Goal: Task Accomplishment & Management: Manage account settings

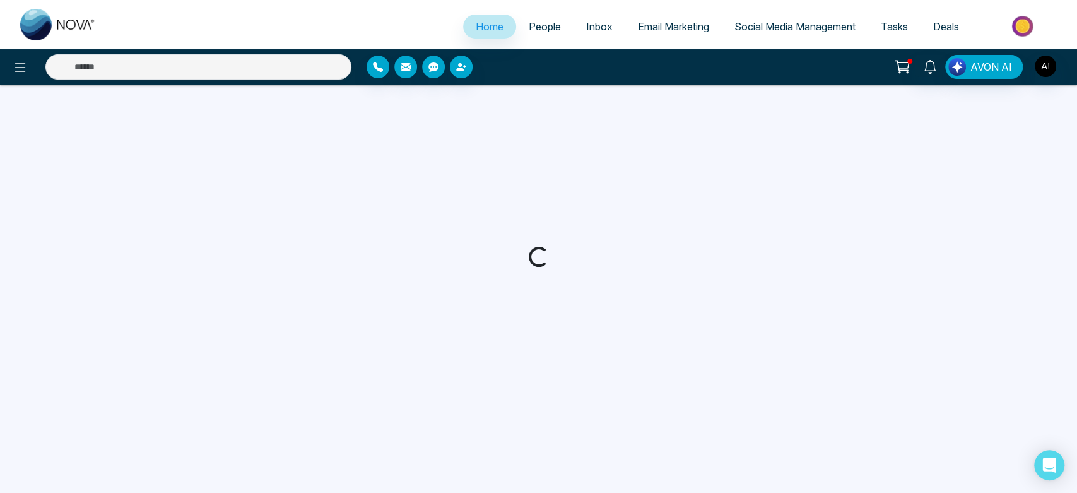
select select "*"
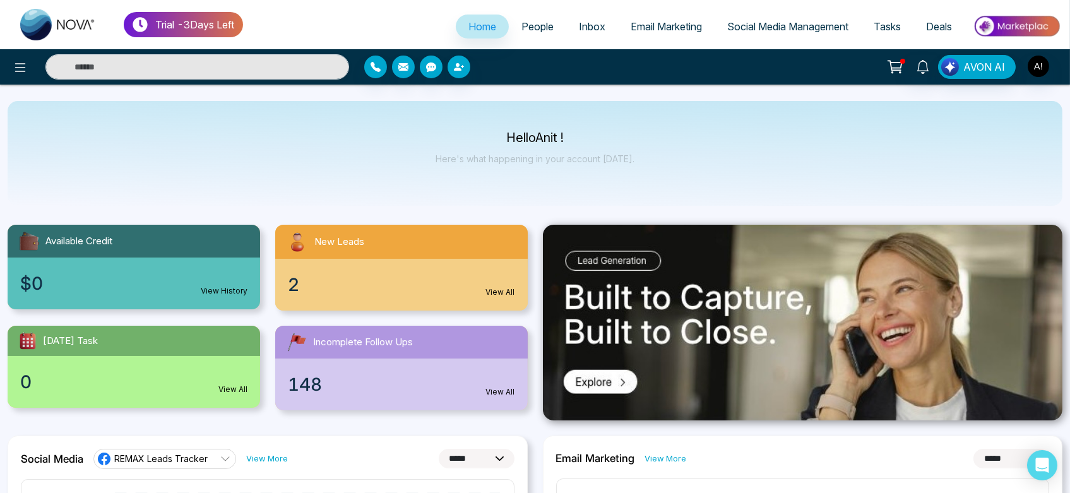
click at [514, 20] on link "People" at bounding box center [537, 27] width 57 height 24
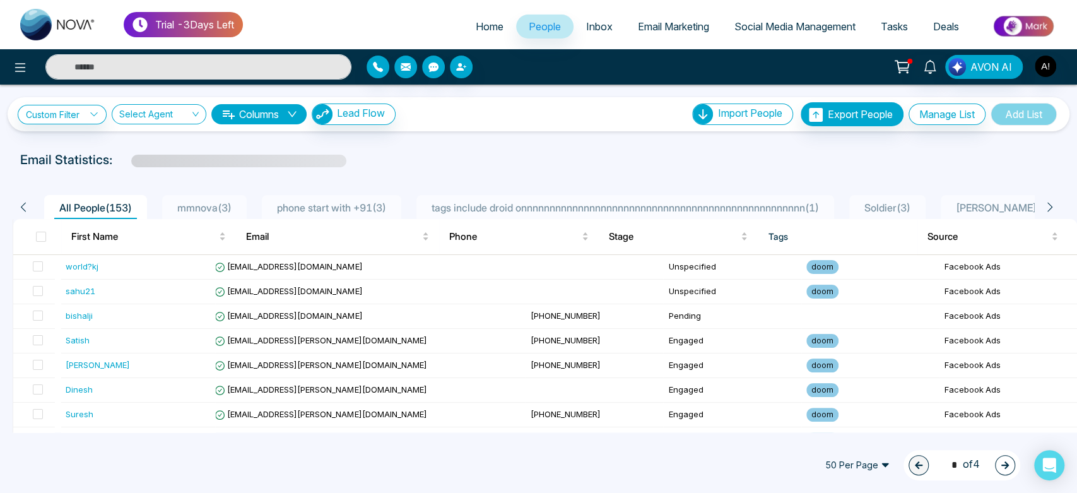
click at [482, 20] on link "Home" at bounding box center [489, 27] width 53 height 24
select select "*"
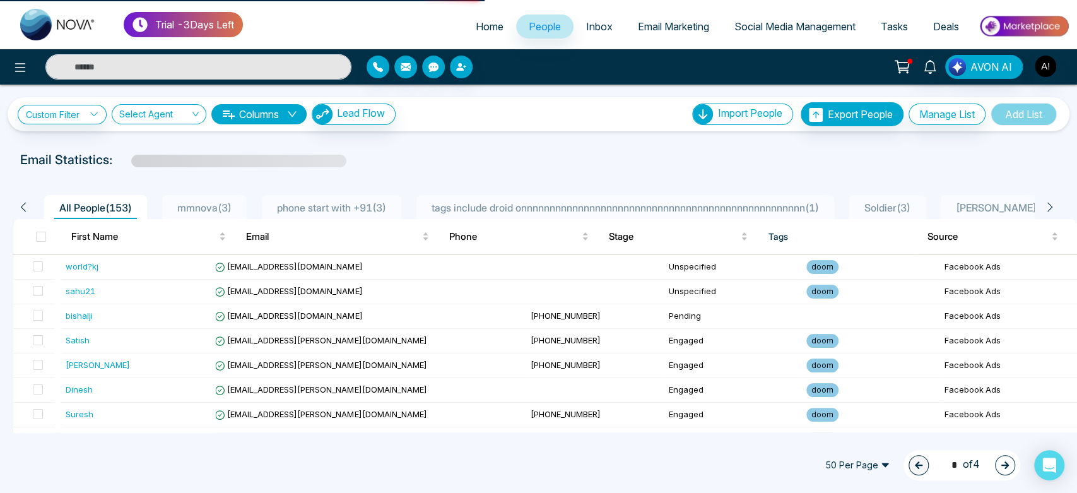
select select "*"
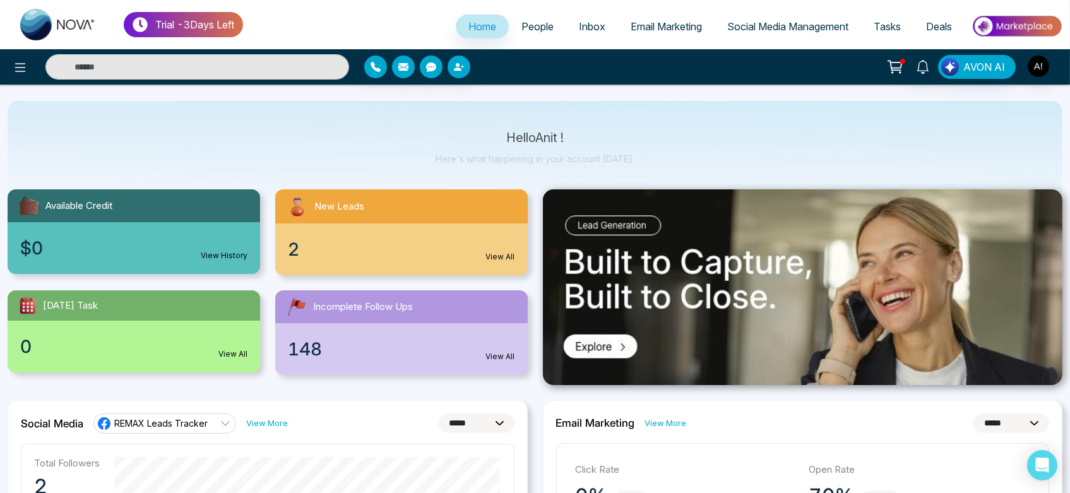
scroll to position [40, 0]
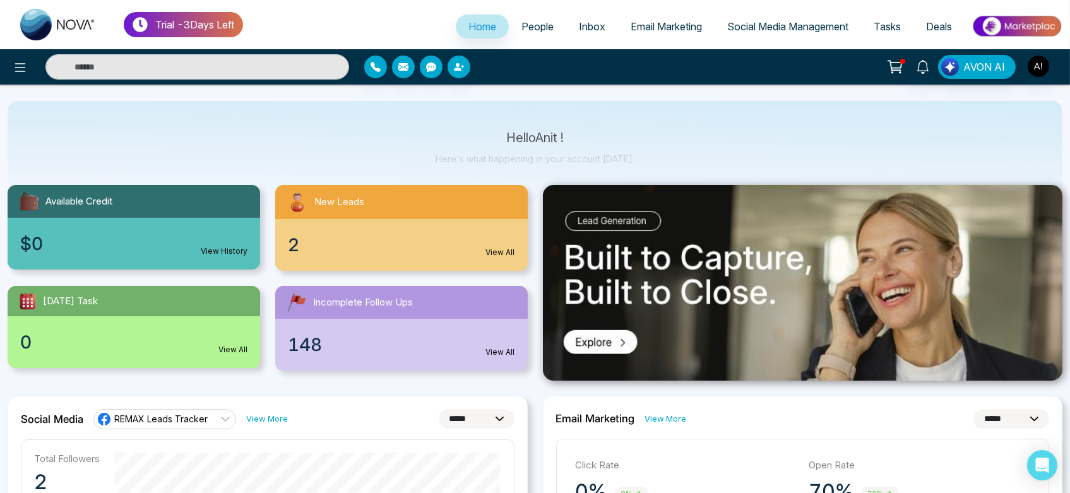
click at [532, 38] on link "People" at bounding box center [537, 27] width 57 height 24
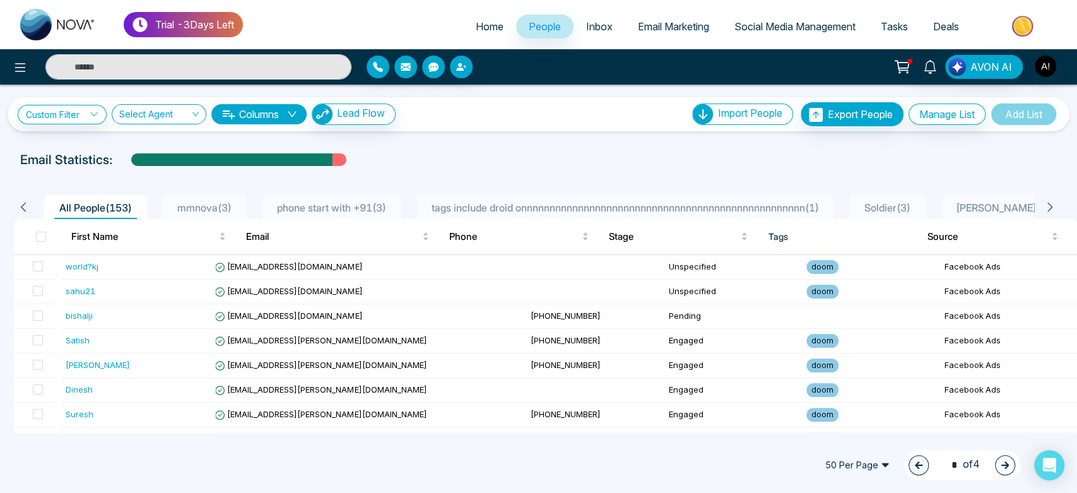
click at [483, 29] on span "Home" at bounding box center [490, 26] width 28 height 13
select select "*"
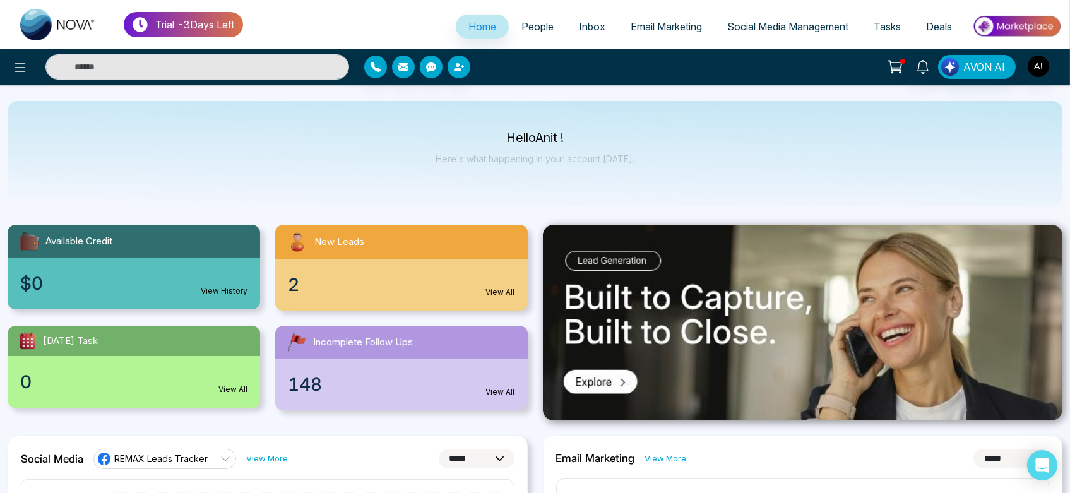
click at [608, 21] on link "Inbox" at bounding box center [592, 27] width 52 height 24
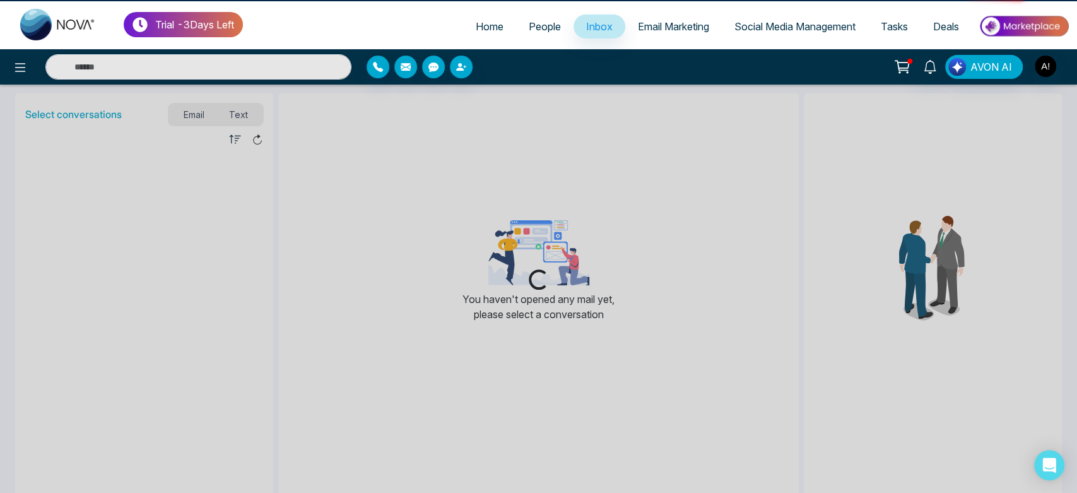
click at [574, 23] on link "Inbox" at bounding box center [600, 27] width 52 height 24
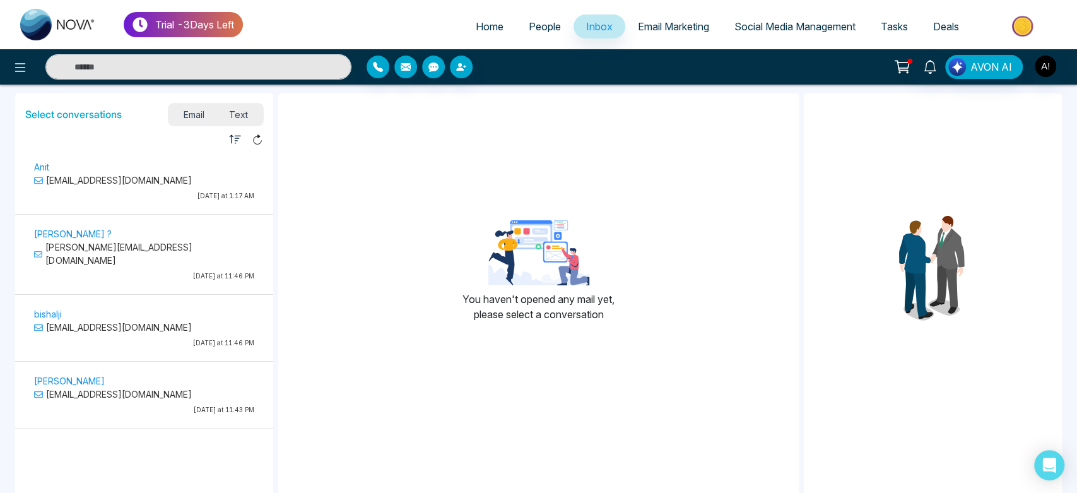
click at [675, 20] on span "Email Marketing" at bounding box center [673, 26] width 71 height 13
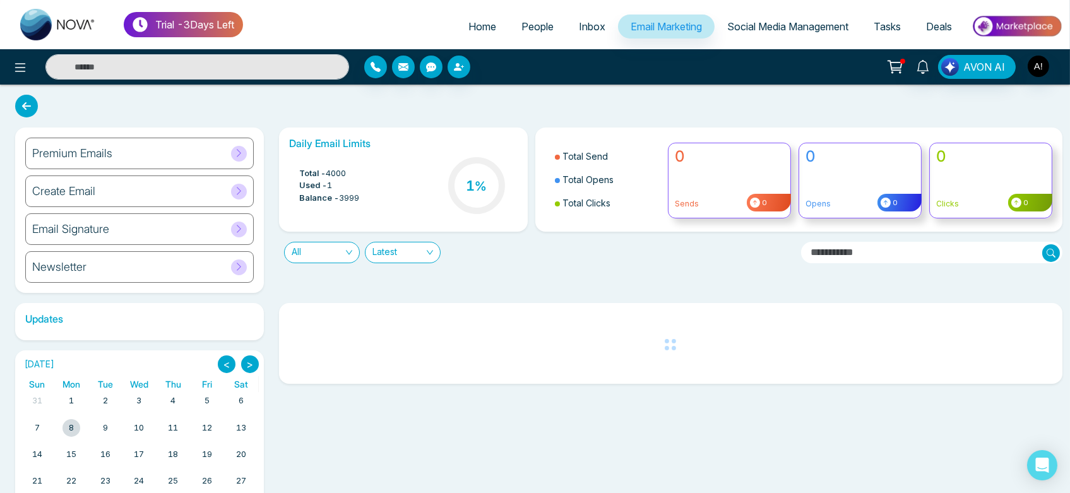
click at [797, 27] on span "Social Media Management" at bounding box center [787, 26] width 121 height 13
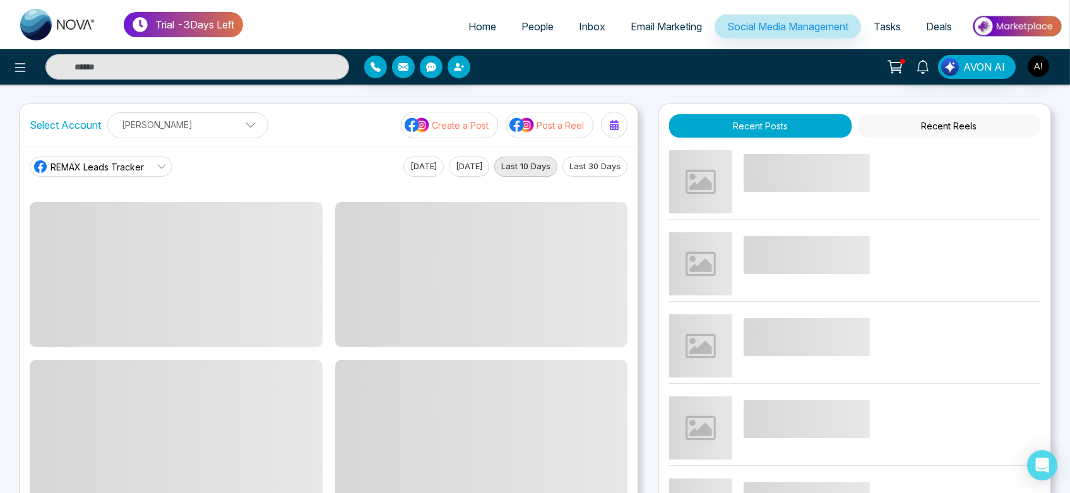
click at [139, 160] on span "REMAX Leads Tracker" at bounding box center [96, 166] width 93 height 13
click at [896, 24] on span "Tasks" at bounding box center [886, 26] width 27 height 13
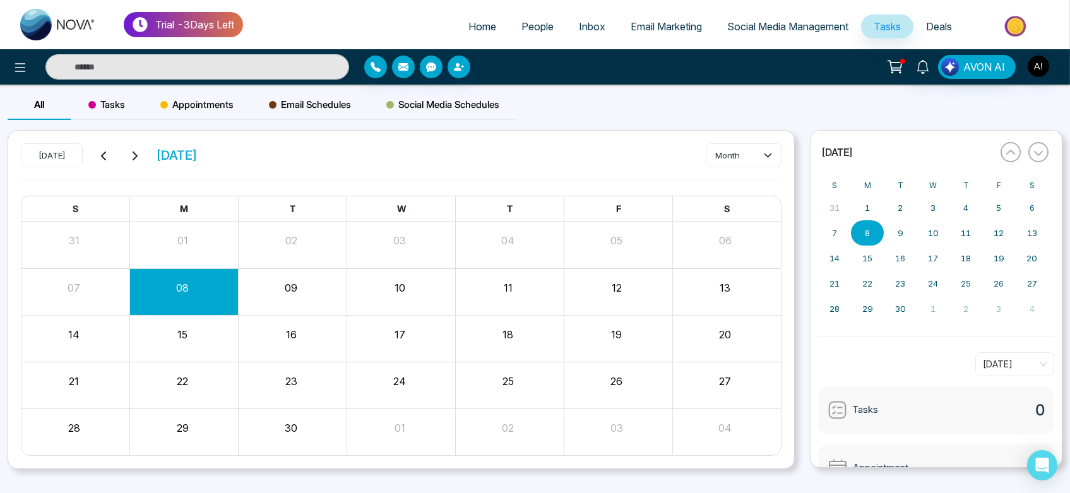
click at [950, 25] on span "Deals" at bounding box center [939, 26] width 26 height 13
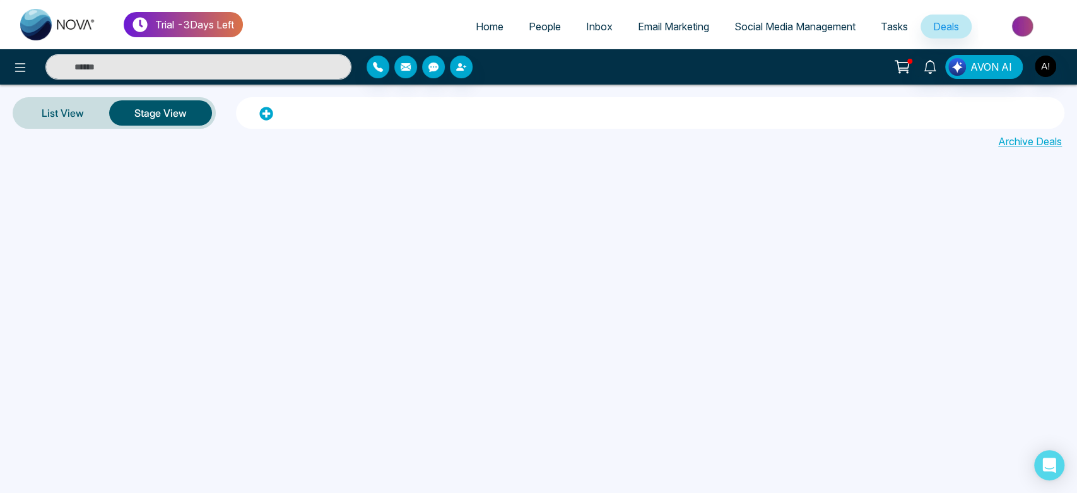
click at [487, 29] on span "Home" at bounding box center [490, 26] width 28 height 13
select select "*"
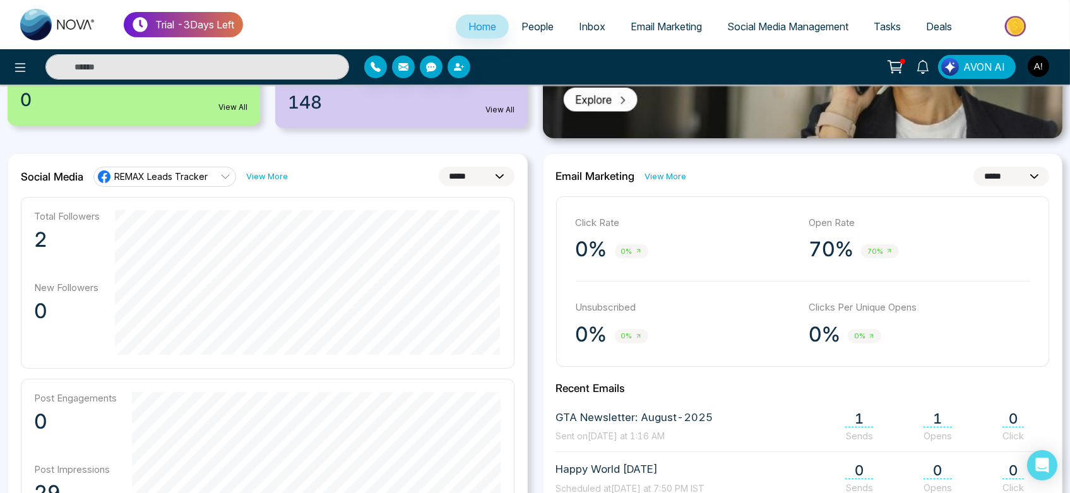
scroll to position [261, 0]
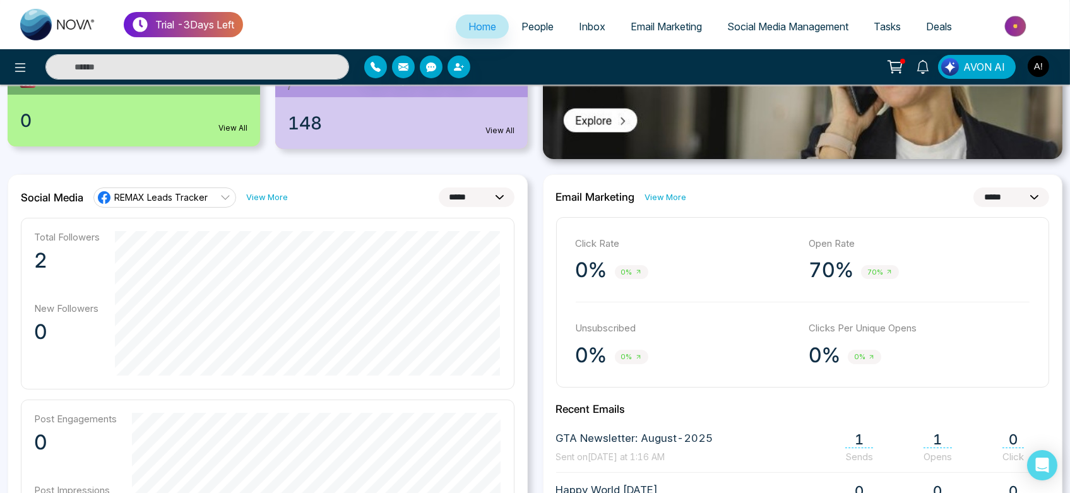
click at [268, 199] on link "View More" at bounding box center [267, 197] width 42 height 12
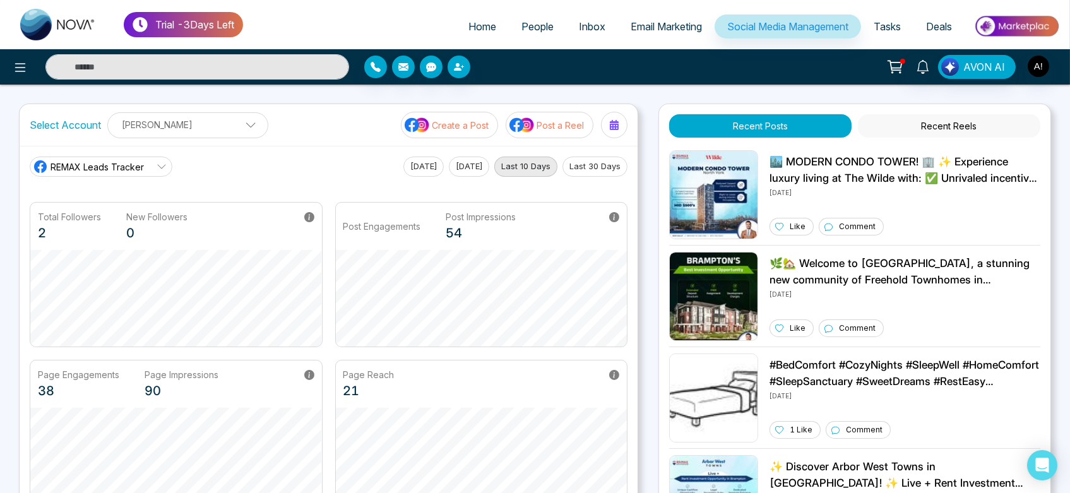
click at [477, 22] on span "Home" at bounding box center [482, 26] width 28 height 13
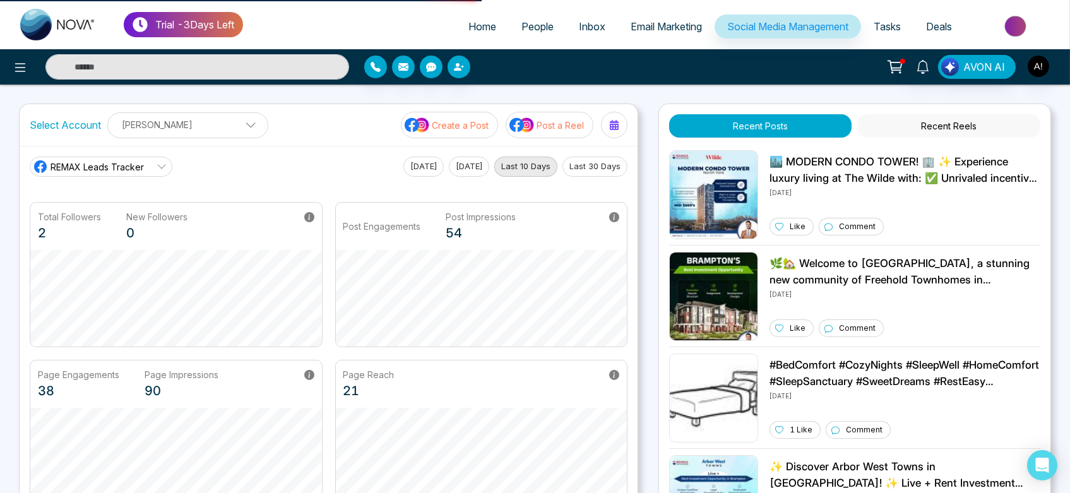
select select "*"
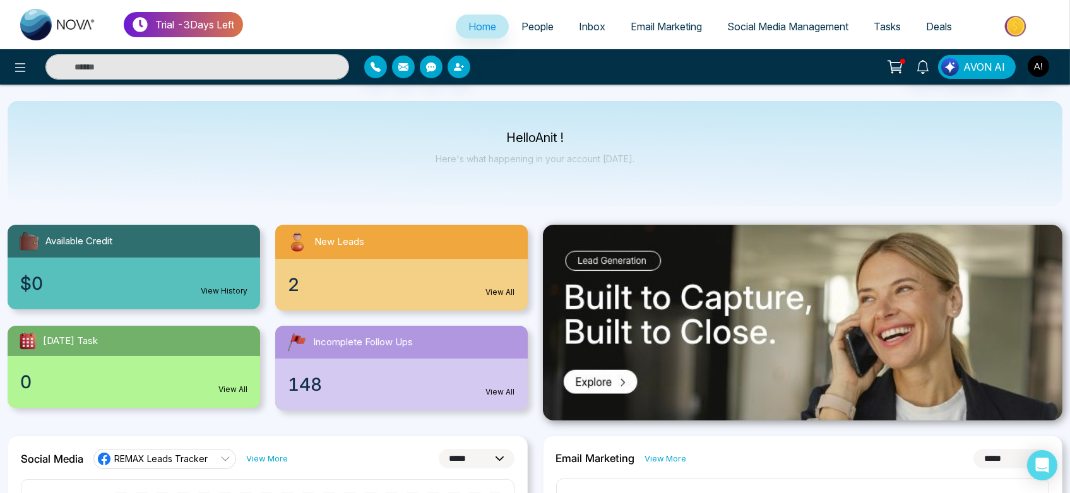
click at [530, 24] on span "People" at bounding box center [537, 26] width 32 height 13
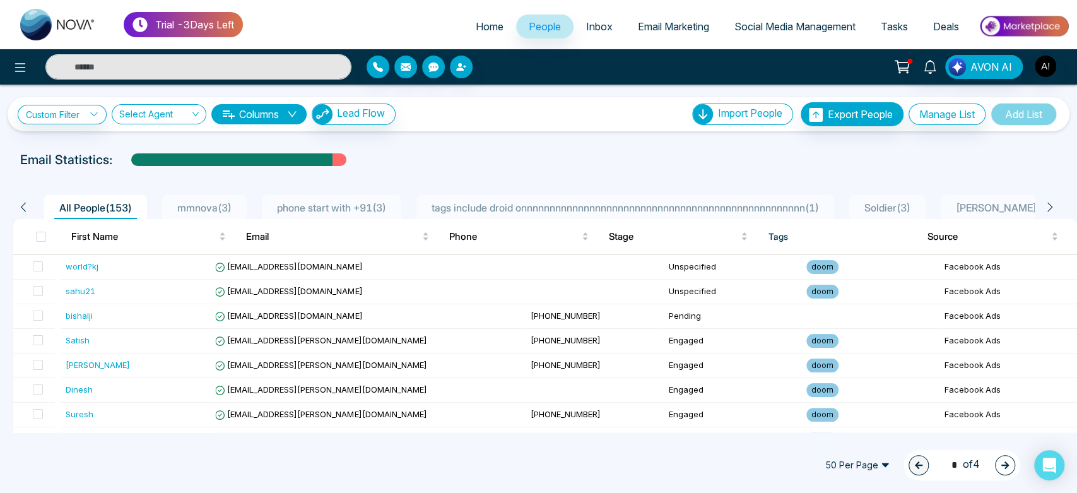
click at [476, 23] on span "Home" at bounding box center [490, 26] width 28 height 13
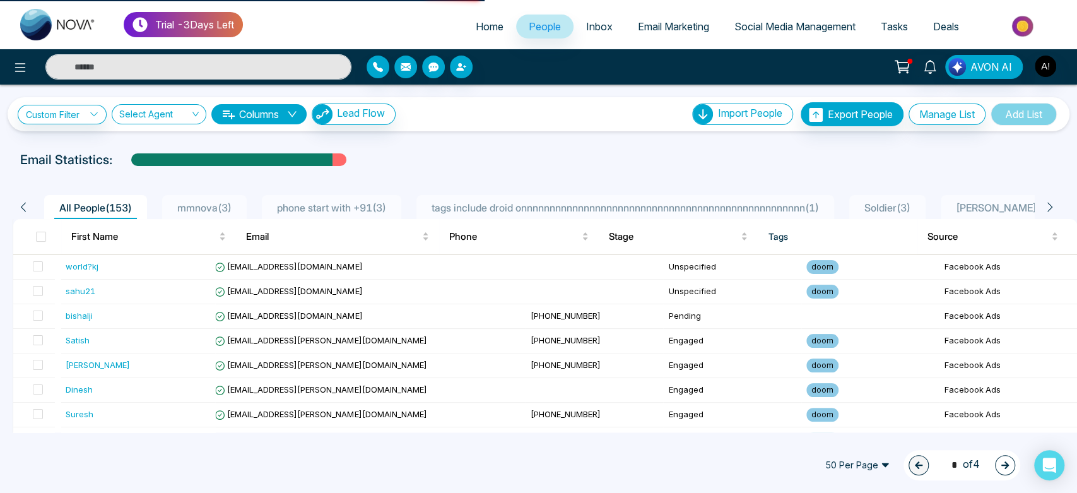
select select "*"
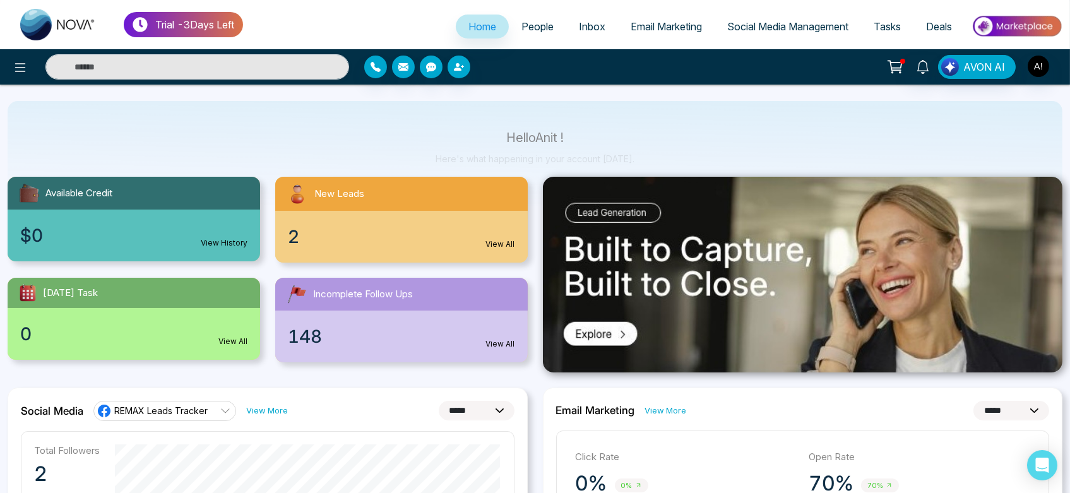
scroll to position [83, 0]
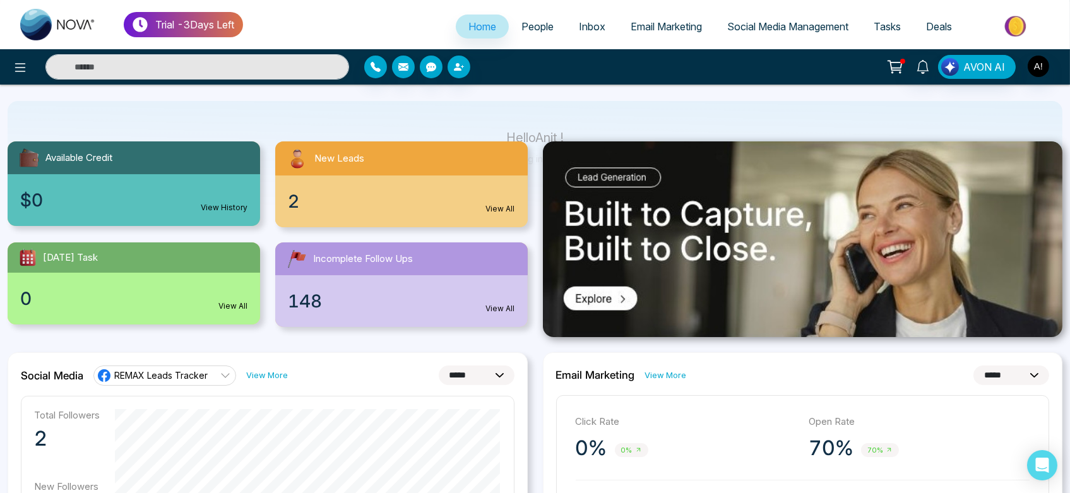
click at [211, 206] on link "View History" at bounding box center [224, 207] width 47 height 11
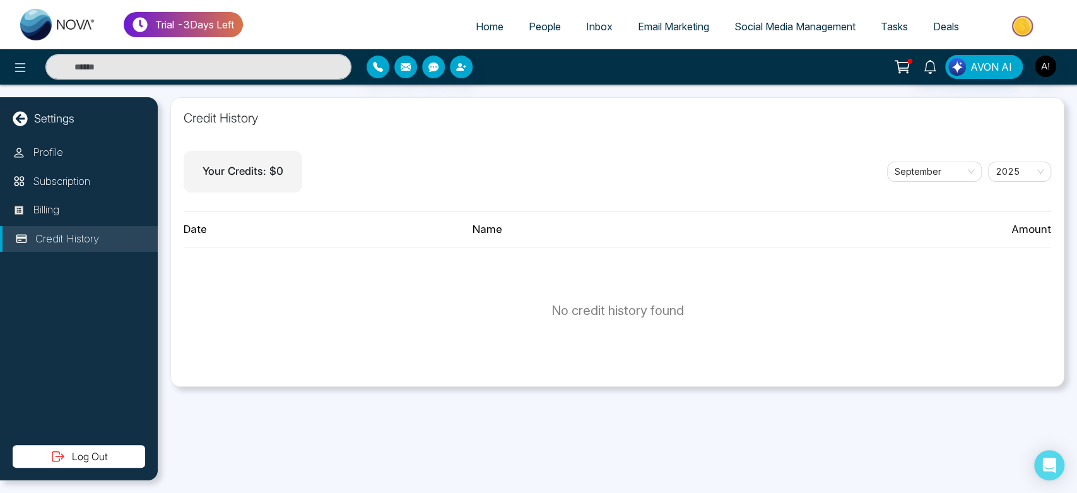
click at [477, 15] on link "Home" at bounding box center [489, 27] width 53 height 24
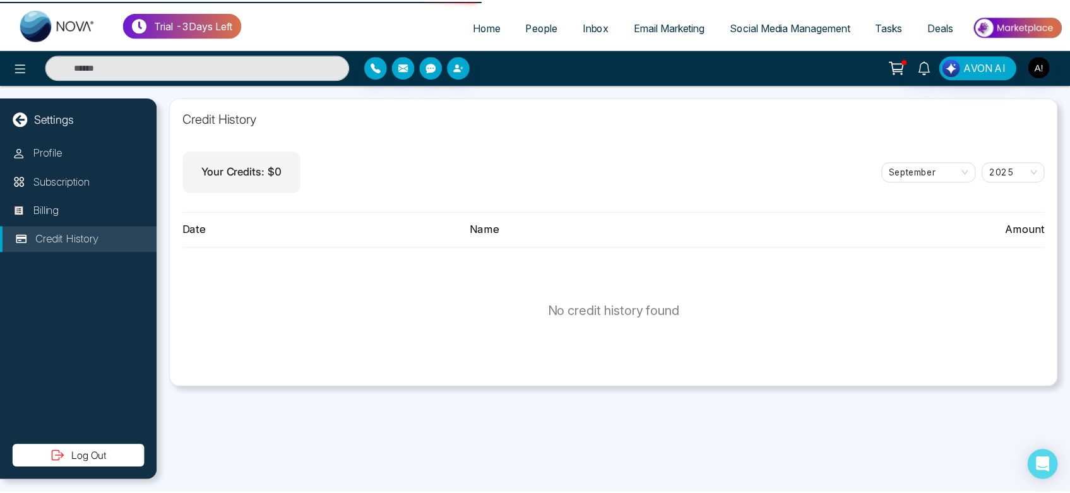
select select "*"
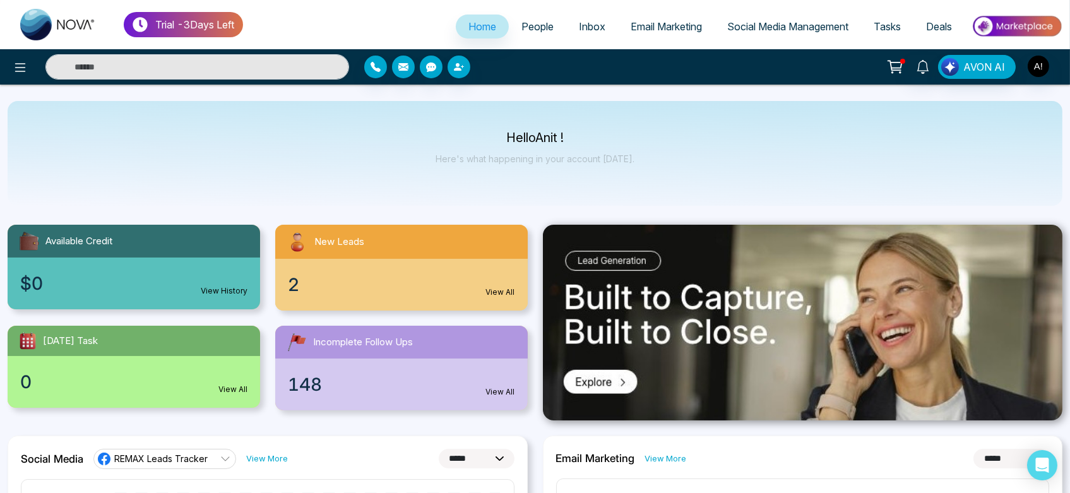
click at [480, 283] on div "2 View All" at bounding box center [401, 285] width 252 height 52
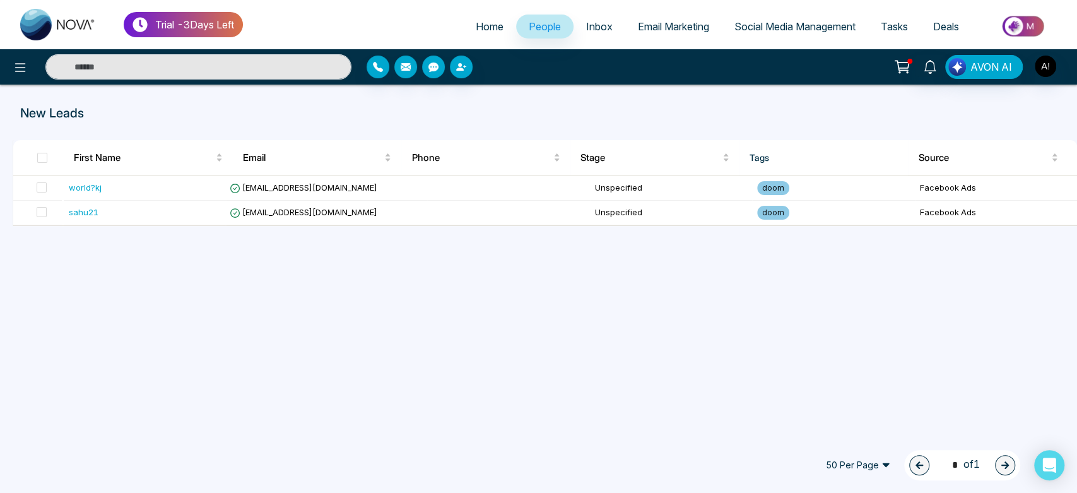
click at [476, 27] on span "Home" at bounding box center [490, 26] width 28 height 13
select select "*"
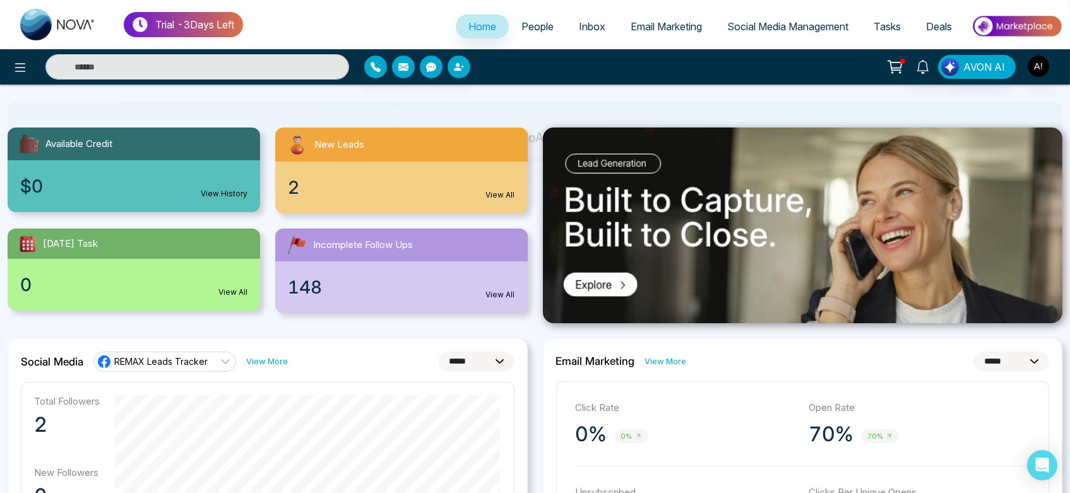
scroll to position [98, 0]
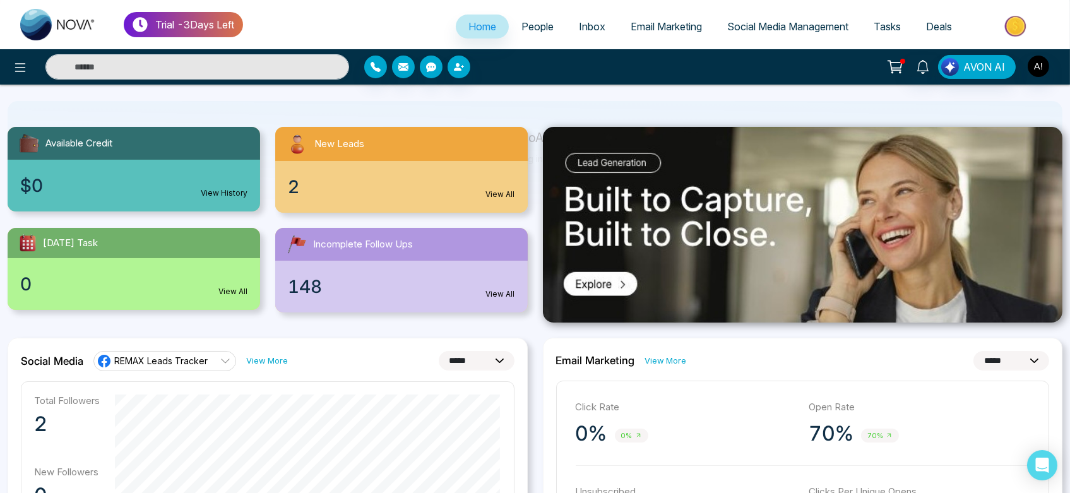
click at [240, 286] on link "View All" at bounding box center [232, 291] width 29 height 11
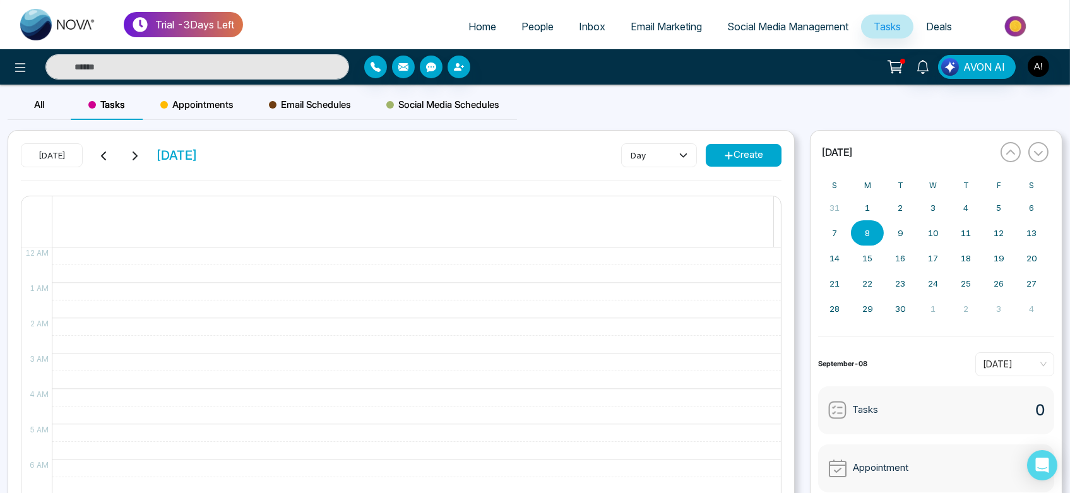
click at [480, 19] on link "Home" at bounding box center [482, 27] width 53 height 24
select select "*"
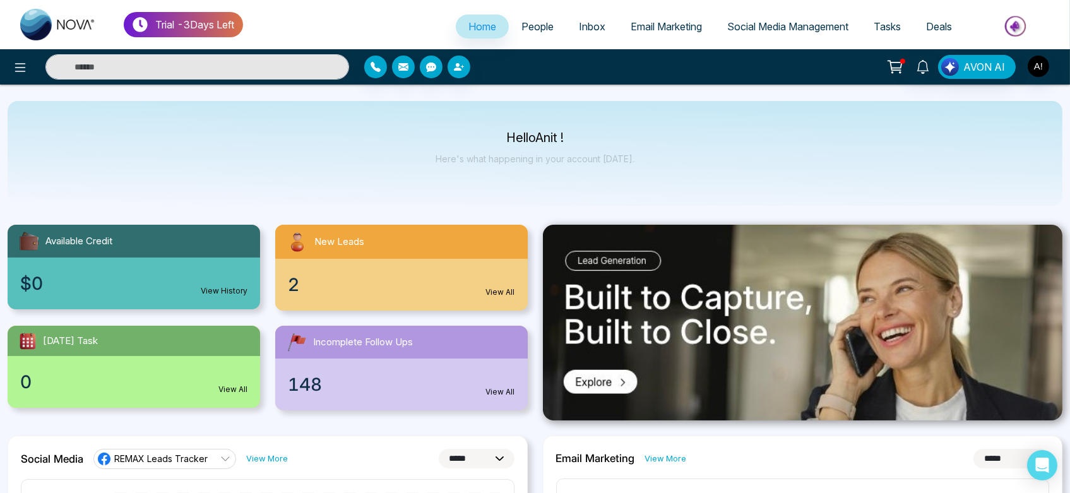
click at [483, 247] on div "New Leads" at bounding box center [401, 242] width 252 height 34
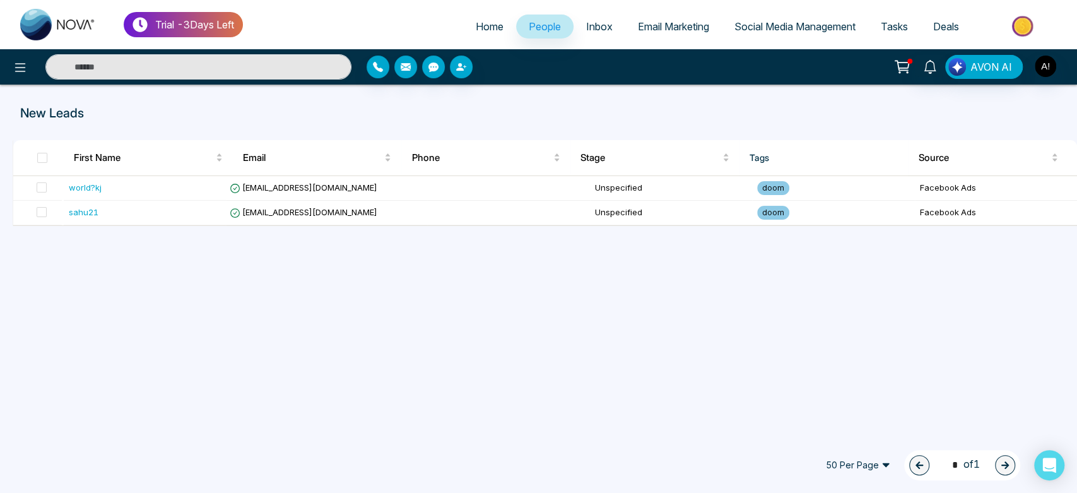
click at [479, 27] on span "Home" at bounding box center [490, 26] width 28 height 13
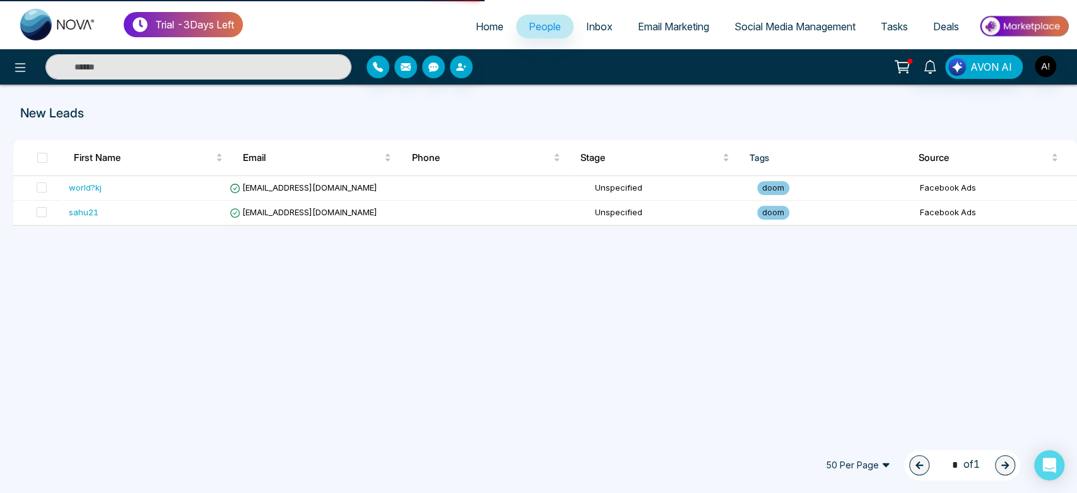
select select "*"
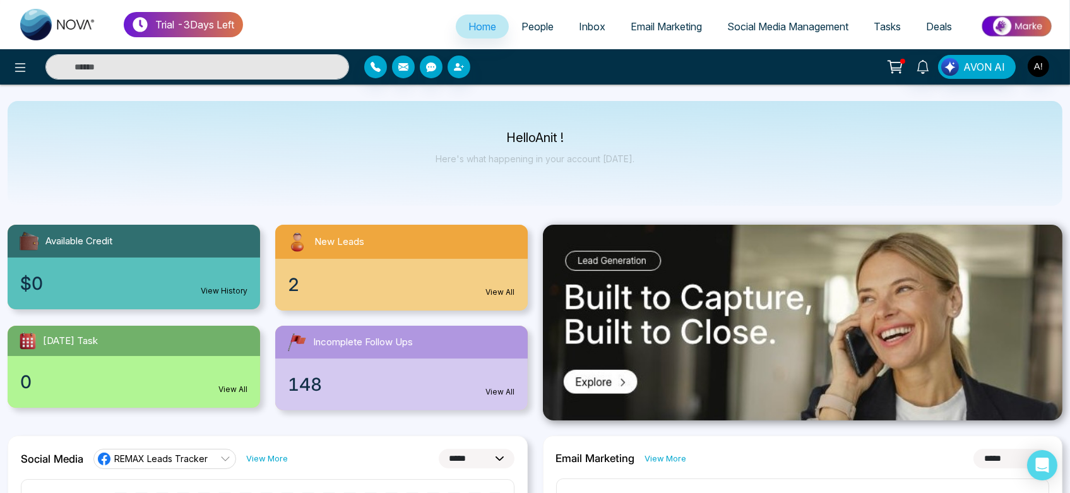
drag, startPoint x: 1053, startPoint y: 59, endPoint x: 1030, endPoint y: 80, distance: 30.4
click at [1030, 80] on div "AVON AI" at bounding box center [535, 66] width 1070 height 35
drag, startPoint x: 1067, startPoint y: 2, endPoint x: 593, endPoint y: 150, distance: 495.8
click at [593, 150] on div "Hello Anit ! Here's what happening in your account today." at bounding box center [534, 154] width 199 height 42
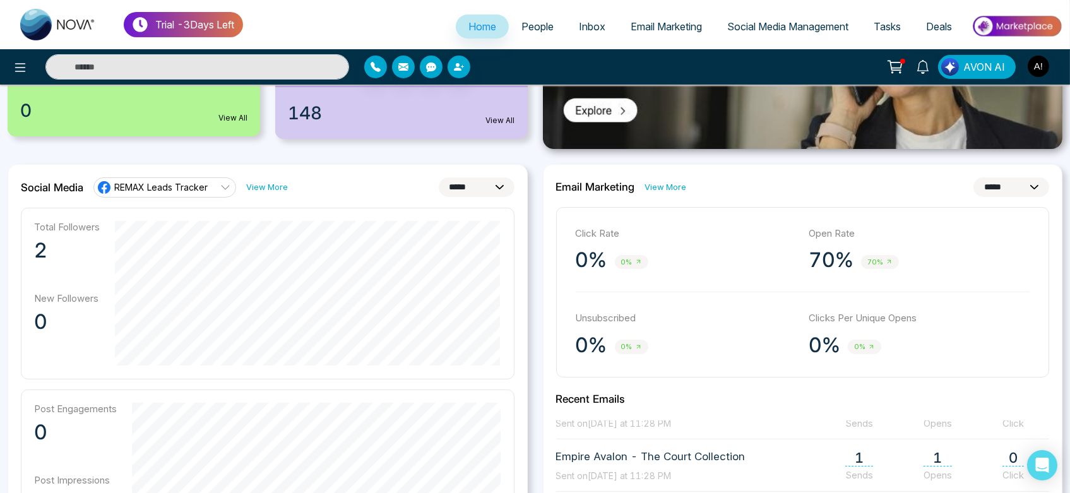
scroll to position [275, 0]
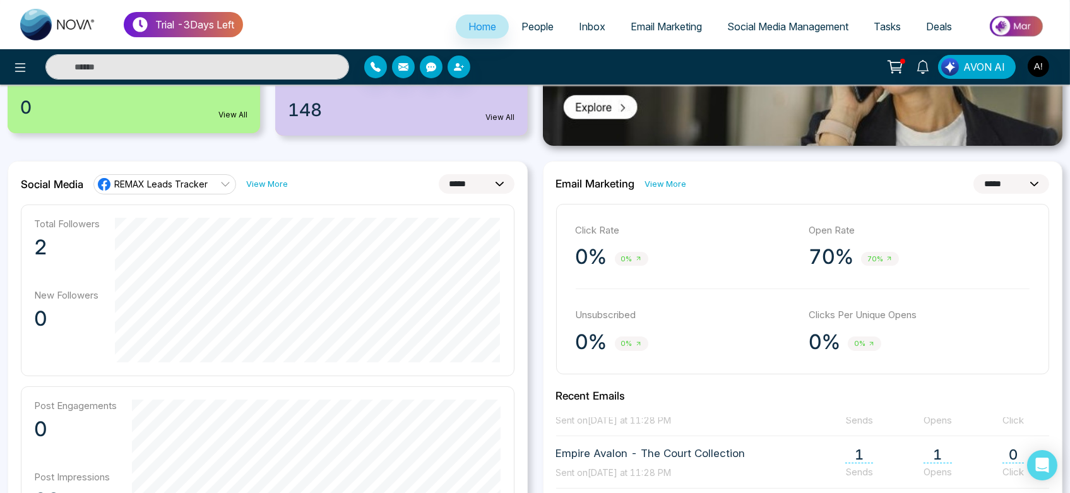
click at [223, 185] on icon at bounding box center [225, 184] width 8 height 4
click at [536, 23] on span "People" at bounding box center [537, 26] width 32 height 13
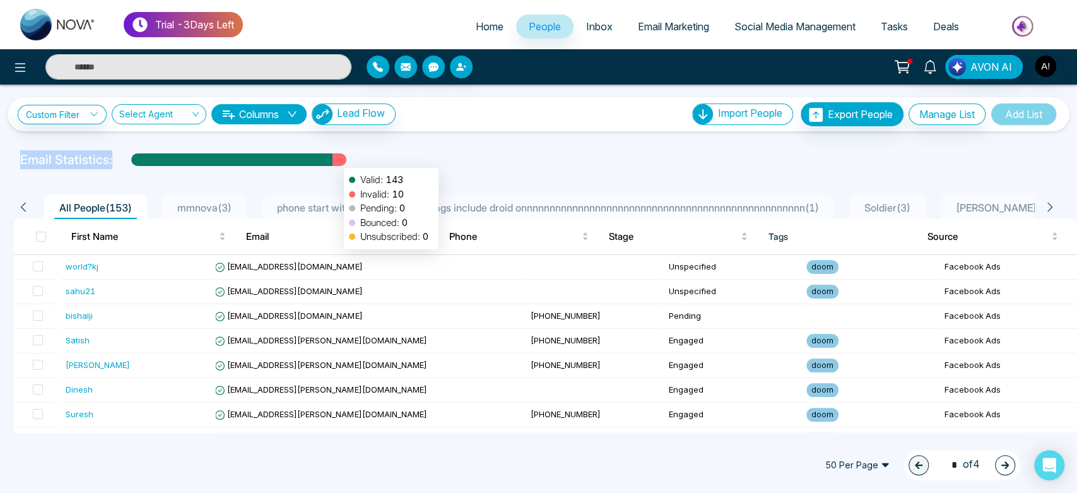
drag, startPoint x: 7, startPoint y: 157, endPoint x: 333, endPoint y: 160, distance: 326.3
click at [333, 160] on div "Email Statistics: Valid: 143 Invalid: 10 Pending: 0 Bounced: 0 Unsubscribed: 0" at bounding box center [538, 159] width 1077 height 19
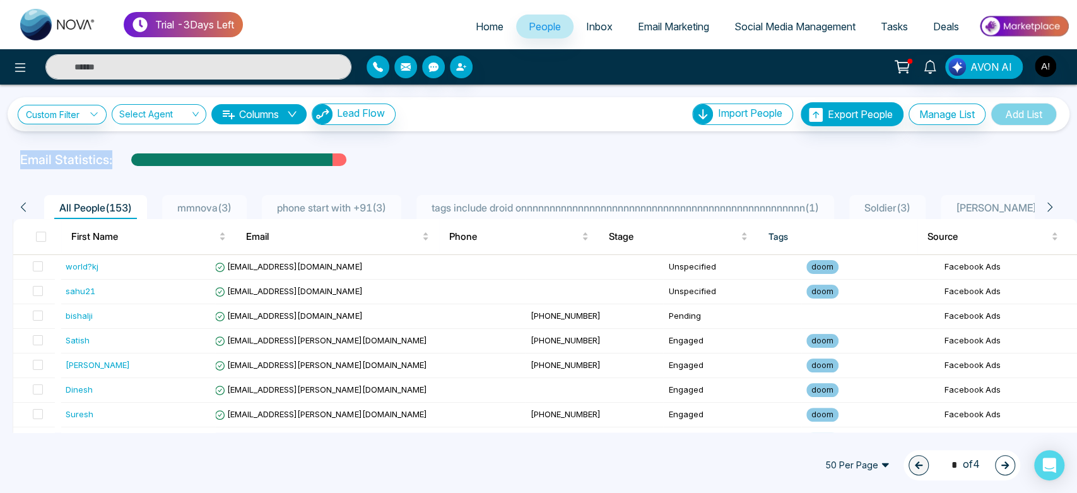
click at [388, 152] on div "Email Statistics:" at bounding box center [538, 159] width 1037 height 19
click at [242, 101] on div "Custom Filter Choose a filter Cancel Apply Select Agent Columns Lead Flow Impor…" at bounding box center [539, 114] width 1062 height 34
click at [252, 115] on button "Columns" at bounding box center [258, 114] width 95 height 20
click at [561, 134] on div "Custom Filter Choose a filter Cancel Apply Select Agent Columns Lead Flow Impor…" at bounding box center [538, 259] width 1077 height 348
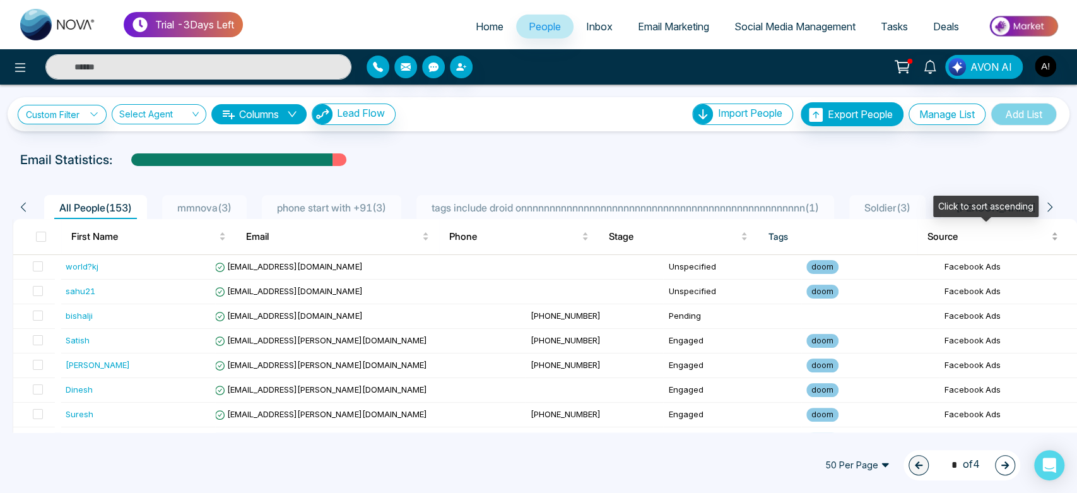
click at [1046, 239] on div "Source" at bounding box center [993, 236] width 131 height 15
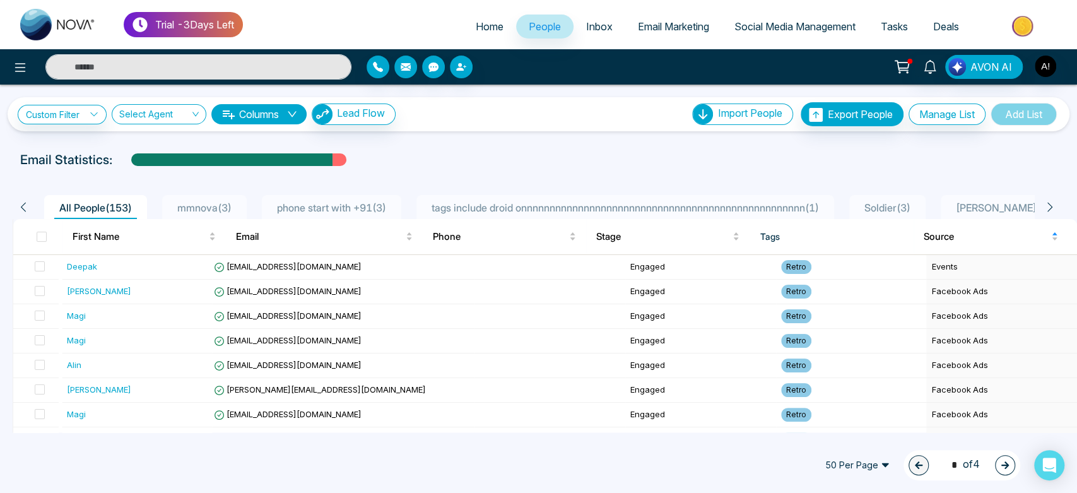
click at [263, 125] on div "Custom Filter Choose a filter Cancel Apply Select Agent Columns Lead Flow Impor…" at bounding box center [539, 114] width 1042 height 24
click at [269, 105] on button "Columns" at bounding box center [258, 114] width 95 height 20
click at [521, 156] on div "Email Statistics:" at bounding box center [538, 159] width 1037 height 19
click at [12, 59] on button at bounding box center [20, 66] width 25 height 25
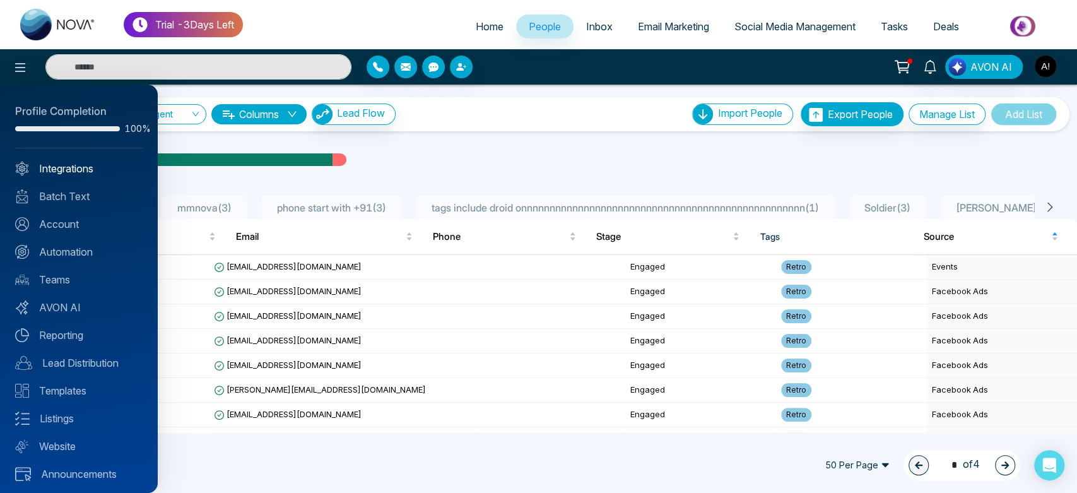
click at [41, 171] on link "Integrations" at bounding box center [78, 168] width 127 height 15
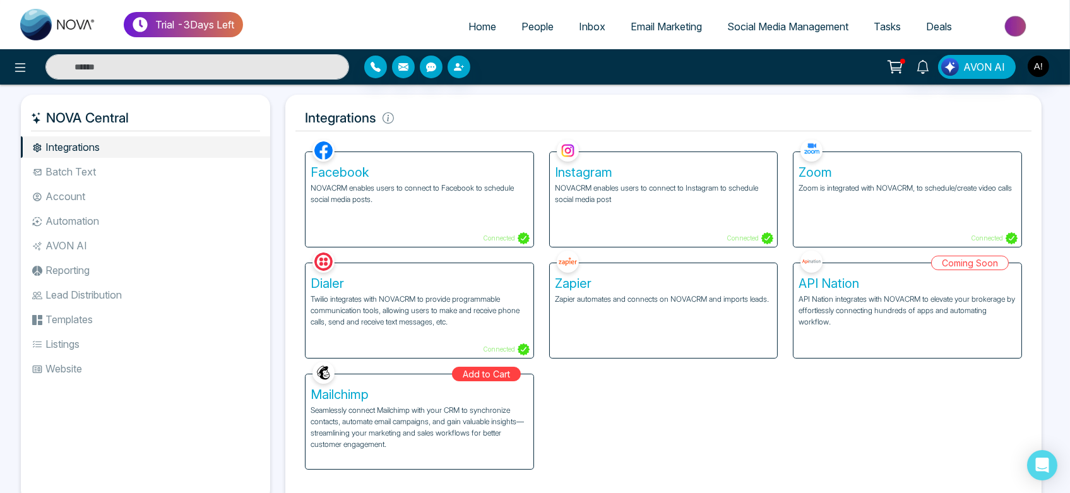
click at [425, 420] on p "Seamlessly connect Mailchimp with your CRM to synchronize contacts, automate em…" at bounding box center [420, 427] width 218 height 45
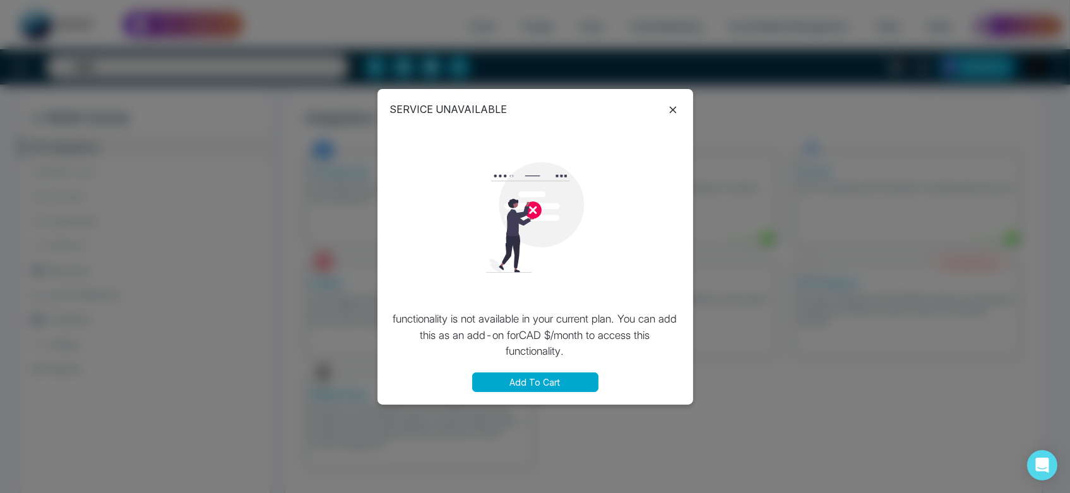
click at [670, 108] on icon at bounding box center [672, 110] width 7 height 7
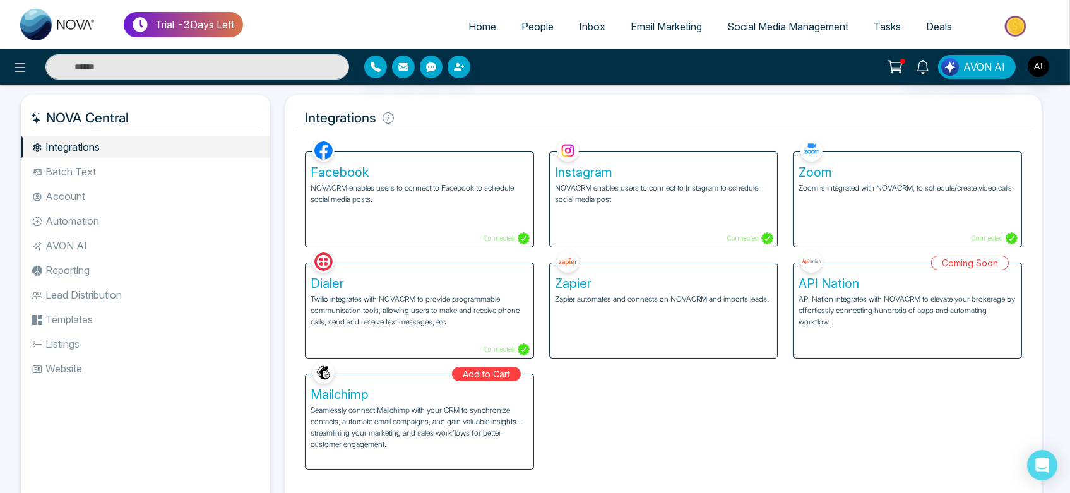
click at [475, 27] on span "Home" at bounding box center [482, 26] width 28 height 13
select select "*"
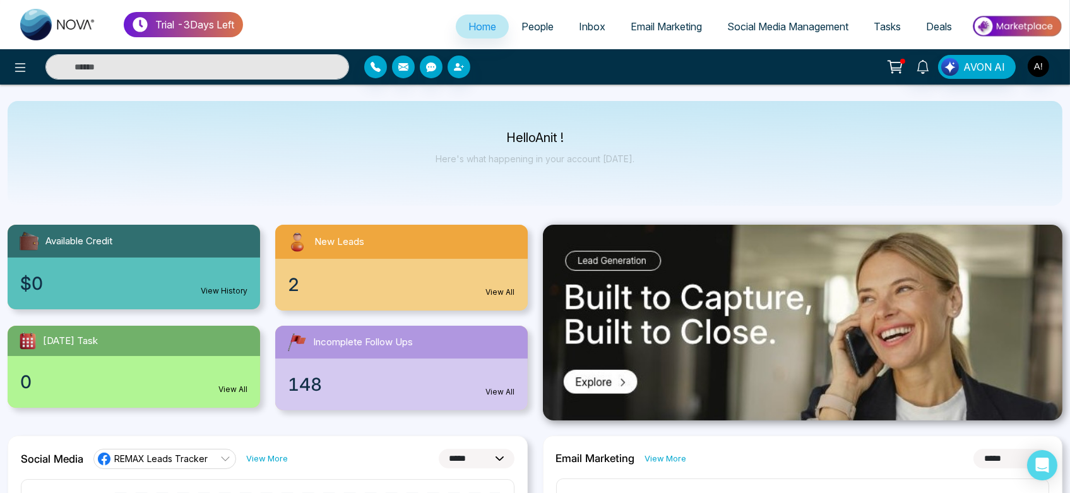
click at [523, 26] on span "People" at bounding box center [537, 26] width 32 height 13
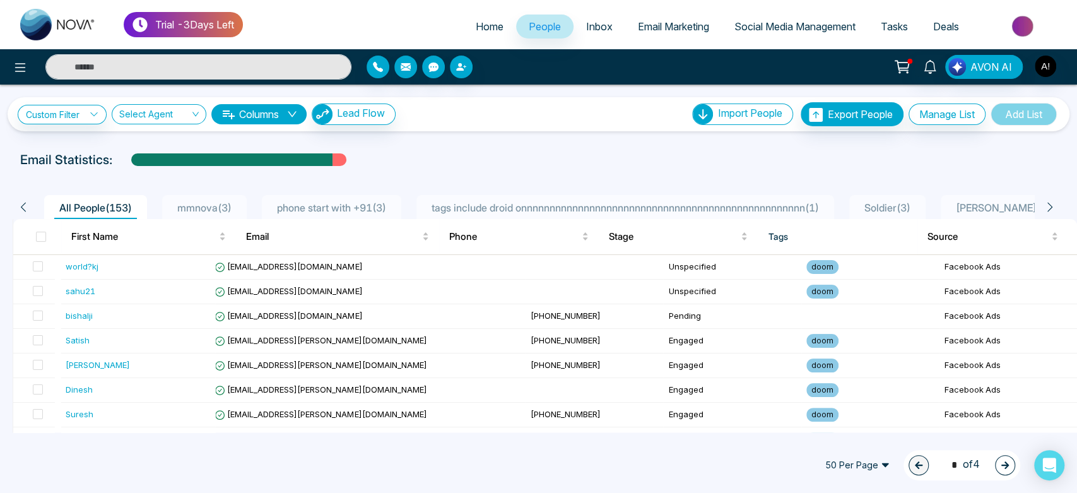
click at [595, 25] on span "Inbox" at bounding box center [599, 26] width 27 height 13
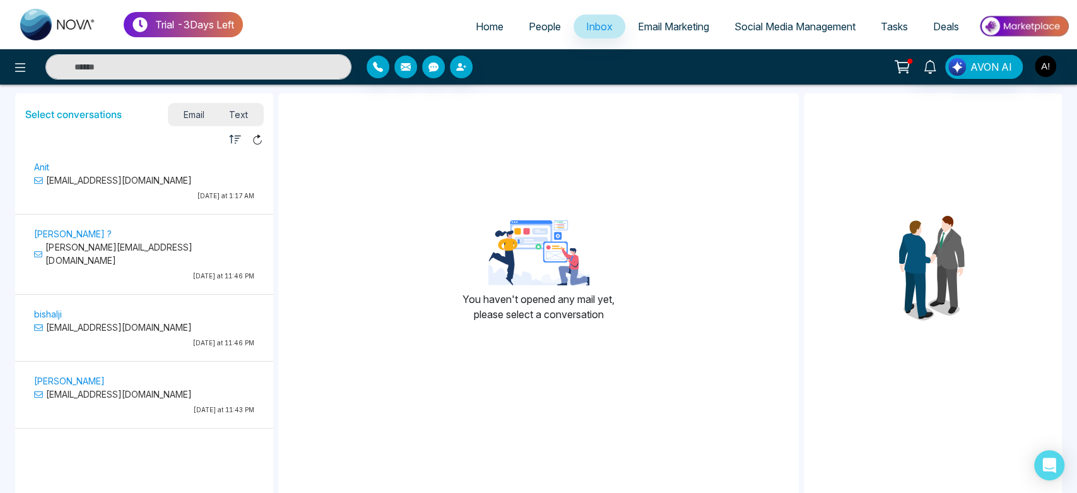
click at [669, 23] on span "Email Marketing" at bounding box center [673, 26] width 71 height 13
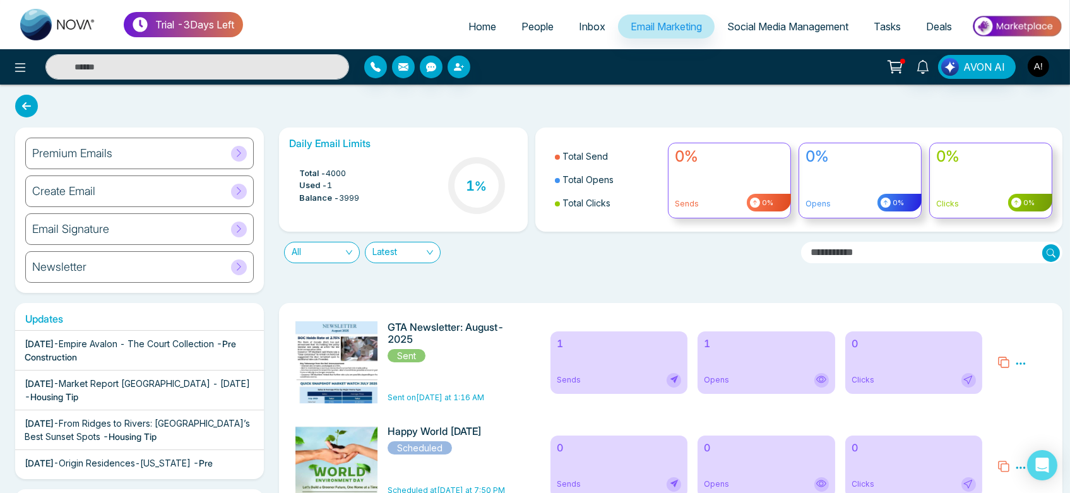
click at [468, 21] on span "Home" at bounding box center [482, 26] width 28 height 13
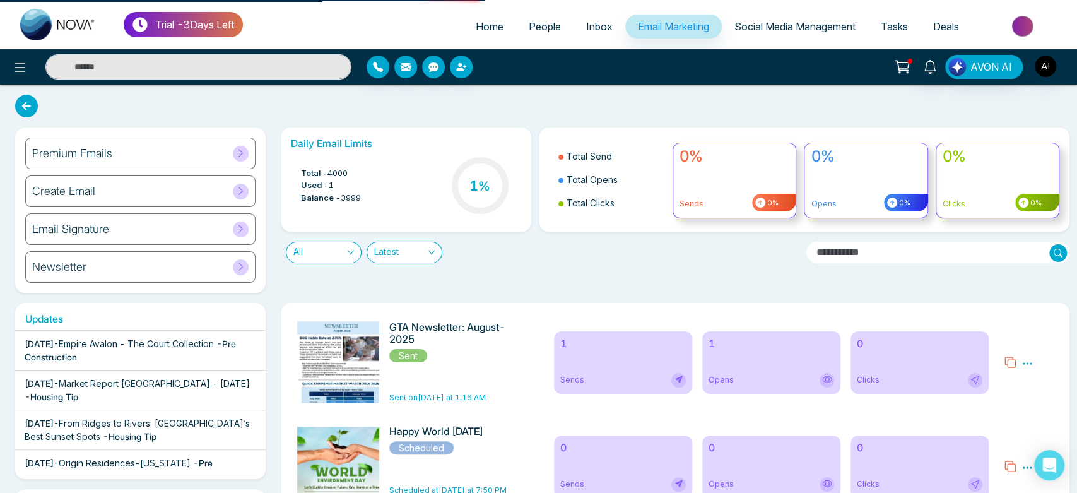
select select "*"
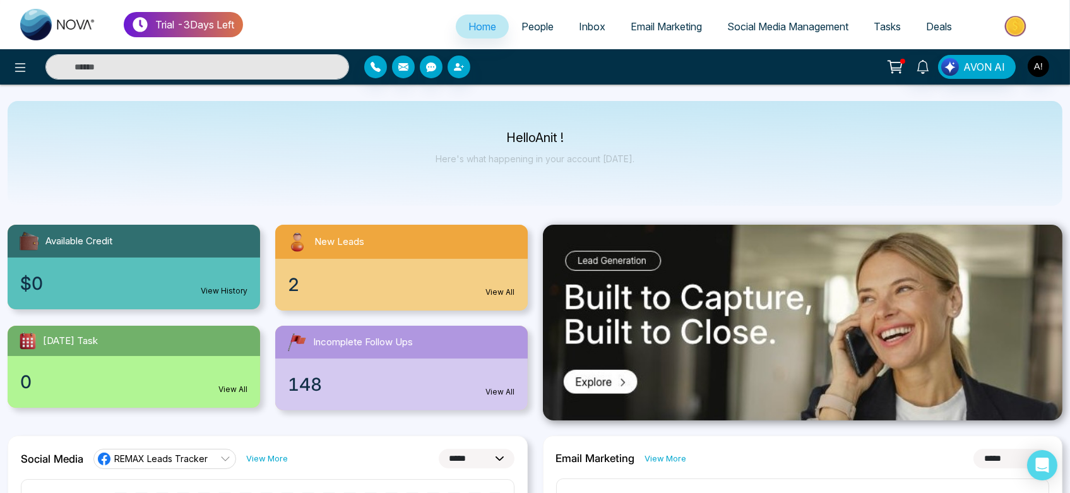
click at [521, 21] on span "People" at bounding box center [537, 26] width 32 height 13
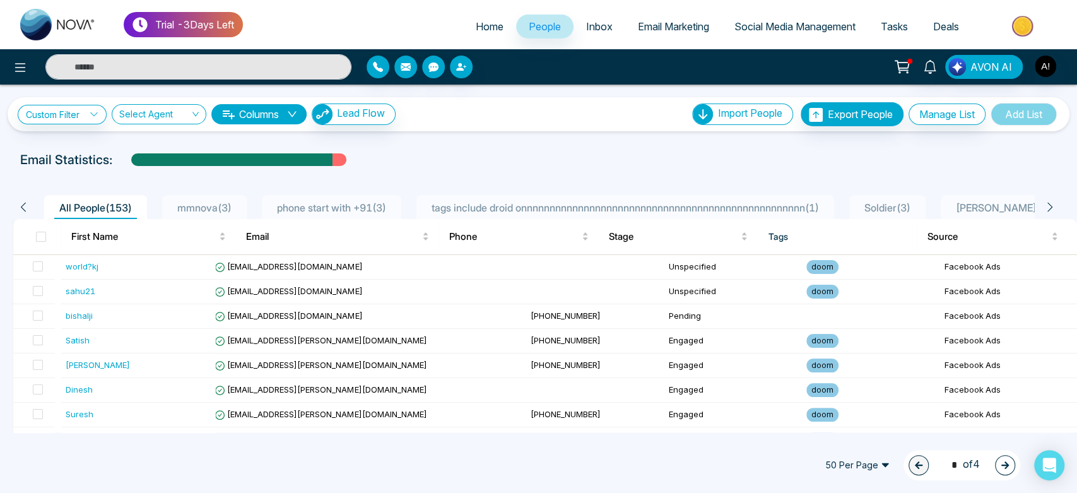
click at [603, 29] on span "Inbox" at bounding box center [599, 26] width 27 height 13
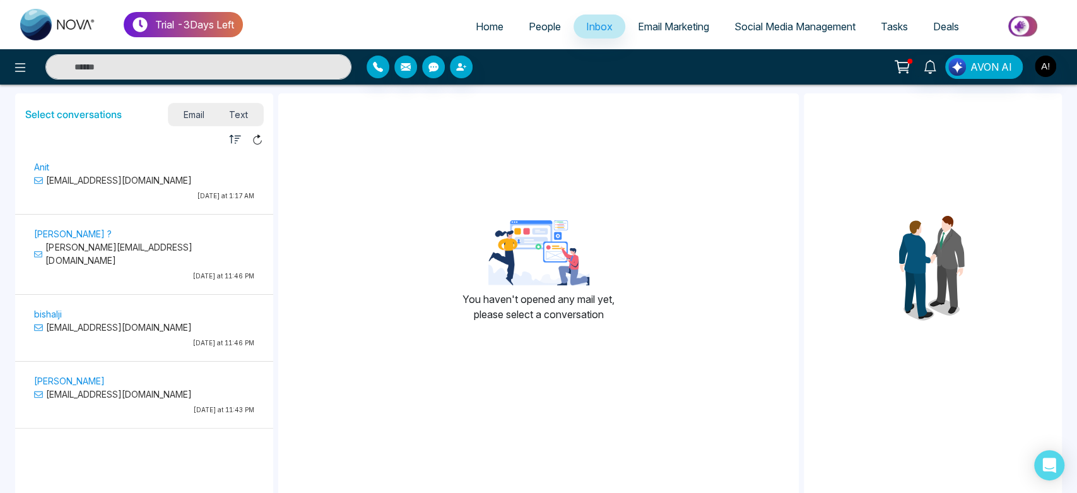
click at [692, 26] on span "Email Marketing" at bounding box center [673, 26] width 71 height 13
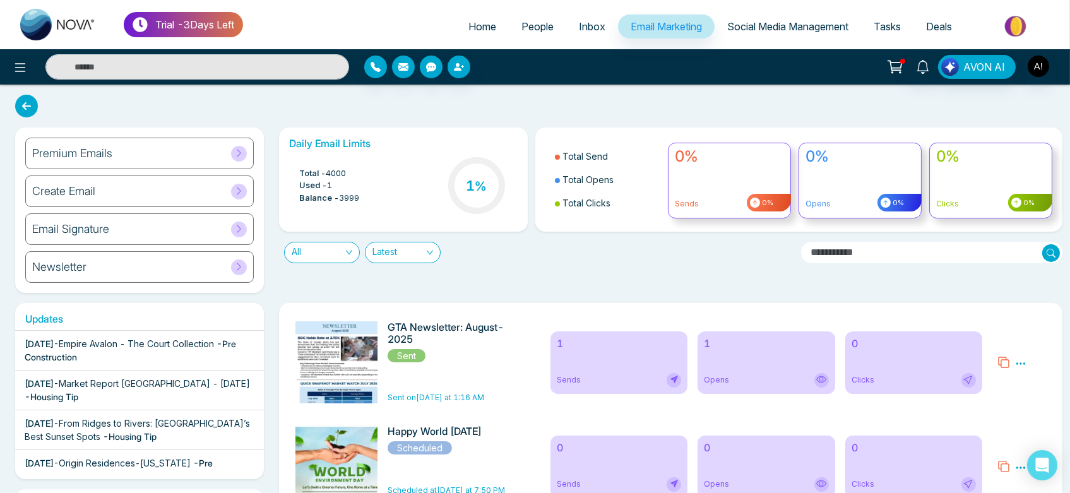
click at [23, 95] on icon at bounding box center [26, 106] width 23 height 23
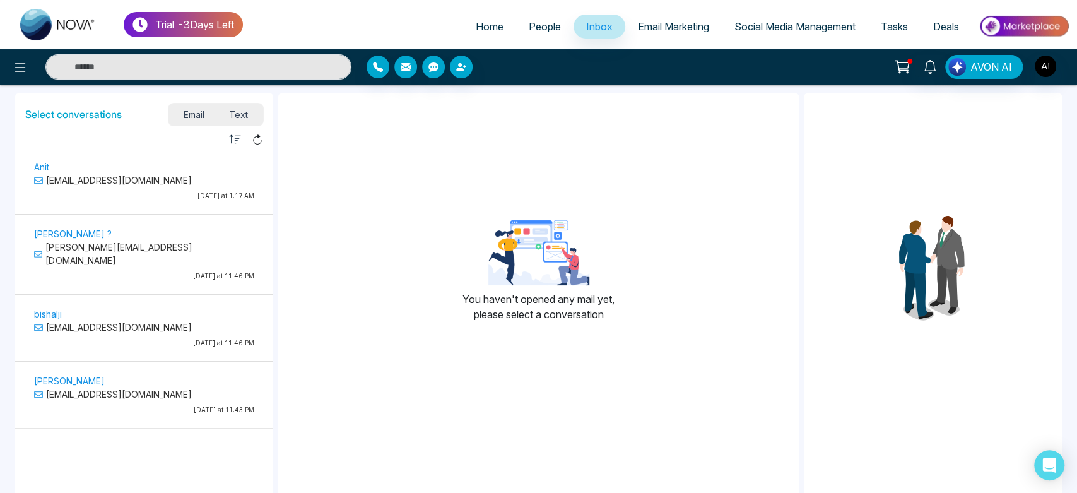
click at [242, 115] on span "Text" at bounding box center [238, 114] width 44 height 17
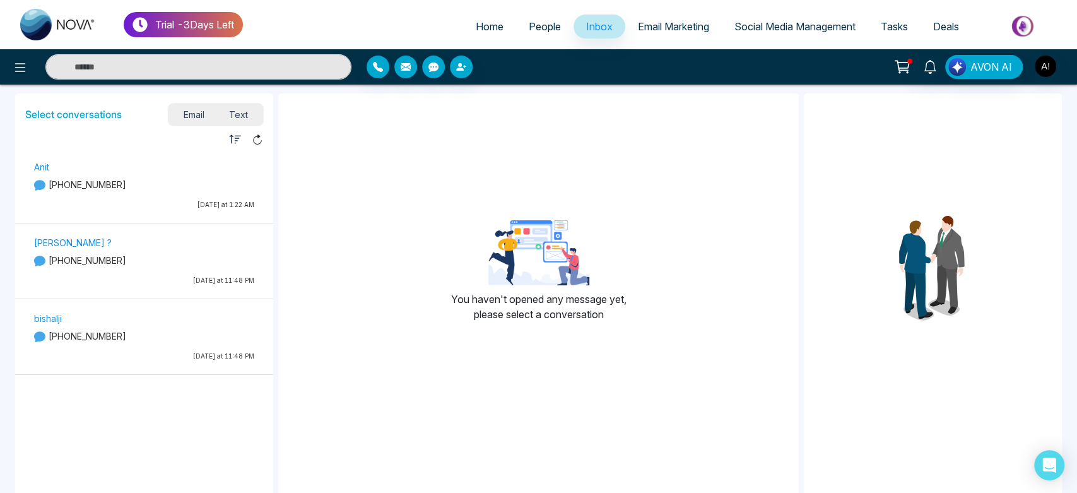
click at [463, 26] on link "Home" at bounding box center [489, 27] width 53 height 24
select select "*"
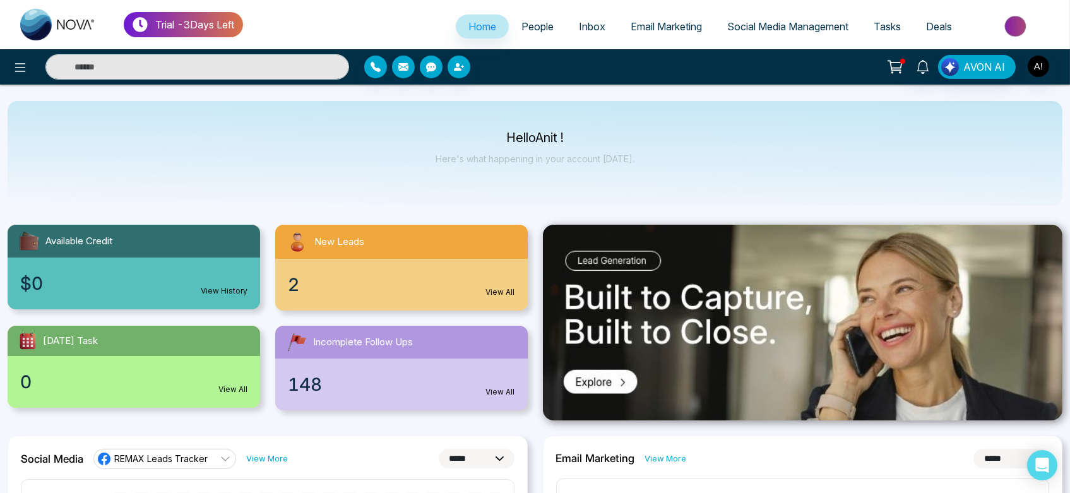
click at [217, 45] on ul "Trial - 3 Days Left" at bounding box center [125, 24] width 235 height 49
click at [217, 64] on input "text" at bounding box center [197, 66] width 304 height 25
click at [207, 23] on p "Trial - 3 Days Left" at bounding box center [194, 24] width 79 height 15
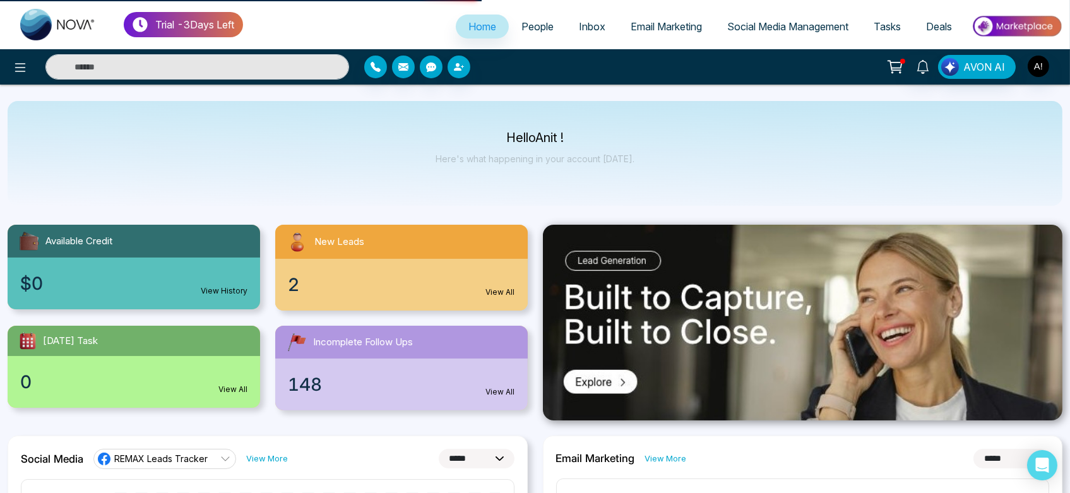
click at [180, 20] on p "Trial - 3 Days Left" at bounding box center [194, 24] width 79 height 15
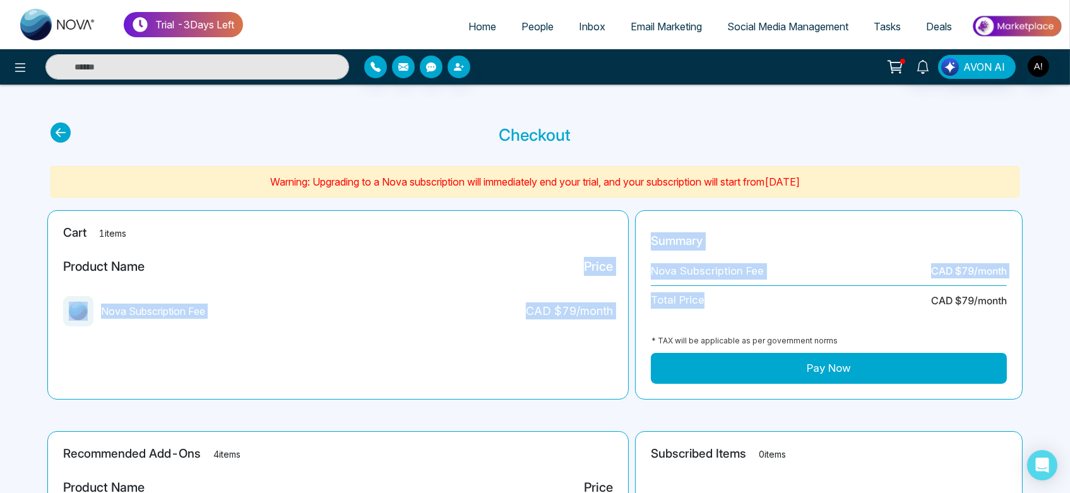
drag, startPoint x: 583, startPoint y: 267, endPoint x: 730, endPoint y: 314, distance: 154.5
click at [730, 314] on section "Cart 1 items Product Name Price Nova Subscription Fee CAD $ 79 /month Summary N…" at bounding box center [534, 304] width 969 height 189
click at [730, 314] on div "Summary Nova Subscription Fee CAD $ 79 /month Total Price CAD $ 79 /month * TAX…" at bounding box center [829, 304] width 388 height 189
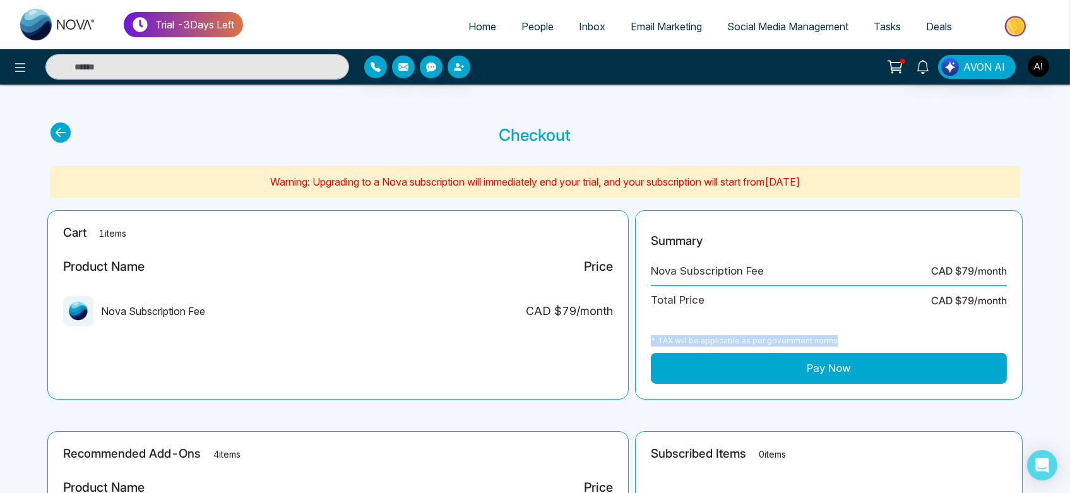
drag, startPoint x: 636, startPoint y: 331, endPoint x: 858, endPoint y: 334, distance: 222.8
click at [858, 334] on div "Summary Nova Subscription Fee CAD $ 79 /month Total Price CAD $ 79 /month * TAX…" at bounding box center [829, 304] width 388 height 189
click at [858, 334] on div "* TAX will be applicable as per government norms" at bounding box center [829, 341] width 356 height 24
click at [62, 121] on main "Checkout Warning: Upgrading to a Nova subscription will immediately end your tr…" at bounding box center [535, 425] width 1070 height 680
click at [62, 129] on icon at bounding box center [60, 132] width 20 height 20
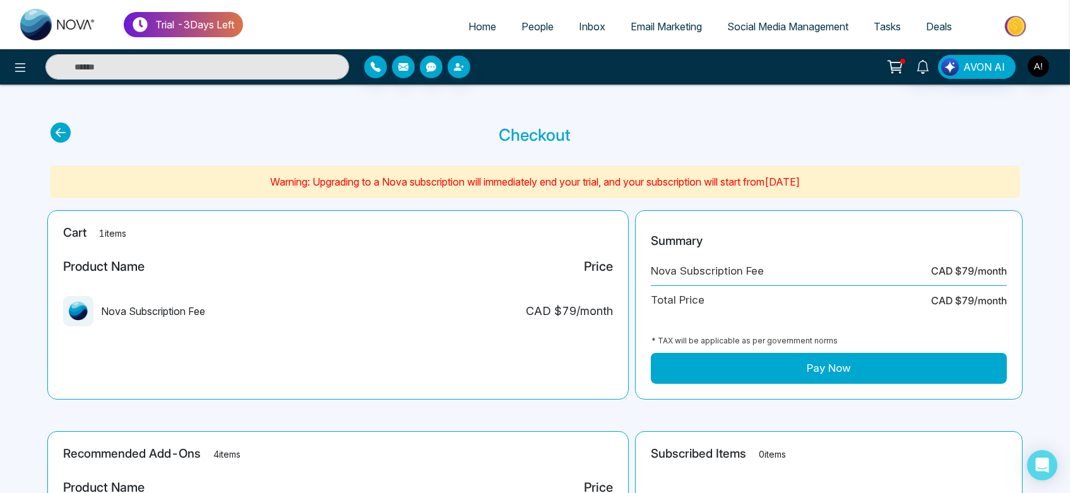
select select "*"
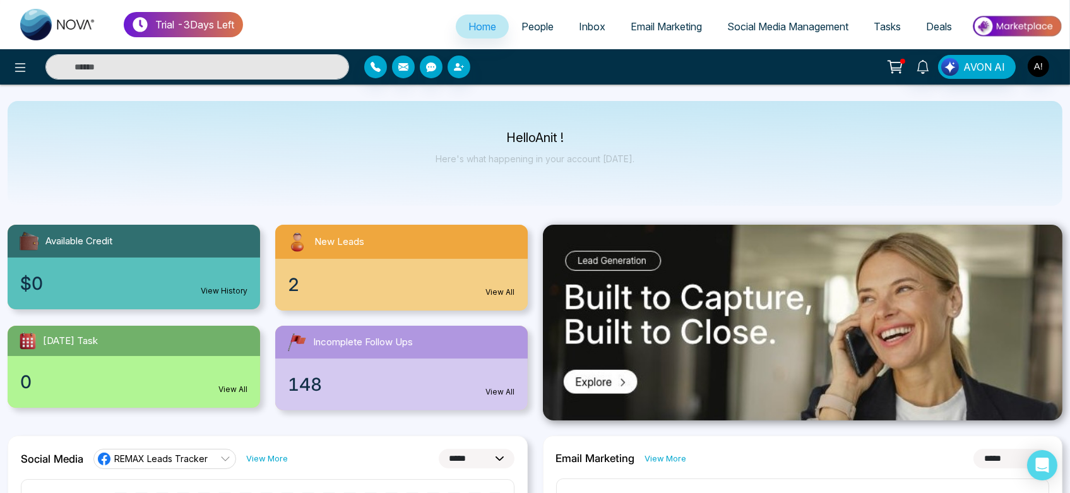
click at [167, 240] on div "Available Credit" at bounding box center [134, 241] width 252 height 33
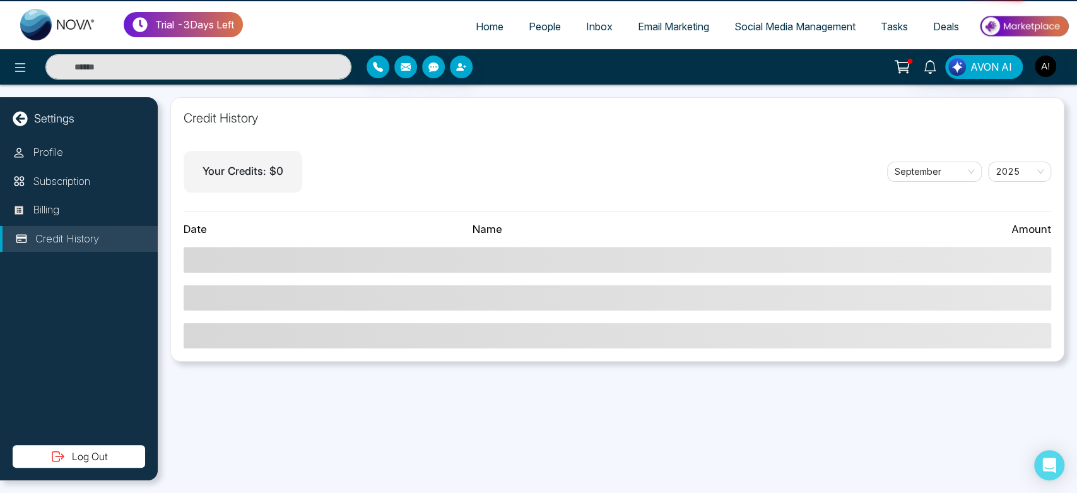
click at [227, 298] on span at bounding box center [618, 297] width 868 height 25
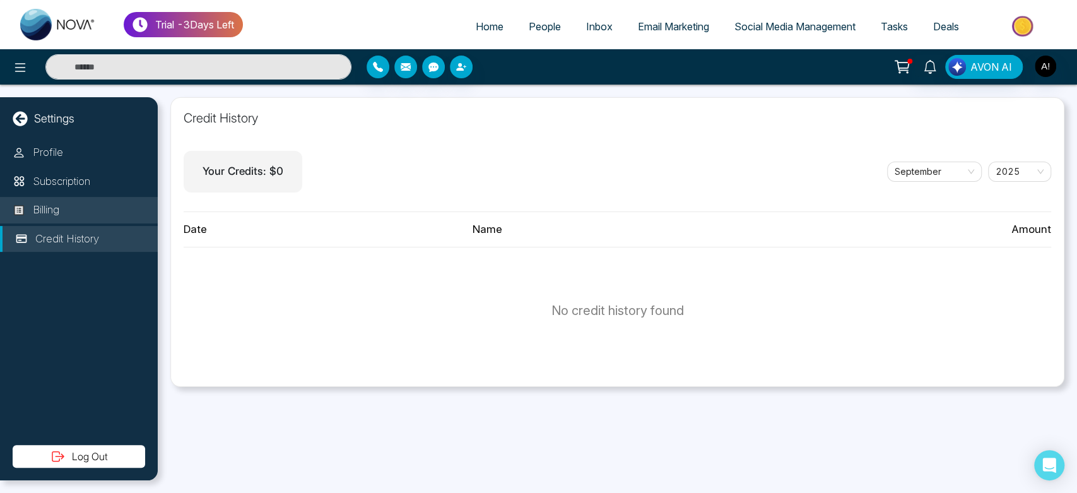
click at [73, 198] on li "Billing" at bounding box center [79, 210] width 158 height 27
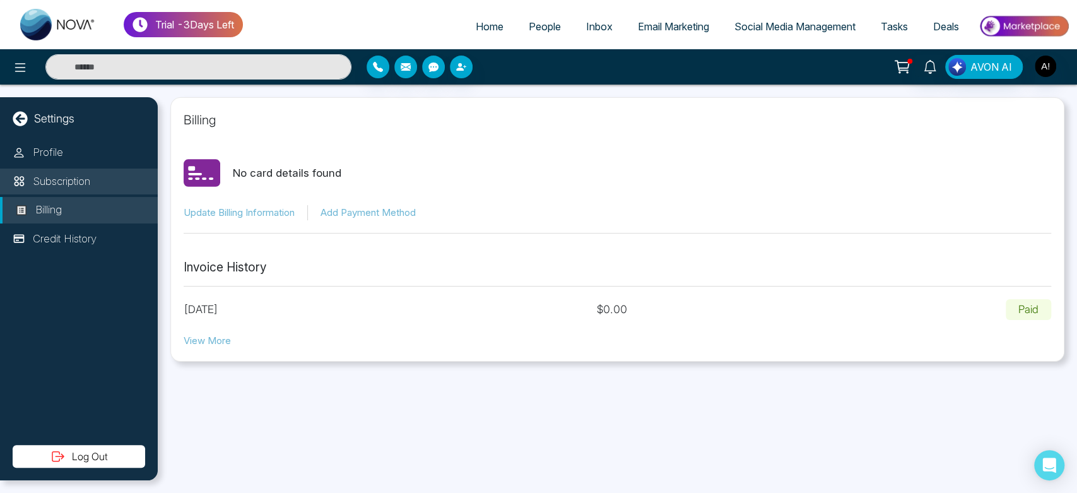
click at [63, 174] on p "Subscription" at bounding box center [61, 182] width 57 height 16
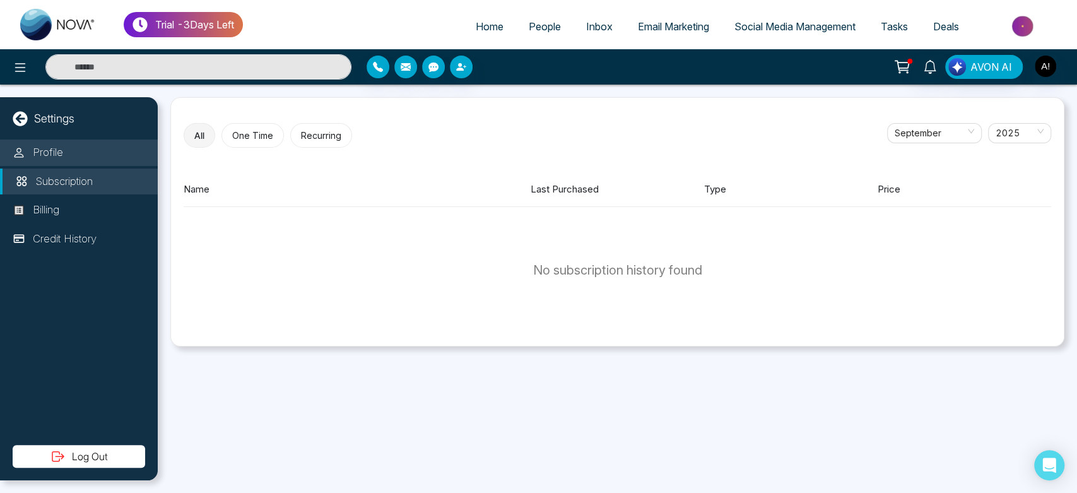
click at [86, 156] on li "Profile" at bounding box center [79, 152] width 158 height 27
select select "***"
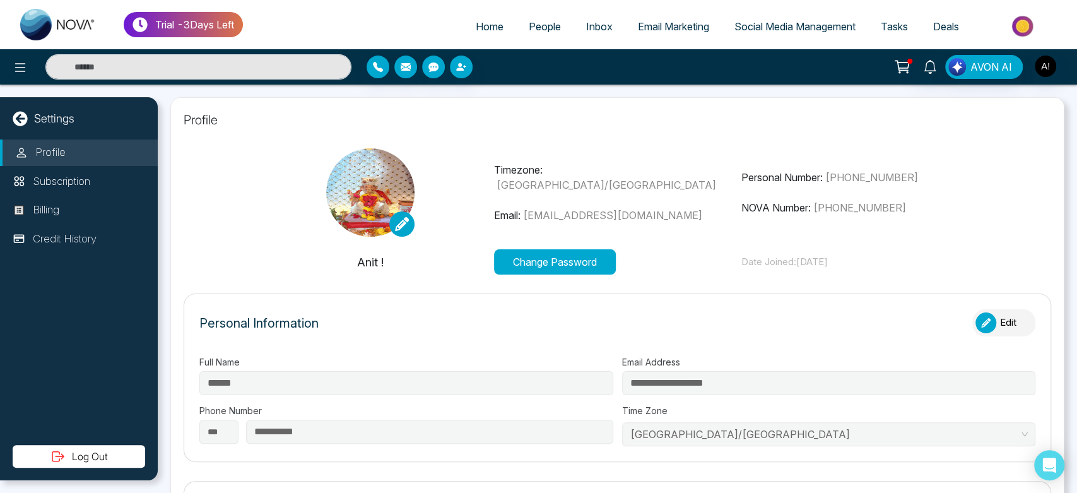
type input "*********"
click at [394, 215] on link at bounding box center [401, 223] width 25 height 25
click at [449, 264] on li "Remove Image" at bounding box center [441, 272] width 104 height 20
click at [404, 218] on icon at bounding box center [402, 224] width 14 height 14
click at [432, 276] on button "Remove Image" at bounding box center [441, 272] width 88 height 14
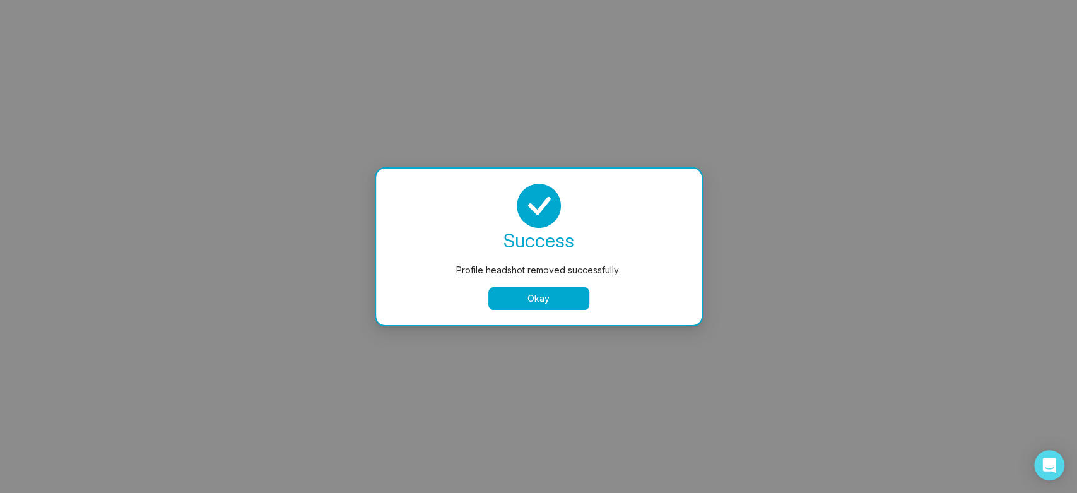
click at [516, 292] on button "Okay" at bounding box center [538, 298] width 101 height 23
select select
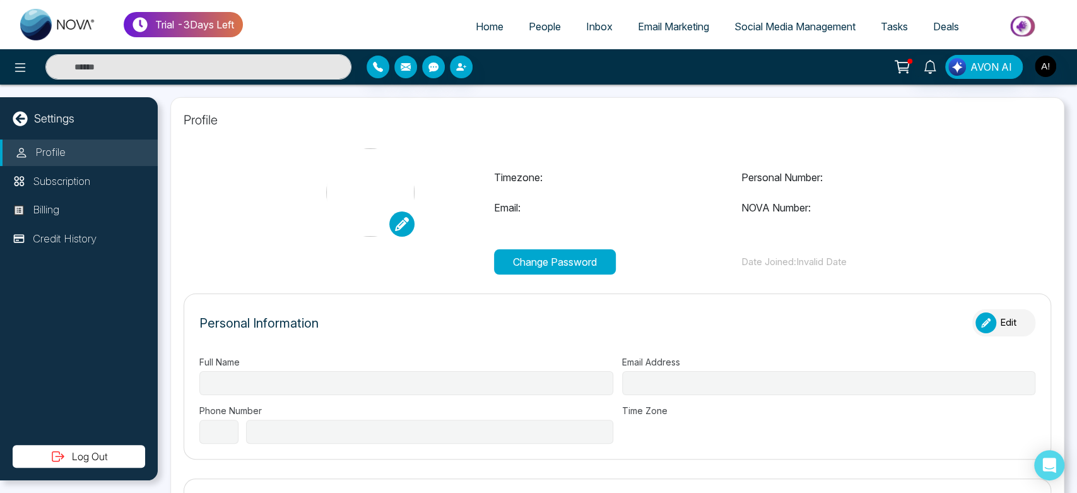
type input "******"
type input "**********"
select select "***"
type input "**********"
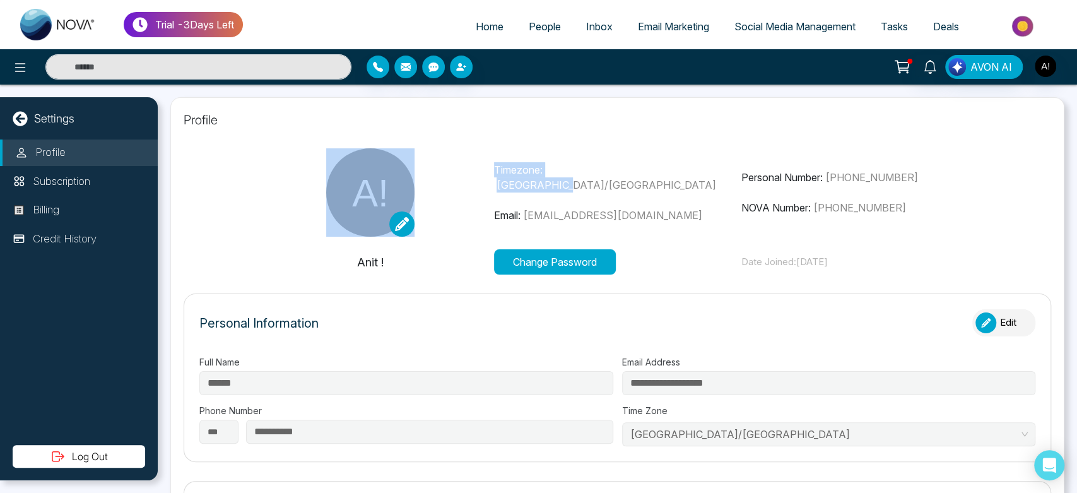
type input "*********"
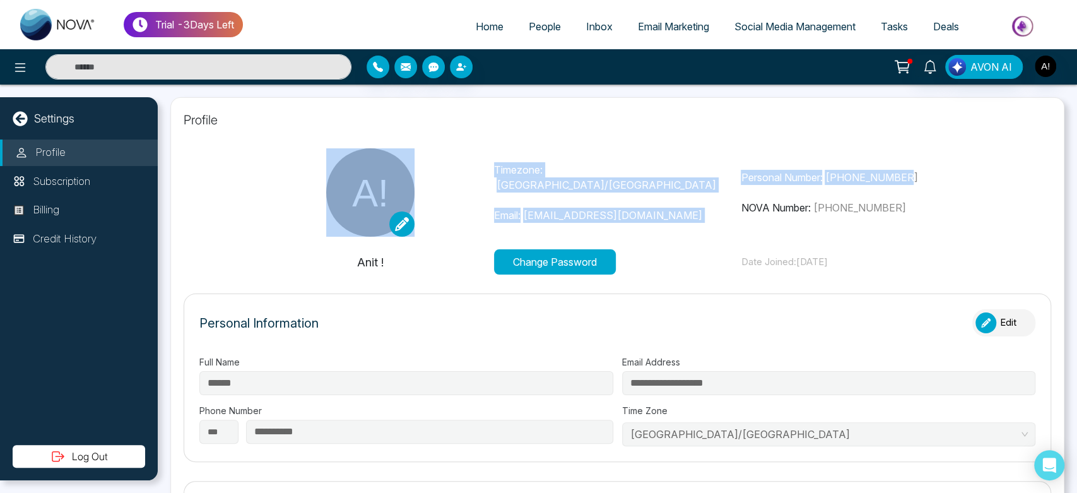
drag, startPoint x: 485, startPoint y: 170, endPoint x: 926, endPoint y: 189, distance: 441.6
click at [926, 189] on div "Timezone: Asia/Kolkata Email: anit@mmnovatech.com Personal Number: +91993005303…" at bounding box center [618, 192] width 742 height 88
click at [926, 189] on div "Personal Number: +919930053035 NOVA Number: +12363493534" at bounding box center [864, 192] width 247 height 45
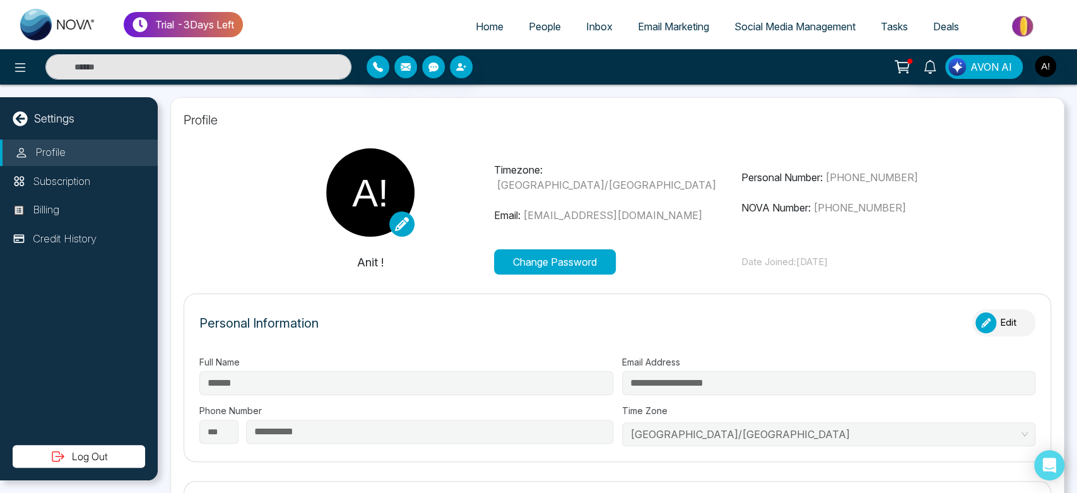
click at [908, 221] on div "Timezone: Asia/Kolkata Email: anit@mmnovatech.com Personal Number: +91993005303…" at bounding box center [618, 192] width 742 height 88
click at [979, 328] on div "button" at bounding box center [986, 322] width 21 height 21
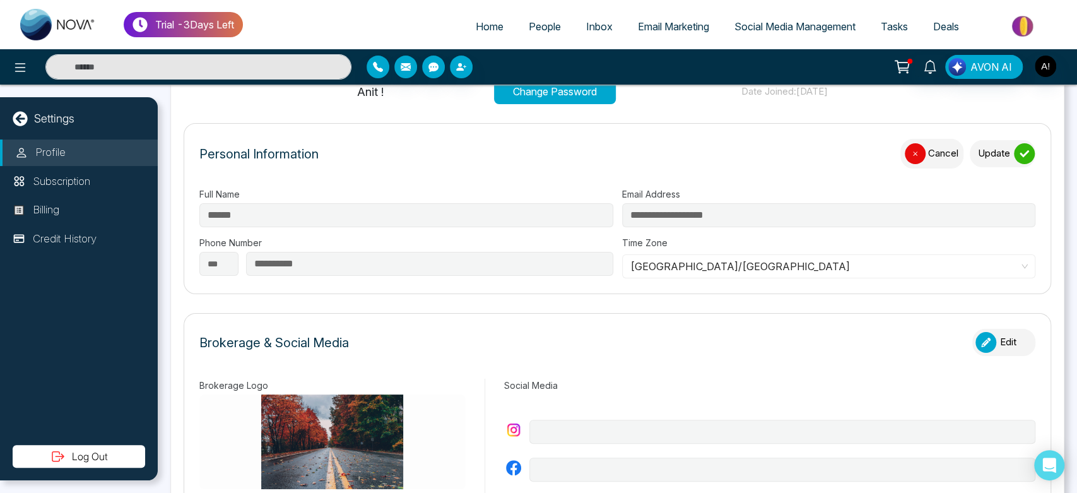
scroll to position [171, 0]
click at [1010, 167] on div "Personal Information Cancel Update" at bounding box center [617, 159] width 836 height 42
click at [1007, 144] on button "Update" at bounding box center [1003, 152] width 66 height 27
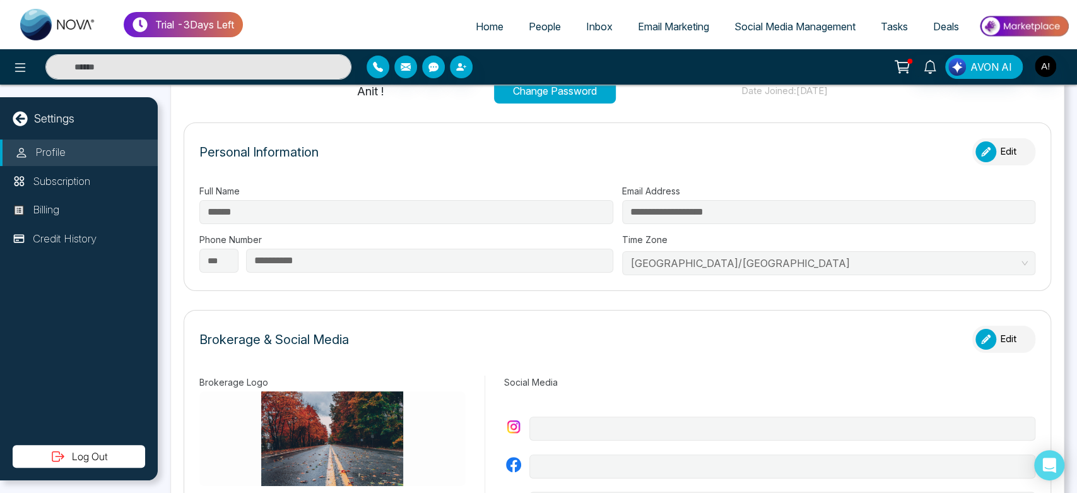
click at [1007, 144] on button "Edit" at bounding box center [1004, 151] width 63 height 27
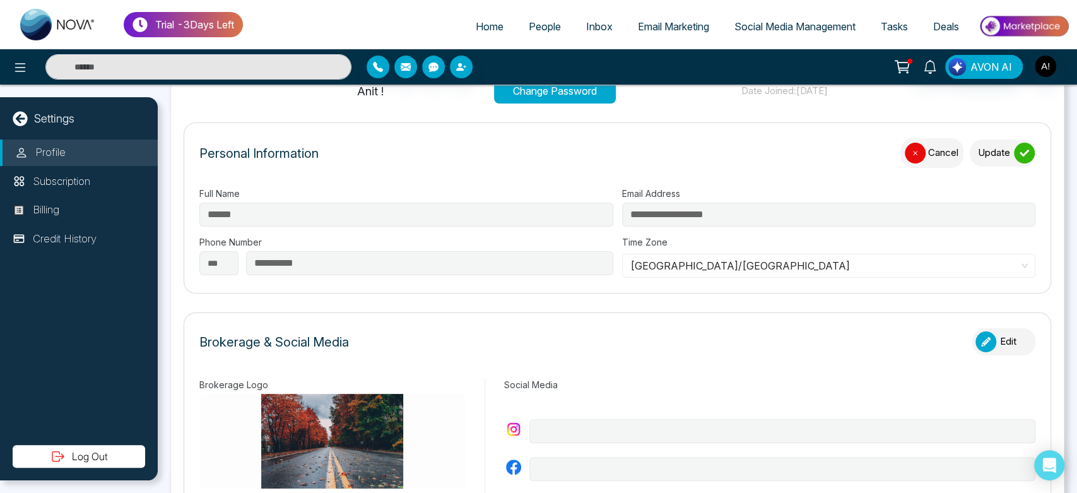
click at [1007, 144] on button "Update" at bounding box center [1003, 152] width 66 height 27
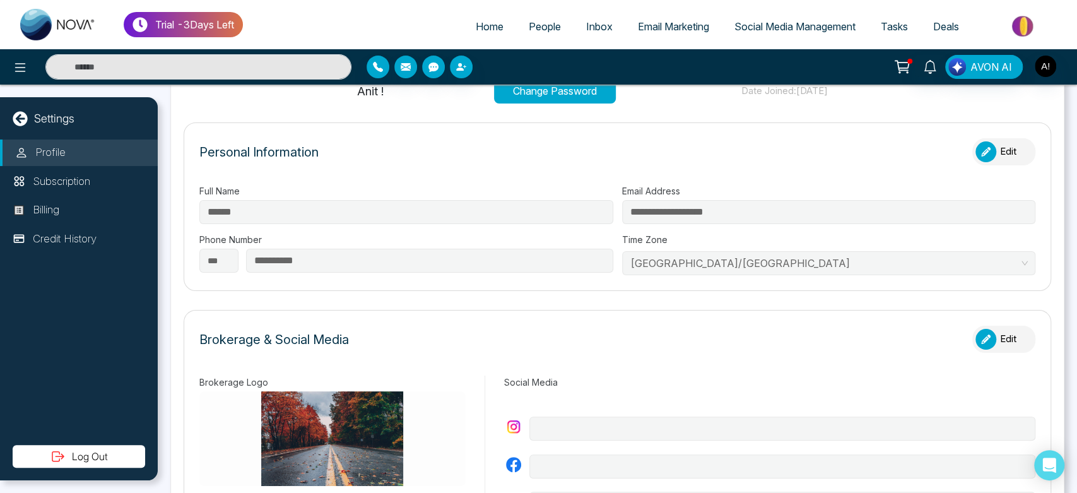
click at [1007, 144] on button "Edit" at bounding box center [1004, 151] width 63 height 27
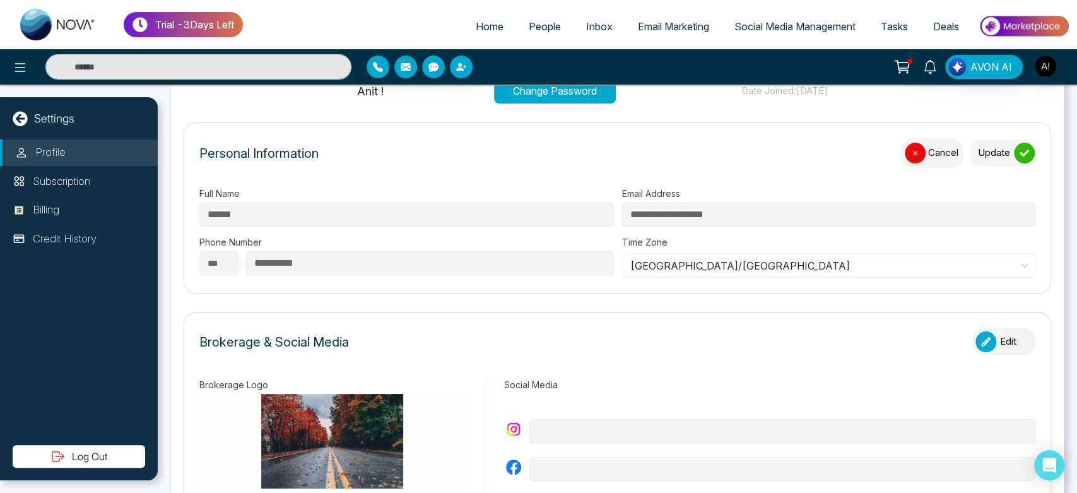
click at [1007, 144] on button "Update" at bounding box center [1003, 152] width 66 height 27
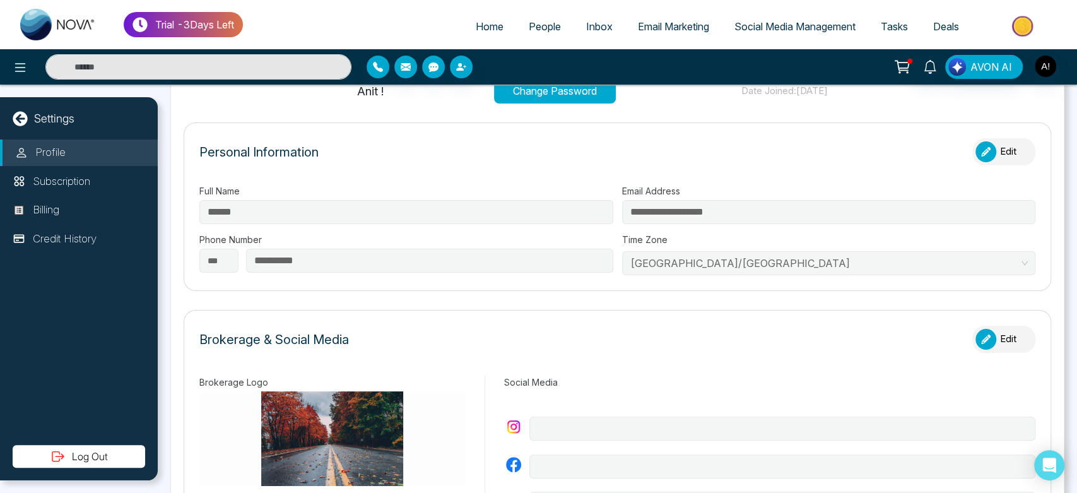
scroll to position [59, 0]
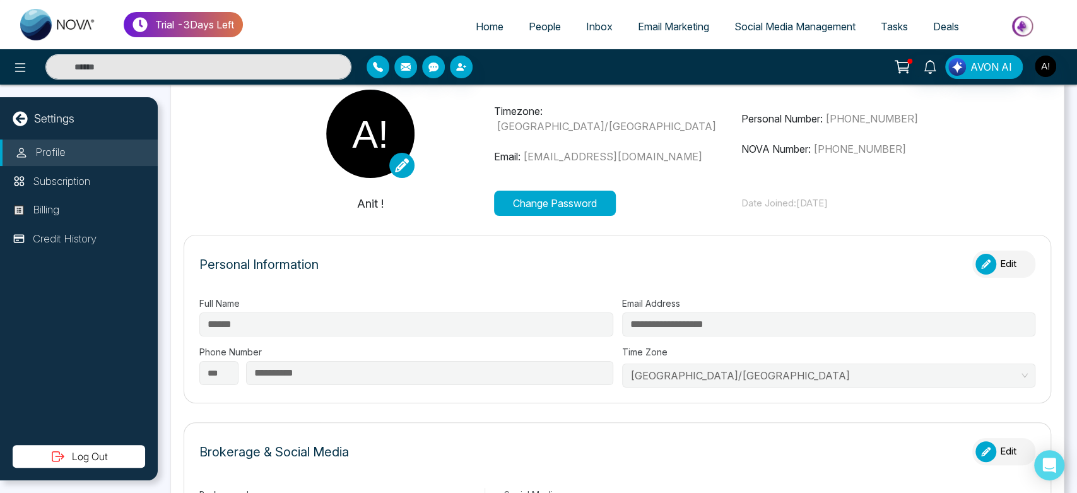
click at [548, 198] on button "Change Password" at bounding box center [555, 203] width 122 height 25
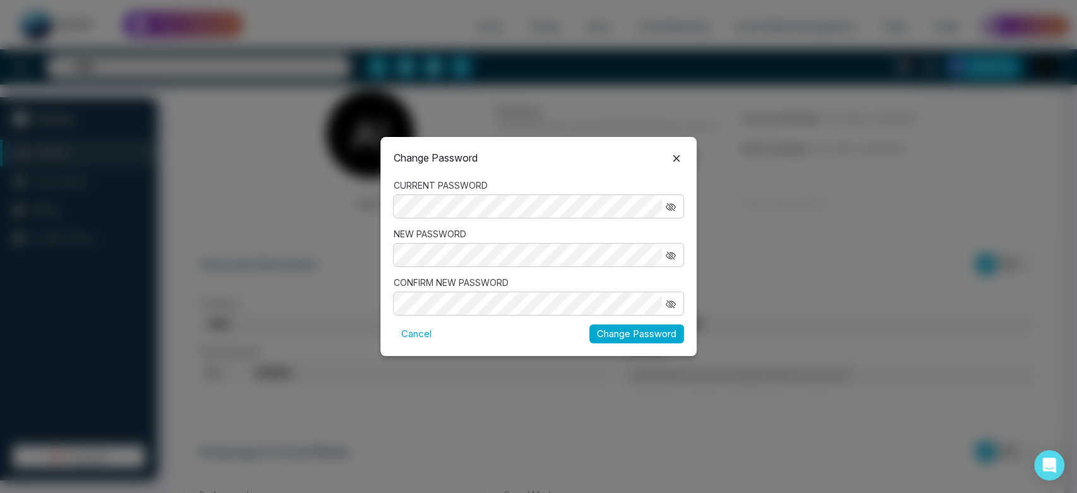
click at [678, 155] on icon at bounding box center [676, 158] width 15 height 15
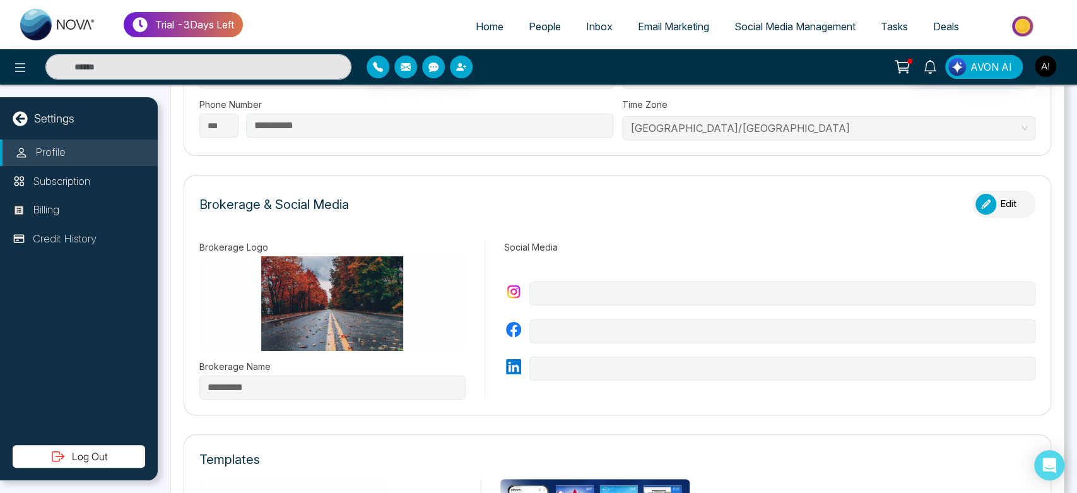
scroll to position [322, 0]
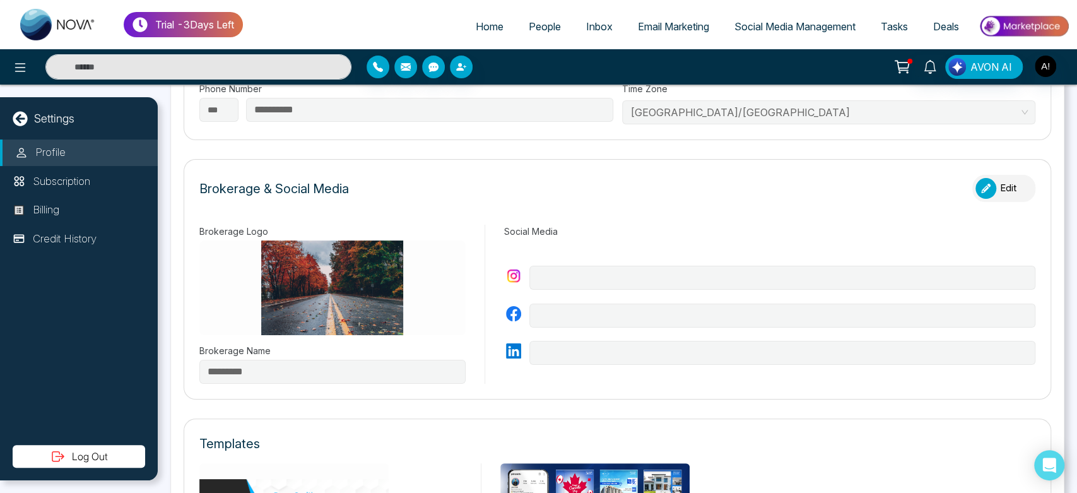
click at [1000, 190] on button "Edit" at bounding box center [1004, 188] width 63 height 27
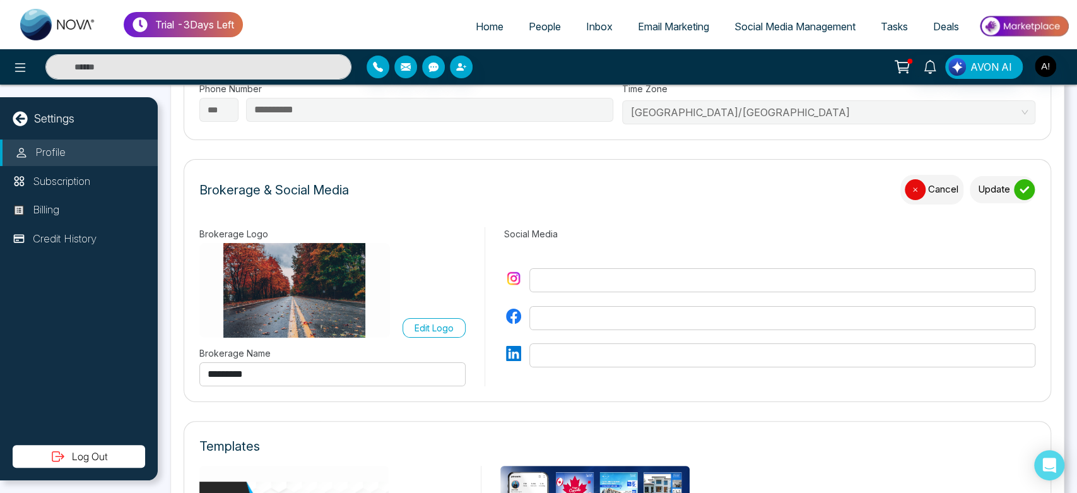
click at [622, 291] on input "text" at bounding box center [783, 280] width 506 height 24
type input "**********"
click at [1014, 191] on div "submit" at bounding box center [1024, 189] width 21 height 21
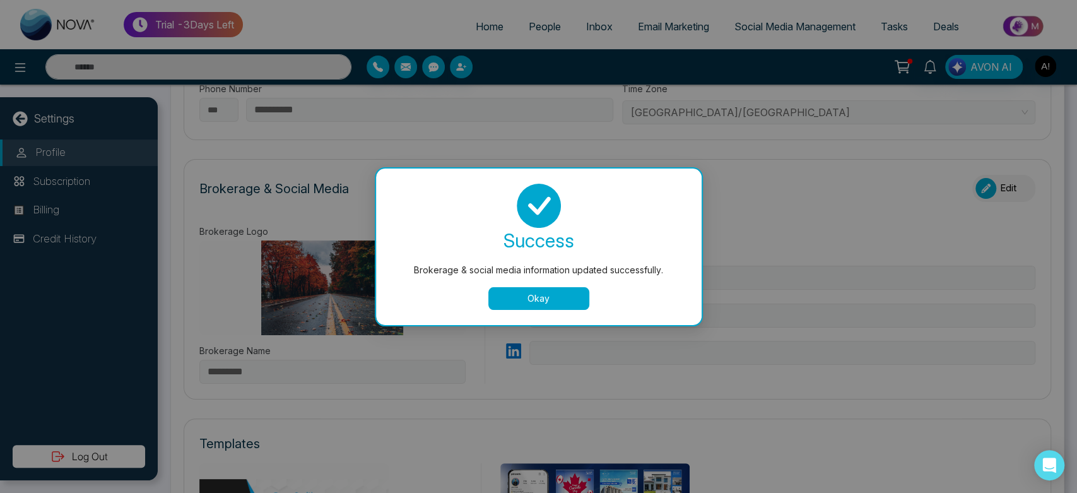
type input "**********"
click at [563, 300] on button "Okay" at bounding box center [538, 298] width 101 height 23
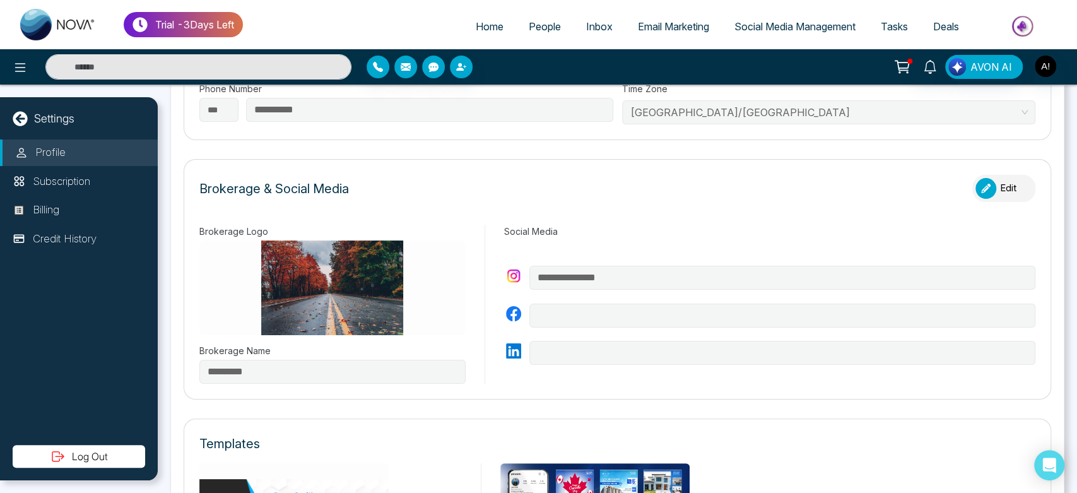
click at [990, 194] on button "Edit" at bounding box center [1004, 188] width 63 height 27
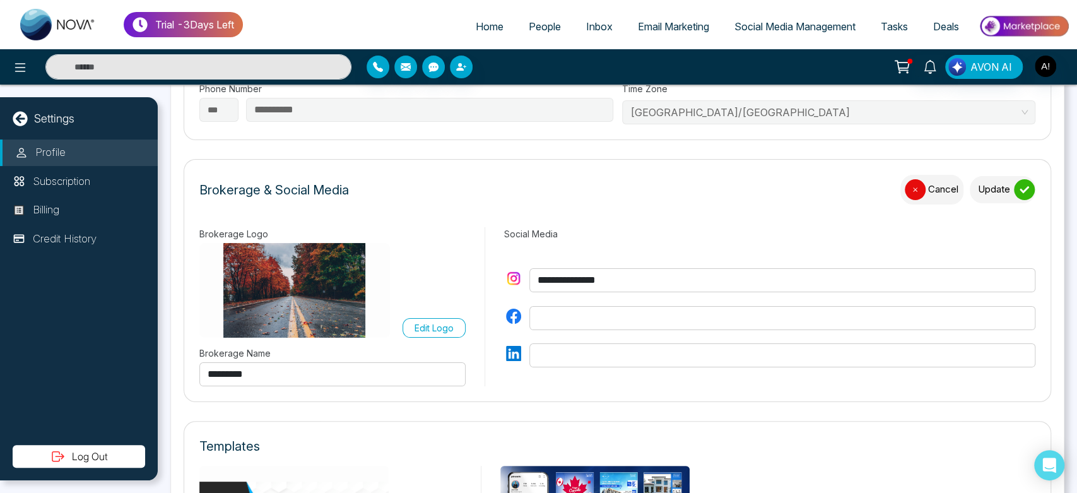
click at [437, 319] on label "Edit Logo" at bounding box center [434, 328] width 63 height 20
click at [0, 0] on input "Edit Logo" at bounding box center [0, 0] width 0 height 0
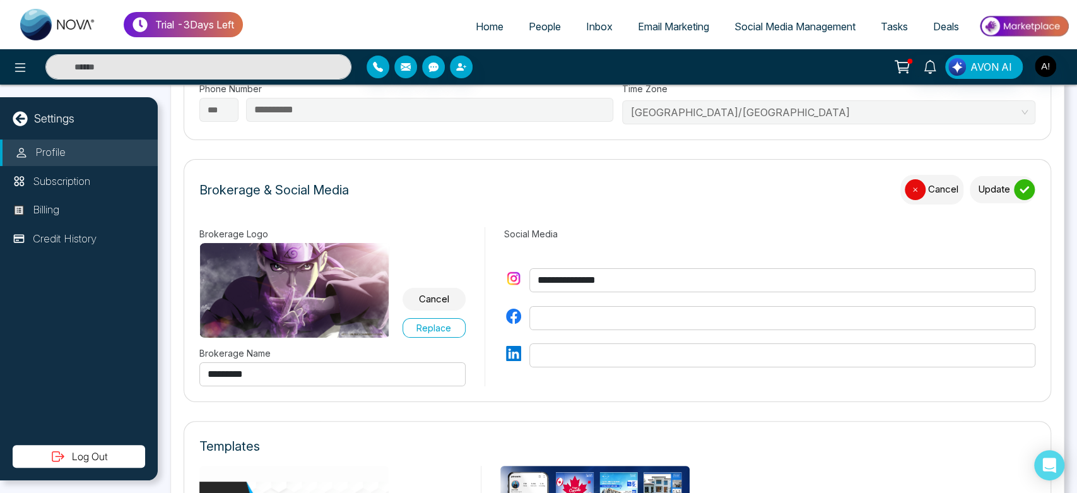
click at [436, 325] on label "Replace" at bounding box center [434, 328] width 63 height 20
click at [0, 0] on input "Replace" at bounding box center [0, 0] width 0 height 0
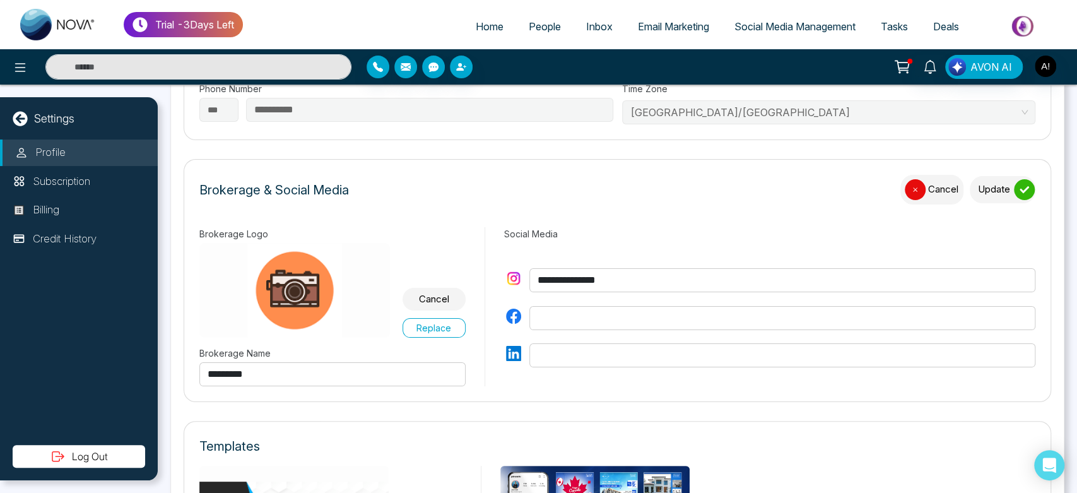
click at [1000, 195] on button "Update" at bounding box center [1003, 189] width 66 height 27
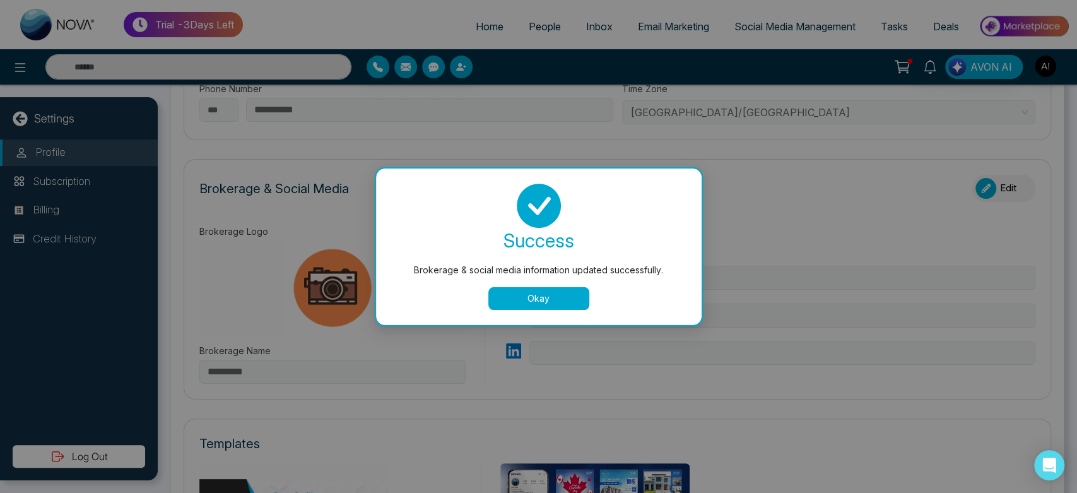
click at [535, 293] on button "Okay" at bounding box center [538, 298] width 101 height 23
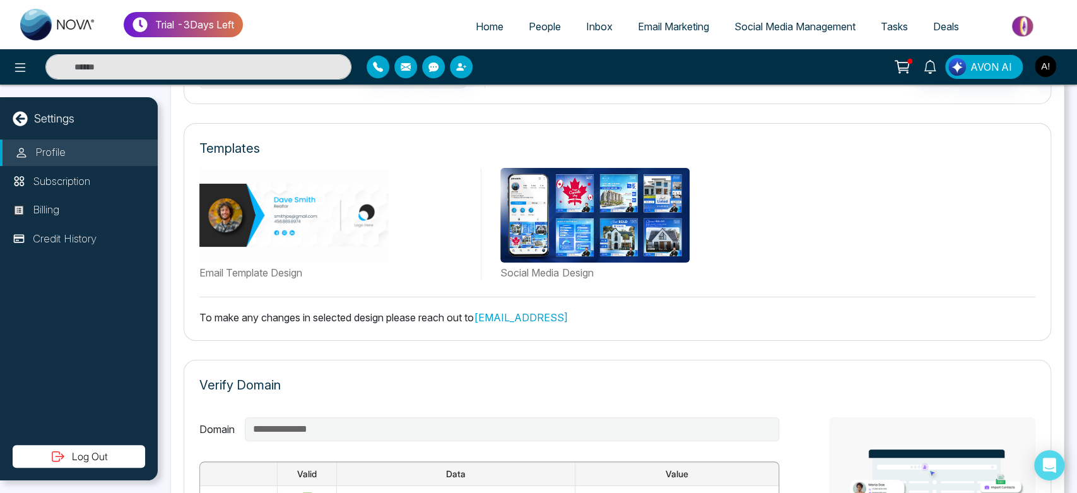
scroll to position [622, 0]
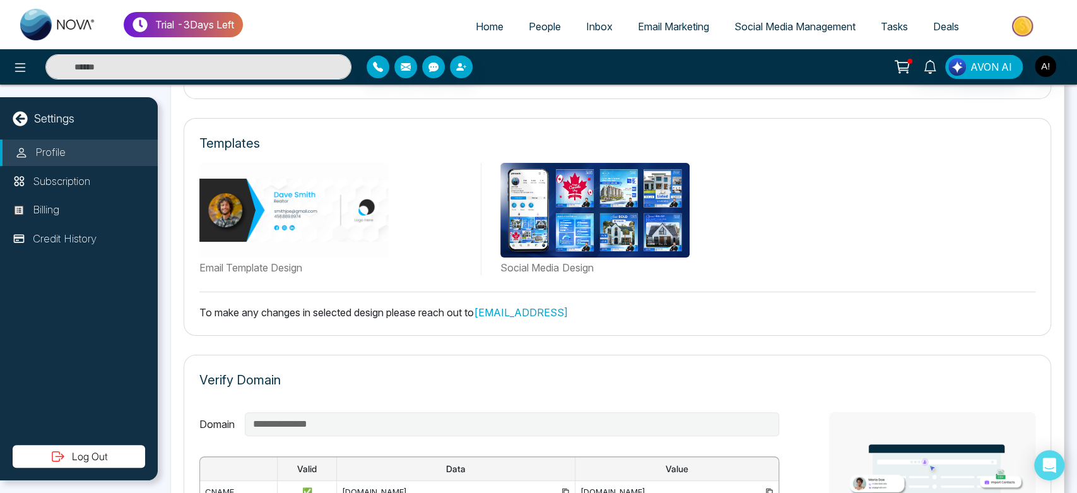
click at [434, 206] on div "Email Template Design" at bounding box center [335, 219] width 273 height 112
click at [562, 208] on img at bounding box center [594, 210] width 189 height 95
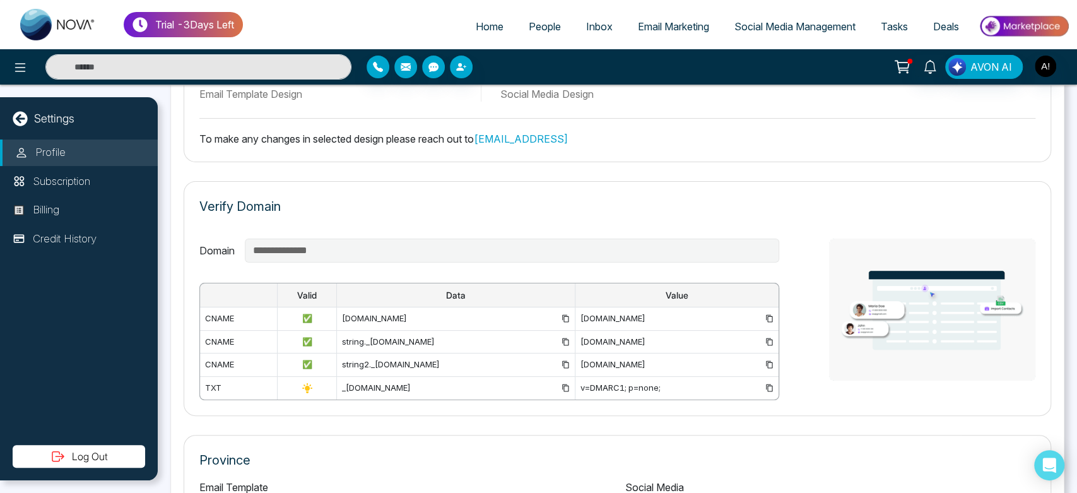
scroll to position [897, 0]
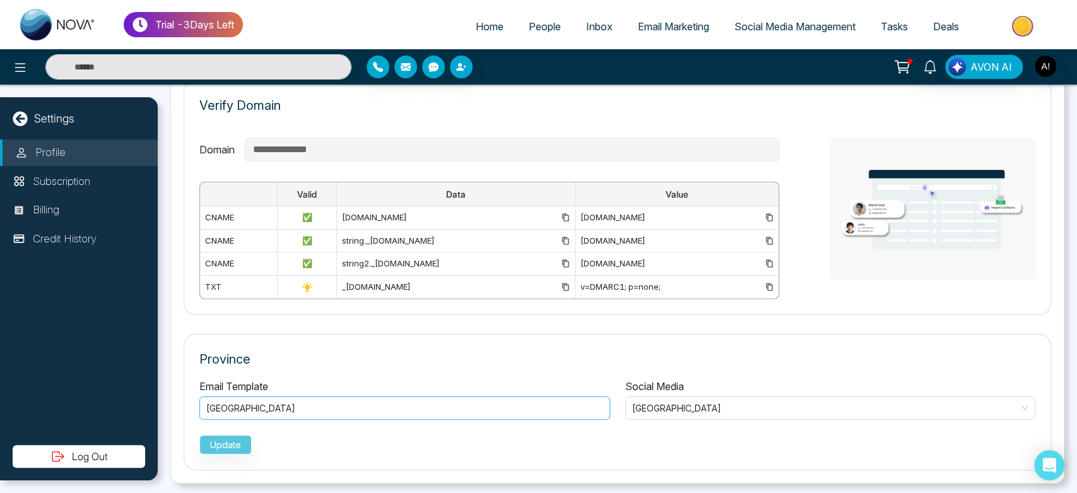
click at [350, 407] on div "British Columbia" at bounding box center [404, 408] width 397 height 15
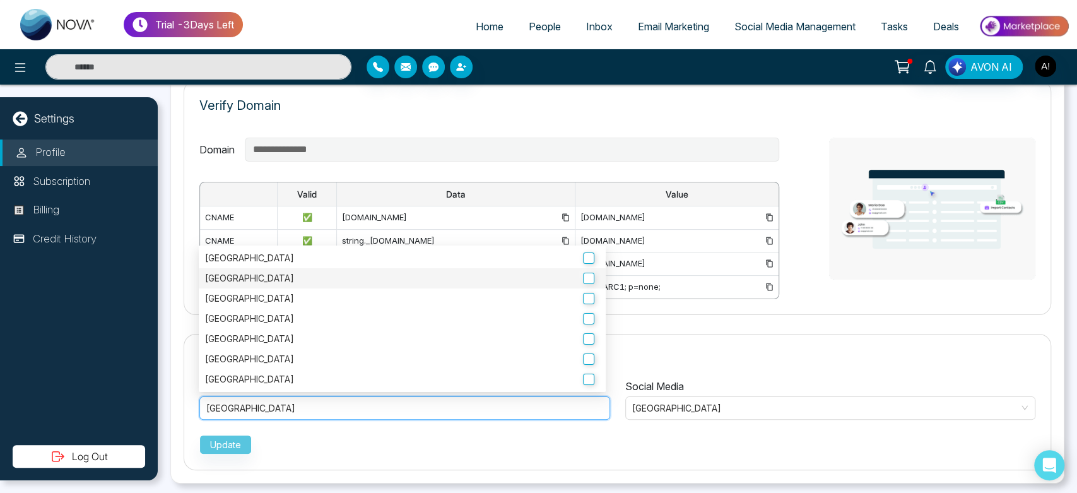
click at [512, 271] on label "British Columbia" at bounding box center [402, 278] width 394 height 14
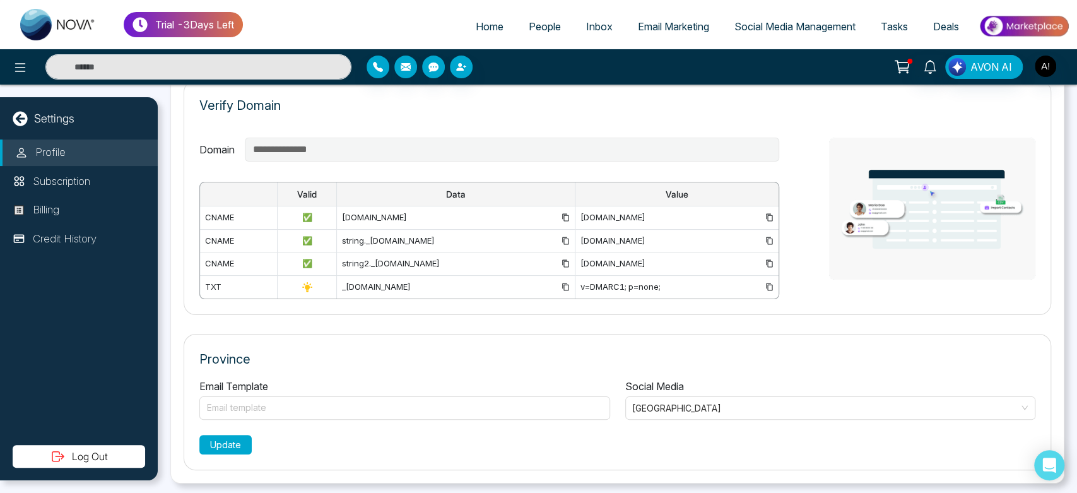
click at [227, 435] on button "Update" at bounding box center [225, 445] width 52 height 20
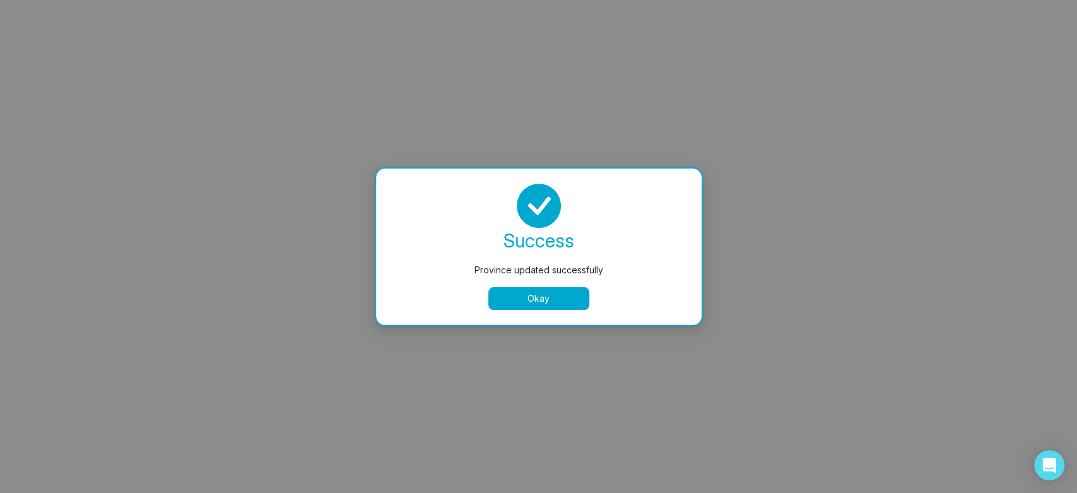
click at [555, 297] on button "Okay" at bounding box center [538, 298] width 101 height 23
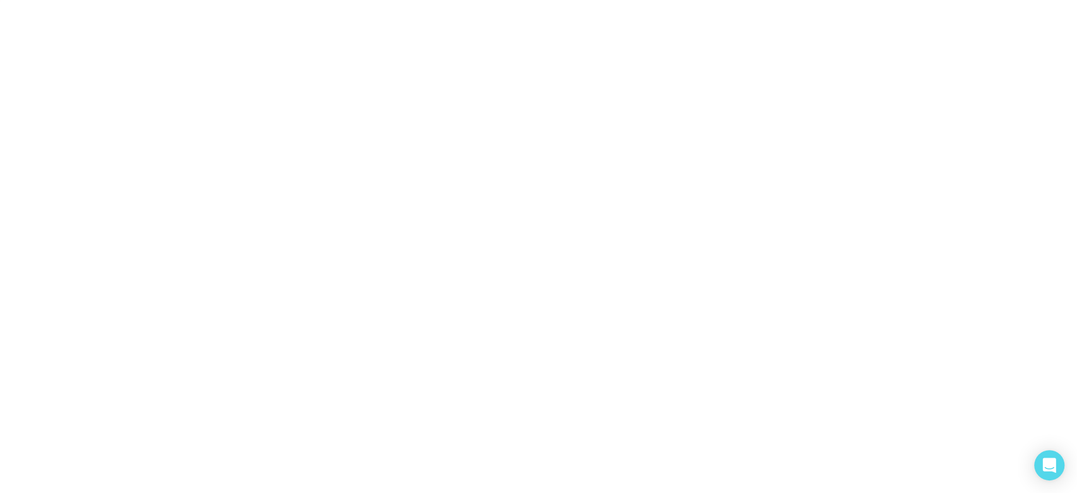
select select "***"
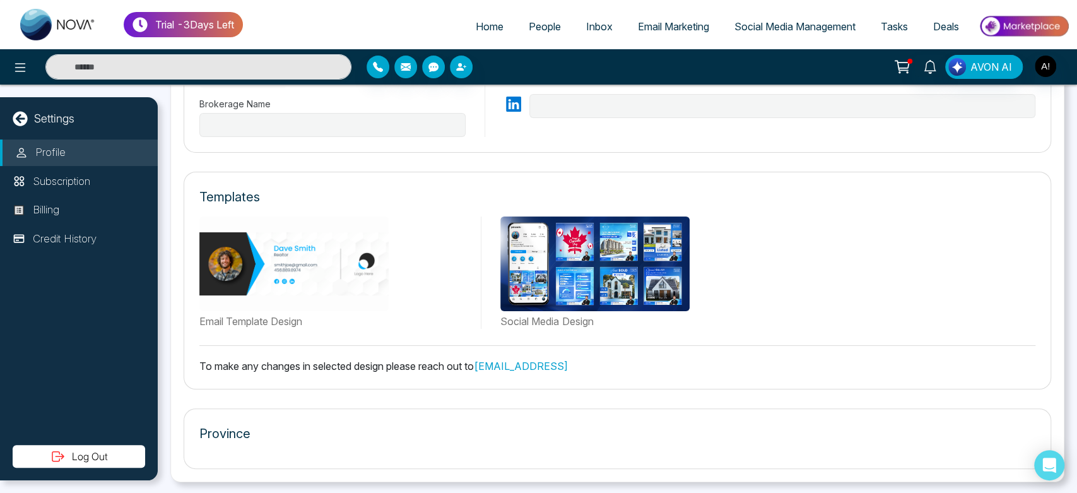
type input "*********"
type input "**********"
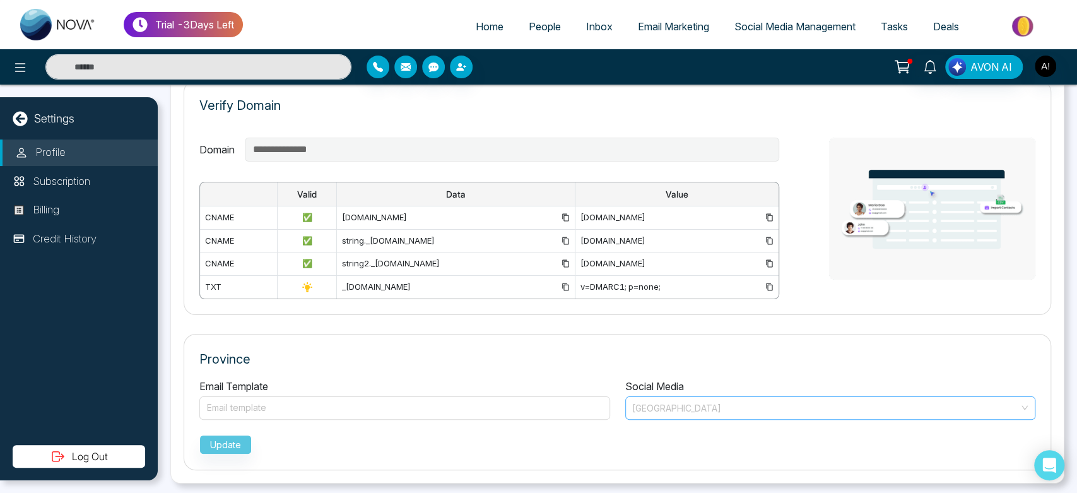
click at [716, 408] on span "[GEOGRAPHIC_DATA]" at bounding box center [830, 408] width 397 height 18
click at [366, 352] on p "Province" at bounding box center [617, 359] width 836 height 19
drag, startPoint x: 191, startPoint y: 345, endPoint x: 308, endPoint y: 392, distance: 125.8
click at [308, 392] on div "Province Email Template Email template Social Media Alberta 1 2 3 Ontario Briti…" at bounding box center [618, 402] width 868 height 136
click at [308, 394] on div "Email template" at bounding box center [404, 407] width 411 height 26
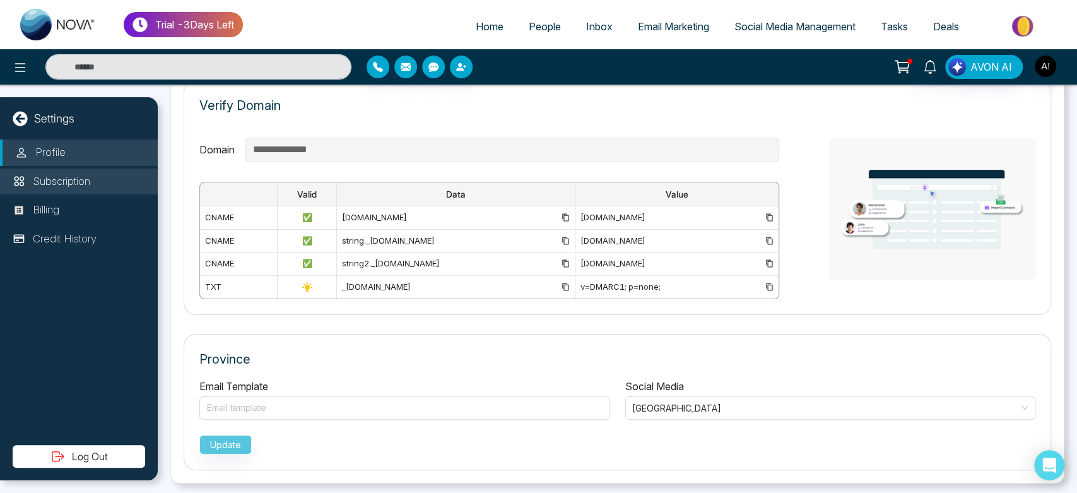
click at [83, 176] on p "Subscription" at bounding box center [61, 182] width 57 height 16
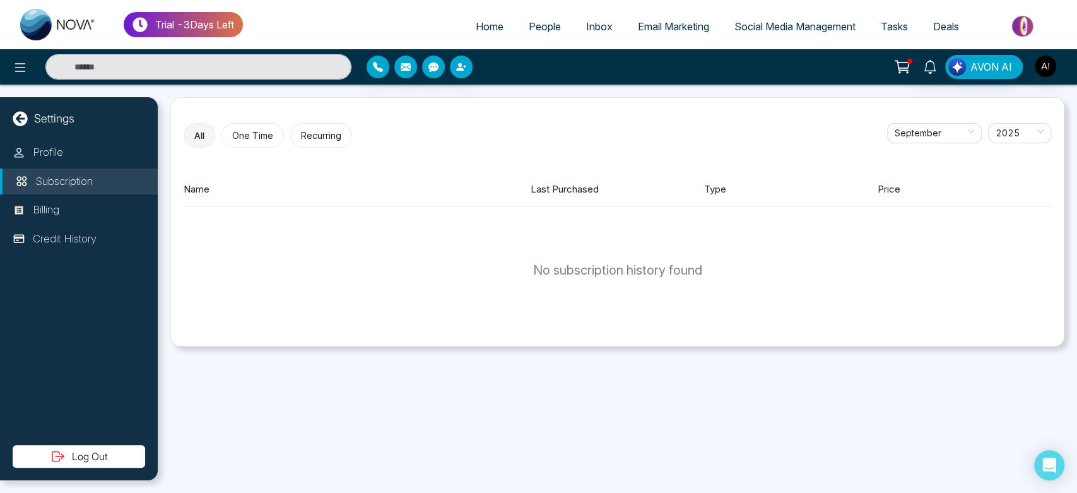
click at [84, 224] on div "Profile Subscription Billing Credit History" at bounding box center [79, 291] width 158 height 305
click at [69, 204] on li "Billing" at bounding box center [79, 210] width 158 height 27
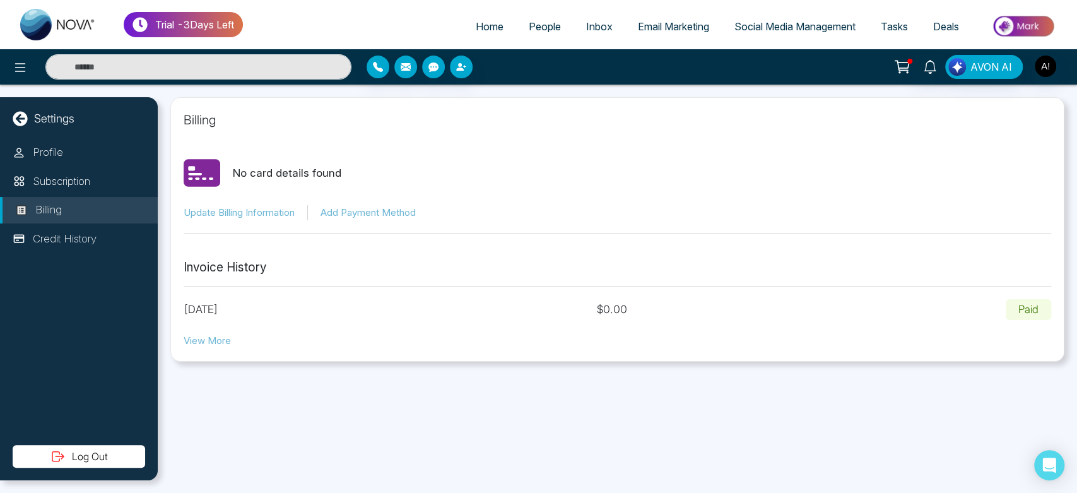
click at [212, 336] on button "View More" at bounding box center [207, 341] width 47 height 15
click at [44, 152] on p "Profile" at bounding box center [48, 153] width 30 height 16
select select "***"
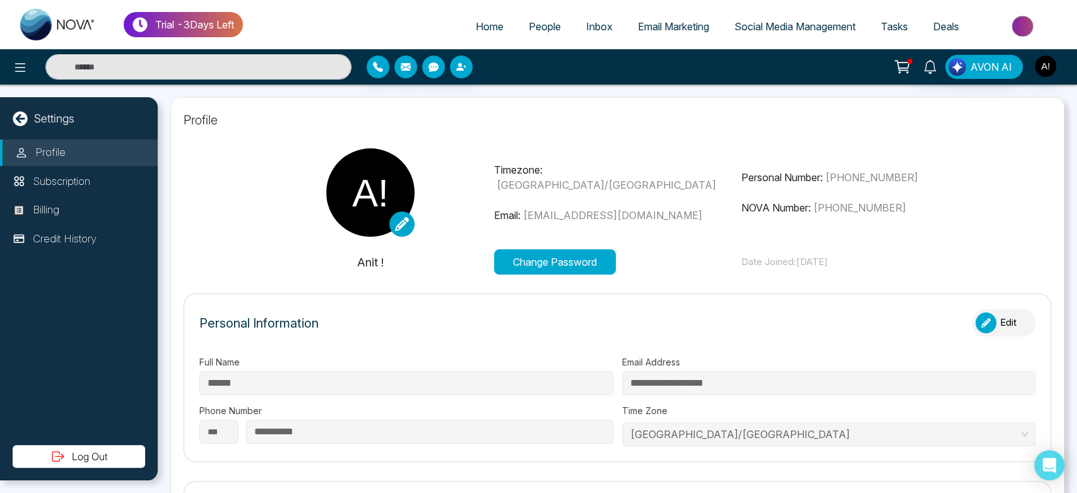
type input "*********"
type input "**********"
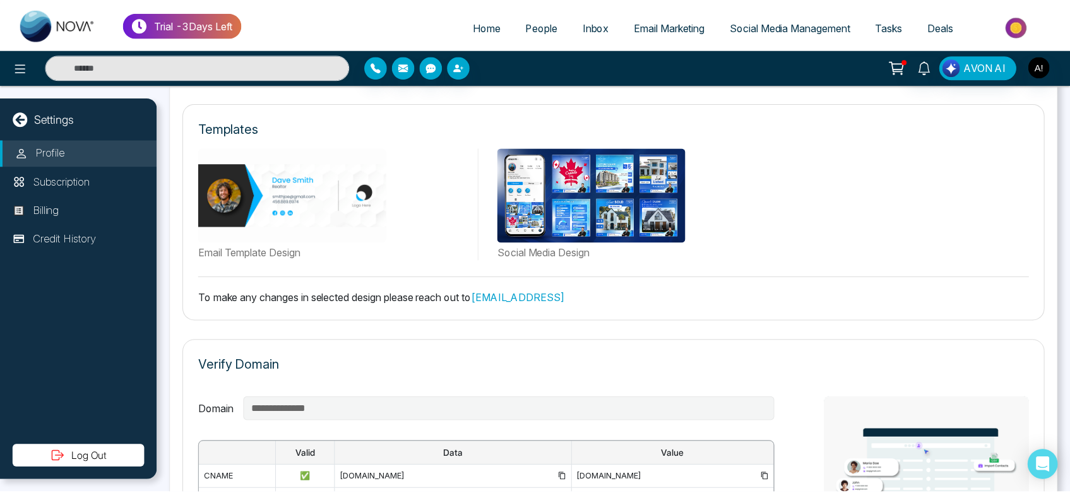
scroll to position [632, 0]
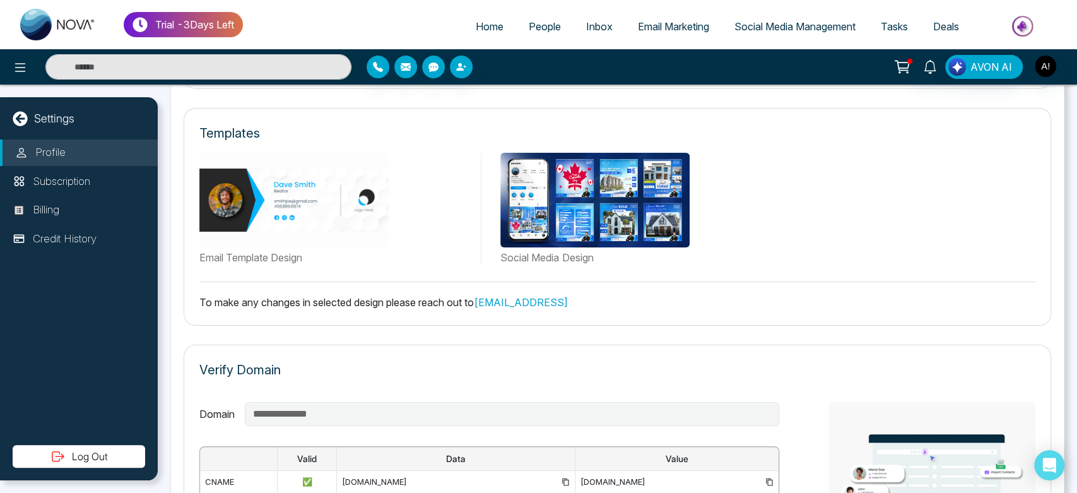
click at [16, 115] on icon at bounding box center [20, 118] width 15 height 15
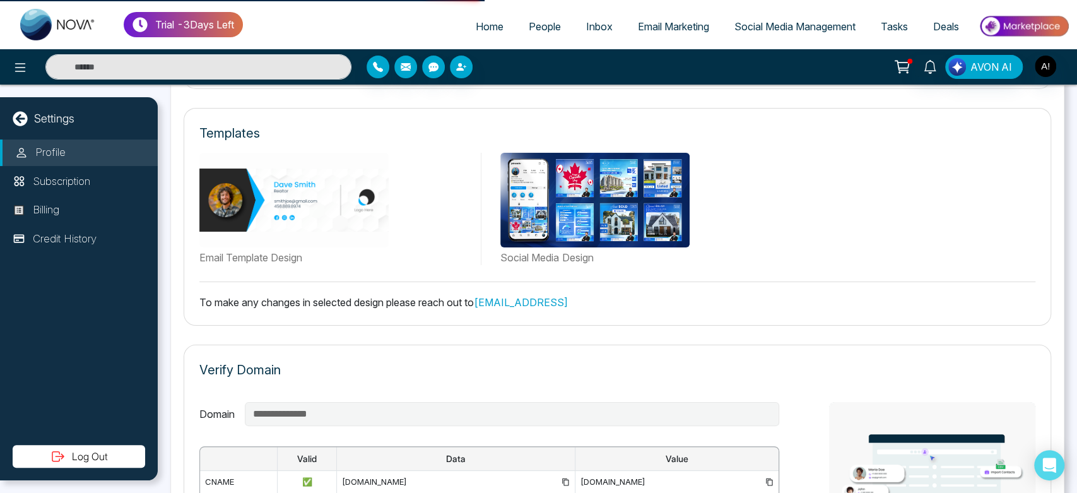
select select "*"
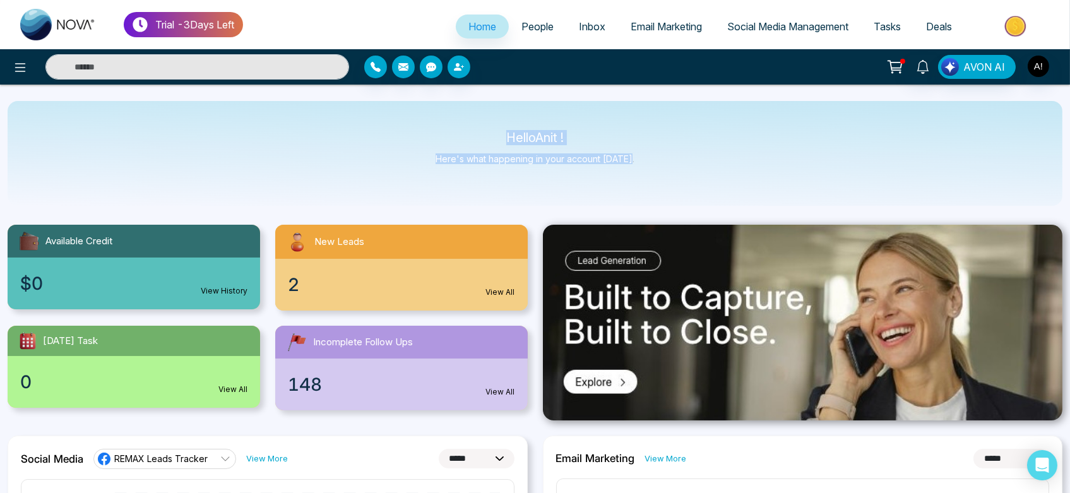
drag, startPoint x: 493, startPoint y: 127, endPoint x: 637, endPoint y: 150, distance: 146.2
click at [637, 150] on div "Hello Anit ! Here's what happening in your account today." at bounding box center [535, 153] width 1055 height 105
click at [238, 294] on link "View History" at bounding box center [224, 290] width 47 height 11
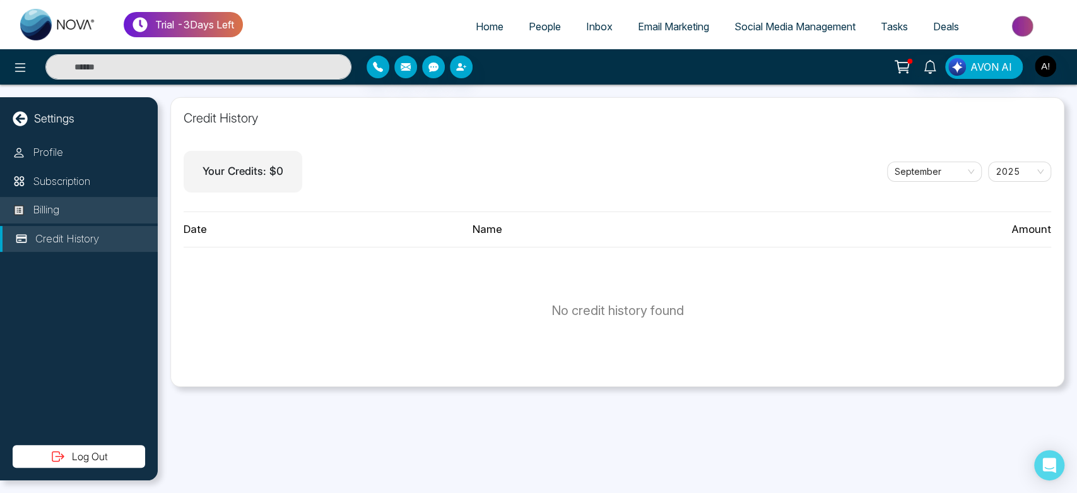
click at [86, 212] on li "Billing" at bounding box center [79, 210] width 158 height 27
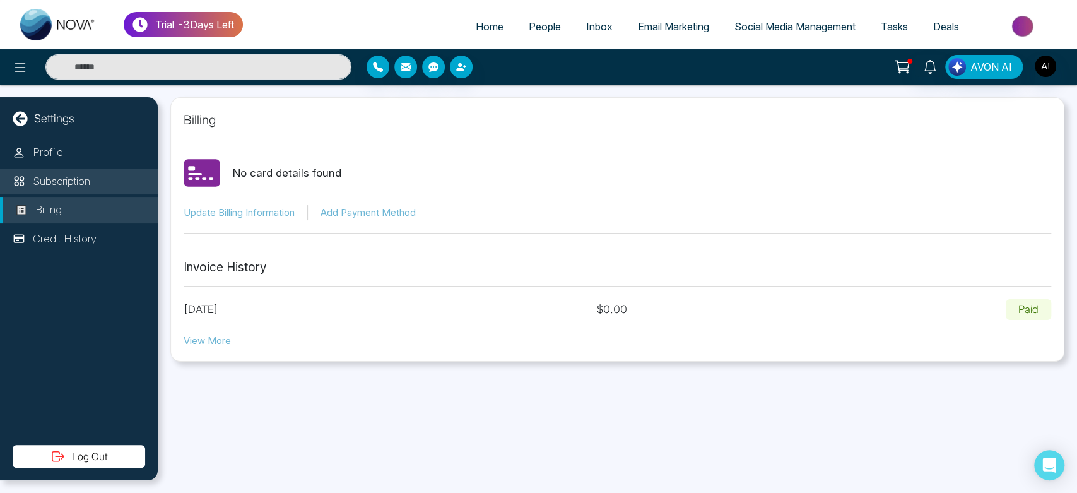
click at [85, 167] on div "Profile Subscription Billing Credit History" at bounding box center [79, 291] width 158 height 305
click at [86, 177] on p "Subscription" at bounding box center [61, 182] width 57 height 16
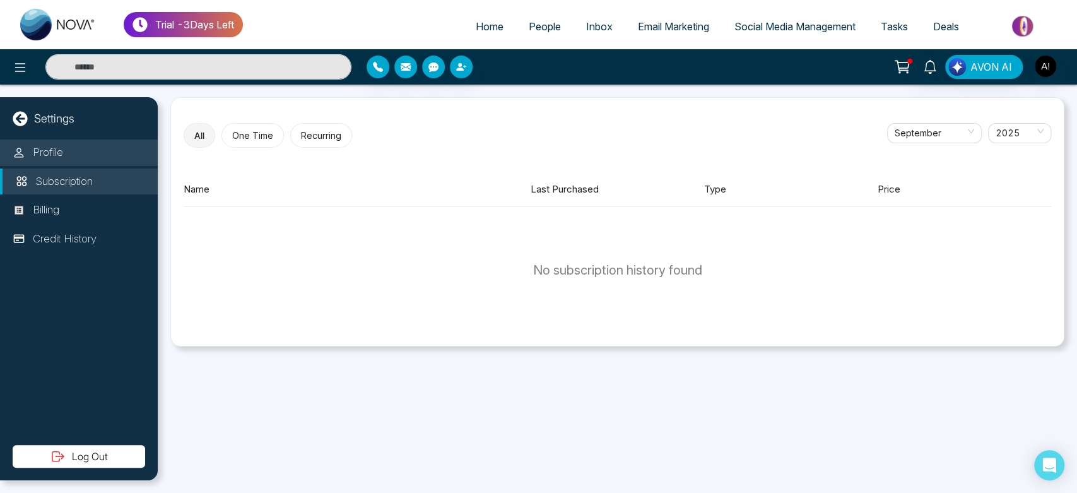
click at [101, 158] on li "Profile" at bounding box center [79, 152] width 158 height 27
select select "***"
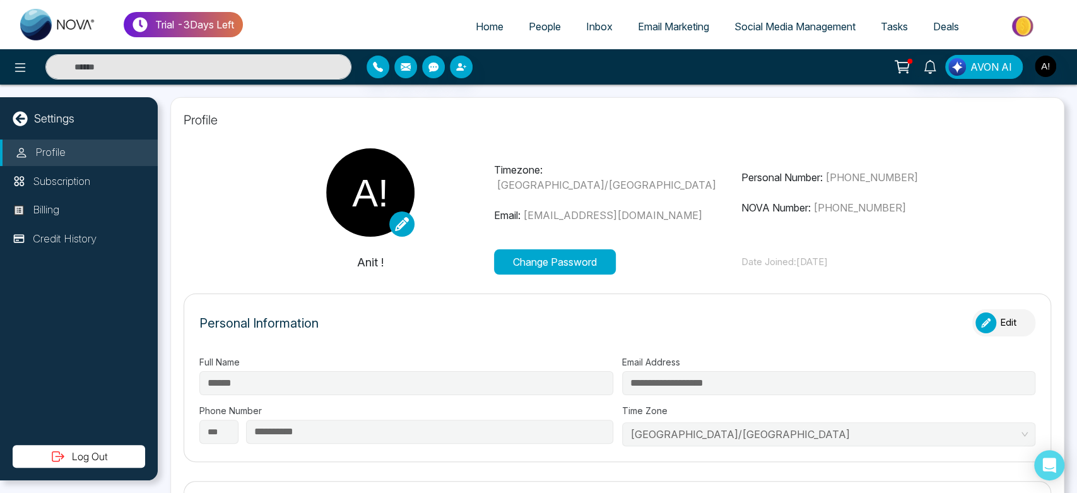
type input "*********"
type input "**********"
click at [20, 118] on icon at bounding box center [20, 118] width 15 height 15
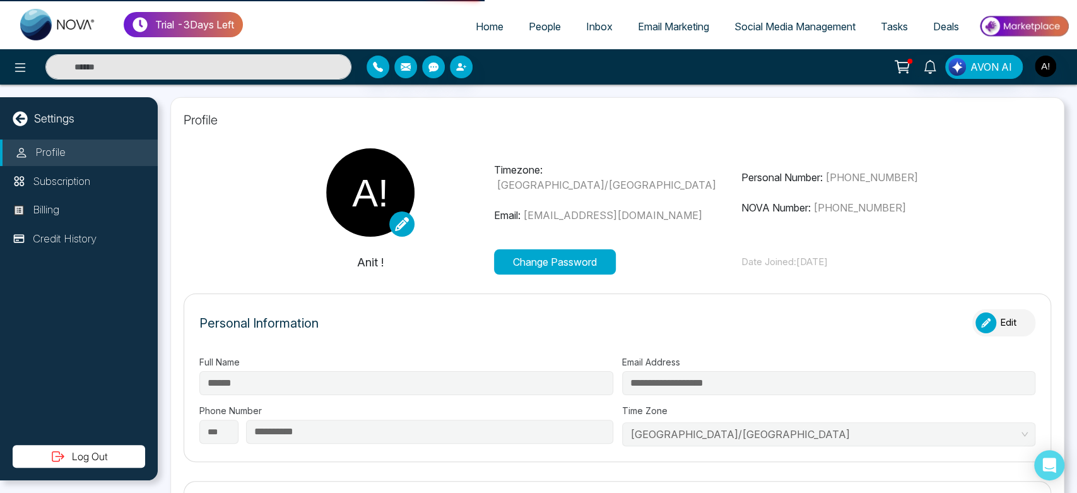
select select "*"
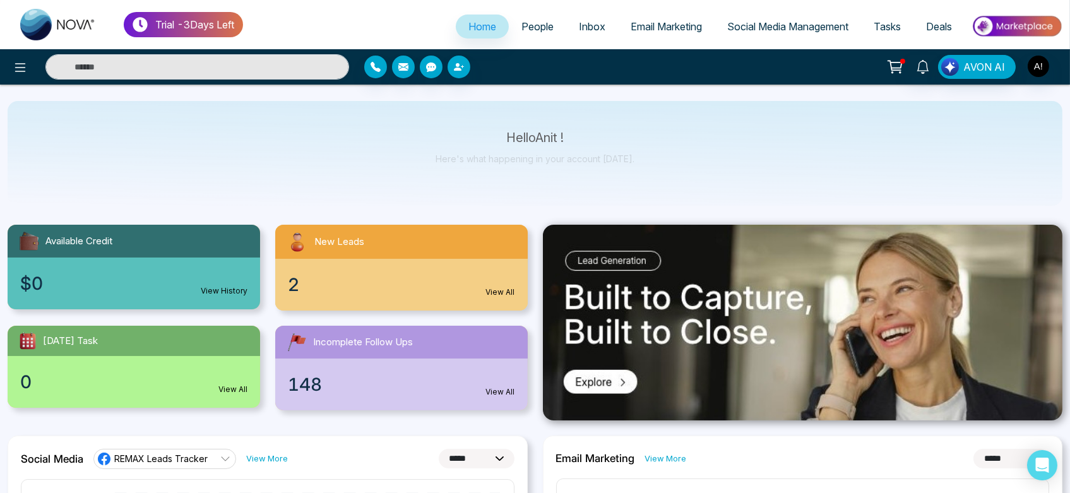
scroll to position [52, 0]
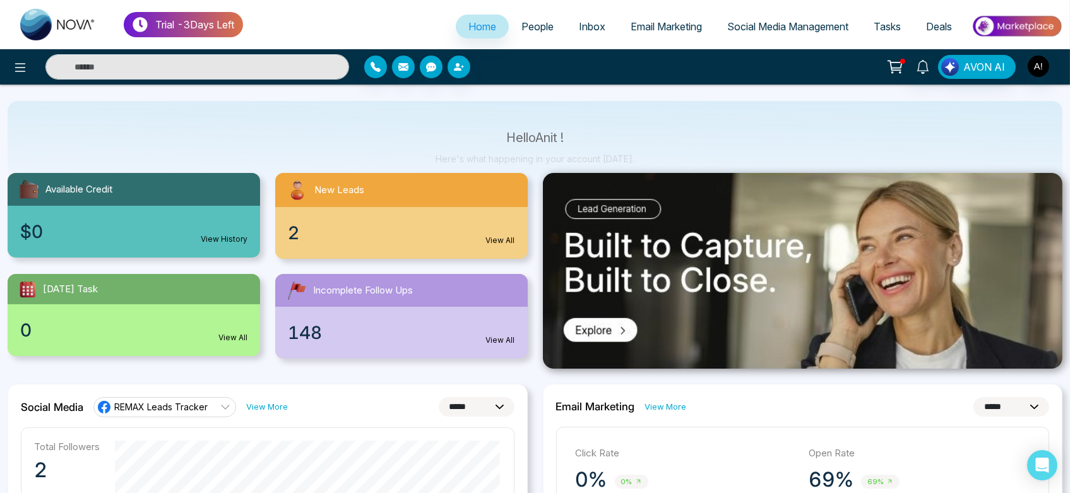
click at [382, 228] on div "2 View All" at bounding box center [401, 233] width 252 height 52
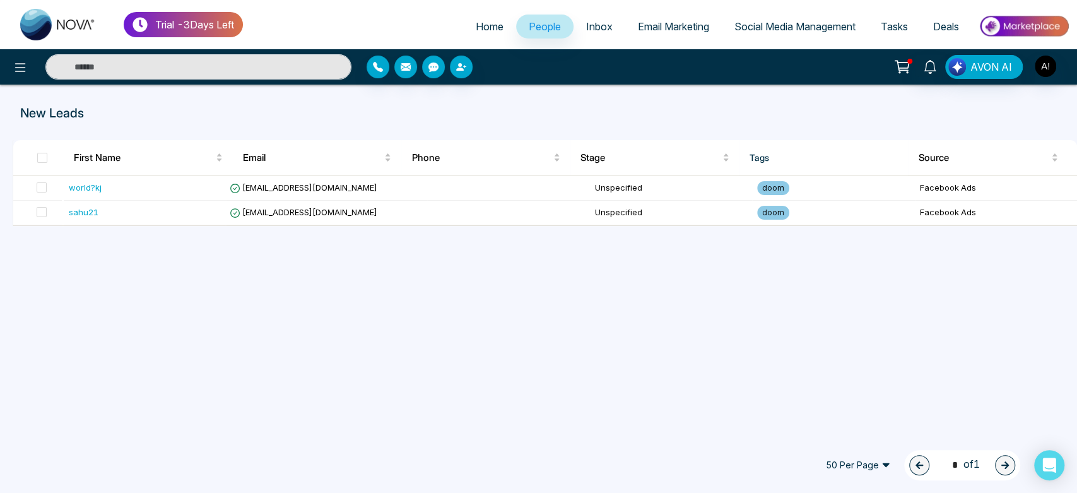
click at [477, 40] on li "Home" at bounding box center [489, 28] width 53 height 26
click at [477, 34] on link "Home" at bounding box center [489, 27] width 53 height 24
select select "*"
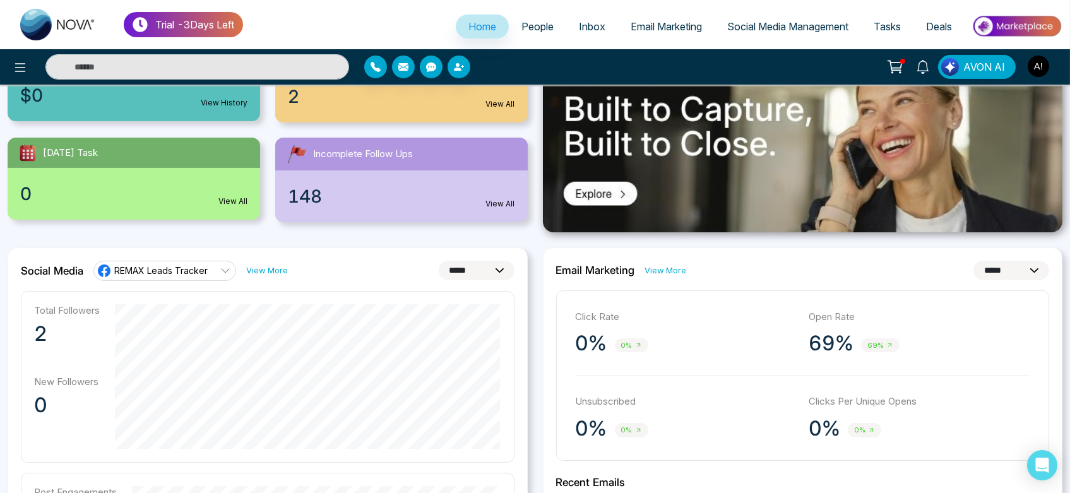
scroll to position [131, 0]
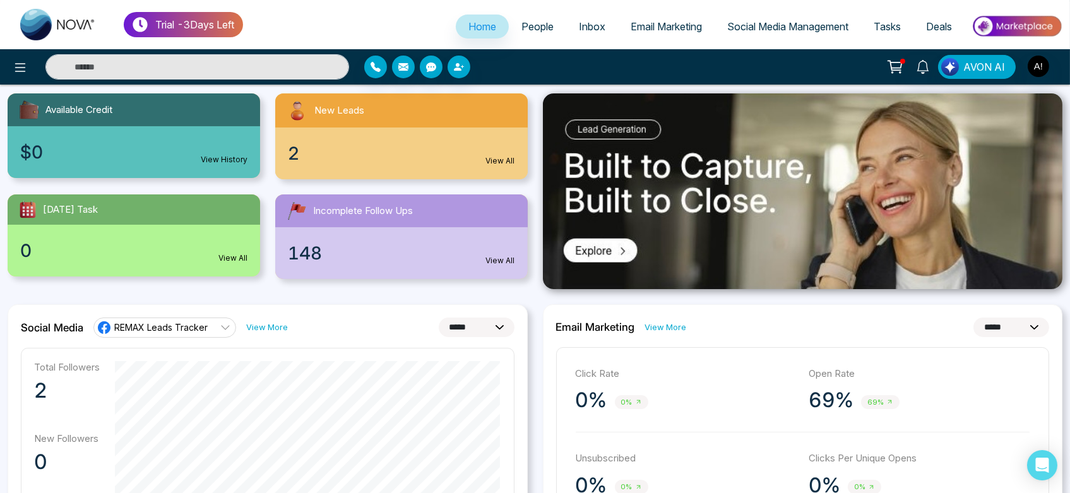
click at [268, 329] on link "View More" at bounding box center [267, 327] width 42 height 12
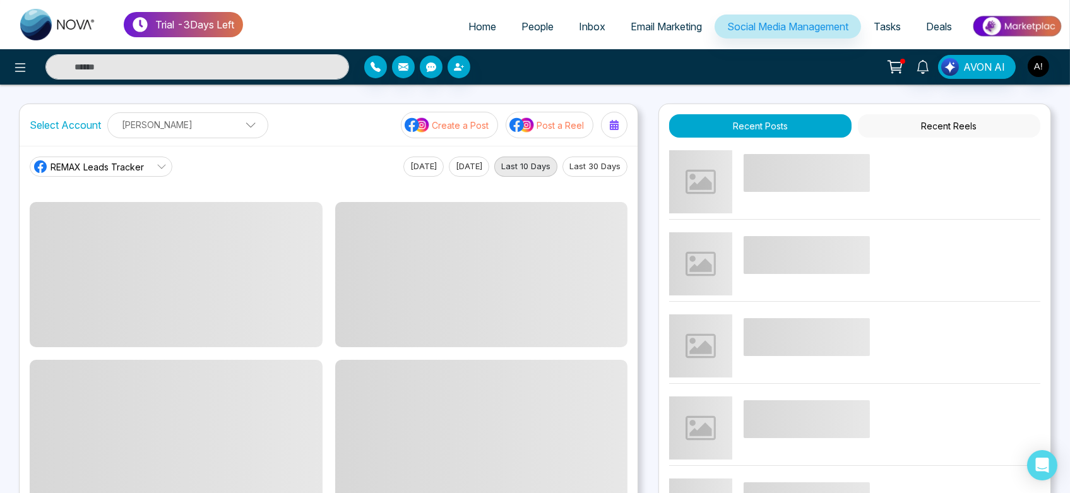
click at [240, 126] on span at bounding box center [245, 127] width 11 height 11
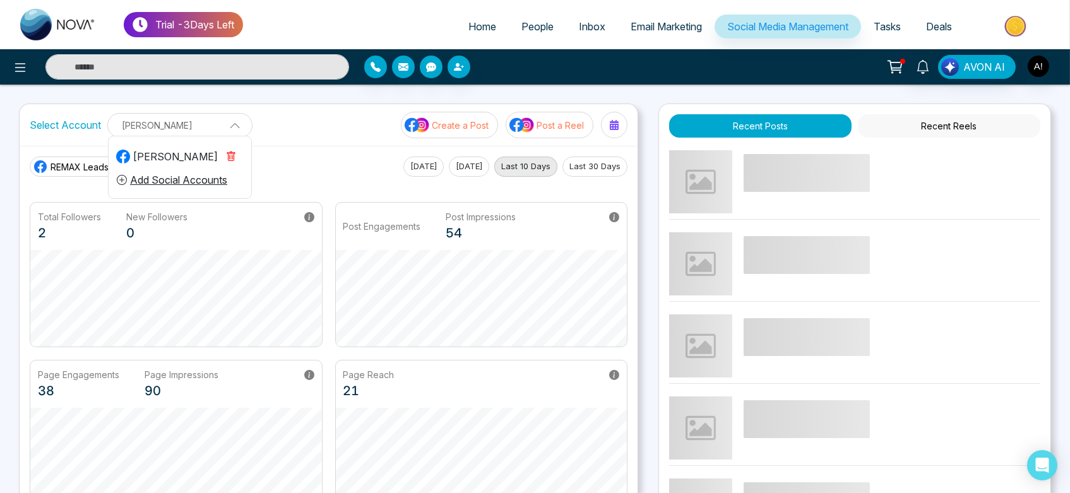
click at [233, 156] on icon "button" at bounding box center [231, 156] width 10 height 10
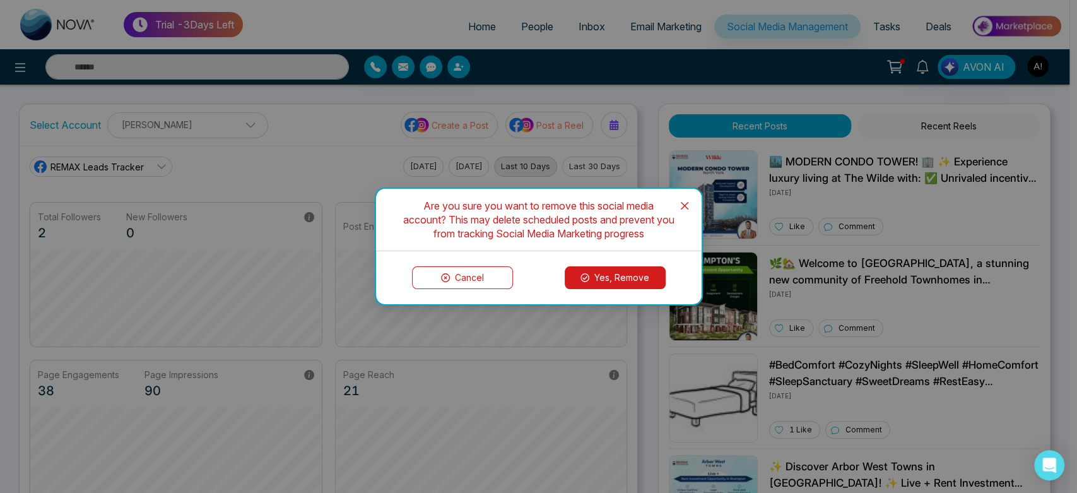
click at [630, 274] on button "Yes, Remove" at bounding box center [615, 277] width 101 height 23
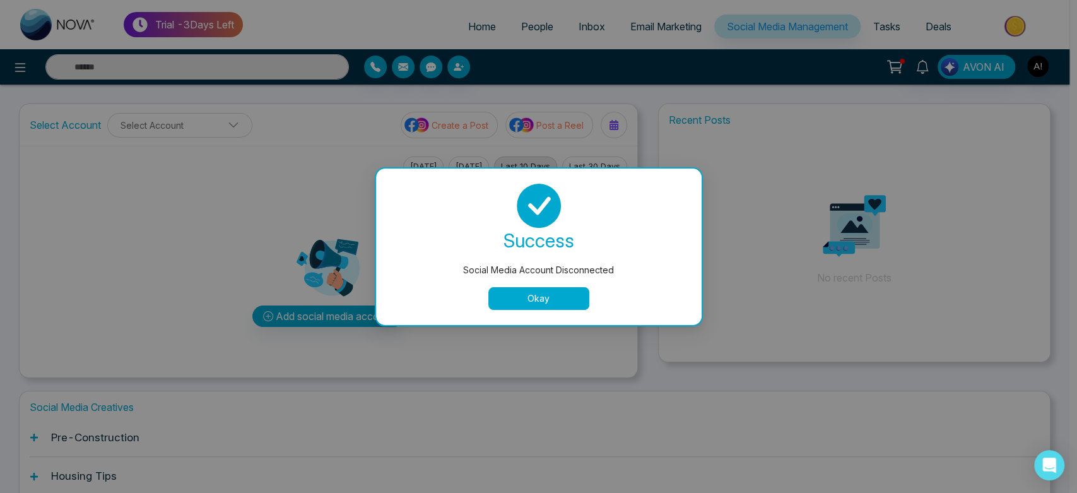
click at [530, 298] on button "Okay" at bounding box center [538, 298] width 101 height 23
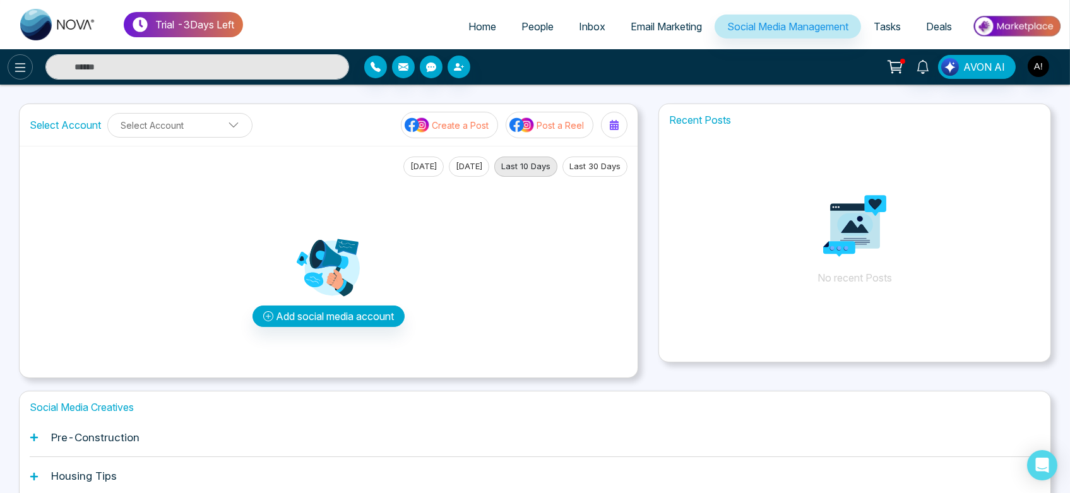
click at [18, 74] on icon at bounding box center [20, 67] width 15 height 15
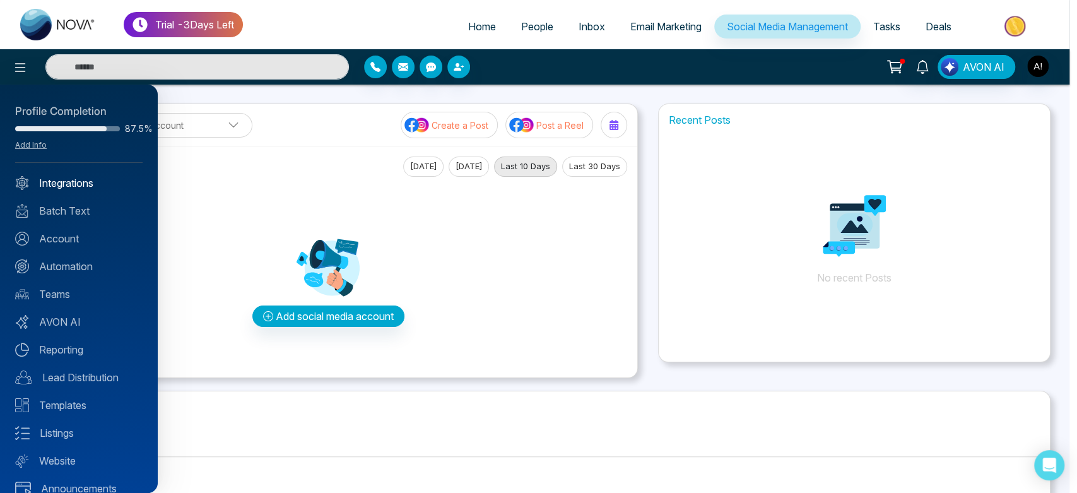
click at [76, 186] on link "Integrations" at bounding box center [78, 182] width 127 height 15
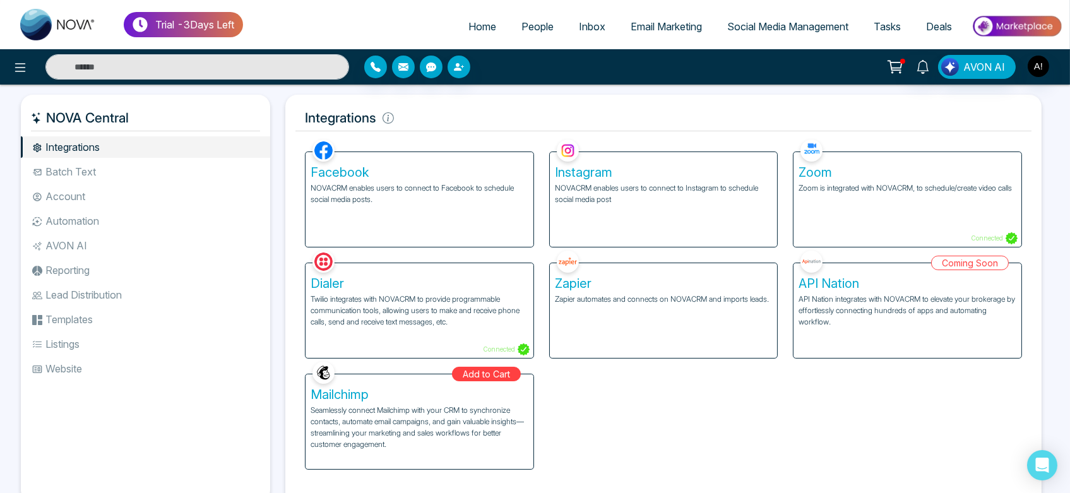
click at [460, 239] on div "Facebook NOVACRM enables users to connect to Facebook to schedule social media …" at bounding box center [419, 199] width 228 height 95
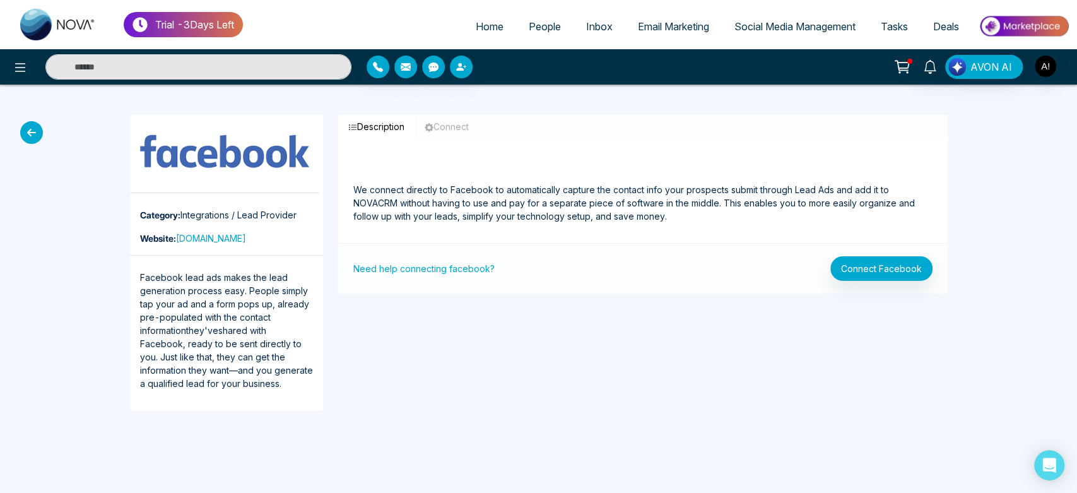
click at [476, 23] on span "Home" at bounding box center [490, 26] width 28 height 13
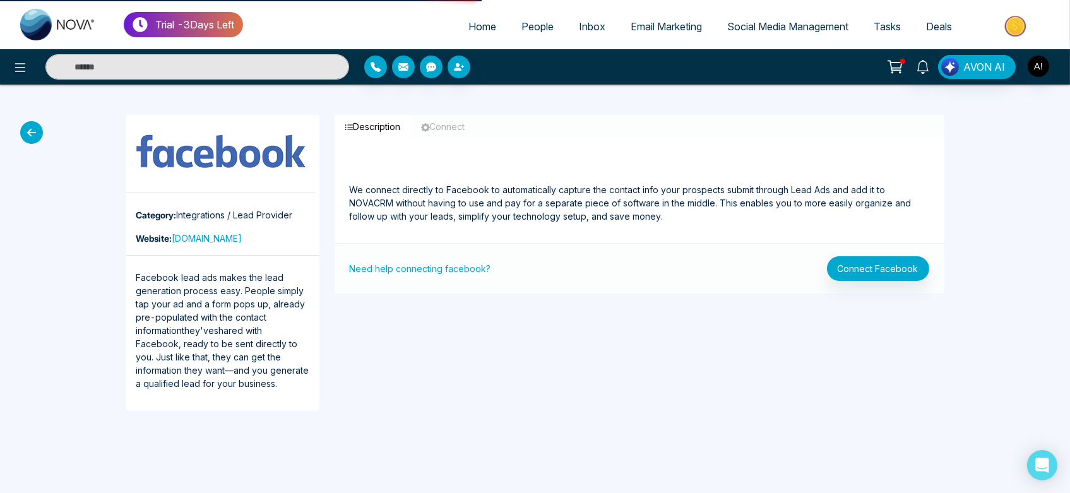
select select "*"
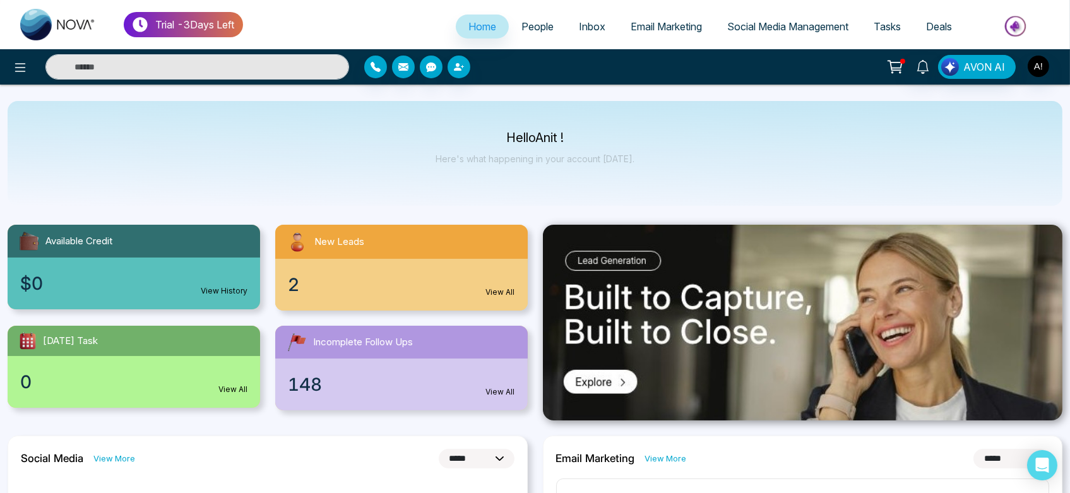
click at [775, 26] on span "Social Media Management" at bounding box center [787, 26] width 121 height 13
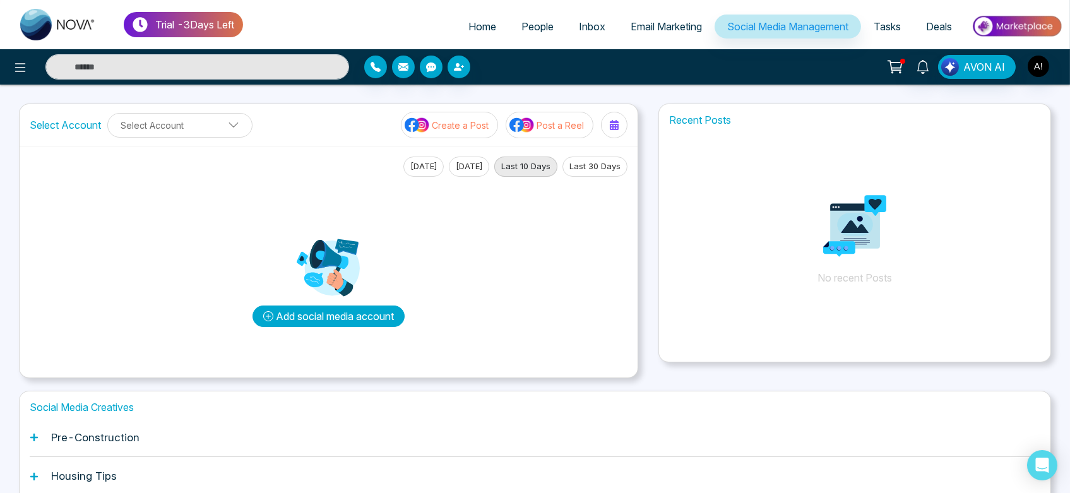
click at [332, 319] on button "Add social media account" at bounding box center [328, 315] width 152 height 21
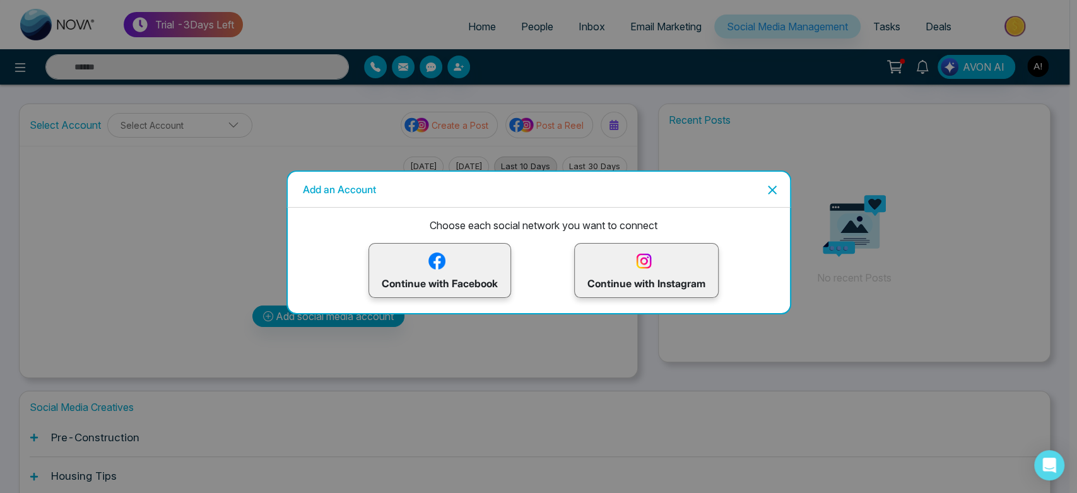
click at [648, 279] on p "Continue with Instagram" at bounding box center [647, 270] width 118 height 41
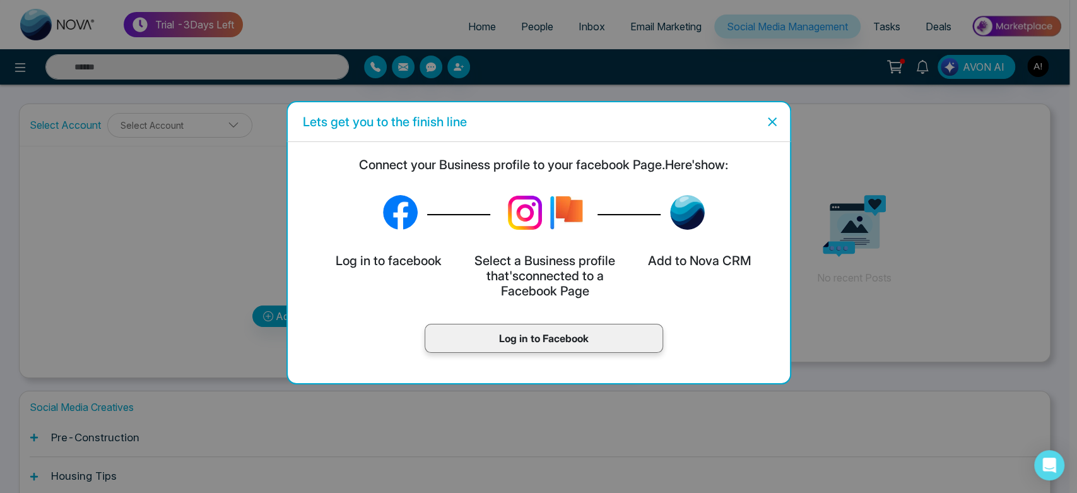
click at [520, 351] on div "Log in to Facebook" at bounding box center [544, 338] width 239 height 29
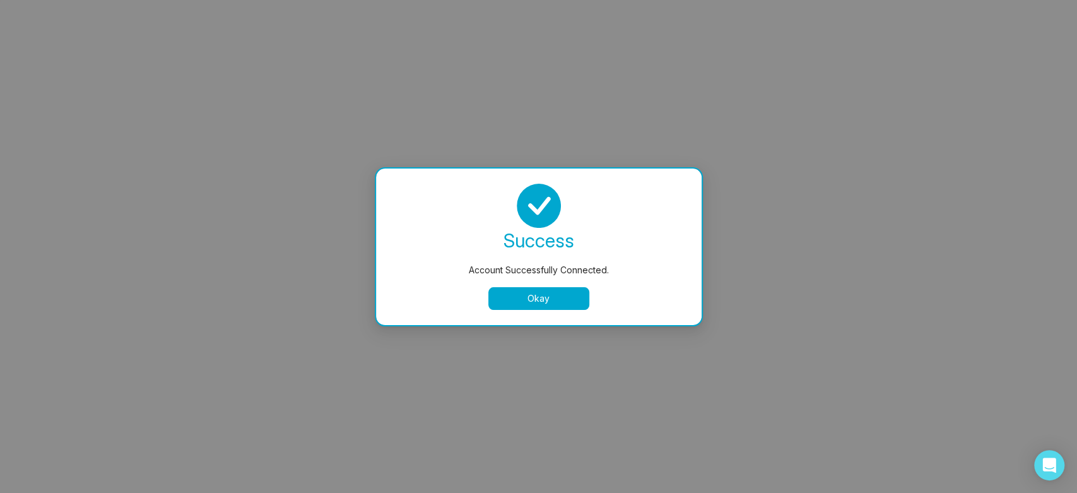
click at [544, 294] on button "Okay" at bounding box center [538, 298] width 101 height 23
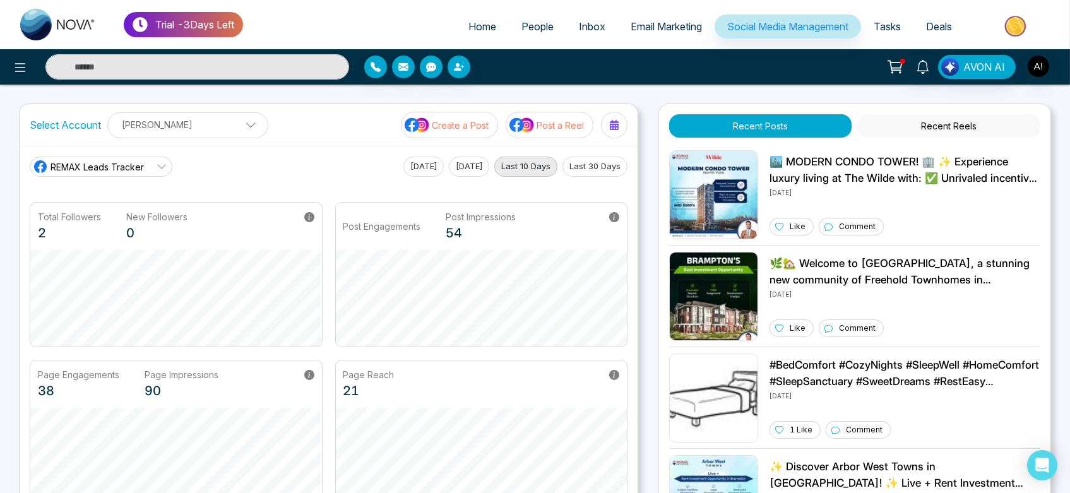
click at [120, 166] on span "REMAX Leads Tracker" at bounding box center [96, 166] width 93 height 13
click at [129, 229] on span "Robotics" at bounding box center [110, 223] width 107 height 14
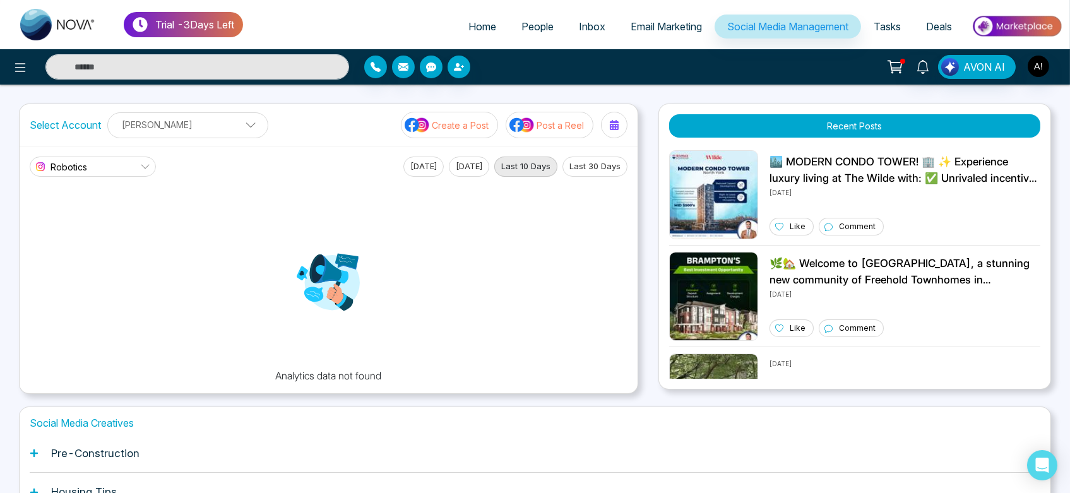
drag, startPoint x: 257, startPoint y: 379, endPoint x: 408, endPoint y: 376, distance: 150.3
click at [408, 376] on div "Analytics data not found" at bounding box center [329, 280] width 598 height 206
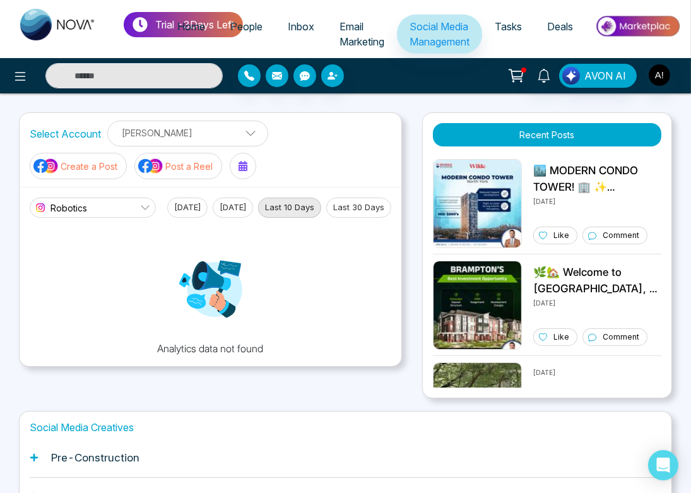
click at [322, 258] on div "Analytics data not found" at bounding box center [211, 287] width 362 height 138
click at [292, 319] on div "Analytics data not found" at bounding box center [211, 287] width 362 height 138
click at [212, 321] on img at bounding box center [210, 288] width 63 height 63
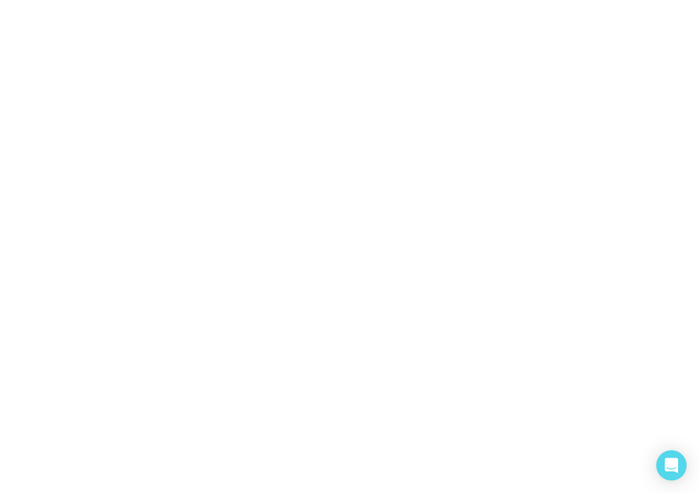
click at [497, 162] on body at bounding box center [349, 246] width 699 height 493
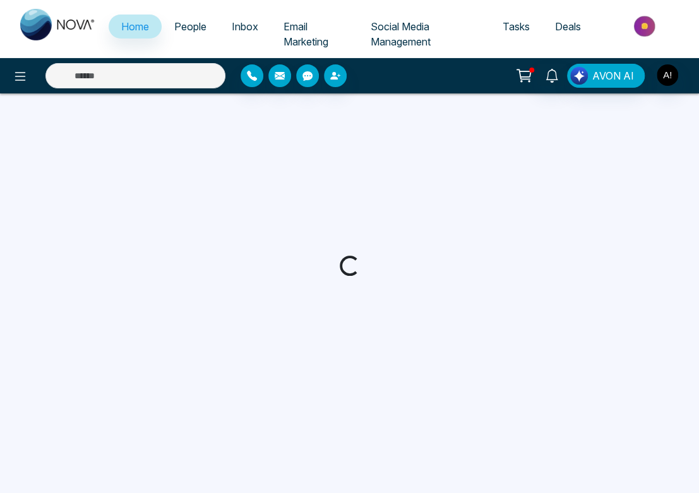
select select "*"
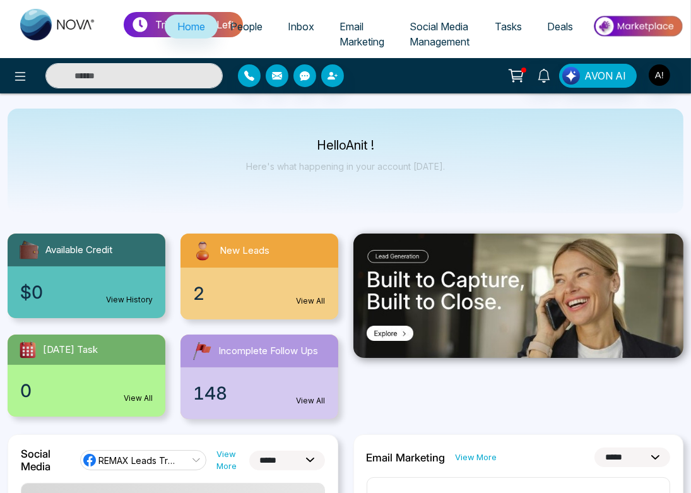
drag, startPoint x: 599, startPoint y: 57, endPoint x: 514, endPoint y: 165, distance: 137.1
click at [514, 165] on div "Hello Anit ! Here's what happening in your account [DATE]." at bounding box center [346, 161] width 676 height 105
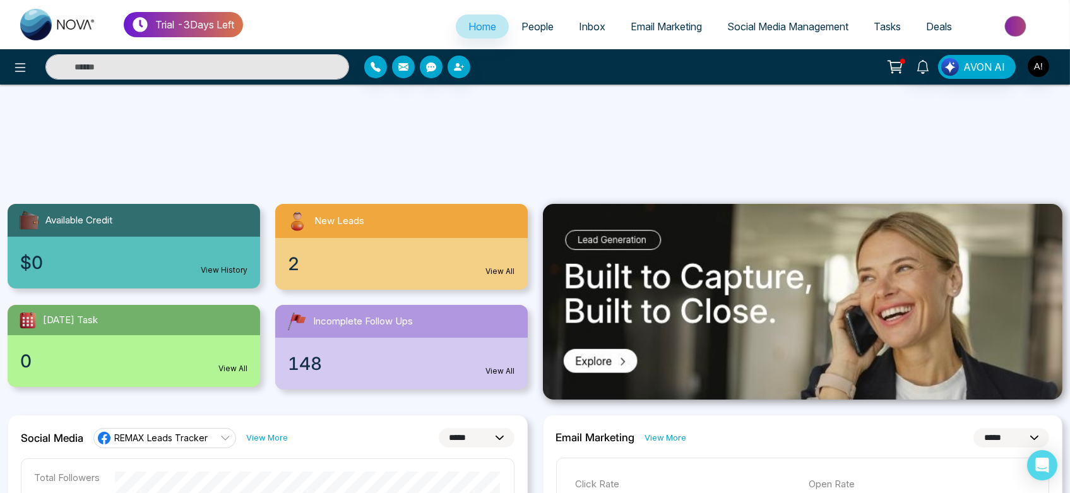
scroll to position [265, 0]
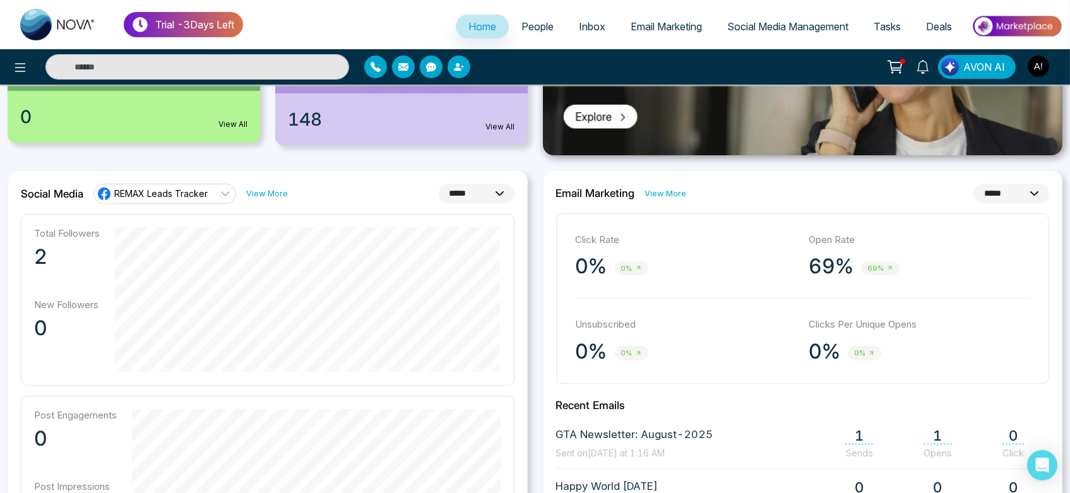
click at [201, 198] on span "REMAX Leads Tracker" at bounding box center [160, 193] width 93 height 12
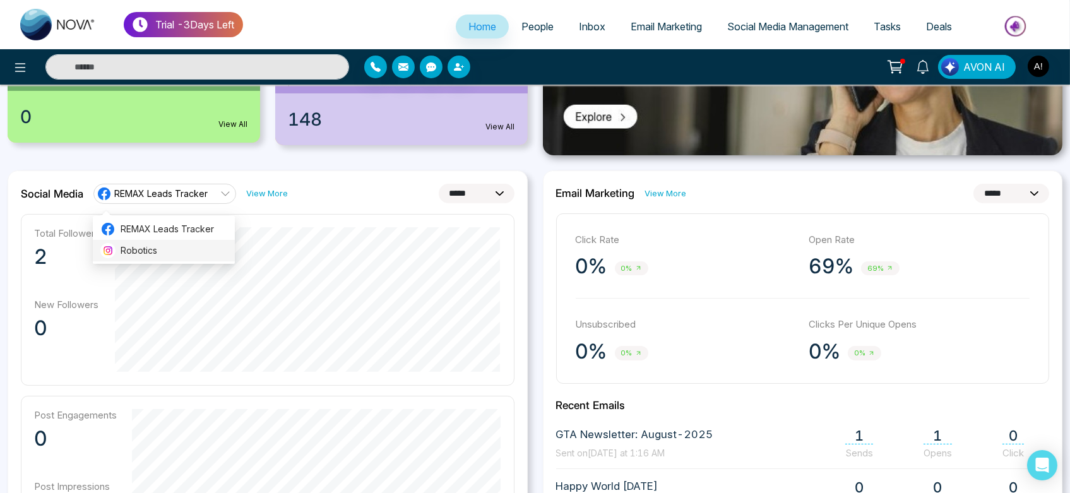
click at [196, 257] on li "Robotics" at bounding box center [164, 250] width 142 height 21
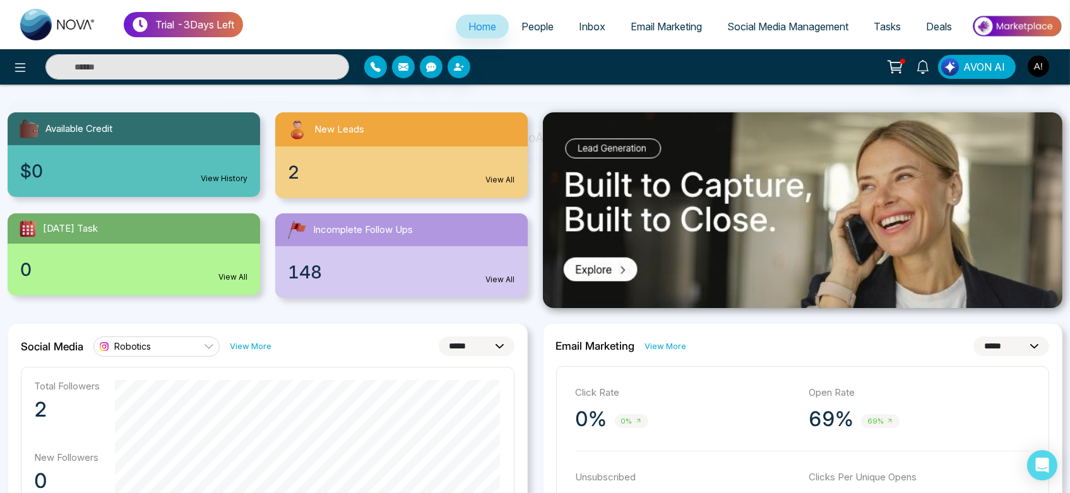
scroll to position [112, 0]
click at [188, 338] on link "Robotics" at bounding box center [156, 347] width 126 height 20
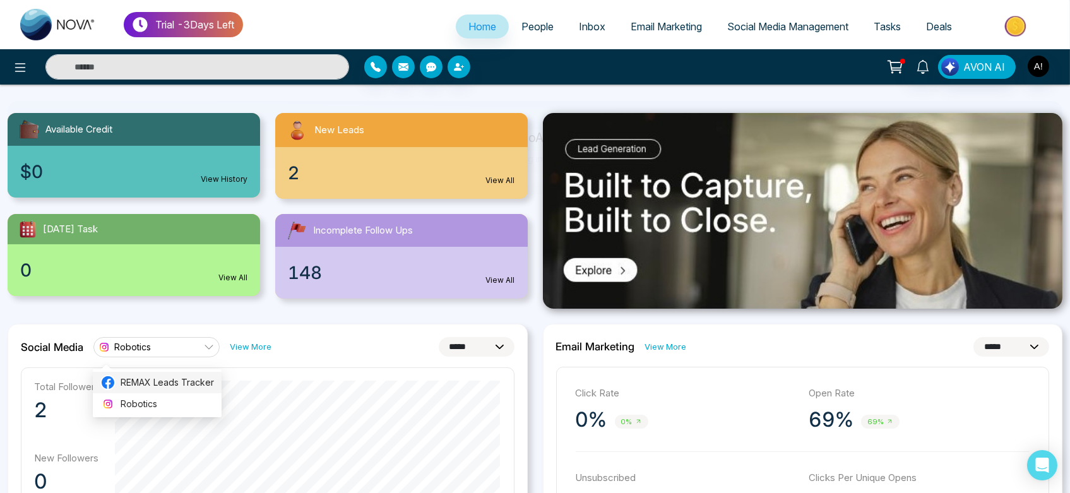
click at [195, 379] on span "REMAX Leads Tracker" at bounding box center [167, 383] width 93 height 14
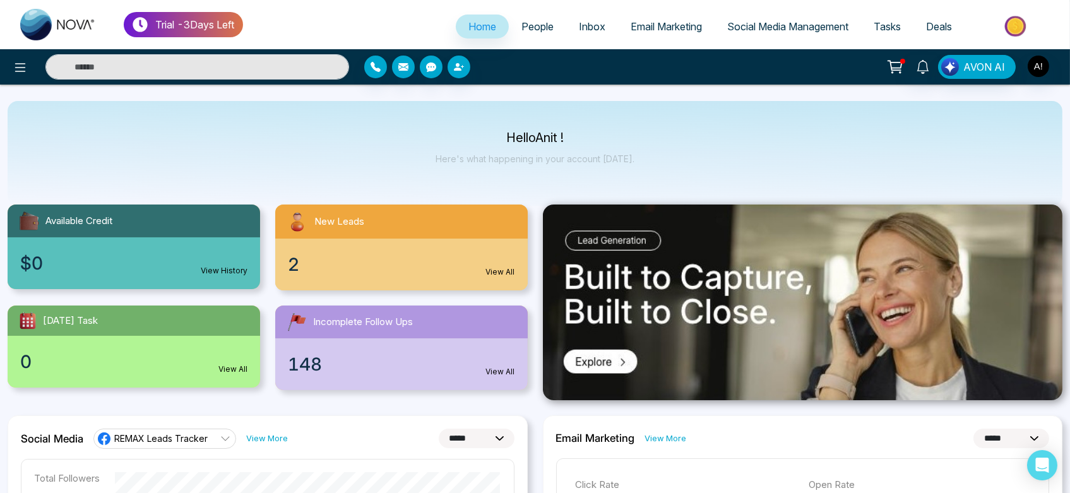
scroll to position [0, 0]
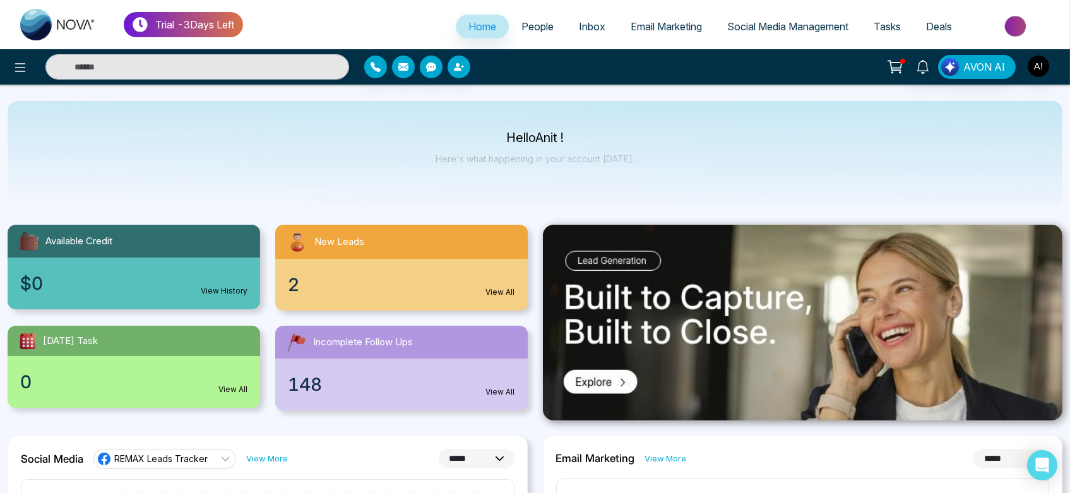
click at [791, 19] on link "Social Media Management" at bounding box center [787, 27] width 146 height 24
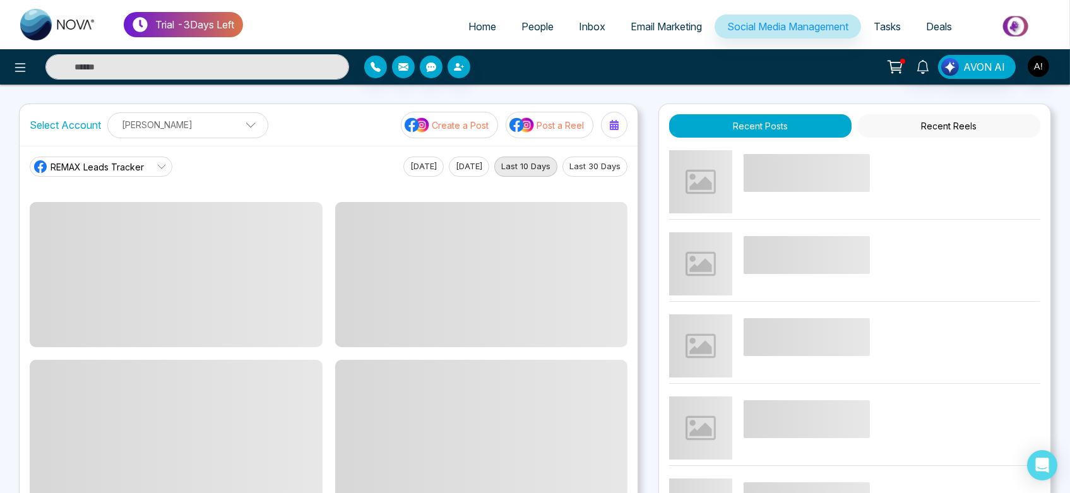
click at [149, 169] on link "REMAX Leads Tracker" at bounding box center [101, 167] width 143 height 20
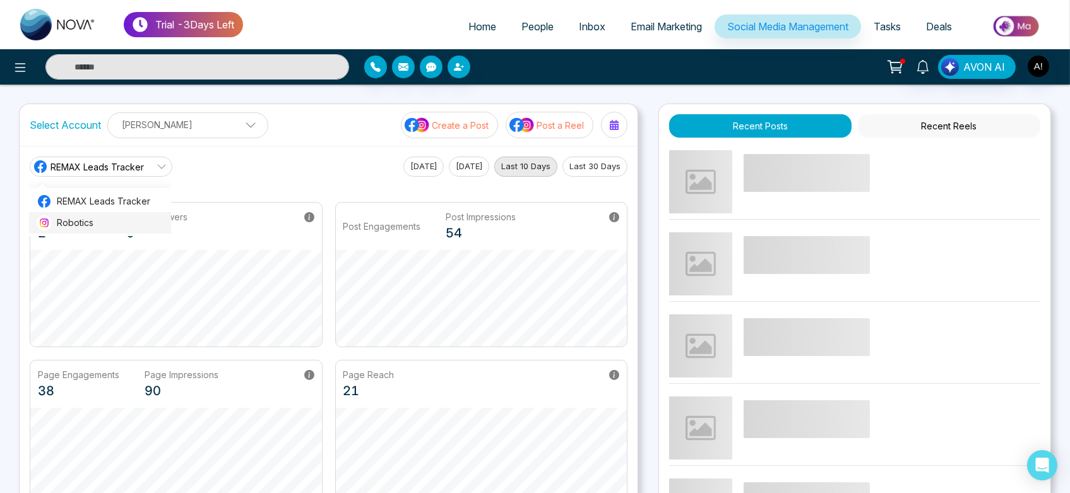
click at [145, 216] on span "Robotics" at bounding box center [110, 223] width 107 height 14
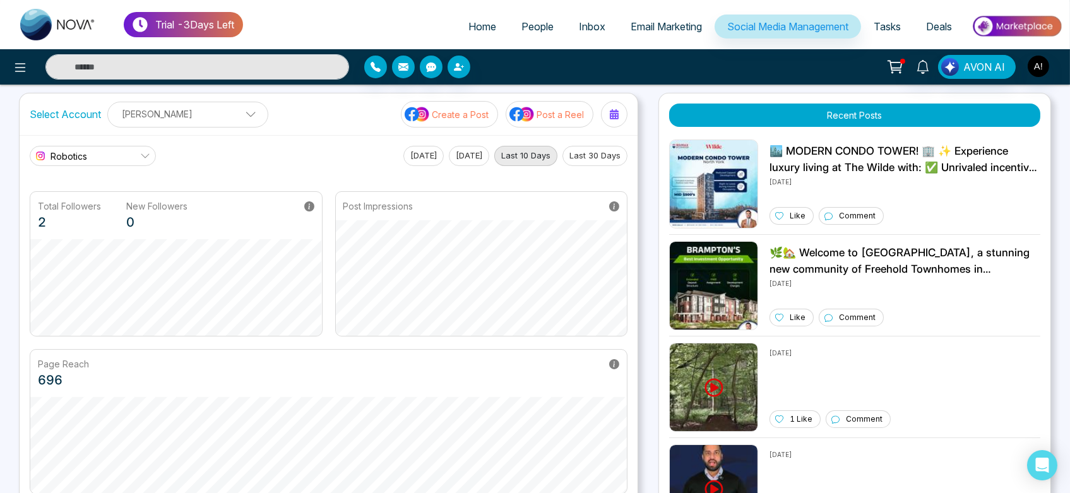
scroll to position [8, 0]
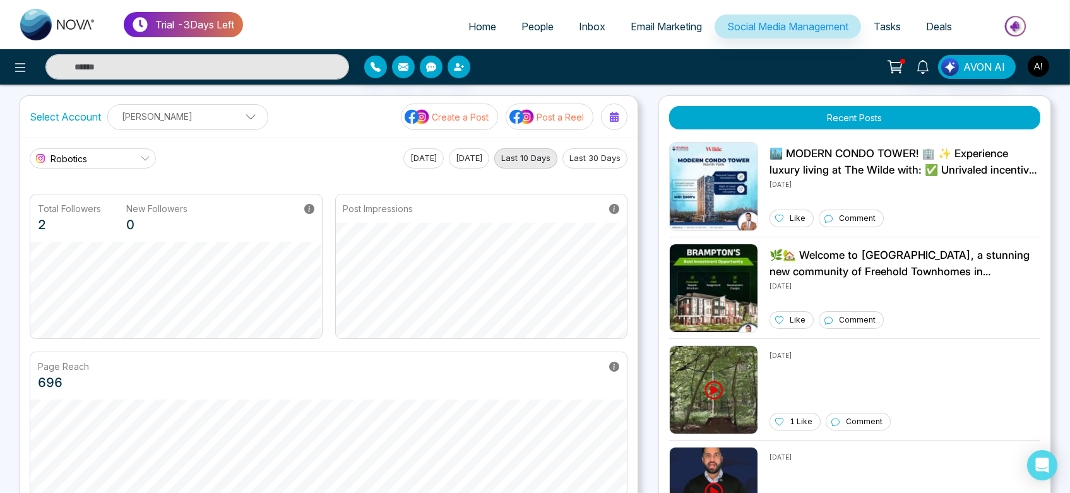
click at [419, 157] on button "[DATE]" at bounding box center [423, 158] width 40 height 20
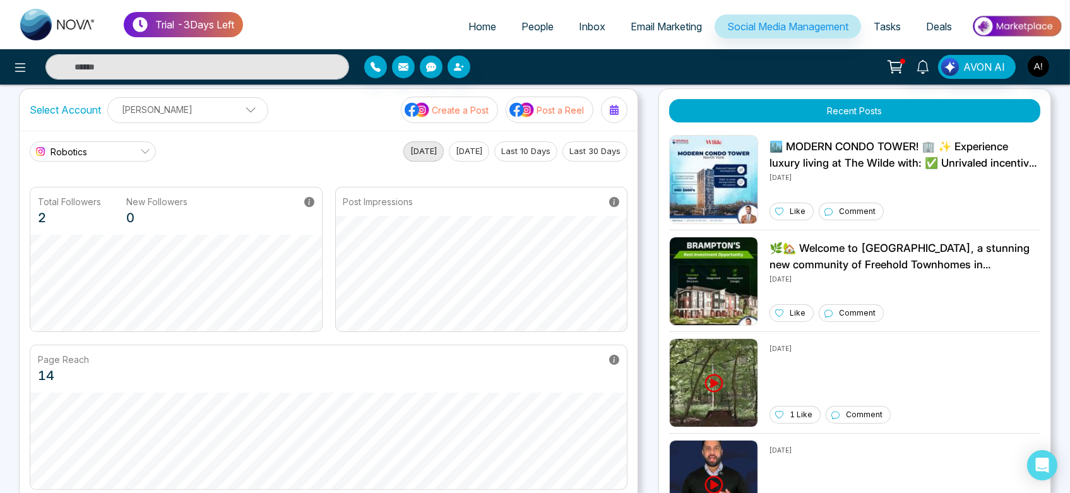
scroll to position [10, 0]
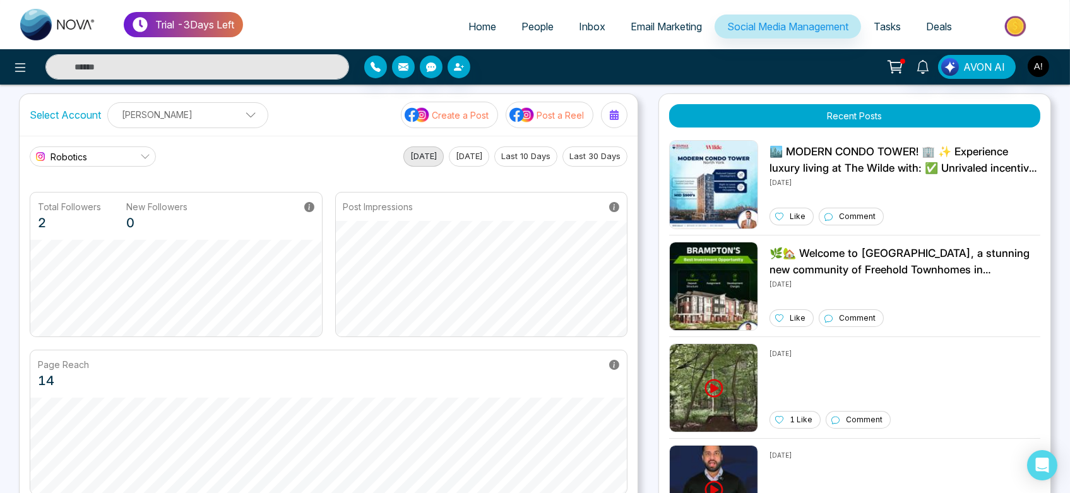
click at [461, 149] on button "[DATE]" at bounding box center [469, 156] width 40 height 20
click at [522, 160] on button "Last 10 Days" at bounding box center [525, 156] width 63 height 20
click at [600, 162] on button "Last 30 Days" at bounding box center [594, 156] width 65 height 20
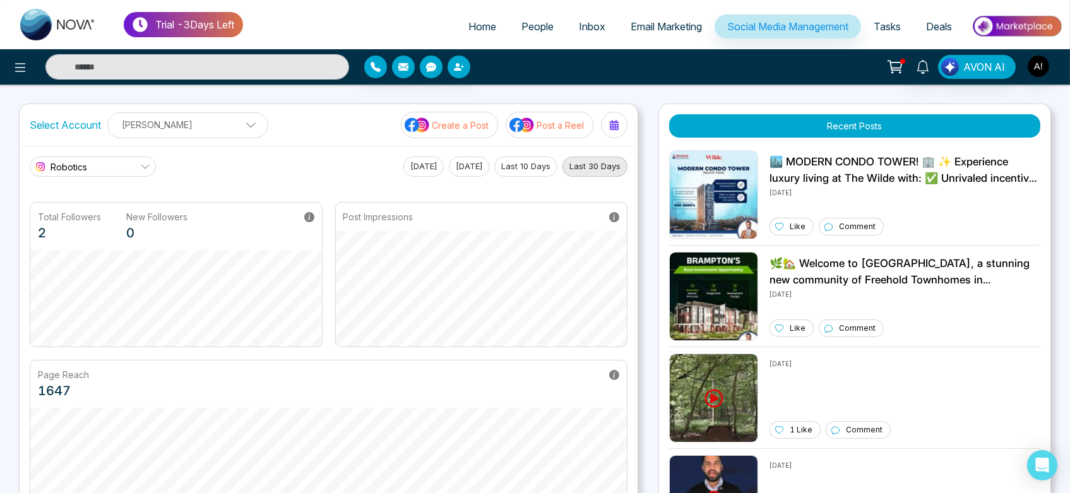
scroll to position [0, 0]
click at [188, 129] on p "[PERSON_NAME]" at bounding box center [187, 124] width 145 height 21
click at [232, 153] on icon "button" at bounding box center [231, 156] width 10 height 10
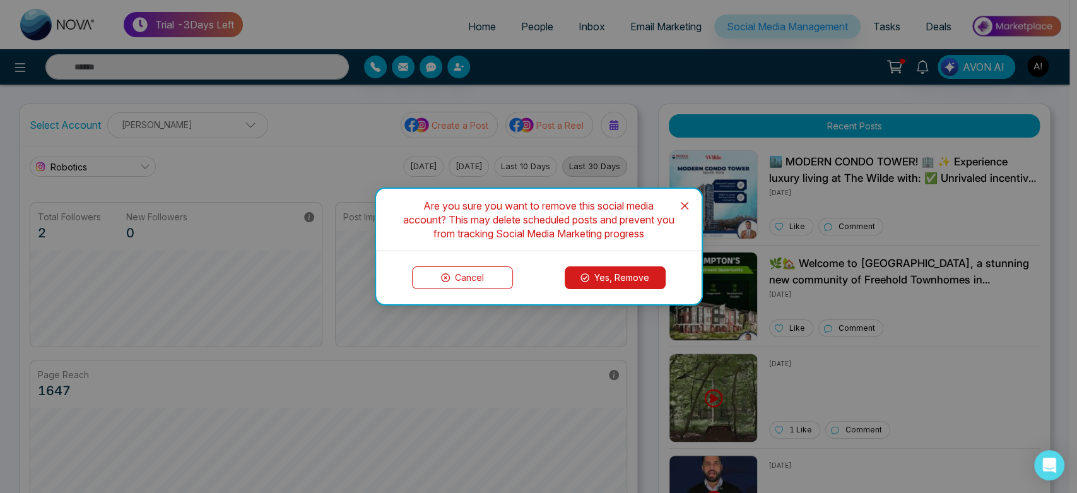
click at [619, 279] on button "Yes, Remove" at bounding box center [615, 277] width 101 height 23
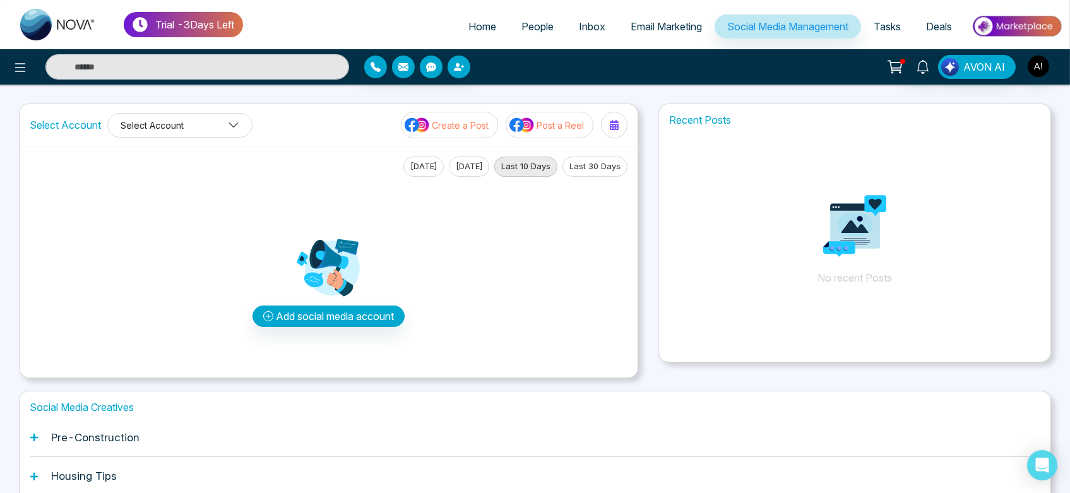
click at [206, 117] on button "Select Account" at bounding box center [179, 125] width 145 height 25
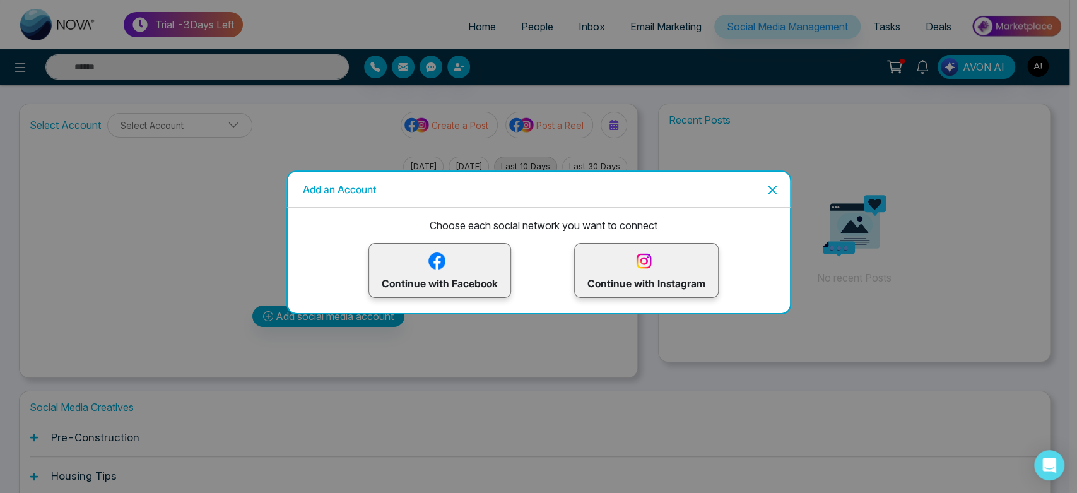
click at [761, 196] on button "Close" at bounding box center [770, 189] width 20 height 20
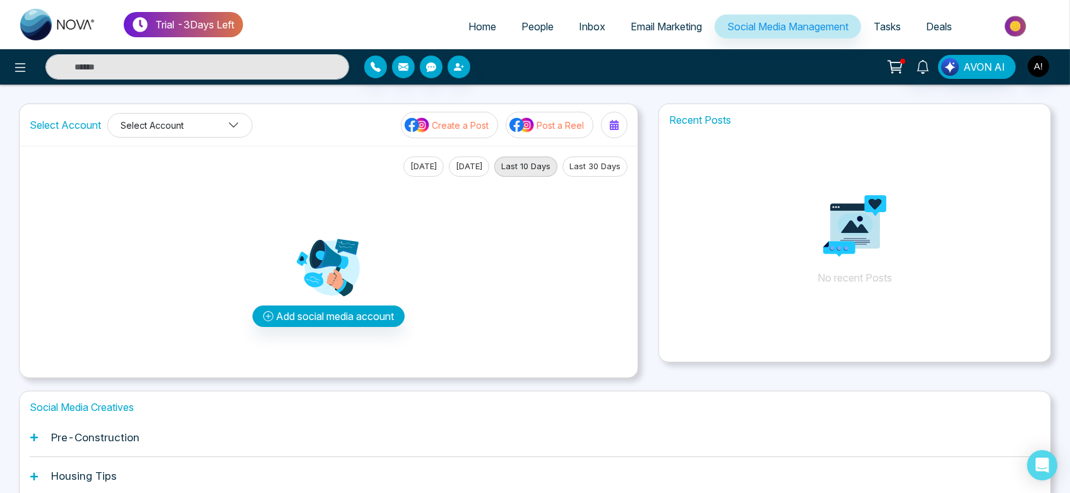
click at [169, 124] on button "Select Account" at bounding box center [179, 125] width 145 height 25
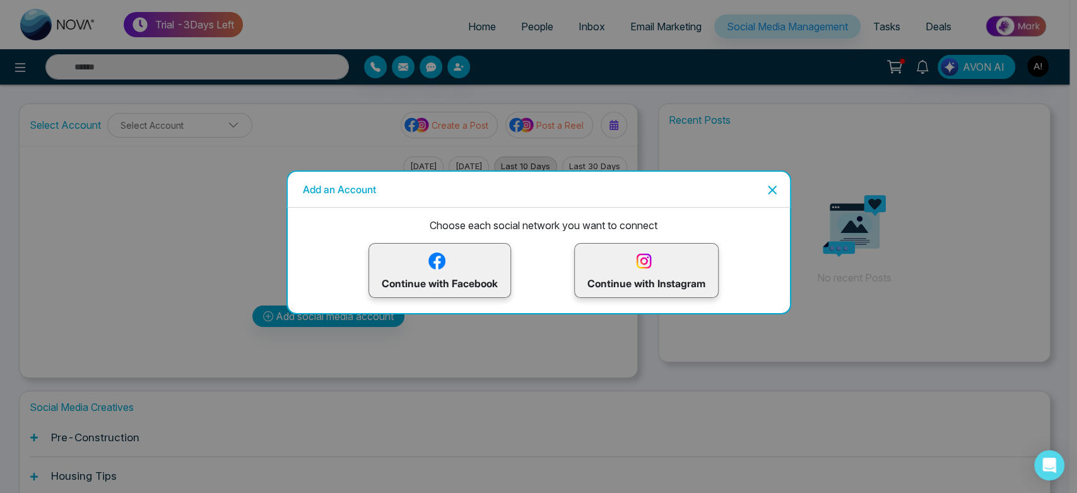
click at [658, 263] on p "Continue with Instagram" at bounding box center [647, 270] width 118 height 41
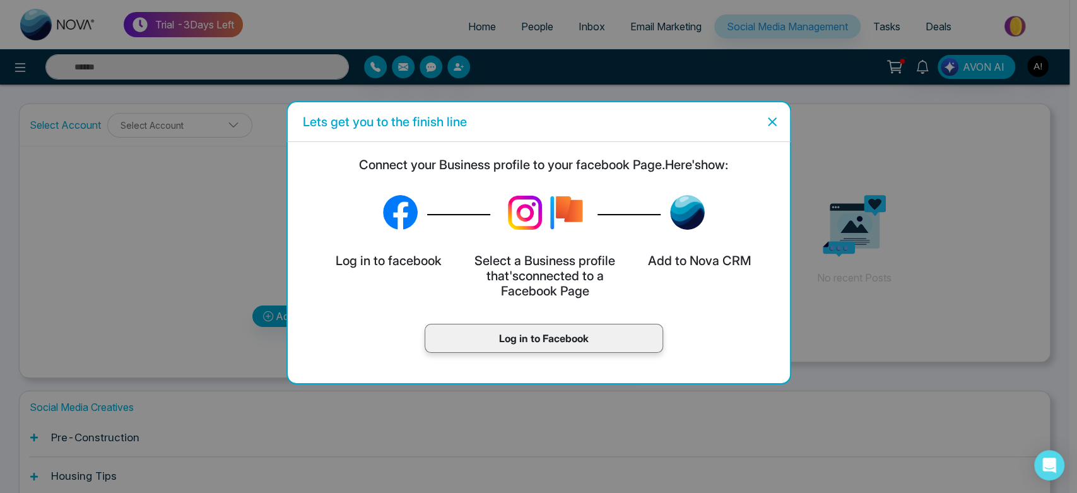
click at [544, 346] on div "Log in to Facebook" at bounding box center [544, 338] width 239 height 29
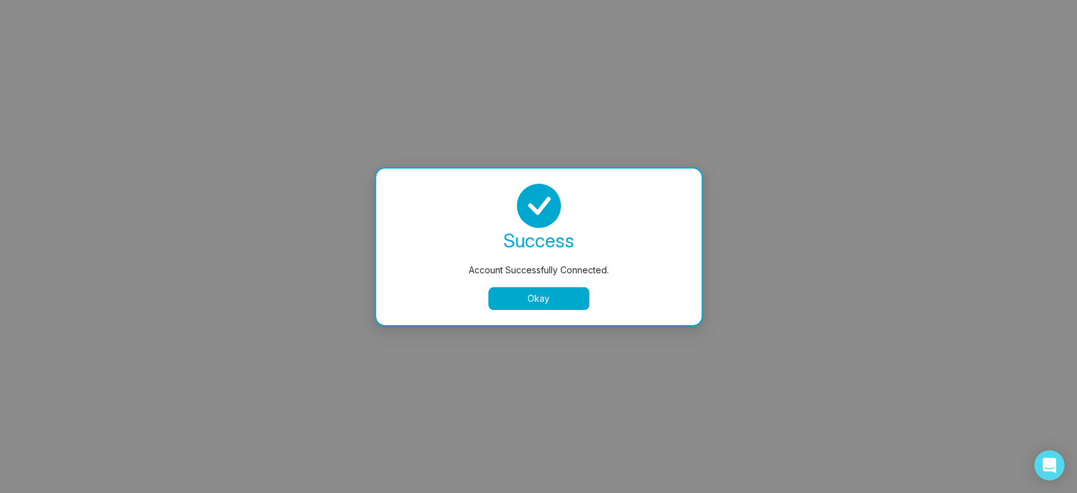
click at [537, 310] on div "success Account Successfully Connected. Okay" at bounding box center [539, 247] width 326 height 157
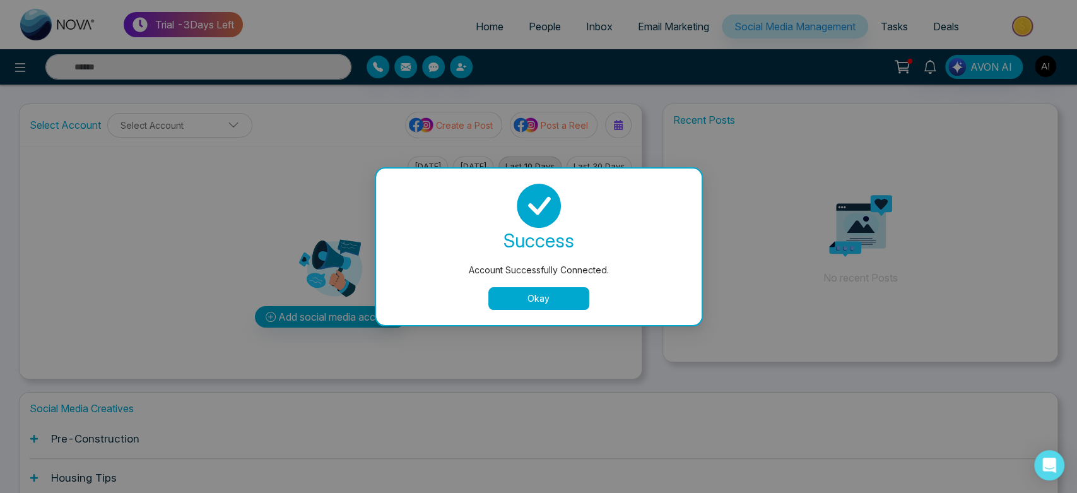
click at [523, 293] on button "Okay" at bounding box center [538, 298] width 101 height 23
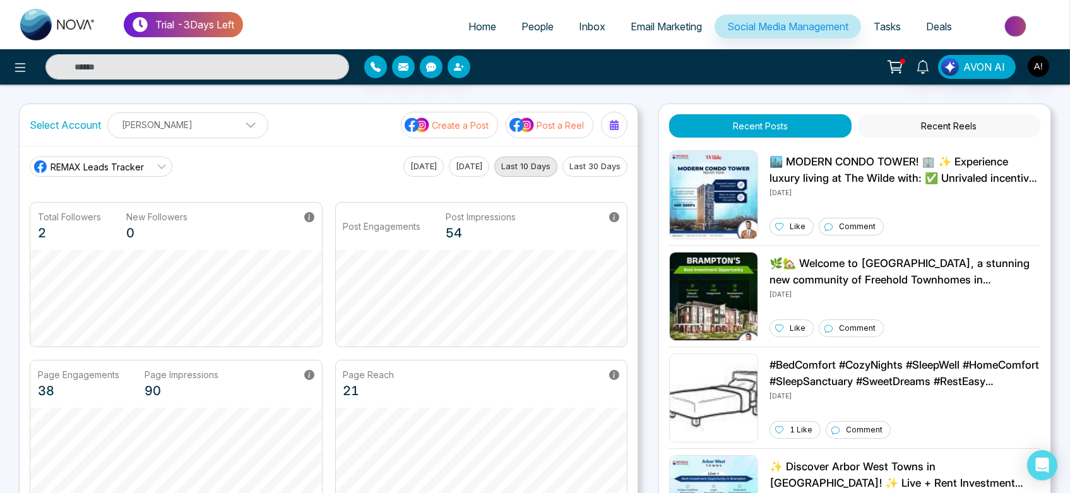
drag, startPoint x: 145, startPoint y: 175, endPoint x: 146, endPoint y: 167, distance: 8.9
click at [146, 167] on link "REMAX Leads Tracker" at bounding box center [101, 167] width 143 height 20
click at [157, 167] on icon at bounding box center [162, 167] width 10 height 10
click at [137, 228] on span "Robotics" at bounding box center [110, 223] width 107 height 14
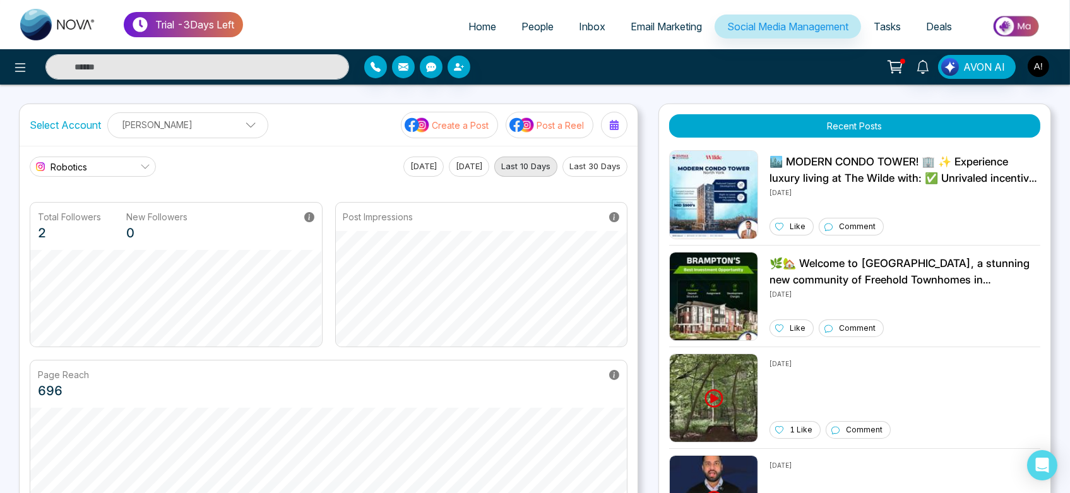
click at [599, 165] on button "Last 30 Days" at bounding box center [594, 167] width 65 height 20
click at [485, 18] on link "Home" at bounding box center [482, 27] width 53 height 24
select select "*"
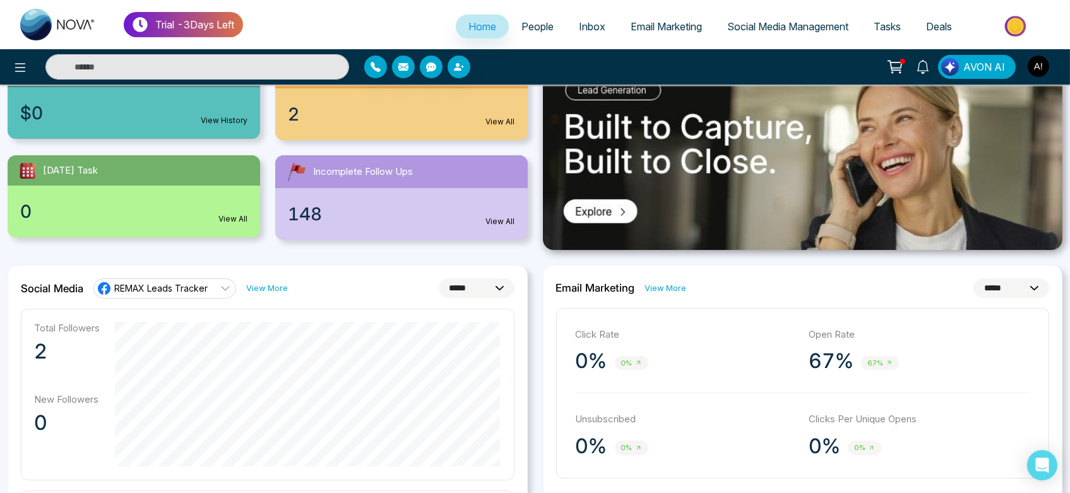
scroll to position [146, 0]
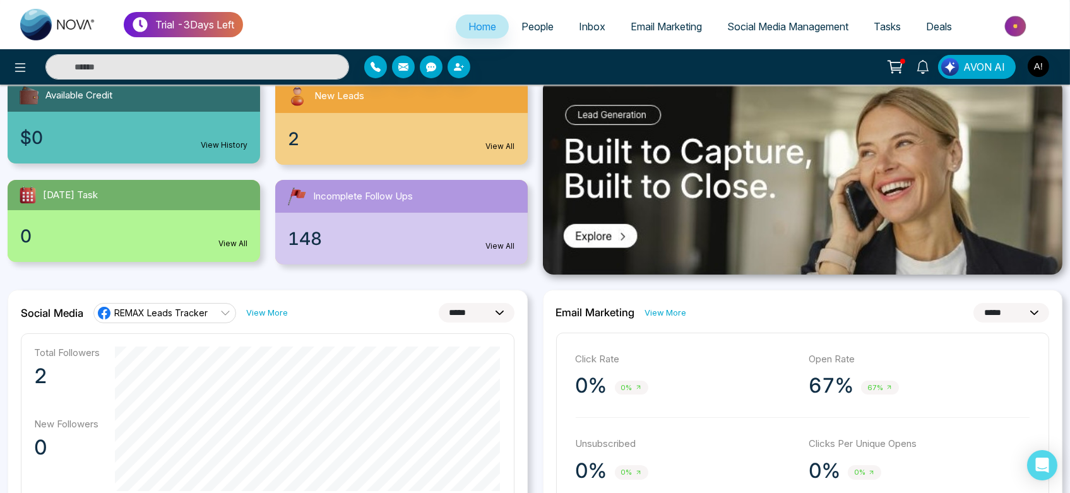
click at [522, 35] on link "People" at bounding box center [537, 27] width 57 height 24
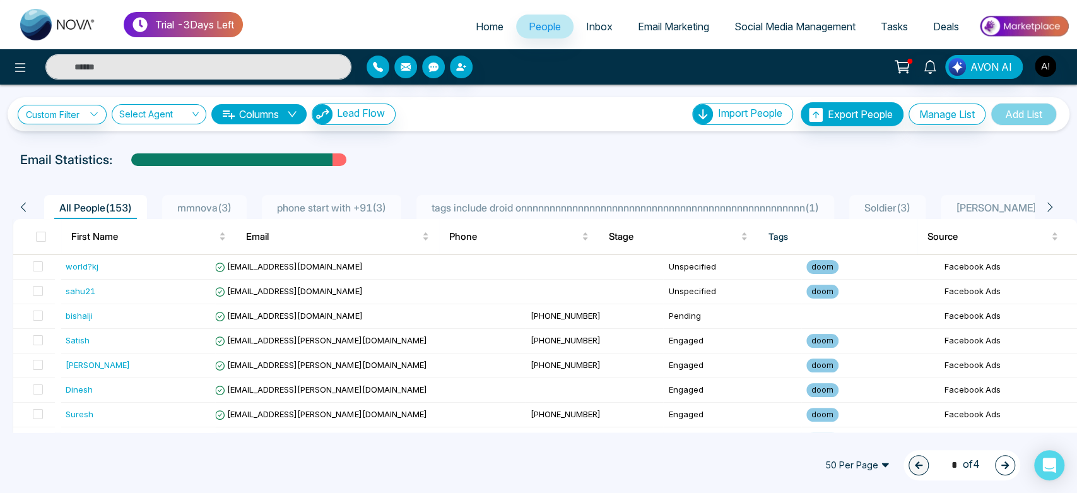
click at [586, 19] on link "Inbox" at bounding box center [600, 27] width 52 height 24
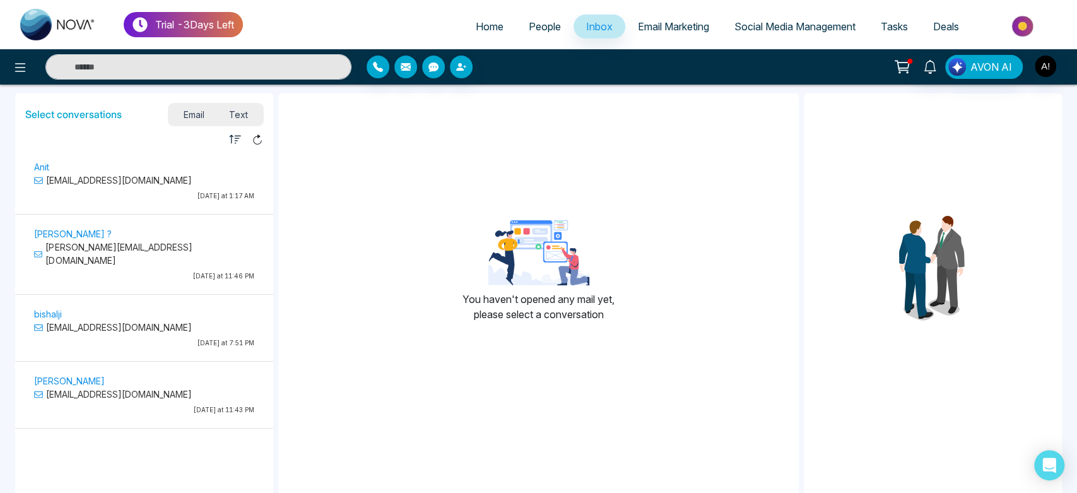
click at [677, 30] on span "Email Marketing" at bounding box center [673, 26] width 71 height 13
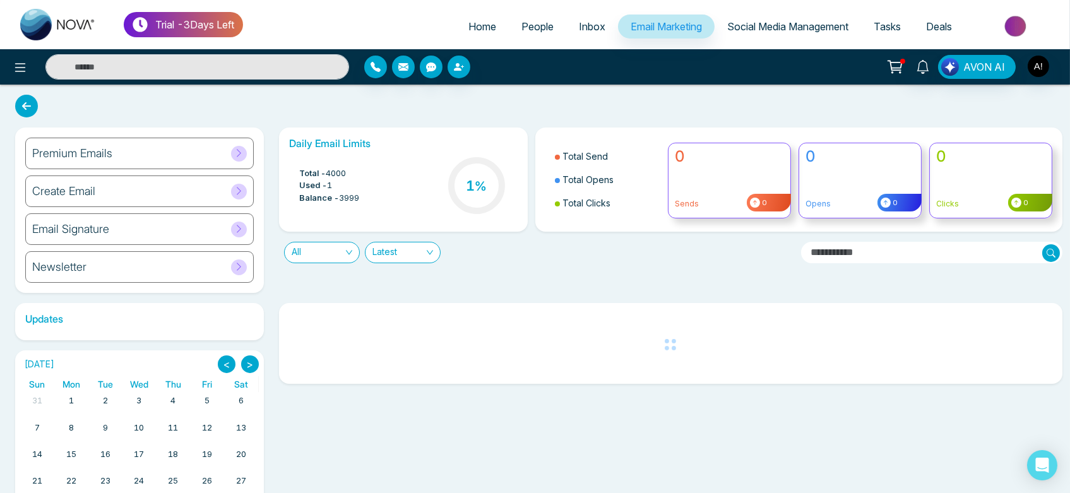
click at [754, 32] on span "Social Media Management" at bounding box center [787, 26] width 121 height 13
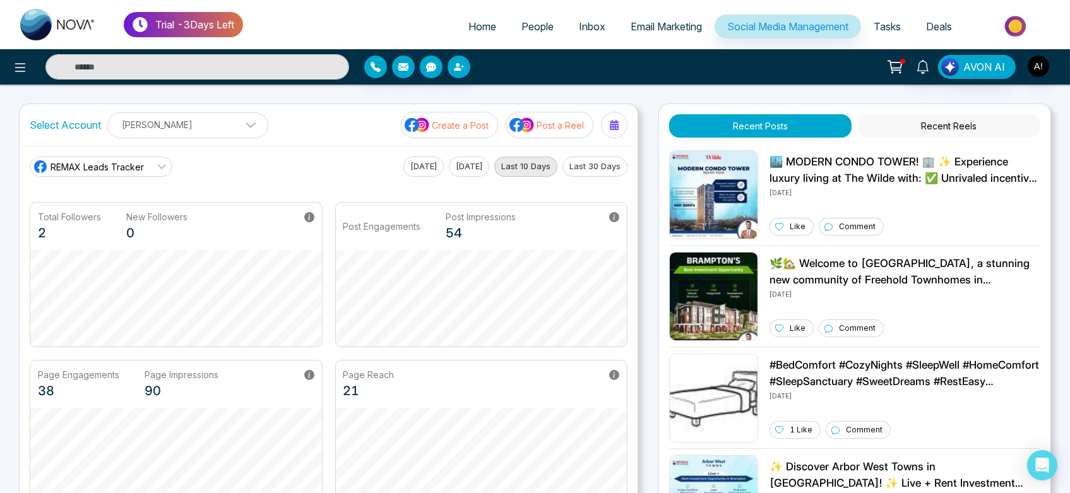
click at [891, 16] on link "Tasks" at bounding box center [887, 27] width 52 height 24
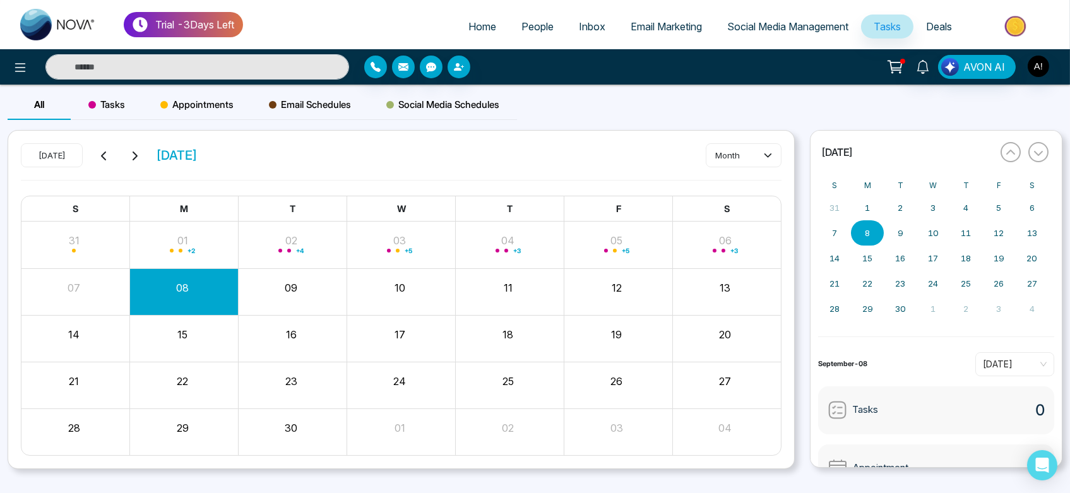
click at [932, 30] on span "Deals" at bounding box center [939, 26] width 26 height 13
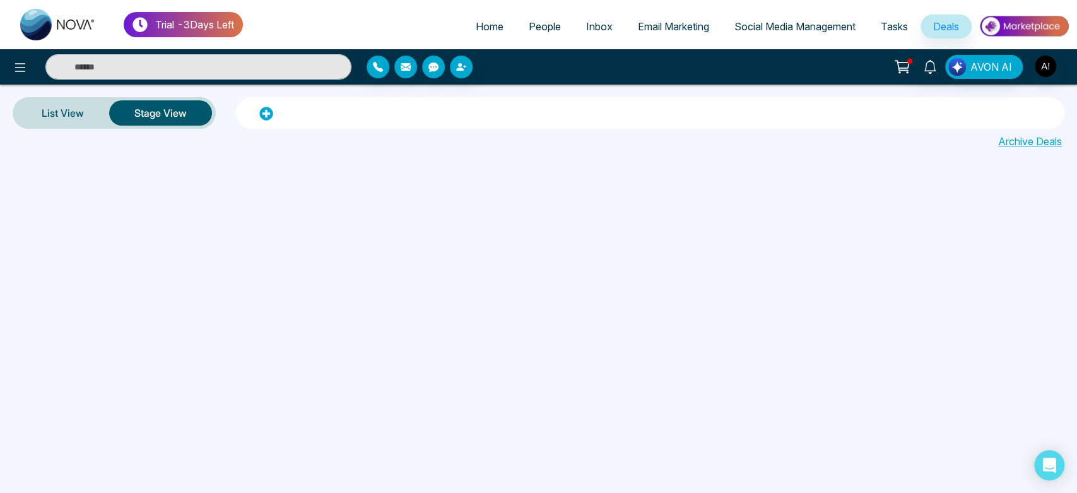
click at [476, 27] on span "Home" at bounding box center [490, 26] width 28 height 13
select select "*"
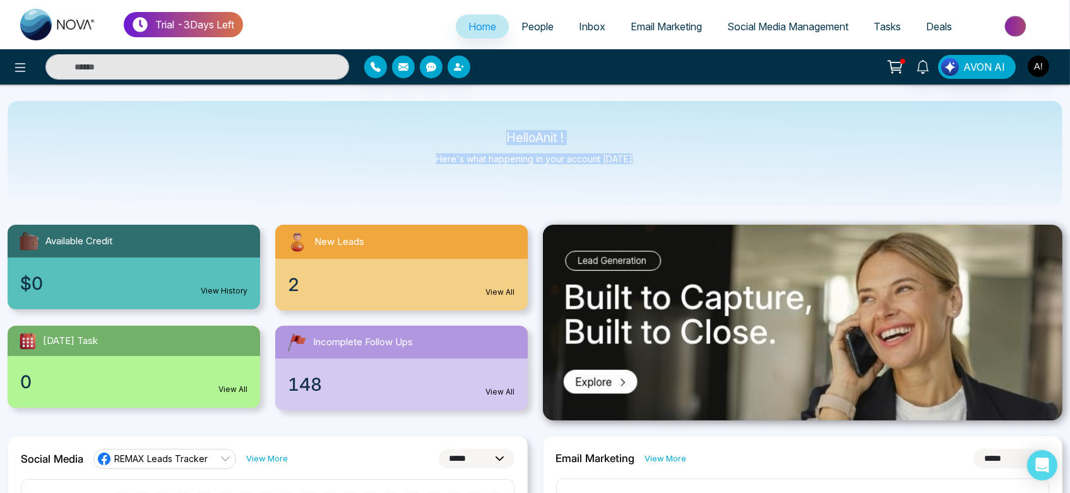
drag, startPoint x: 490, startPoint y: 134, endPoint x: 672, endPoint y: 175, distance: 185.9
click at [672, 175] on div "Hello Anit ! Here's what happening in your account [DATE]." at bounding box center [535, 153] width 1055 height 105
drag, startPoint x: 497, startPoint y: 128, endPoint x: 722, endPoint y: 181, distance: 231.3
click at [722, 181] on div "Hello Anit ! Here's what happening in your account [DATE]." at bounding box center [535, 153] width 1055 height 105
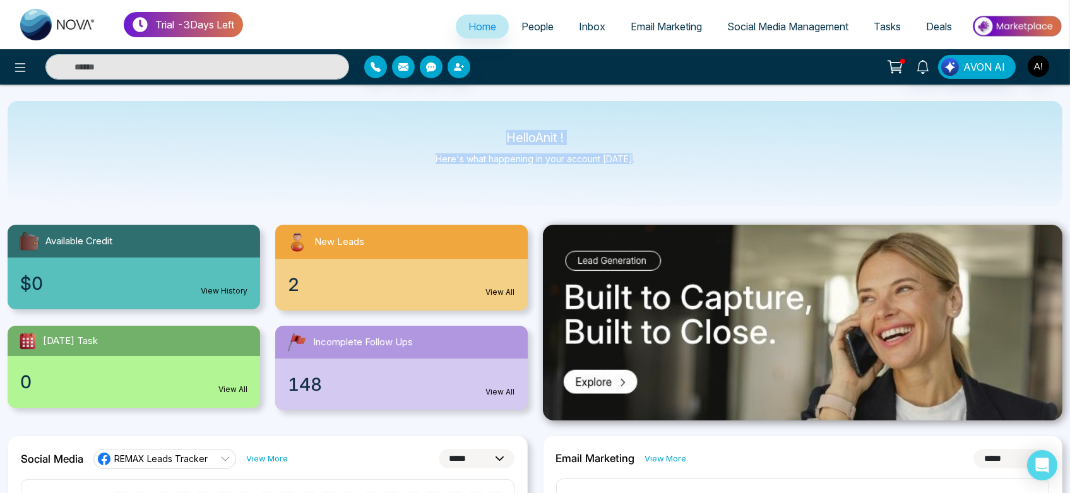
click at [722, 181] on div "Hello Anit ! Here's what happening in your account [DATE]." at bounding box center [535, 153] width 1055 height 105
drag, startPoint x: 485, startPoint y: 133, endPoint x: 709, endPoint y: 151, distance: 224.1
click at [709, 151] on div "Hello Anit ! Here's what happening in your account [DATE]." at bounding box center [535, 153] width 1055 height 105
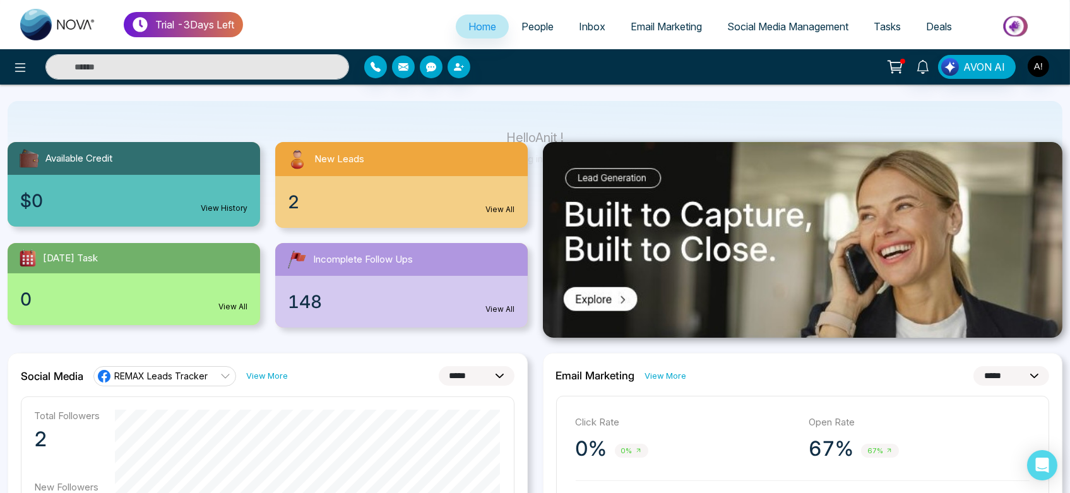
scroll to position [84, 0]
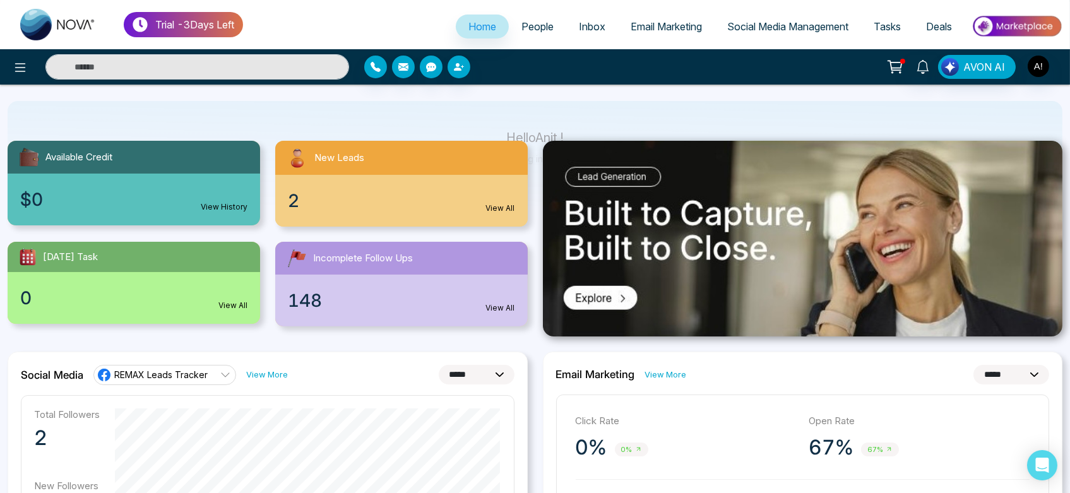
click at [201, 216] on div "$0 View History" at bounding box center [134, 200] width 252 height 52
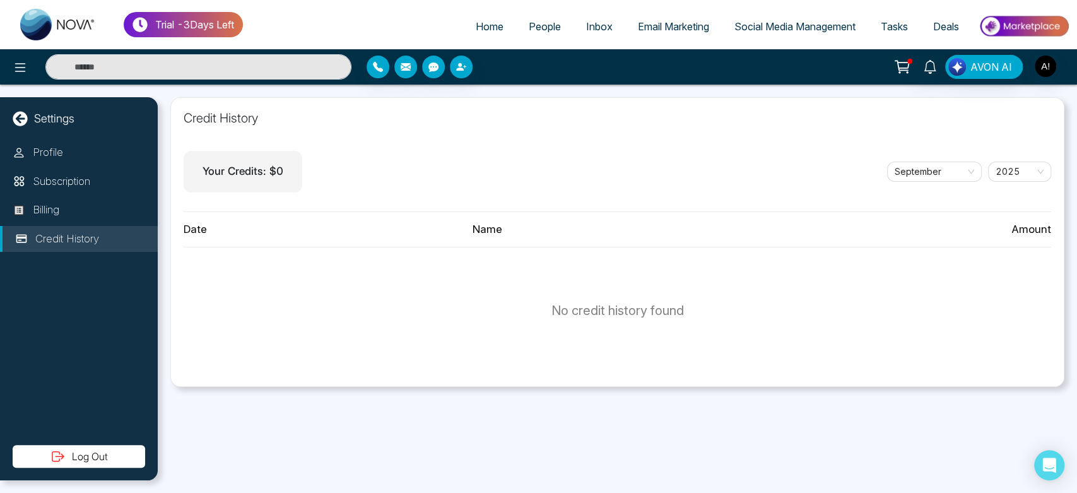
click at [480, 25] on span "Home" at bounding box center [490, 26] width 28 height 13
select select "*"
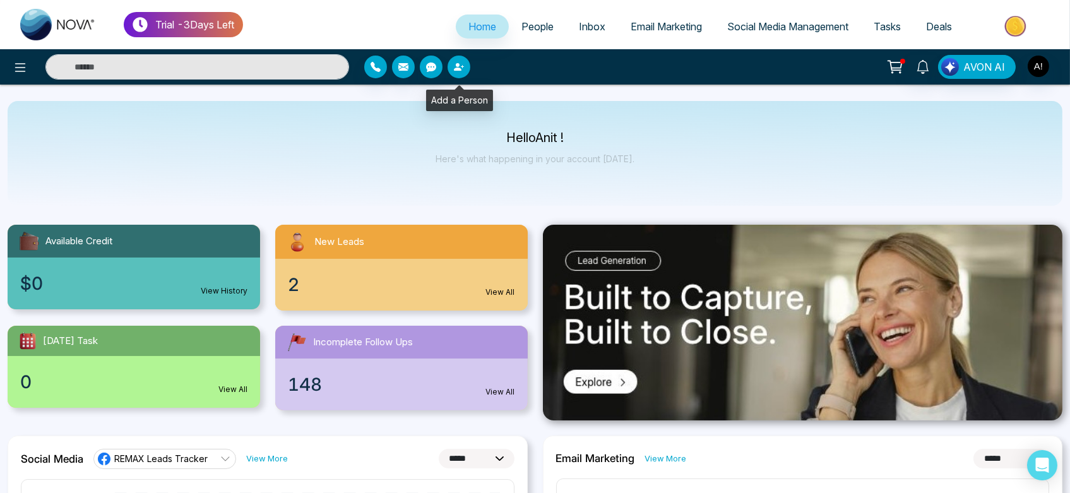
click at [464, 68] on button "button" at bounding box center [458, 67] width 23 height 23
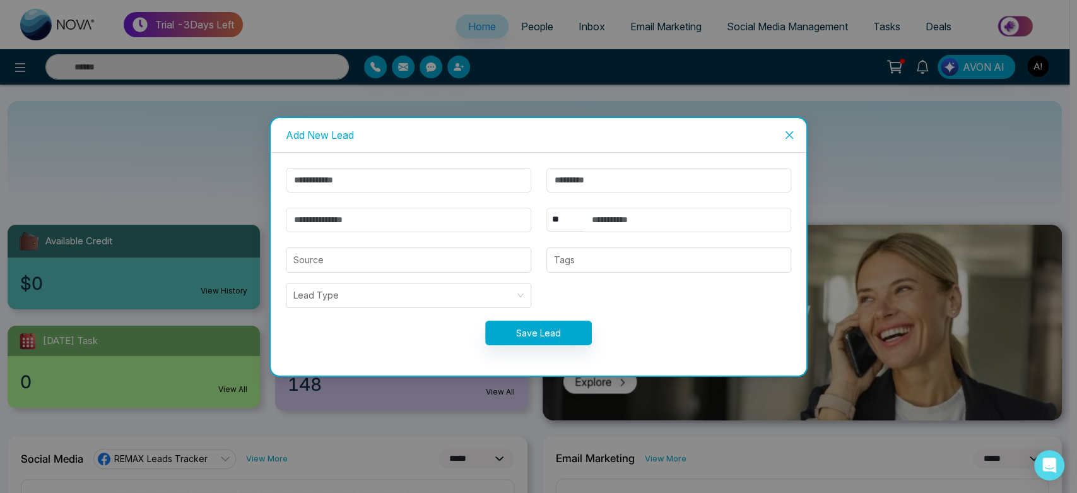
click at [791, 136] on icon "close" at bounding box center [790, 135] width 8 height 8
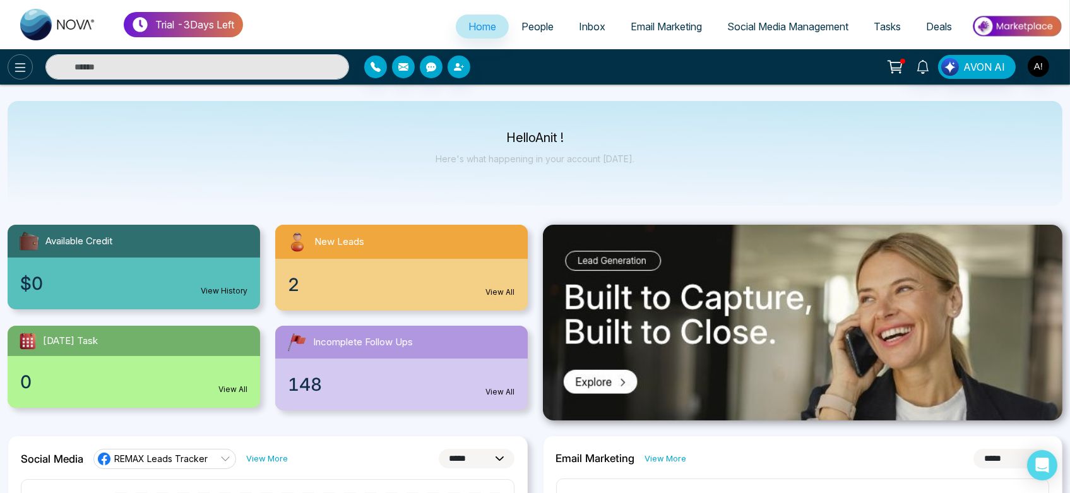
click at [13, 71] on icon at bounding box center [20, 67] width 15 height 15
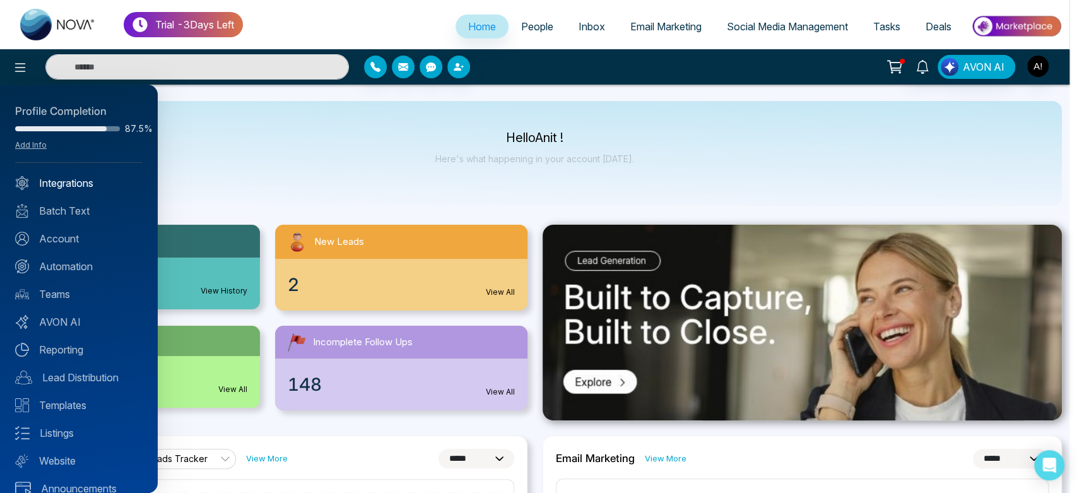
click at [44, 182] on link "Integrations" at bounding box center [78, 182] width 127 height 15
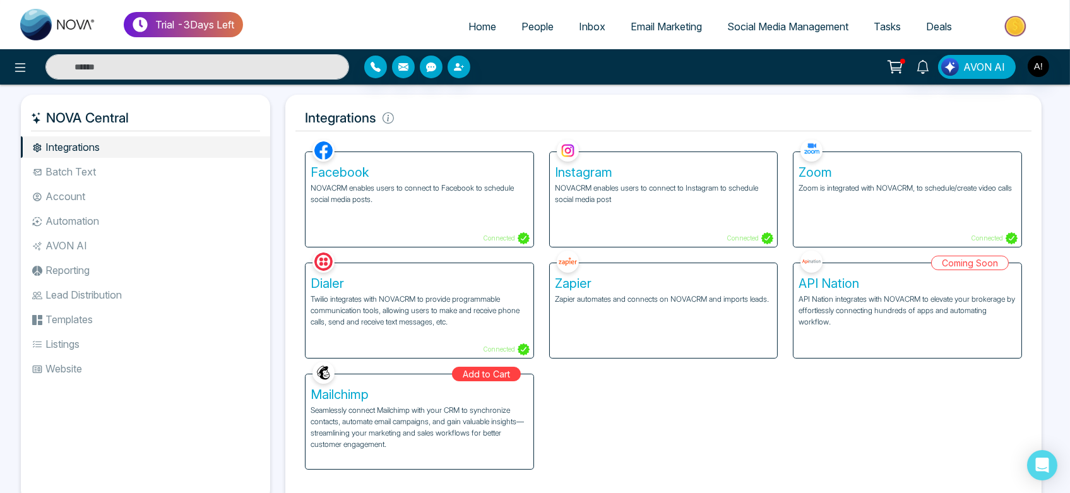
scroll to position [44, 0]
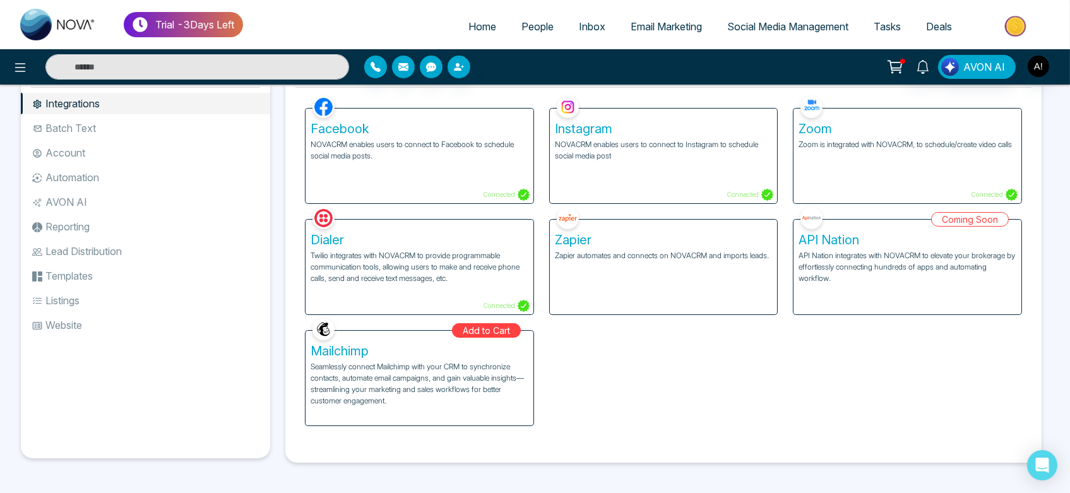
click at [453, 398] on p "Seamlessly connect Mailchimp with your CRM to synchronize contacts, automate em…" at bounding box center [420, 383] width 218 height 45
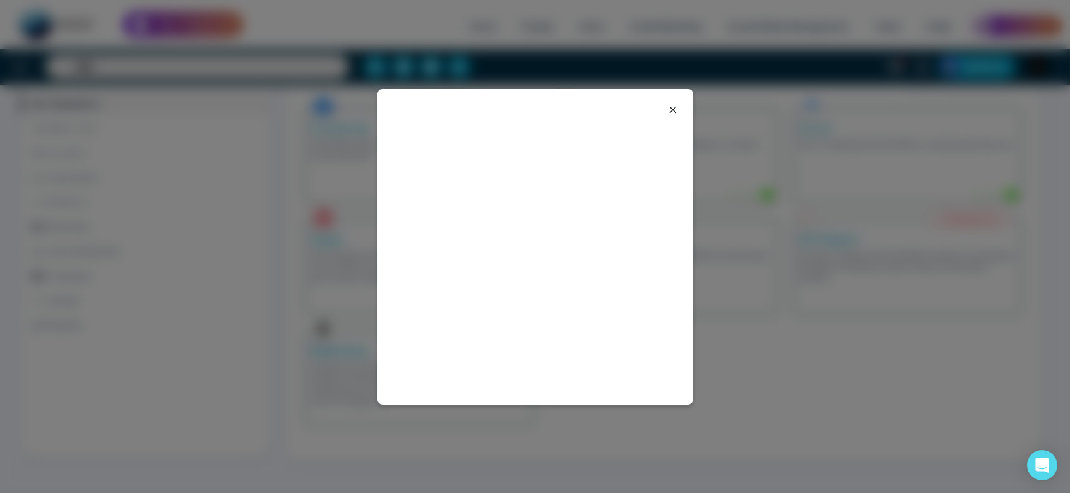
click at [490, 281] on div at bounding box center [535, 247] width 316 height 316
drag, startPoint x: 490, startPoint y: 281, endPoint x: 508, endPoint y: 255, distance: 31.3
click at [508, 255] on div at bounding box center [535, 247] width 316 height 316
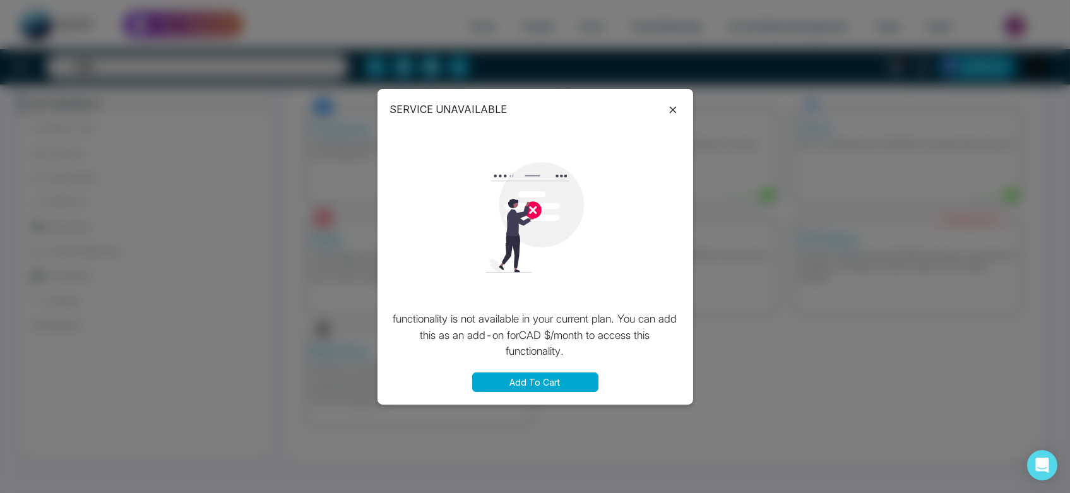
click at [569, 377] on button "Add To Cart" at bounding box center [535, 382] width 126 height 20
click at [552, 385] on button "Add To Cart" at bounding box center [535, 382] width 126 height 20
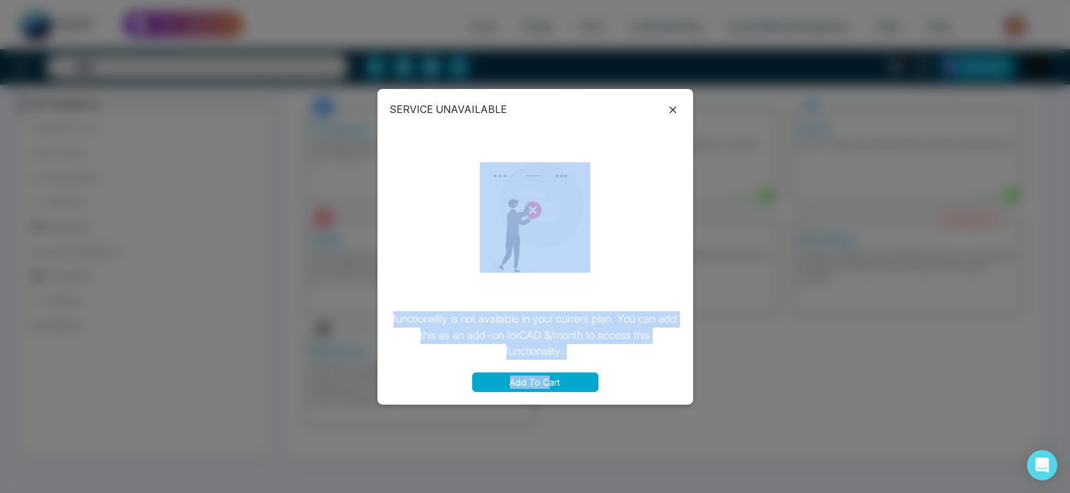
drag, startPoint x: 538, startPoint y: 298, endPoint x: 548, endPoint y: 397, distance: 99.7
click at [548, 397] on div "SERVICE UNAVAILABLE functionality is not available in your current plan. You ca…" at bounding box center [535, 247] width 316 height 316
click at [651, 355] on p "functionality is not available in your current plan. You can add this as an add…" at bounding box center [535, 335] width 290 height 49
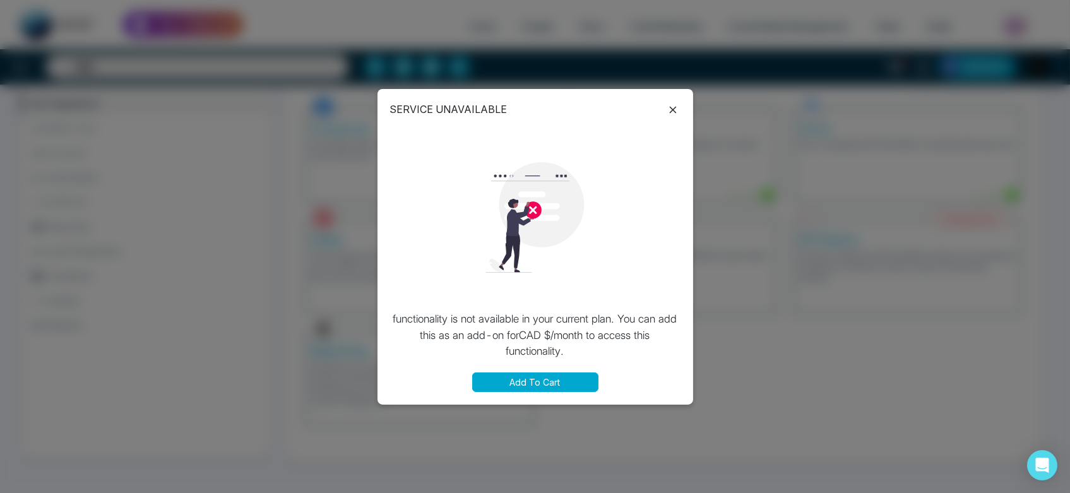
click at [545, 387] on button "Add To Cart" at bounding box center [535, 382] width 126 height 20
click at [759, 216] on div "SERVICE UNAVAILABLE functionality is not available in your current plan. You ca…" at bounding box center [535, 246] width 1070 height 493
click at [553, 382] on button "Add To Cart" at bounding box center [535, 382] width 126 height 20
click at [672, 109] on icon at bounding box center [672, 109] width 15 height 15
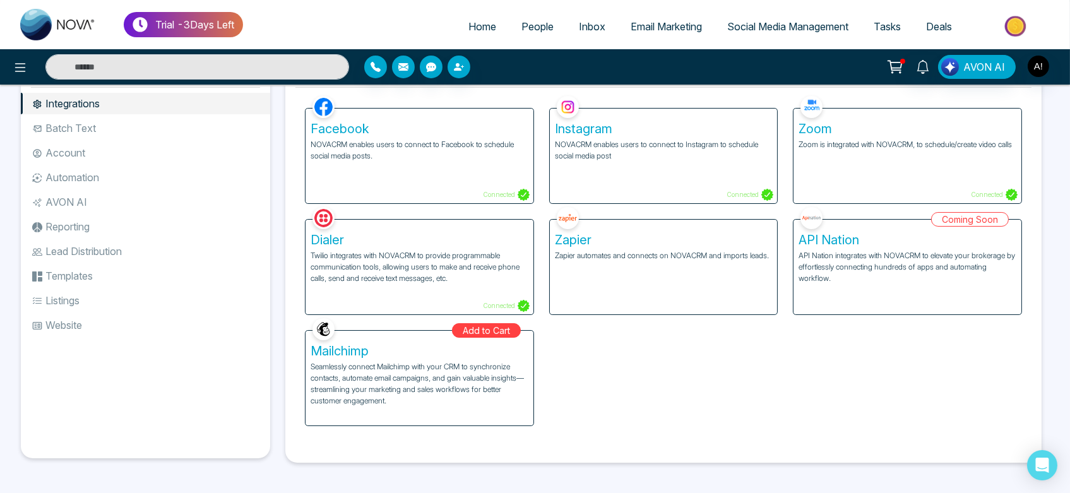
click at [100, 125] on li "Batch Text" at bounding box center [145, 127] width 249 height 21
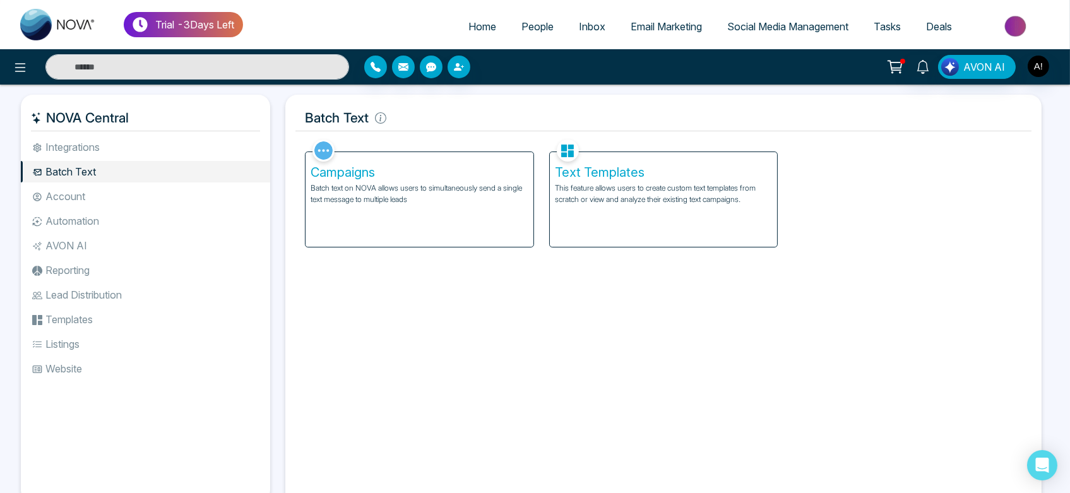
click at [105, 154] on li "Integrations" at bounding box center [145, 146] width 249 height 21
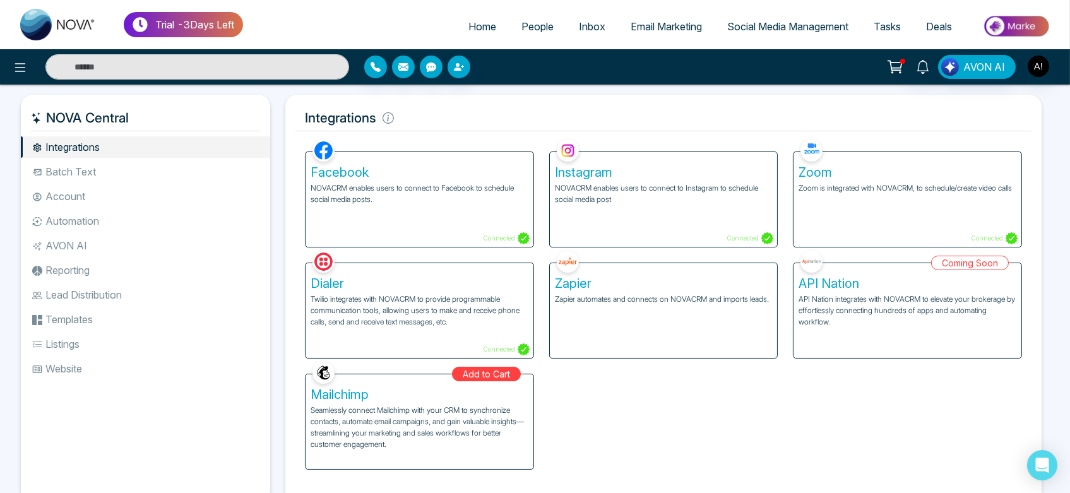
click at [111, 179] on li "Batch Text" at bounding box center [145, 171] width 249 height 21
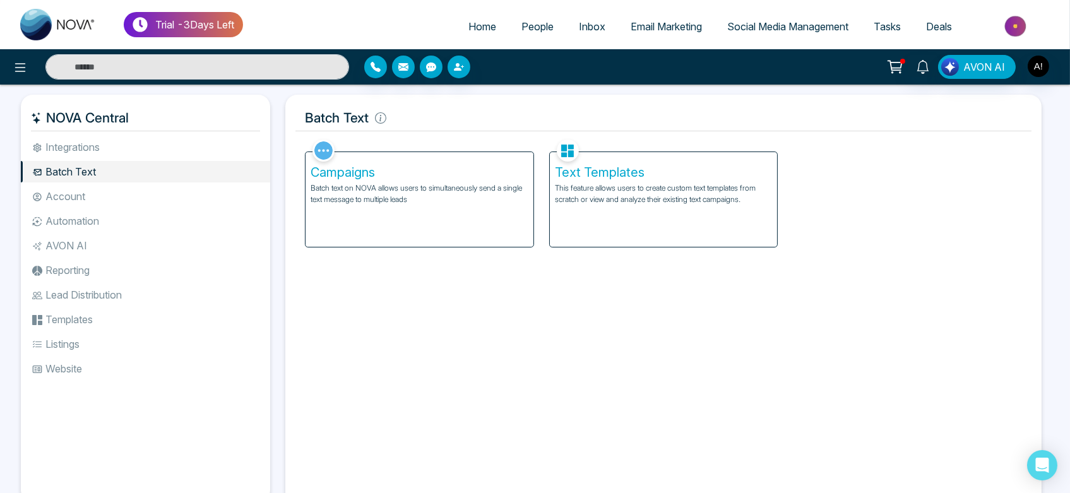
click at [110, 196] on li "Account" at bounding box center [145, 196] width 249 height 21
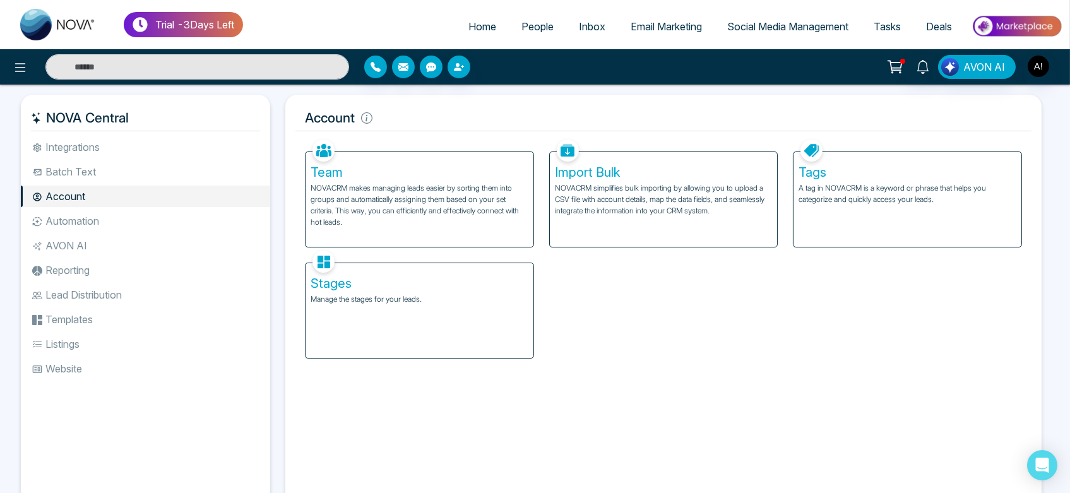
click at [146, 138] on li "Integrations" at bounding box center [145, 146] width 249 height 21
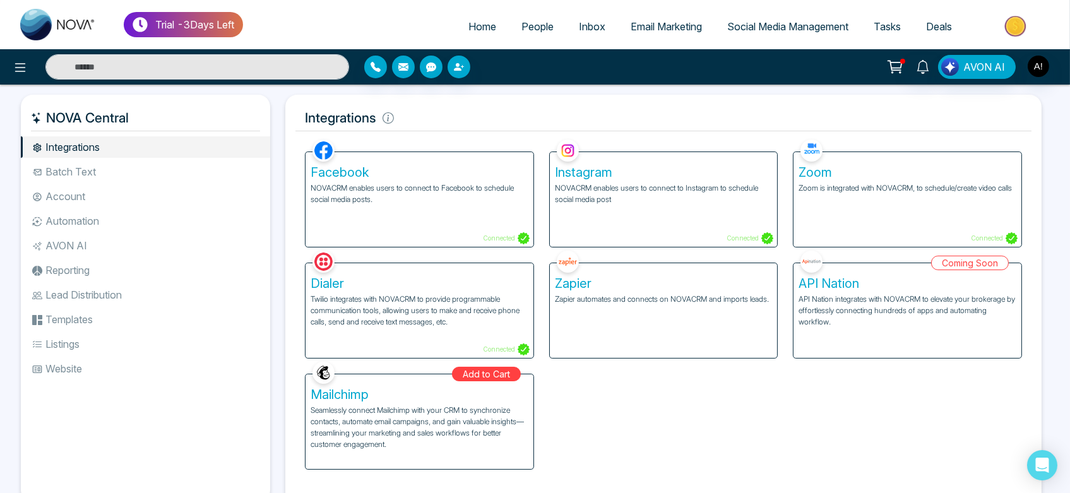
click at [507, 224] on div "Facebook NOVACRM enables users to connect to Facebook to schedule social media …" at bounding box center [419, 199] width 228 height 95
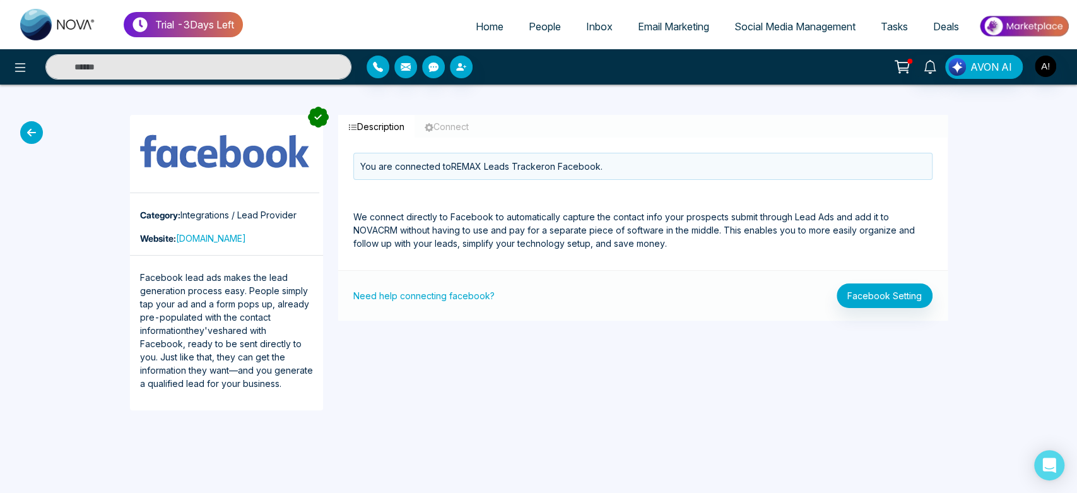
click at [21, 129] on icon at bounding box center [31, 132] width 23 height 23
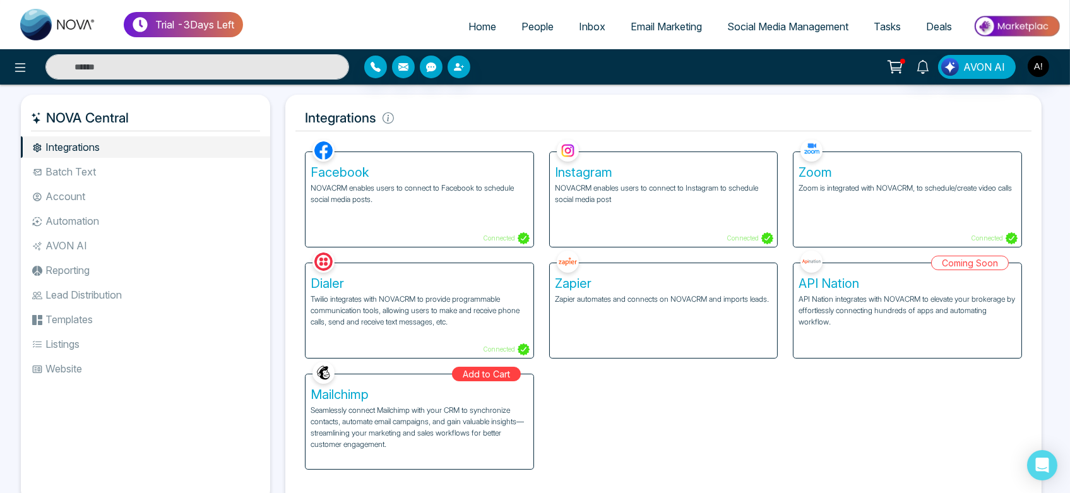
click at [663, 205] on div "Instagram NOVACRM enables users to connect to Instagram to schedule social medi…" at bounding box center [664, 199] width 228 height 95
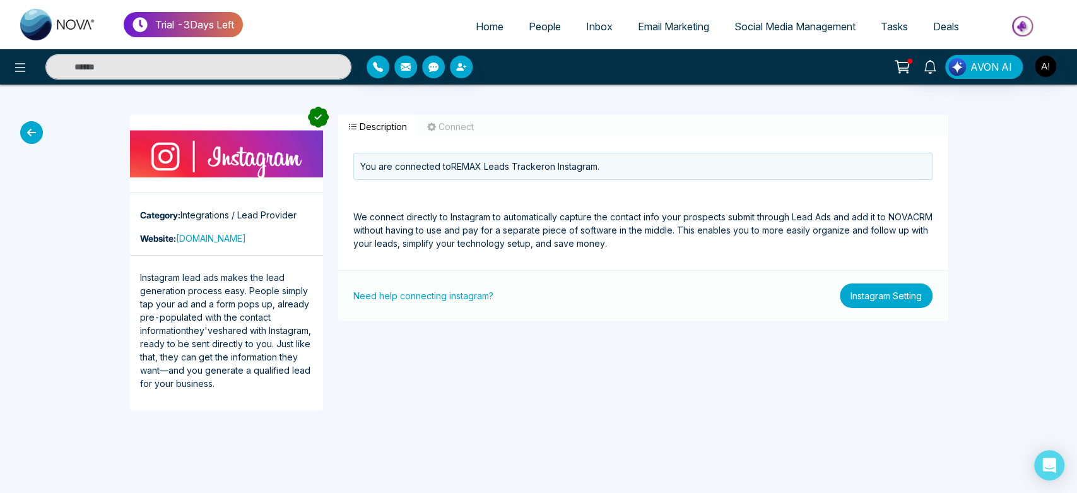
click at [917, 291] on button "Instagram Setting" at bounding box center [886, 295] width 93 height 25
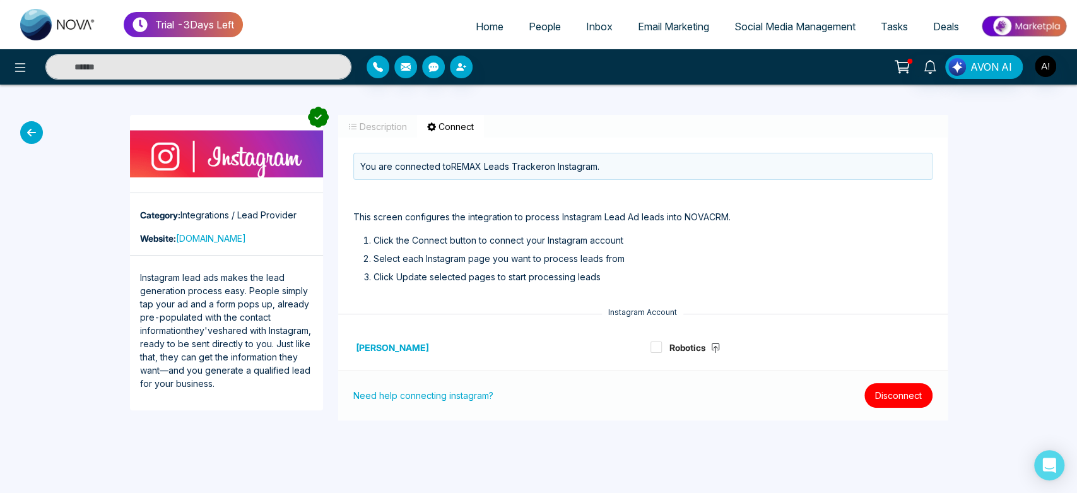
click at [900, 393] on button "Disconnect" at bounding box center [899, 395] width 68 height 25
click at [888, 388] on button "Disconnect" at bounding box center [899, 395] width 68 height 25
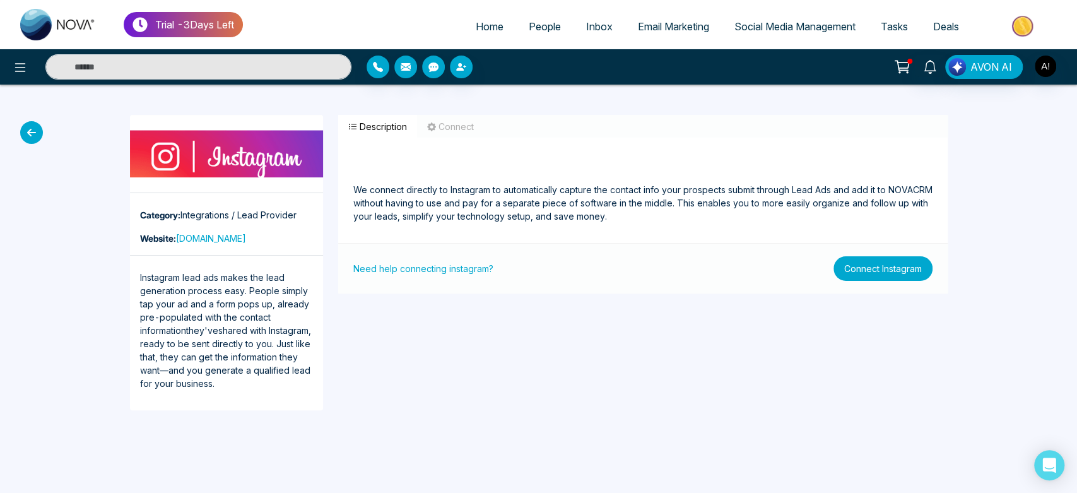
click at [872, 276] on button "Connect Instagram" at bounding box center [883, 268] width 99 height 25
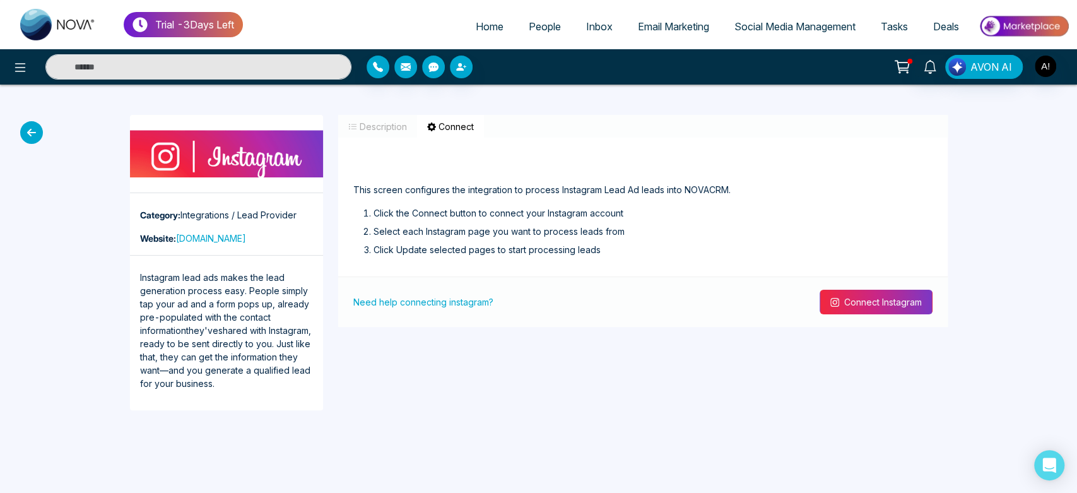
click at [874, 309] on button "Connect Instagram" at bounding box center [876, 302] width 113 height 25
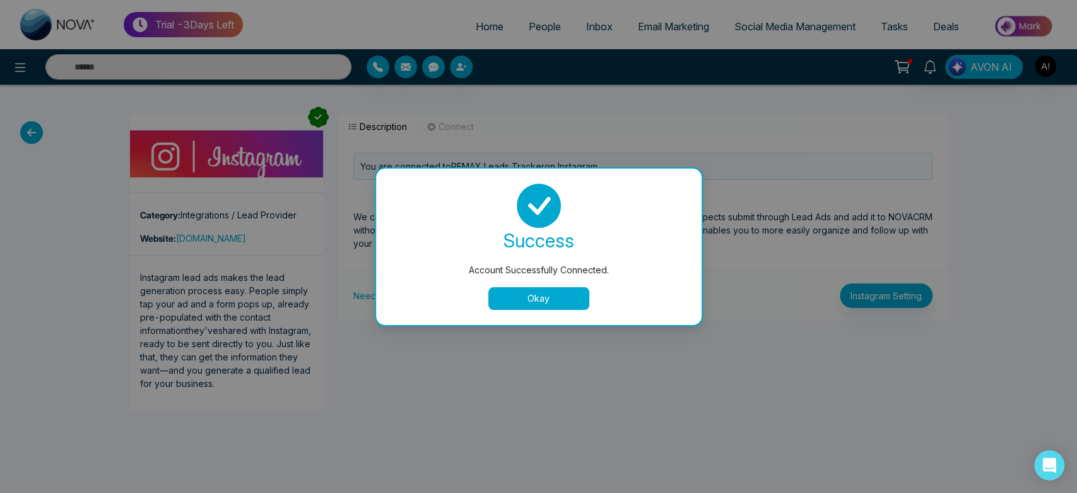
click at [555, 297] on button "Okay" at bounding box center [538, 298] width 101 height 23
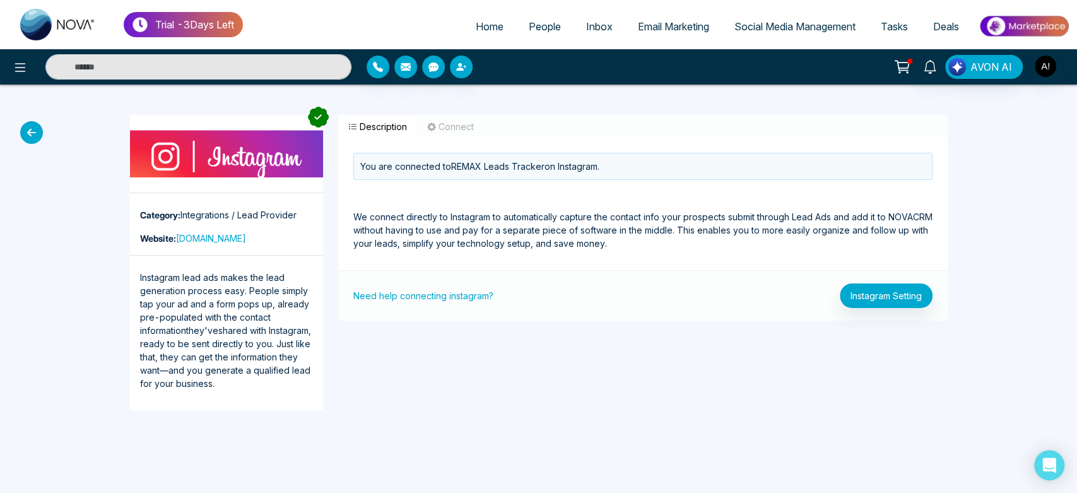
click at [23, 129] on icon at bounding box center [31, 132] width 23 height 23
click at [30, 133] on icon at bounding box center [31, 132] width 23 height 23
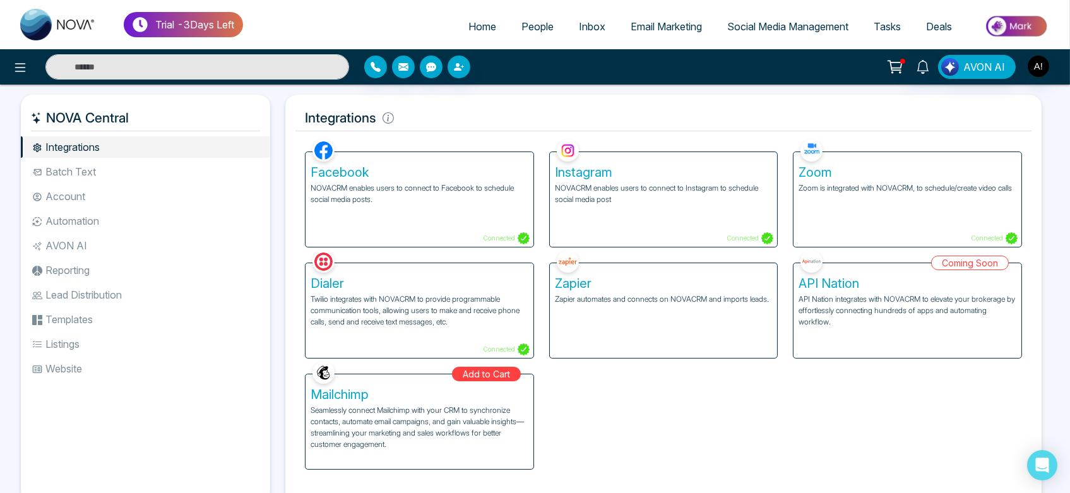
click at [781, 25] on span "Social Media Management" at bounding box center [787, 26] width 121 height 13
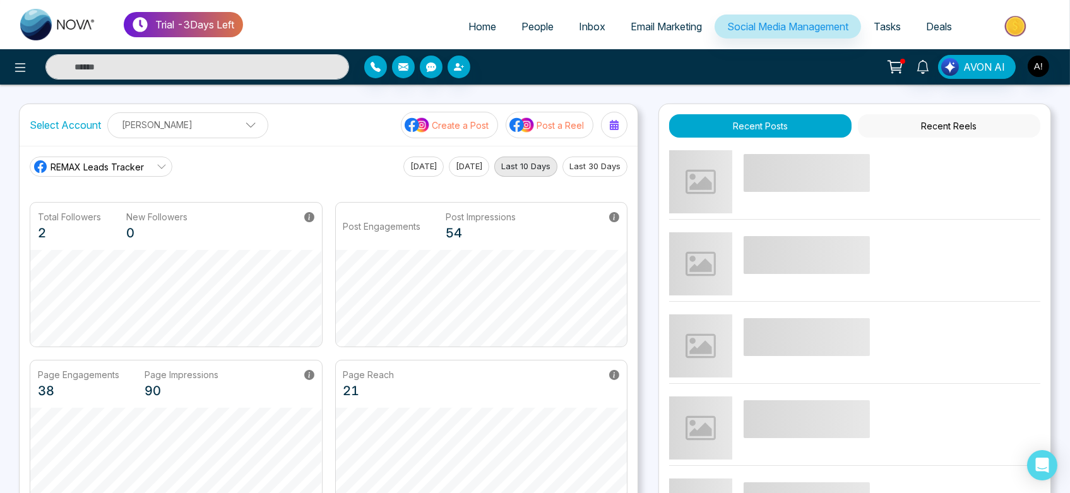
click at [135, 160] on span "REMAX Leads Tracker" at bounding box center [96, 166] width 93 height 13
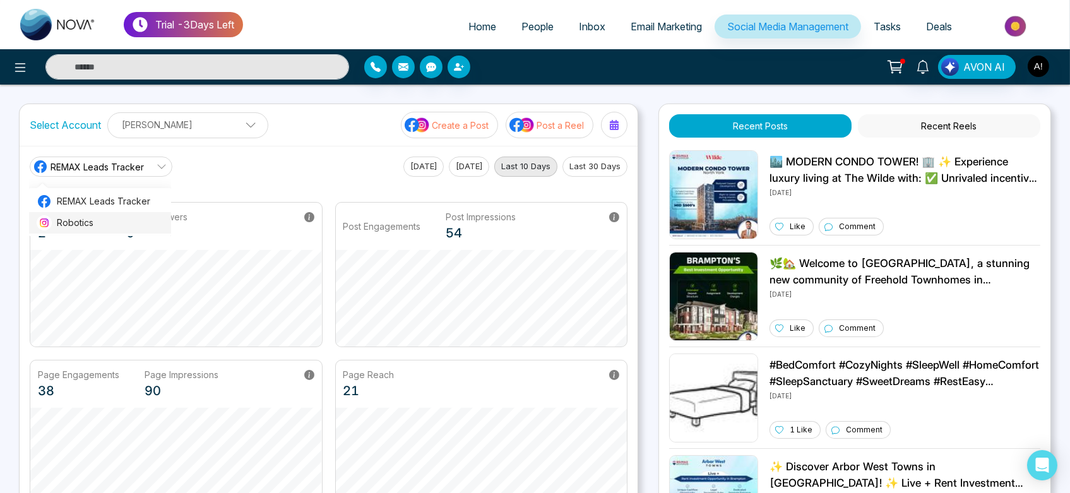
click at [127, 222] on span "Robotics" at bounding box center [110, 223] width 107 height 14
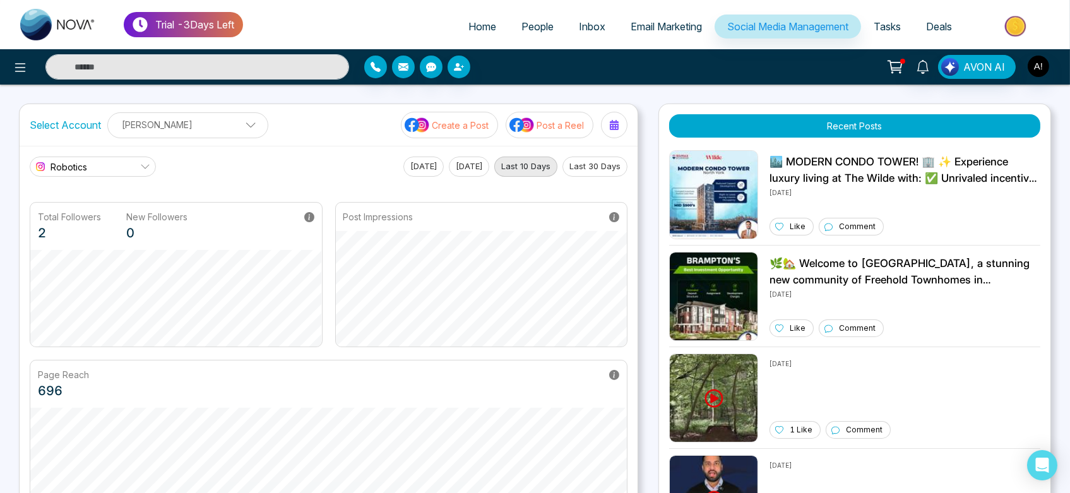
click at [473, 32] on span "Home" at bounding box center [482, 26] width 28 height 13
select select "*"
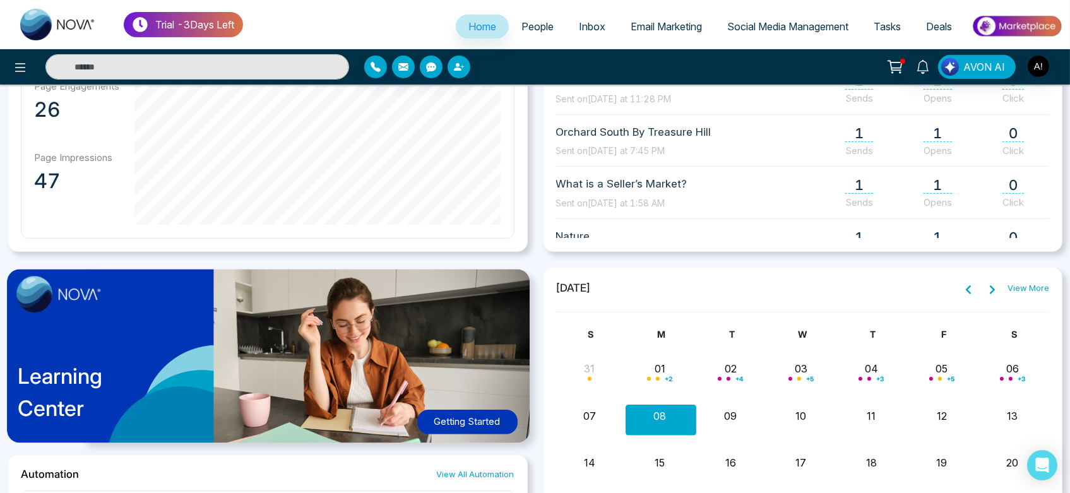
scroll to position [772, 0]
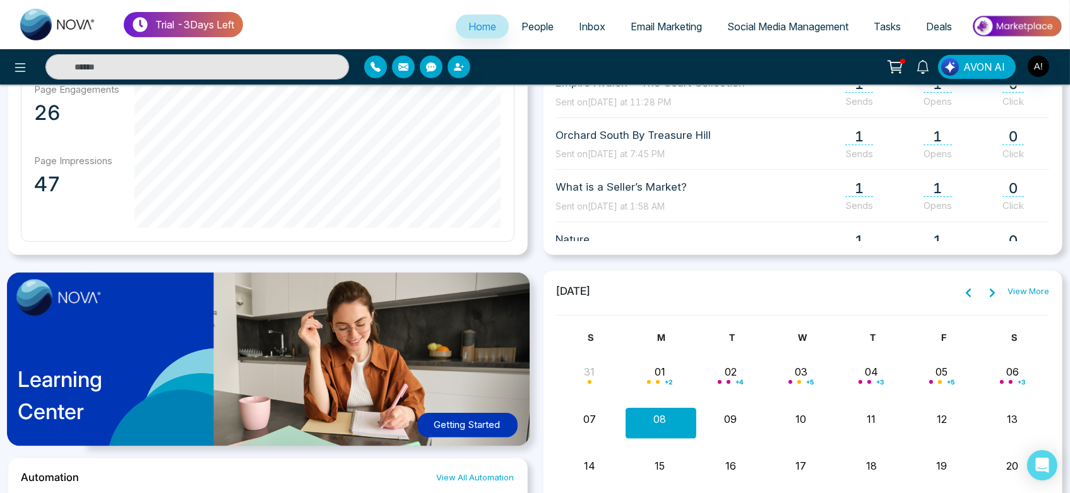
click at [990, 291] on icon at bounding box center [992, 293] width 10 height 10
click at [965, 291] on icon at bounding box center [968, 293] width 10 height 10
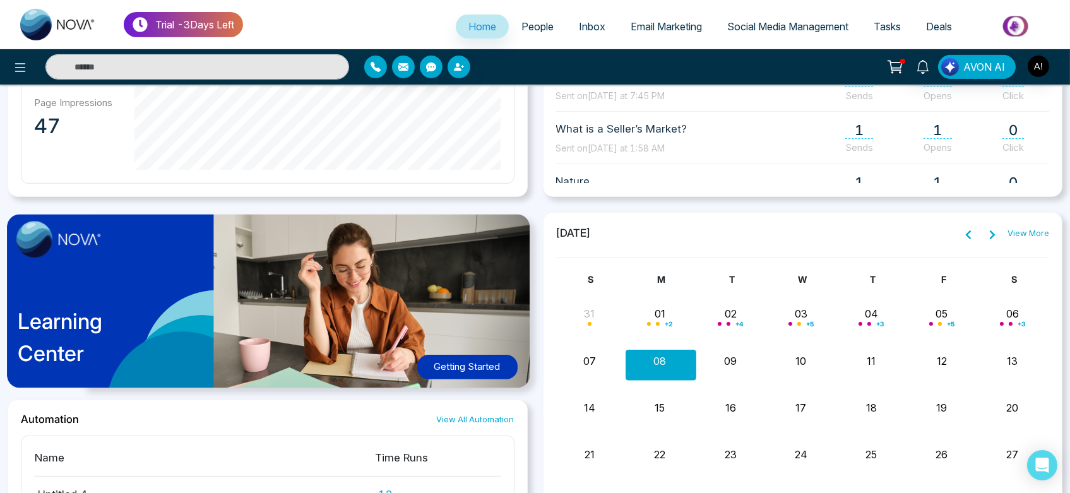
scroll to position [828, 0]
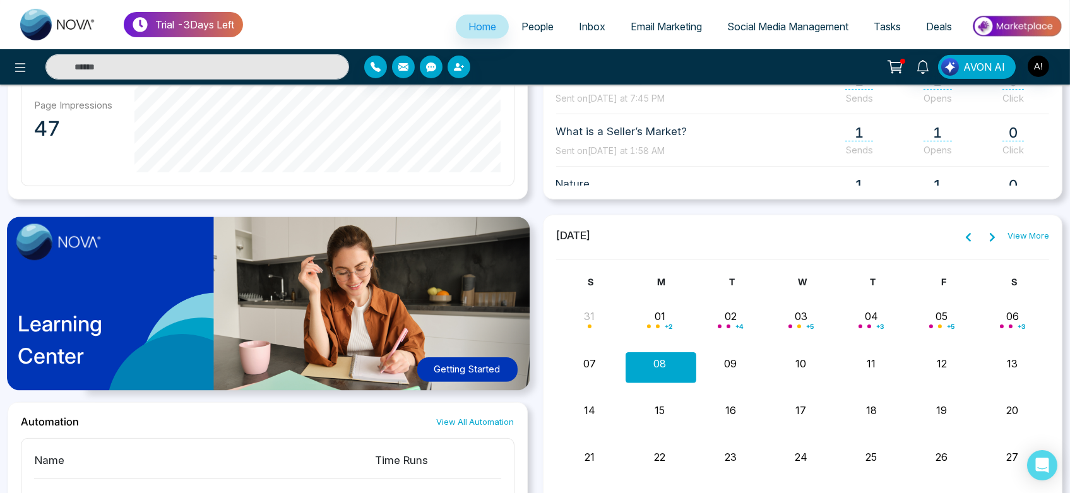
click at [973, 244] on div "September 2025 View More S M T W T F S 31 01 + 2 02 + 4 03 + 5 04 + 3 05 + 5 06…" at bounding box center [803, 417] width 494 height 379
click at [1024, 230] on link "View More" at bounding box center [1028, 236] width 42 height 13
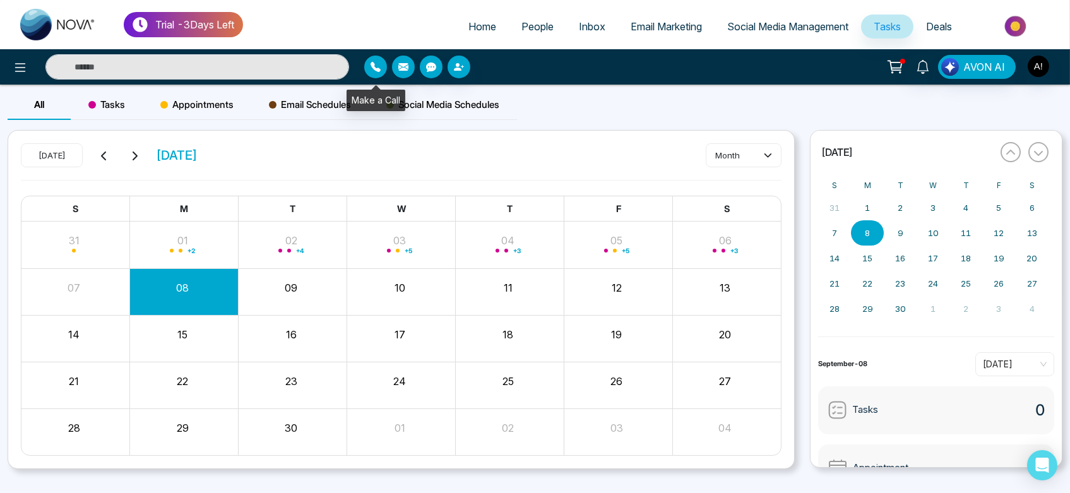
click at [377, 73] on button "button" at bounding box center [375, 67] width 23 height 23
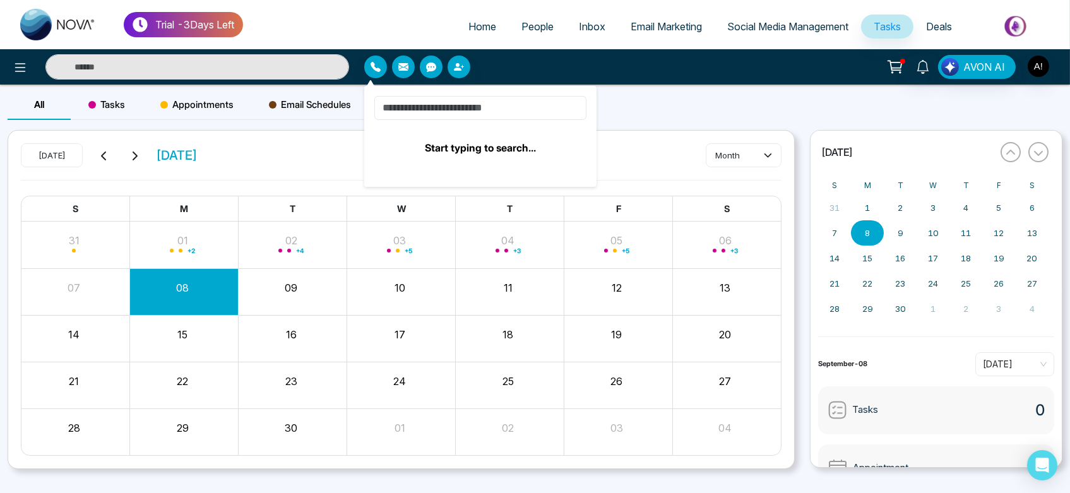
click at [475, 119] on input at bounding box center [480, 108] width 212 height 24
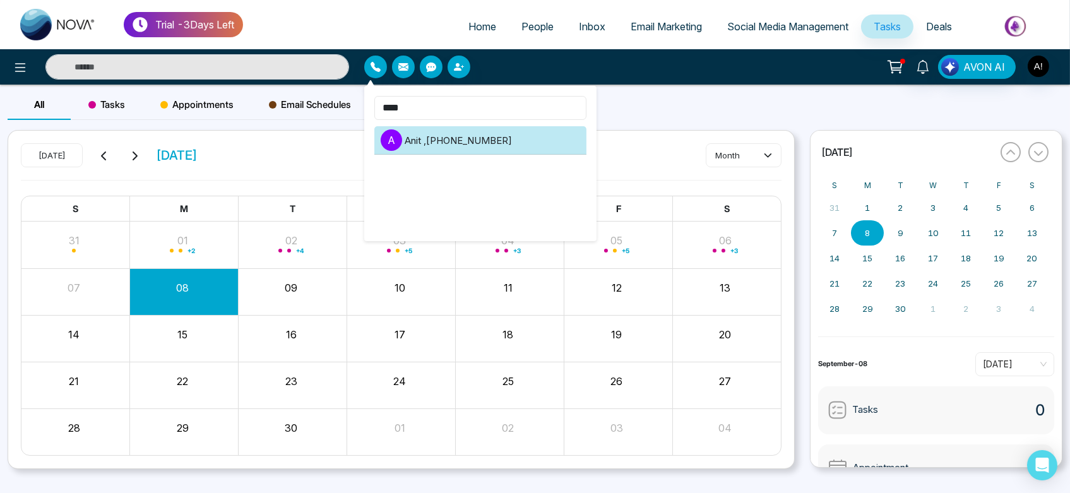
type input "****"
click at [494, 133] on li "A Anit , +919930053035" at bounding box center [480, 140] width 212 height 28
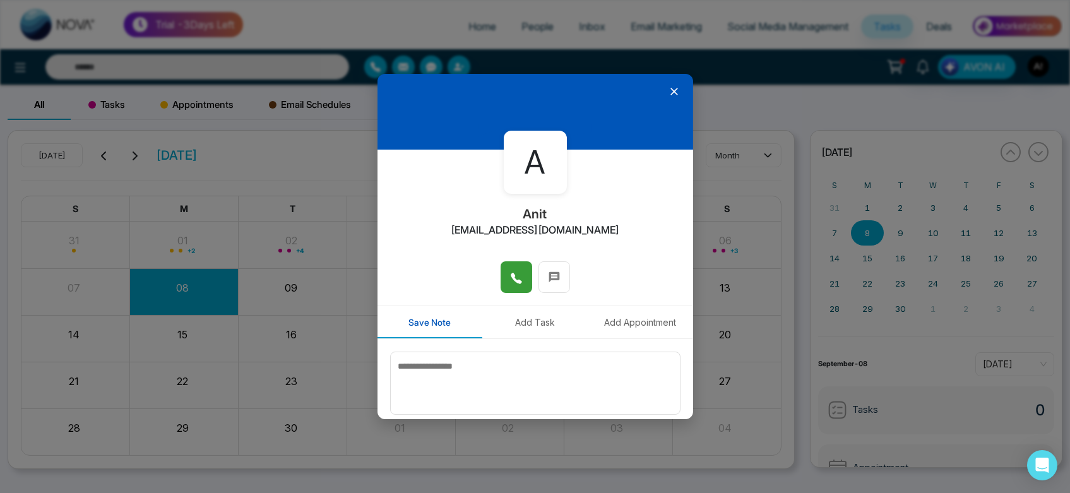
click at [510, 273] on icon at bounding box center [516, 278] width 13 height 13
click at [485, 371] on textarea at bounding box center [535, 383] width 290 height 63
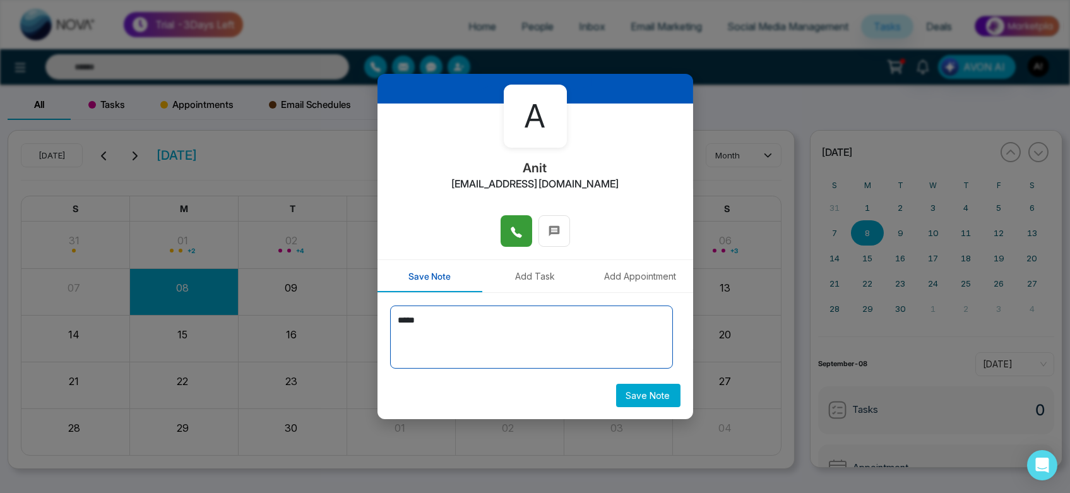
scroll to position [45, 0]
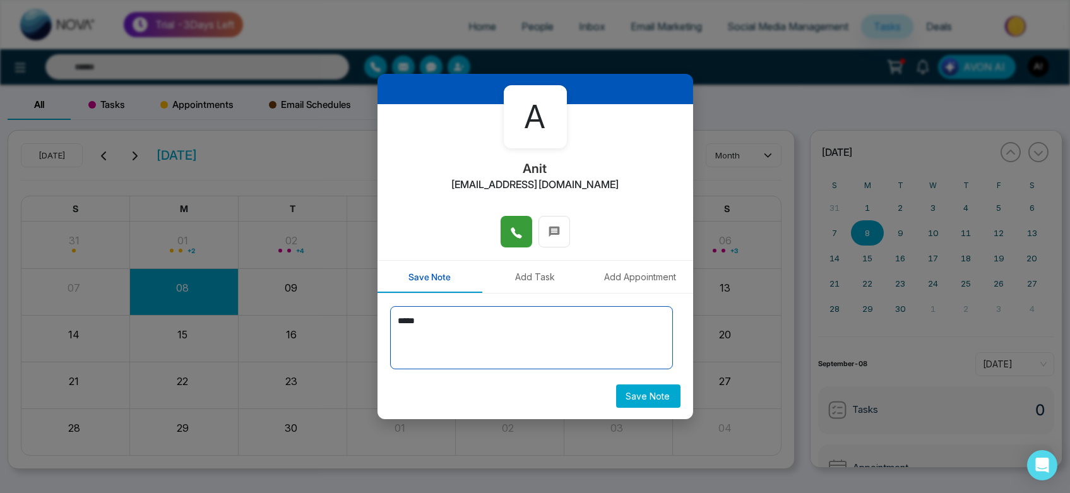
type textarea "****"
click at [640, 406] on button "Save Note" at bounding box center [648, 395] width 64 height 23
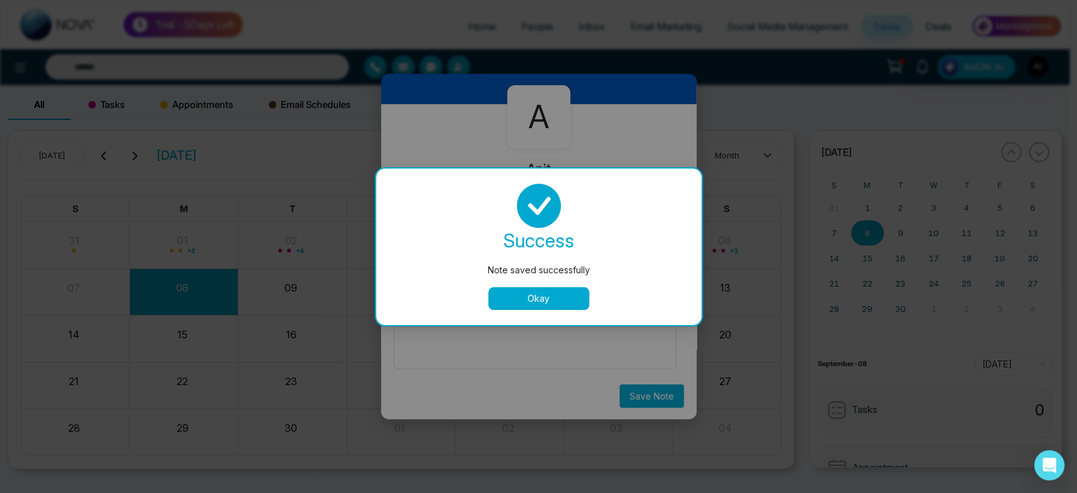
click at [535, 294] on button "Okay" at bounding box center [538, 298] width 101 height 23
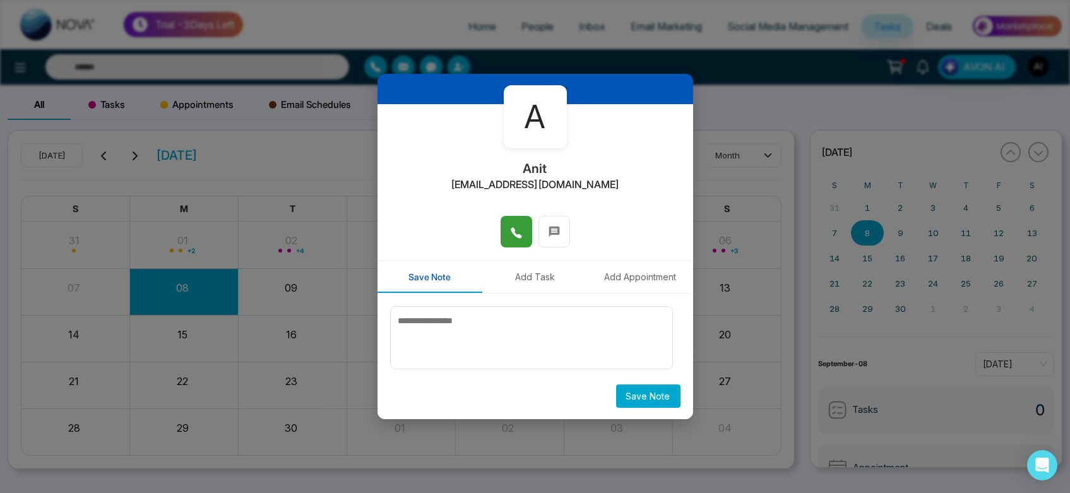
click at [520, 278] on button "Add Task" at bounding box center [534, 277] width 105 height 32
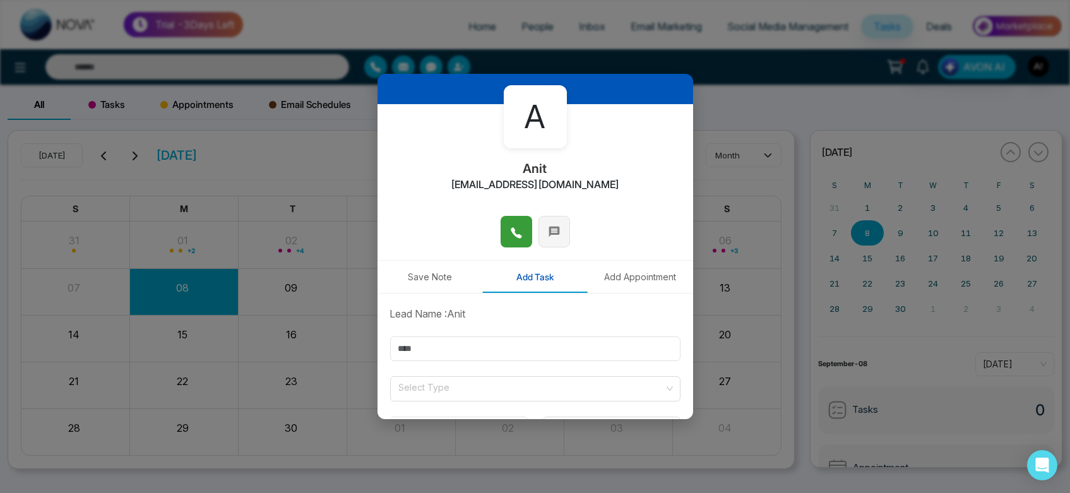
click at [548, 227] on icon at bounding box center [554, 231] width 13 height 13
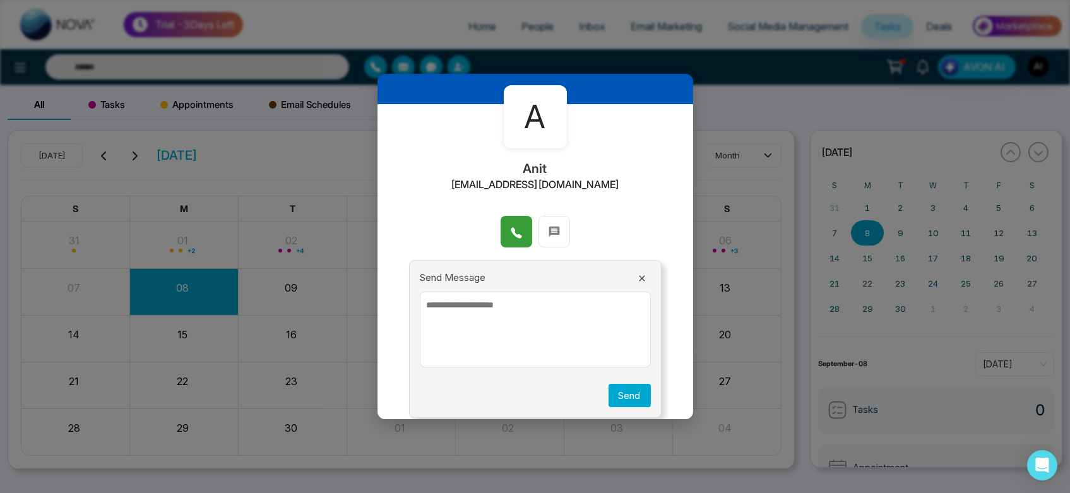
click at [535, 343] on textarea at bounding box center [535, 330] width 231 height 76
type textarea "**********"
click at [622, 396] on button "Send" at bounding box center [629, 395] width 42 height 23
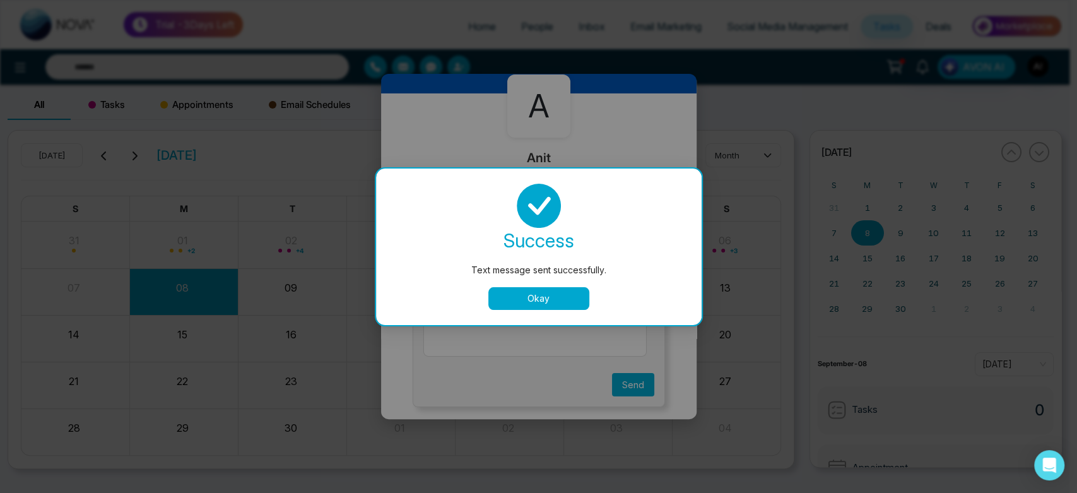
click at [540, 293] on button "Okay" at bounding box center [538, 298] width 101 height 23
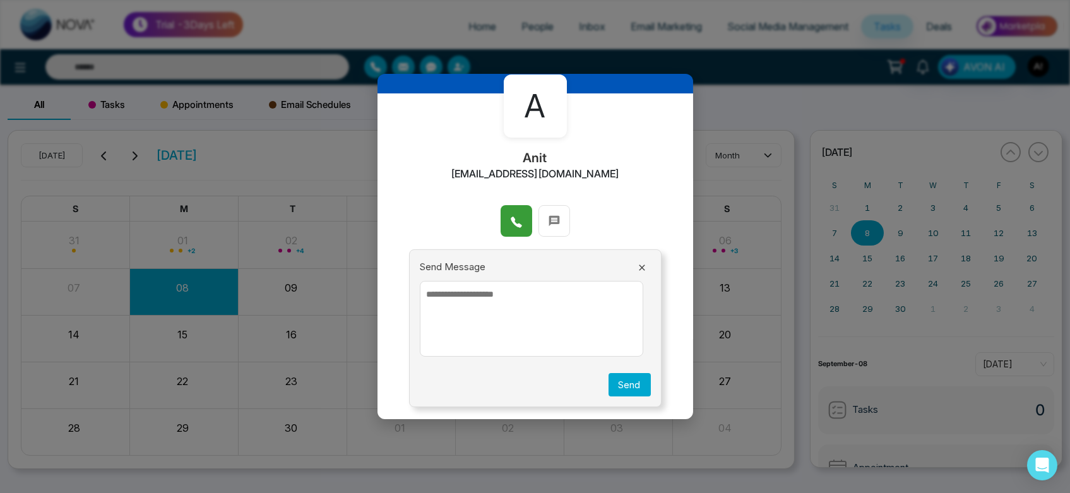
click at [637, 263] on icon at bounding box center [642, 268] width 10 height 10
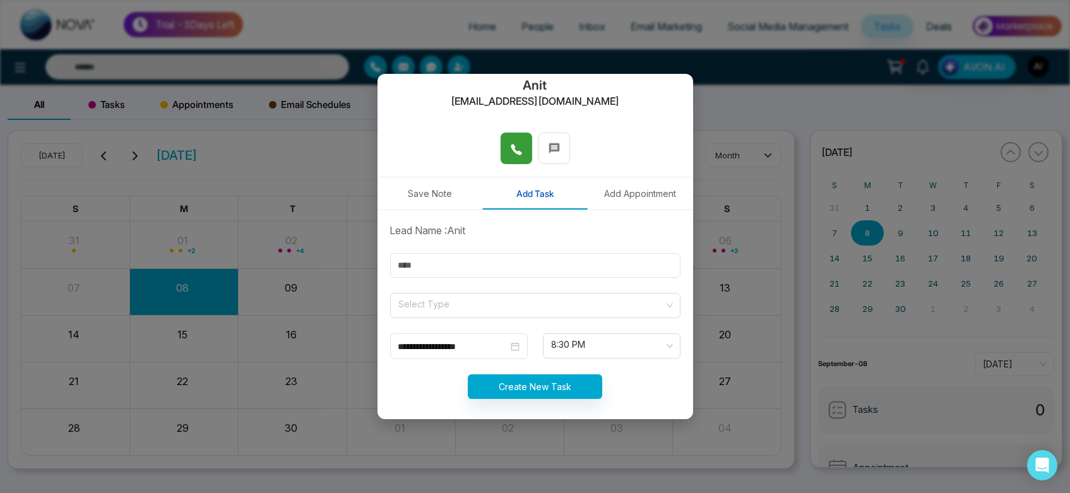
scroll to position [134, 0]
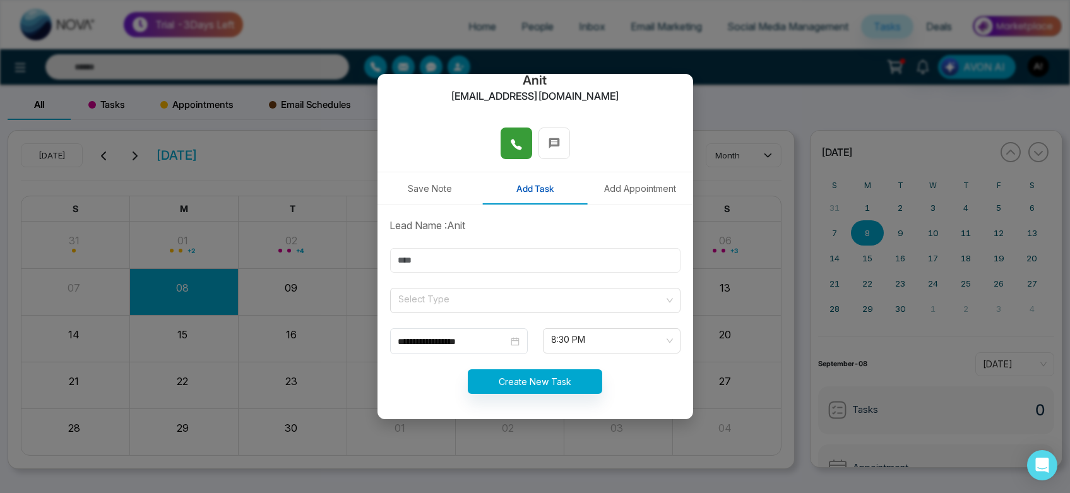
click at [485, 261] on input "text" at bounding box center [535, 260] width 290 height 25
click at [418, 256] on input "text" at bounding box center [535, 260] width 290 height 25
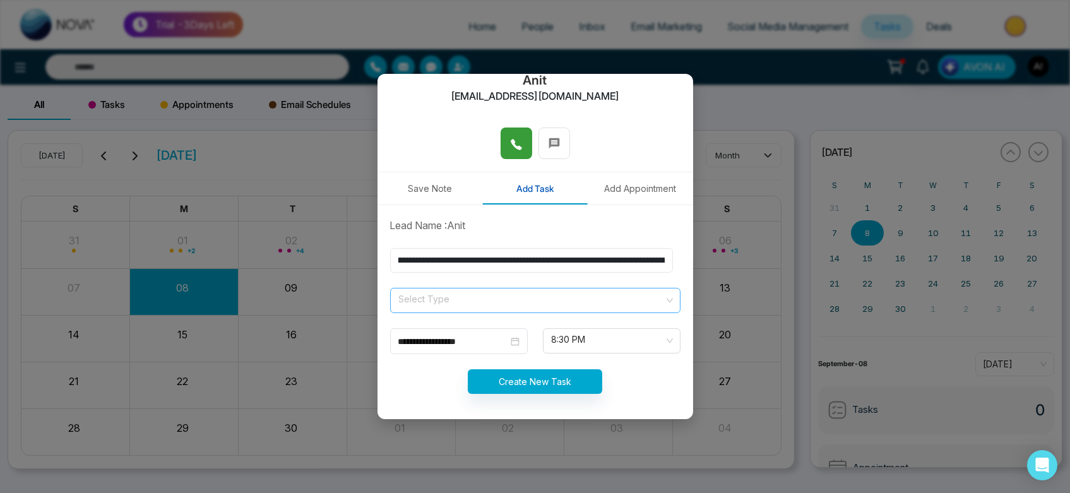
type input "**********"
click at [468, 295] on input "search" at bounding box center [531, 297] width 266 height 19
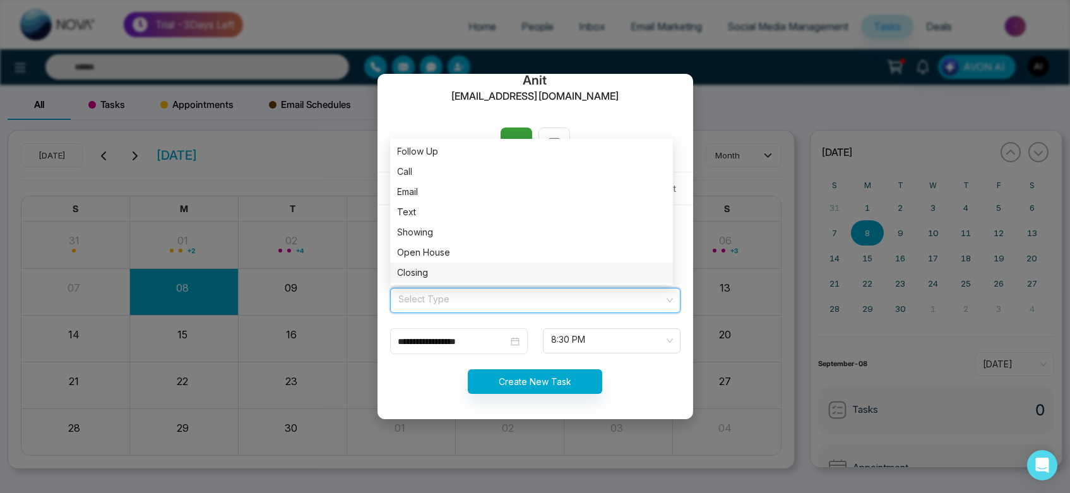
click at [464, 271] on div "Closing" at bounding box center [532, 273] width 268 height 14
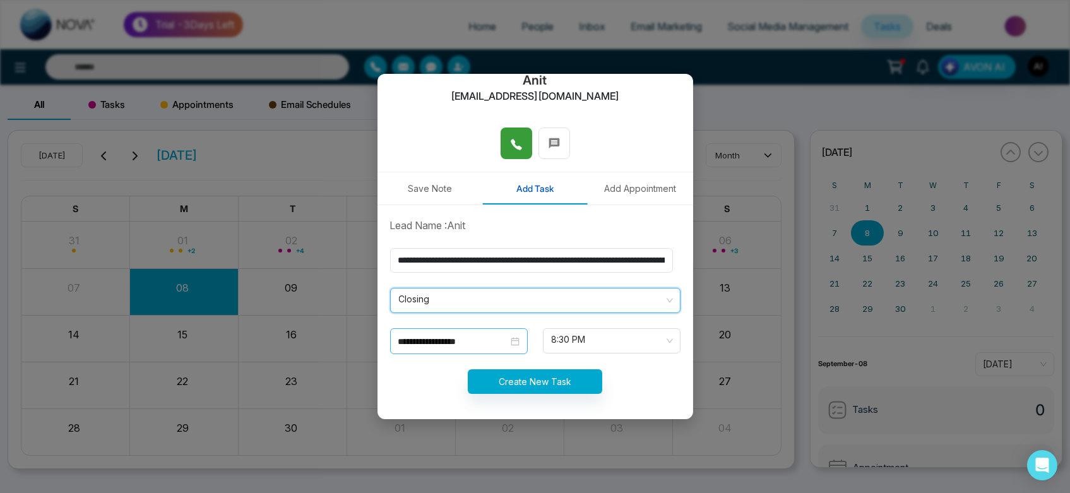
click at [451, 344] on input "**********" at bounding box center [453, 341] width 110 height 14
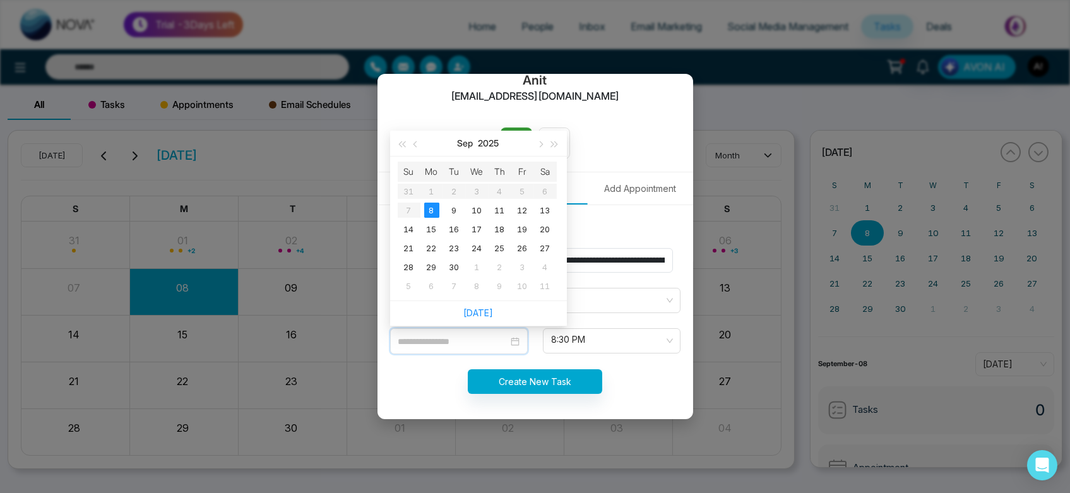
type input "**********"
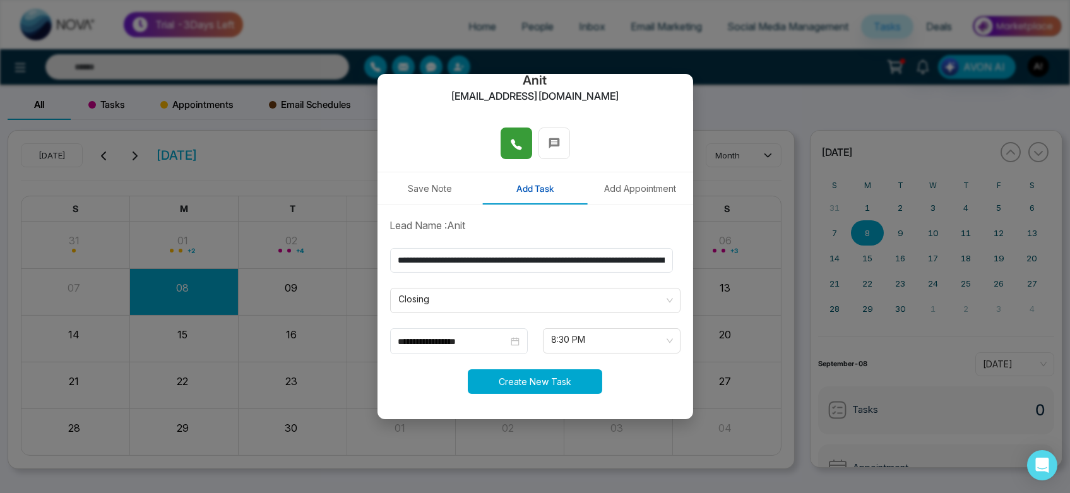
click at [540, 391] on button "Create New Task" at bounding box center [535, 381] width 134 height 25
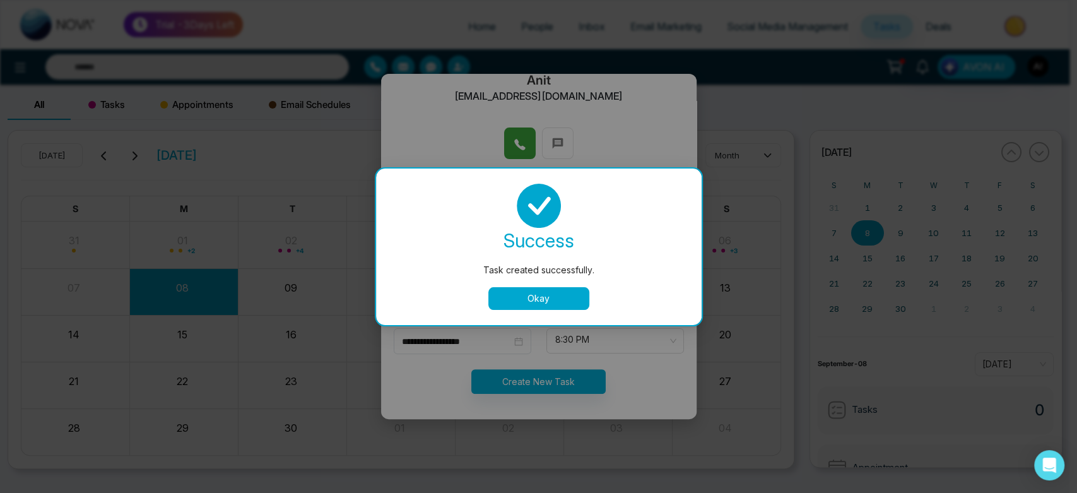
click at [550, 298] on button "Okay" at bounding box center [538, 298] width 101 height 23
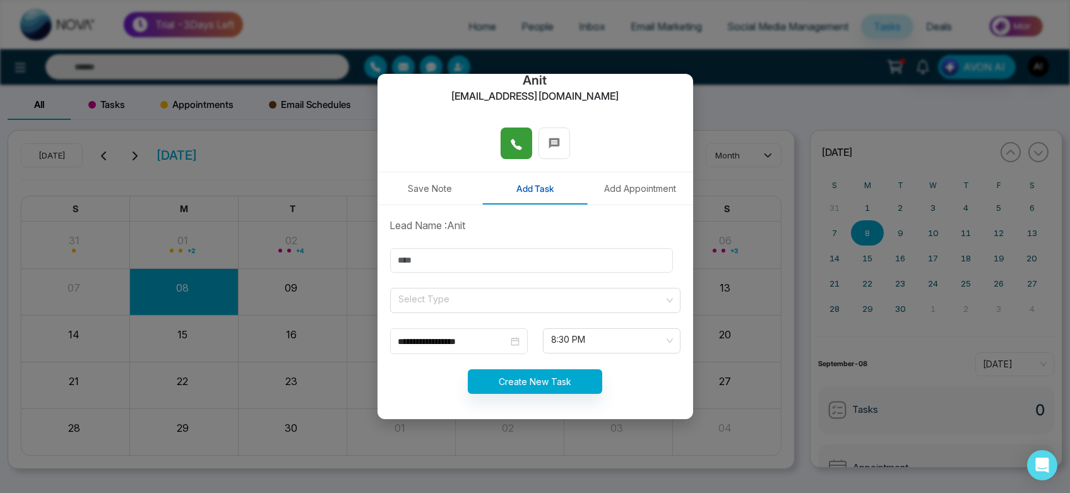
scroll to position [112, 0]
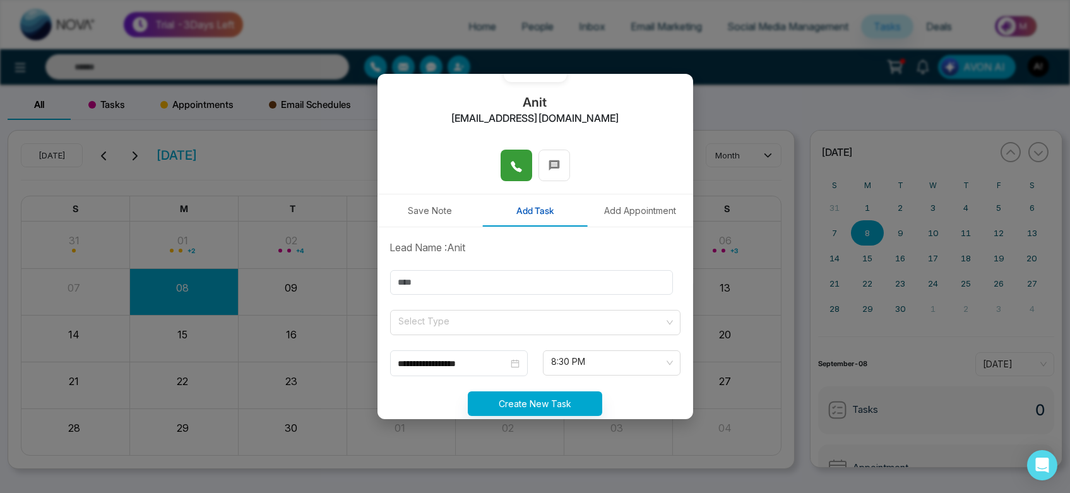
click at [630, 215] on button "Add Appointment" at bounding box center [640, 210] width 105 height 32
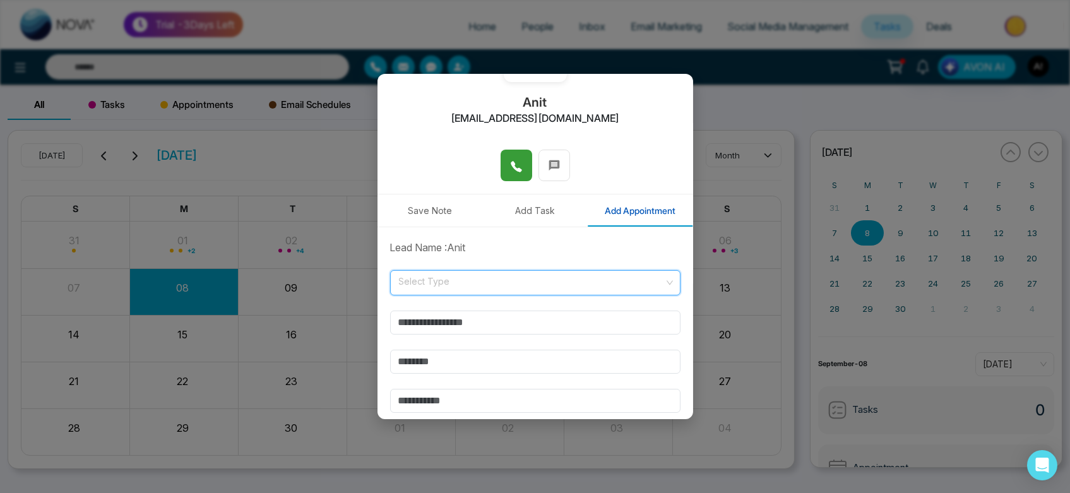
click at [493, 281] on input "search" at bounding box center [531, 280] width 266 height 19
click at [476, 348] on div "Call" at bounding box center [532, 351] width 268 height 14
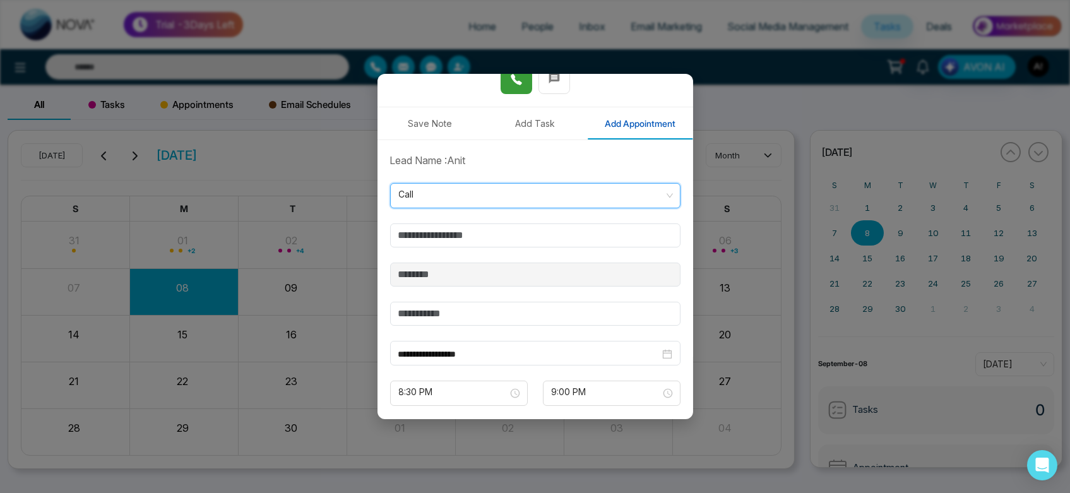
scroll to position [206, 0]
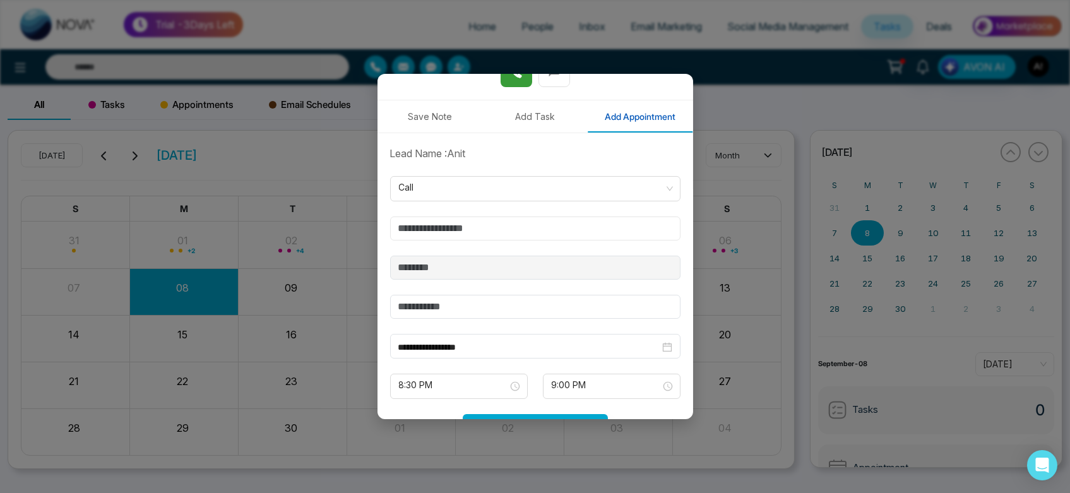
click at [535, 230] on input "text" at bounding box center [535, 228] width 290 height 24
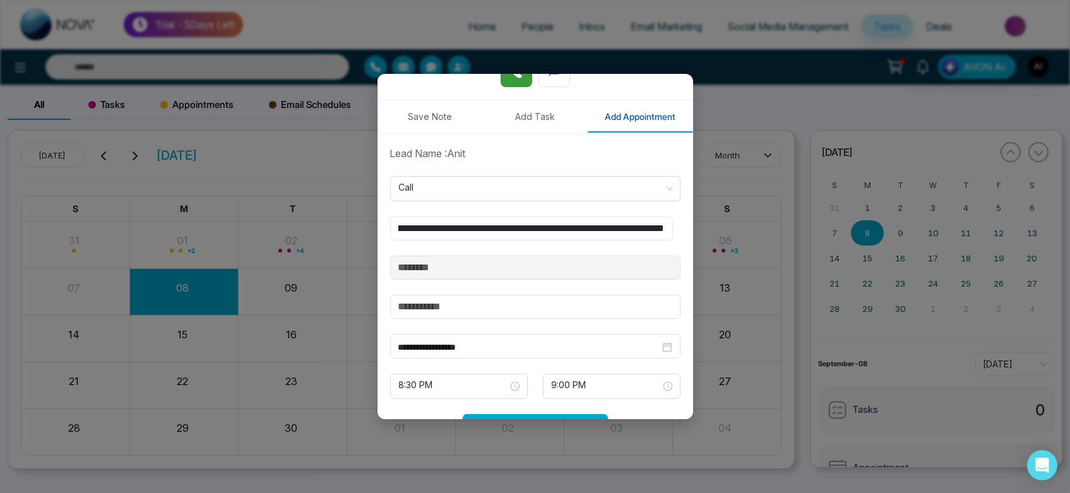
scroll to position [0, 199]
type input "**********"
click at [429, 305] on input "text" at bounding box center [535, 307] width 290 height 24
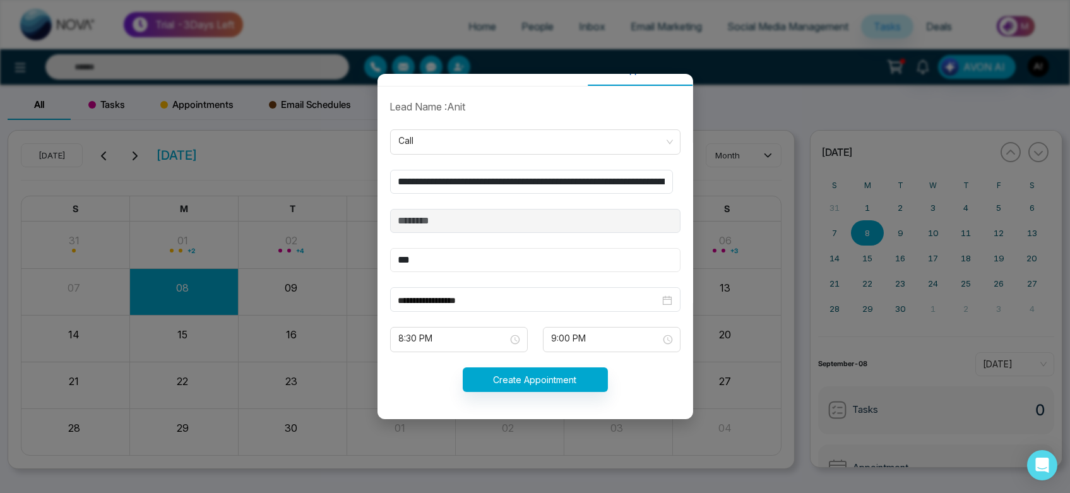
type input "***"
click at [540, 394] on form "**********" at bounding box center [534, 253] width 305 height 308
click at [485, 321] on form "**********" at bounding box center [534, 253] width 305 height 308
click at [490, 340] on span "8:30 PM" at bounding box center [459, 339] width 120 height 21
click at [555, 305] on input "**********" at bounding box center [528, 300] width 261 height 14
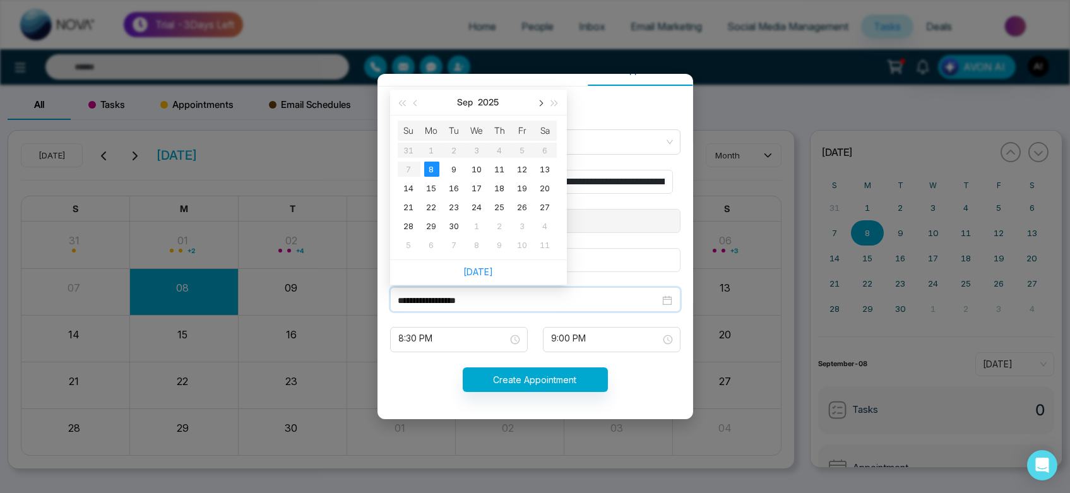
click at [544, 105] on button "button" at bounding box center [540, 102] width 14 height 25
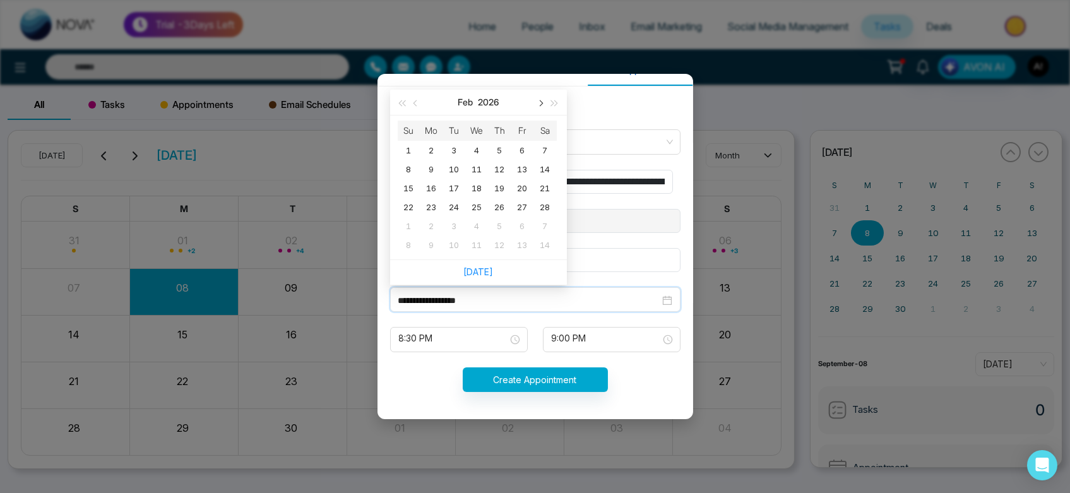
click at [544, 105] on button "button" at bounding box center [540, 102] width 14 height 25
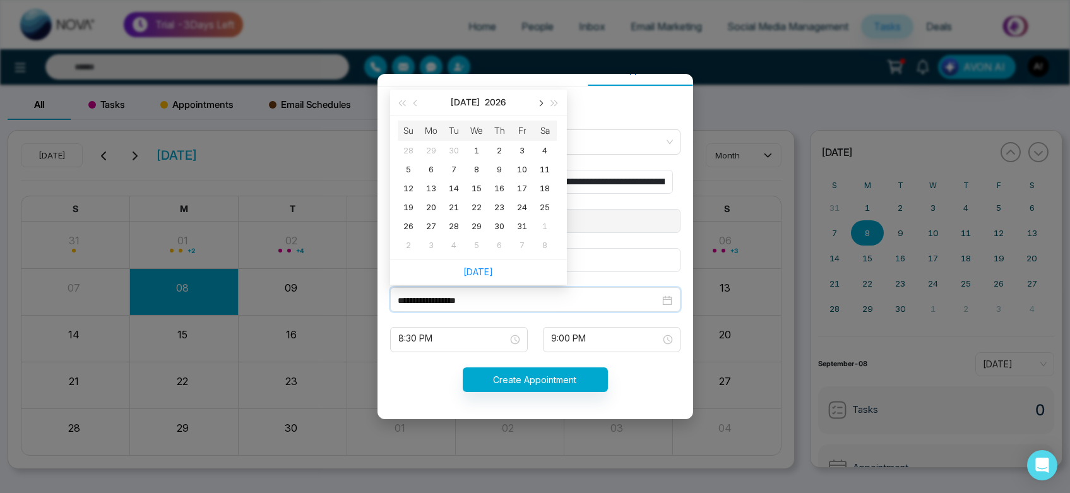
click at [544, 105] on button "button" at bounding box center [540, 102] width 14 height 25
drag, startPoint x: 544, startPoint y: 105, endPoint x: 556, endPoint y: 101, distance: 12.8
click at [556, 101] on div "Sep 2026" at bounding box center [478, 103] width 177 height 26
click at [556, 101] on span "button" at bounding box center [554, 103] width 6 height 6
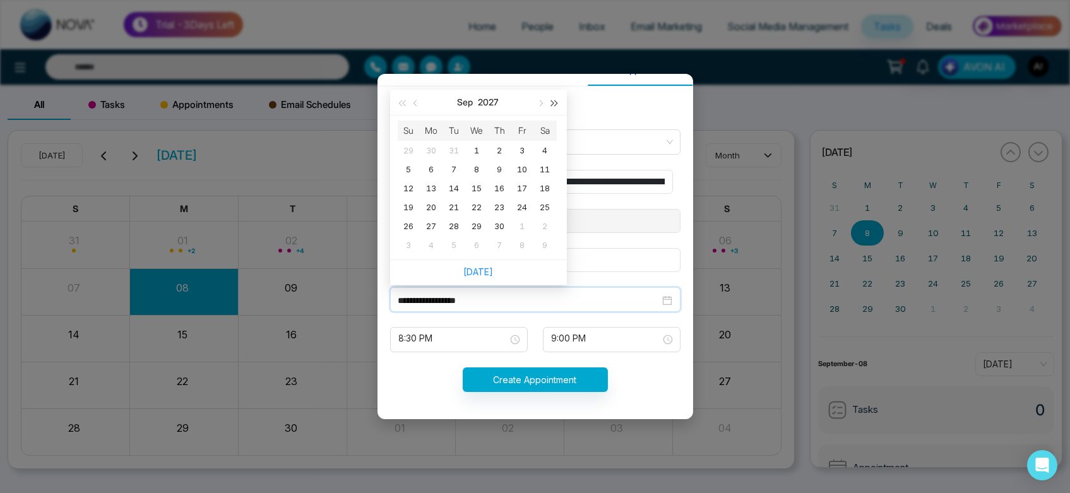
click at [556, 101] on span "button" at bounding box center [554, 103] width 6 height 6
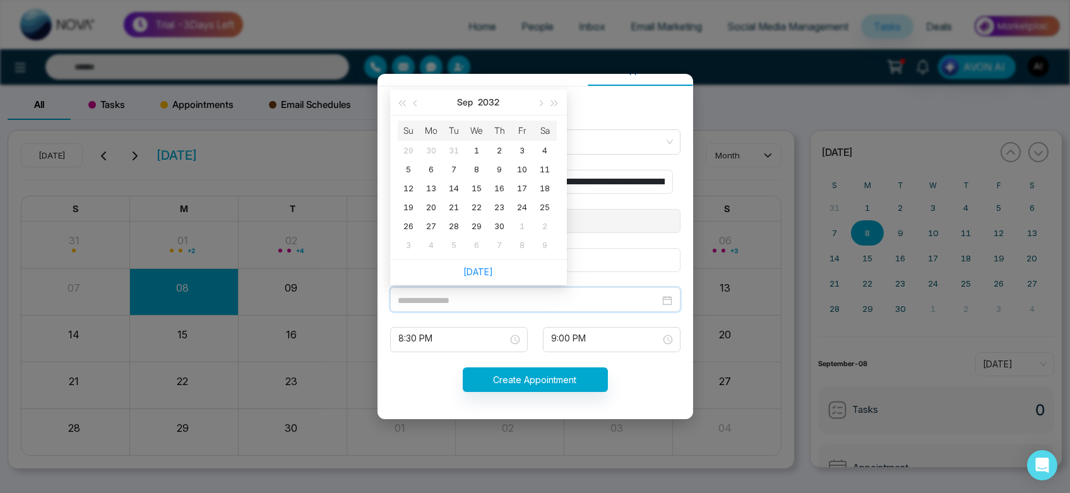
type input "**********"
click at [480, 260] on div "Today" at bounding box center [478, 271] width 177 height 25
click at [483, 271] on link "Today" at bounding box center [478, 271] width 30 height 11
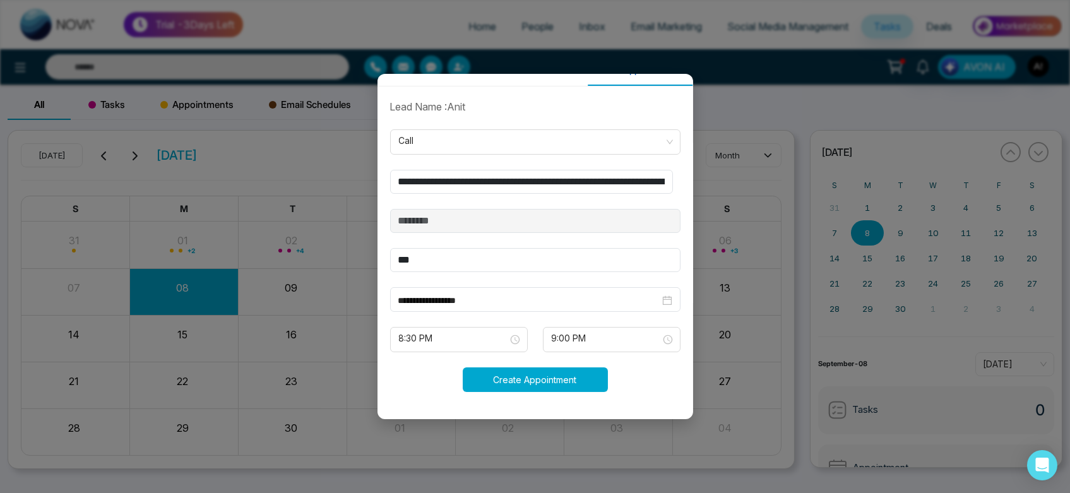
click at [539, 379] on button "Create Appointment" at bounding box center [535, 379] width 145 height 25
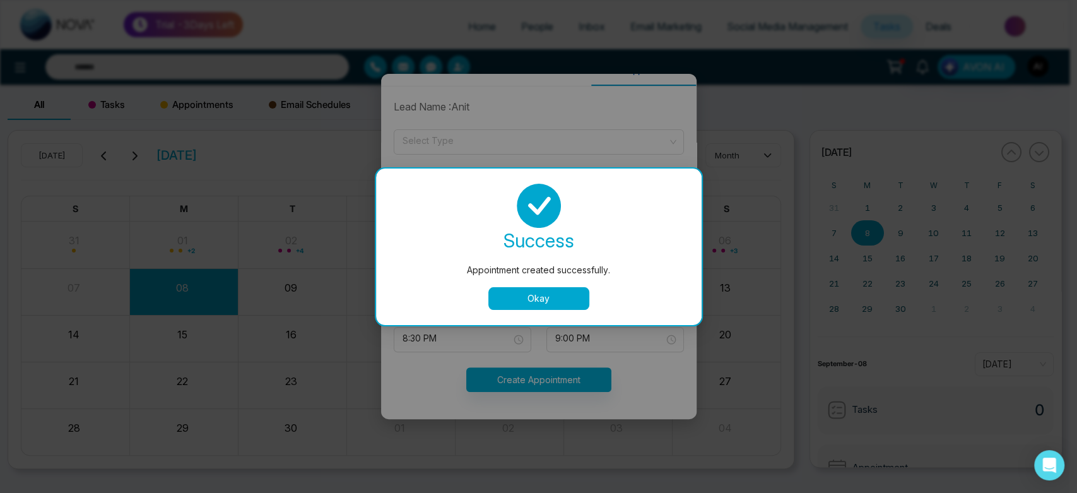
click at [552, 292] on button "Okay" at bounding box center [538, 298] width 101 height 23
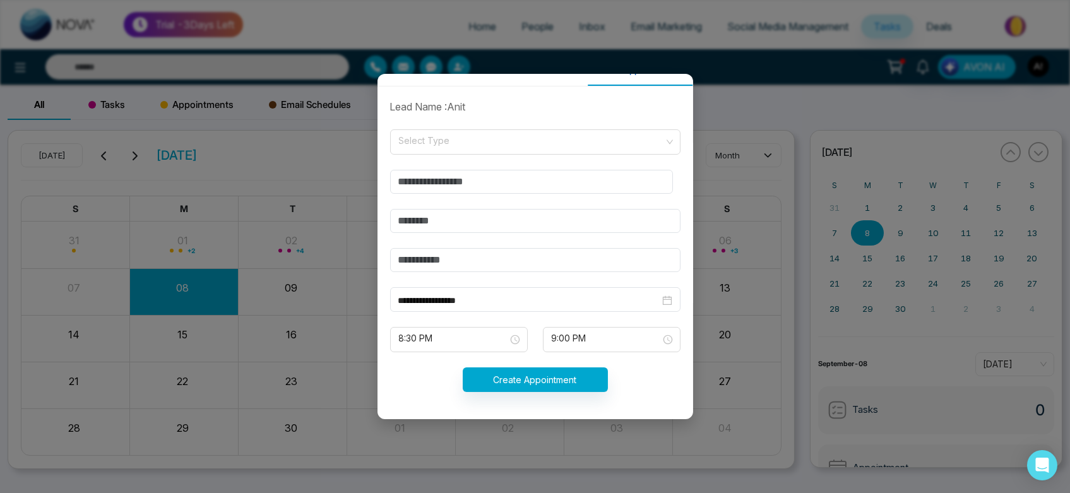
scroll to position [0, 0]
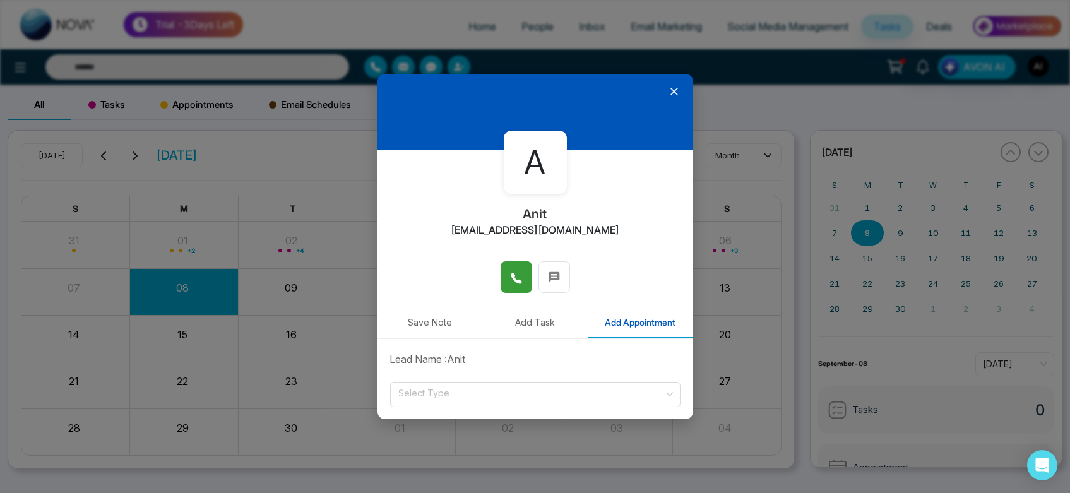
click at [670, 92] on icon at bounding box center [674, 91] width 13 height 13
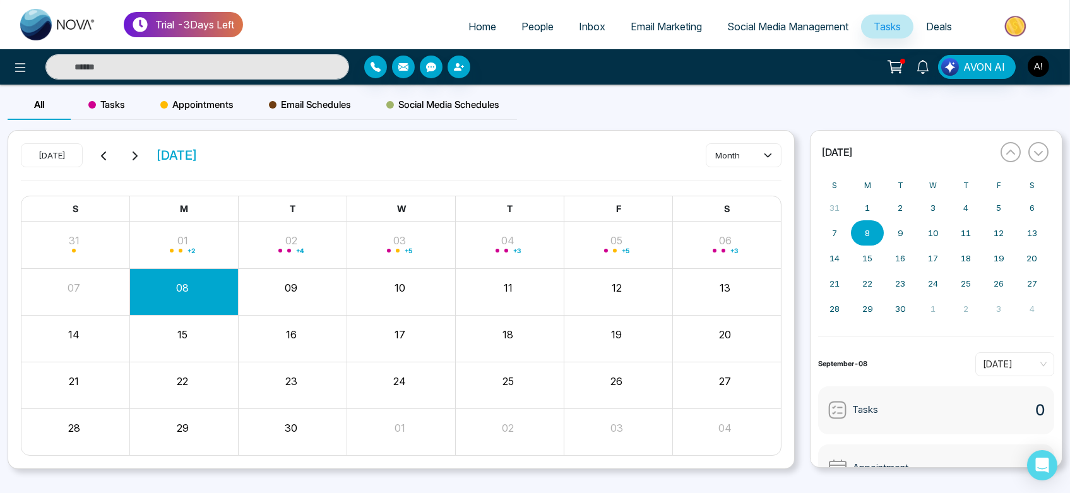
click at [892, 24] on span "Tasks" at bounding box center [886, 26] width 27 height 13
click at [489, 26] on link "Home" at bounding box center [482, 27] width 53 height 24
select select "*"
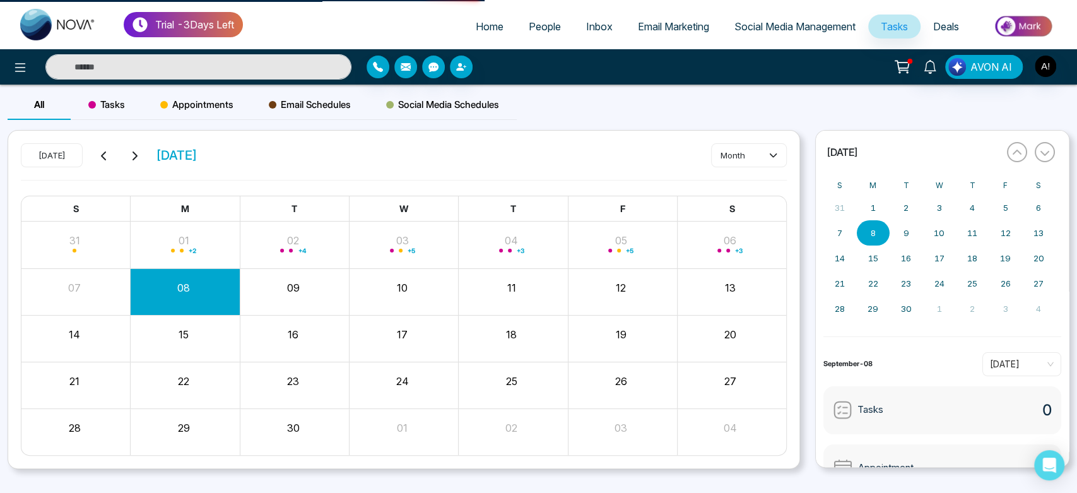
select select "*"
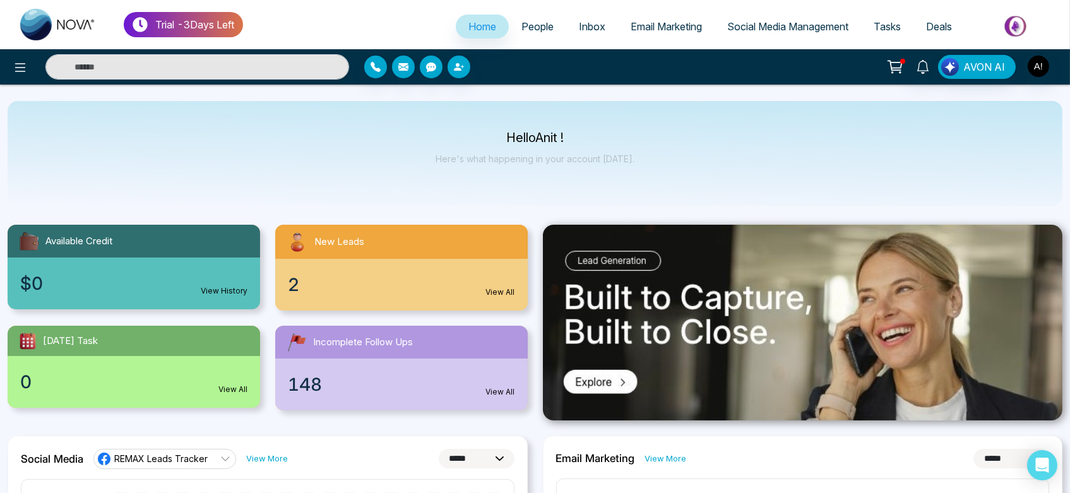
click at [885, 29] on span "Tasks" at bounding box center [886, 26] width 27 height 13
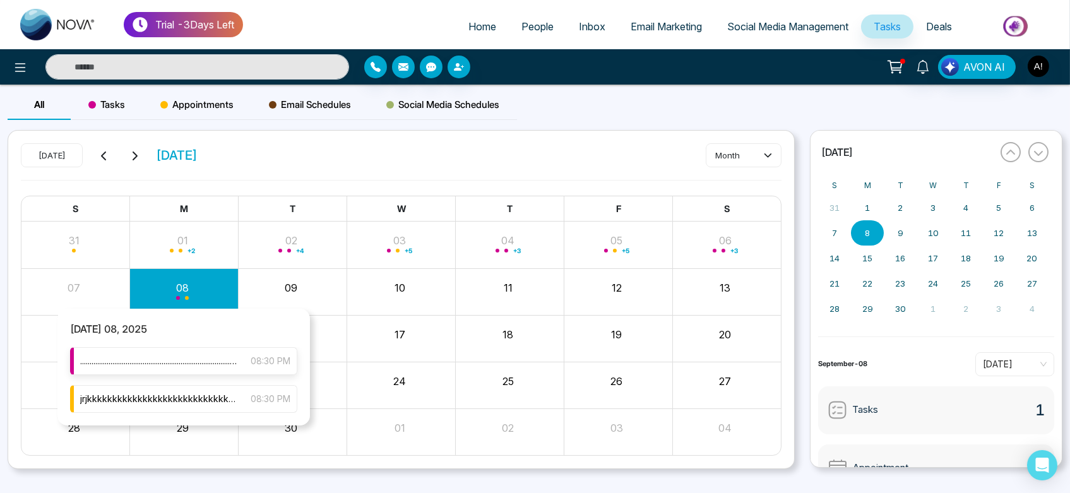
click at [189, 363] on span "...............................................................................…" at bounding box center [159, 361] width 158 height 14
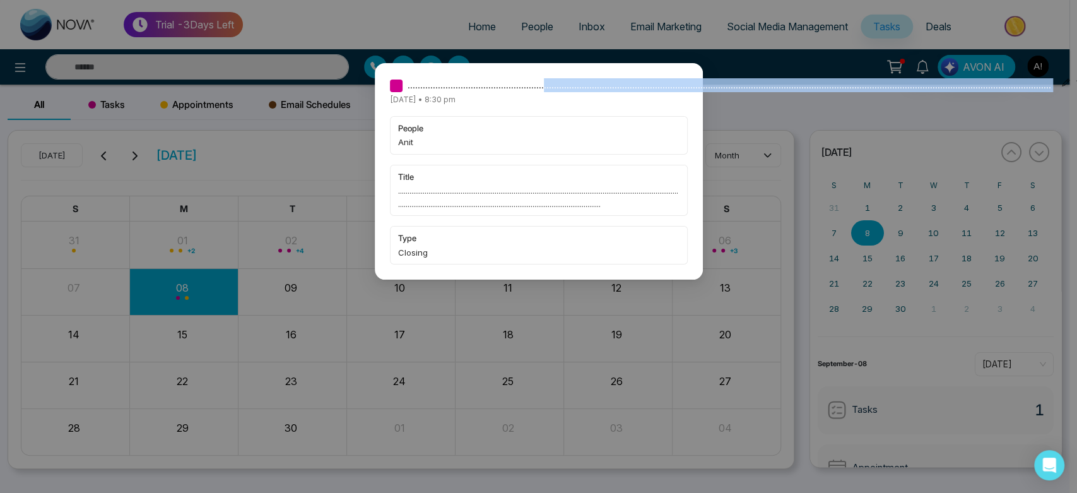
drag, startPoint x: 1019, startPoint y: 87, endPoint x: 535, endPoint y: 85, distance: 484.1
click at [535, 85] on div "...............................................................................…" at bounding box center [538, 246] width 1077 height 493
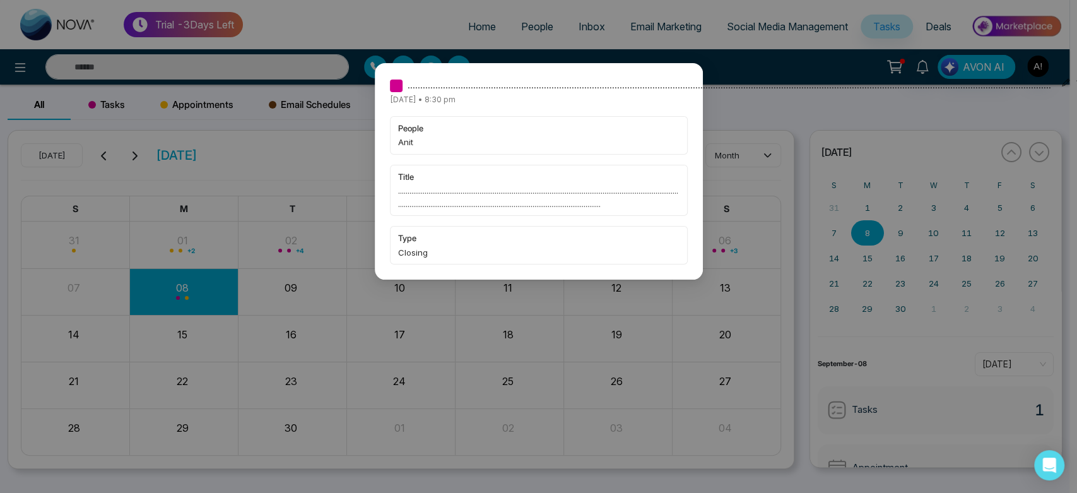
click at [549, 176] on span "title" at bounding box center [538, 176] width 281 height 13
click at [485, 280] on div "...............................................................................…" at bounding box center [539, 171] width 328 height 216
click at [484, 415] on div "...............................................................................…" at bounding box center [538, 246] width 1077 height 493
click at [570, 373] on div "...............................................................................…" at bounding box center [538, 246] width 1077 height 493
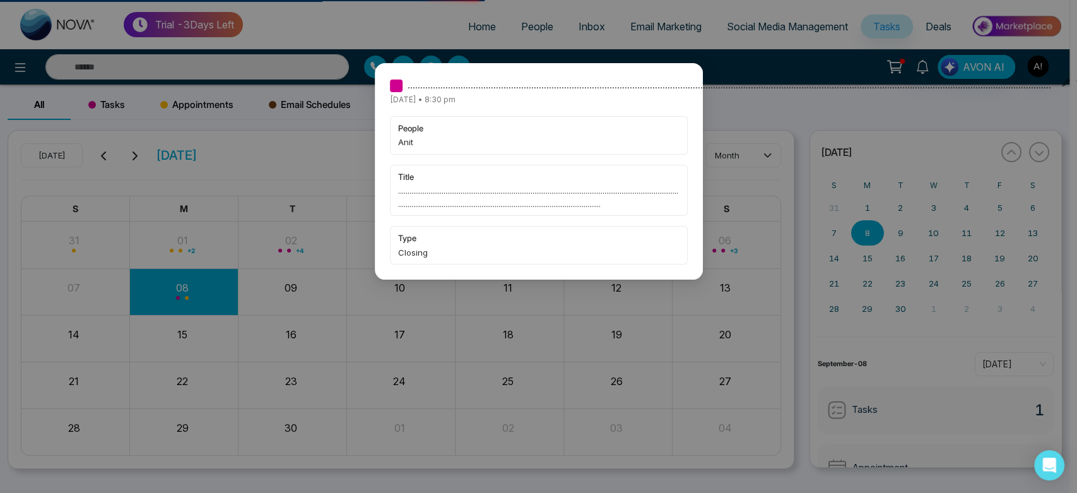
select select "*"
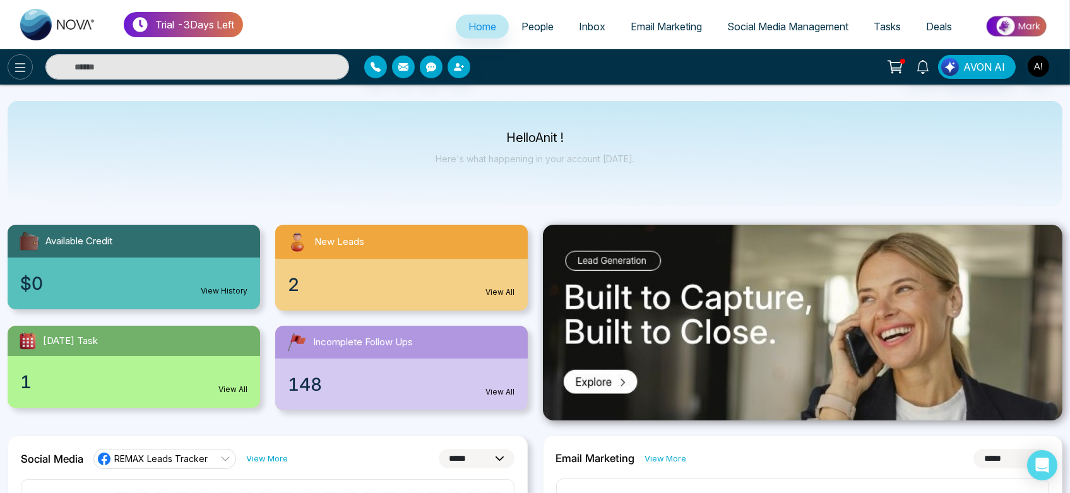
click at [13, 72] on icon at bounding box center [20, 67] width 15 height 15
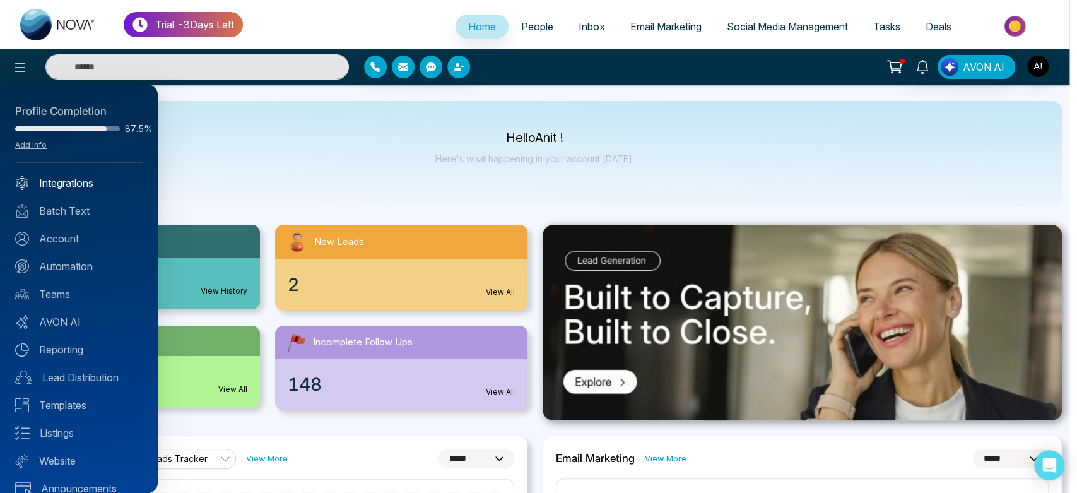
click at [82, 186] on link "Integrations" at bounding box center [78, 182] width 127 height 15
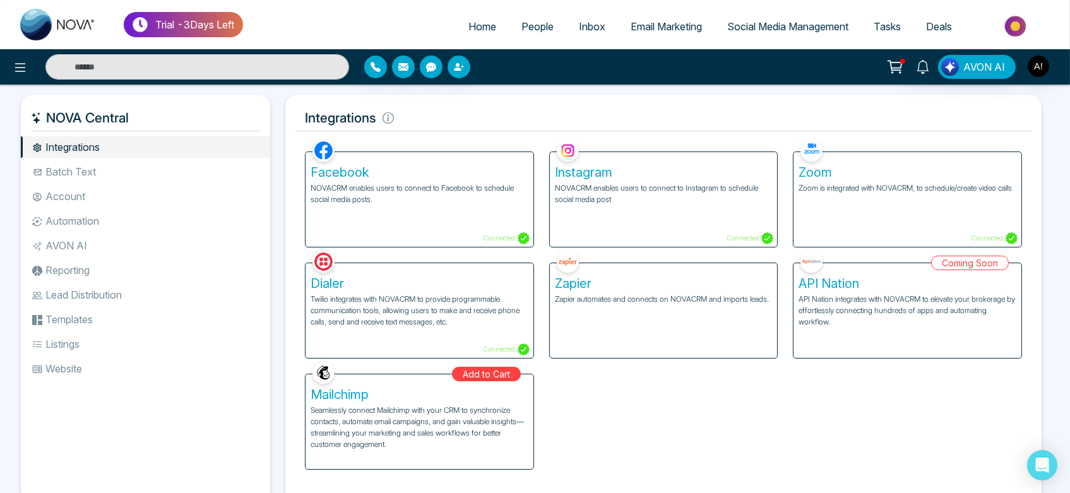
click at [458, 435] on p "Seamlessly connect Mailchimp with your CRM to synchronize contacts, automate em…" at bounding box center [420, 427] width 218 height 45
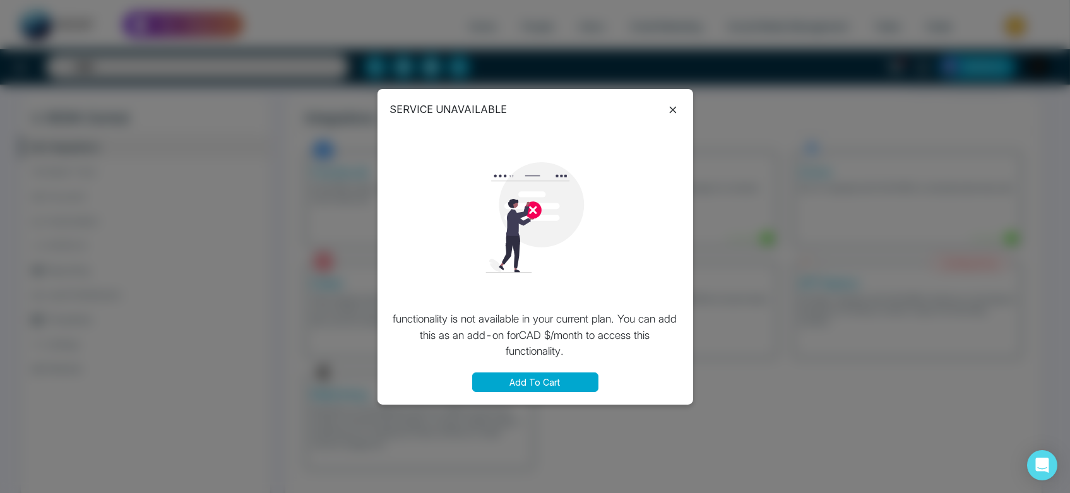
click at [545, 381] on button "Add To Cart" at bounding box center [535, 382] width 126 height 20
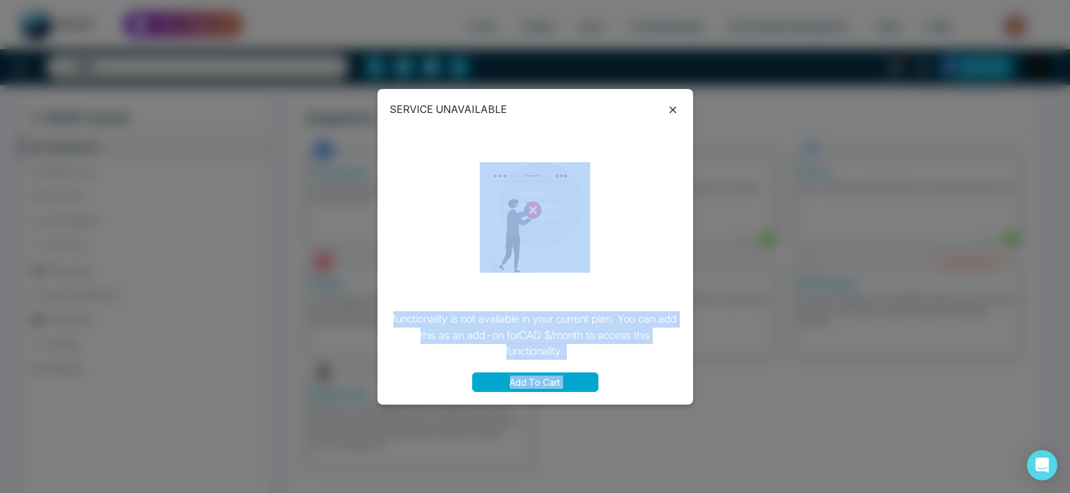
drag, startPoint x: 483, startPoint y: 266, endPoint x: 599, endPoint y: 271, distance: 115.6
click at [624, 386] on div "Add To Cart" at bounding box center [535, 382] width 232 height 20
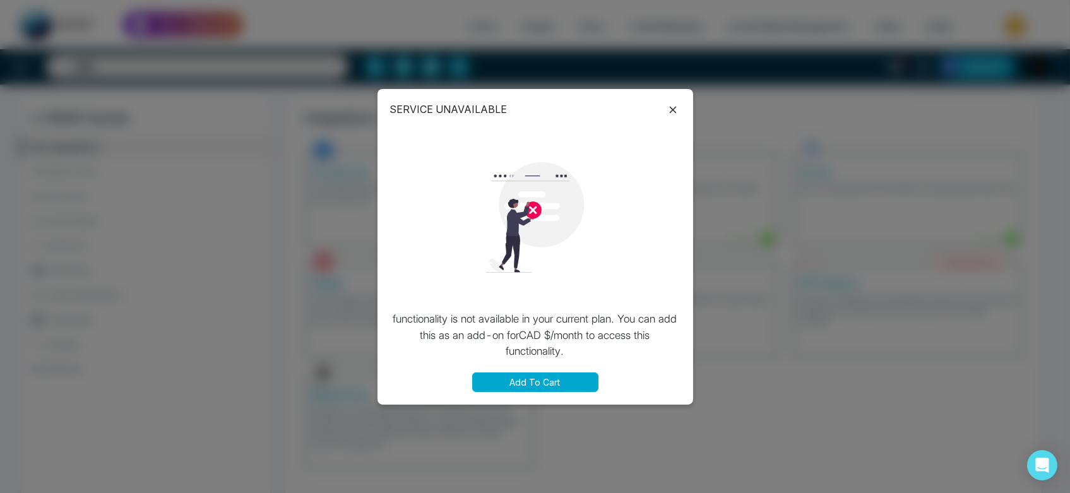
click at [535, 383] on button "Add To Cart" at bounding box center [535, 382] width 126 height 20
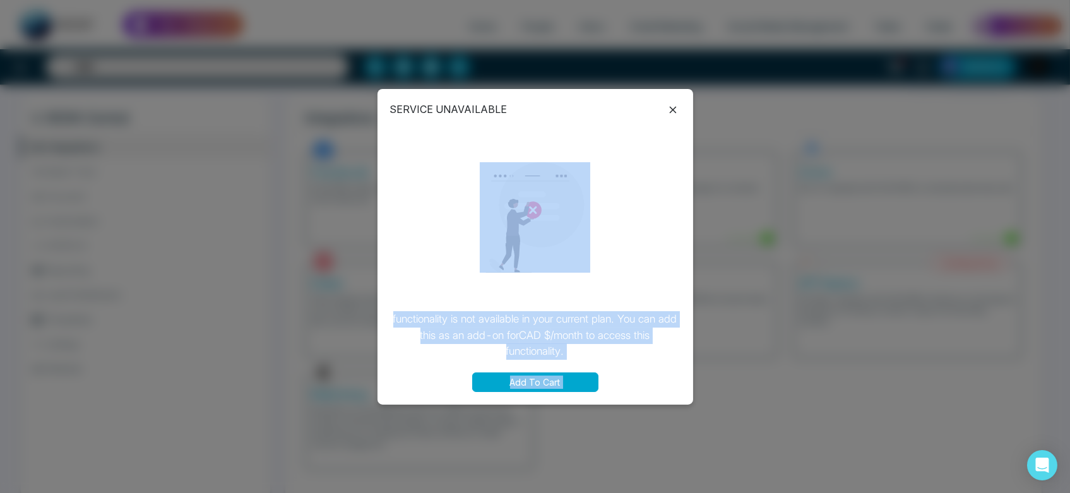
drag, startPoint x: 485, startPoint y: 266, endPoint x: 596, endPoint y: 266, distance: 111.1
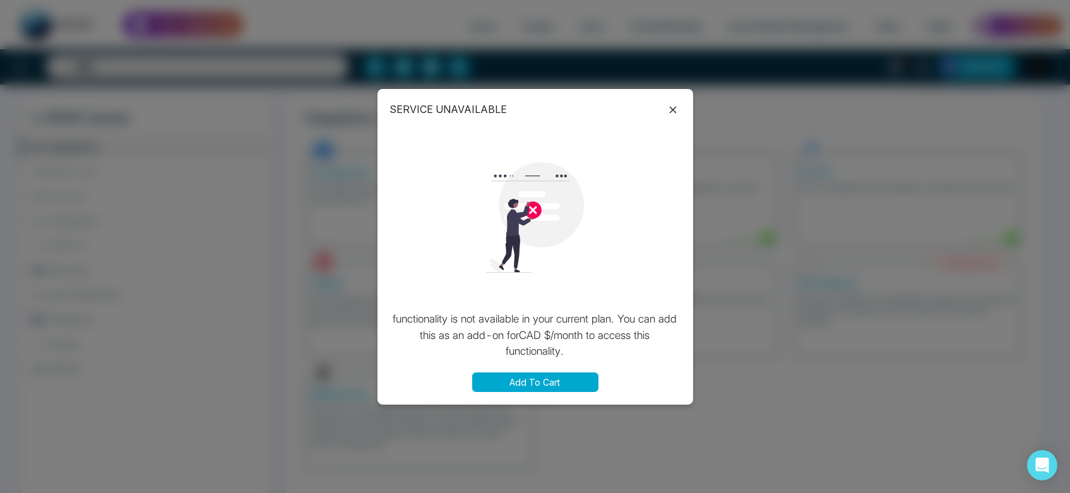
click at [593, 293] on div at bounding box center [535, 217] width 290 height 175
click at [542, 376] on button "Add To Cart" at bounding box center [535, 382] width 126 height 20
drag, startPoint x: 476, startPoint y: 261, endPoint x: 611, endPoint y: 266, distance: 135.2
click at [533, 388] on button "Add To Cart" at bounding box center [535, 382] width 126 height 20
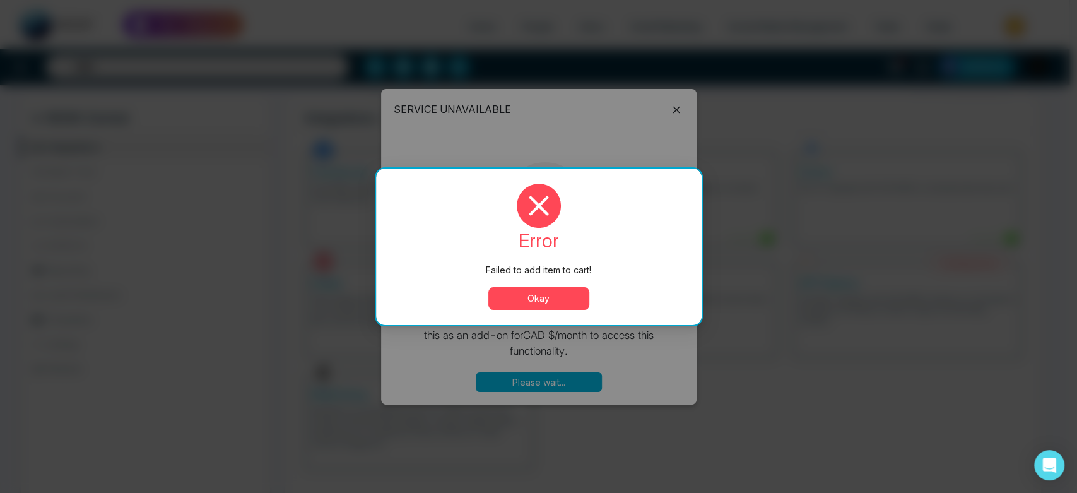
click at [540, 290] on button "Okay" at bounding box center [538, 298] width 101 height 23
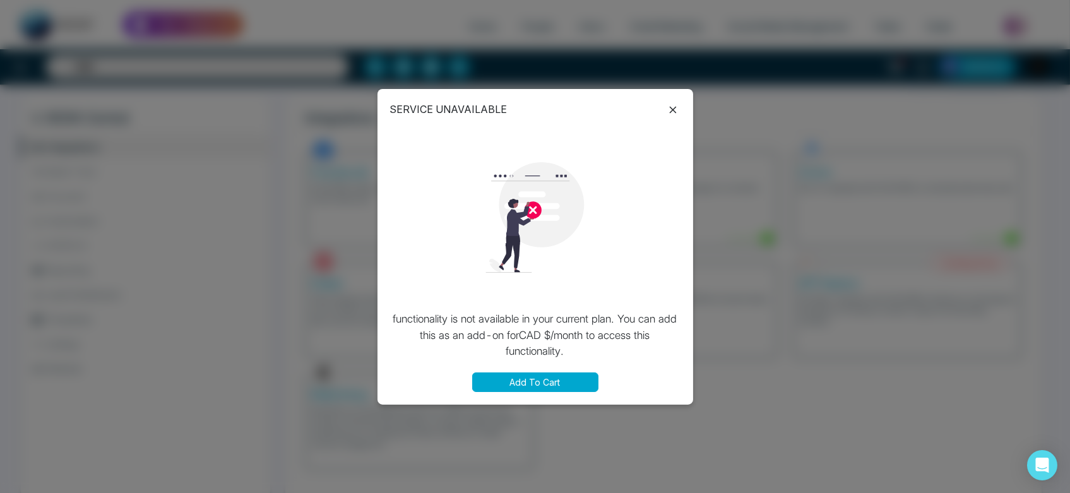
click at [674, 107] on icon at bounding box center [672, 109] width 15 height 15
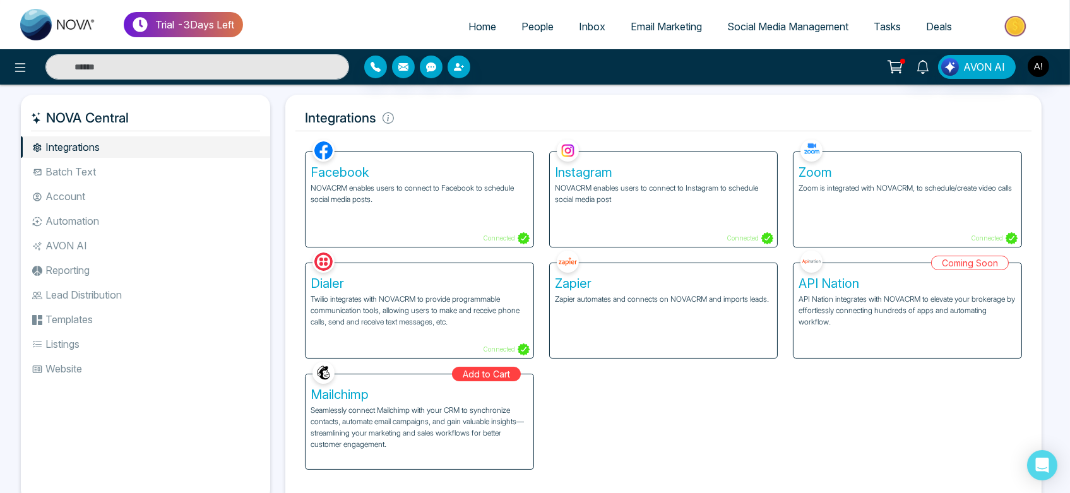
scroll to position [44, 0]
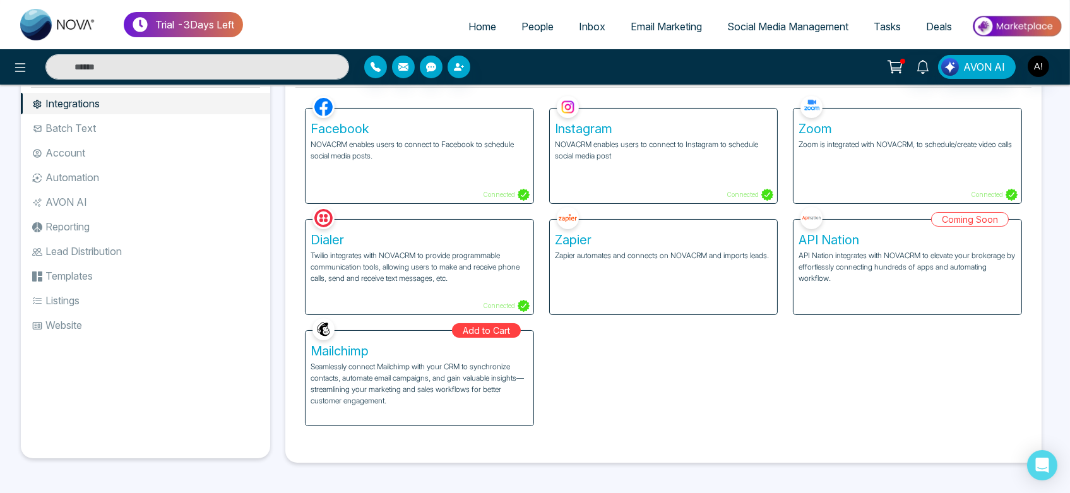
click at [101, 131] on li "Batch Text" at bounding box center [145, 127] width 249 height 21
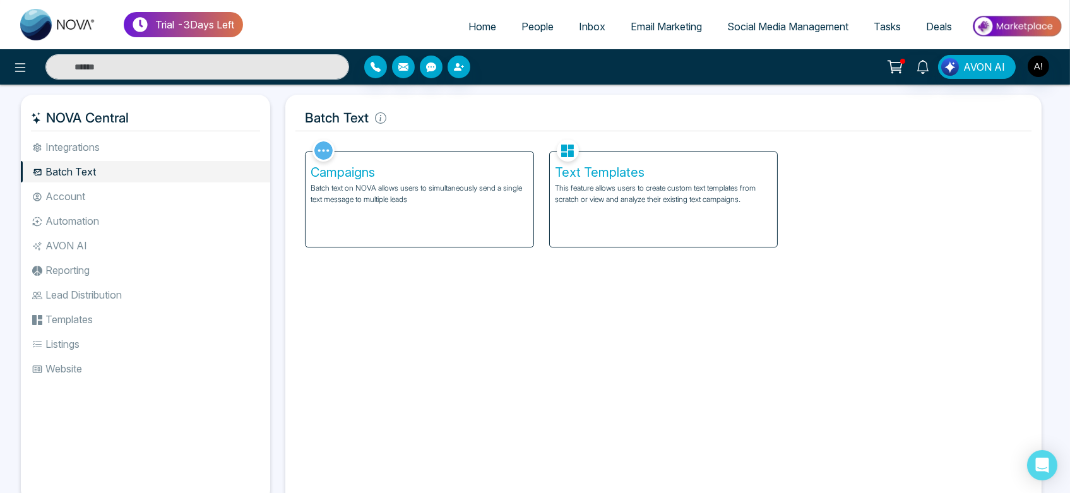
click at [192, 149] on li "Integrations" at bounding box center [145, 146] width 249 height 21
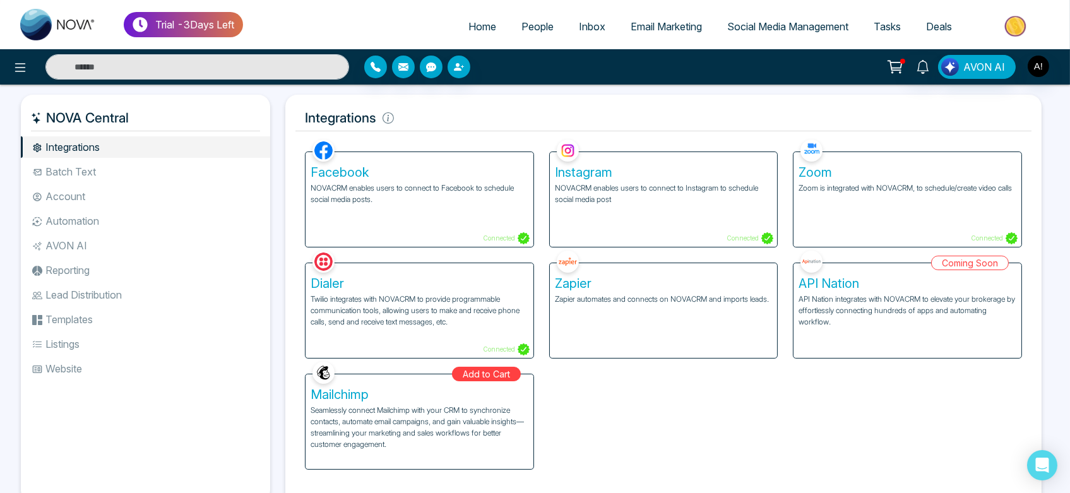
click at [439, 442] on p "Seamlessly connect Mailchimp with your CRM to synchronize contacts, automate em…" at bounding box center [420, 427] width 218 height 45
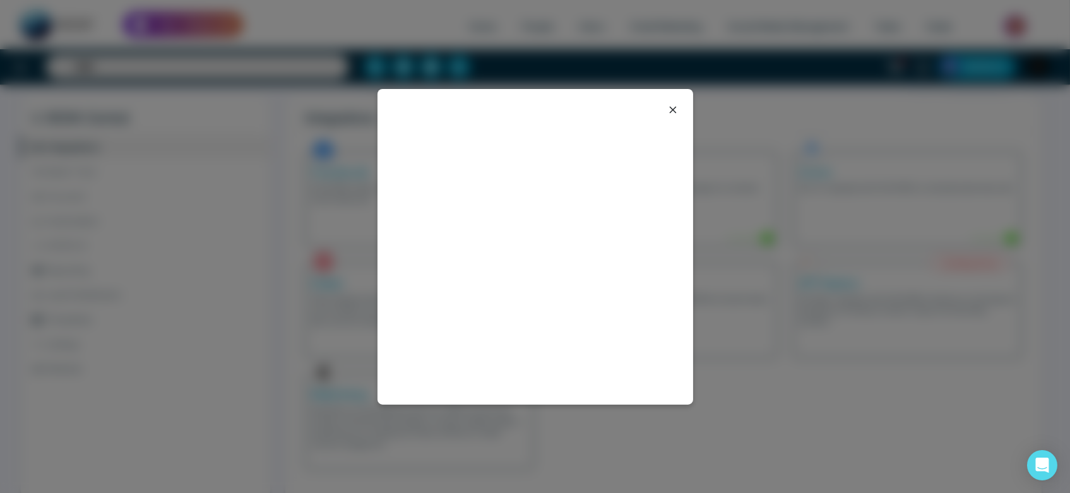
click at [677, 110] on icon at bounding box center [672, 109] width 15 height 15
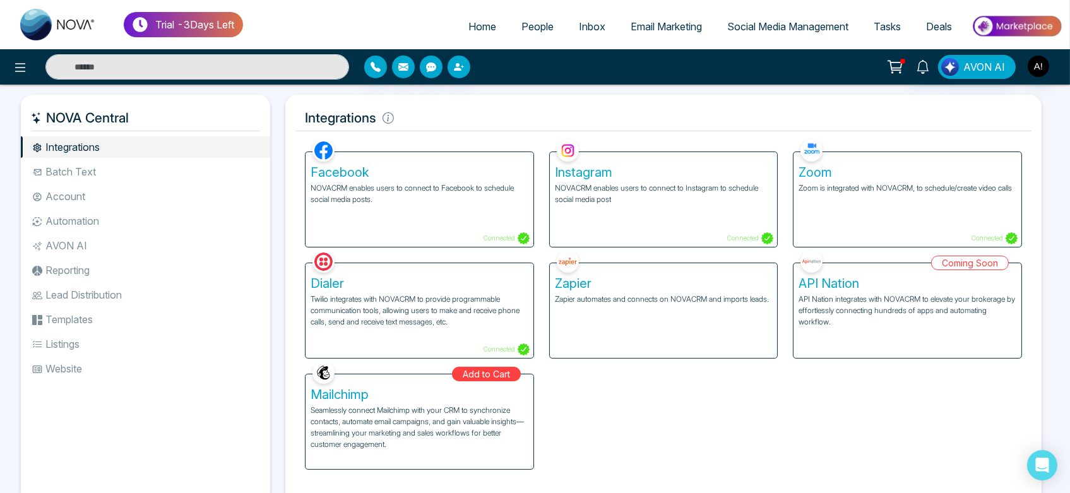
click at [861, 307] on div "Coming Soon API Nation API Nation integrates with NOVACRM to elevate your broke…" at bounding box center [907, 302] width 244 height 111
click at [147, 167] on li "Batch Text" at bounding box center [145, 171] width 249 height 21
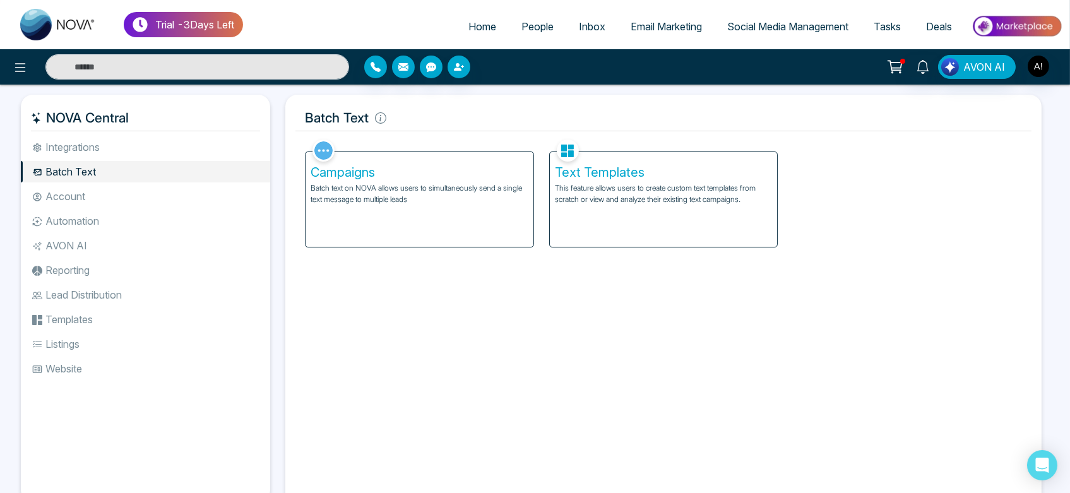
click at [399, 167] on h5 "Campaigns" at bounding box center [420, 172] width 218 height 15
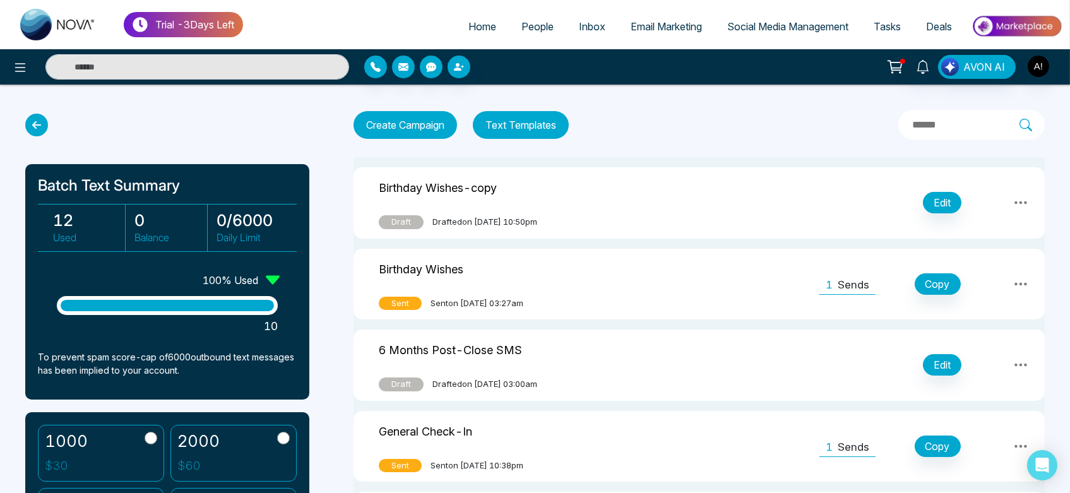
click at [522, 115] on button "Text Templates" at bounding box center [521, 125] width 96 height 28
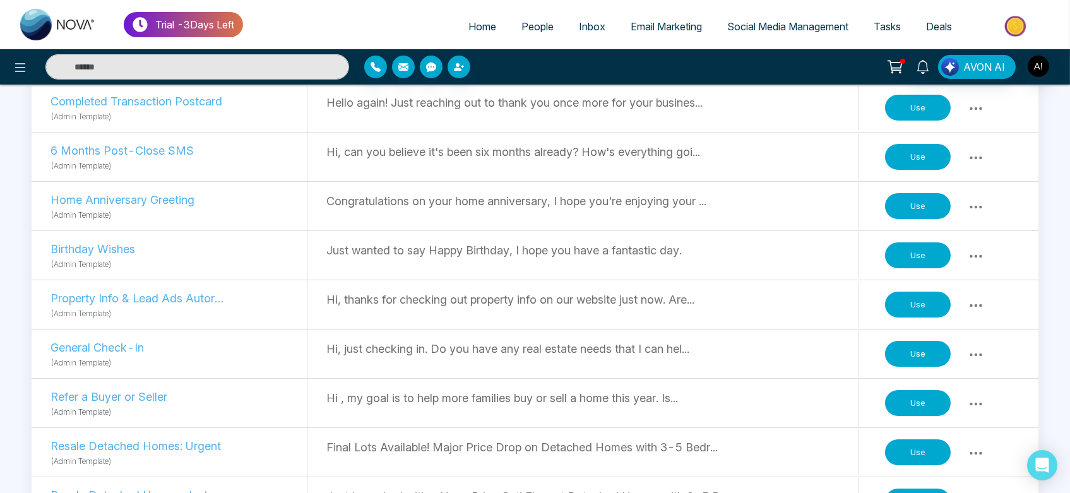
scroll to position [577, 0]
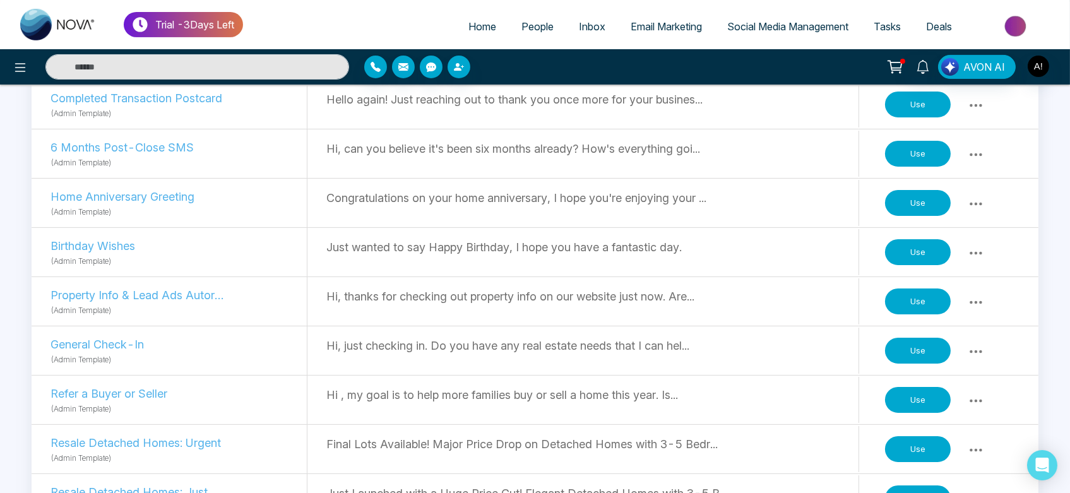
click at [901, 300] on button "Use" at bounding box center [918, 301] width 66 height 27
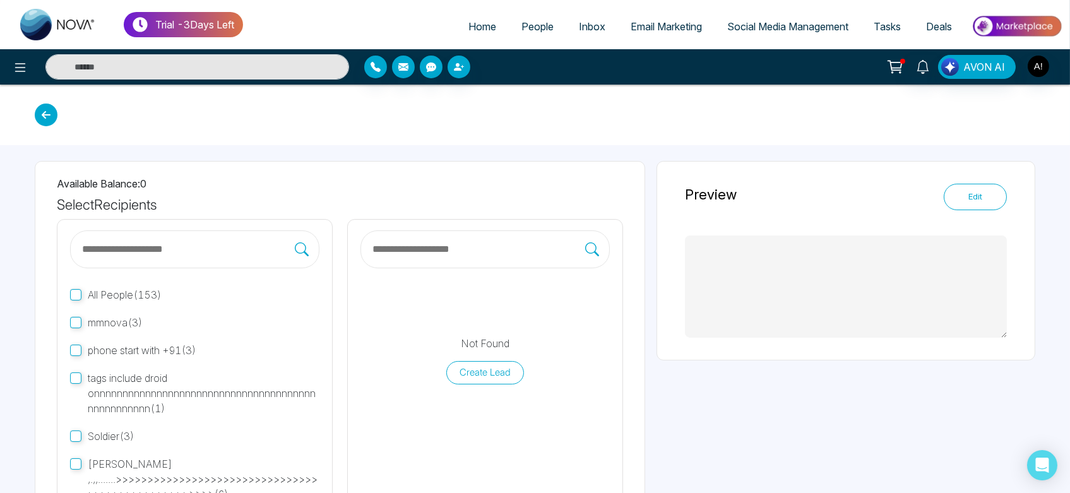
type textarea "**********"
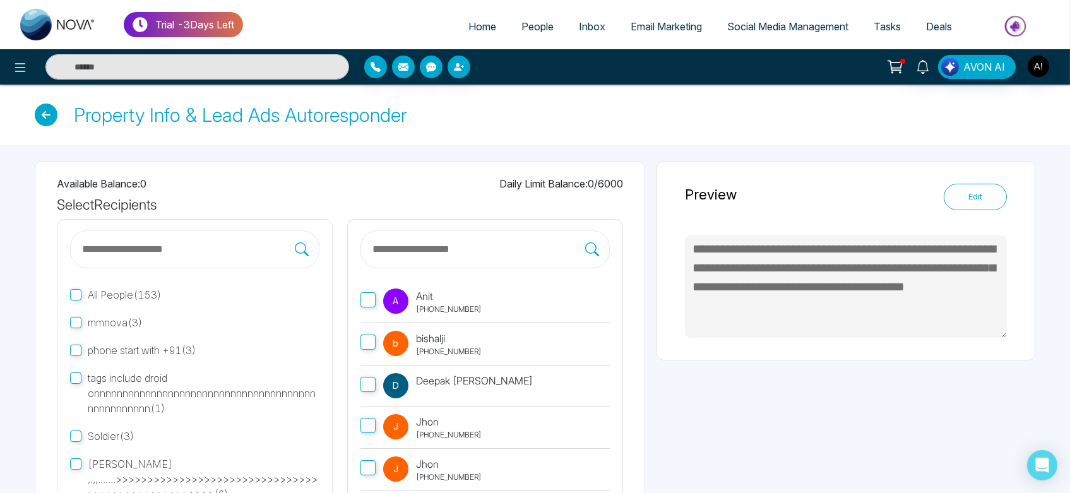
click at [378, 296] on label "A Anit +919930053035" at bounding box center [484, 302] width 249 height 42
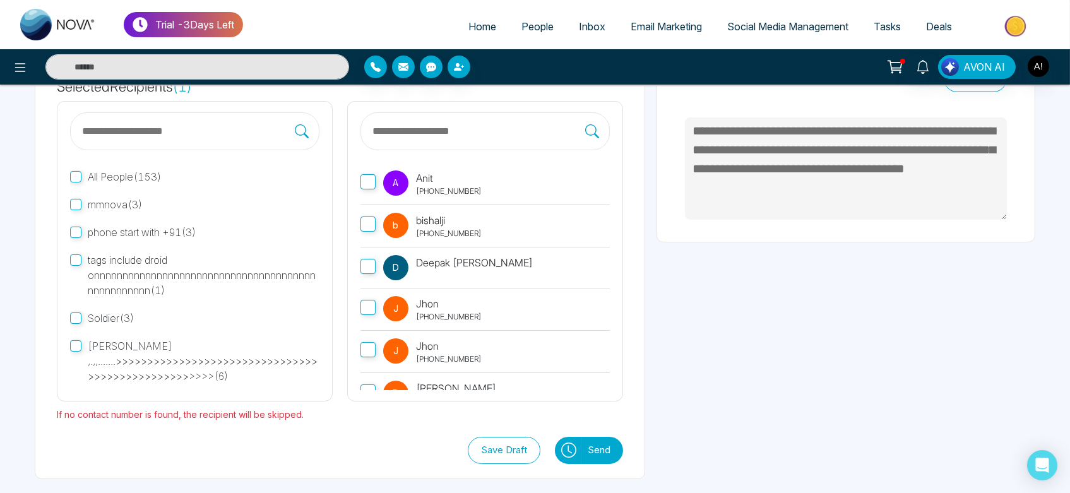
scroll to position [119, 0]
click at [600, 451] on button "Send" at bounding box center [602, 449] width 42 height 27
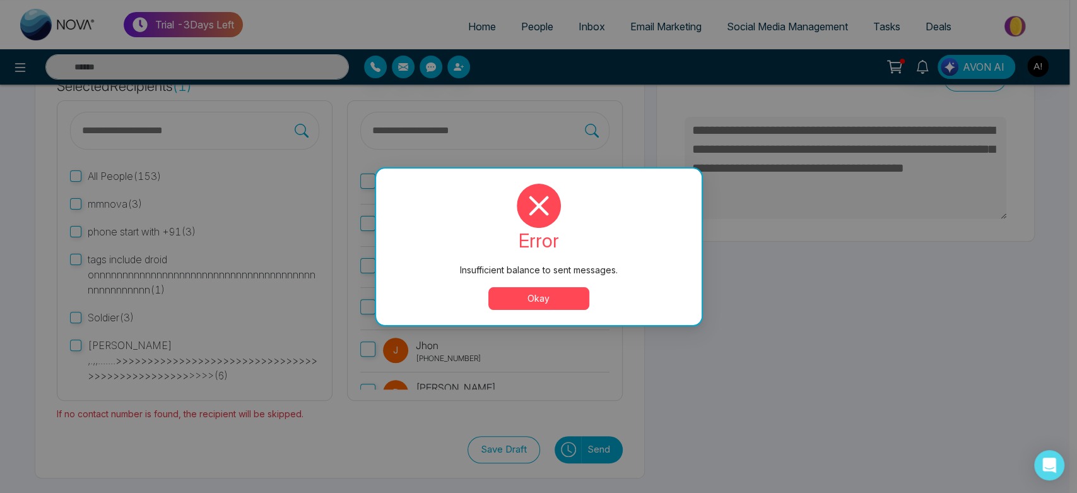
click at [546, 297] on button "Okay" at bounding box center [538, 298] width 101 height 23
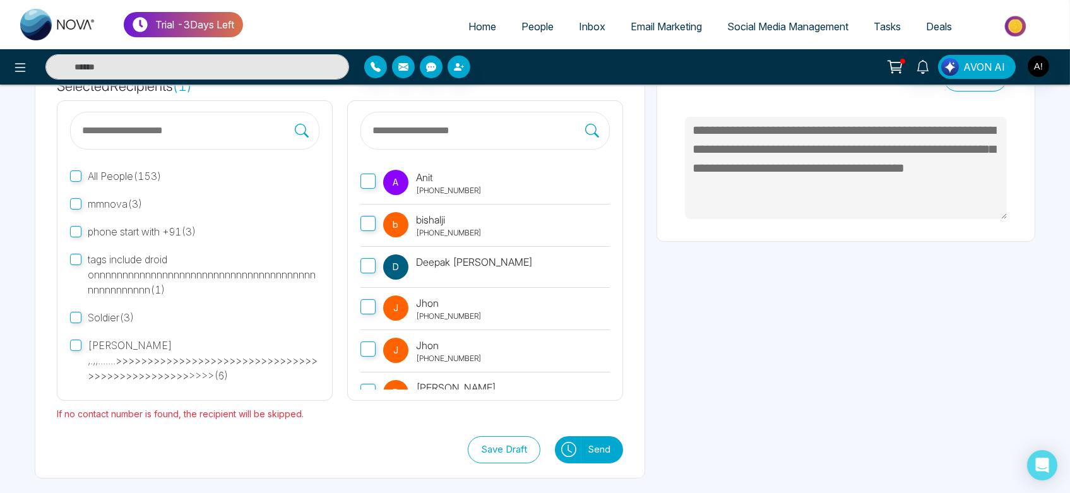
scroll to position [0, 0]
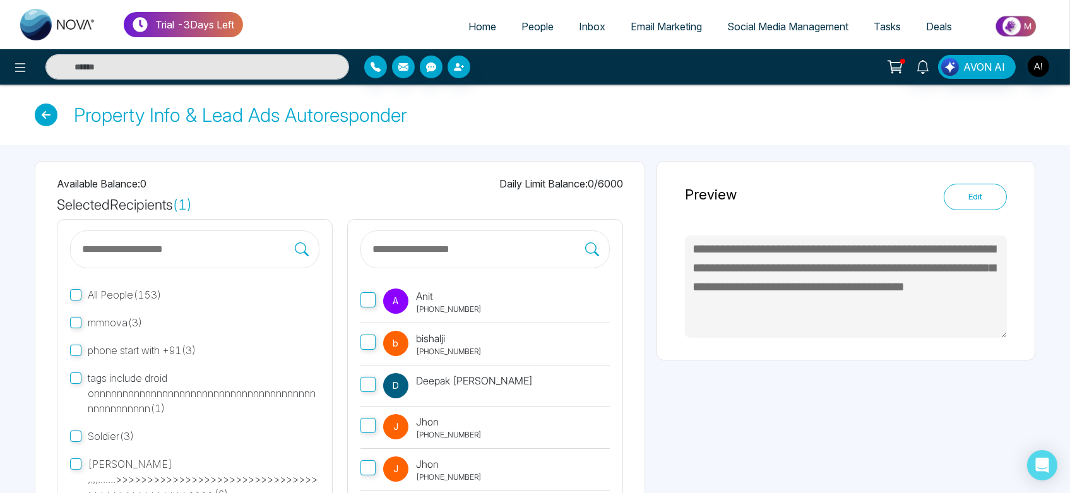
click at [471, 25] on span "Home" at bounding box center [482, 26] width 28 height 13
select select "*"
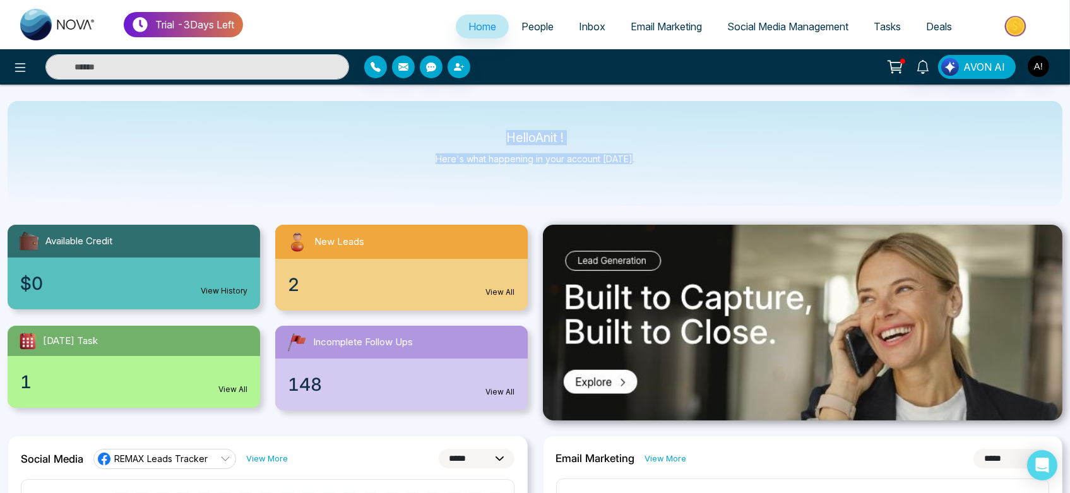
drag, startPoint x: 483, startPoint y: 123, endPoint x: 728, endPoint y: 177, distance: 251.3
click at [728, 177] on div "Hello Anit ! Here's what happening in your account today." at bounding box center [535, 153] width 1055 height 105
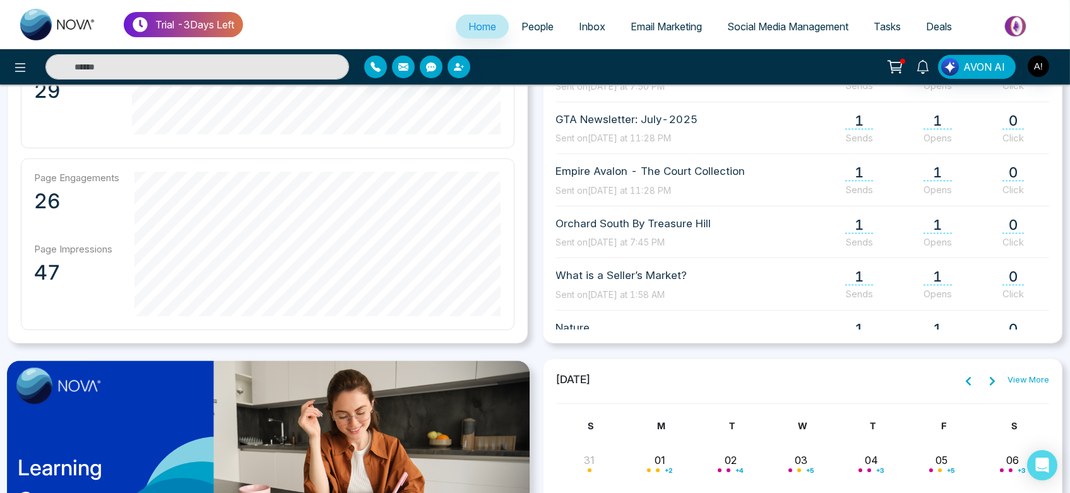
scroll to position [687, 0]
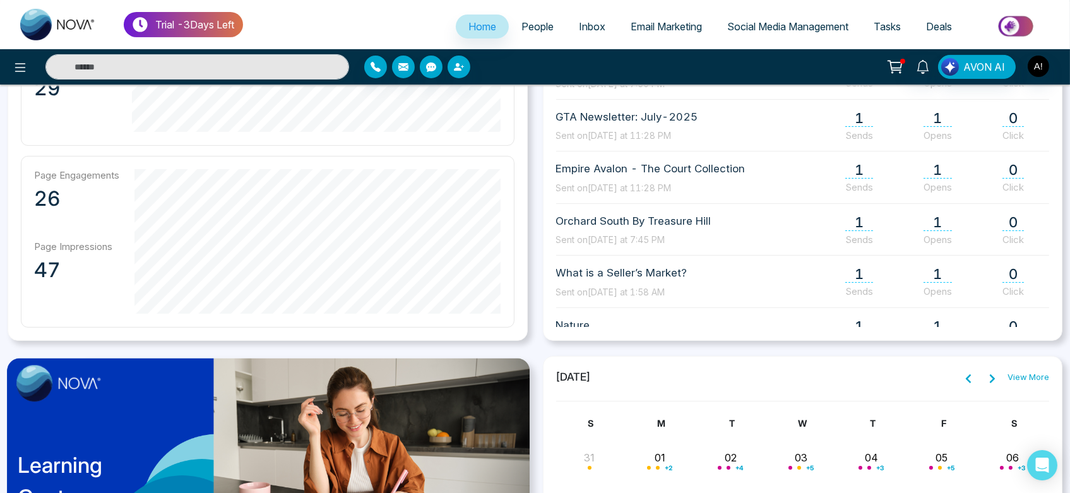
click at [170, 307] on div "Page Engagements 26 Page Impressions 47" at bounding box center [268, 242] width 494 height 172
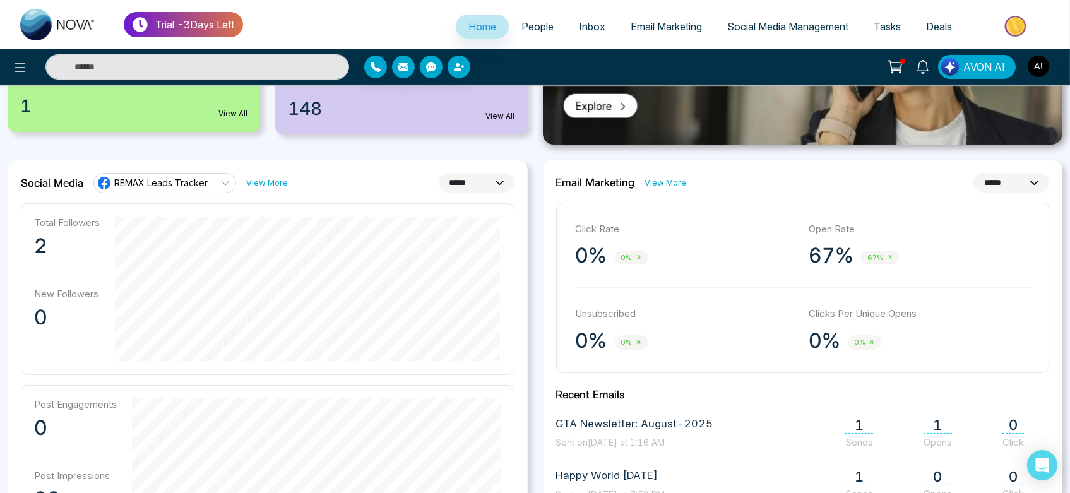
scroll to position [271, 0]
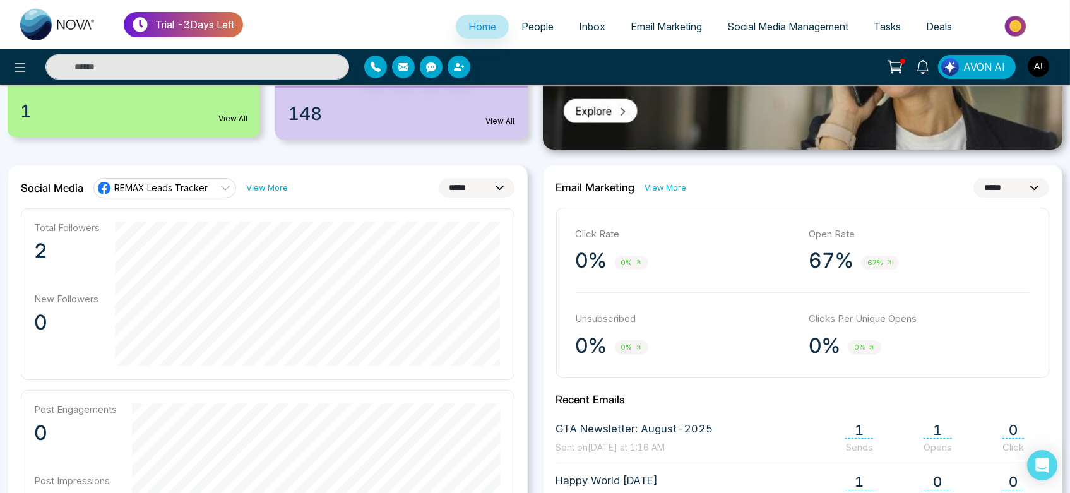
click at [651, 184] on link "View More" at bounding box center [666, 188] width 42 height 12
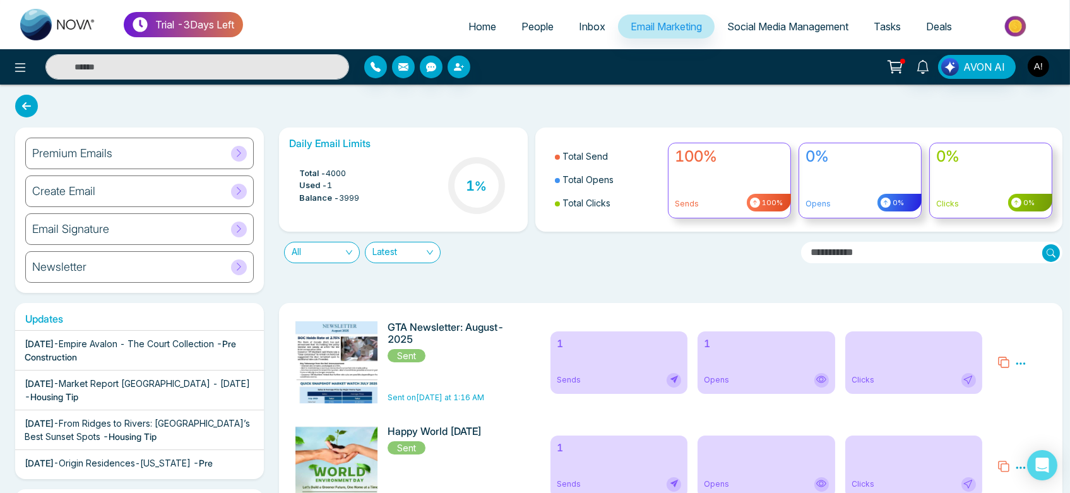
click at [468, 23] on span "Home" at bounding box center [482, 26] width 28 height 13
select select "*"
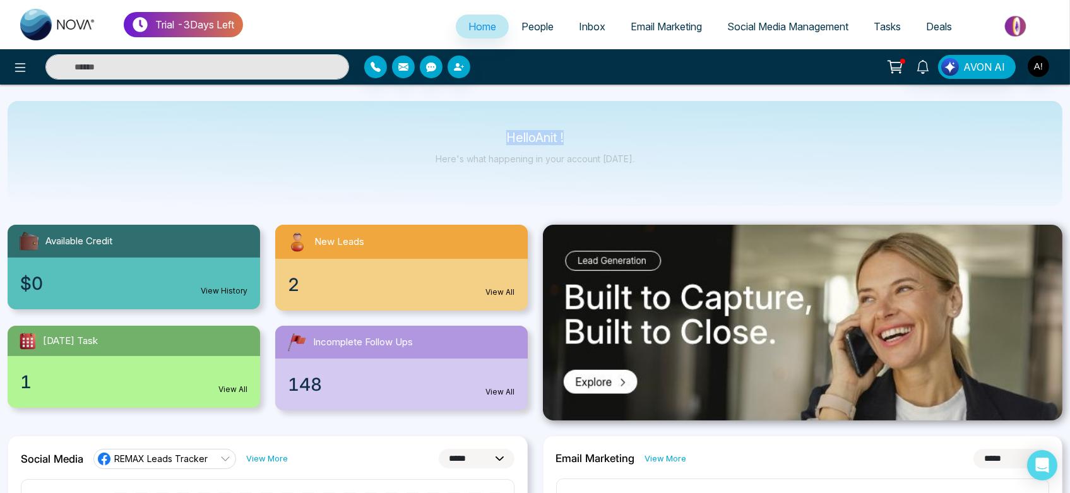
drag, startPoint x: 486, startPoint y: 134, endPoint x: 655, endPoint y: 158, distance: 170.8
click at [655, 158] on div "Hello Anit ! Here's what happening in your account today." at bounding box center [535, 153] width 1055 height 105
click at [880, 28] on span "Tasks" at bounding box center [886, 26] width 27 height 13
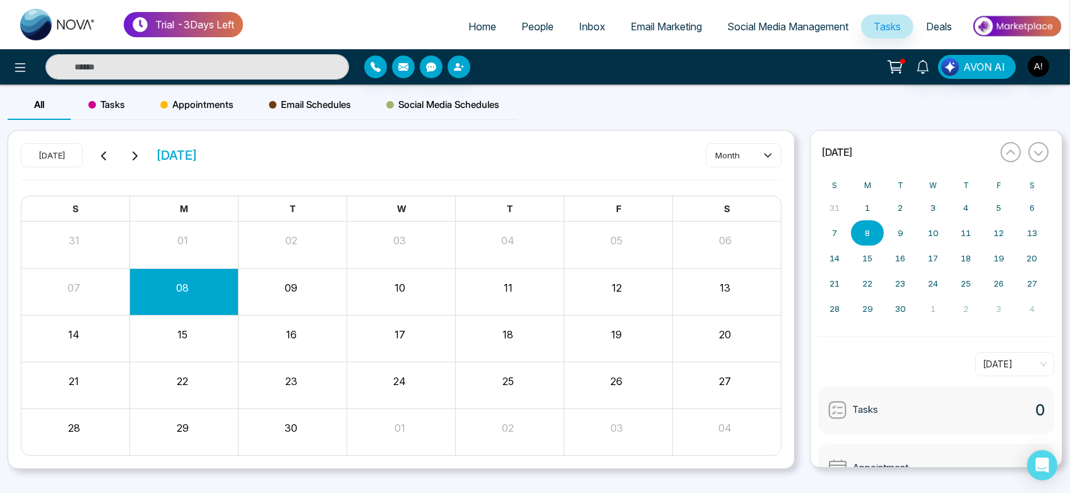
click at [105, 95] on div "Tasks" at bounding box center [107, 105] width 72 height 30
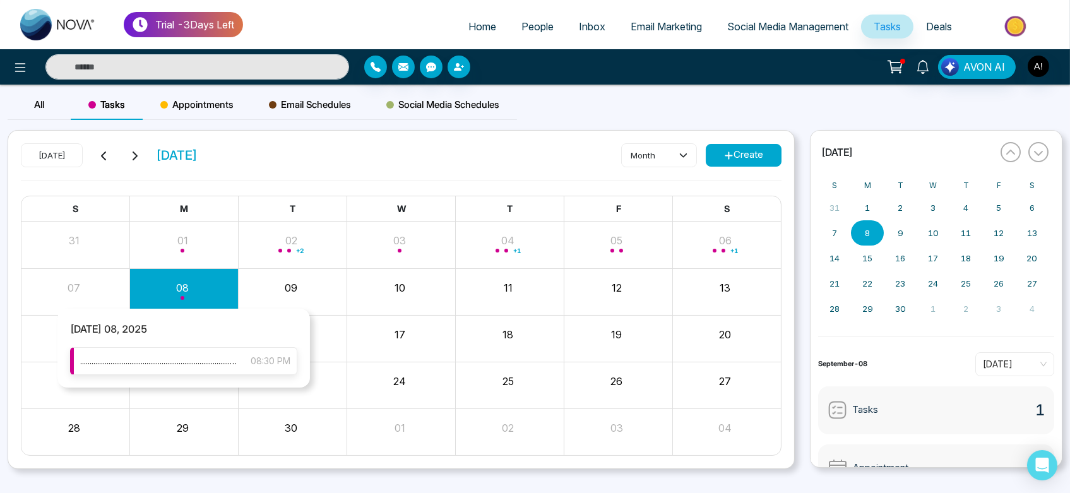
click at [182, 364] on span "...............................................................................…" at bounding box center [159, 361] width 158 height 14
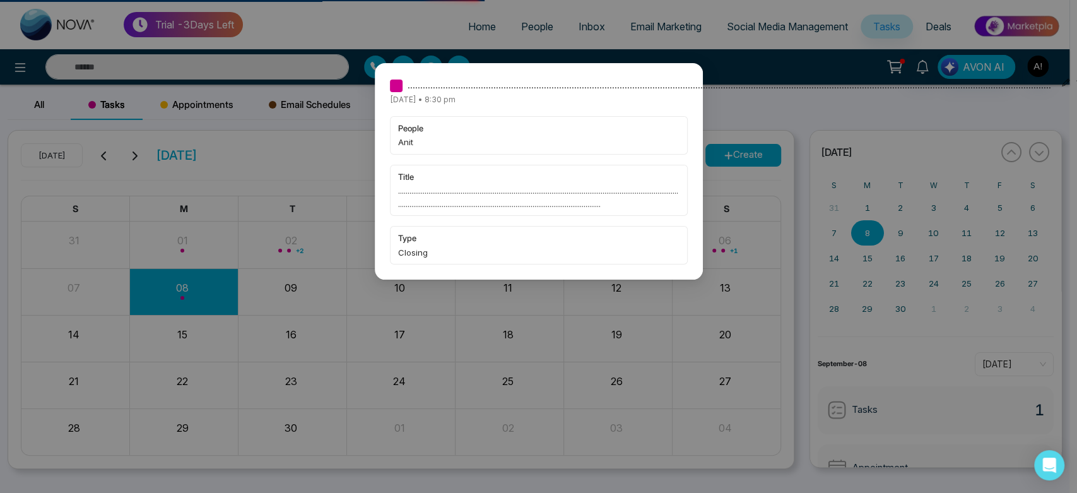
select select "*"
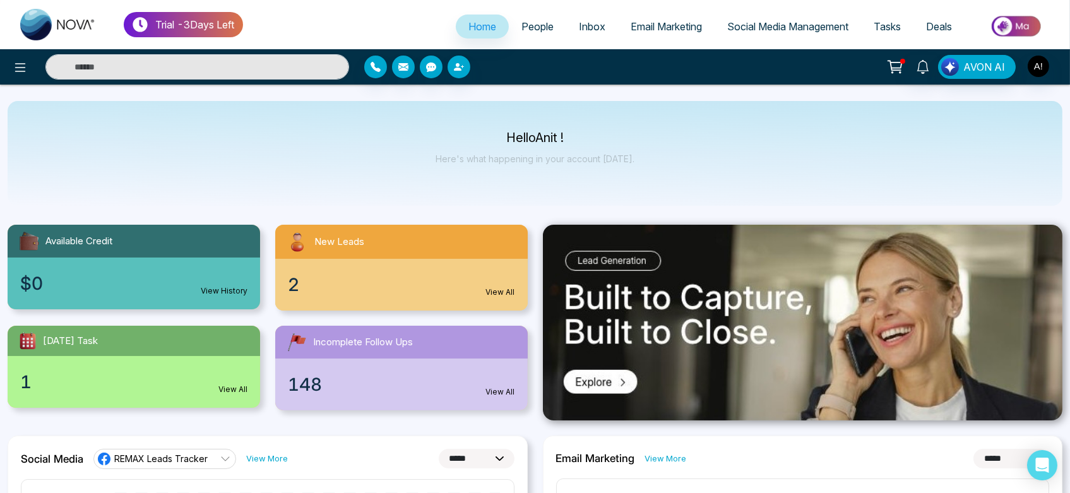
click at [527, 25] on span "People" at bounding box center [537, 26] width 32 height 13
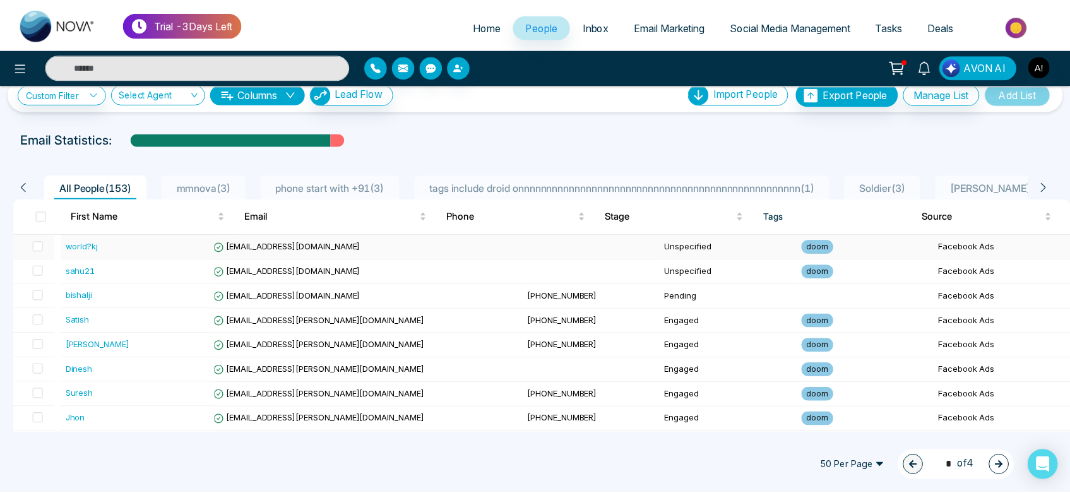
scroll to position [18, 0]
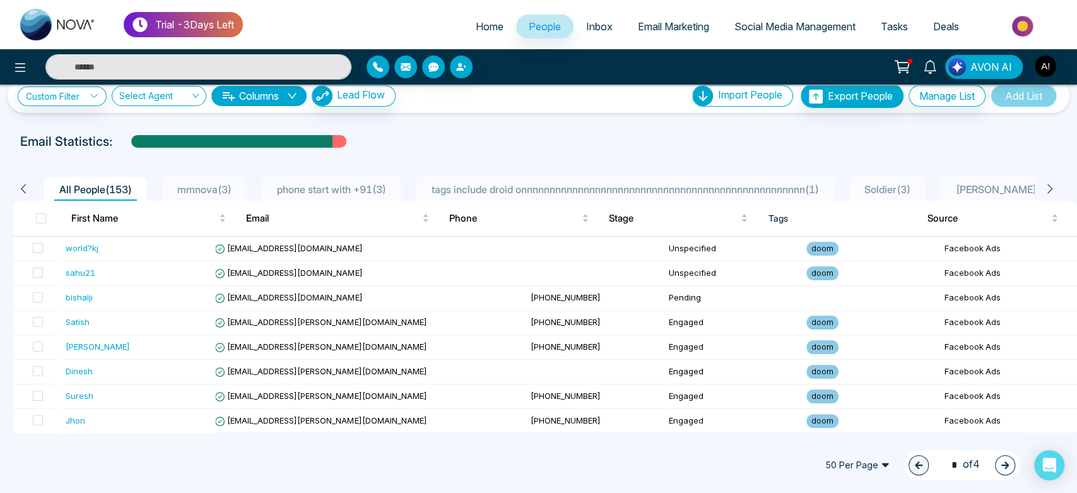
click at [618, 186] on span "tags include droid onnnnnnnnnnnnnnnnnnnnnnnnnnnnnnnnnnnnnnnnnnnnnnnnnn ( 1 )" at bounding box center [626, 189] width 398 height 13
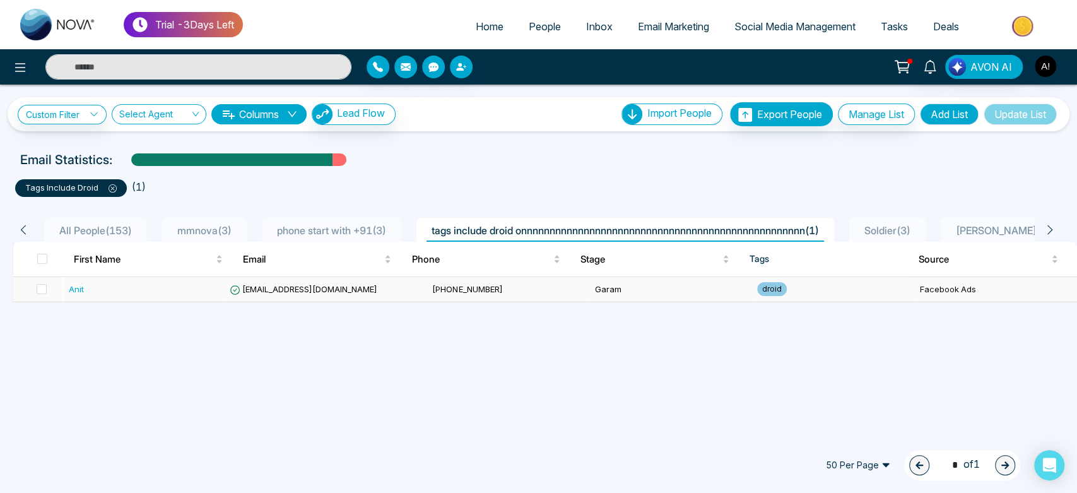
click at [480, 291] on td "[PHONE_NUMBER]" at bounding box center [508, 289] width 162 height 25
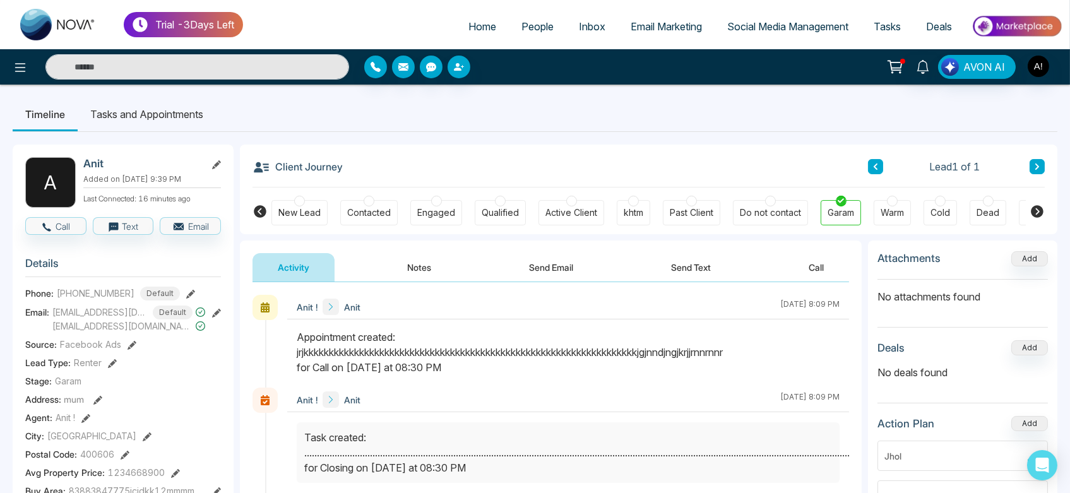
click at [157, 109] on li "Tasks and Appointments" at bounding box center [147, 114] width 138 height 34
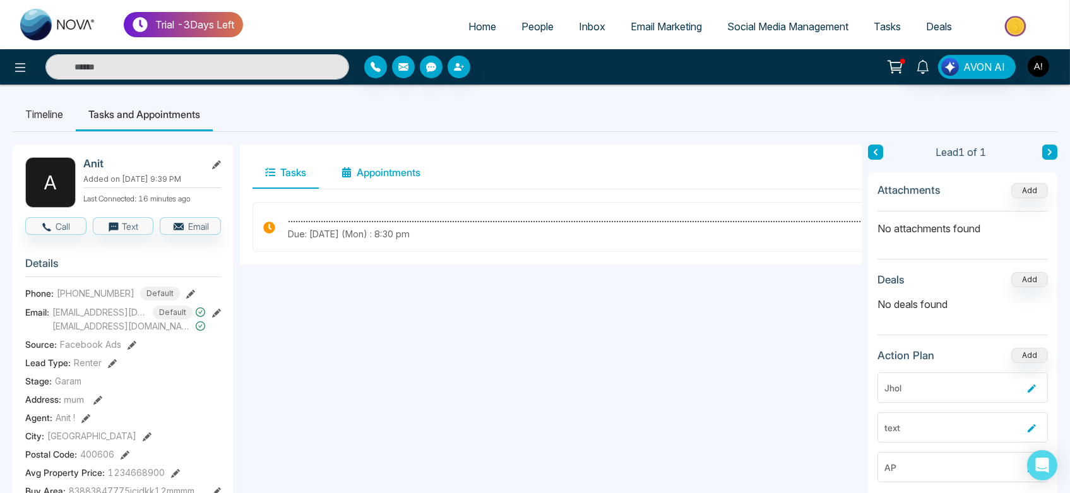
click at [391, 167] on button "Appointments" at bounding box center [381, 173] width 104 height 32
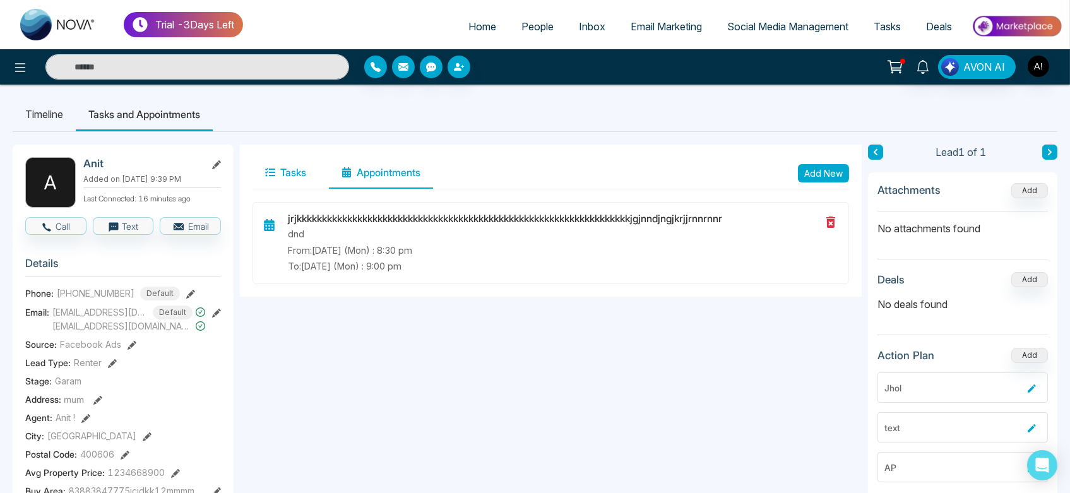
click at [256, 165] on button "Tasks" at bounding box center [285, 173] width 66 height 32
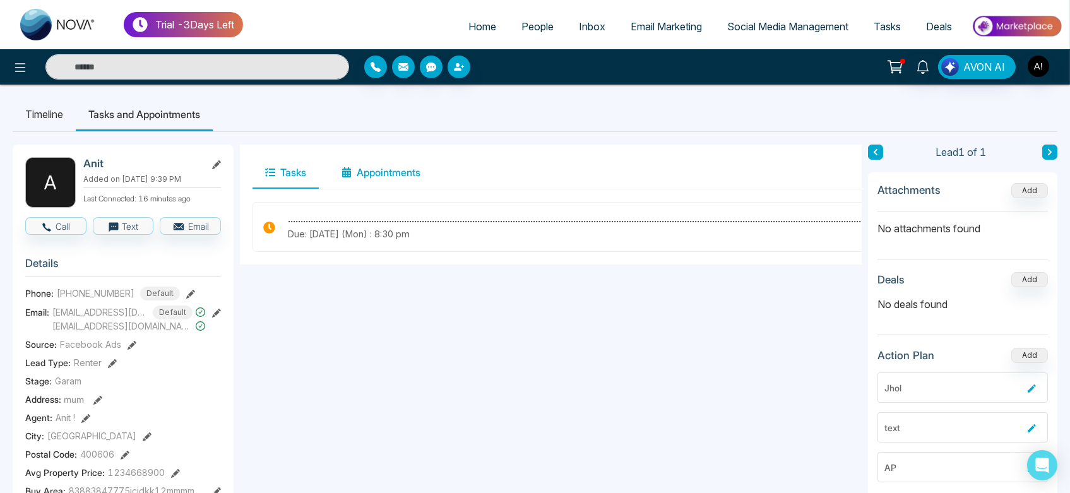
click at [371, 163] on button "Appointments" at bounding box center [381, 173] width 104 height 32
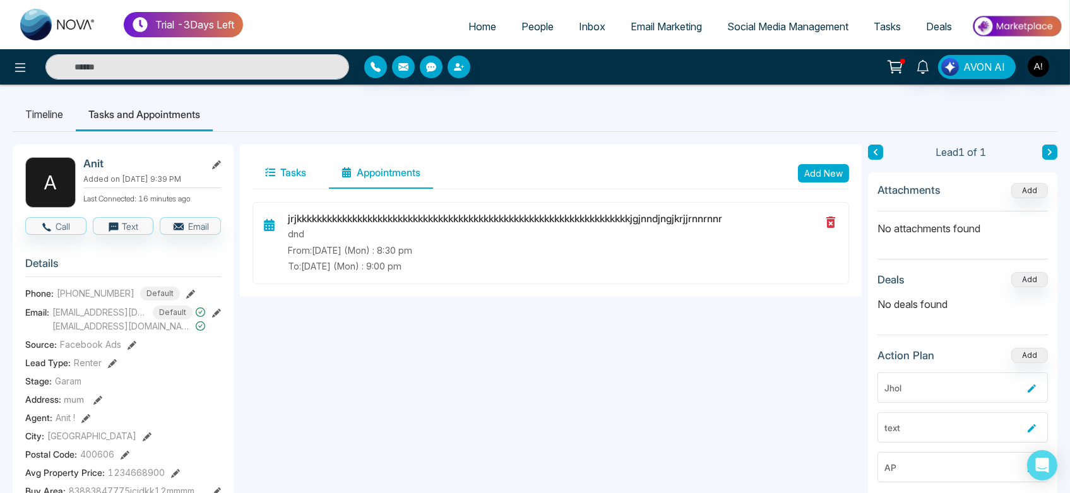
click at [304, 160] on button "Tasks" at bounding box center [285, 173] width 66 height 32
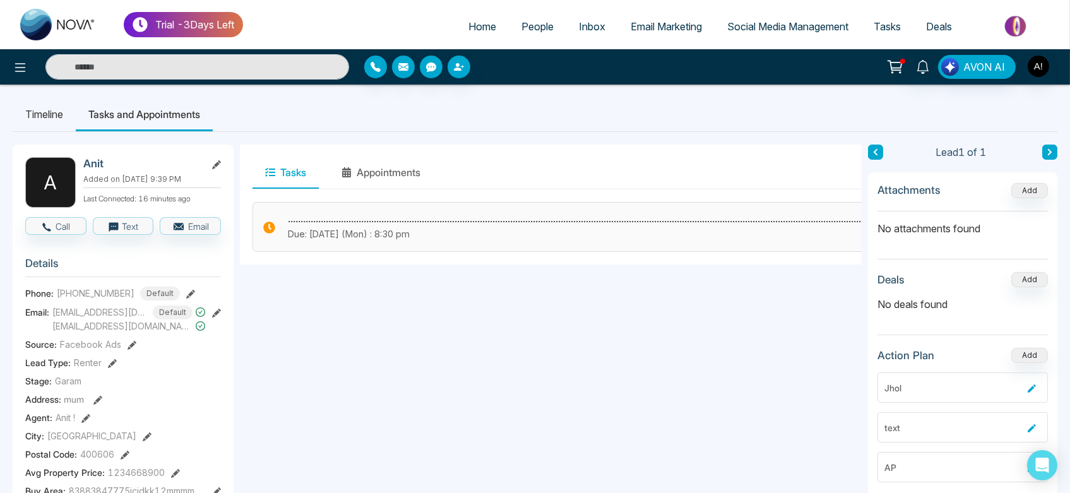
click at [418, 213] on h3 "...............................................................................…" at bounding box center [610, 219] width 644 height 12
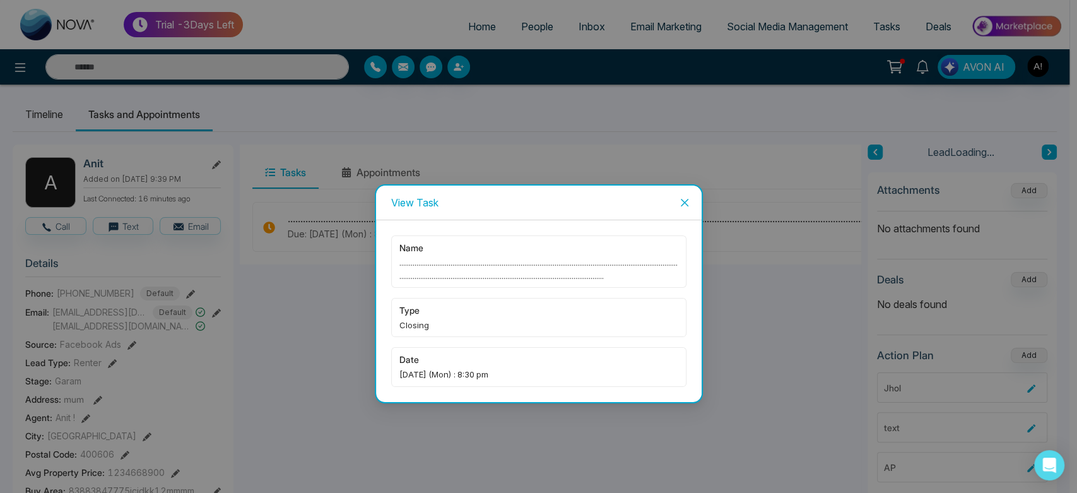
click at [386, 214] on div "View Task name ................................................................…" at bounding box center [539, 293] width 328 height 219
click at [684, 198] on icon "close" at bounding box center [685, 203] width 10 height 10
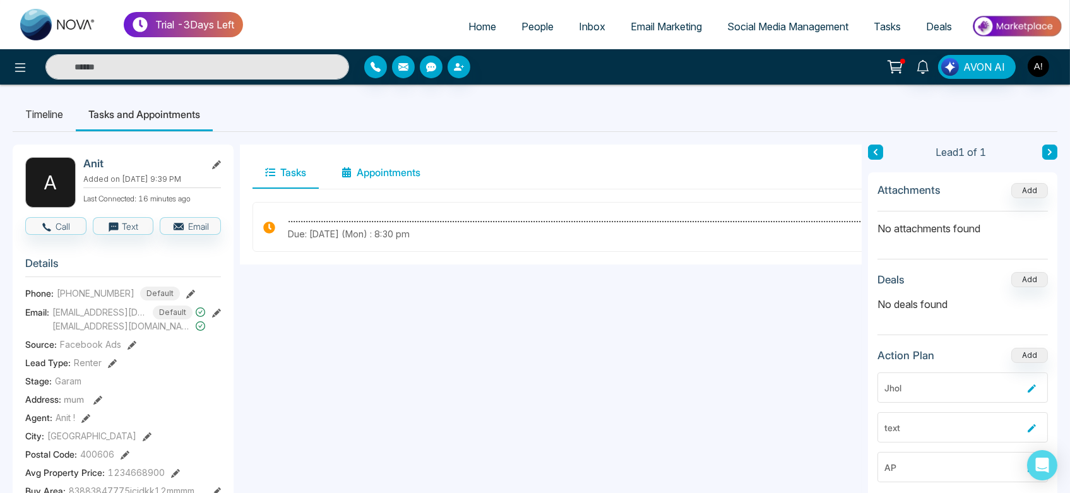
click at [400, 182] on button "Appointments" at bounding box center [381, 173] width 104 height 32
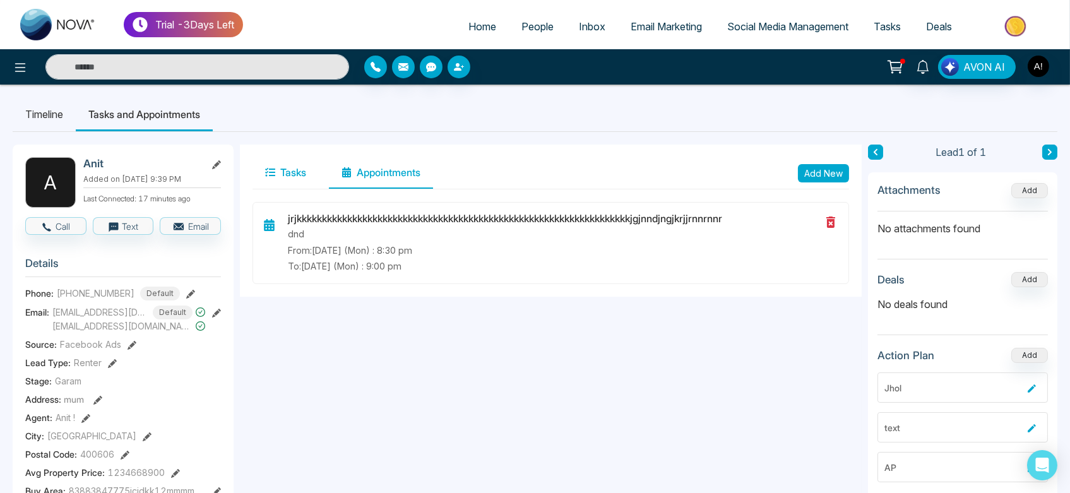
click at [281, 162] on button "Tasks" at bounding box center [285, 173] width 66 height 32
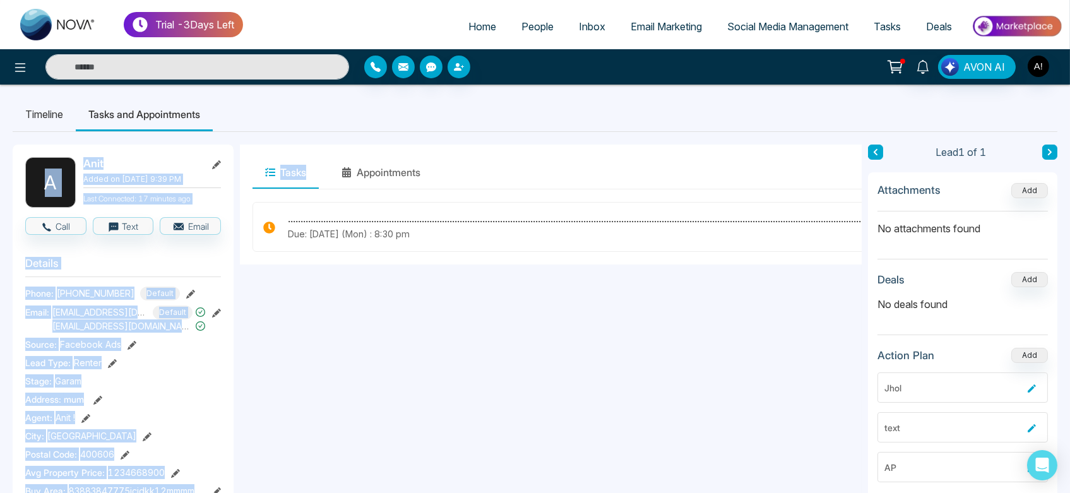
drag, startPoint x: 482, startPoint y: 130, endPoint x: 509, endPoint y: 132, distance: 27.2
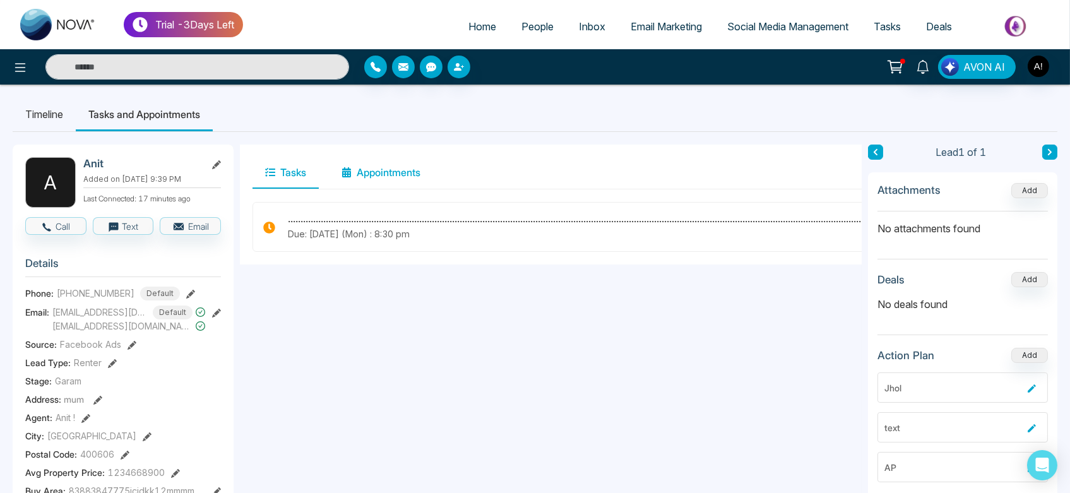
click at [403, 181] on button "Appointments" at bounding box center [381, 173] width 104 height 32
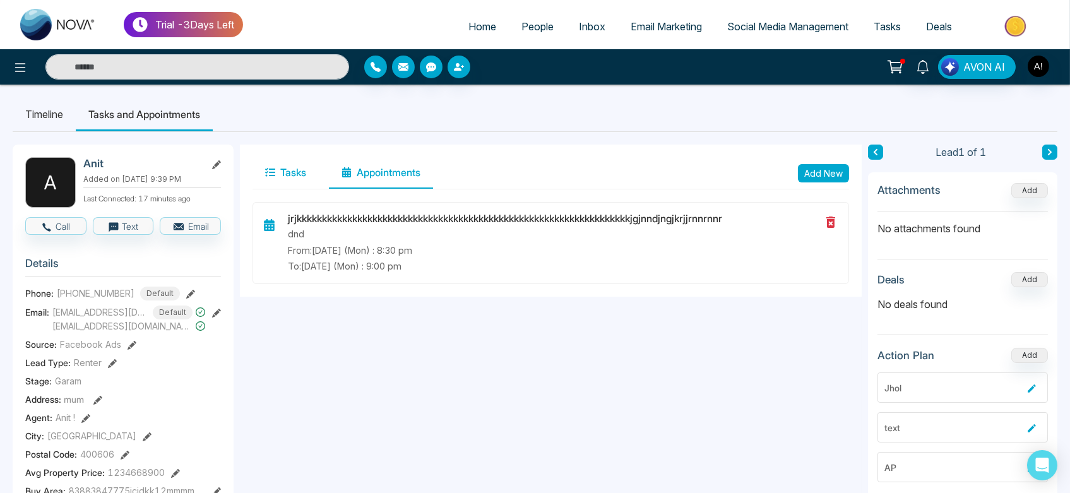
click at [311, 177] on button "Tasks" at bounding box center [285, 173] width 66 height 32
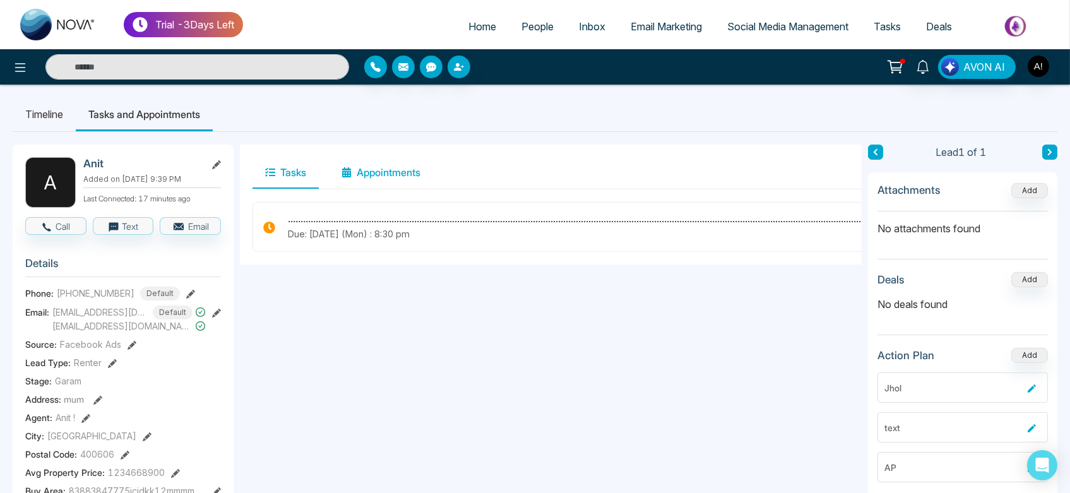
click at [394, 163] on button "Appointments" at bounding box center [381, 173] width 104 height 32
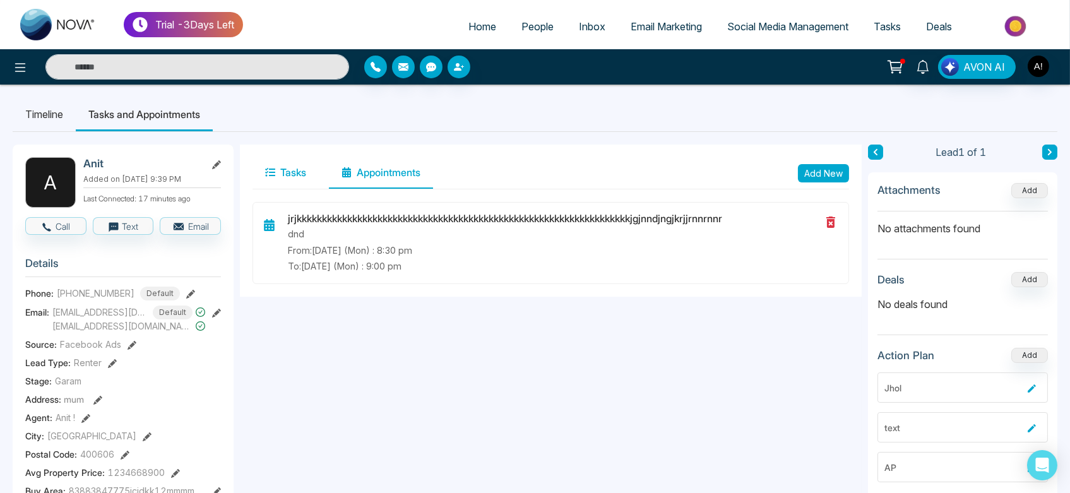
click at [271, 176] on icon at bounding box center [270, 172] width 10 height 10
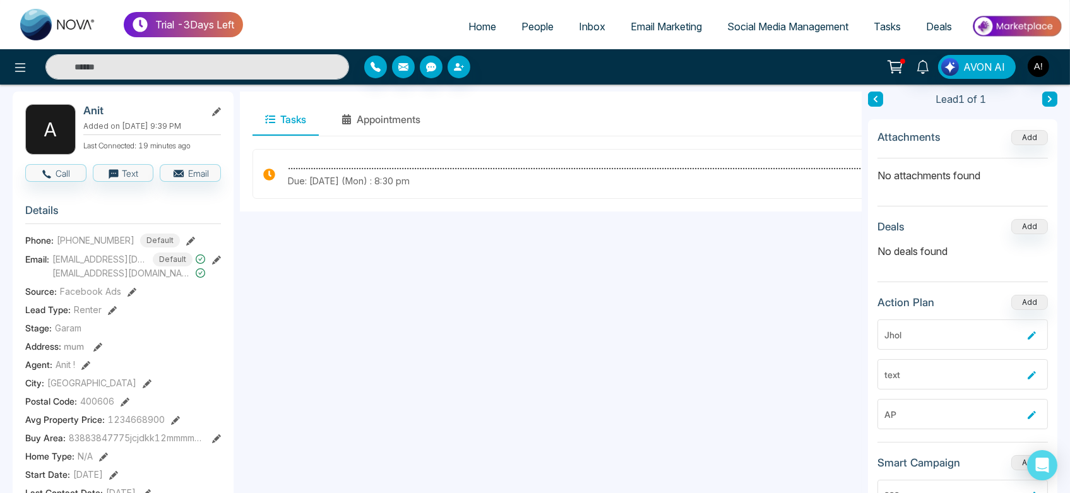
scroll to position [54, 0]
click at [215, 112] on icon at bounding box center [216, 111] width 9 height 9
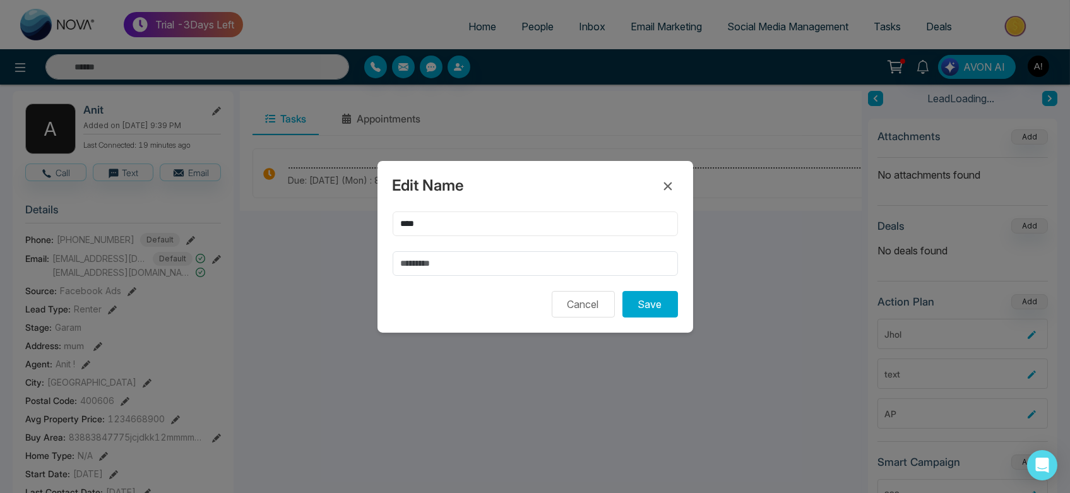
click at [449, 227] on input "****" at bounding box center [535, 223] width 285 height 25
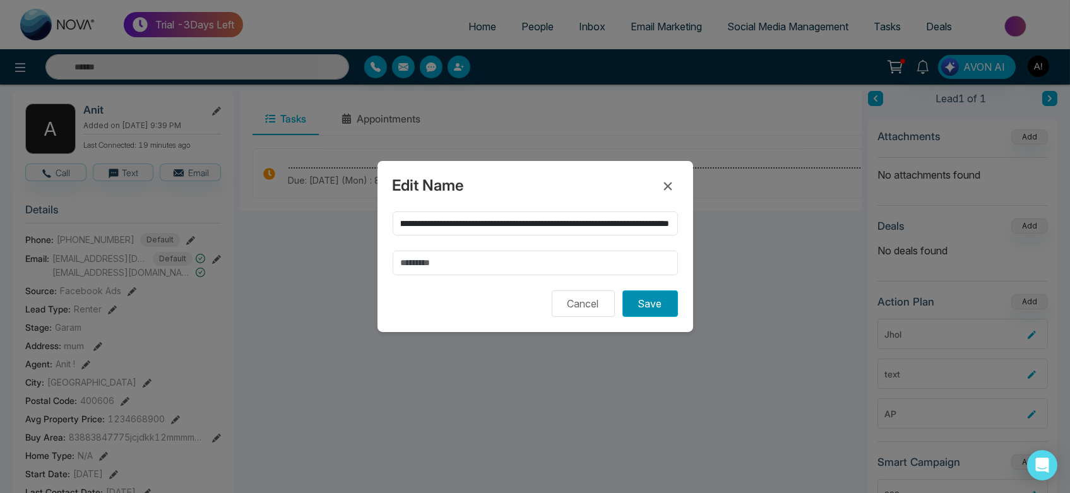
scroll to position [0, 0]
click at [668, 296] on button "Save" at bounding box center [650, 303] width 56 height 27
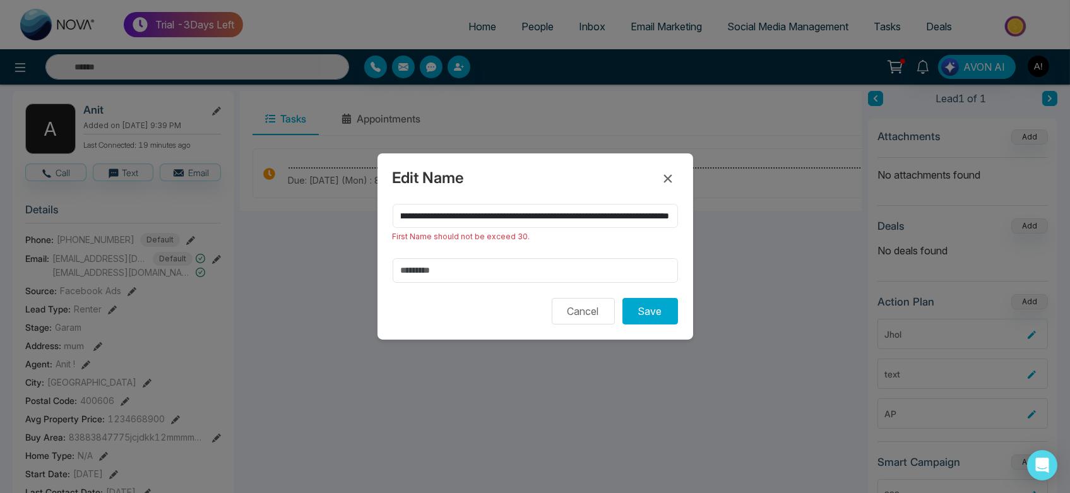
scroll to position [0, 389]
drag, startPoint x: 417, startPoint y: 216, endPoint x: 818, endPoint y: 230, distance: 401.0
click at [818, 230] on div "**********" at bounding box center [535, 246] width 1070 height 493
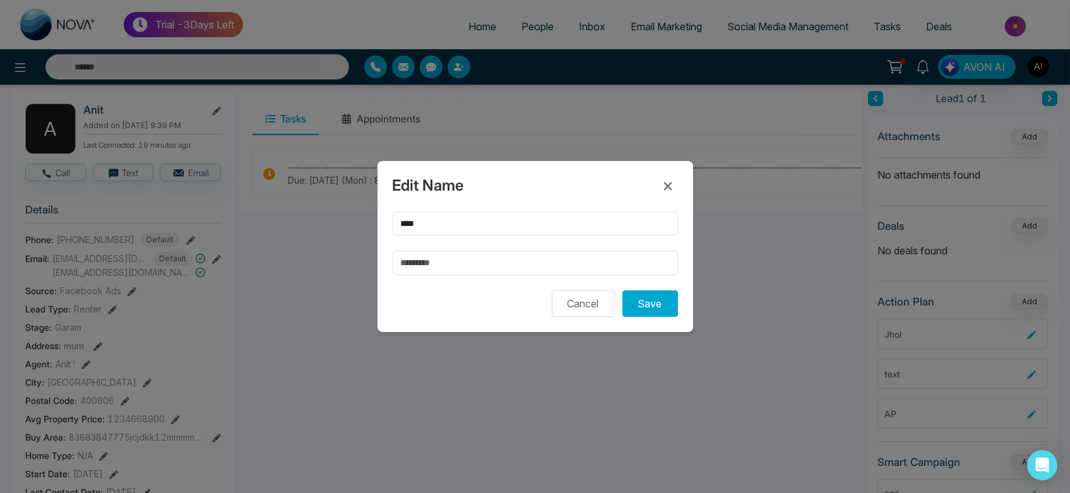
scroll to position [0, 0]
type input "****"
click at [672, 182] on icon at bounding box center [667, 186] width 15 height 15
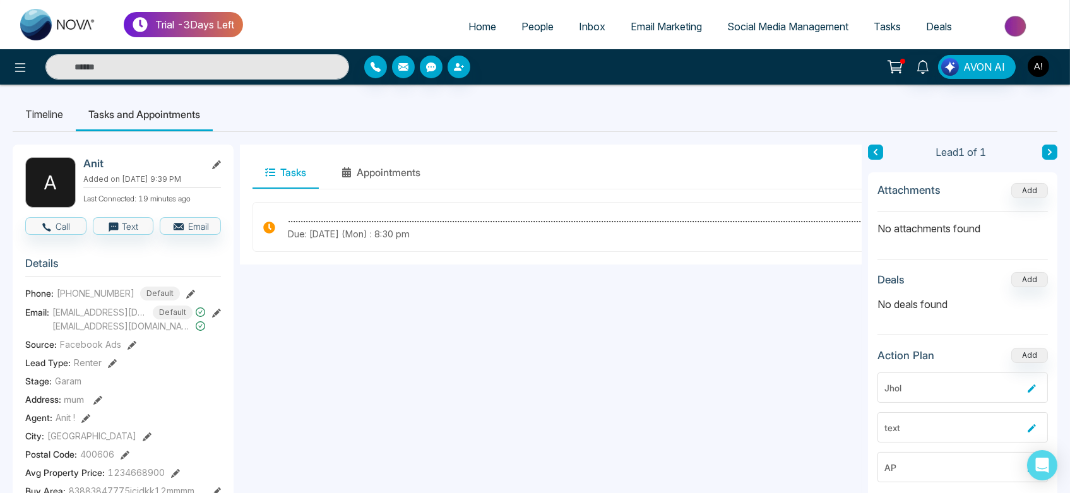
click at [62, 110] on li "Timeline" at bounding box center [44, 114] width 63 height 34
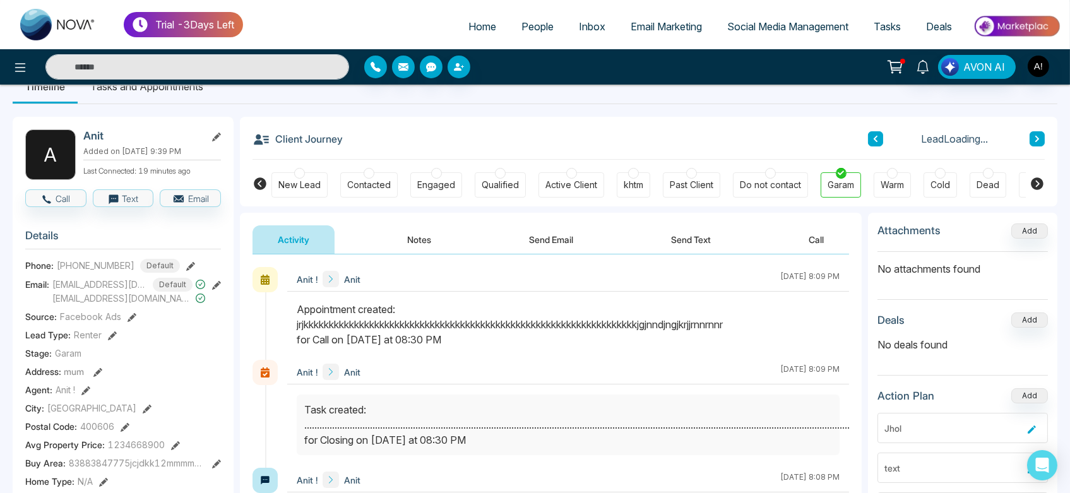
scroll to position [34, 0]
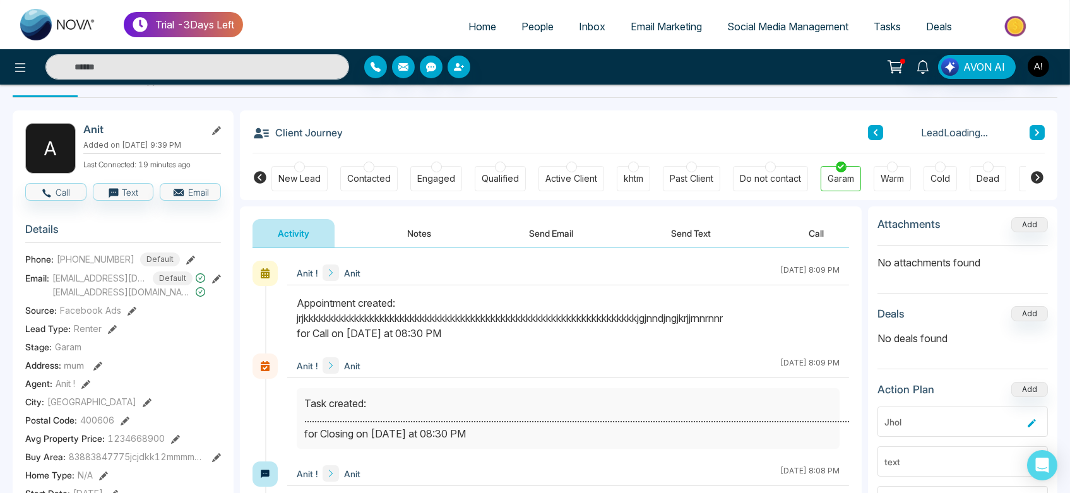
click at [438, 216] on div "Activity Notes Send Email Send Text Call" at bounding box center [551, 227] width 622 height 42
click at [442, 236] on button "Notes" at bounding box center [419, 233] width 74 height 28
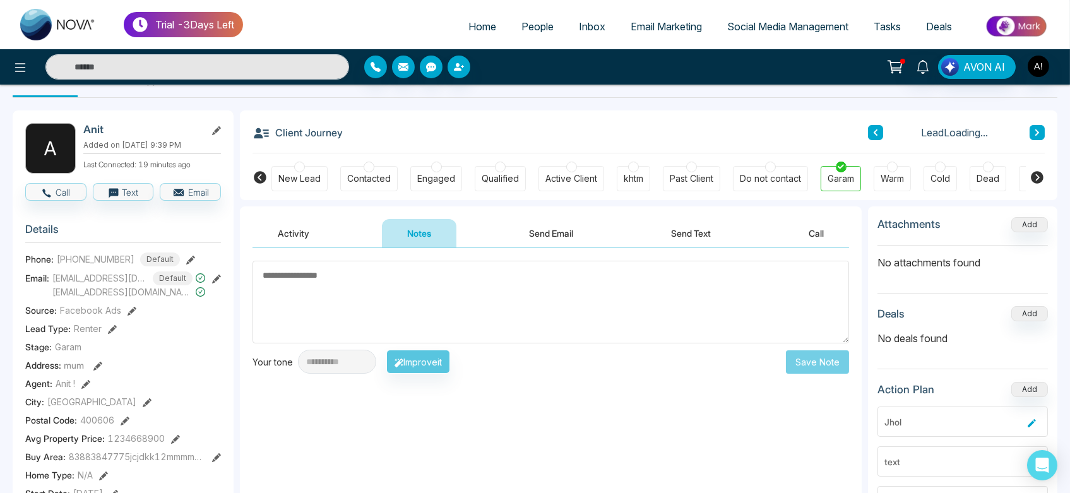
click at [339, 229] on div "Activity Notes Send Email Send Text Call" at bounding box center [550, 233] width 596 height 29
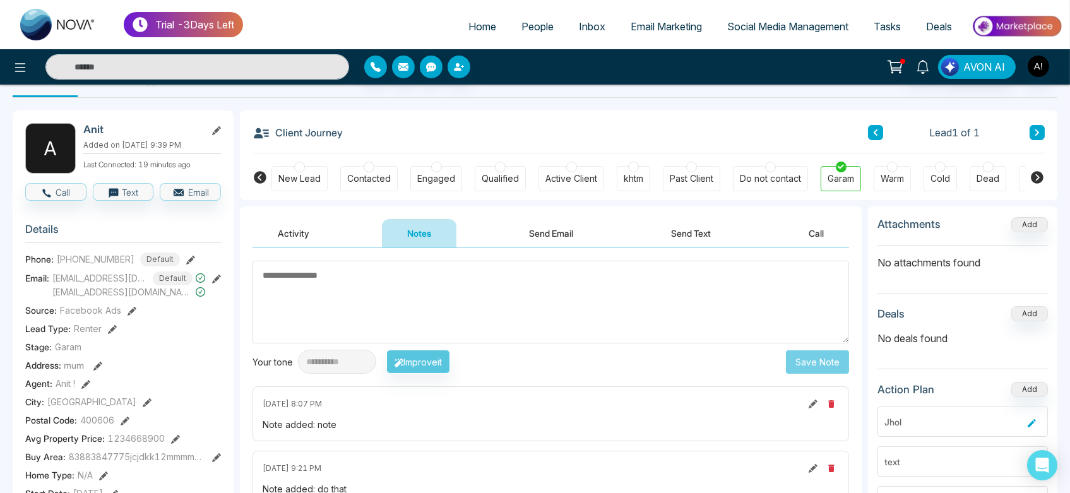
click at [322, 231] on button "Activity" at bounding box center [293, 233] width 82 height 28
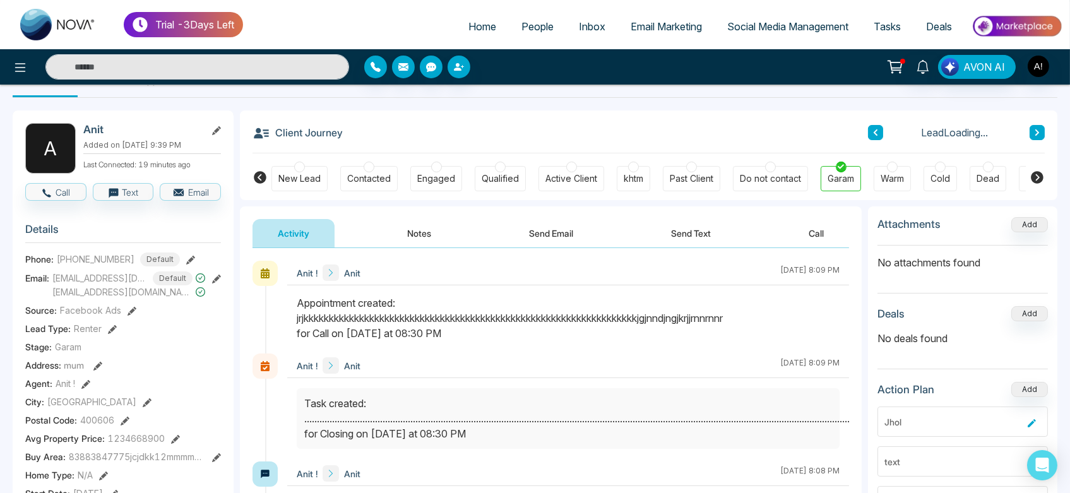
click at [402, 215] on div "Activity Notes Send Email Send Text Call" at bounding box center [551, 227] width 622 height 42
click at [302, 311] on div "Appointment created: jrjkkkkkkkkkkkkkkkkkkkkkkkkkkkkkkkkkkkkkkkkkkkkkkkkkkkkkkk…" at bounding box center [568, 317] width 543 height 45
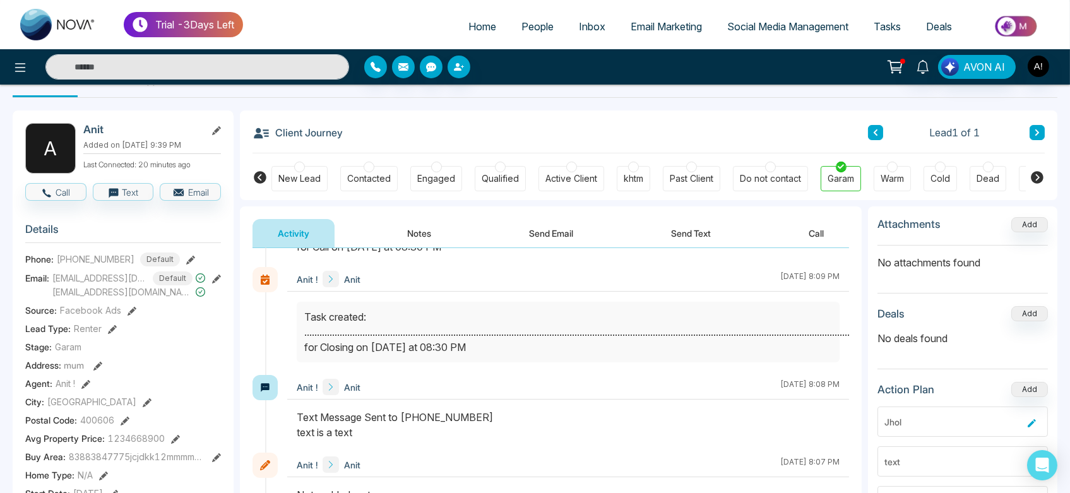
scroll to position [87, 0]
drag, startPoint x: 851, startPoint y: 332, endPoint x: 805, endPoint y: 332, distance: 46.1
click at [762, 301] on div at bounding box center [568, 331] width 543 height 61
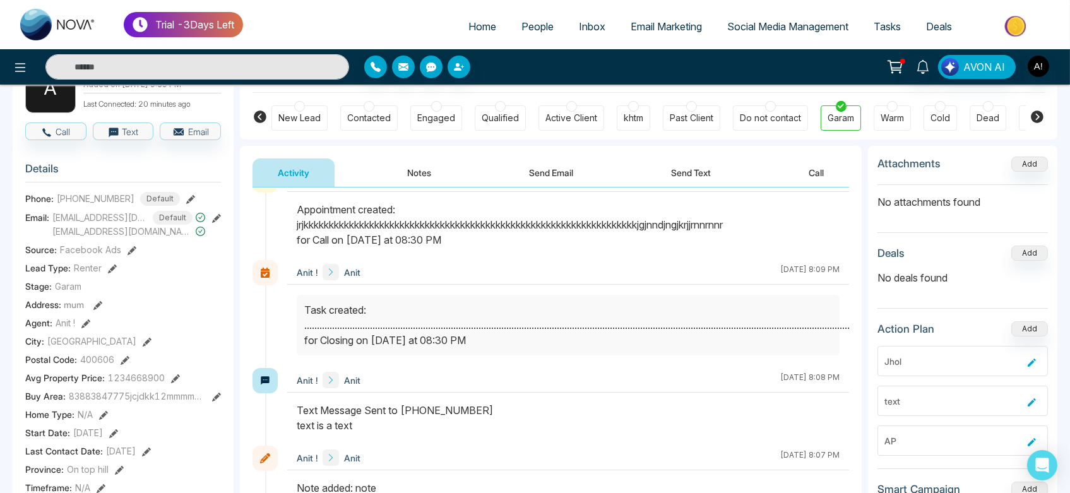
scroll to position [33, 0]
drag, startPoint x: 299, startPoint y: 324, endPoint x: 840, endPoint y: 322, distance: 541.5
click at [839, 322] on div at bounding box center [568, 324] width 543 height 61
drag, startPoint x: 682, startPoint y: 334, endPoint x: 584, endPoint y: 323, distance: 97.9
click at [584, 323] on div "Task created: .................................................................…" at bounding box center [568, 324] width 528 height 45
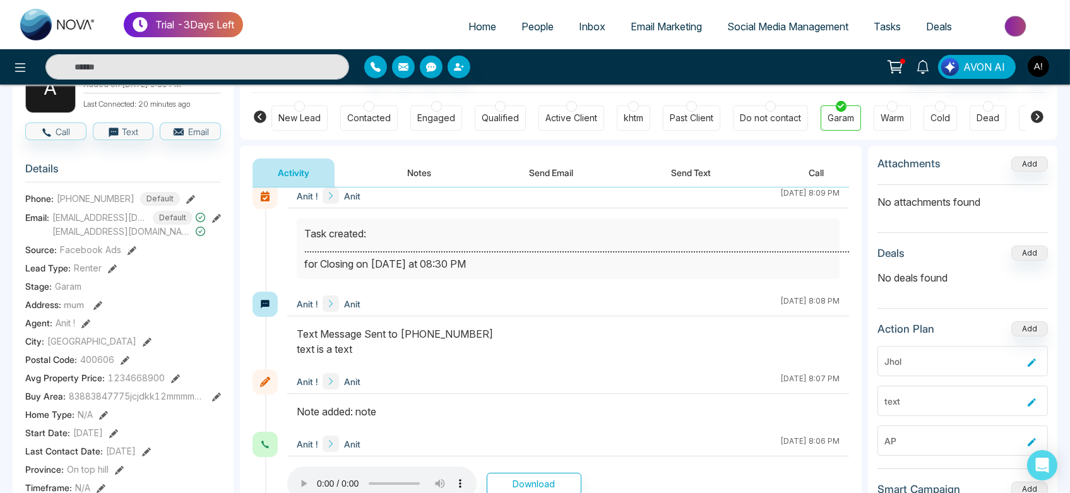
scroll to position [169, 0]
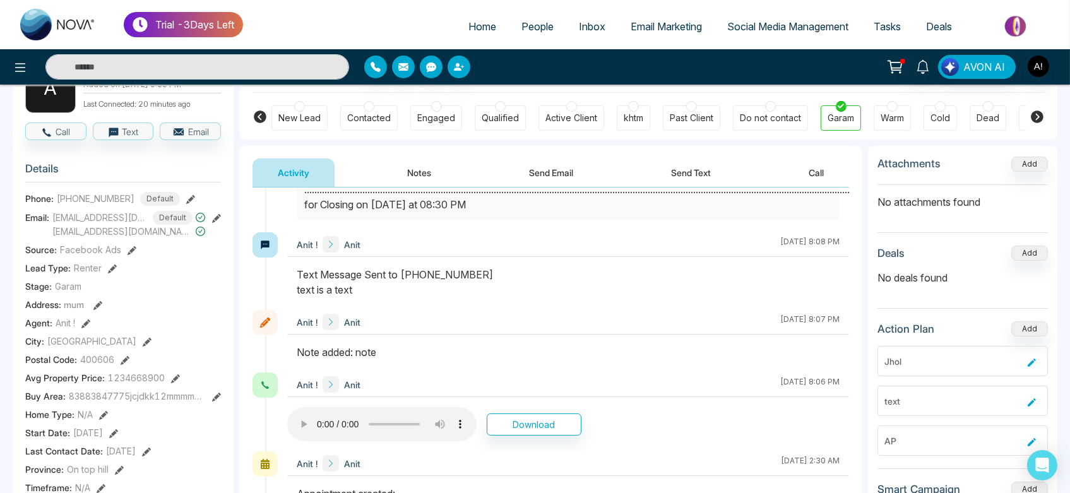
drag, startPoint x: 285, startPoint y: 273, endPoint x: 423, endPoint y: 298, distance: 140.5
click at [423, 298] on div "Anit ! Anit September 8 2025 | 8:08 PM" at bounding box center [550, 271] width 596 height 78
click at [423, 298] on div at bounding box center [568, 288] width 562 height 43
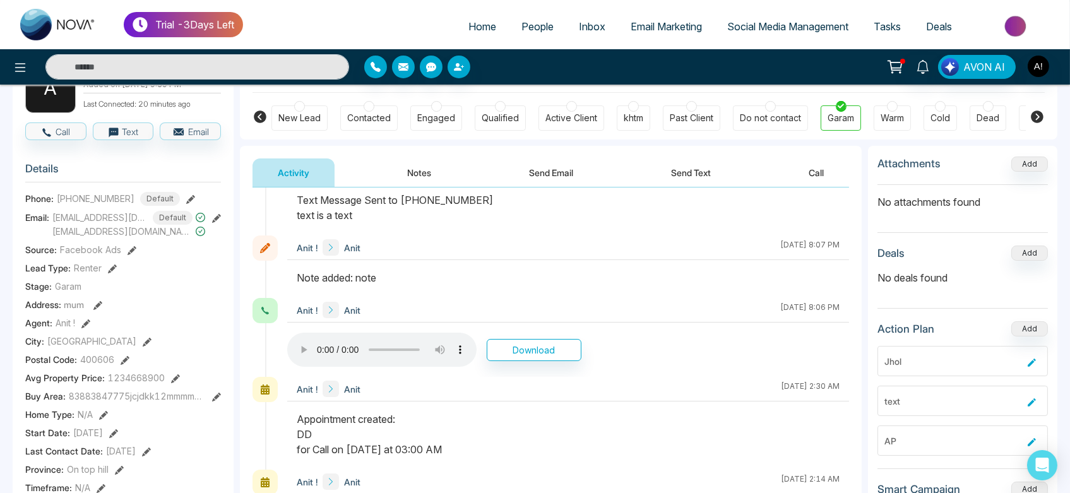
scroll to position [249, 0]
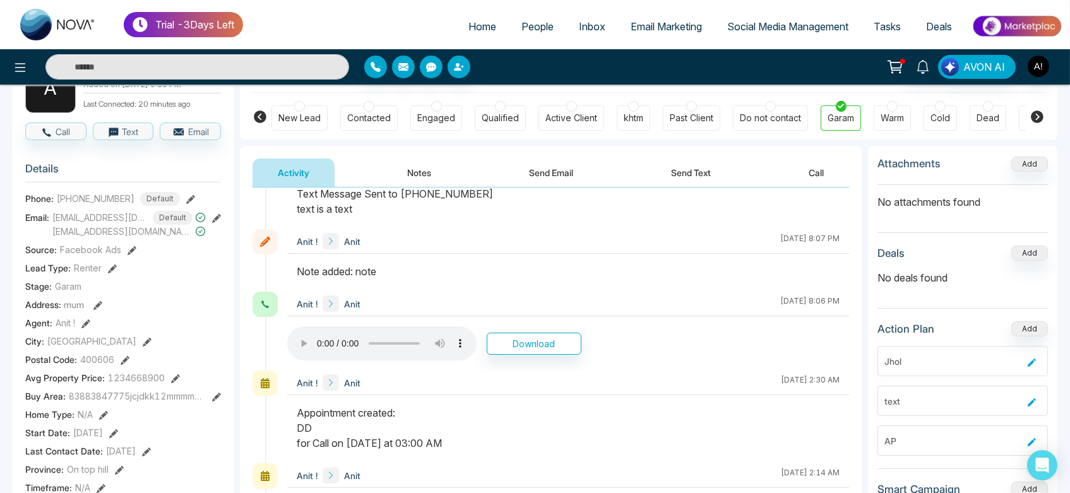
click at [627, 391] on div "Anit ! Anit September 6 2025 | 2:30 AM" at bounding box center [568, 382] width 562 height 25
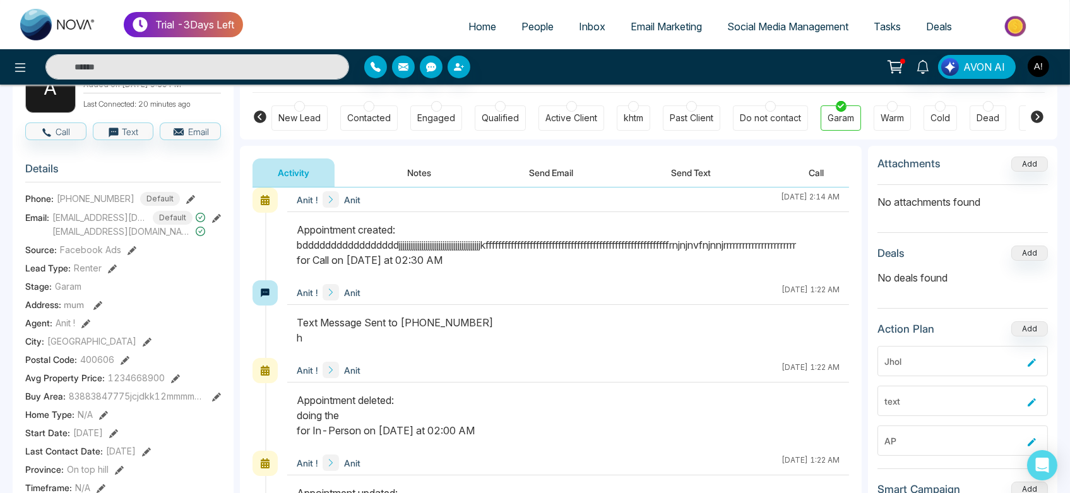
scroll to position [527, 0]
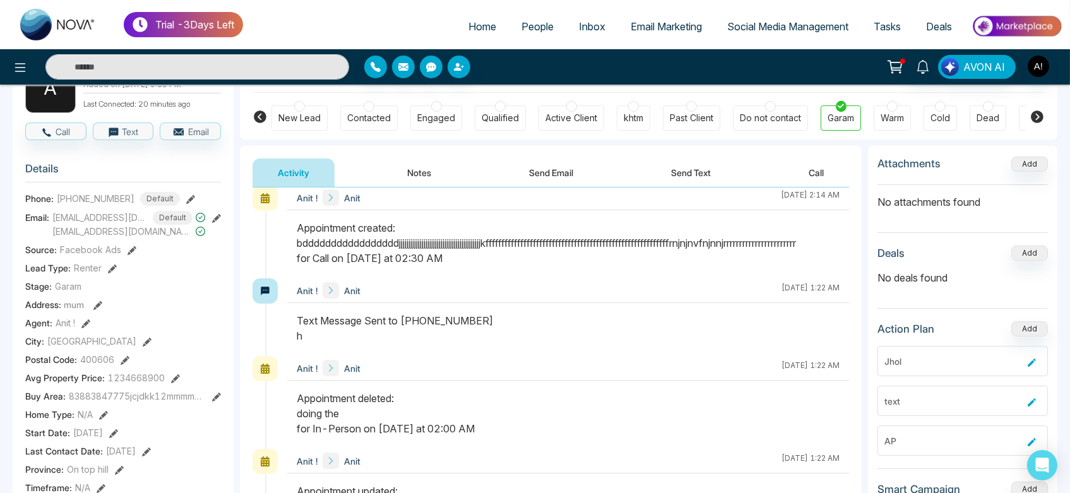
drag, startPoint x: 299, startPoint y: 322, endPoint x: 353, endPoint y: 334, distance: 55.6
click at [353, 334] on div "Text Message Sent to +919930053035 h" at bounding box center [568, 328] width 543 height 30
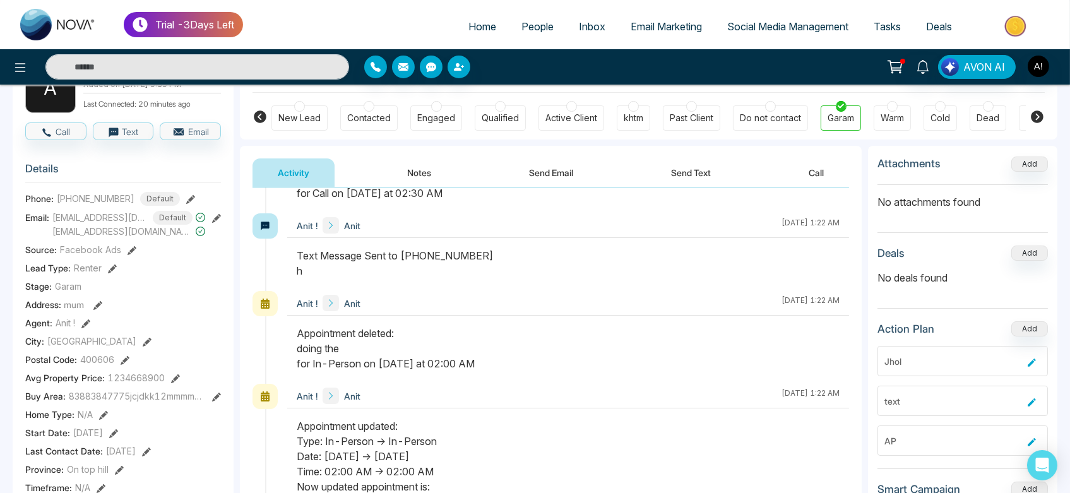
scroll to position [591, 0]
drag, startPoint x: 293, startPoint y: 332, endPoint x: 511, endPoint y: 355, distance: 218.9
click at [511, 355] on div at bounding box center [568, 355] width 562 height 58
click at [565, 355] on div "Appointment deleted: doing the for In-Person on Sep, 06 2025 at 02:00 AM" at bounding box center [568, 348] width 543 height 45
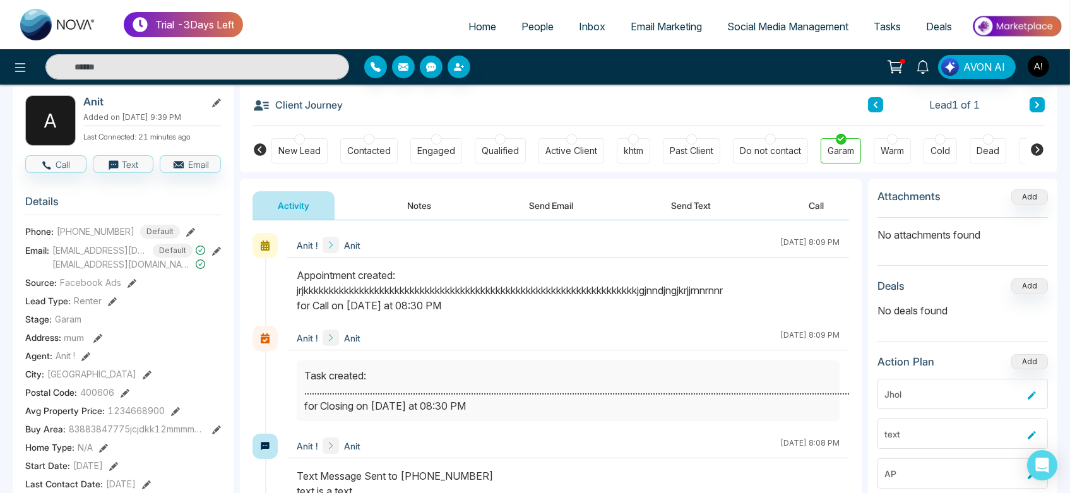
scroll to position [0, 0]
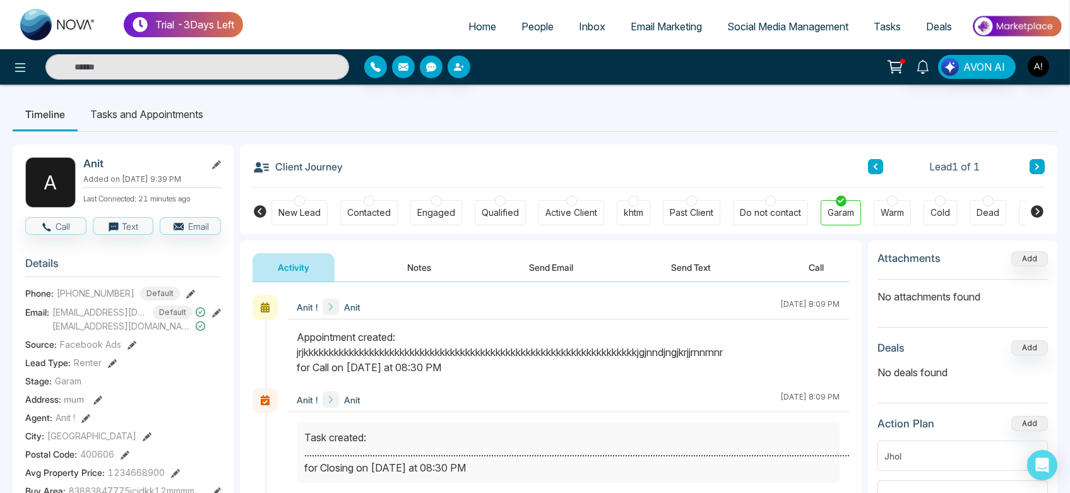
click at [187, 292] on icon at bounding box center [190, 294] width 9 height 9
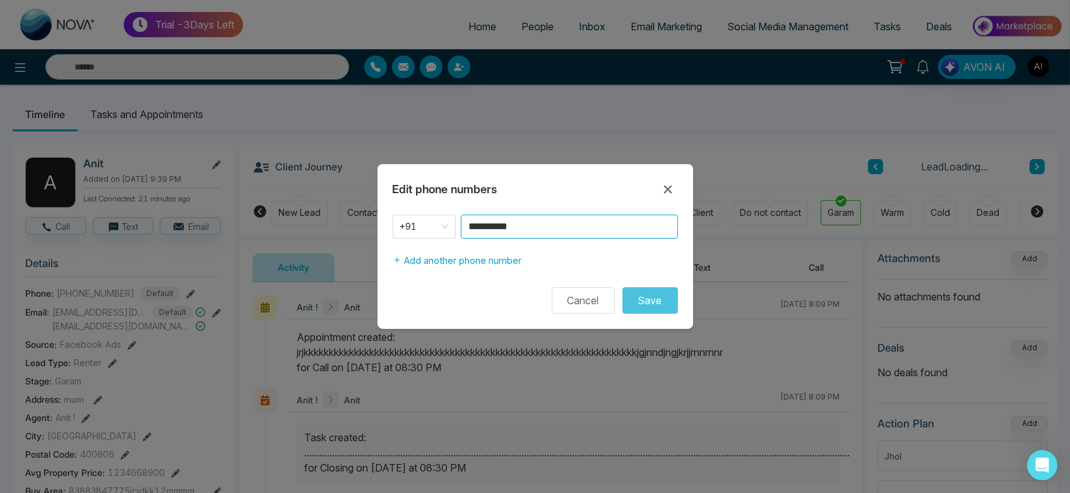
click at [547, 228] on input "**********" at bounding box center [569, 227] width 217 height 24
click at [460, 257] on button "Add another phone number" at bounding box center [457, 261] width 129 height 24
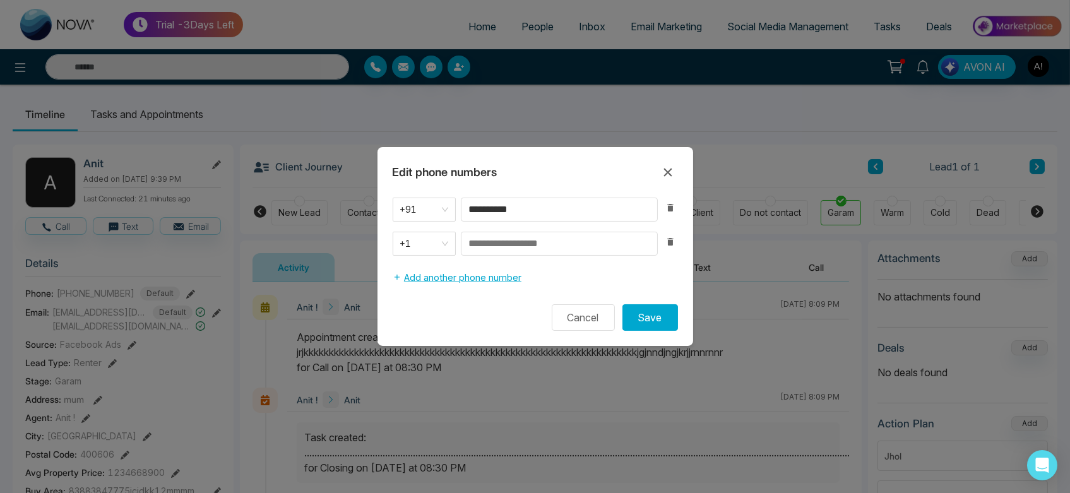
click at [466, 287] on button "Add another phone number" at bounding box center [457, 278] width 129 height 24
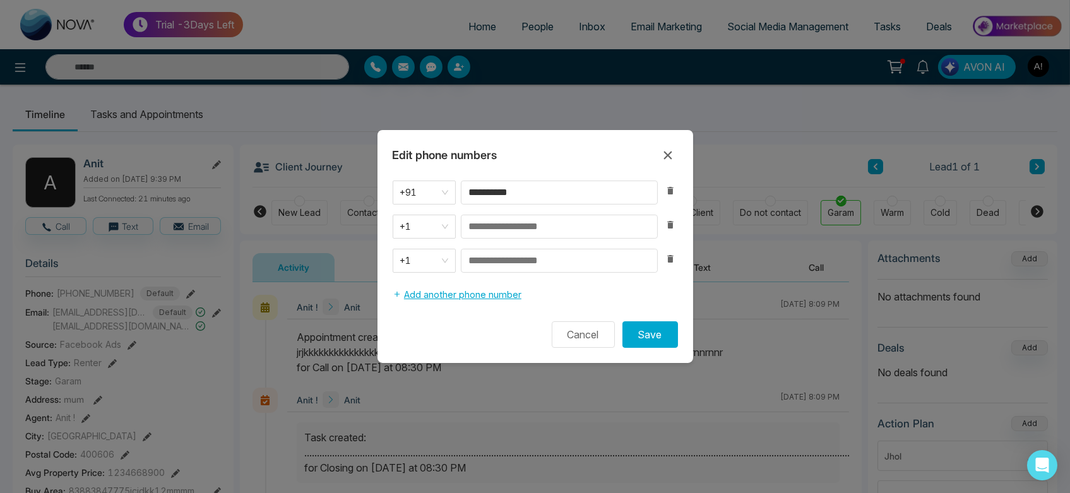
click at [468, 292] on button "Add another phone number" at bounding box center [457, 295] width 129 height 24
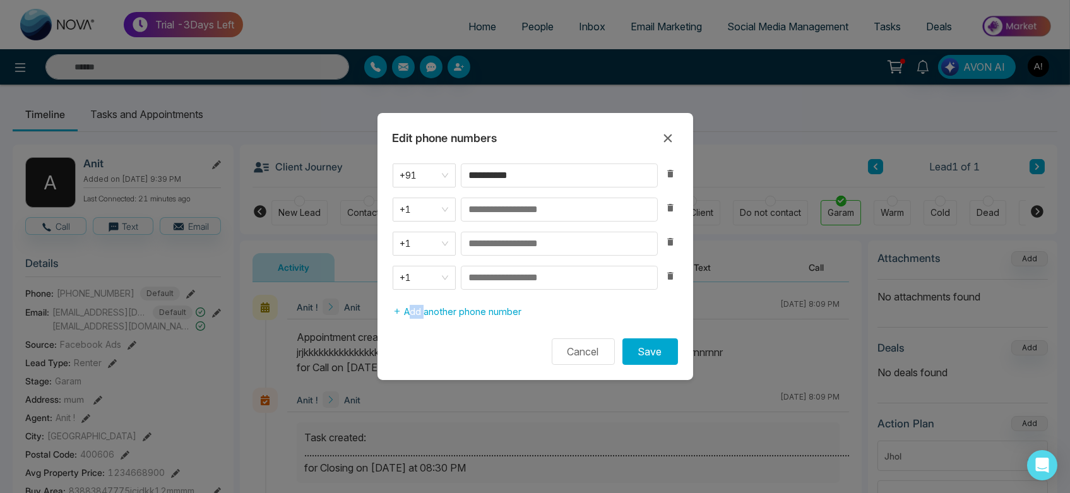
click at [468, 292] on div "**********" at bounding box center [535, 243] width 316 height 160
drag, startPoint x: 468, startPoint y: 292, endPoint x: 470, endPoint y: 301, distance: 9.6
click at [470, 301] on div "**********" at bounding box center [535, 243] width 316 height 160
click at [470, 301] on button "Add another phone number" at bounding box center [457, 312] width 129 height 24
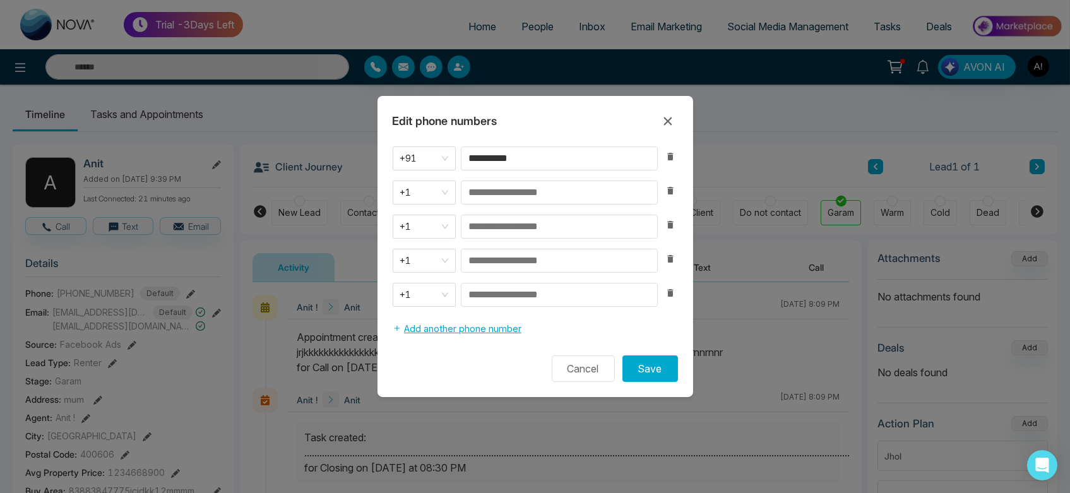
click at [483, 333] on button "Add another phone number" at bounding box center [457, 329] width 129 height 24
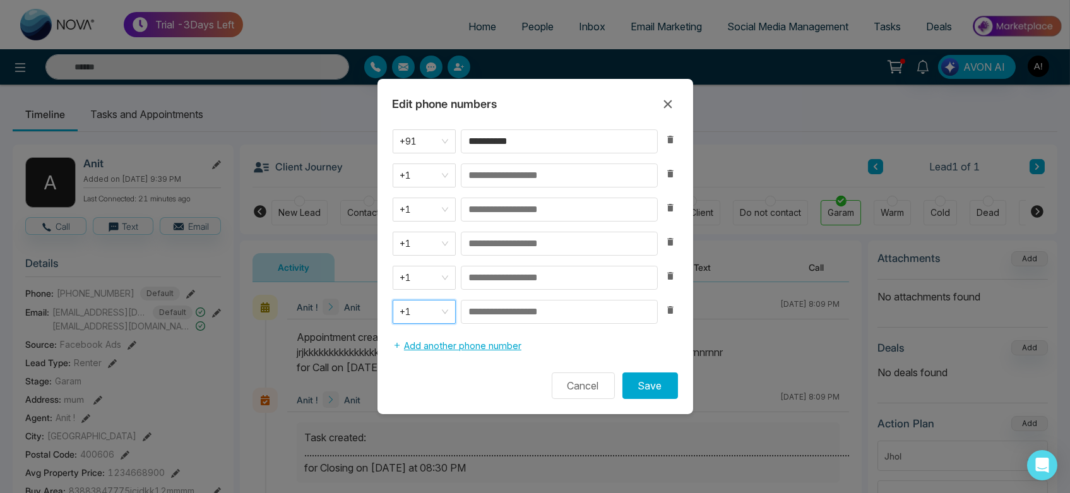
click at [497, 357] on button "Add another phone number" at bounding box center [457, 346] width 129 height 24
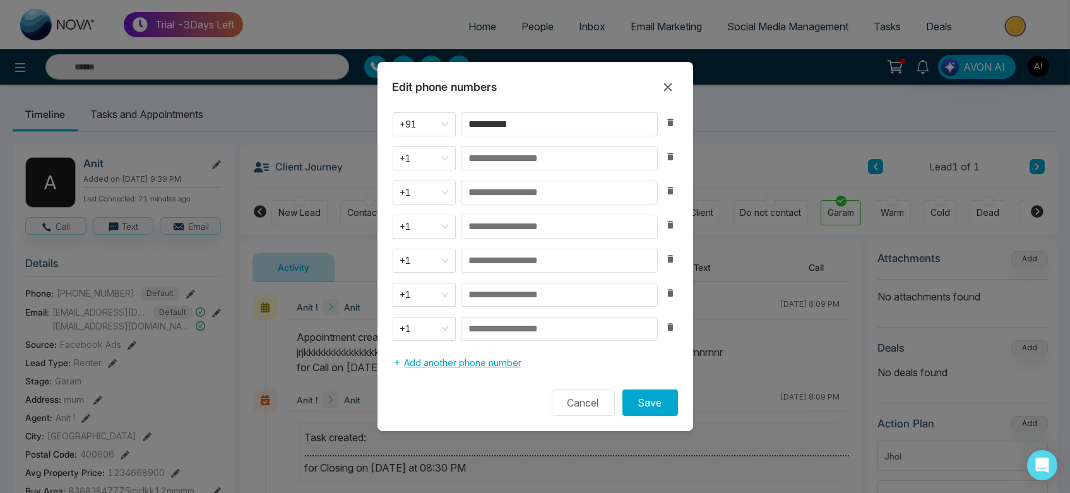
click at [498, 367] on button "Add another phone number" at bounding box center [457, 363] width 129 height 24
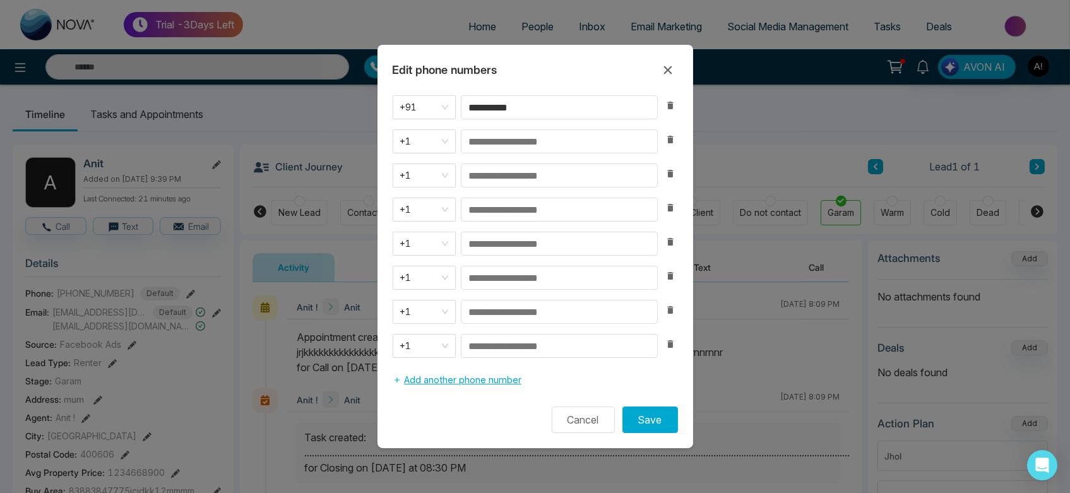
click at [500, 374] on button "Add another phone number" at bounding box center [457, 380] width 129 height 24
click at [500, 378] on button "Add another phone number" at bounding box center [457, 379] width 129 height 24
click at [646, 417] on button "Save" at bounding box center [650, 419] width 56 height 27
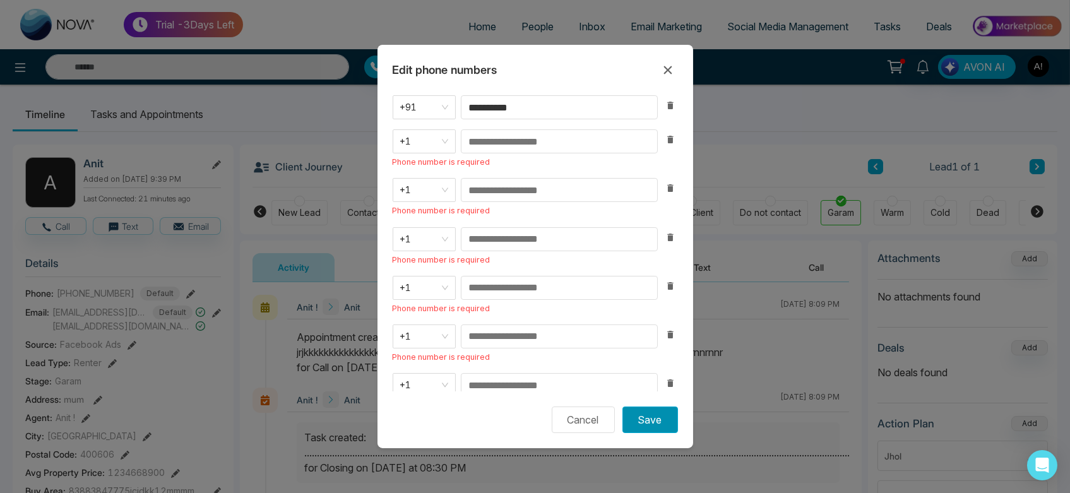
click at [646, 417] on button "Save" at bounding box center [650, 419] width 56 height 27
click at [666, 141] on icon "button" at bounding box center [670, 139] width 10 height 10
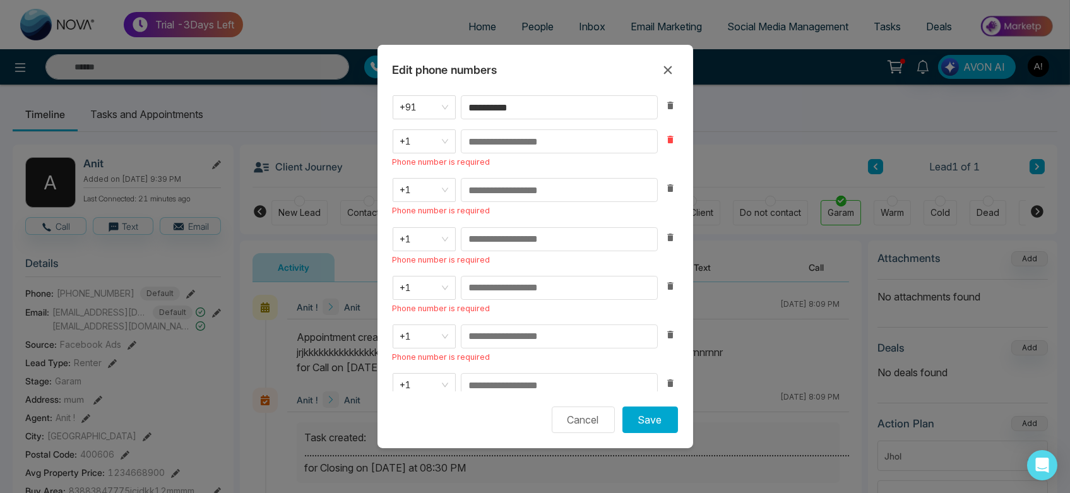
click at [666, 141] on icon "button" at bounding box center [670, 139] width 10 height 10
click at [666, 141] on div "**********" at bounding box center [535, 229] width 285 height 268
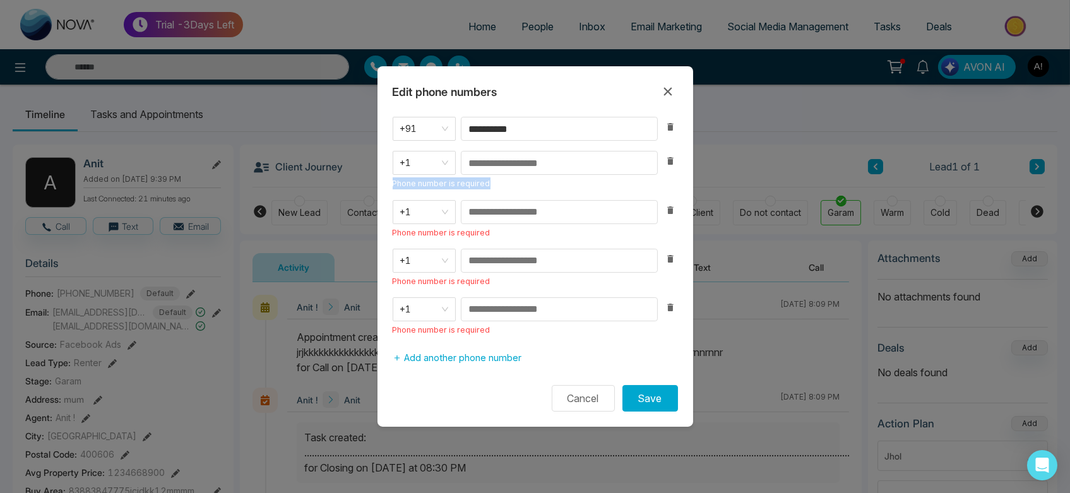
click at [666, 141] on div "**********" at bounding box center [535, 226] width 285 height 219
click at [672, 172] on div "+1" at bounding box center [535, 163] width 285 height 24
click at [666, 134] on button "button" at bounding box center [670, 126] width 15 height 15
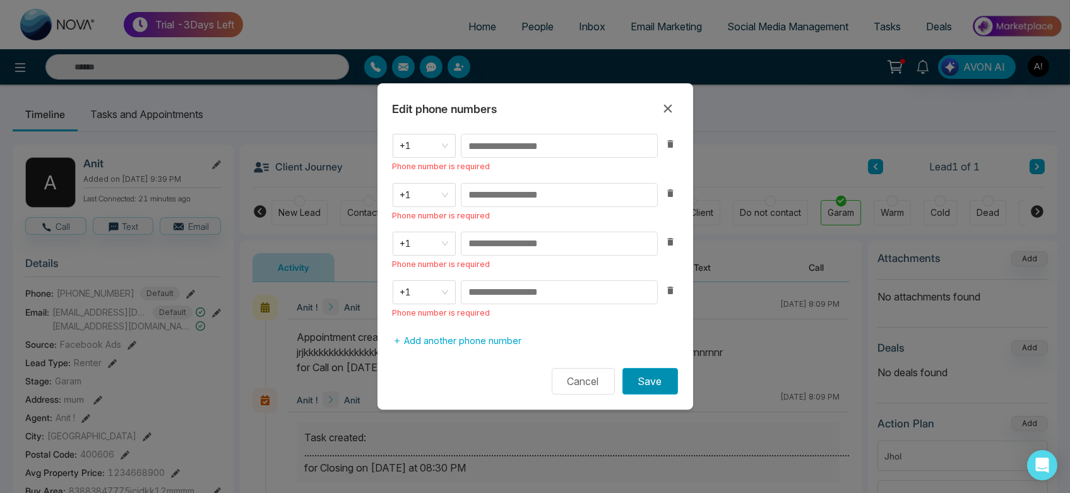
click at [653, 384] on button "Save" at bounding box center [650, 381] width 56 height 27
click at [666, 292] on icon "button" at bounding box center [670, 290] width 10 height 10
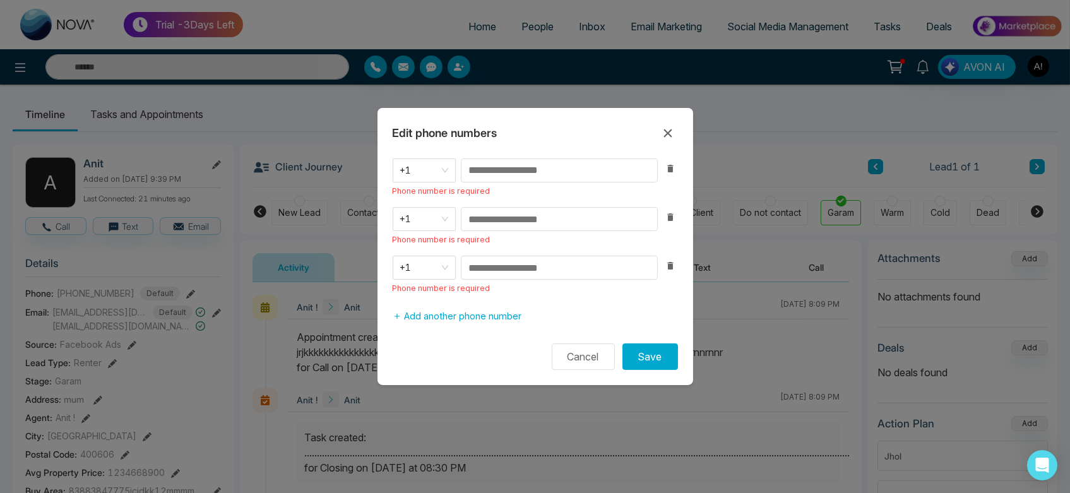
click at [666, 292] on span "Phone number is required" at bounding box center [535, 288] width 285 height 12
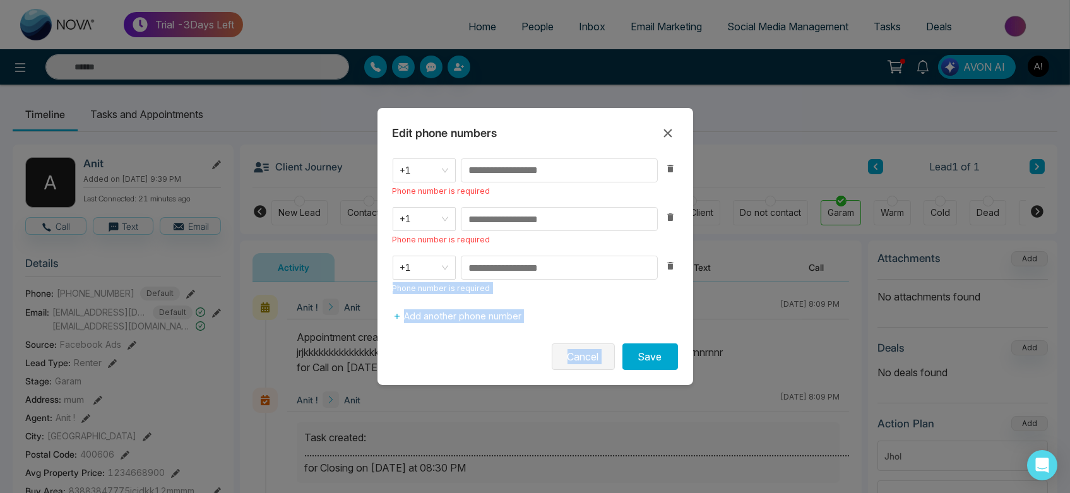
drag, startPoint x: 666, startPoint y: 292, endPoint x: 581, endPoint y: 367, distance: 114.1
click at [581, 367] on form "+1 Phone number is required +1 Phone number is required +1 Phone number is requ…" at bounding box center [535, 263] width 316 height 211
click at [581, 367] on button "Cancel" at bounding box center [583, 356] width 63 height 27
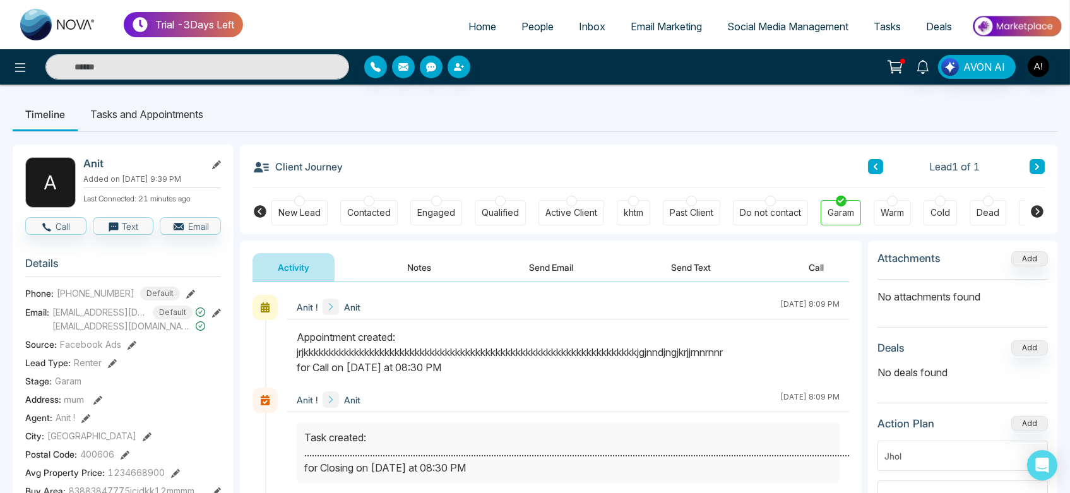
click at [187, 290] on icon at bounding box center [190, 294] width 9 height 9
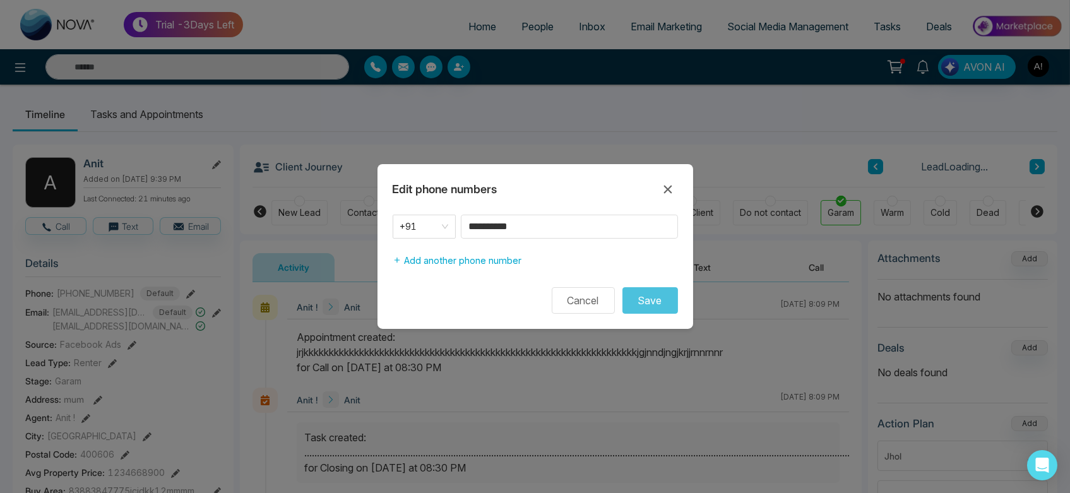
click at [656, 187] on div "Edit phone numbers" at bounding box center [535, 189] width 316 height 20
click at [665, 188] on icon at bounding box center [667, 189] width 15 height 15
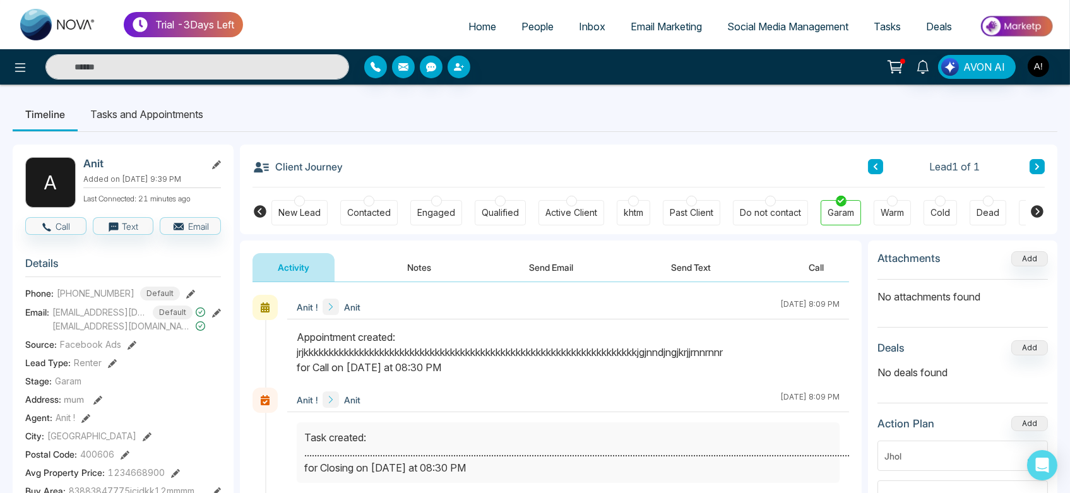
click at [187, 124] on li "Tasks and Appointments" at bounding box center [147, 114] width 138 height 34
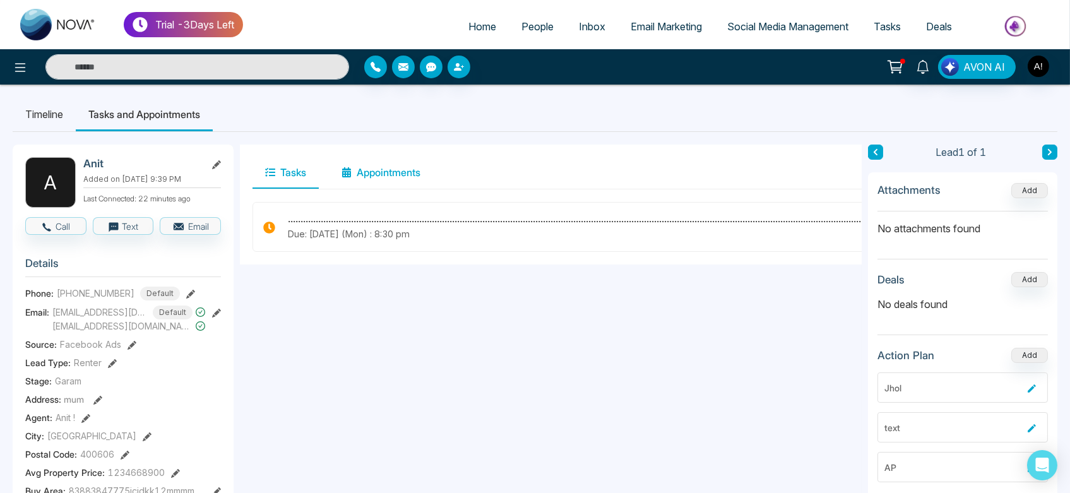
click at [368, 177] on button "Appointments" at bounding box center [381, 173] width 104 height 32
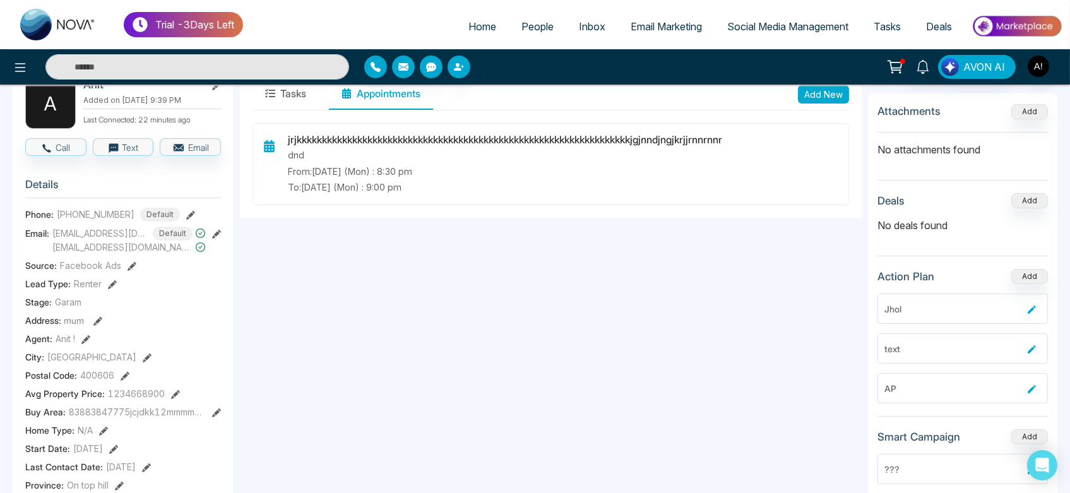
scroll to position [81, 0]
click at [217, 228] on icon at bounding box center [216, 232] width 9 height 9
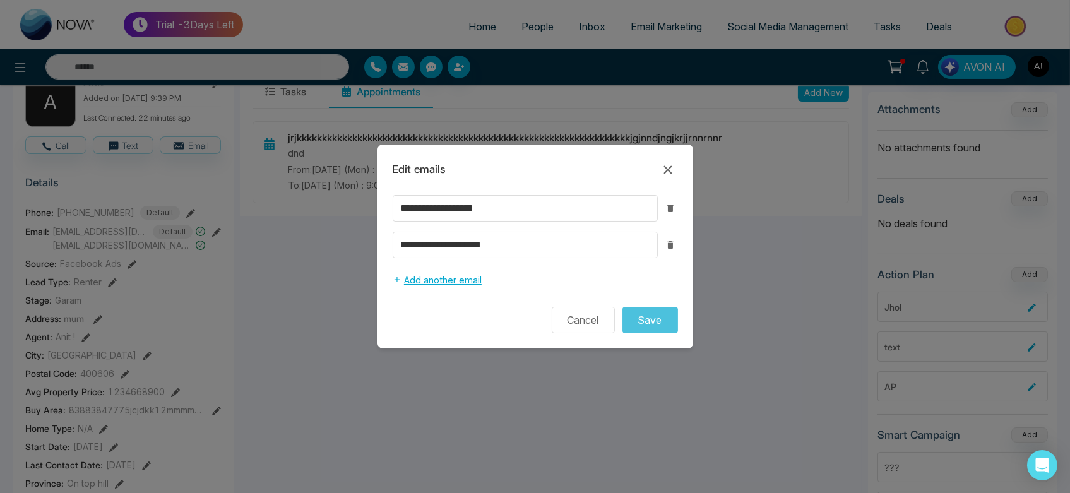
click at [408, 269] on button "Add another email" at bounding box center [437, 280] width 89 height 24
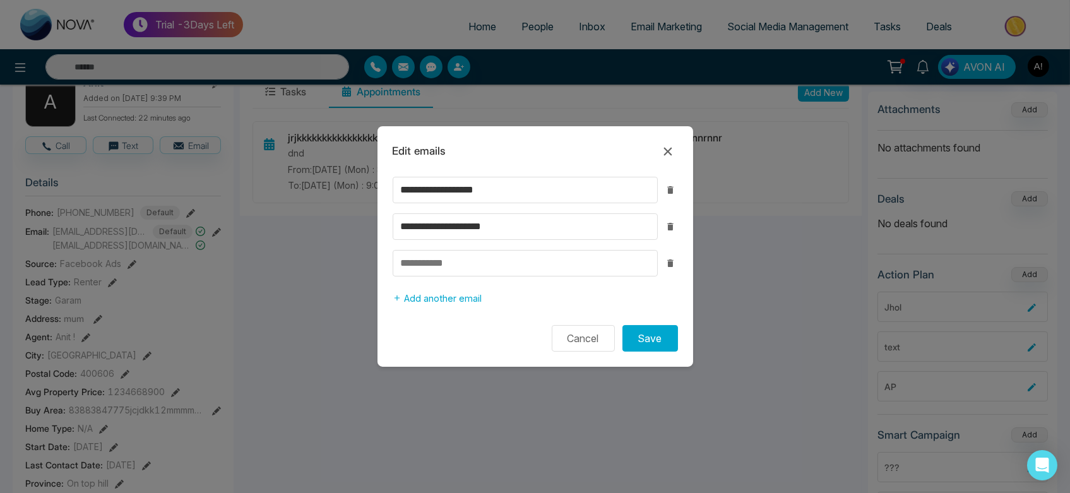
click at [408, 269] on input at bounding box center [525, 263] width 265 height 27
type input "**********"
click at [642, 346] on button "Save" at bounding box center [650, 338] width 56 height 27
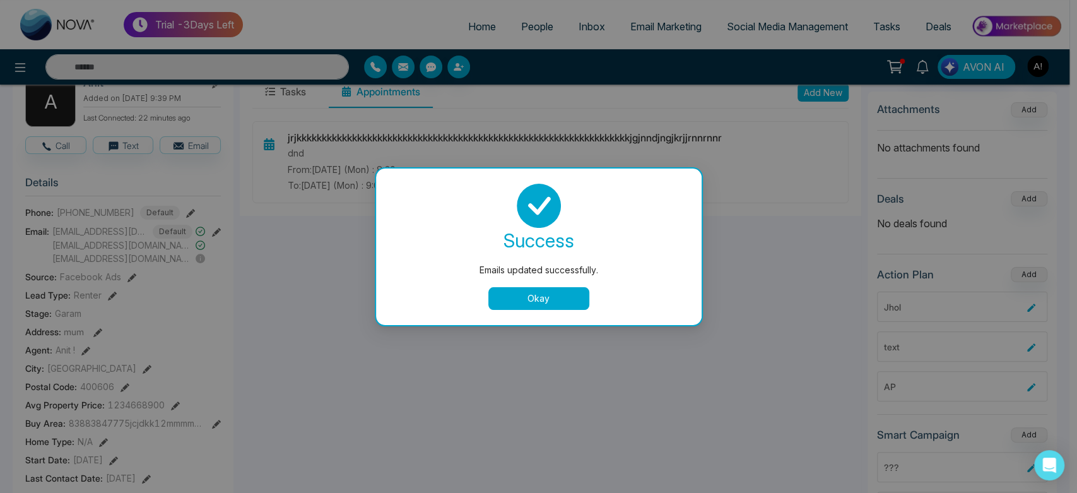
click at [539, 296] on button "Okay" at bounding box center [538, 298] width 101 height 23
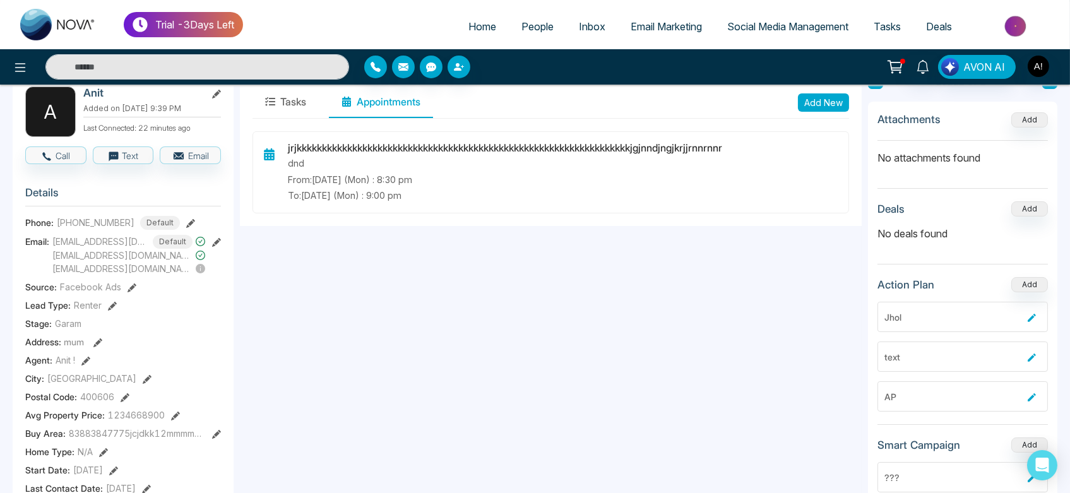
scroll to position [86, 0]
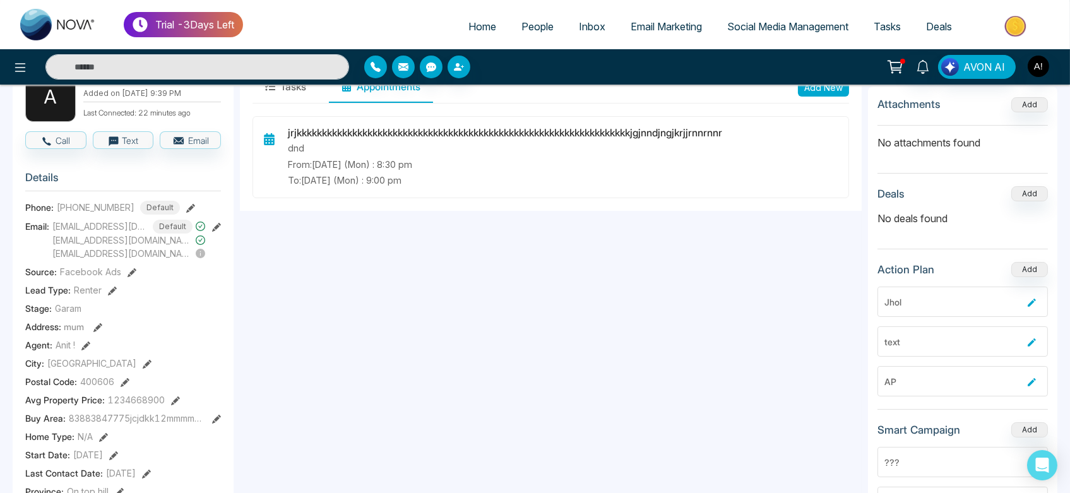
click at [127, 269] on icon at bounding box center [131, 272] width 9 height 9
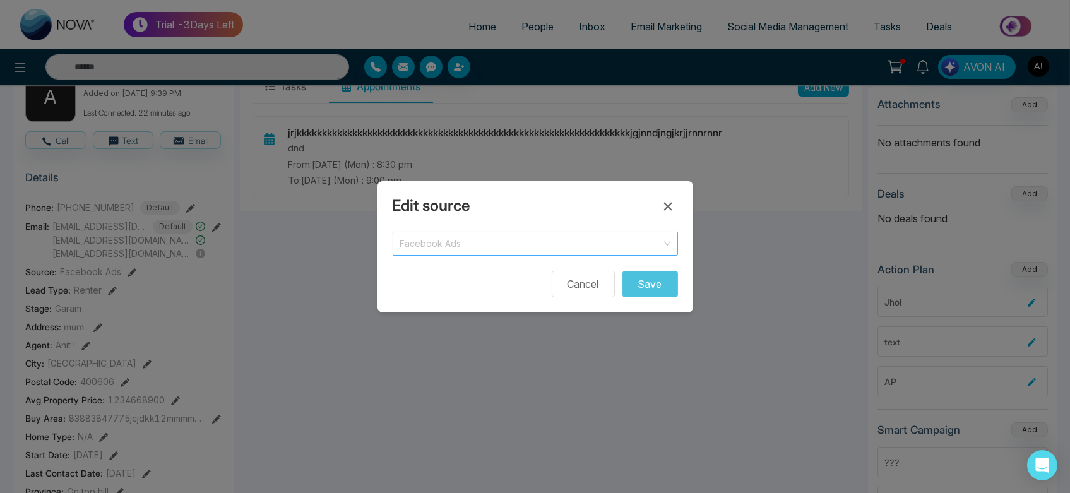
click at [485, 246] on span "Facebook Ads" at bounding box center [535, 244] width 270 height 18
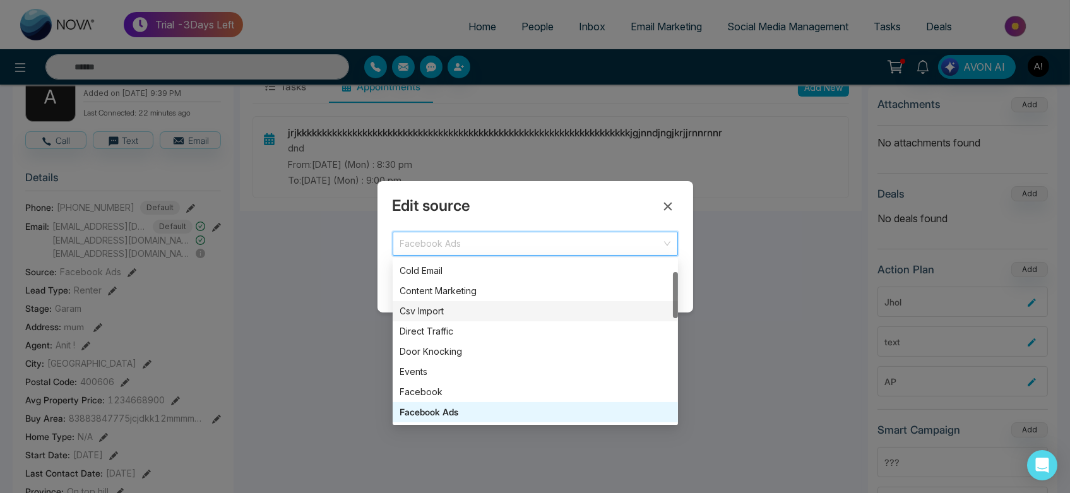
click at [468, 307] on div "Csv Import" at bounding box center [535, 311] width 270 height 14
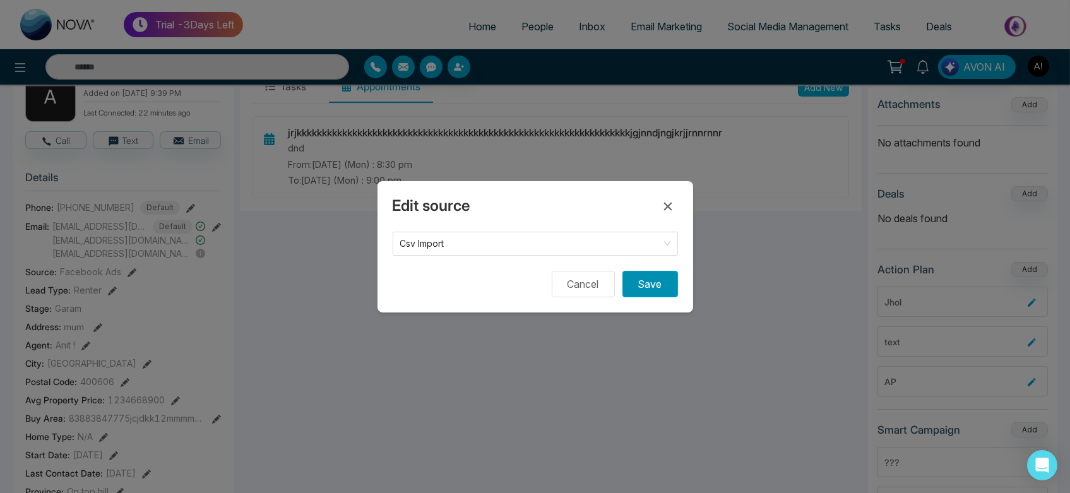
click at [638, 281] on button "Save" at bounding box center [650, 284] width 56 height 27
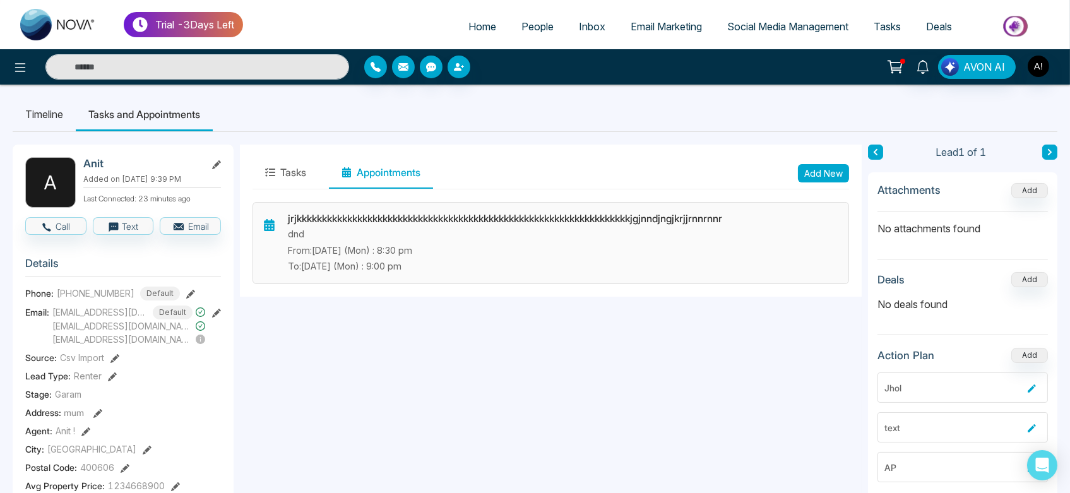
scroll to position [15, 0]
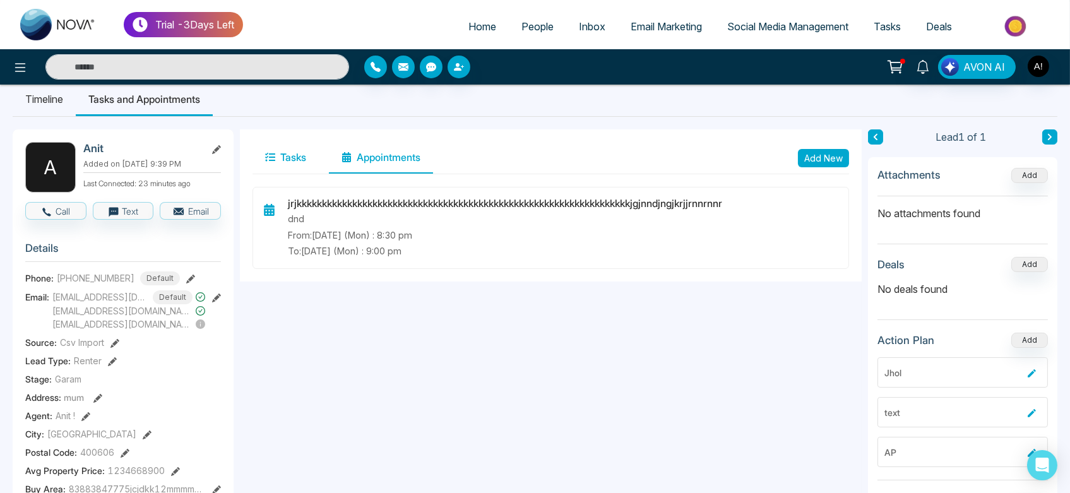
click at [273, 154] on icon at bounding box center [270, 157] width 10 height 10
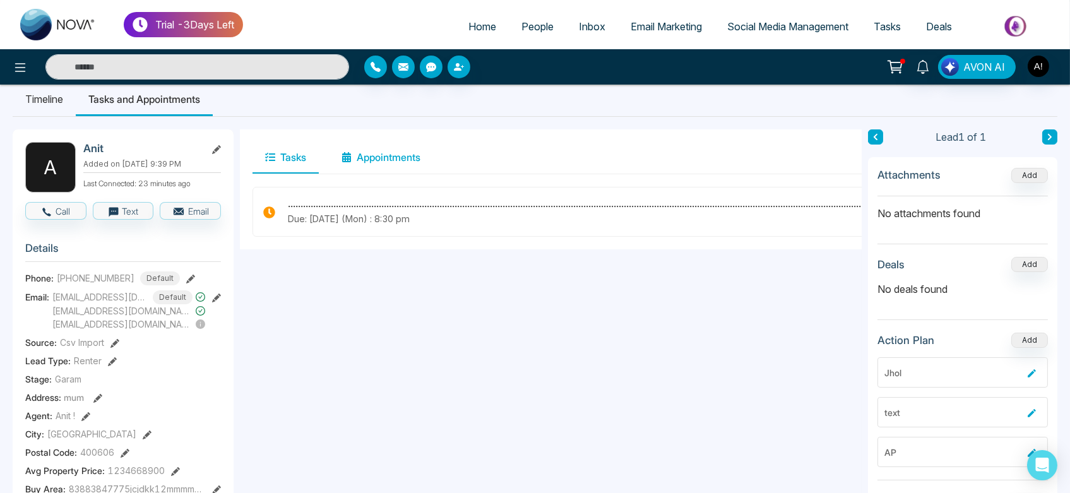
click at [389, 148] on button "Appointments" at bounding box center [381, 158] width 104 height 32
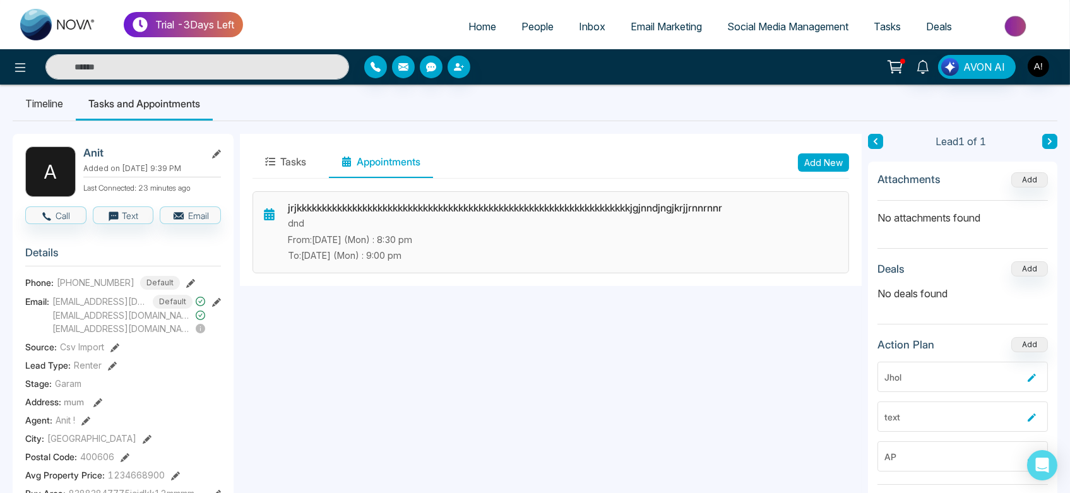
scroll to position [0, 0]
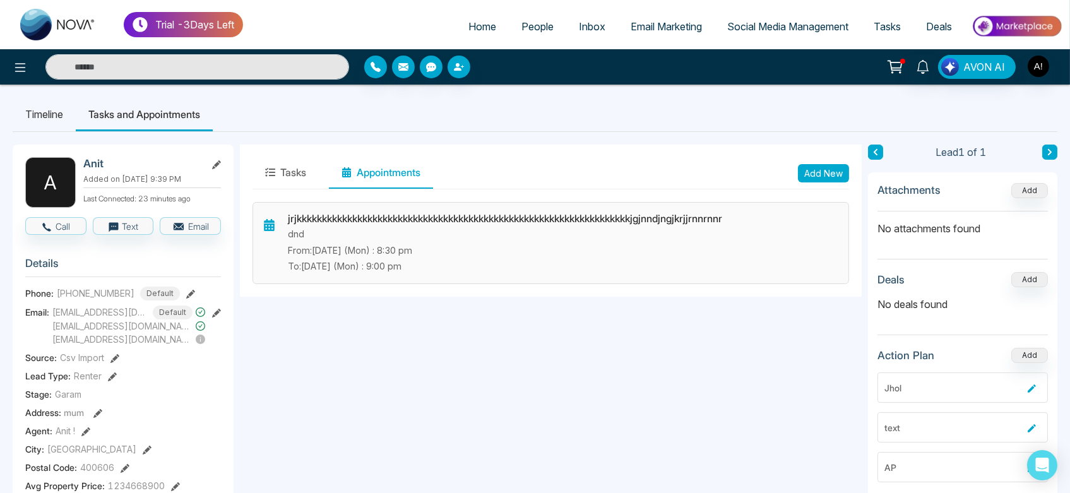
click at [540, 239] on p "dnd" at bounding box center [563, 234] width 550 height 14
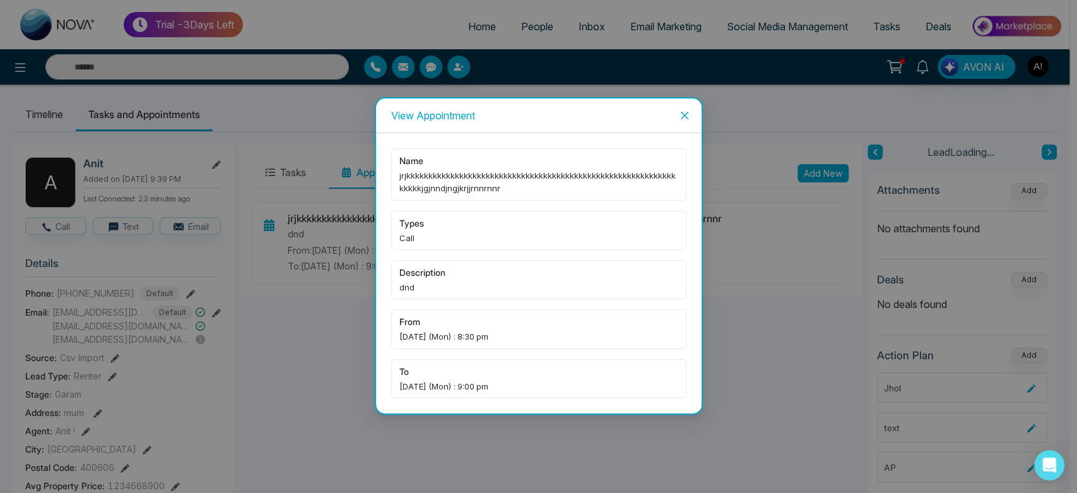
click at [677, 110] on span "Close" at bounding box center [685, 115] width 34 height 34
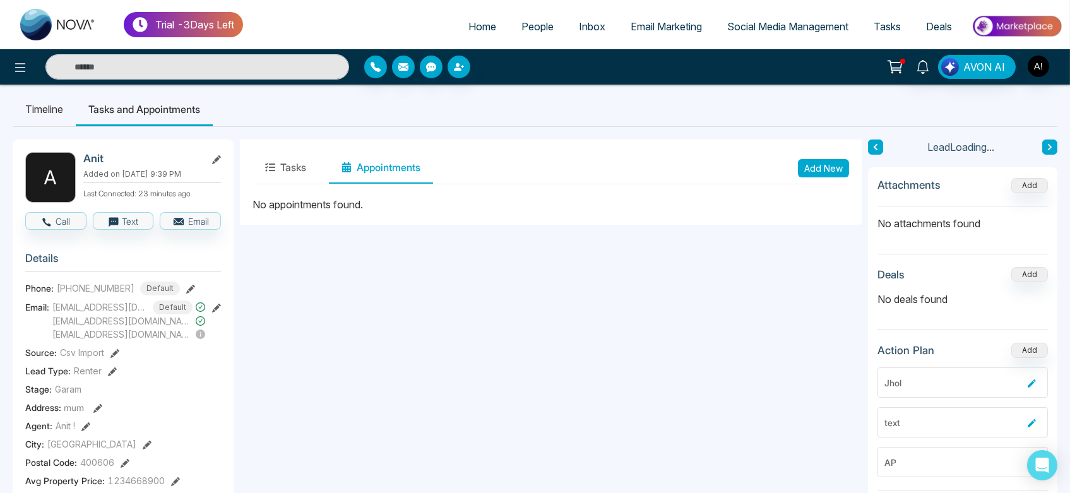
scroll to position [6, 0]
click at [273, 154] on button "Tasks" at bounding box center [285, 167] width 66 height 32
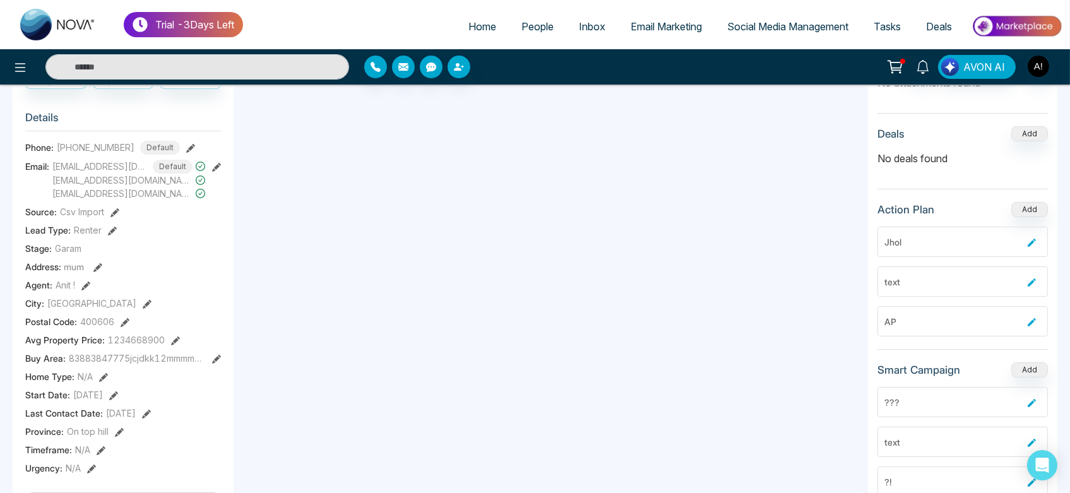
scroll to position [163, 0]
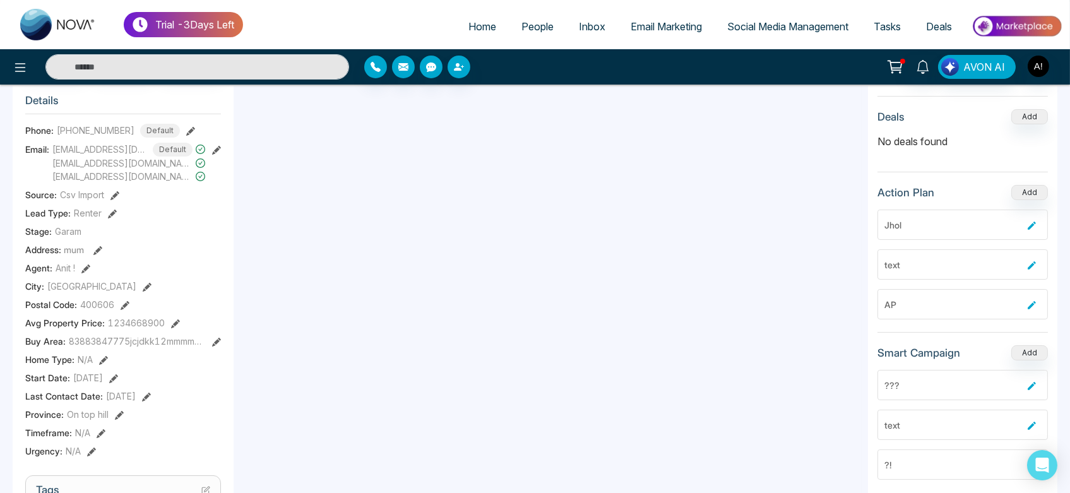
click at [115, 191] on icon at bounding box center [114, 195] width 9 height 9
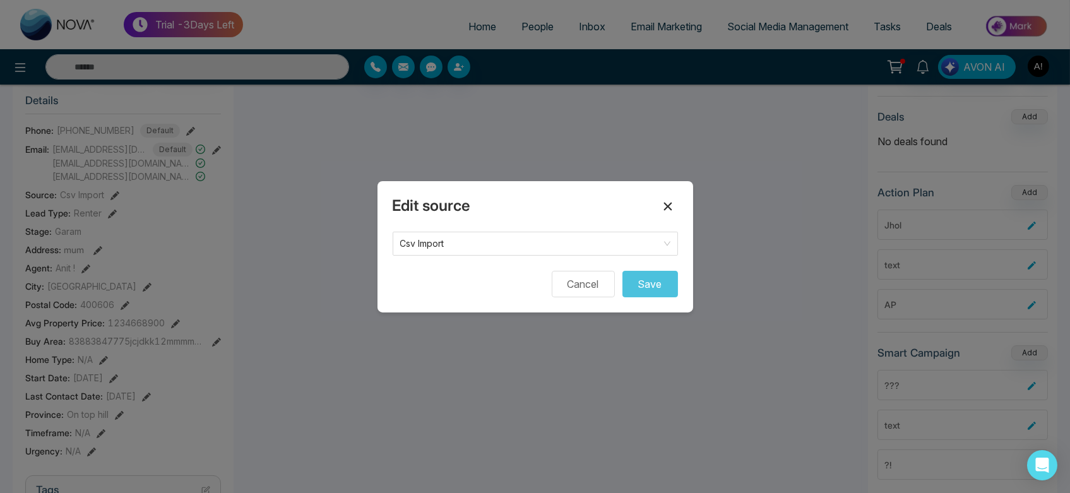
click at [660, 203] on icon at bounding box center [667, 206] width 15 height 15
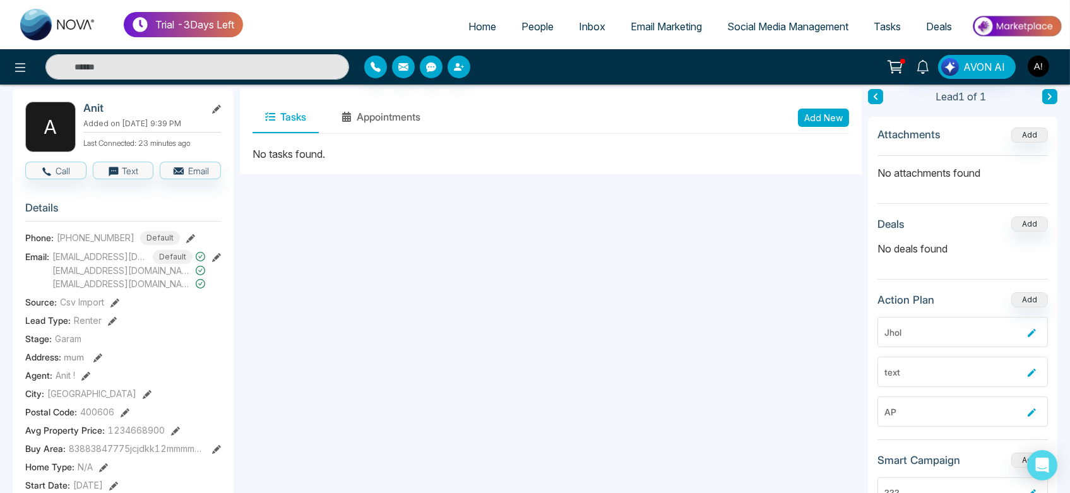
scroll to position [0, 0]
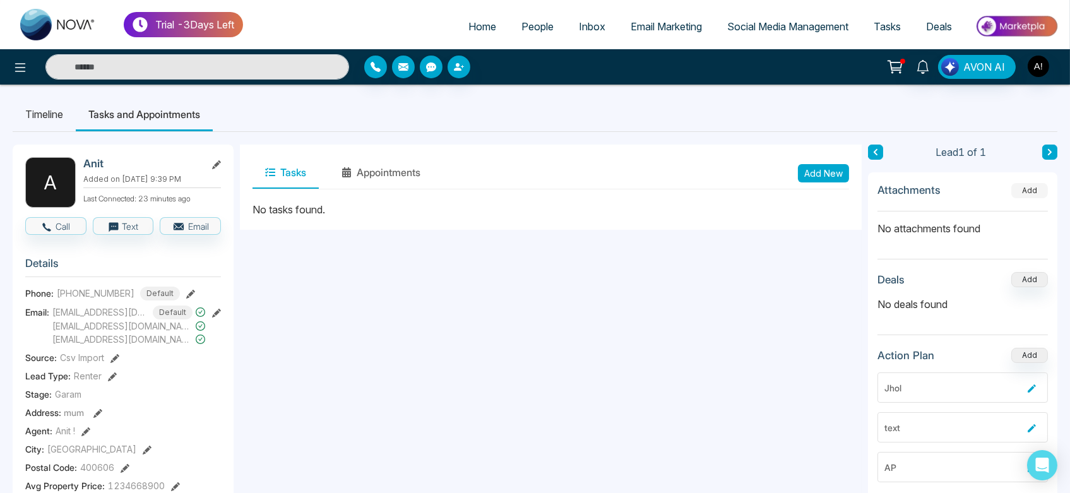
click at [1027, 186] on button "Add" at bounding box center [1029, 190] width 37 height 15
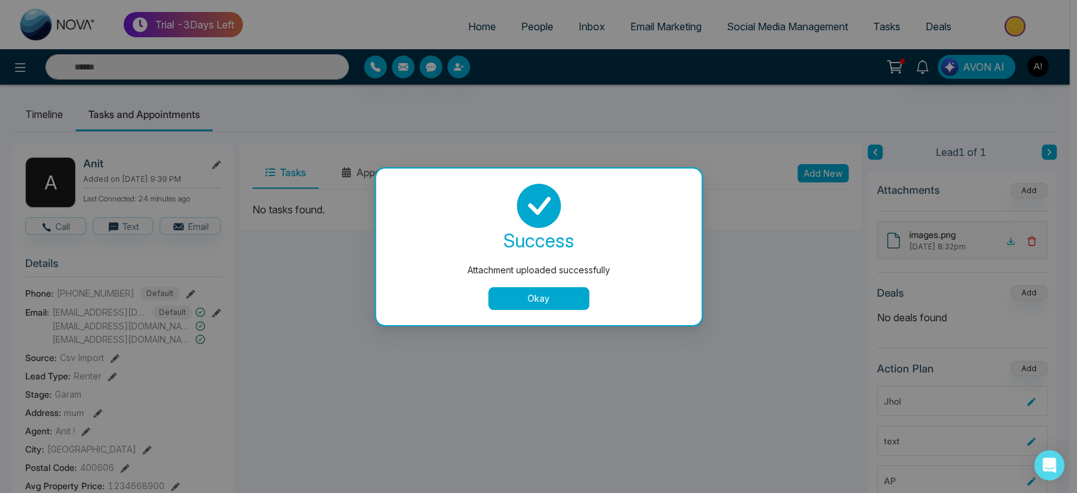
click at [547, 292] on button "Okay" at bounding box center [538, 298] width 101 height 23
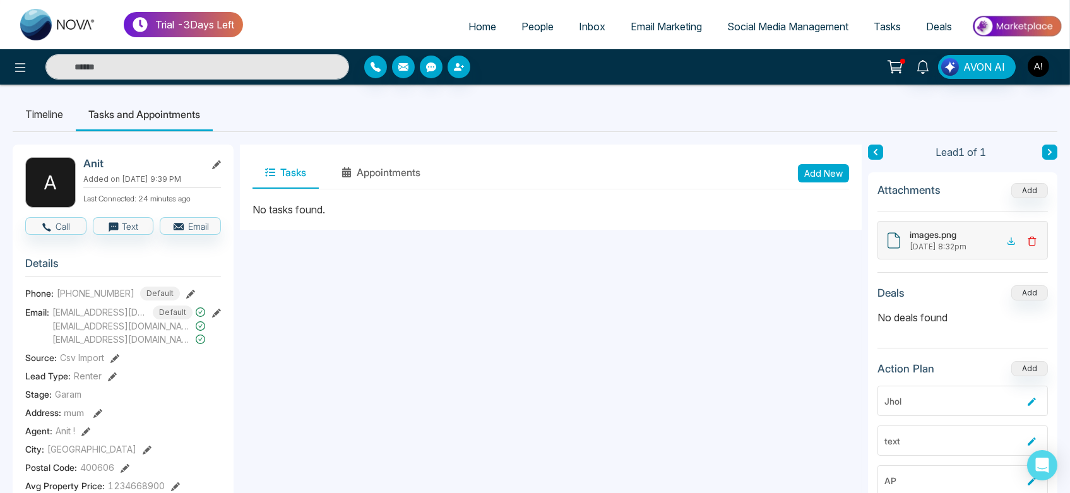
click at [1036, 239] on icon at bounding box center [1032, 241] width 10 height 10
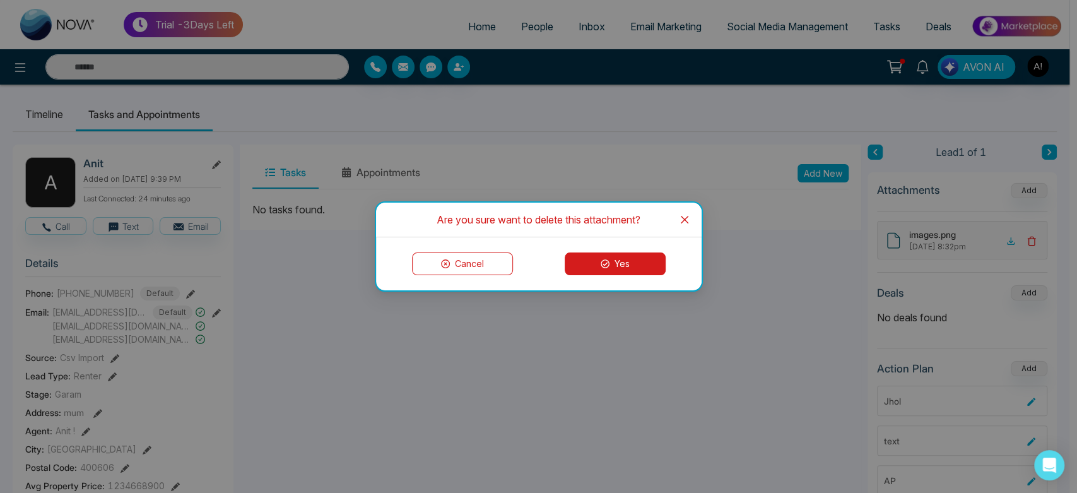
click at [625, 271] on button "Yes" at bounding box center [615, 263] width 101 height 23
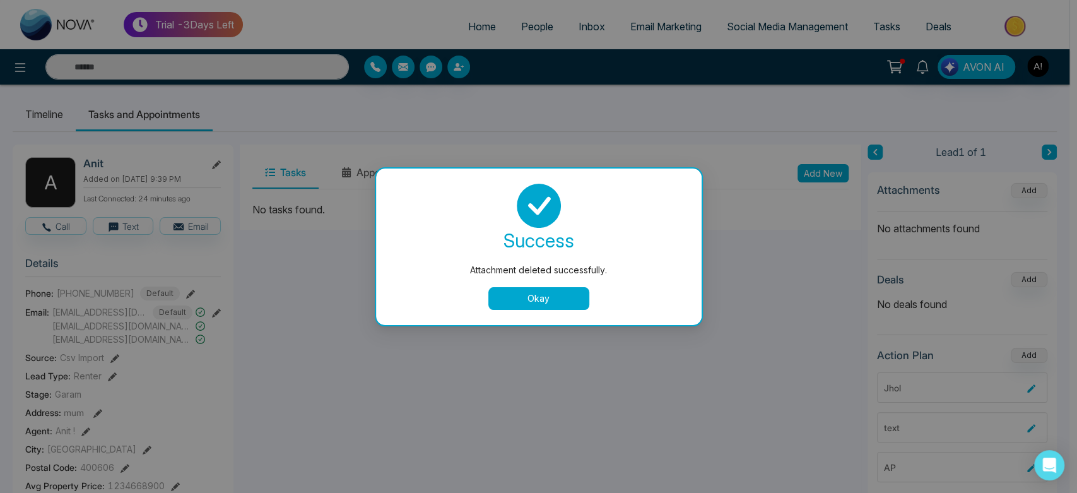
click at [573, 295] on button "Okay" at bounding box center [538, 298] width 101 height 23
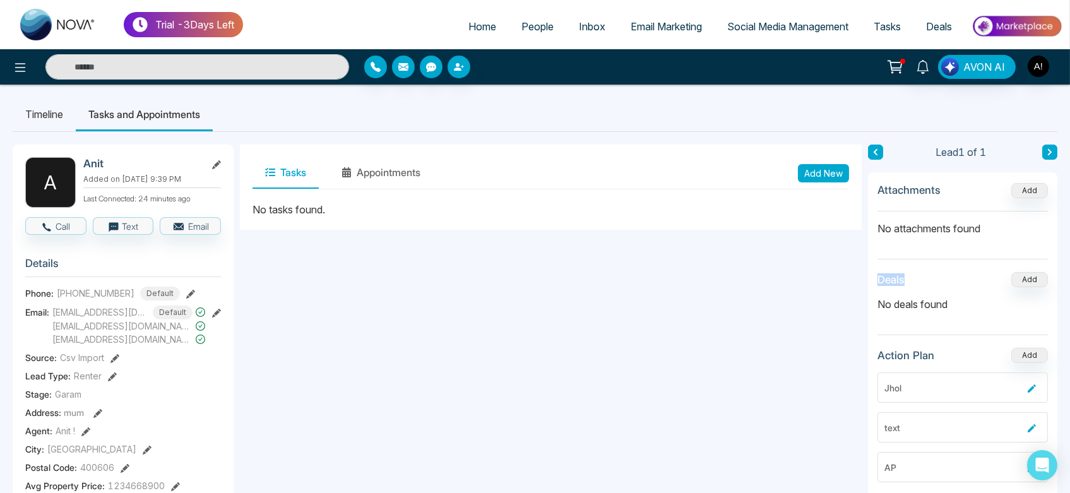
drag, startPoint x: 877, startPoint y: 279, endPoint x: 966, endPoint y: 286, distance: 89.3
click at [966, 286] on div "Deals Add" at bounding box center [962, 279] width 170 height 15
drag, startPoint x: 969, startPoint y: 300, endPoint x: 871, endPoint y: 278, distance: 100.3
click at [871, 278] on div "Attachments Add No attachments found Deals Add No deals found Action Plan Add J…" at bounding box center [962, 418] width 189 height 492
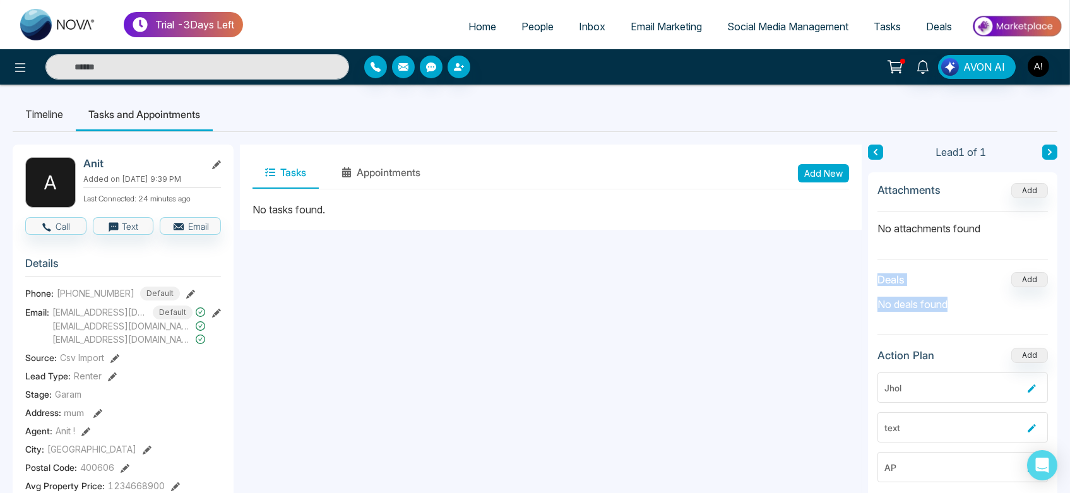
click at [938, 269] on div "Attachments Add No attachments found Deals Add No deals found Action Plan Add J…" at bounding box center [962, 418] width 189 height 492
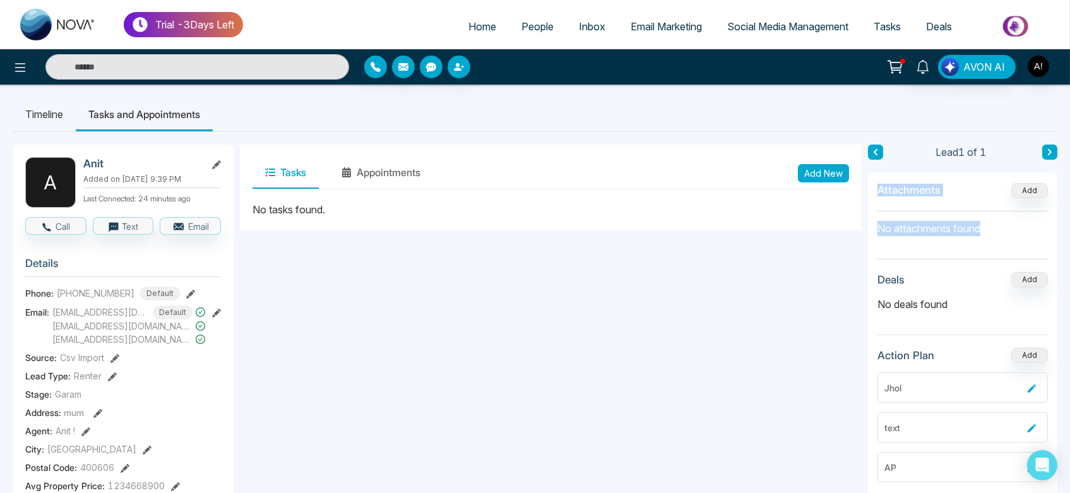
drag, startPoint x: 868, startPoint y: 184, endPoint x: 985, endPoint y: 238, distance: 128.2
click at [985, 238] on div "Attachments Add No attachments found Deals Add No deals found Action Plan Add J…" at bounding box center [962, 418] width 189 height 492
click at [985, 238] on section "Attachments Add No attachments found" at bounding box center [962, 221] width 170 height 78
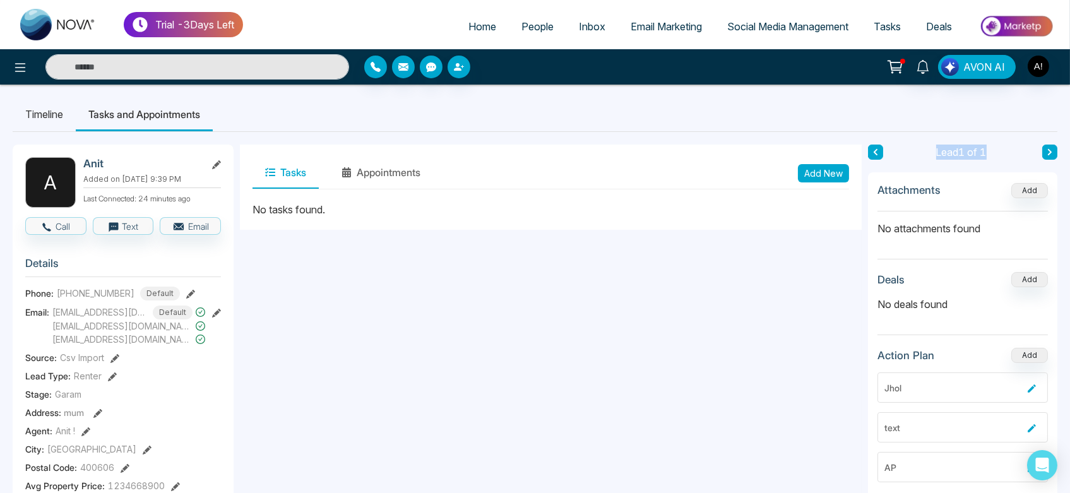
drag, startPoint x: 930, startPoint y: 151, endPoint x: 1014, endPoint y: 148, distance: 84.0
click at [1014, 148] on div "Lead 1 of 1" at bounding box center [962, 152] width 189 height 15
click at [382, 167] on button "Appointments" at bounding box center [381, 173] width 104 height 32
click at [293, 168] on button "Tasks" at bounding box center [285, 173] width 66 height 32
click at [386, 169] on button "Appointments" at bounding box center [381, 173] width 104 height 32
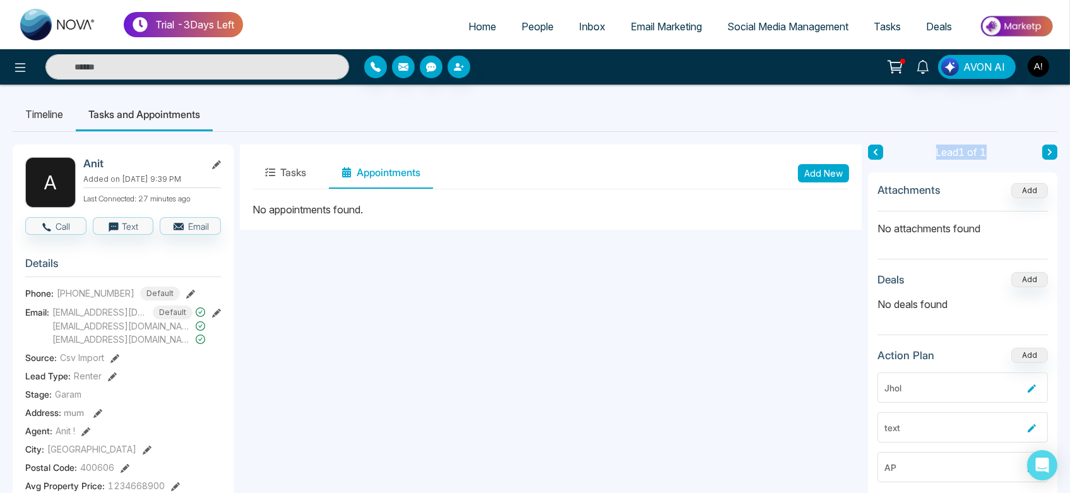
click at [899, 34] on link "Tasks" at bounding box center [887, 27] width 52 height 24
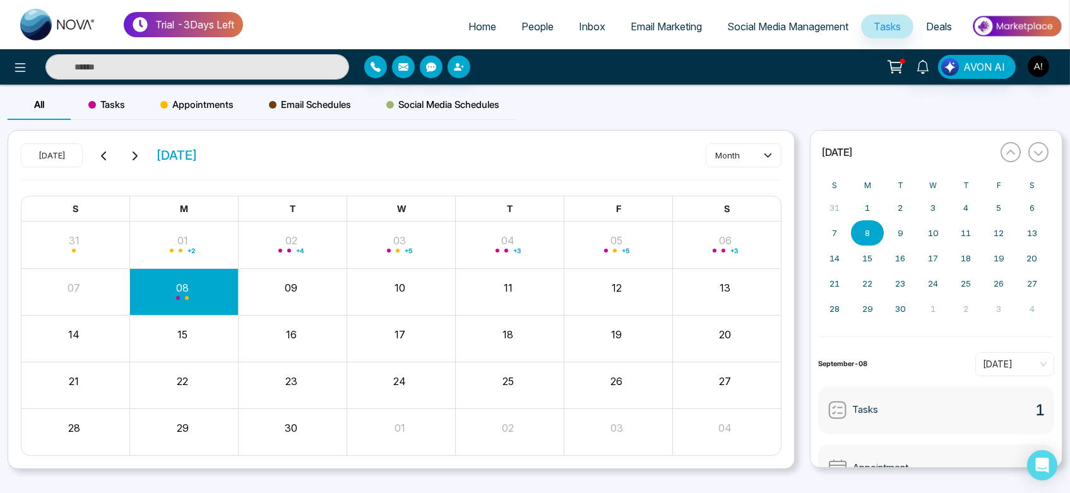
click at [118, 105] on span "Tasks" at bounding box center [106, 104] width 37 height 15
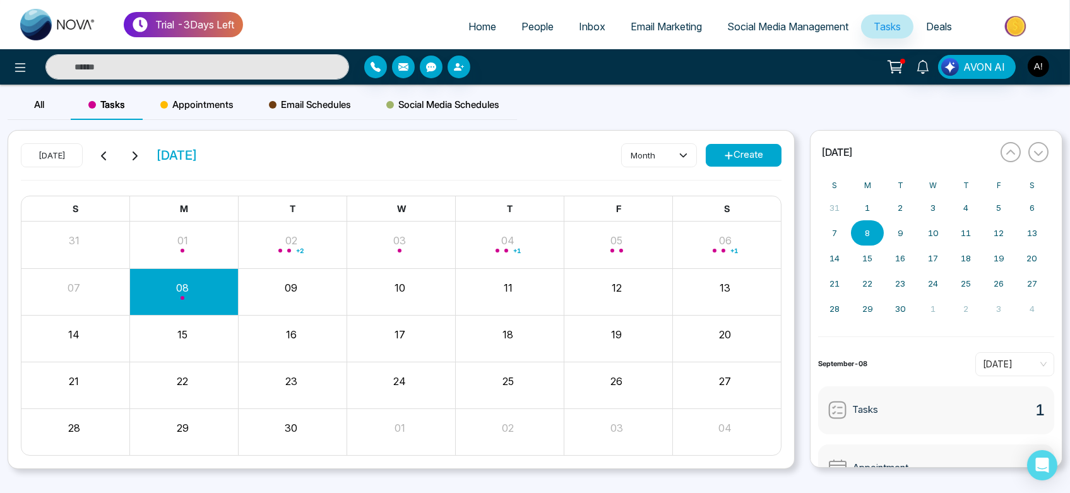
click at [739, 150] on button "Create" at bounding box center [744, 155] width 76 height 23
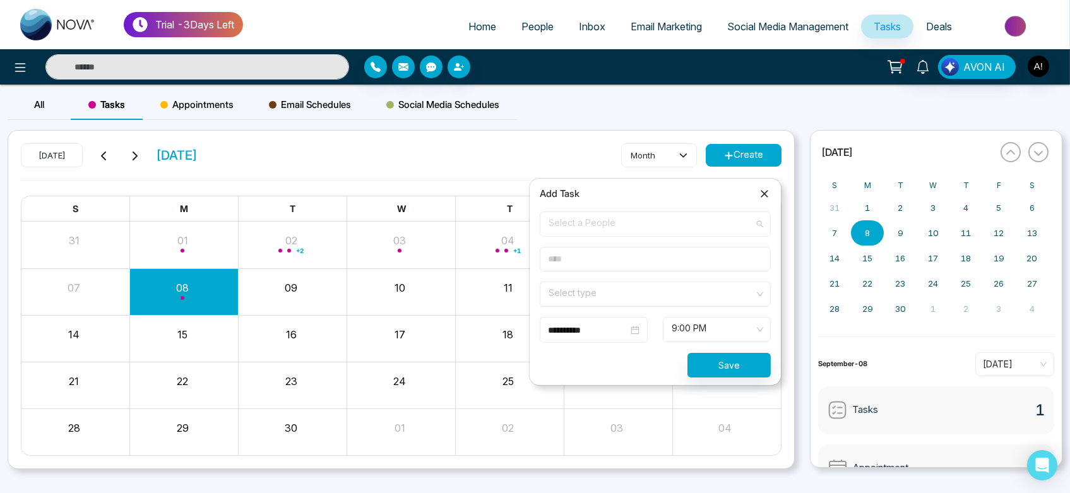
click at [654, 225] on span "Select a People" at bounding box center [654, 223] width 213 height 21
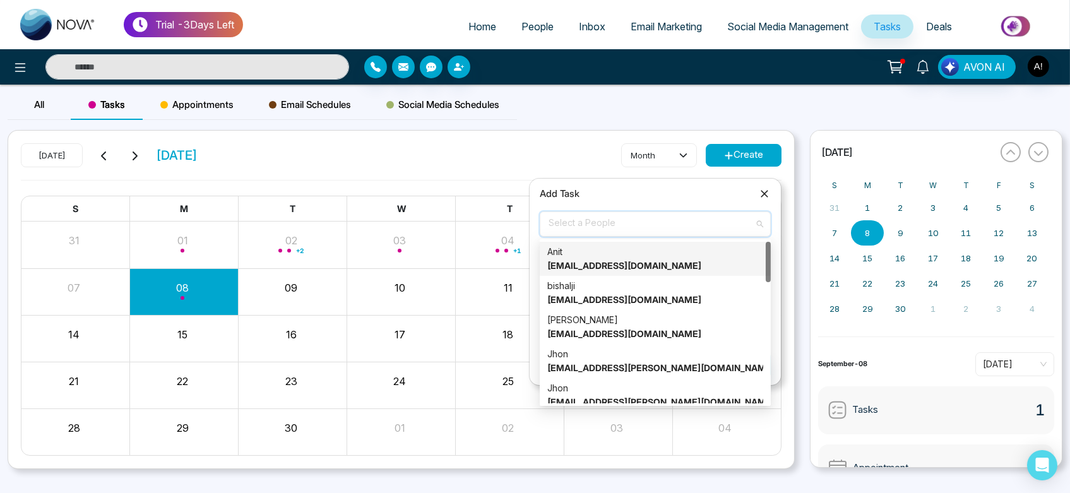
click at [656, 258] on div "Anit anit@mmnovatech.com" at bounding box center [655, 259] width 216 height 28
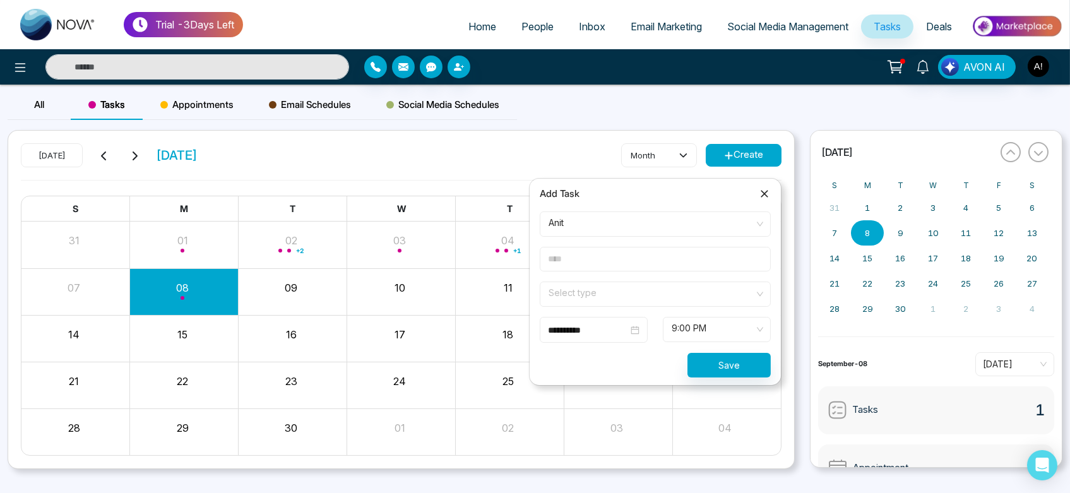
click at [615, 254] on input "text" at bounding box center [655, 259] width 231 height 25
click at [583, 252] on input "text" at bounding box center [655, 259] width 231 height 25
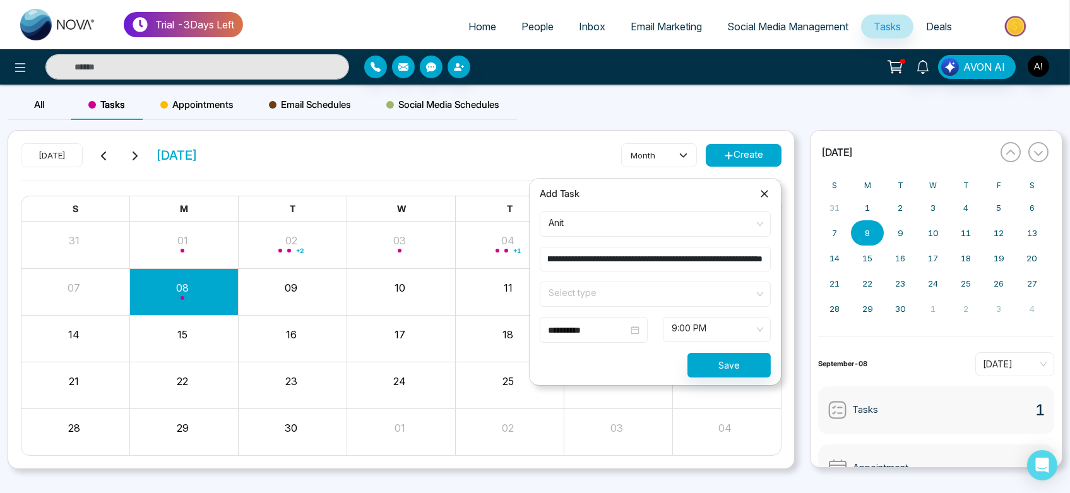
scroll to position [0, 1857]
type input "**********"
click at [615, 299] on input "search" at bounding box center [650, 291] width 207 height 19
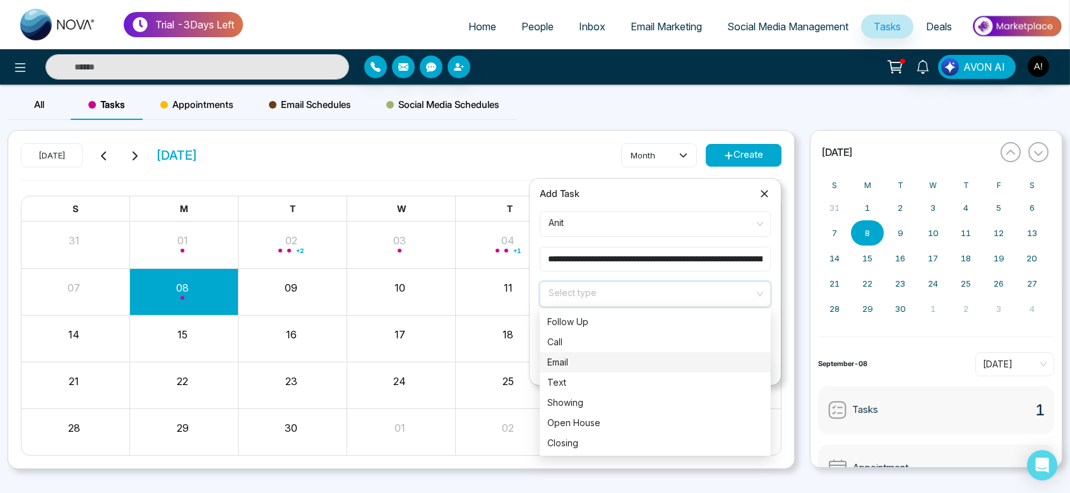
click at [623, 365] on div "Email" at bounding box center [655, 362] width 216 height 14
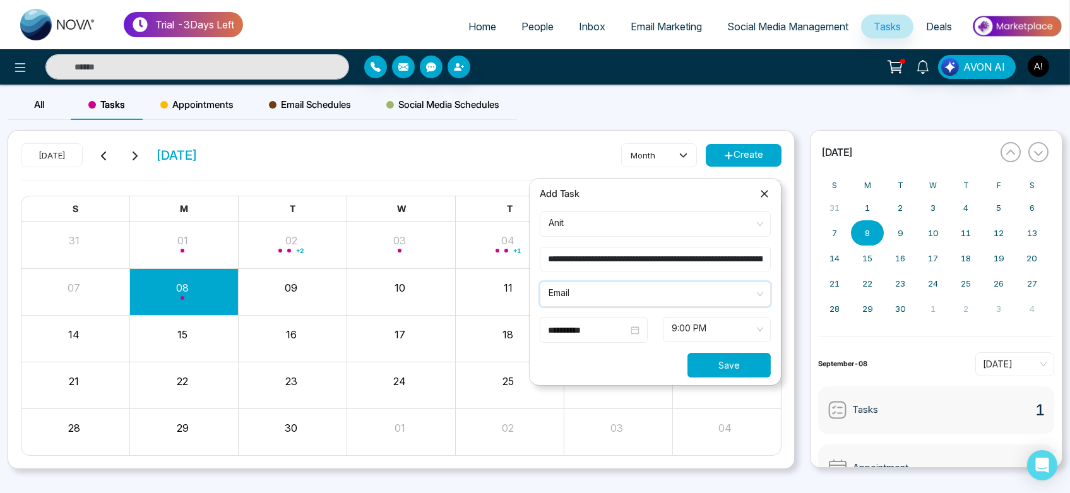
click at [731, 362] on button "Save" at bounding box center [728, 365] width 83 height 25
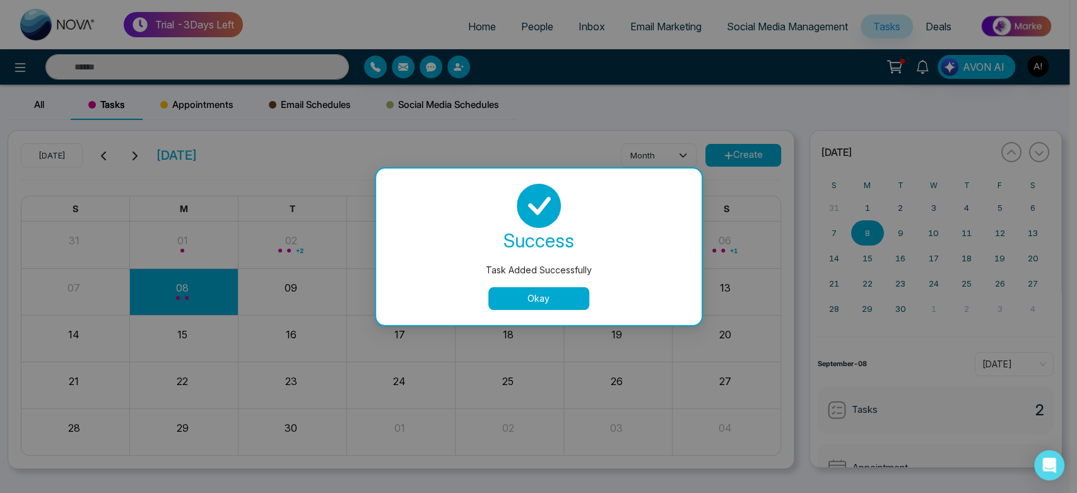
click at [547, 299] on button "Okay" at bounding box center [538, 298] width 101 height 23
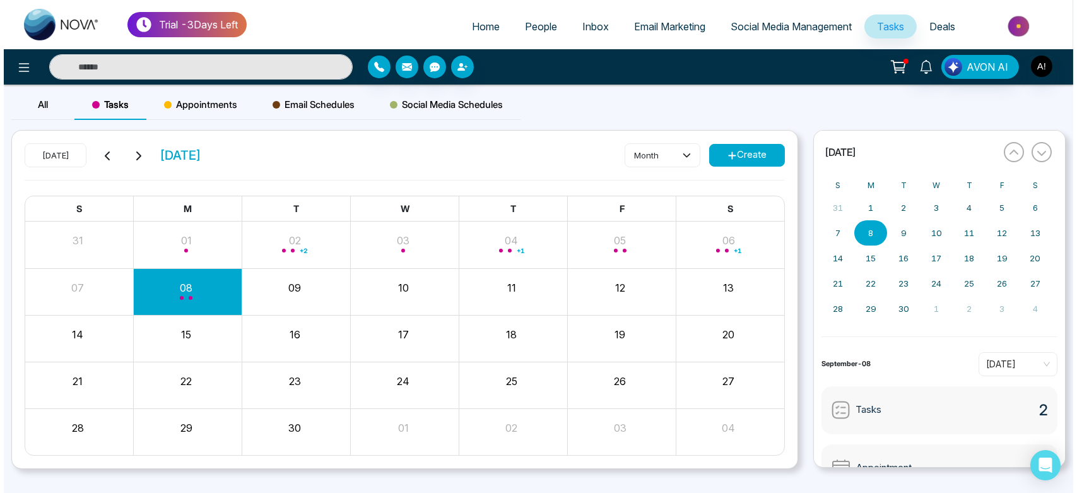
scroll to position [8, 0]
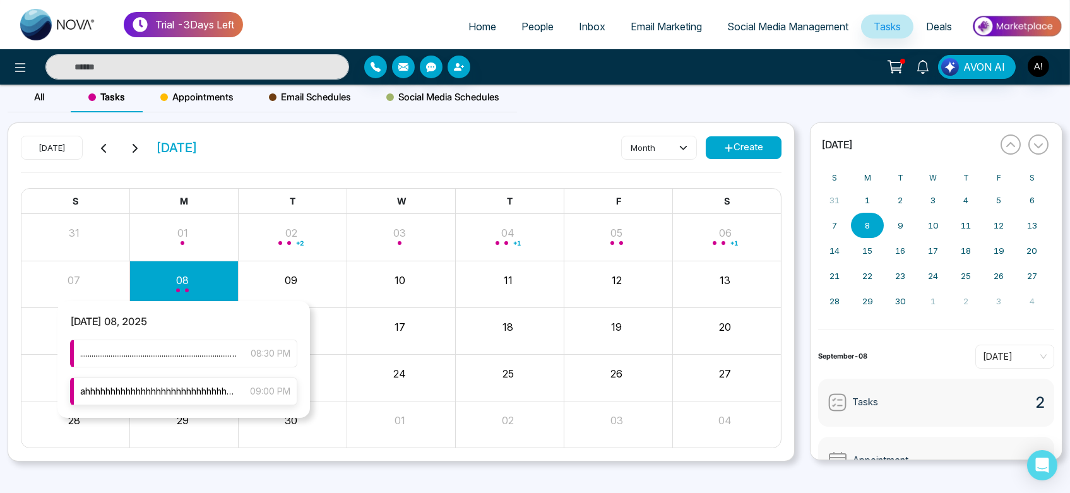
click at [182, 389] on span "ahhhhhhhhhhhhhhhhhhhhhhhhhhhhhhh dmmmmmmmmmmmmcvvvvvvvvvvvvvvvshjjjjjjjjjjjjjjj…" at bounding box center [158, 391] width 157 height 14
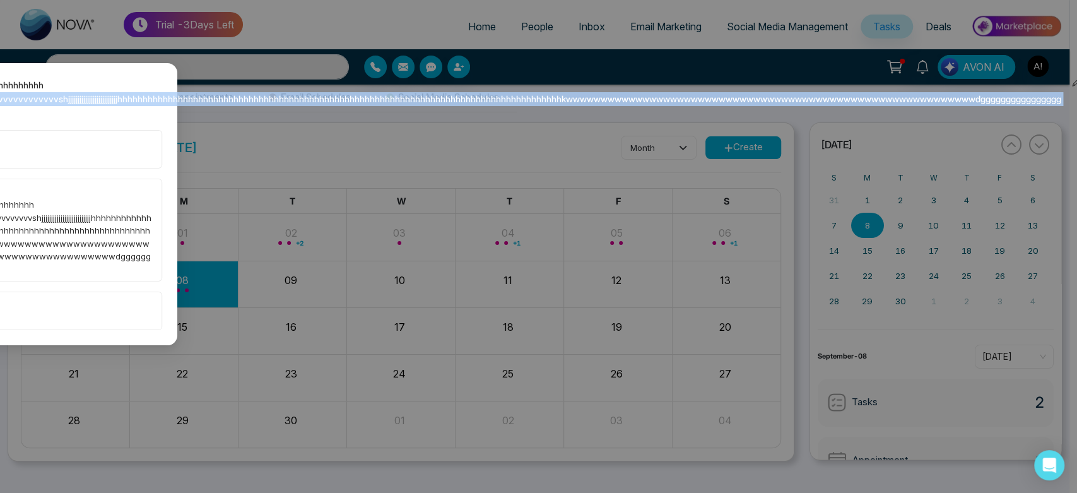
scroll to position [0, 555]
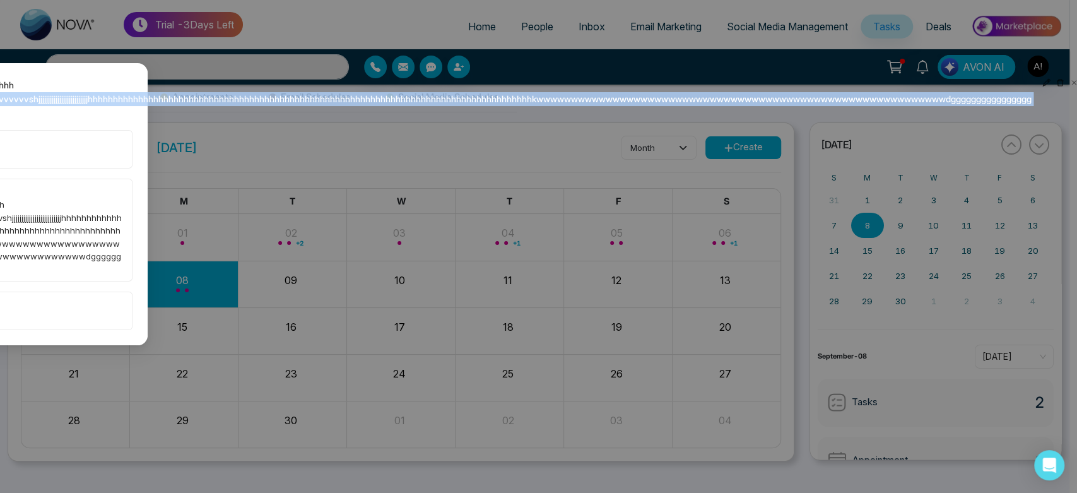
drag, startPoint x: 1076, startPoint y: 86, endPoint x: 1076, endPoint y: 99, distance: 13.3
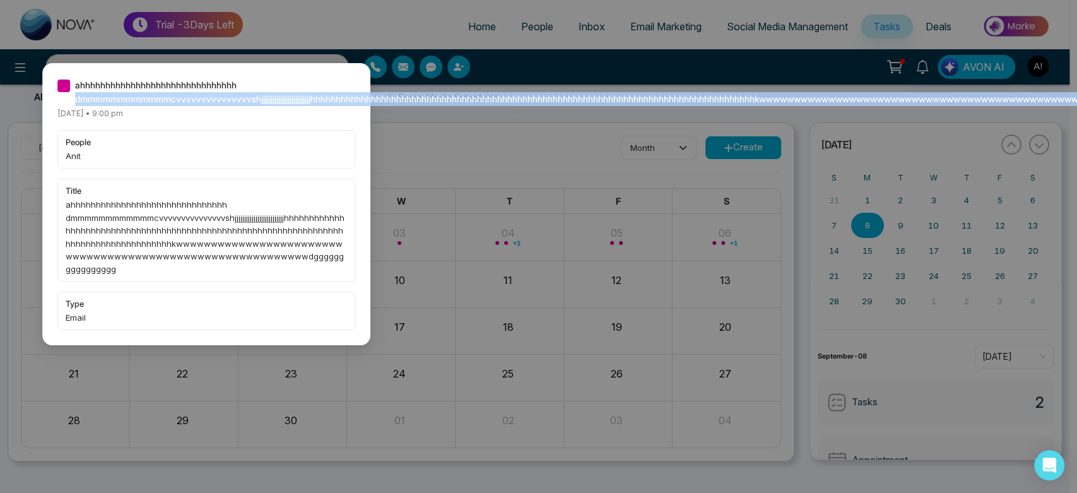
scroll to position [0, 0]
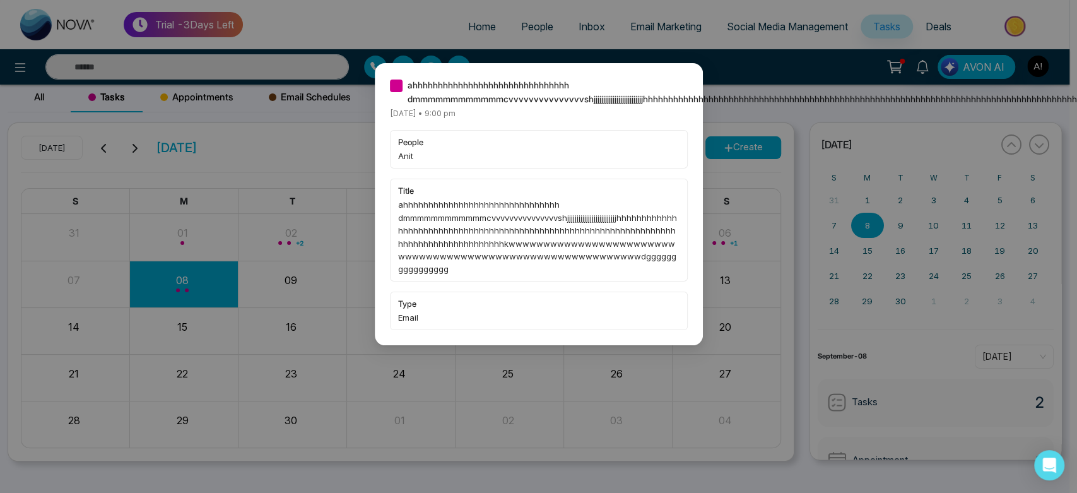
click at [437, 91] on span "ahhhhhhhhhhhhhhhhhhhhhhhhhhhhhhh dmmmmmmmmmmmmcvvvvvvvvvvvvvvvshjjjjjjjjjjjjjjj…" at bounding box center [998, 92] width 1180 height 28
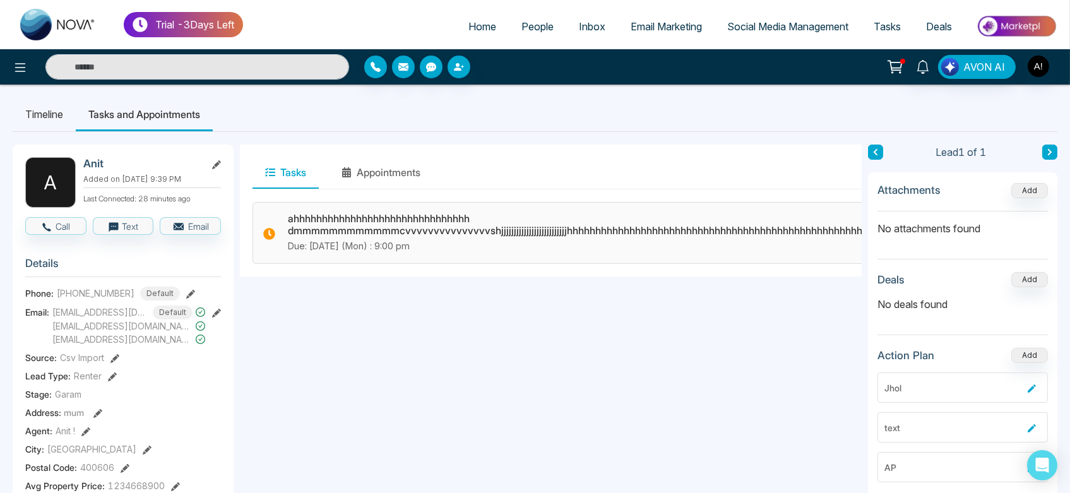
click at [626, 237] on div "ahhhhhhhhhhhhhhhhhhhhhhhhhhhhhhh dmmmmmmmmmmmmcvvvvvvvvvvvvvvvshjjjjjjjjjjjjjjj…" at bounding box center [970, 233] width 1364 height 40
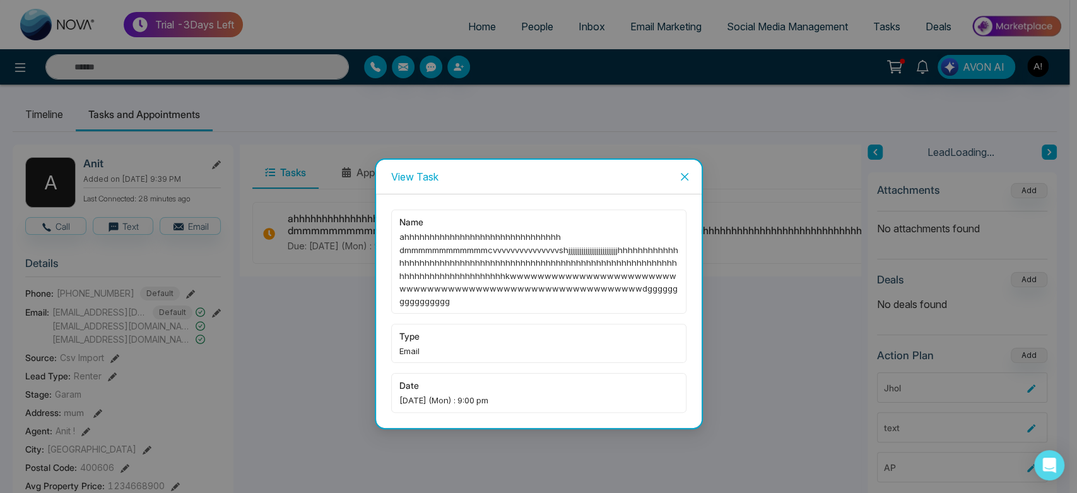
click at [716, 264] on div "View Task name ahhhhhhhhhhhhhhhhhhhhhhhhhhhhhhh dmmmmmmmmmmmmcvvvvvvvvvvvvvvvsh…" at bounding box center [538, 246] width 1077 height 493
drag, startPoint x: 399, startPoint y: 229, endPoint x: 432, endPoint y: 239, distance: 34.3
click at [432, 239] on div "name ahhhhhhhhhhhhhhhhhhhhhhhhhhhhhhh dmmmmmmmmmmmmcvvvvvvvvvvvvvvvshjjjjjjjjjj…" at bounding box center [538, 262] width 295 height 104
click at [682, 174] on icon "close" at bounding box center [685, 177] width 10 height 10
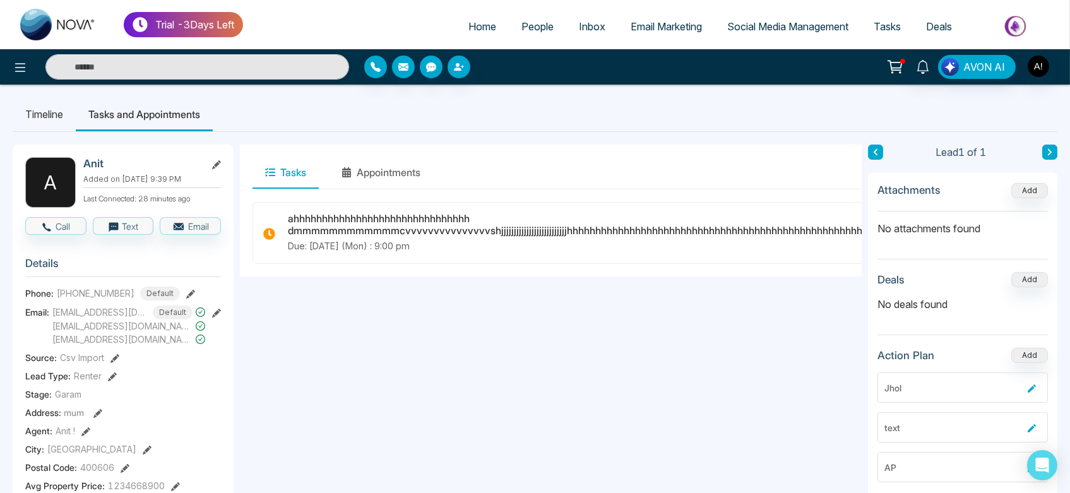
click at [51, 110] on li "Timeline" at bounding box center [44, 114] width 63 height 34
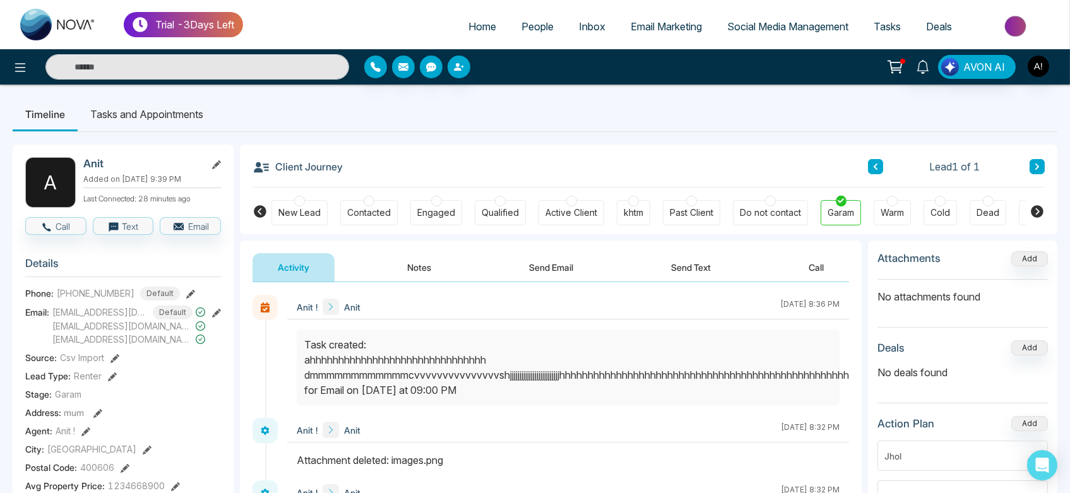
drag, startPoint x: 298, startPoint y: 353, endPoint x: 844, endPoint y: 370, distance: 546.8
click at [810, 403] on div at bounding box center [568, 367] width 543 height 76
drag, startPoint x: 307, startPoint y: 357, endPoint x: 593, endPoint y: 381, distance: 287.5
click at [593, 381] on div "Task created: ahhhhhhhhhhhhhhhhhhhhhhhhhhhhhhh dmmmmmmmmmmmmcvvvvvvvvvvvvvvvshj…" at bounding box center [568, 367] width 528 height 61
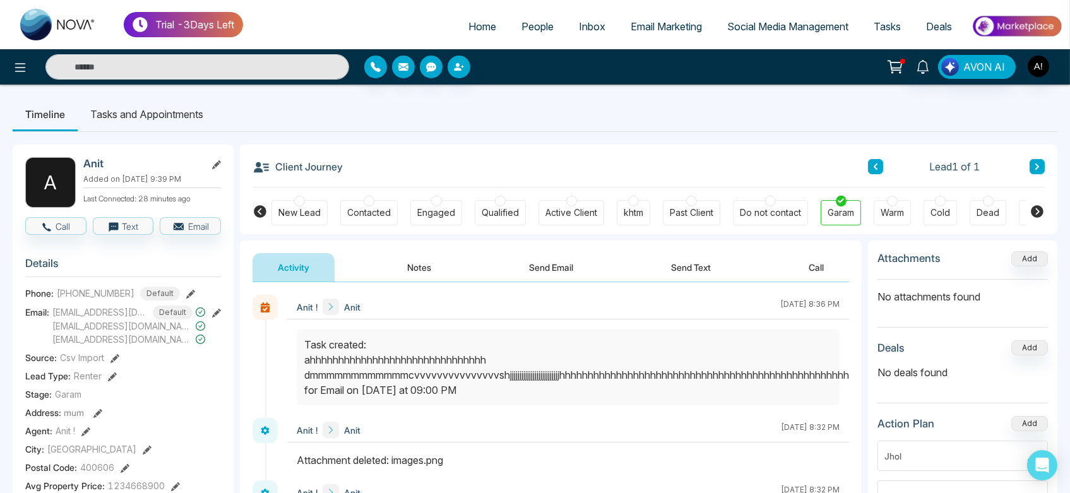
click at [606, 413] on div at bounding box center [568, 373] width 562 height 88
click at [127, 105] on li "Tasks and Appointments" at bounding box center [147, 114] width 138 height 34
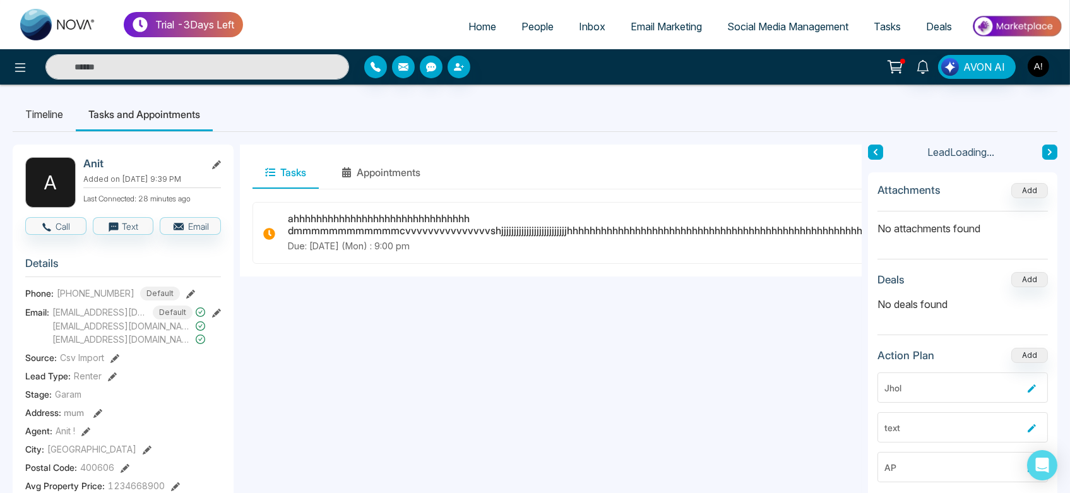
click at [25, 125] on li "Timeline" at bounding box center [44, 114] width 63 height 34
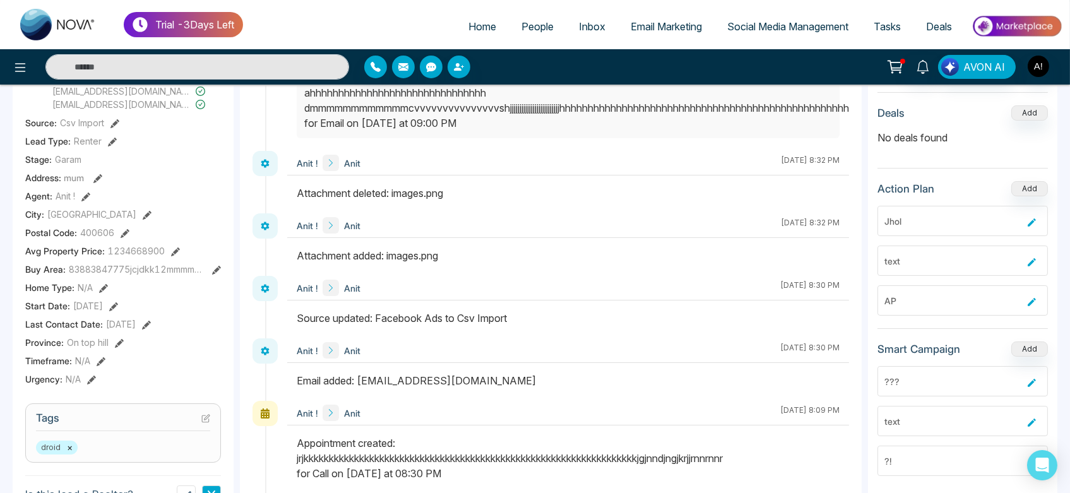
scroll to position [237, 0]
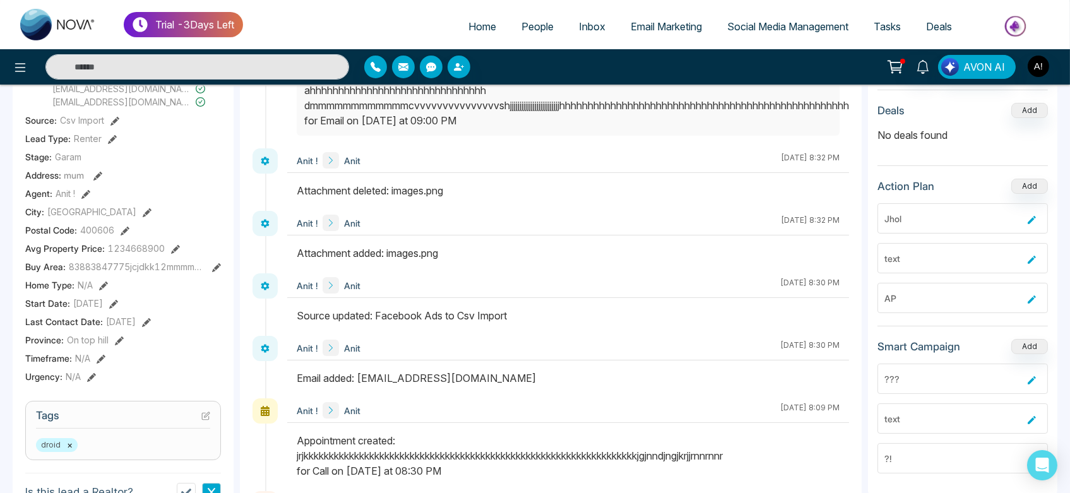
click at [97, 177] on icon at bounding box center [97, 176] width 9 height 9
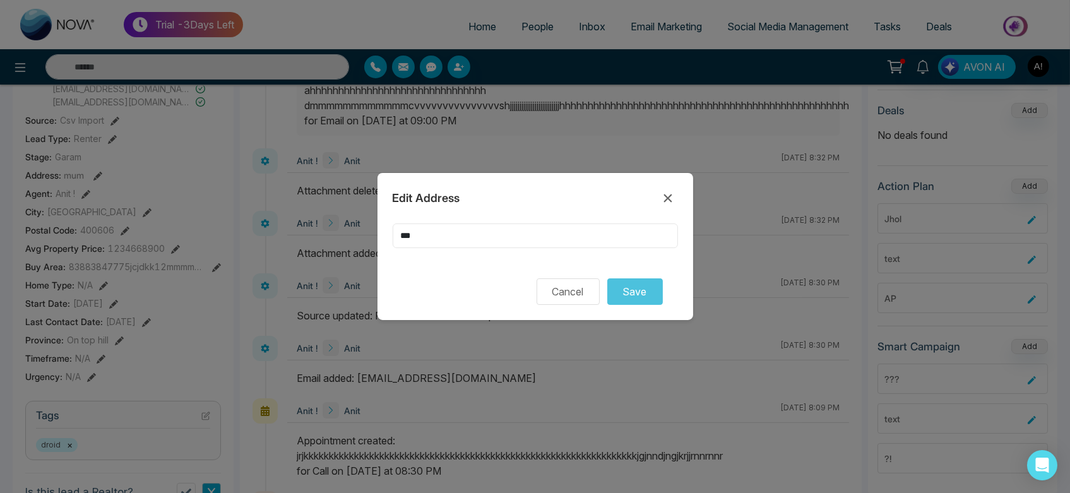
click at [482, 226] on input "***" at bounding box center [535, 235] width 285 height 25
click at [548, 232] on input "******" at bounding box center [535, 235] width 285 height 25
click at [489, 239] on input "******" at bounding box center [535, 235] width 285 height 25
drag, startPoint x: 632, startPoint y: 311, endPoint x: 646, endPoint y: 287, distance: 27.7
click at [646, 287] on div "Edit Address ****** Cancel Save" at bounding box center [535, 246] width 316 height 147
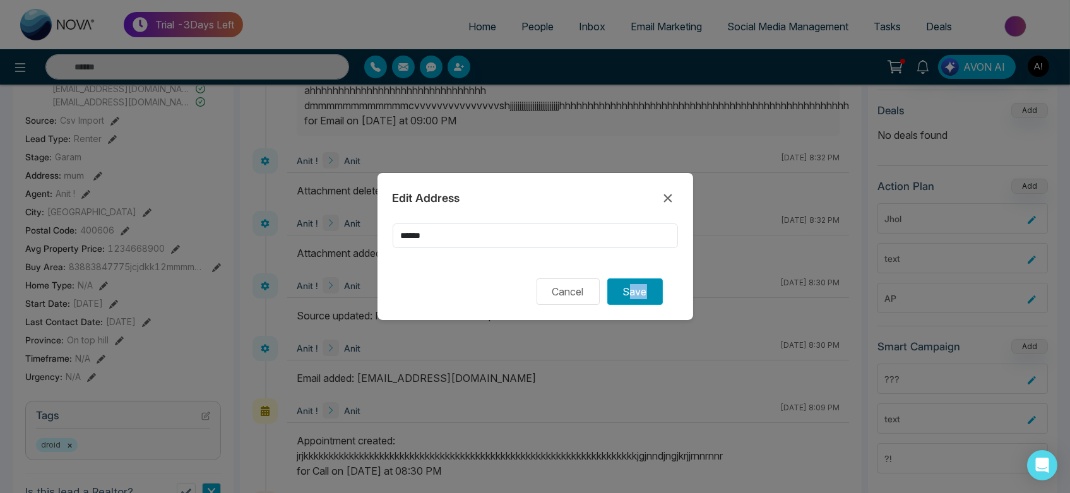
click at [646, 287] on button "Save" at bounding box center [635, 291] width 56 height 27
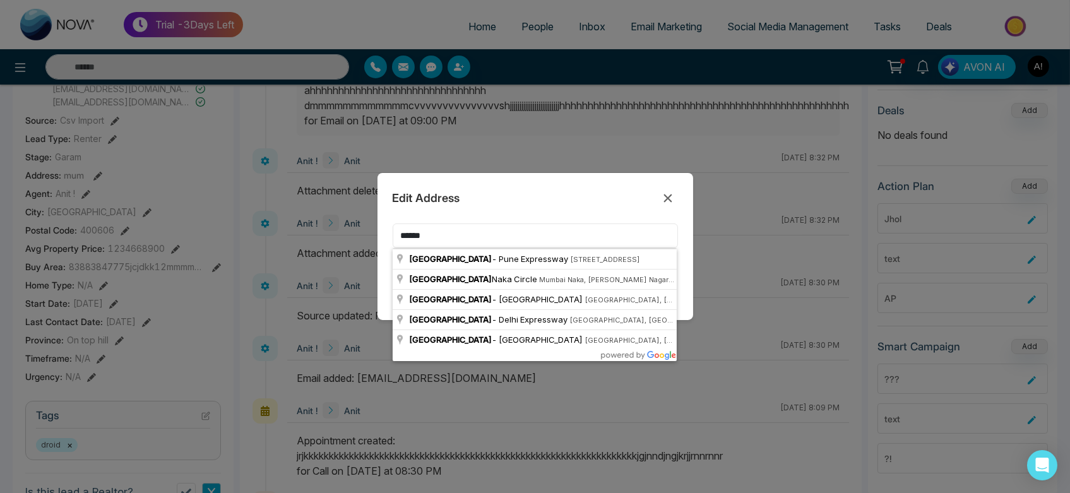
click at [488, 236] on input "******" at bounding box center [535, 235] width 285 height 25
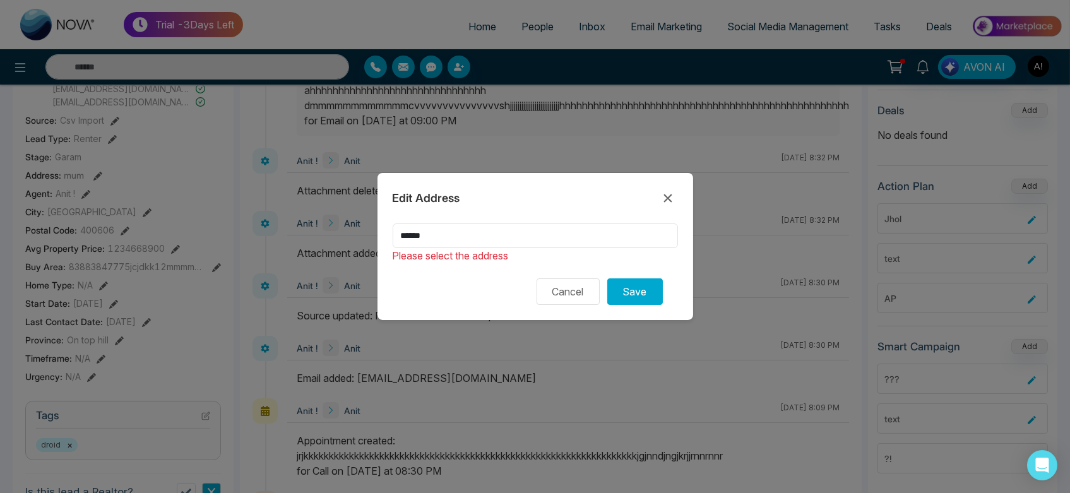
click at [367, 216] on div "Edit Address ****** Please select the address Cancel Save" at bounding box center [535, 246] width 1070 height 493
click at [618, 299] on button "Save" at bounding box center [635, 291] width 56 height 27
click at [633, 299] on button "Save" at bounding box center [635, 291] width 56 height 27
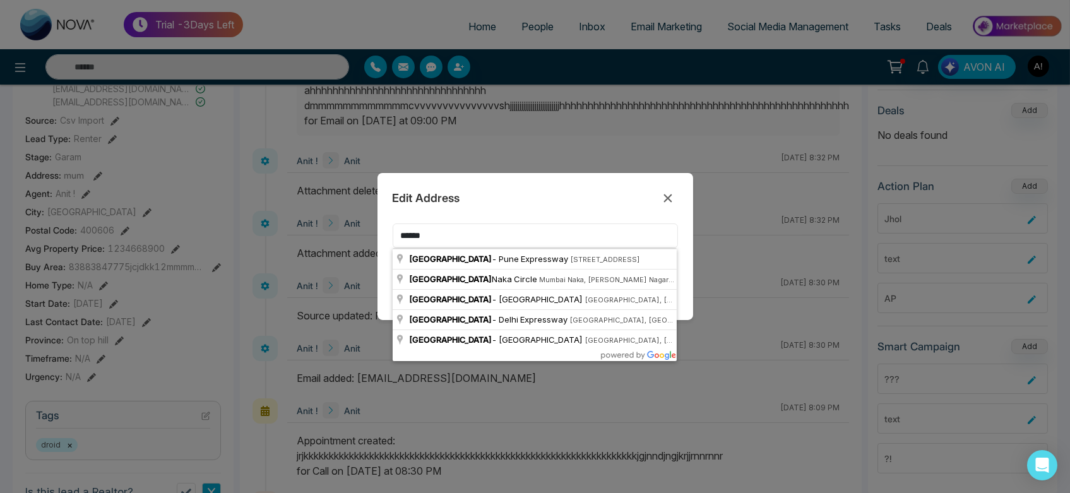
click at [449, 231] on input "******" at bounding box center [535, 235] width 285 height 25
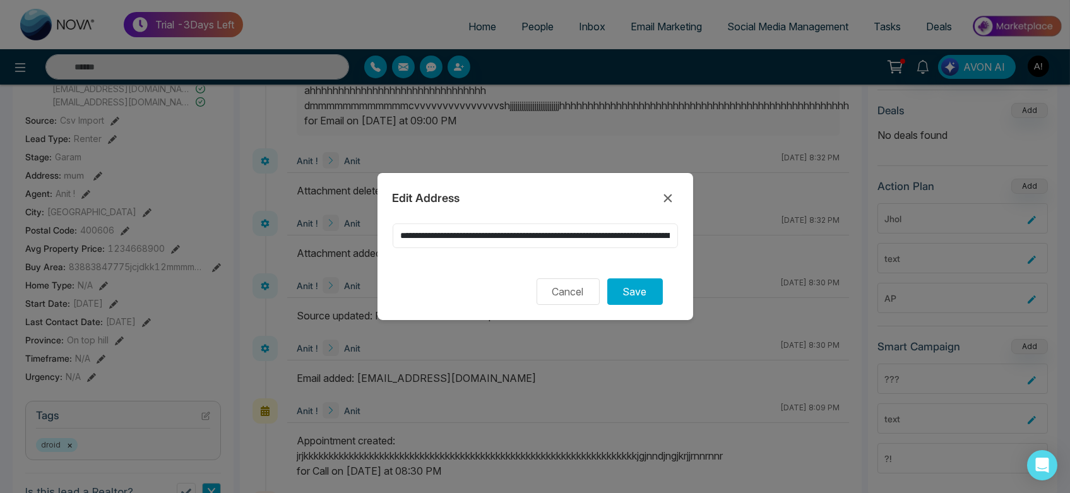
scroll to position [0, 201]
drag, startPoint x: 435, startPoint y: 237, endPoint x: 811, endPoint y: 236, distance: 375.5
click at [811, 236] on div "**********" at bounding box center [535, 246] width 1070 height 493
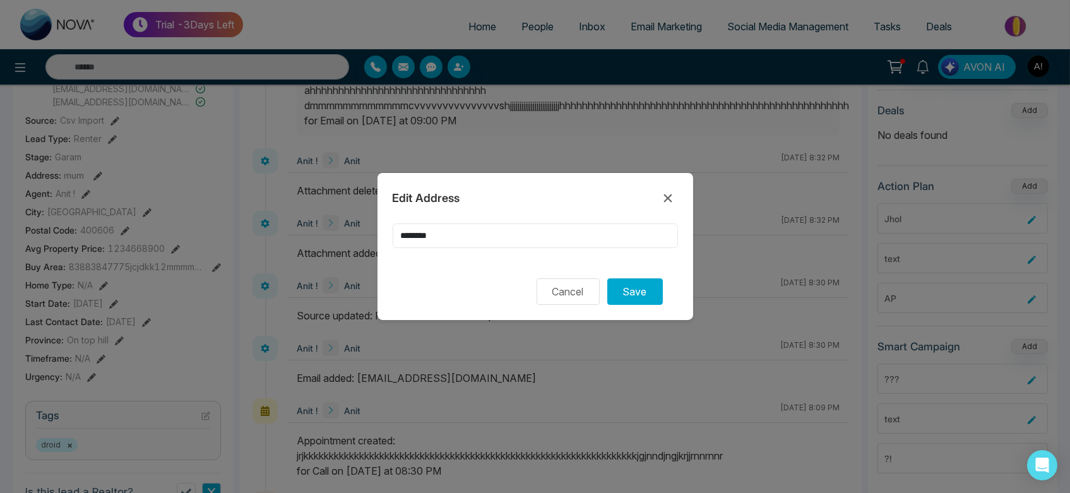
scroll to position [0, 0]
click at [850, 252] on div "Edit Address ******** Cancel Save" at bounding box center [535, 246] width 1070 height 493
click at [646, 283] on button "Save" at bounding box center [635, 291] width 56 height 27
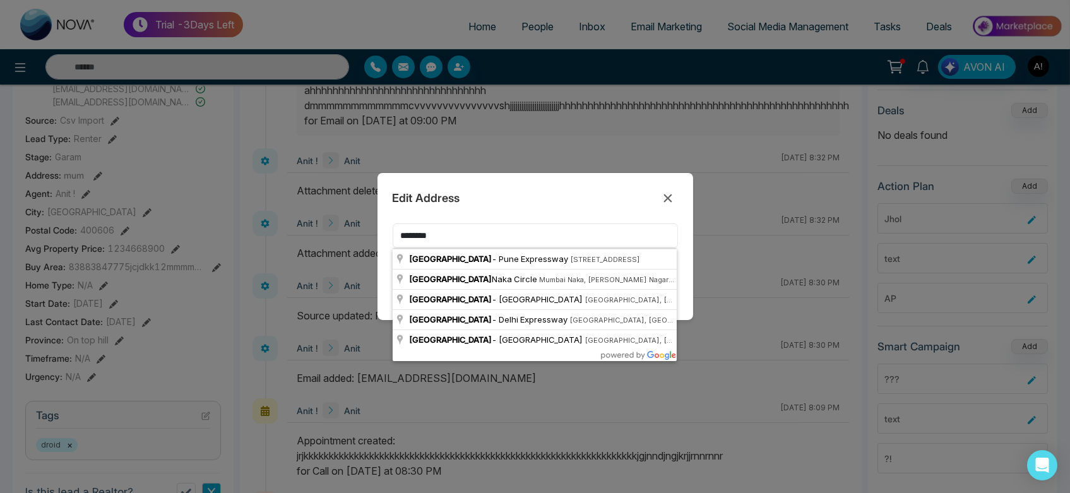
click at [519, 242] on input "********" at bounding box center [535, 235] width 285 height 25
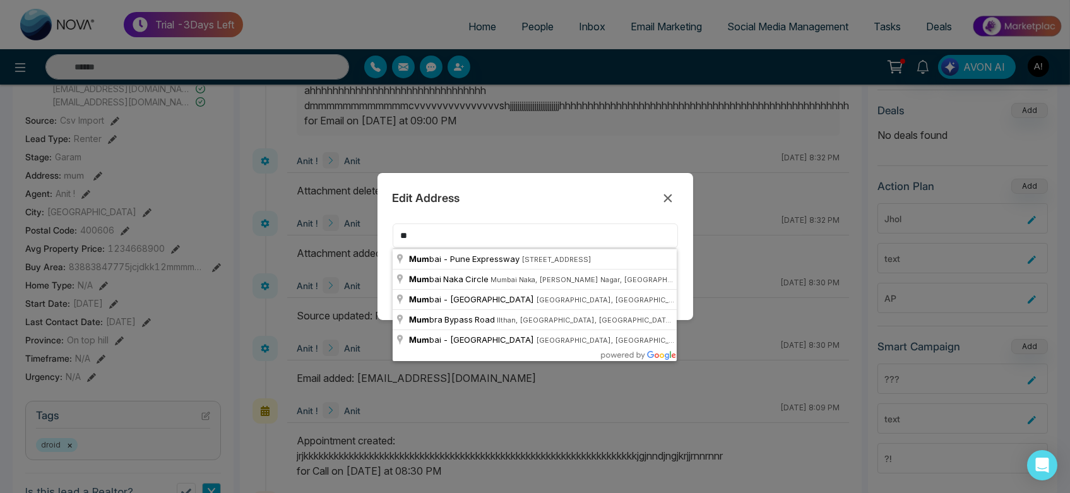
type input "*"
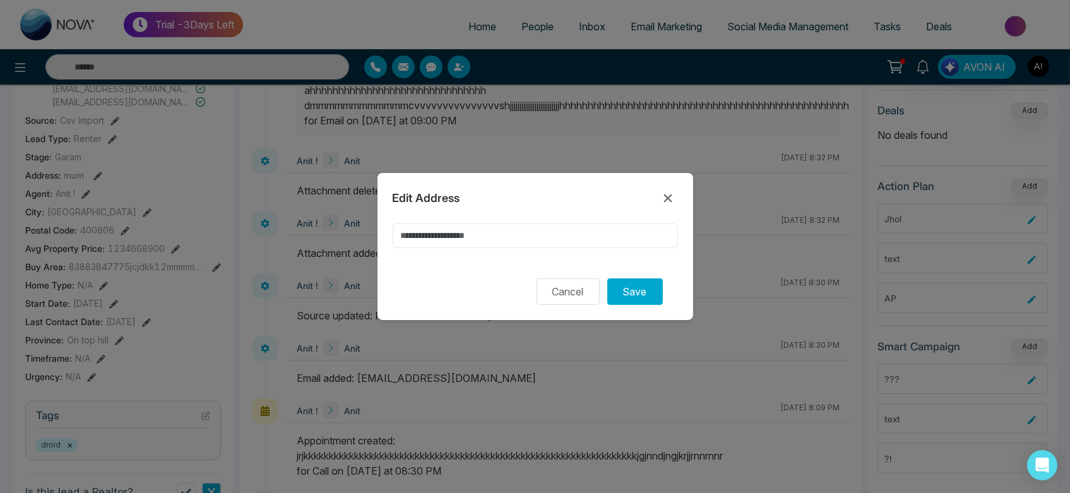
click at [519, 242] on input at bounding box center [535, 235] width 285 height 25
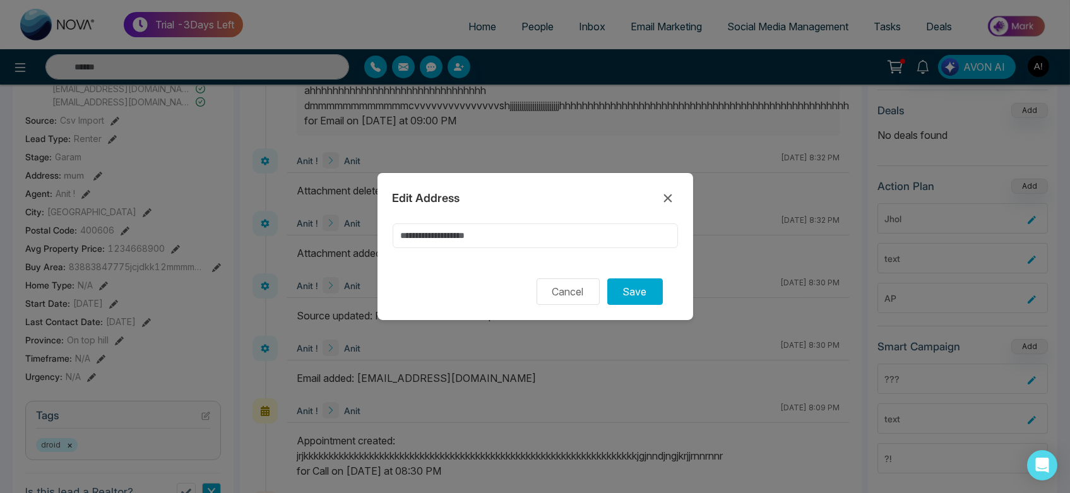
click at [519, 242] on input at bounding box center [535, 235] width 285 height 25
click at [435, 225] on input at bounding box center [535, 235] width 285 height 25
drag, startPoint x: 447, startPoint y: 251, endPoint x: 485, endPoint y: 236, distance: 40.2
click at [485, 236] on div at bounding box center [535, 243] width 285 height 40
click at [485, 236] on input at bounding box center [535, 235] width 285 height 25
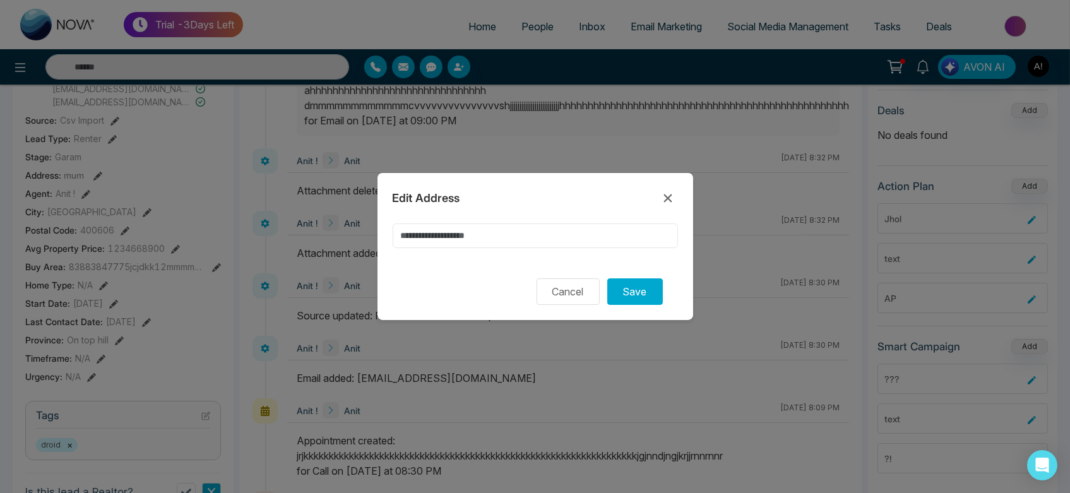
click at [464, 235] on input at bounding box center [535, 235] width 285 height 25
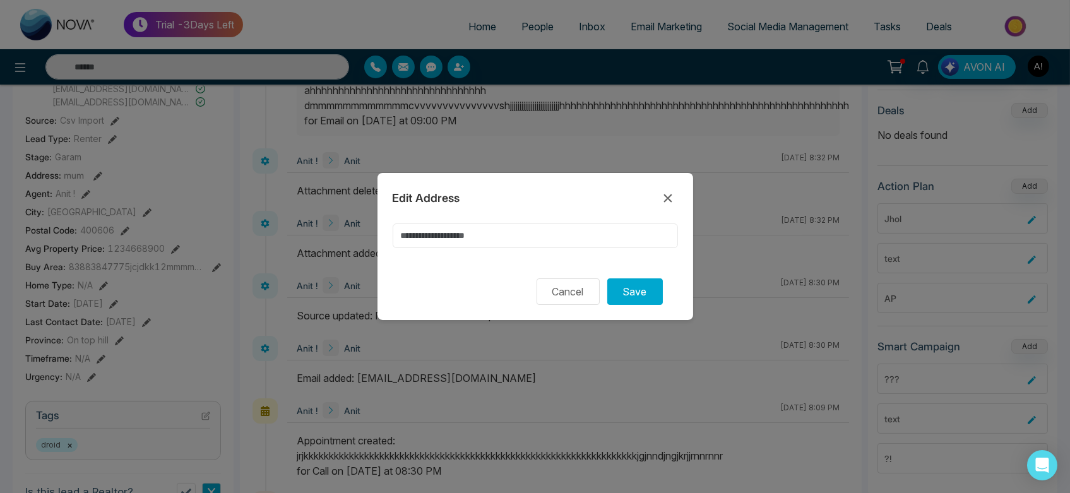
click at [464, 235] on input at bounding box center [535, 235] width 285 height 25
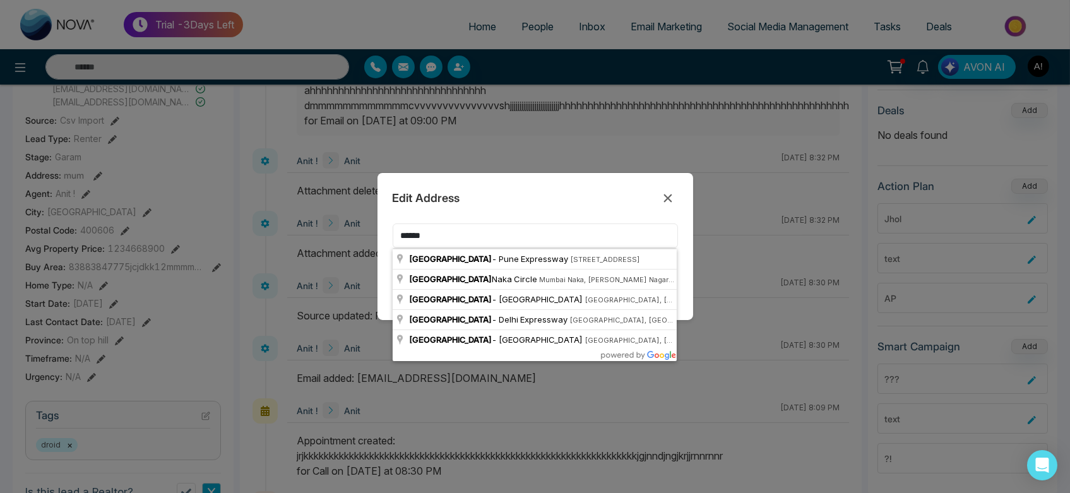
type input "******"
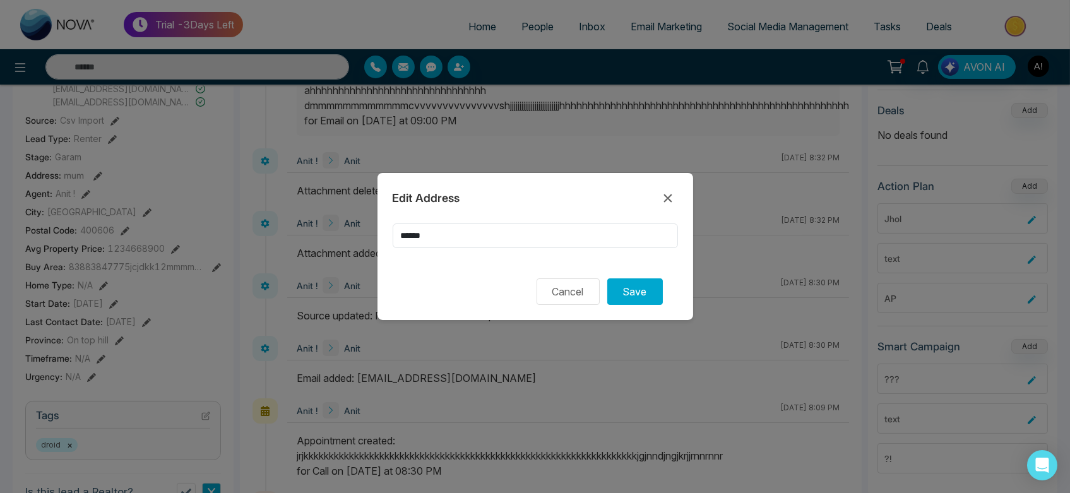
click at [385, 250] on div "Edit Address ****** Cancel Save" at bounding box center [535, 246] width 316 height 147
click at [620, 295] on button "Save" at bounding box center [635, 291] width 56 height 27
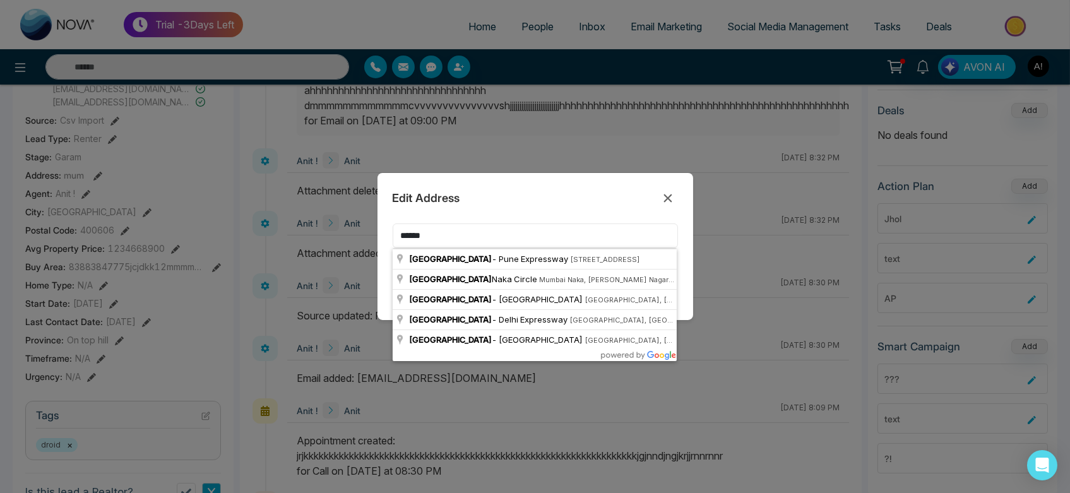
click at [475, 235] on input "******" at bounding box center [535, 235] width 285 height 25
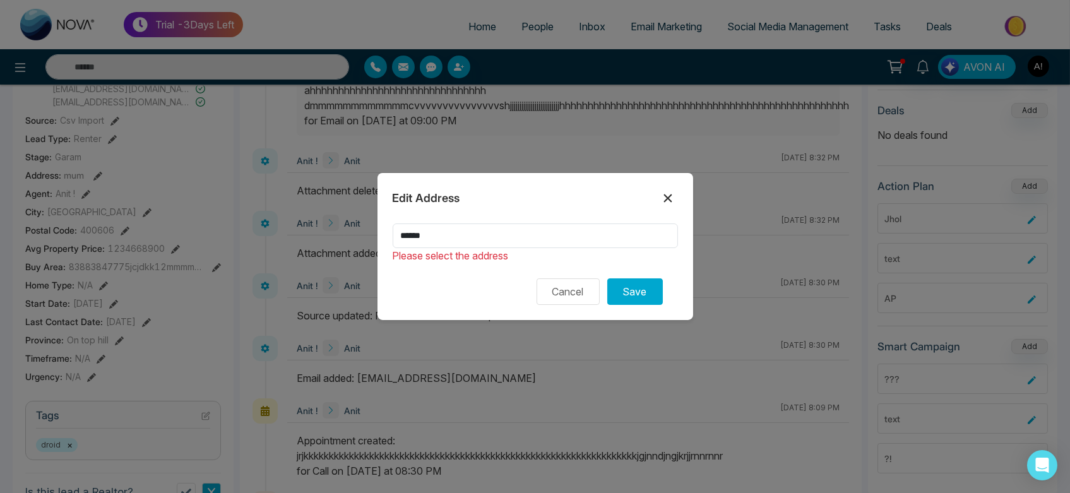
click at [663, 198] on icon at bounding box center [667, 198] width 15 height 15
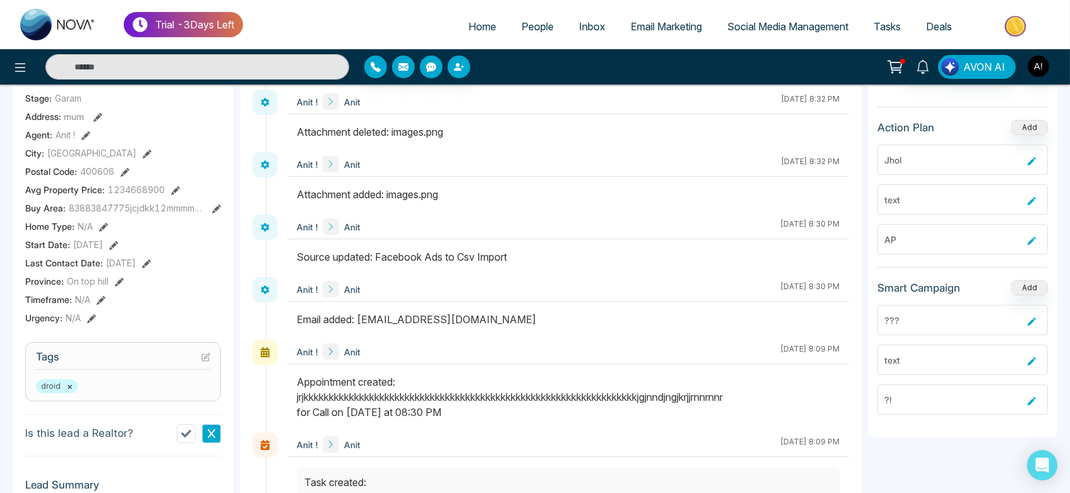
scroll to position [302, 0]
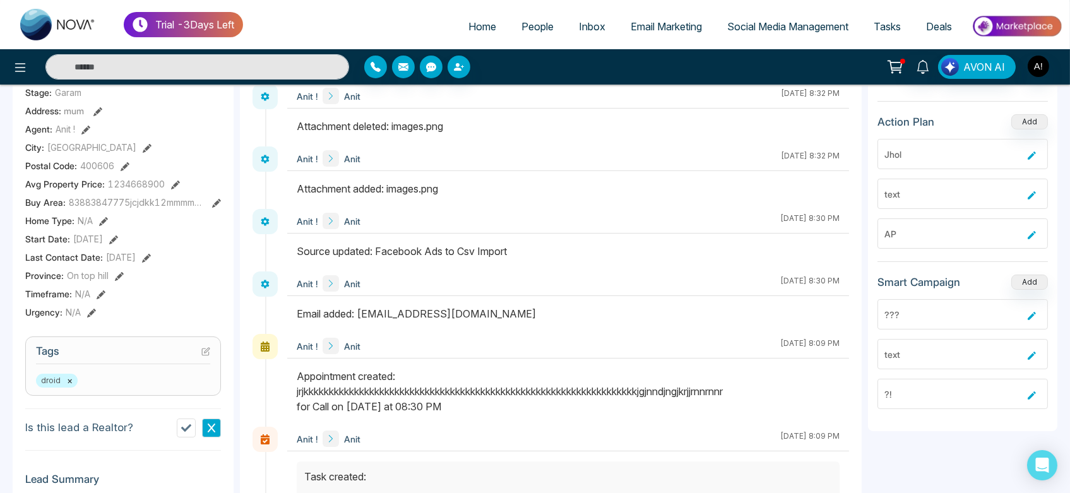
click at [118, 235] on icon at bounding box center [113, 239] width 9 height 9
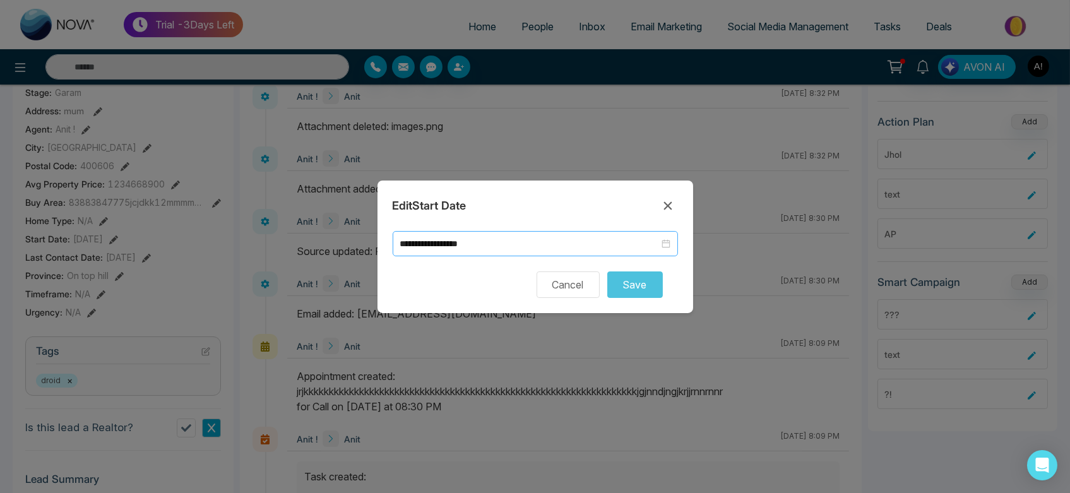
click at [511, 235] on div "**********" at bounding box center [535, 243] width 285 height 25
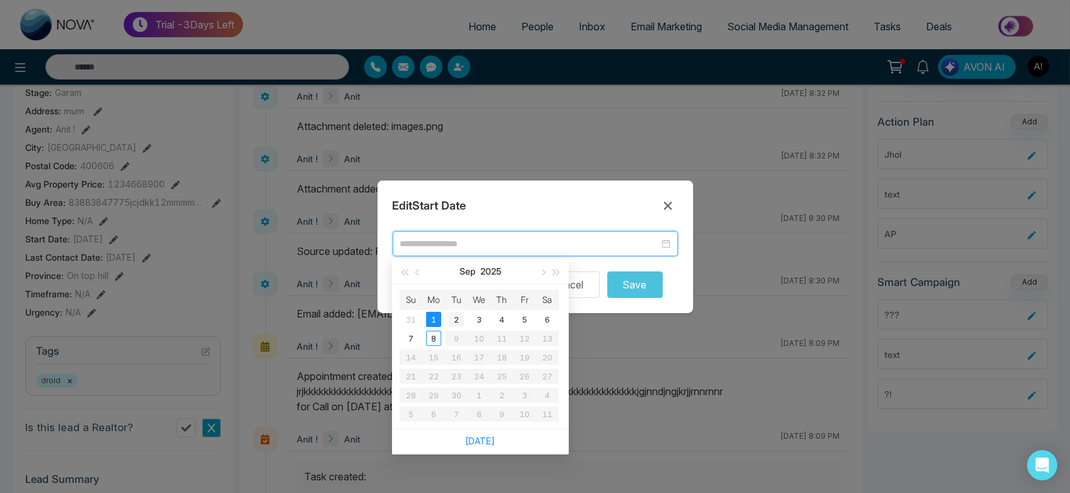
click at [464, 312] on td "2" at bounding box center [456, 319] width 23 height 19
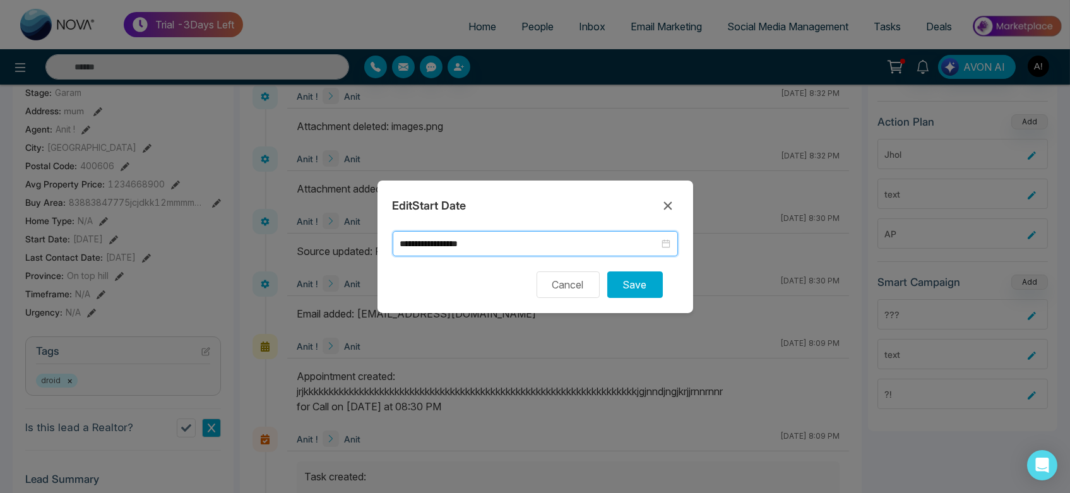
click at [471, 252] on div "**********" at bounding box center [535, 243] width 285 height 25
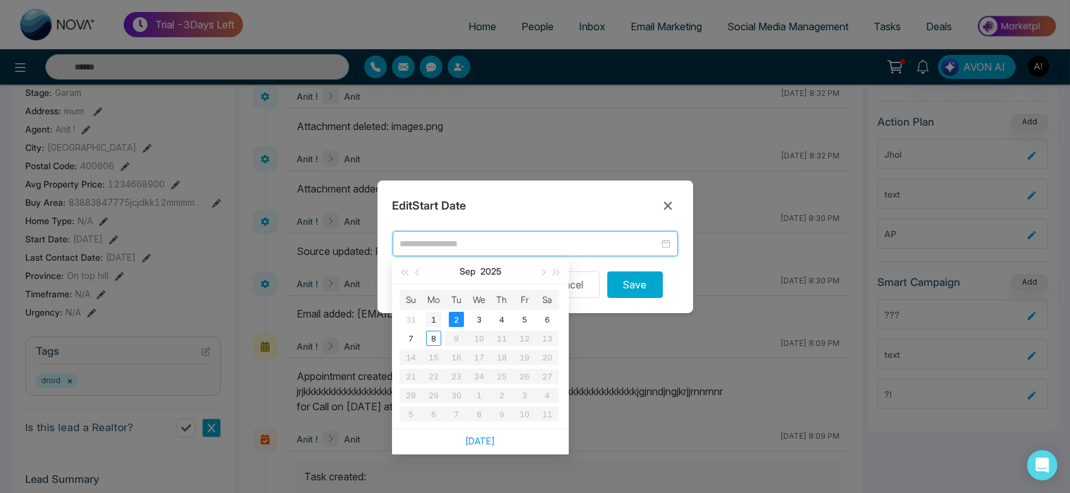
type input "**********"
click at [434, 314] on div "1" at bounding box center [433, 319] width 15 height 15
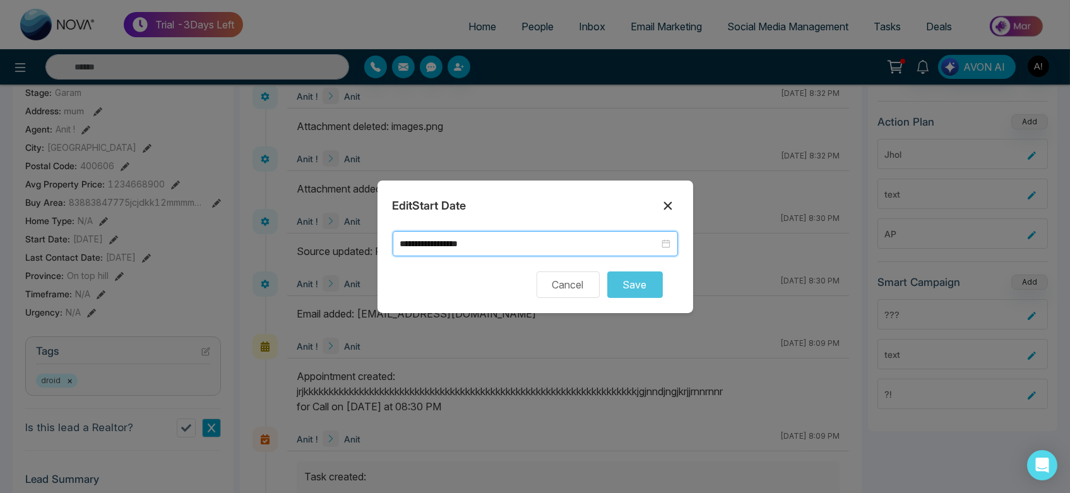
click at [667, 204] on icon at bounding box center [667, 205] width 8 height 8
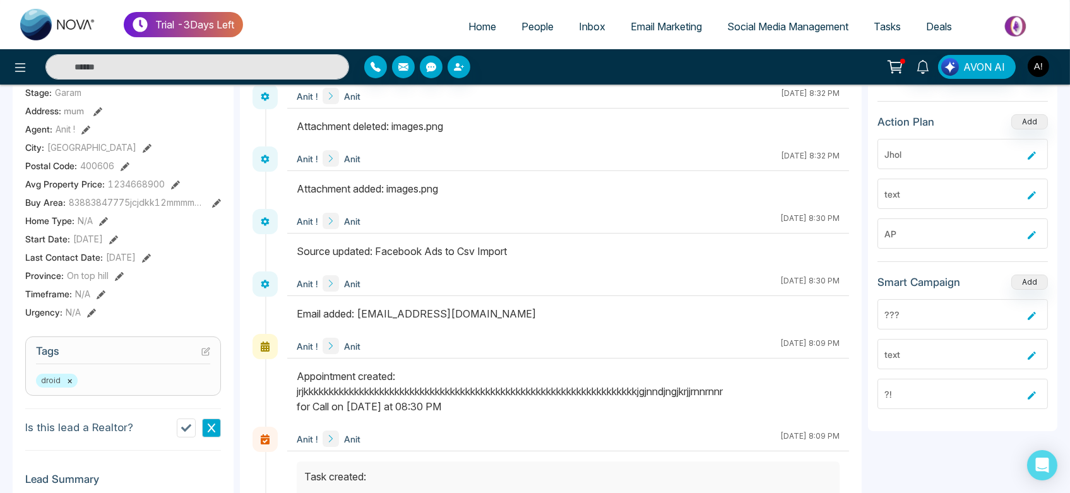
click at [118, 273] on icon at bounding box center [119, 276] width 9 height 9
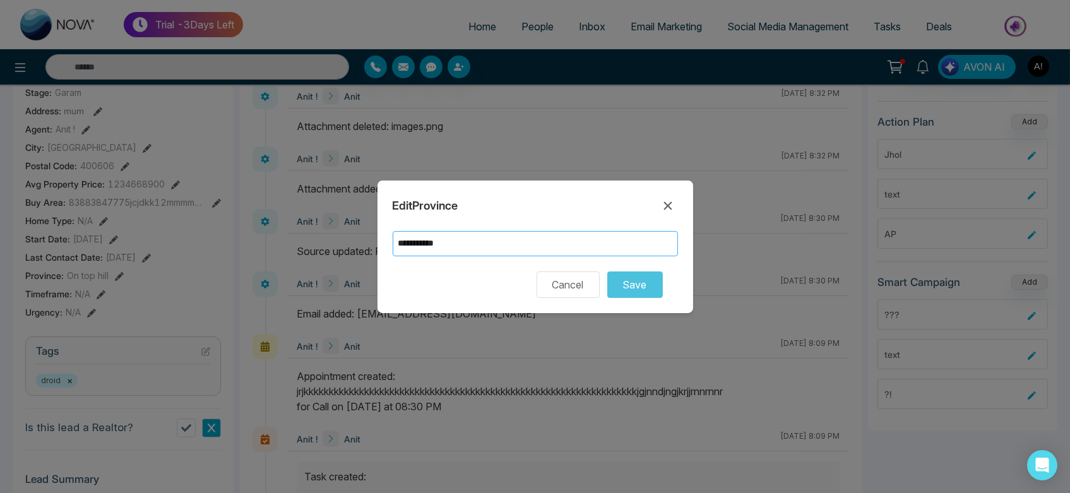
click at [456, 241] on input "**********" at bounding box center [535, 243] width 285 height 25
click at [665, 204] on icon at bounding box center [667, 205] width 15 height 15
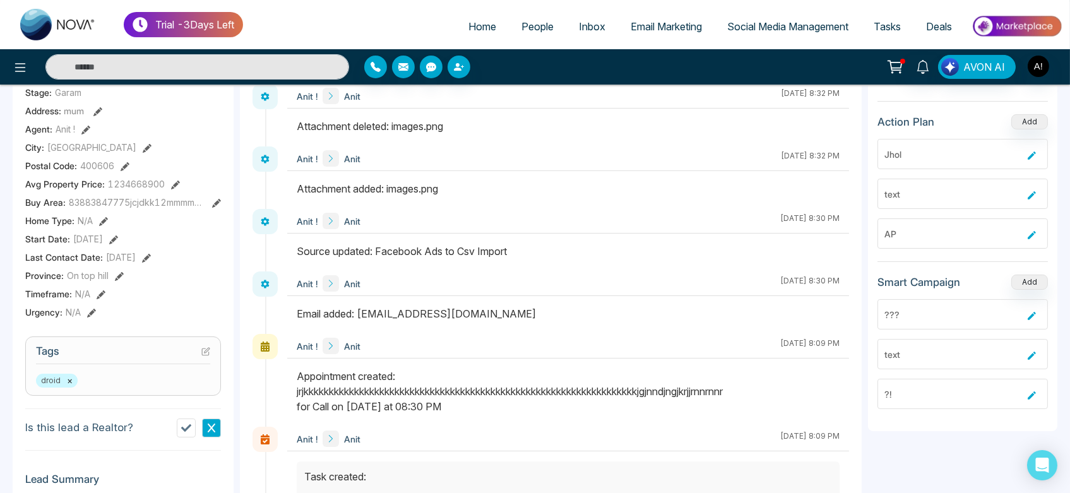
click at [100, 291] on icon at bounding box center [101, 294] width 9 height 9
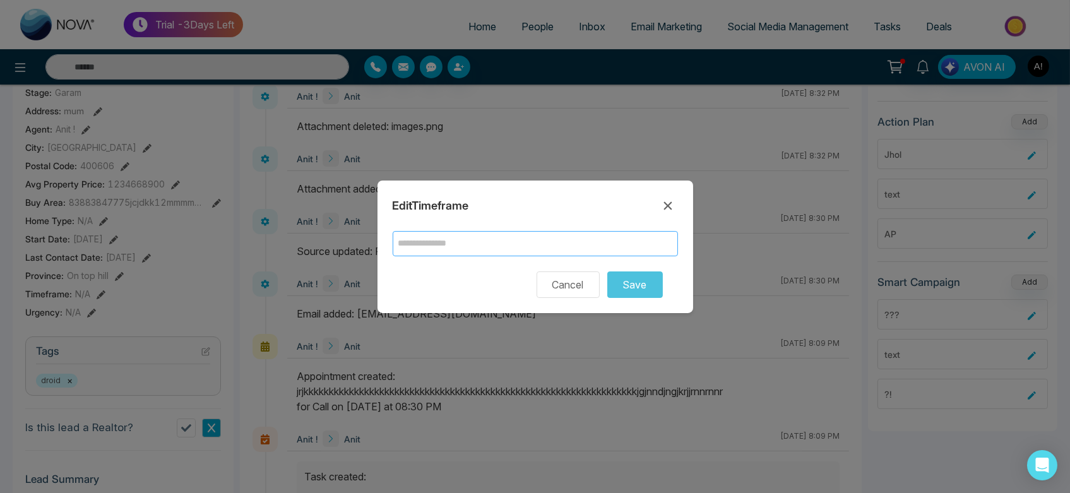
click at [425, 235] on input "text" at bounding box center [535, 243] width 285 height 25
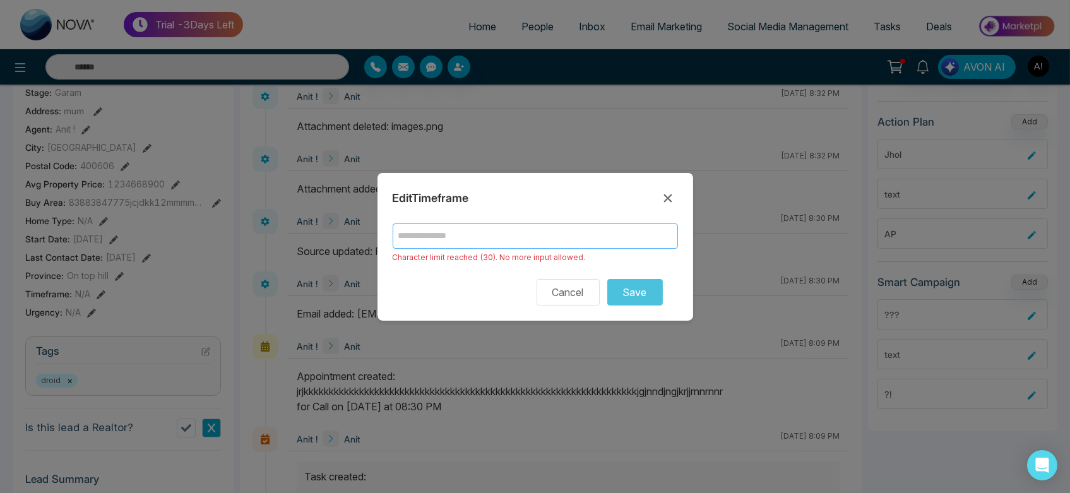
click at [520, 241] on input "text" at bounding box center [535, 235] width 285 height 25
click at [489, 222] on div "Edit Timeframe Character limit reached (30). No more input allowed. Cancel Save" at bounding box center [535, 247] width 316 height 148
click at [429, 241] on input "text" at bounding box center [535, 235] width 285 height 25
type input "*"
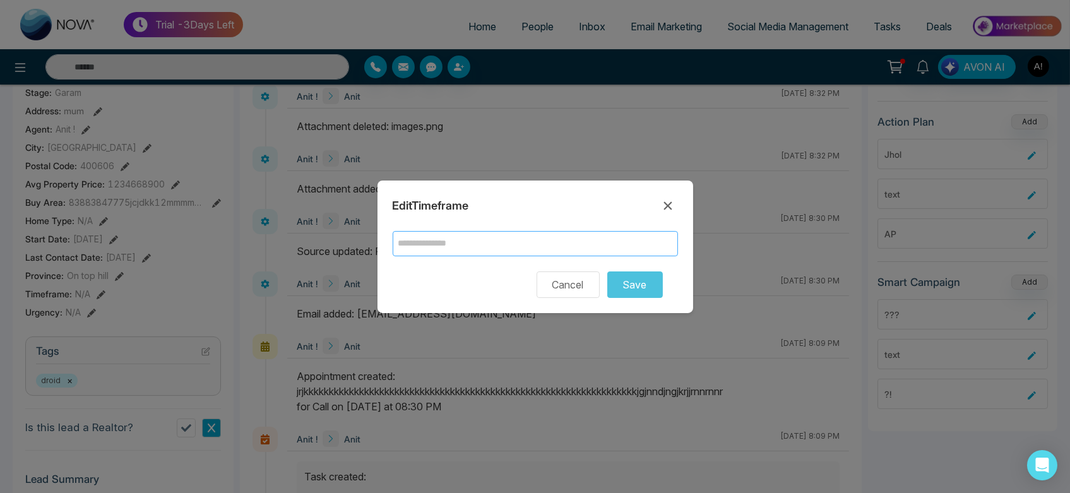
click at [543, 242] on input "text" at bounding box center [535, 243] width 285 height 25
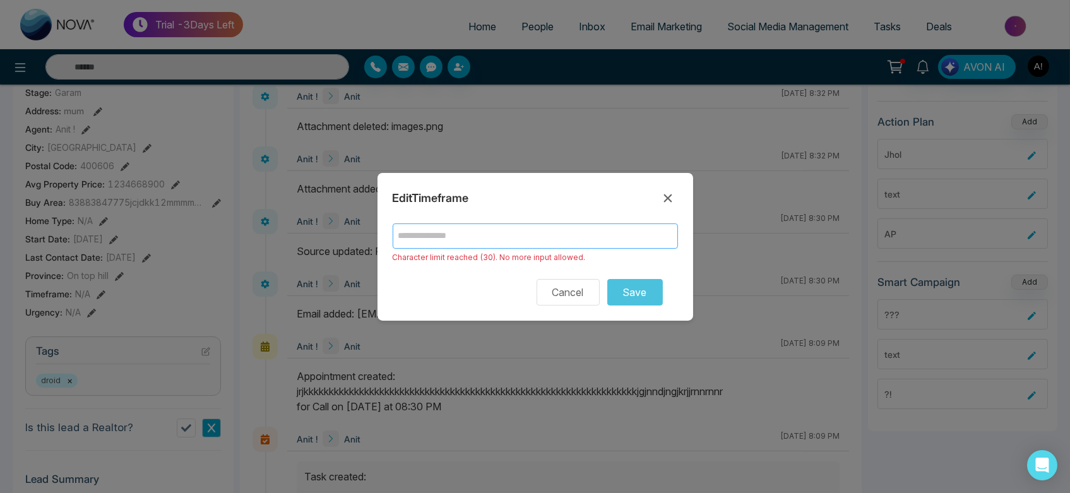
click at [500, 240] on input "text" at bounding box center [535, 235] width 285 height 25
click at [492, 239] on input "text" at bounding box center [535, 235] width 285 height 25
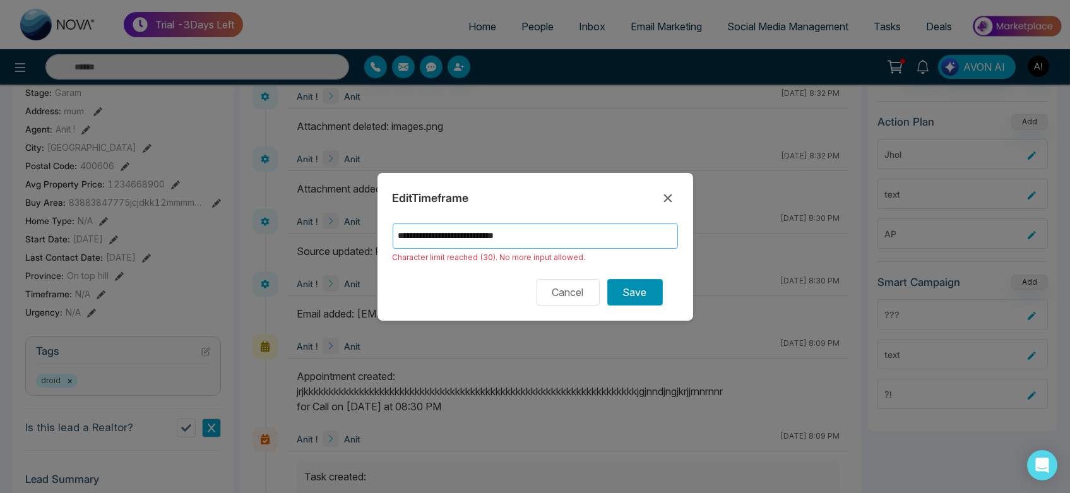
type input "**********"
click at [630, 290] on button "Save" at bounding box center [635, 292] width 56 height 27
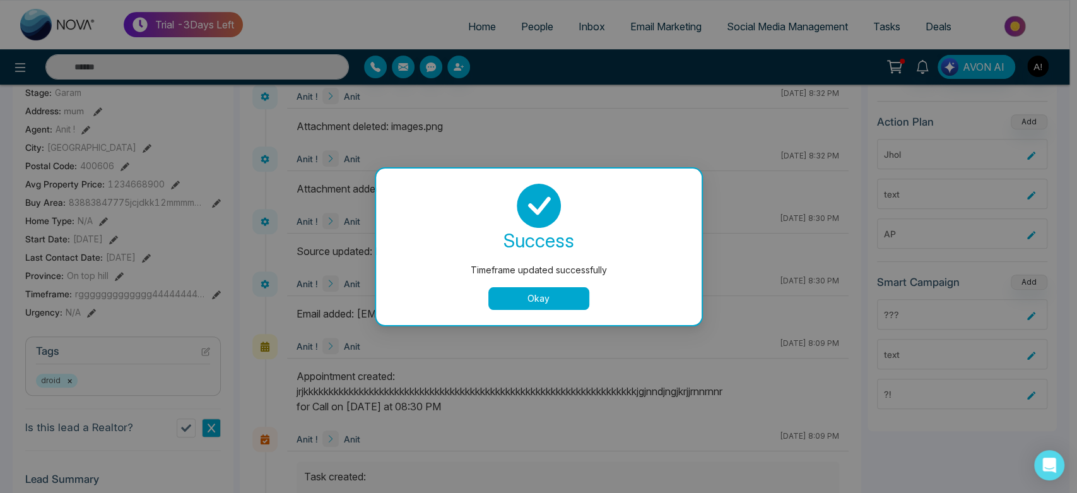
click at [525, 292] on button "Okay" at bounding box center [538, 298] width 101 height 23
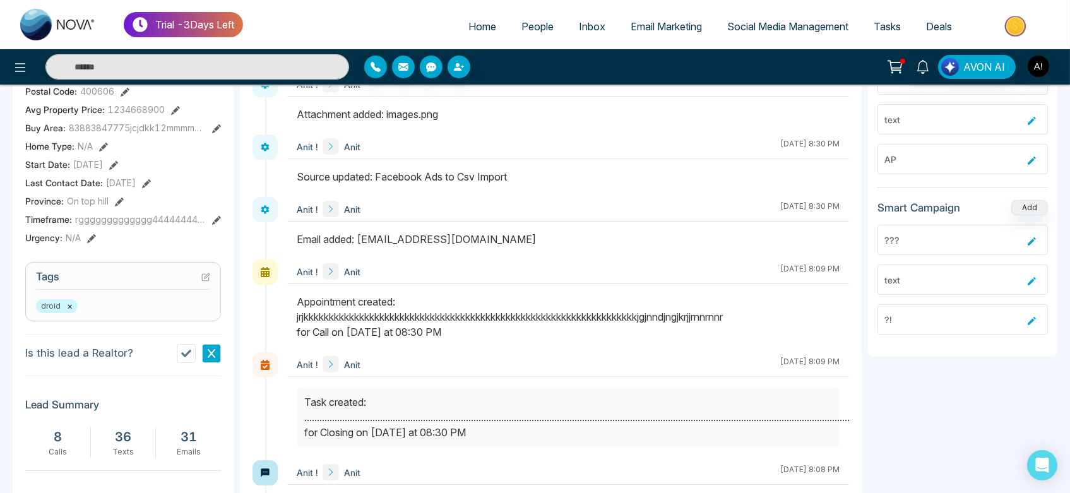
scroll to position [377, 0]
click at [218, 216] on icon at bounding box center [216, 219] width 9 height 9
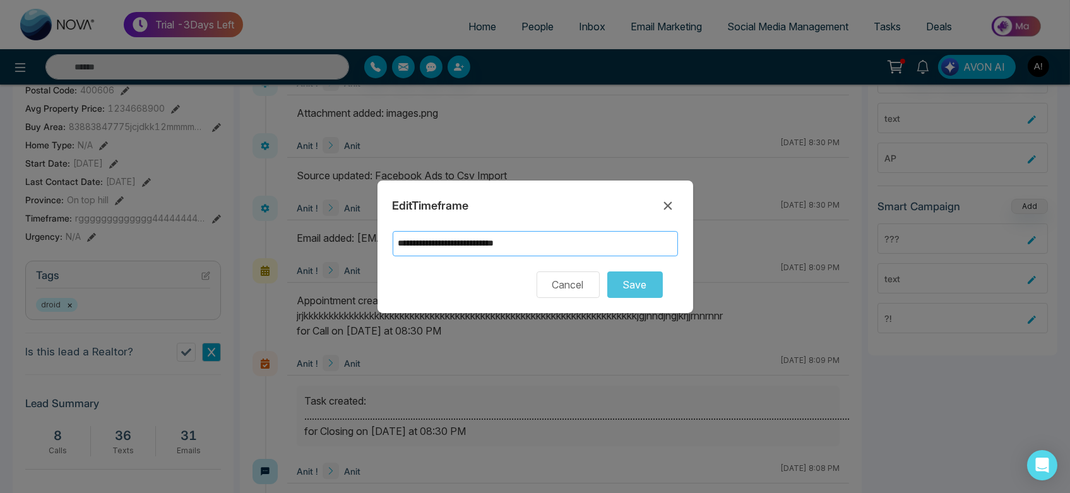
click at [579, 246] on input "**********" at bounding box center [535, 243] width 285 height 25
click at [616, 266] on form "**********" at bounding box center [535, 264] width 285 height 67
click at [670, 208] on icon at bounding box center [667, 205] width 8 height 8
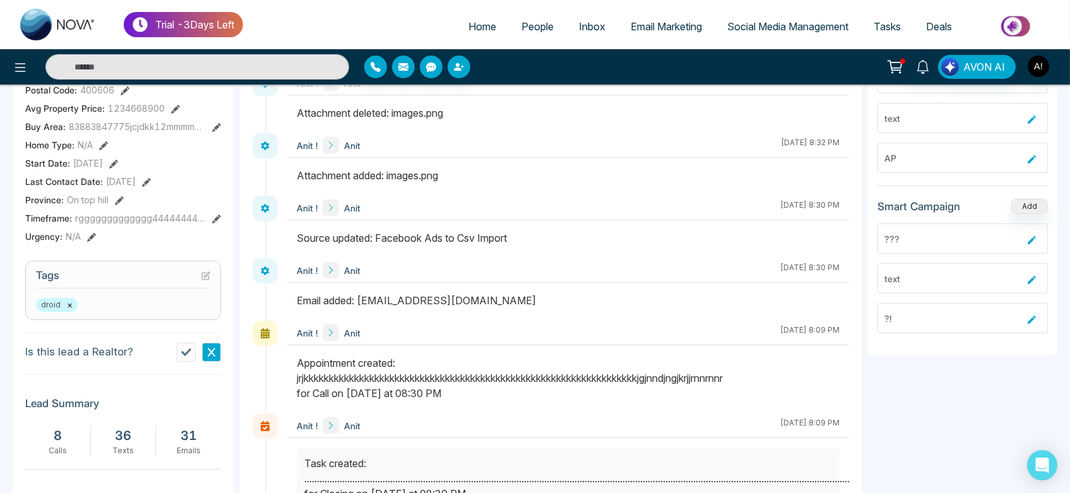
scroll to position [397, 0]
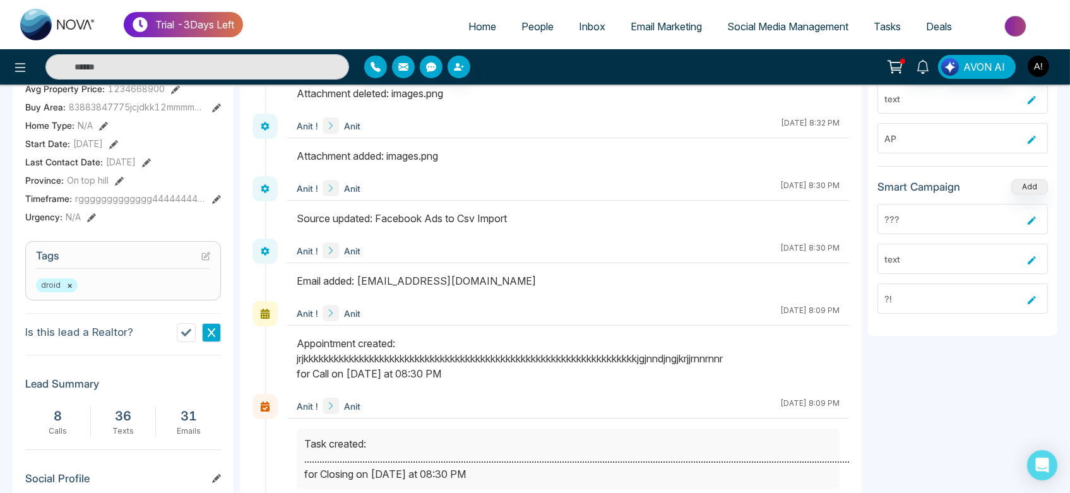
click at [93, 214] on icon at bounding box center [91, 217] width 9 height 9
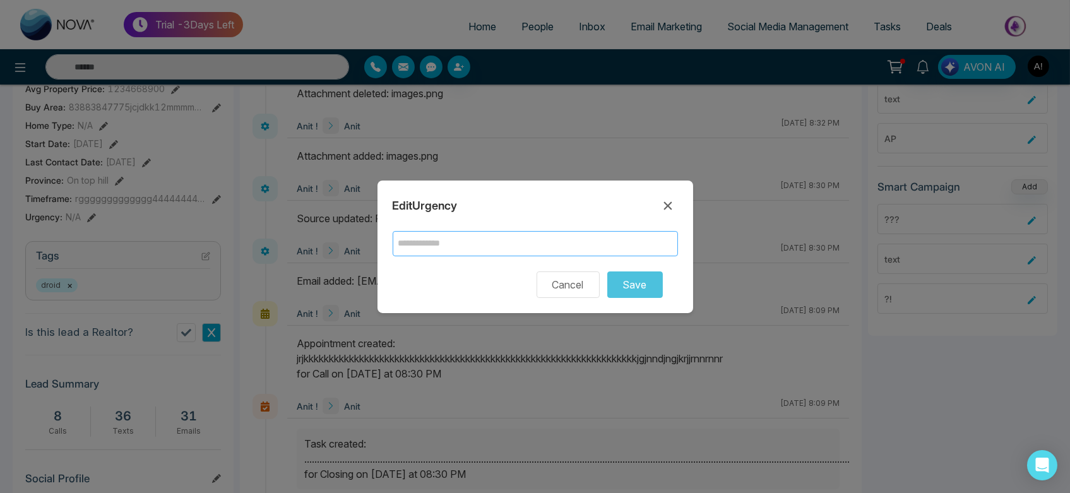
click at [493, 231] on input "text" at bounding box center [535, 243] width 285 height 25
type input "*****"
click at [646, 297] on button "Save" at bounding box center [635, 284] width 56 height 27
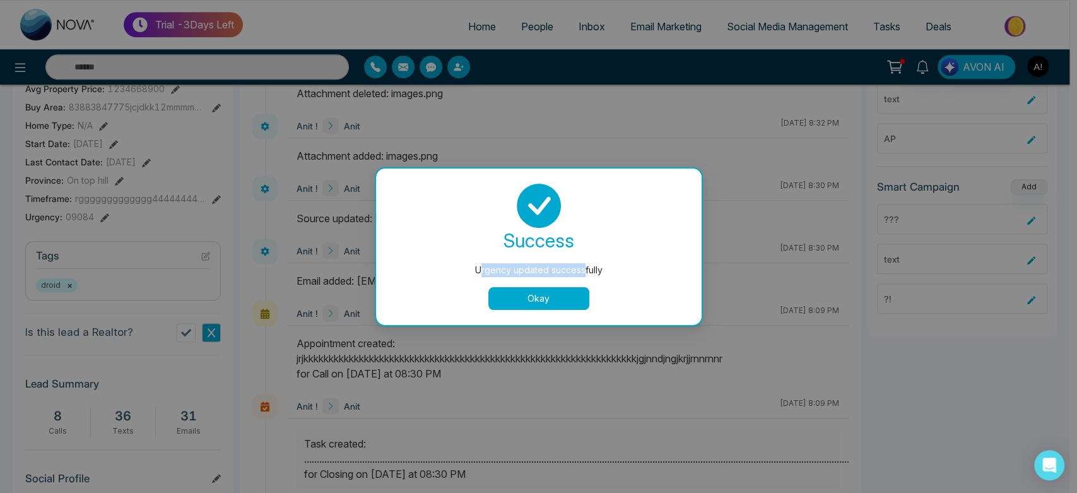
drag, startPoint x: 482, startPoint y: 263, endPoint x: 600, endPoint y: 273, distance: 118.5
click at [600, 273] on div "Urgency updated successfully" at bounding box center [538, 270] width 275 height 14
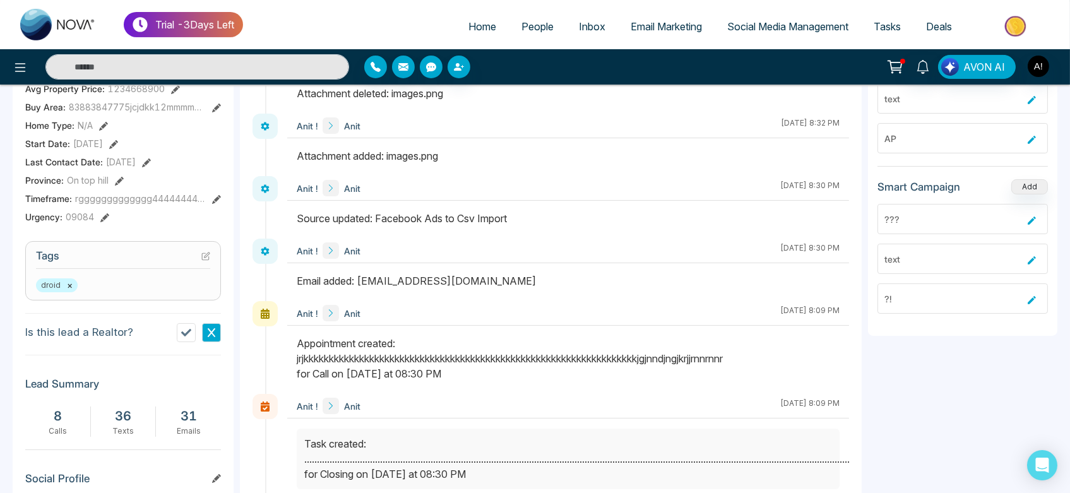
click at [559, 309] on div "Anit ! Anit September 8 2025 | 8:09 PM" at bounding box center [568, 313] width 562 height 25
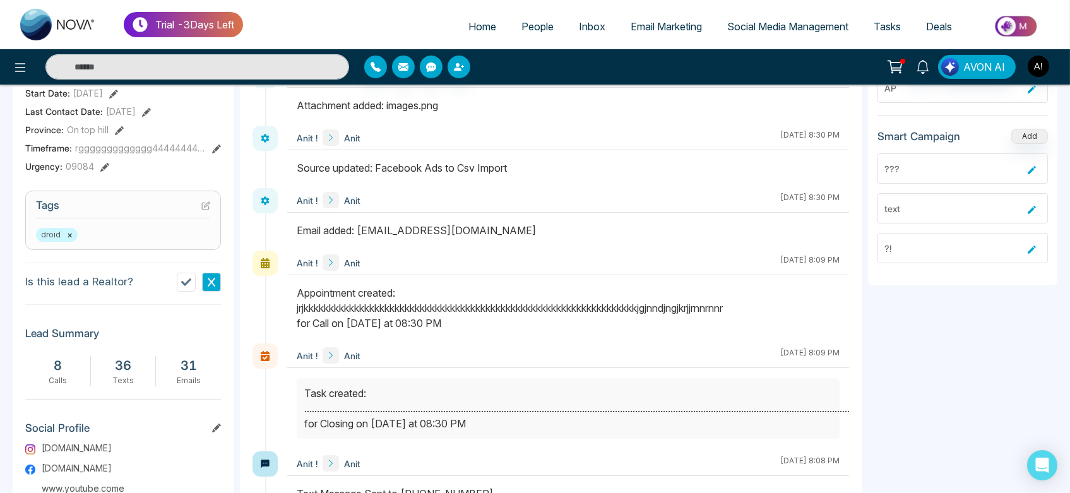
scroll to position [448, 0]
click at [208, 199] on button at bounding box center [205, 204] width 9 height 11
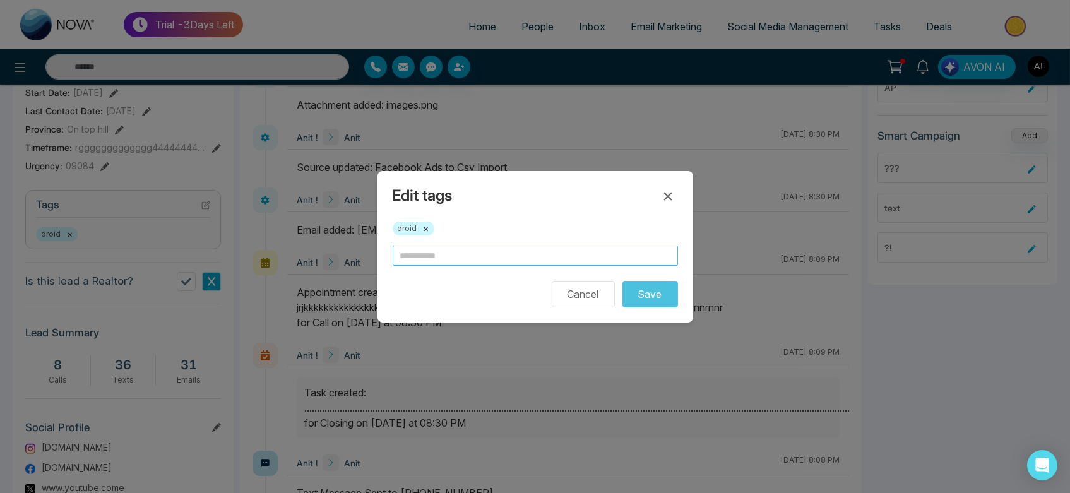
click at [463, 246] on input "text" at bounding box center [535, 256] width 285 height 20
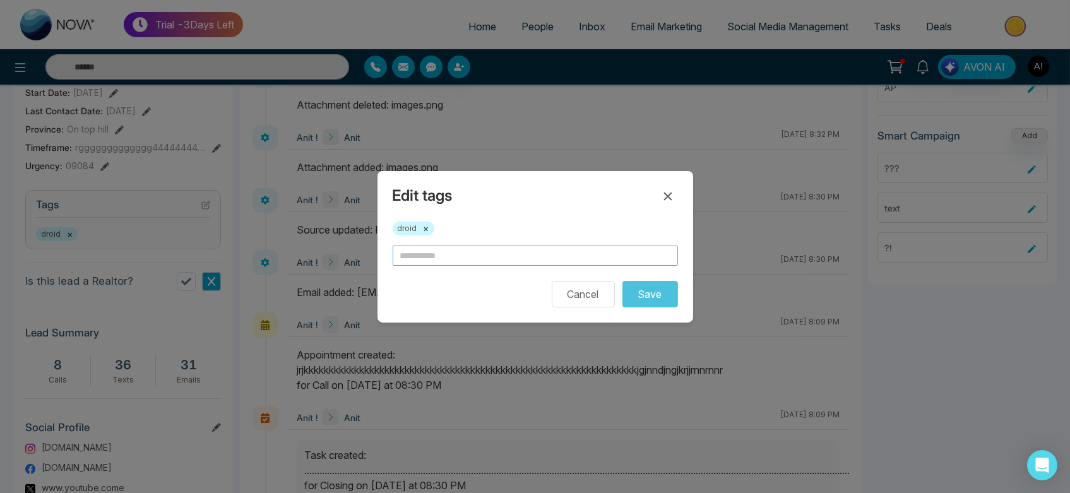
click at [530, 247] on input "text" at bounding box center [535, 256] width 285 height 20
type input "**"
click at [656, 295] on button "Save" at bounding box center [650, 294] width 56 height 27
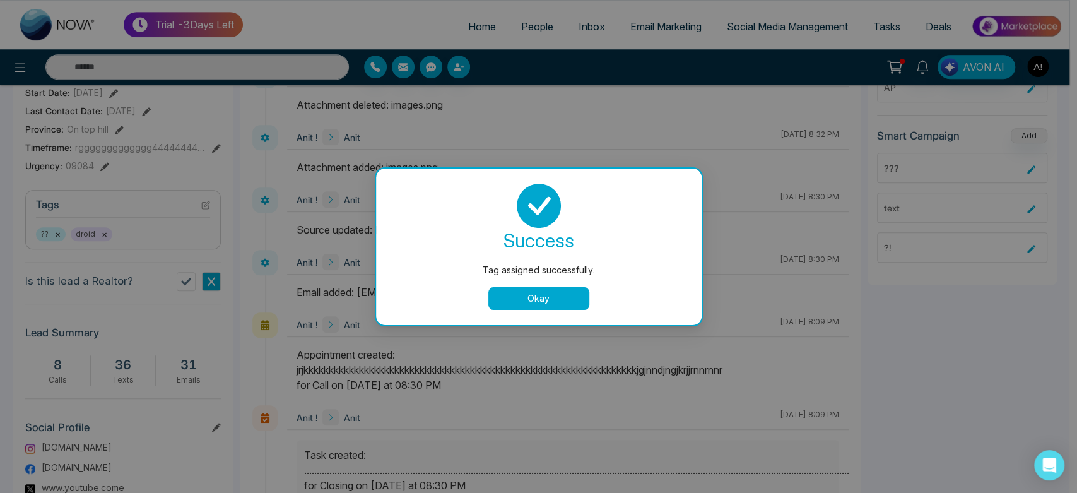
click at [531, 300] on button "Okay" at bounding box center [538, 298] width 101 height 23
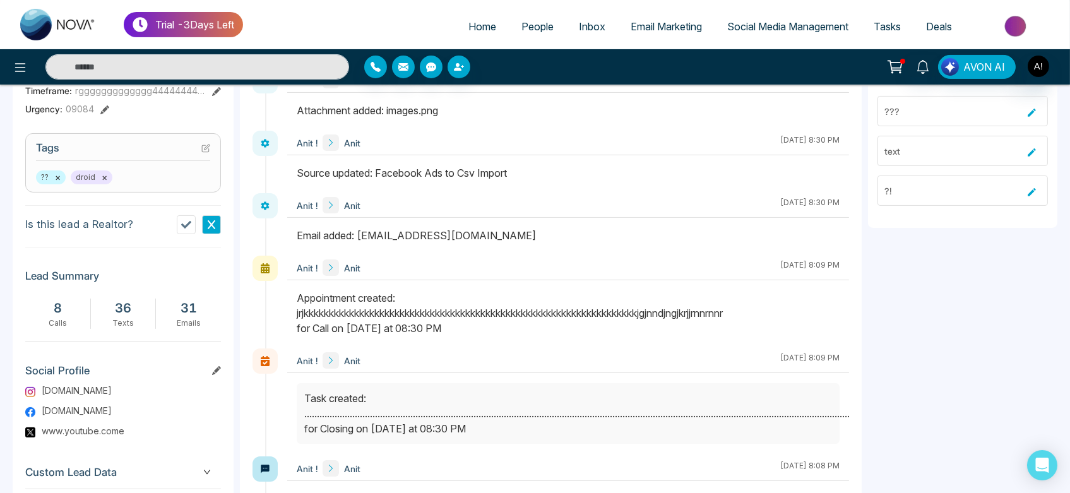
scroll to position [505, 0]
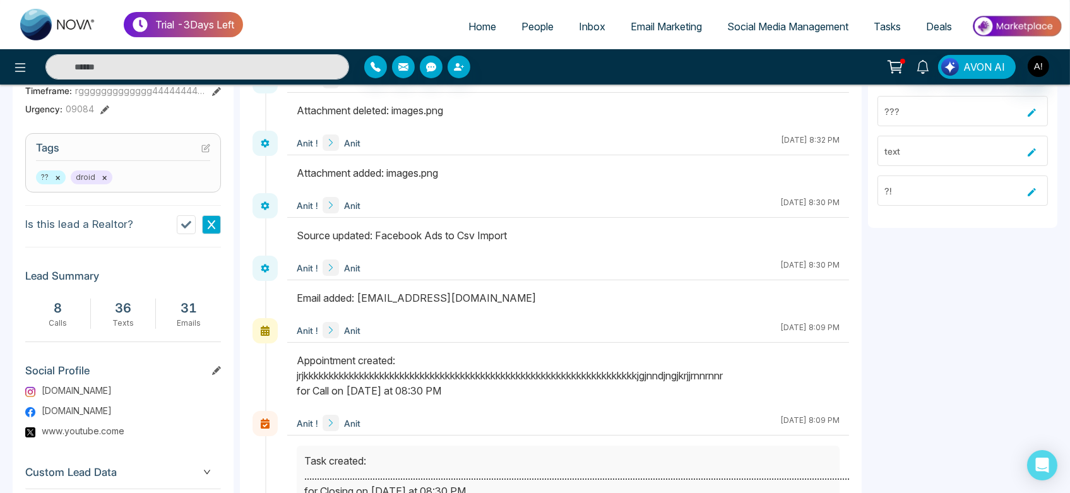
click at [209, 228] on button at bounding box center [211, 224] width 19 height 19
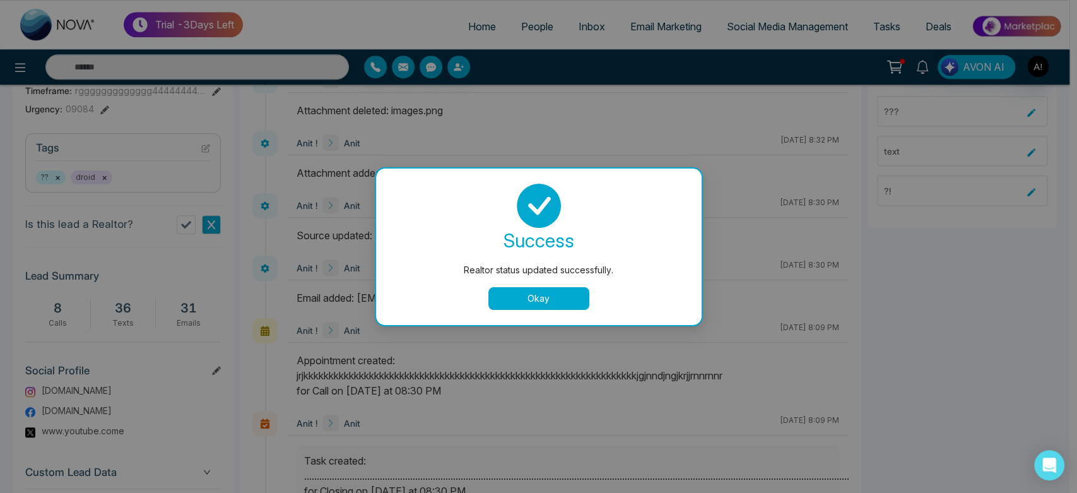
click at [519, 296] on button "Okay" at bounding box center [538, 298] width 101 height 23
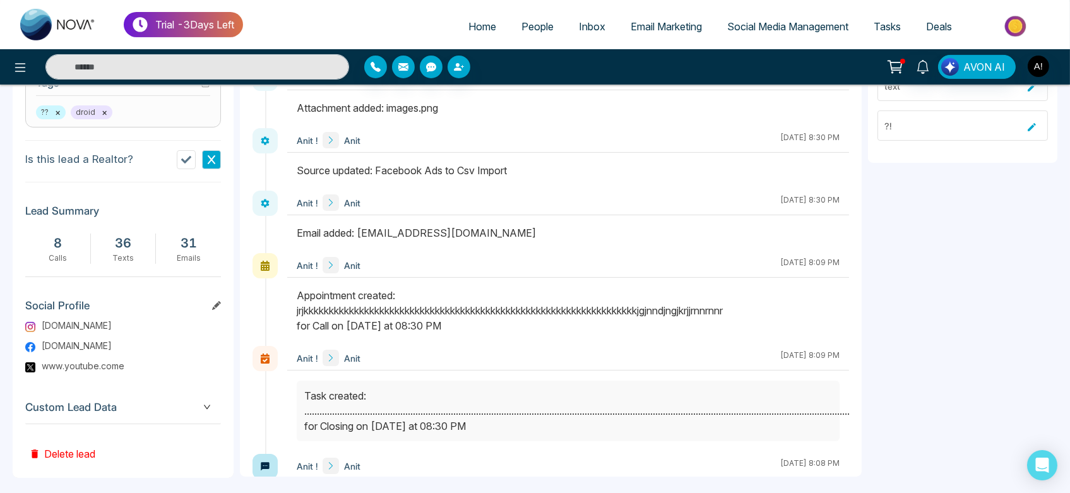
scroll to position [575, 0]
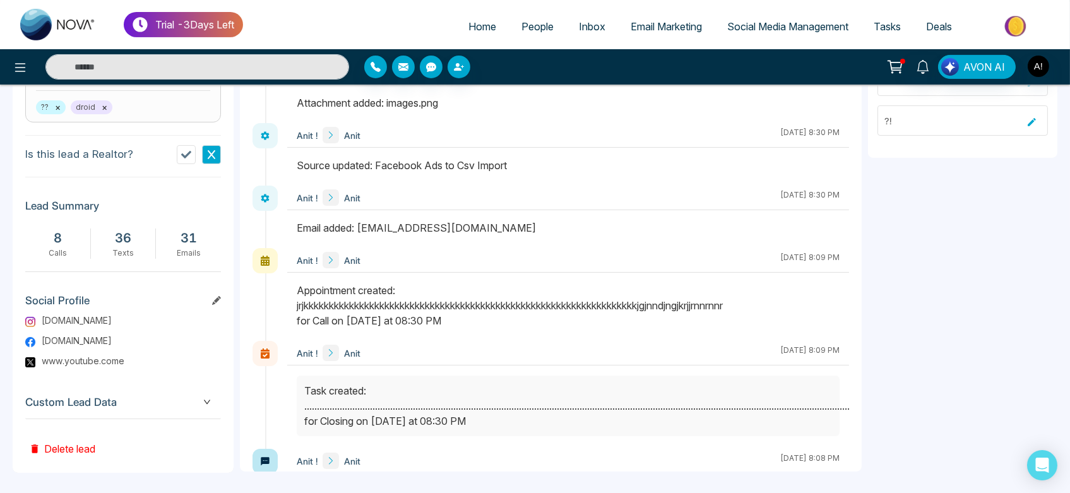
click at [217, 290] on section "Social Profile www.google.com www.U2.com www.youtube.come" at bounding box center [123, 329] width 196 height 89
click at [213, 299] on icon at bounding box center [216, 300] width 9 height 9
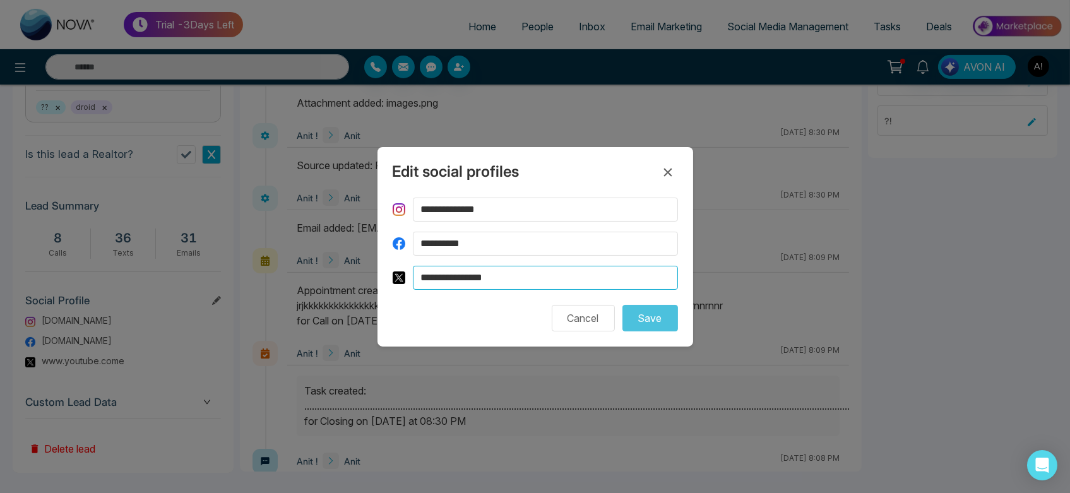
click at [573, 283] on input "**********" at bounding box center [545, 278] width 265 height 24
type input "**********"
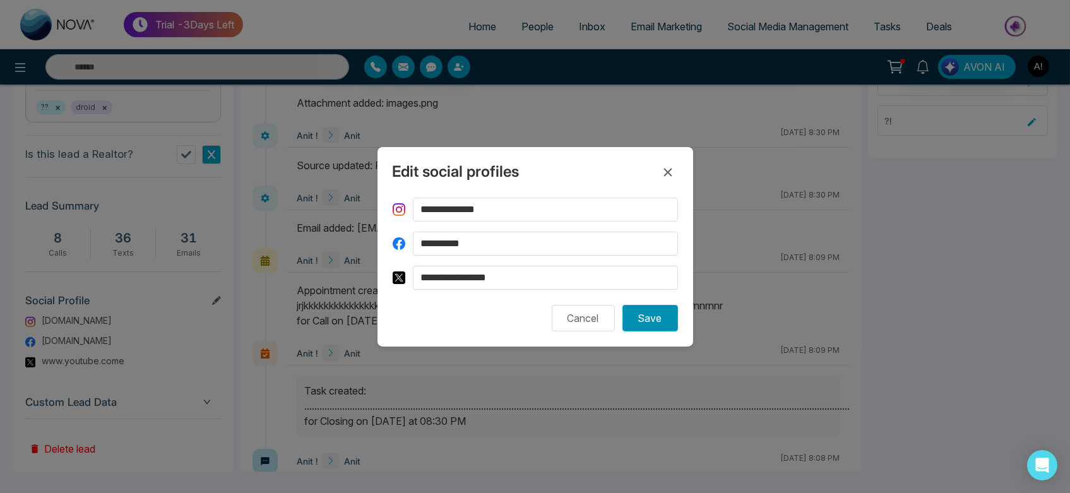
click at [647, 314] on button "Save" at bounding box center [650, 318] width 56 height 27
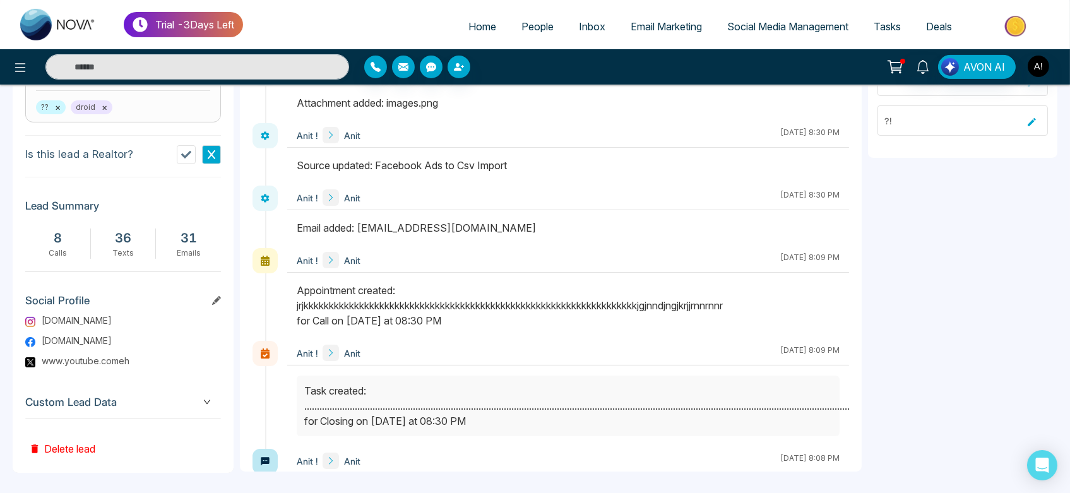
scroll to position [578, 0]
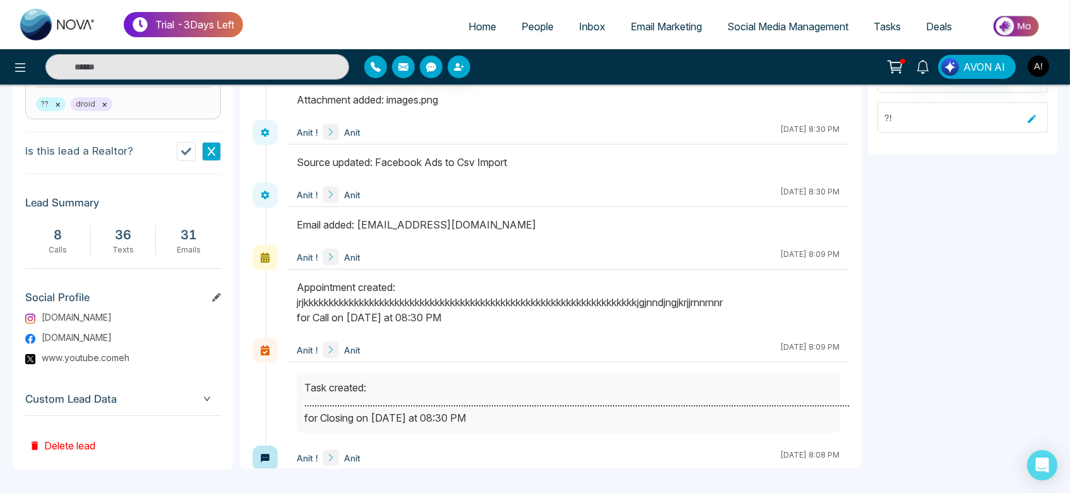
click at [199, 394] on span "Custom Lead Data" at bounding box center [123, 399] width 196 height 17
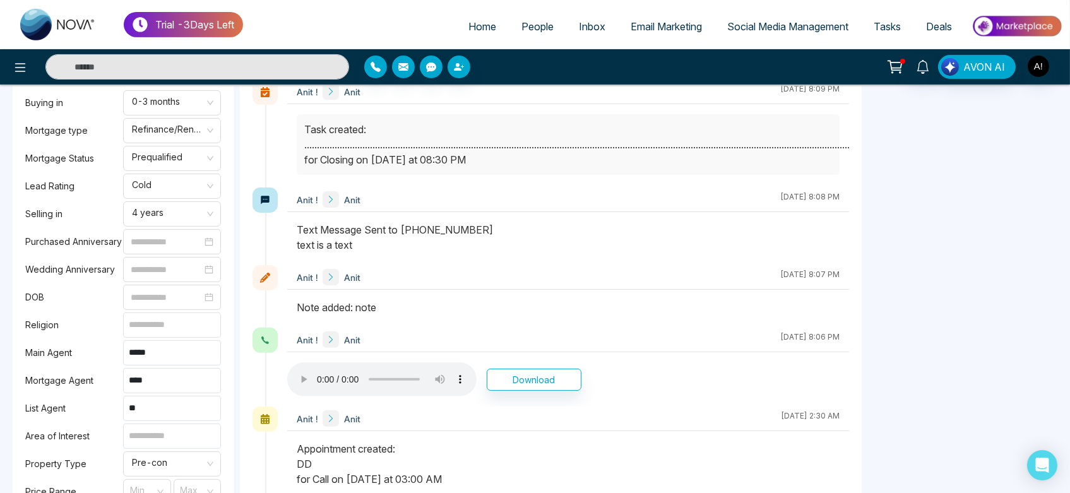
scroll to position [944, 0]
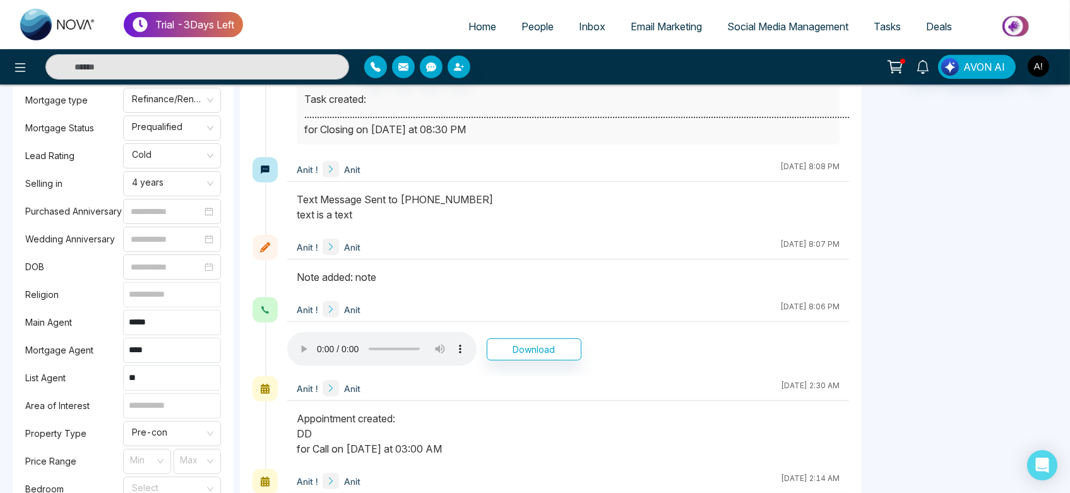
click at [170, 286] on input at bounding box center [172, 294] width 98 height 25
type input "******"
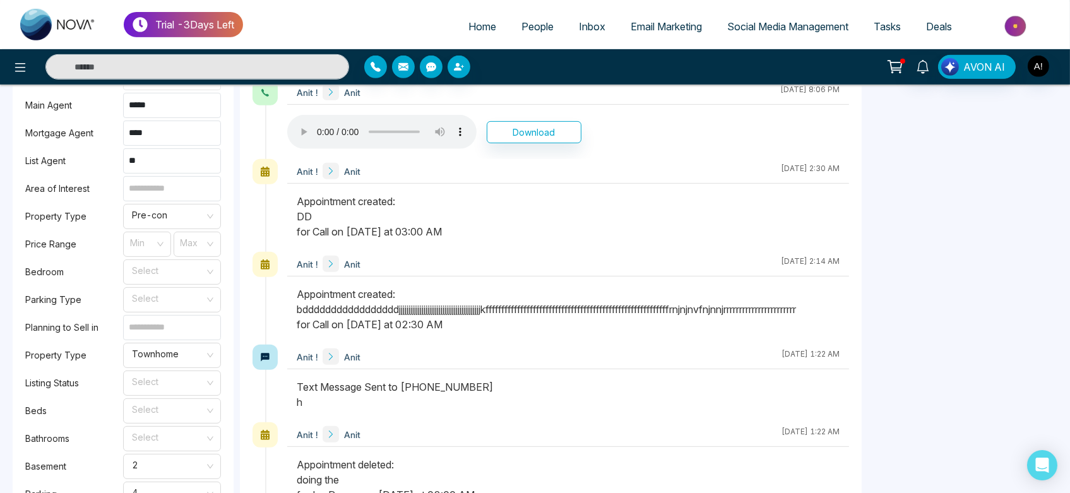
scroll to position [1185, 0]
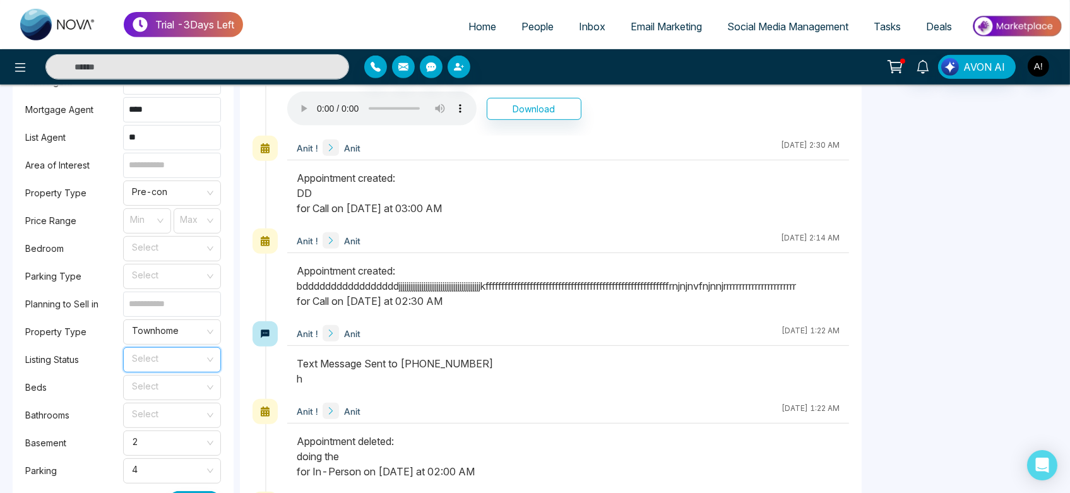
click at [180, 362] on input "search" at bounding box center [168, 357] width 74 height 19
click at [181, 388] on div "select" at bounding box center [172, 386] width 83 height 14
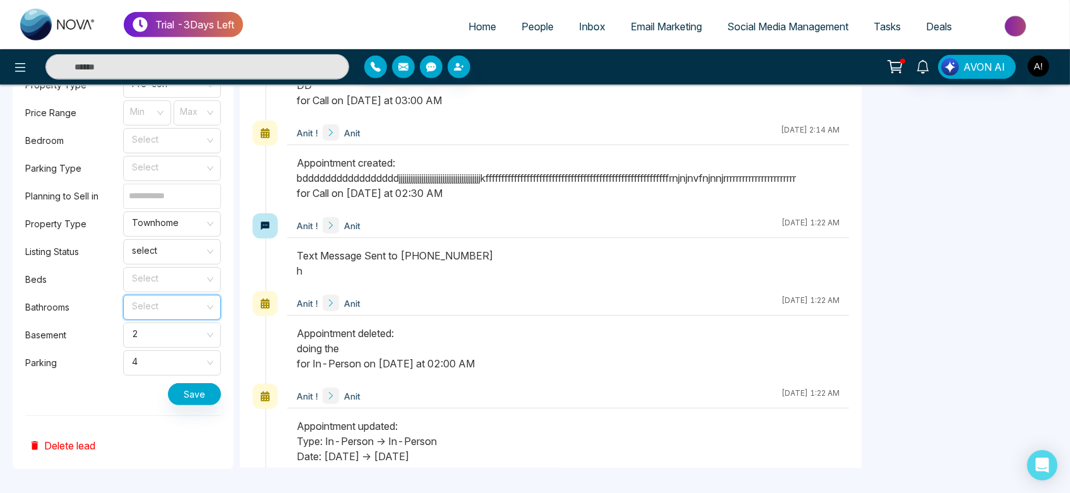
click at [189, 297] on input "search" at bounding box center [168, 304] width 74 height 19
click at [184, 372] on div "3" at bounding box center [172, 374] width 83 height 14
click at [182, 278] on input "search" at bounding box center [168, 277] width 74 height 19
click at [179, 337] on div "3" at bounding box center [172, 346] width 98 height 20
click at [201, 386] on button "Save" at bounding box center [194, 394] width 53 height 22
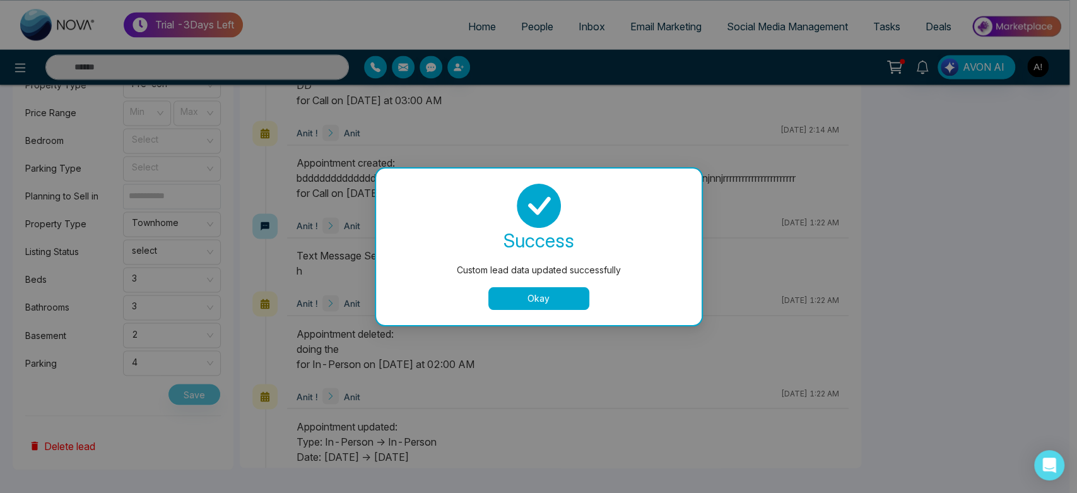
click at [548, 293] on button "Okay" at bounding box center [538, 298] width 101 height 23
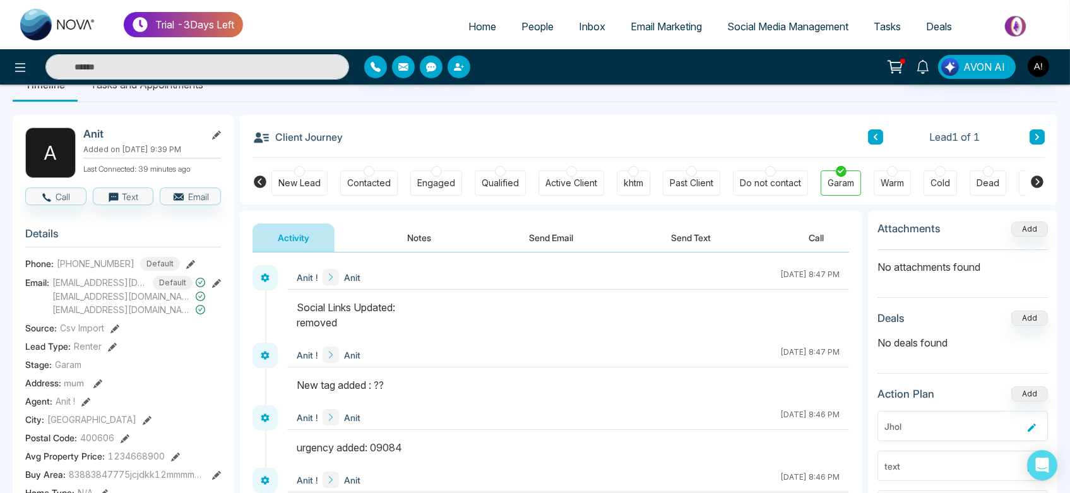
scroll to position [0, 0]
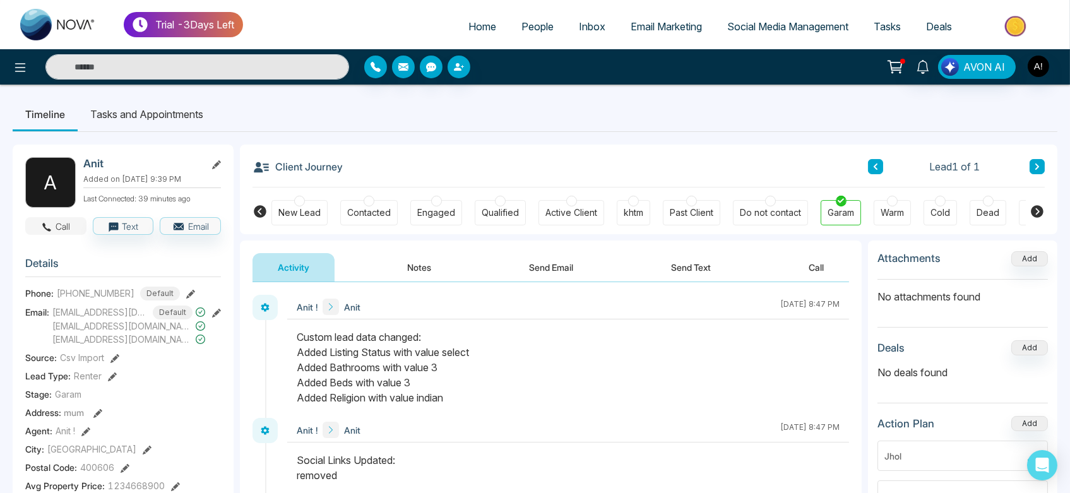
click at [73, 225] on button "Call" at bounding box center [55, 226] width 61 height 18
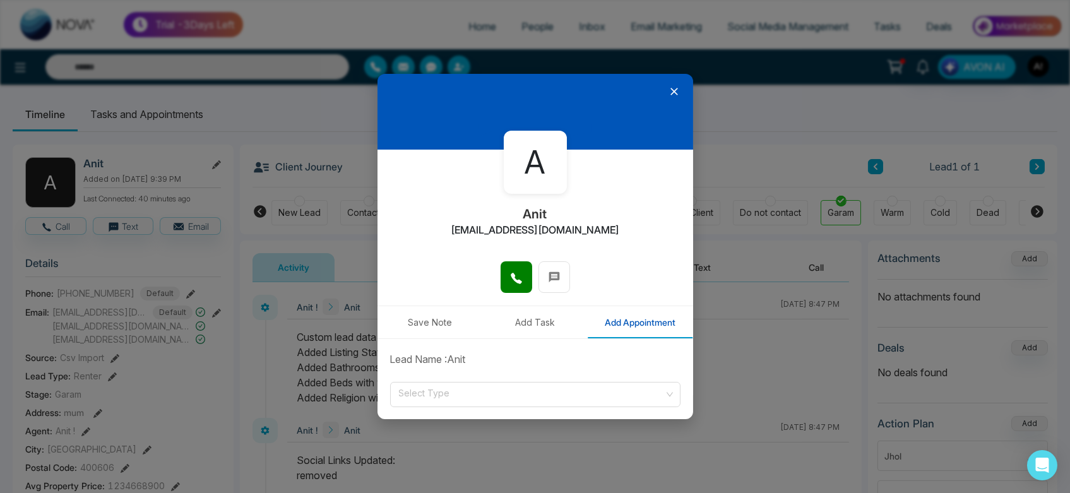
click at [668, 90] on icon at bounding box center [674, 91] width 13 height 13
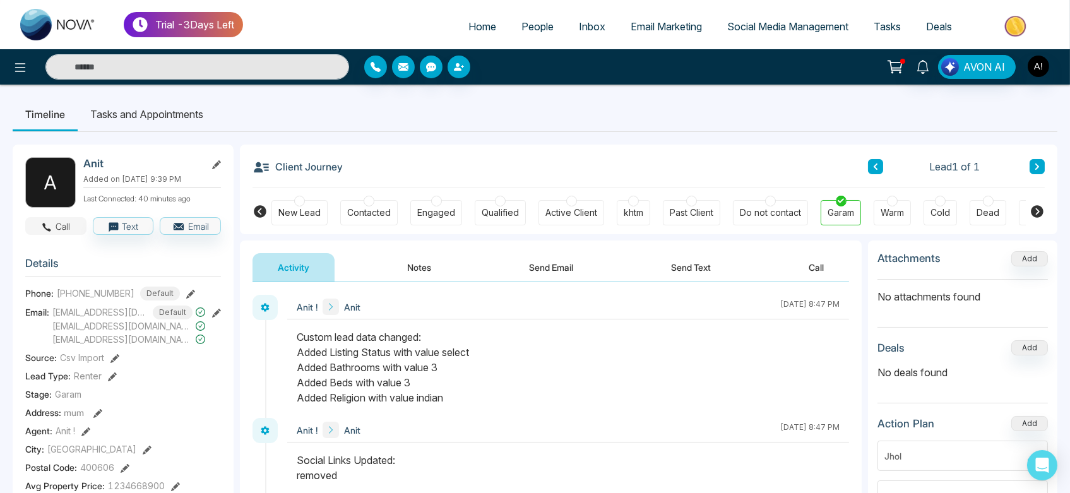
click at [73, 222] on button "Call" at bounding box center [55, 226] width 61 height 18
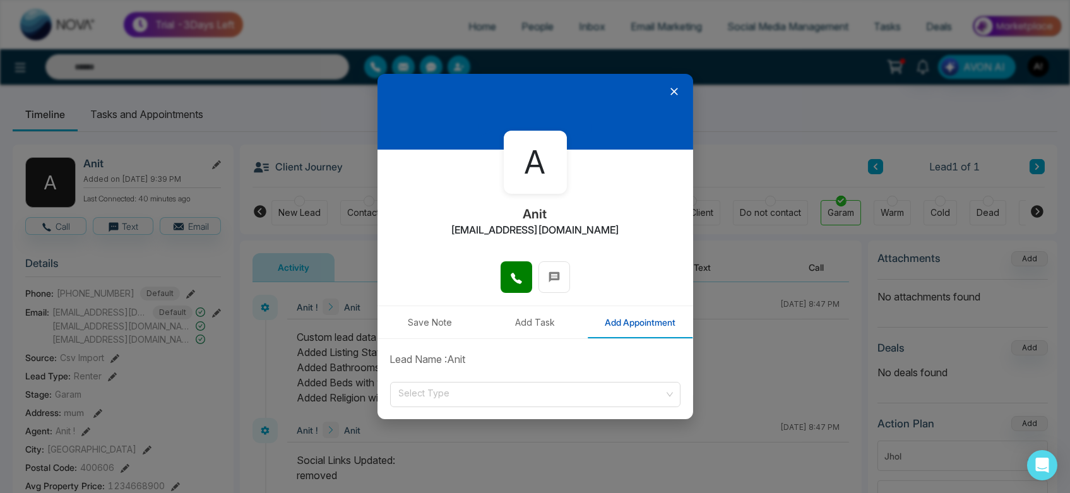
click at [668, 91] on icon at bounding box center [674, 91] width 13 height 13
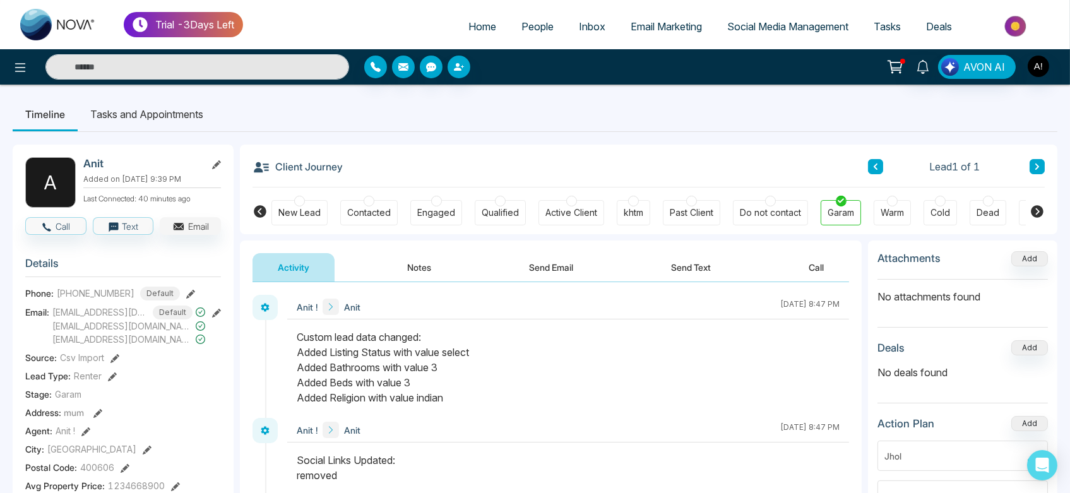
drag, startPoint x: 179, startPoint y: 237, endPoint x: 207, endPoint y: 222, distance: 31.3
click at [207, 222] on button "Email" at bounding box center [190, 226] width 61 height 18
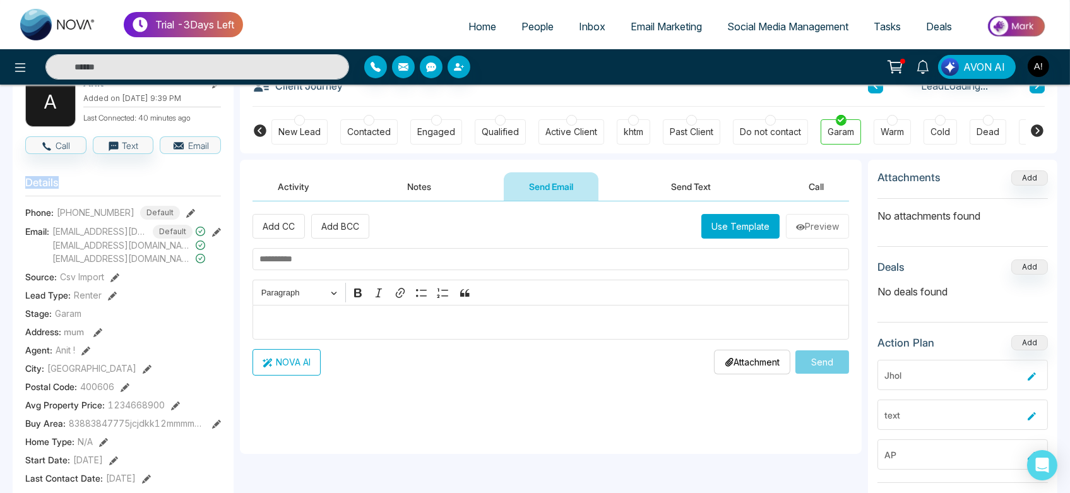
scroll to position [38, 0]
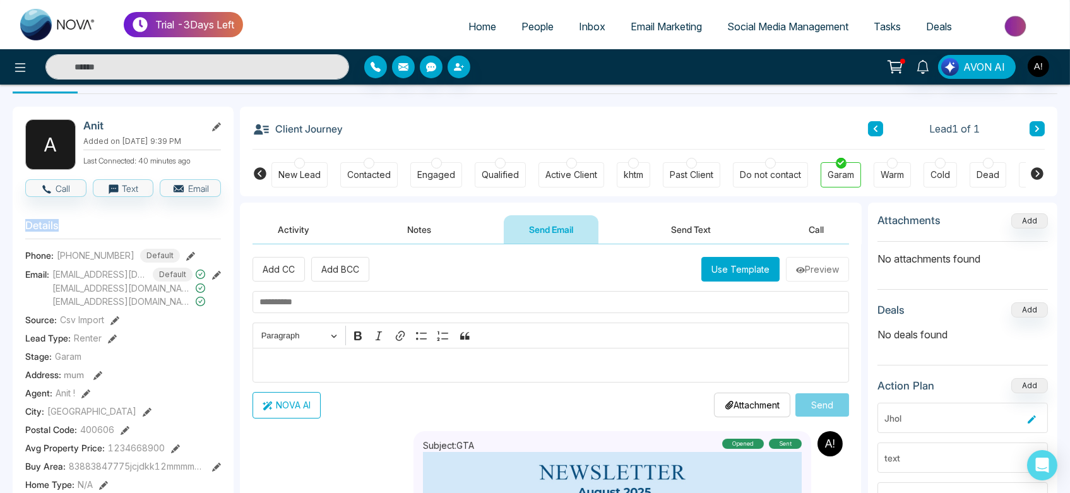
click at [318, 225] on button "Activity" at bounding box center [293, 229] width 82 height 28
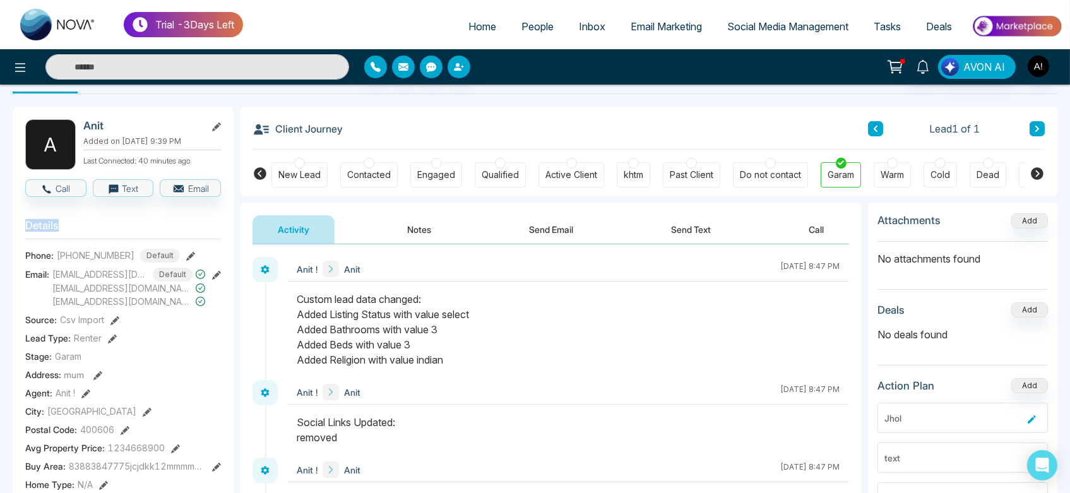
scroll to position [10, 0]
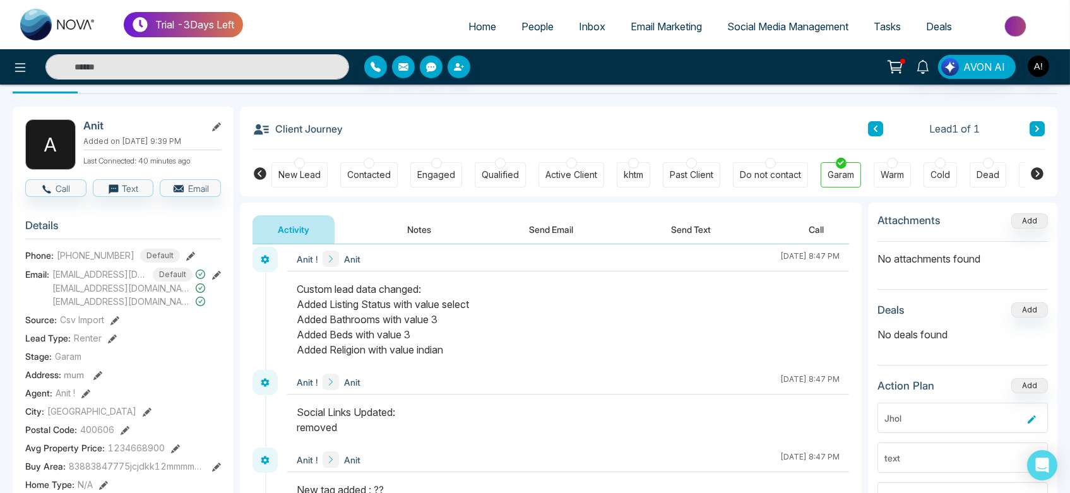
drag, startPoint x: 290, startPoint y: 285, endPoint x: 482, endPoint y: 357, distance: 204.1
click at [482, 357] on div at bounding box center [568, 325] width 562 height 88
click at [482, 357] on div "Custom lead data changed: Added Listing Status with value select Added Bathroom…" at bounding box center [568, 319] width 543 height 76
drag, startPoint x: 450, startPoint y: 353, endPoint x: 276, endPoint y: 271, distance: 192.0
click at [276, 271] on div "Anit ! Anit September 8 2025 | 8:47 PM" at bounding box center [550, 308] width 596 height 123
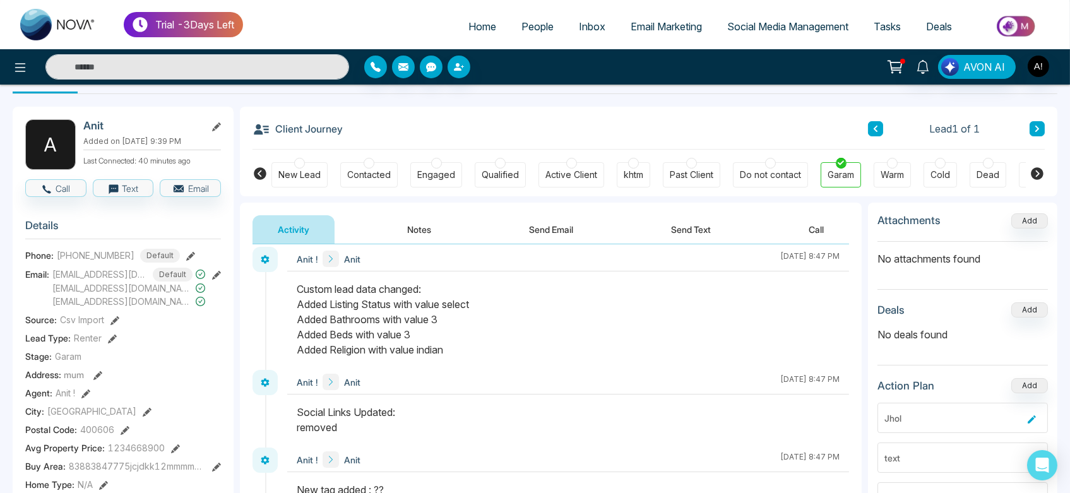
click at [276, 271] on div "Anit ! Anit September 8 2025 | 8:47 PM" at bounding box center [550, 308] width 596 height 123
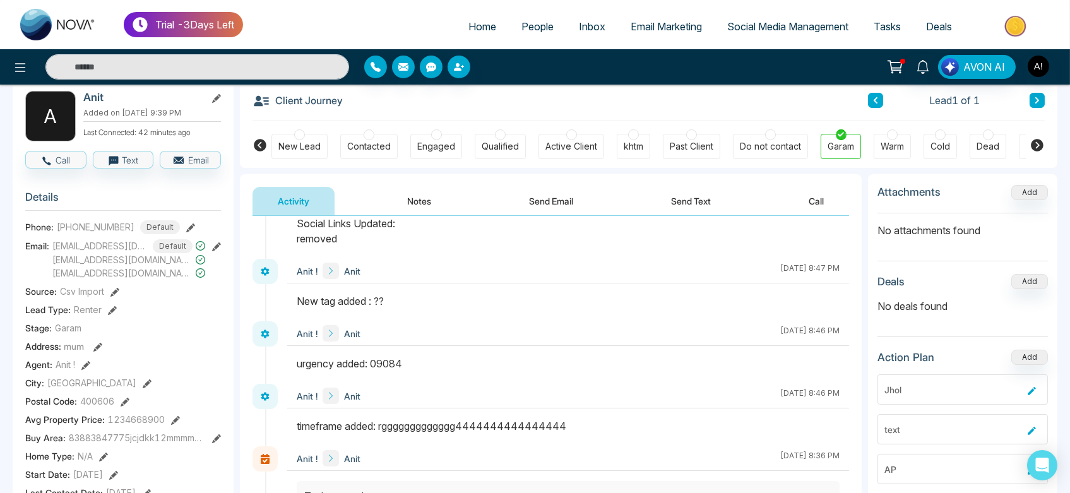
scroll to position [0, 0]
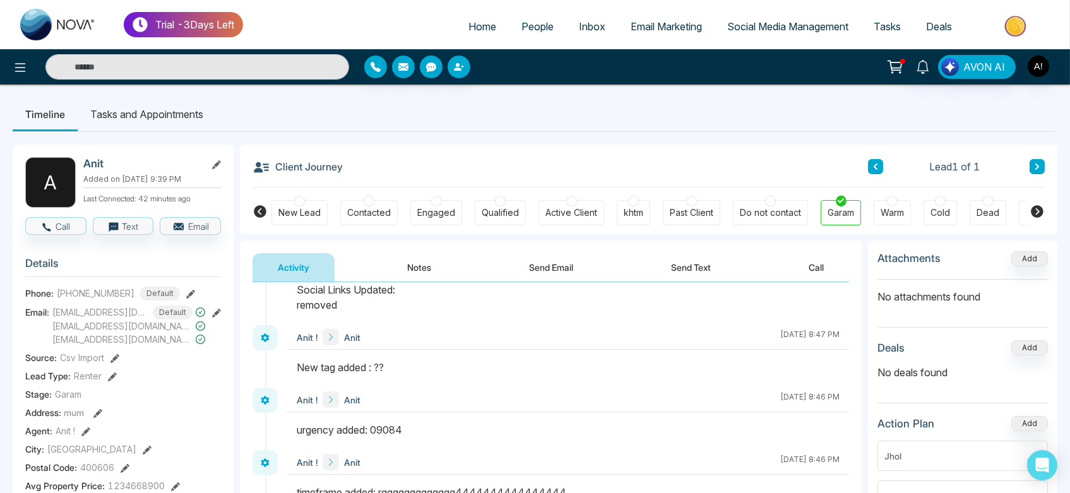
click at [127, 106] on li "Tasks and Appointments" at bounding box center [147, 114] width 138 height 34
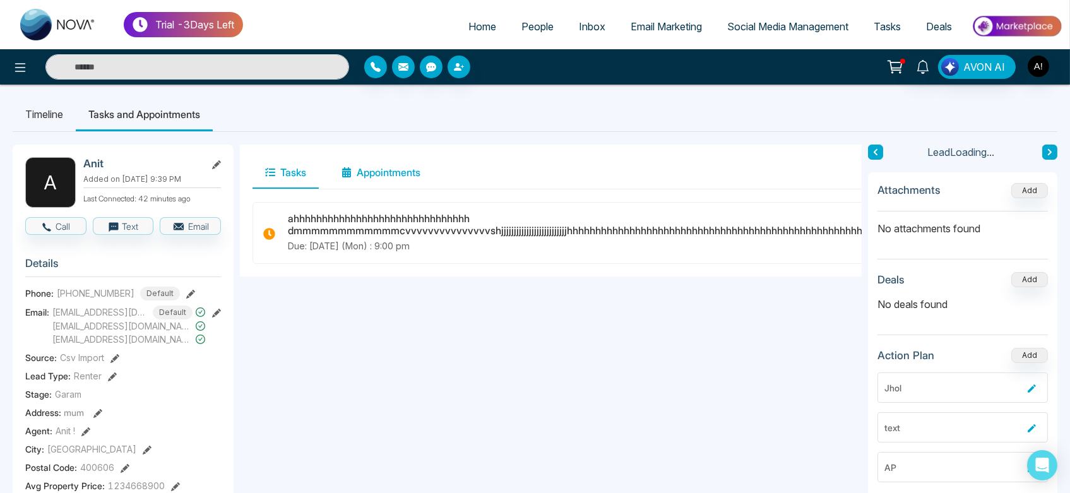
click at [399, 176] on button "Appointments" at bounding box center [381, 173] width 104 height 32
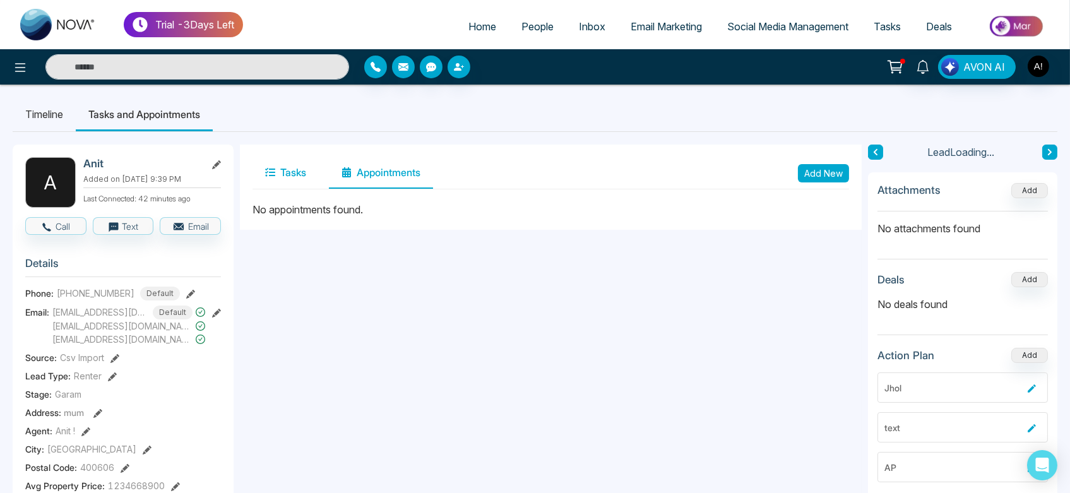
click at [290, 165] on button "Tasks" at bounding box center [285, 173] width 66 height 32
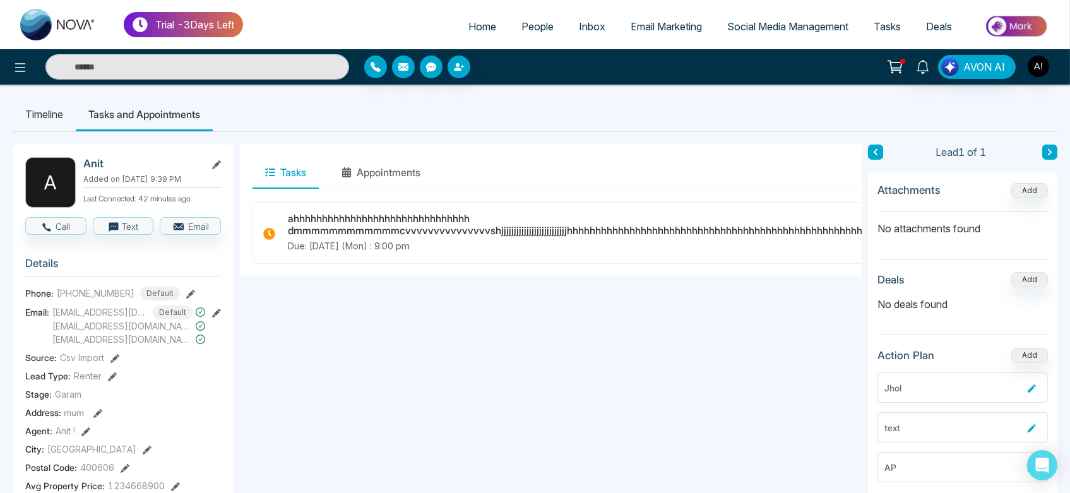
click at [45, 120] on li "Timeline" at bounding box center [44, 114] width 63 height 34
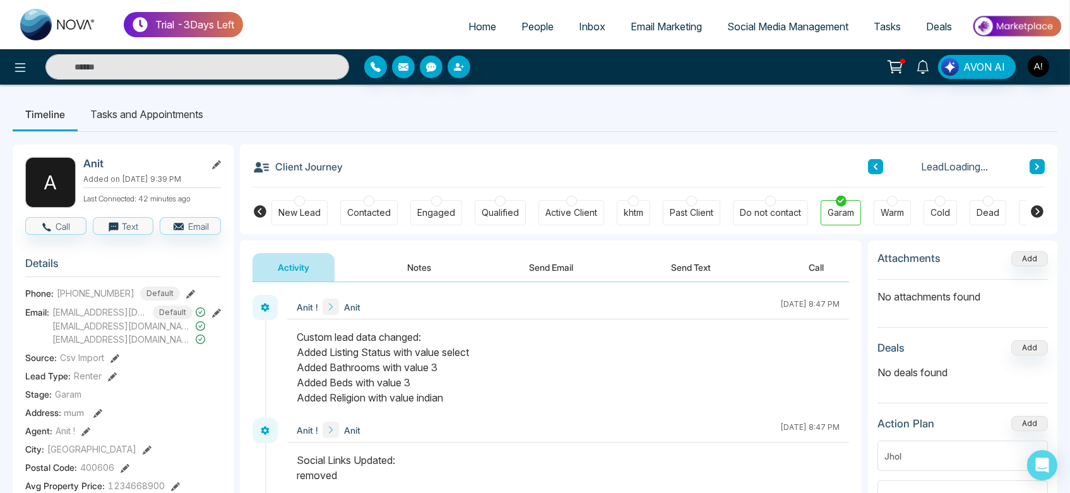
click at [17, 80] on div "AVON AI" at bounding box center [535, 66] width 1070 height 35
click at [17, 68] on icon at bounding box center [20, 67] width 15 height 15
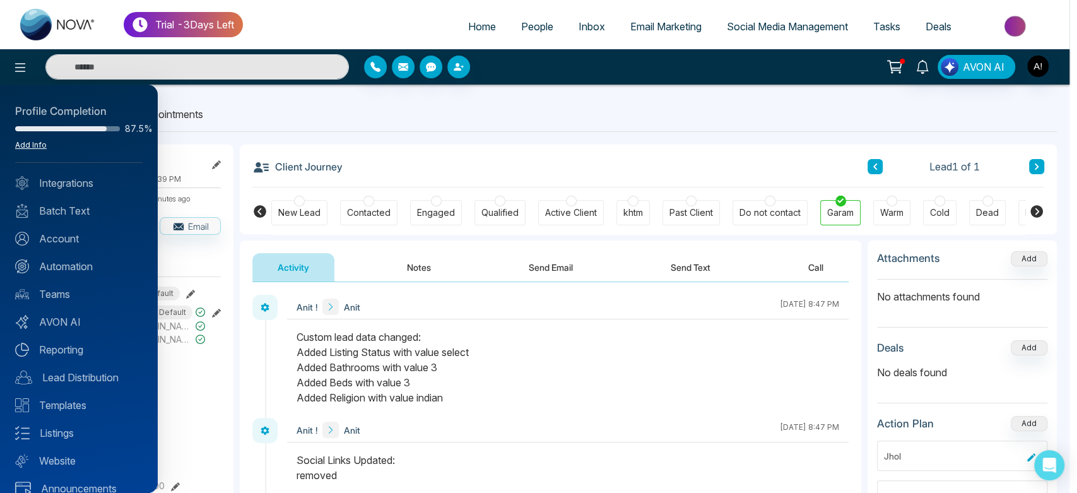
click at [30, 141] on link "Add Info" at bounding box center [31, 144] width 32 height 9
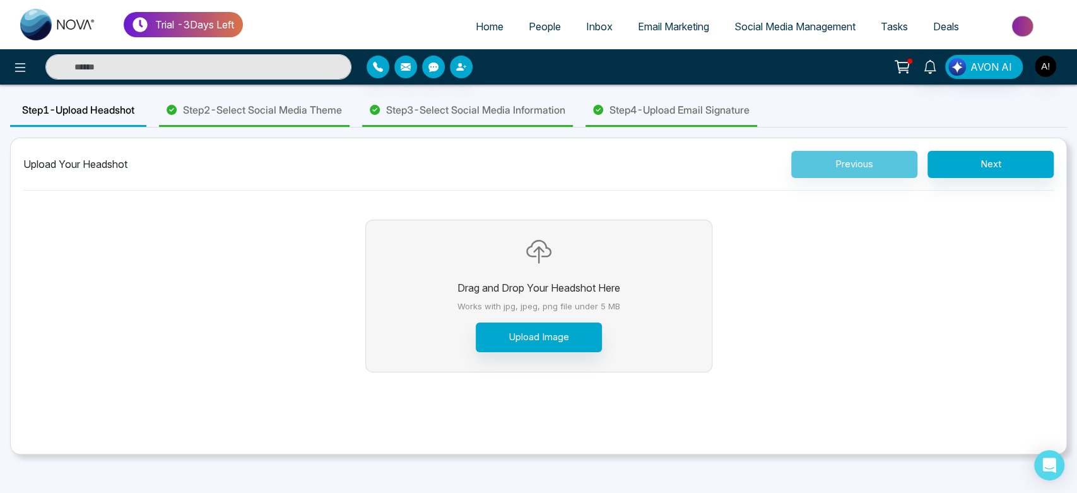
click at [210, 109] on span "Step 2 - Select Social Media Theme" at bounding box center [262, 109] width 159 height 15
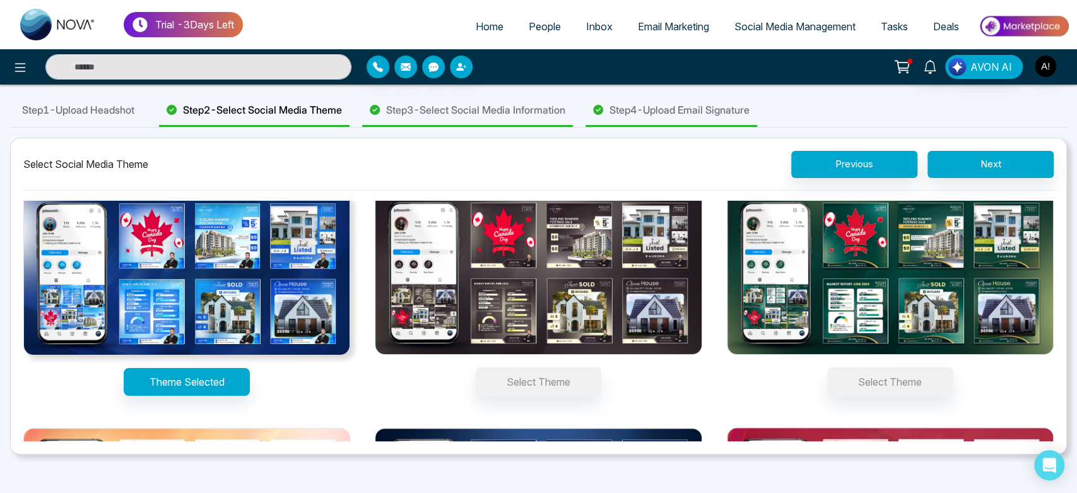
click at [539, 359] on div "Select Theme" at bounding box center [538, 294] width 327 height 206
click at [539, 367] on button "Select Theme" at bounding box center [538, 381] width 126 height 29
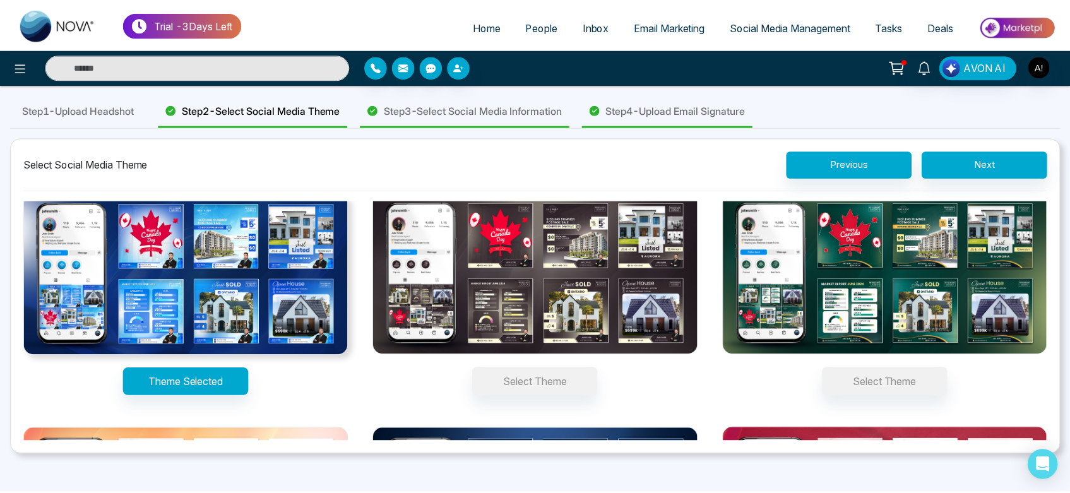
scroll to position [15, 0]
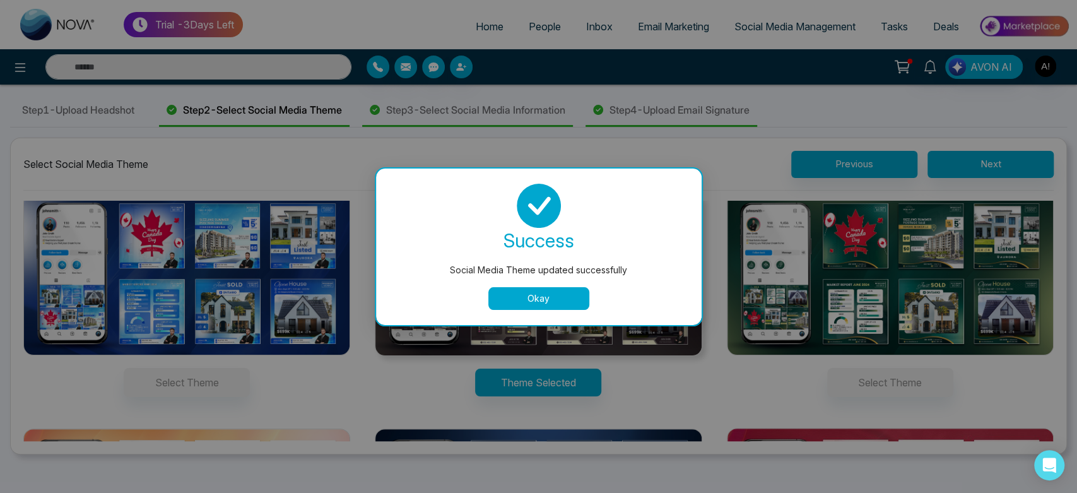
click at [525, 317] on div "success Social Media Theme updated successfully Okay" at bounding box center [539, 247] width 326 height 157
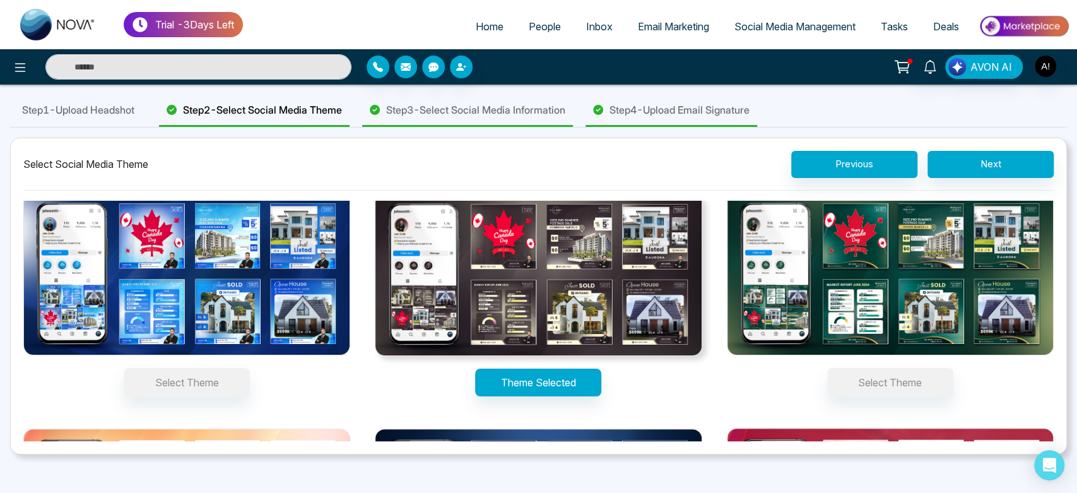
click at [476, 30] on span "Home" at bounding box center [490, 26] width 28 height 13
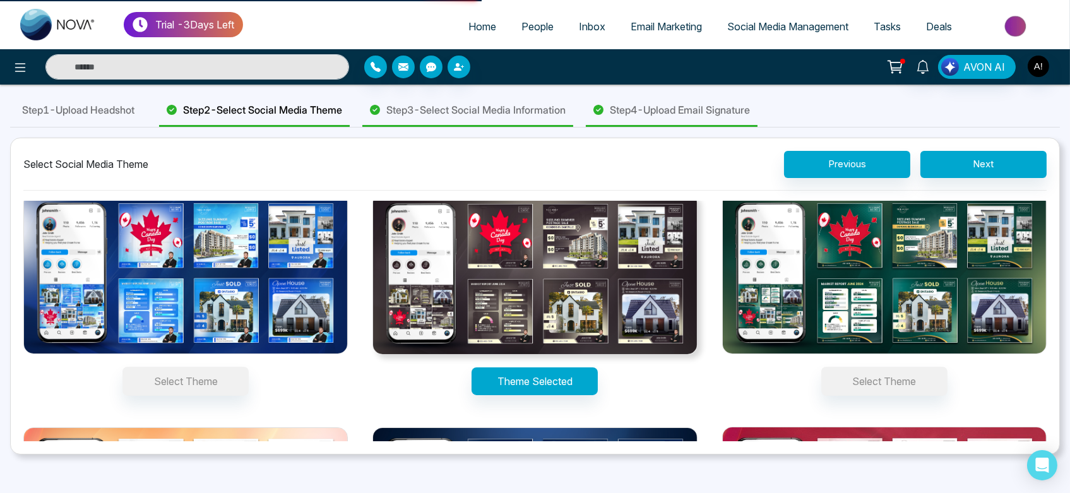
select select "*"
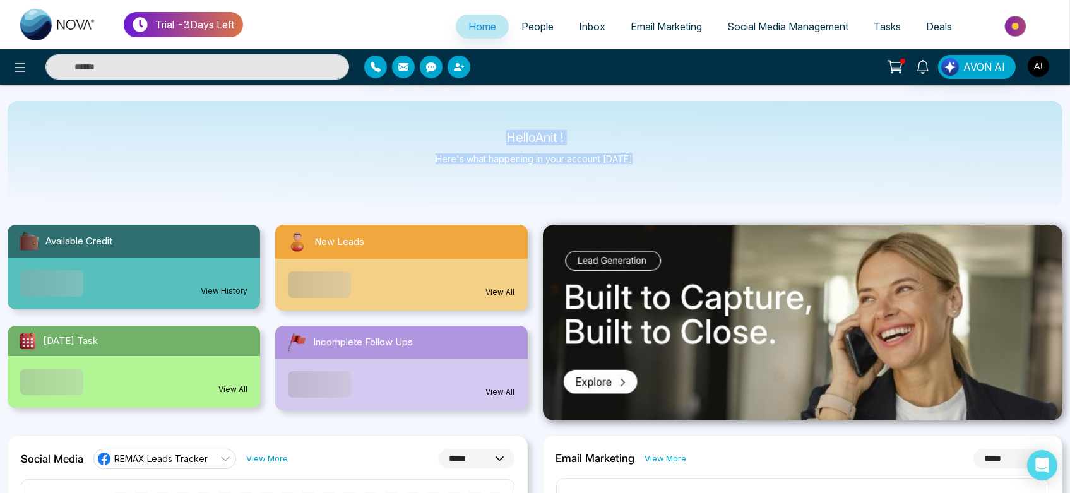
drag, startPoint x: 497, startPoint y: 132, endPoint x: 672, endPoint y: 167, distance: 177.7
click at [672, 167] on div "Hello Anit ! Here's what happening in your account today." at bounding box center [535, 153] width 1055 height 105
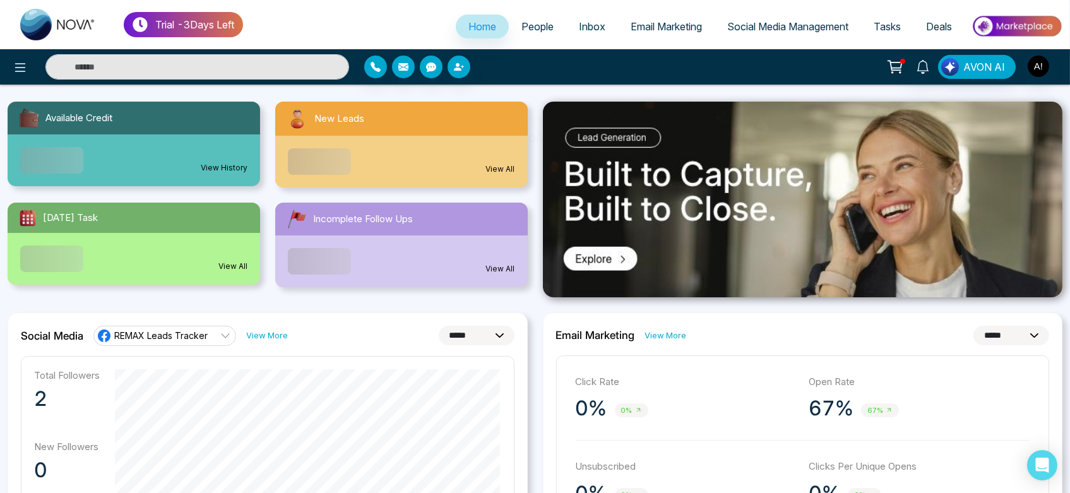
scroll to position [124, 0]
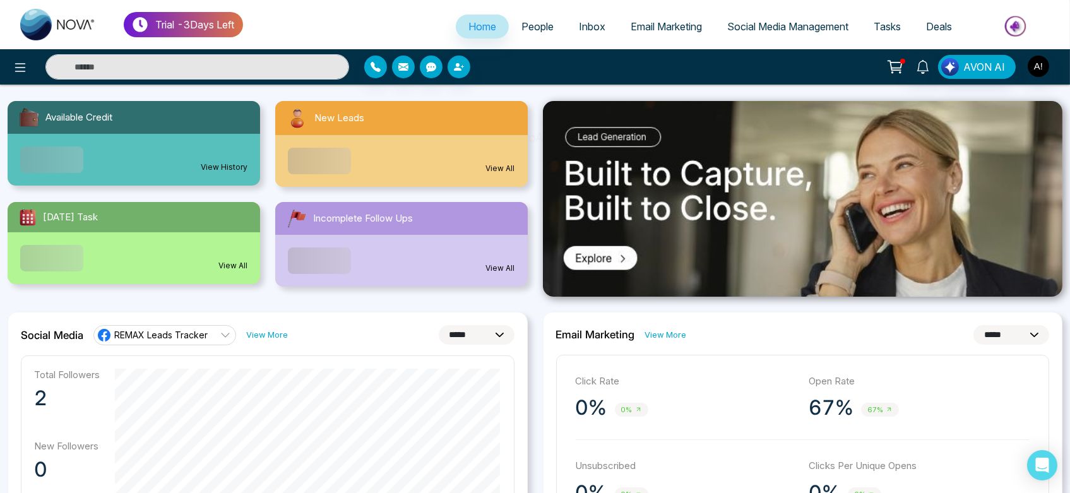
click at [473, 326] on select "**********" at bounding box center [477, 335] width 76 height 20
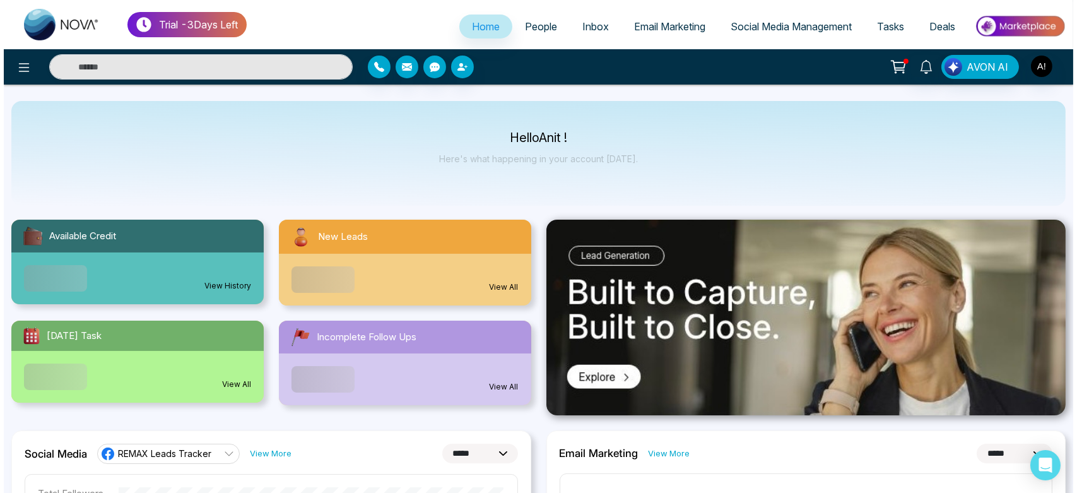
scroll to position [0, 0]
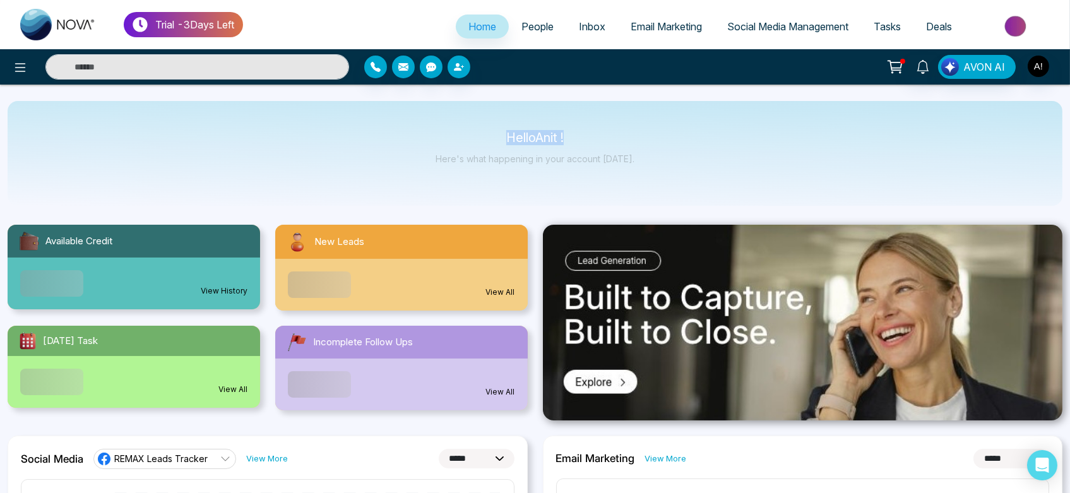
drag, startPoint x: 490, startPoint y: 138, endPoint x: 658, endPoint y: 153, distance: 168.5
click at [658, 153] on div "Hello Anit ! Here's what happening in your account today." at bounding box center [535, 153] width 1055 height 105
click at [531, 28] on span "People" at bounding box center [537, 26] width 32 height 13
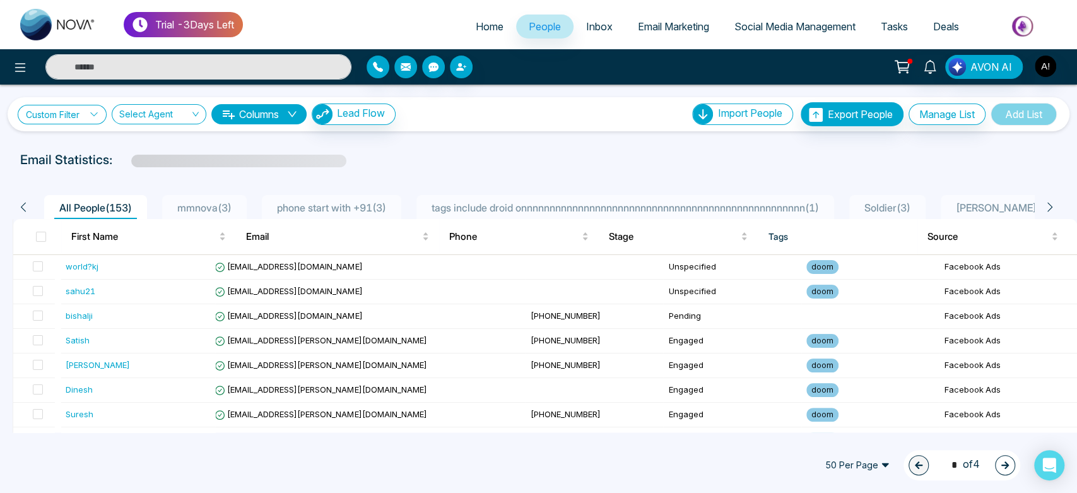
click at [41, 122] on link "Custom Filter" at bounding box center [62, 115] width 89 height 20
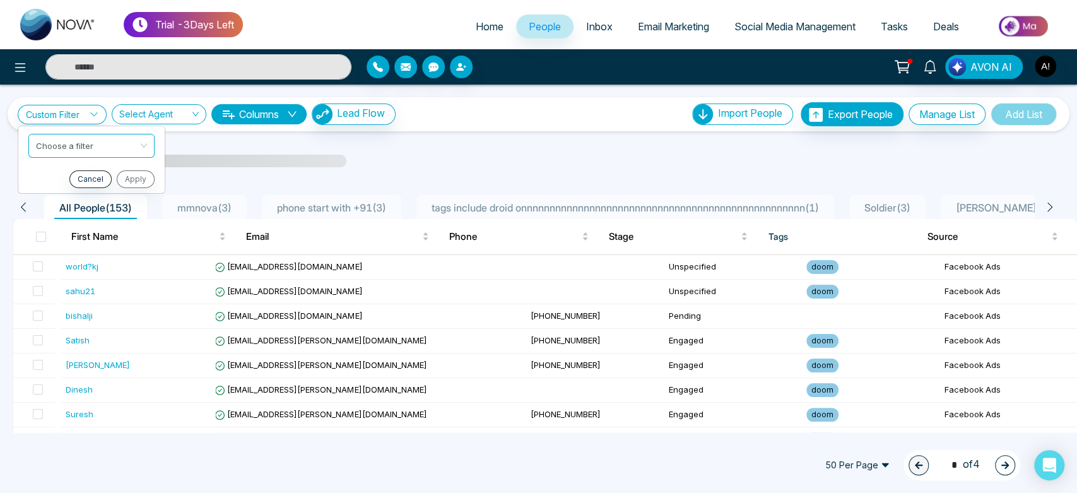
click at [76, 160] on ul "Choose a filter Cancel Apply" at bounding box center [92, 159] width 148 height 68
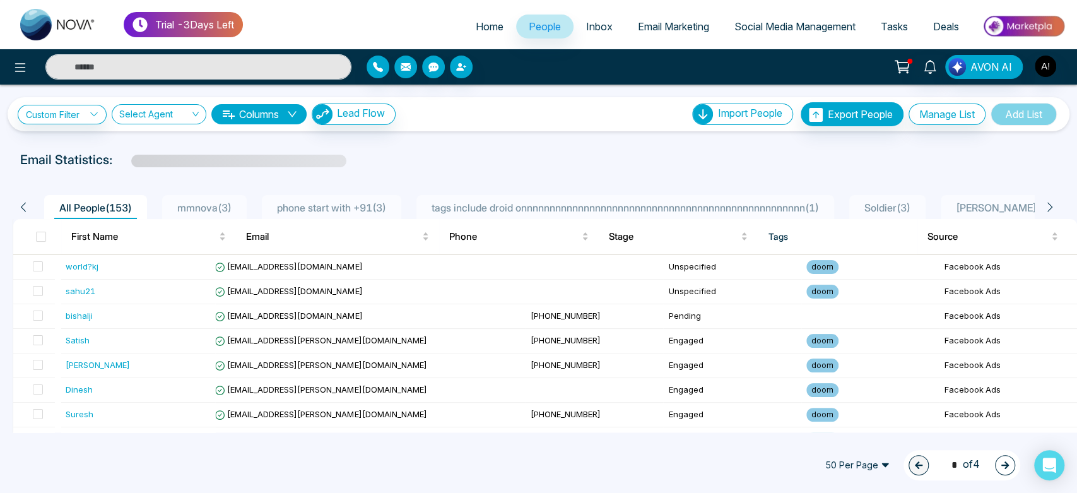
click at [78, 127] on div "Custom Filter Choose a filter Cancel Apply Select Agent Columns Lead Flow Impor…" at bounding box center [539, 114] width 1062 height 34
click at [81, 118] on link "Custom Filter" at bounding box center [62, 115] width 89 height 20
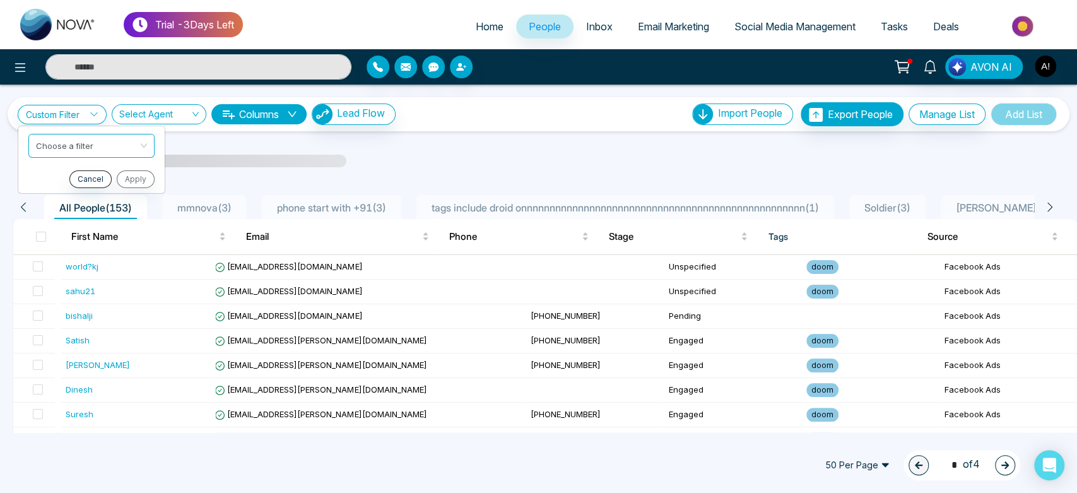
click at [369, 172] on div at bounding box center [539, 171] width 1062 height 5
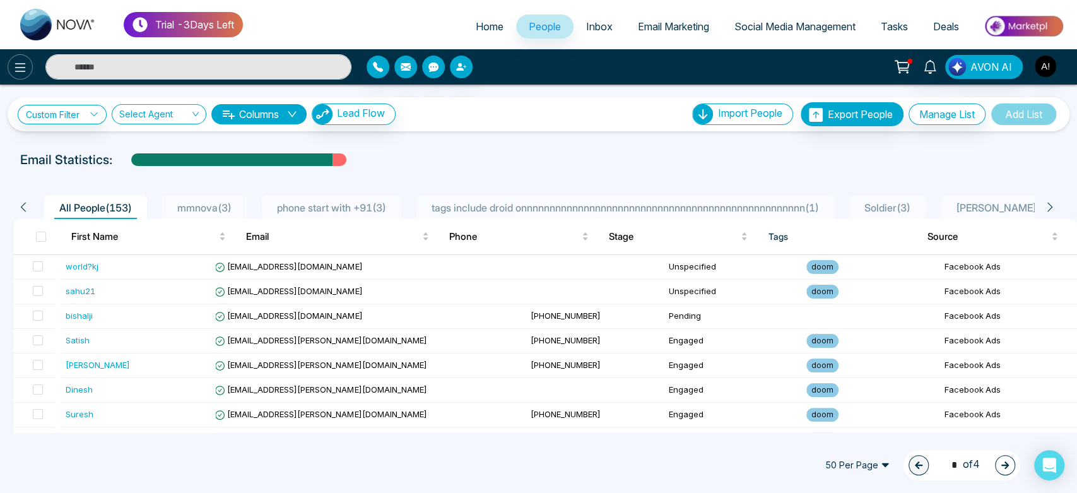
click at [30, 60] on button at bounding box center [20, 66] width 25 height 25
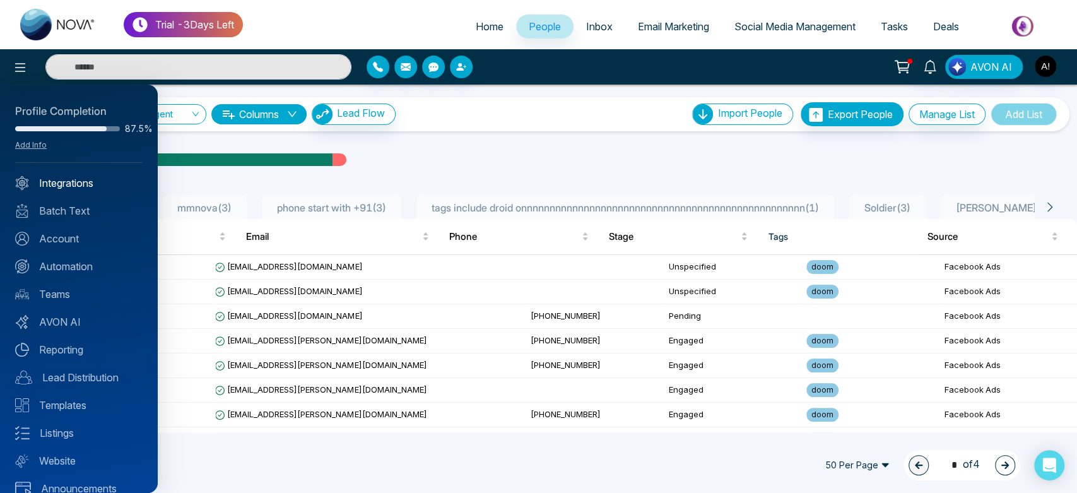
click at [117, 177] on link "Integrations" at bounding box center [78, 182] width 127 height 15
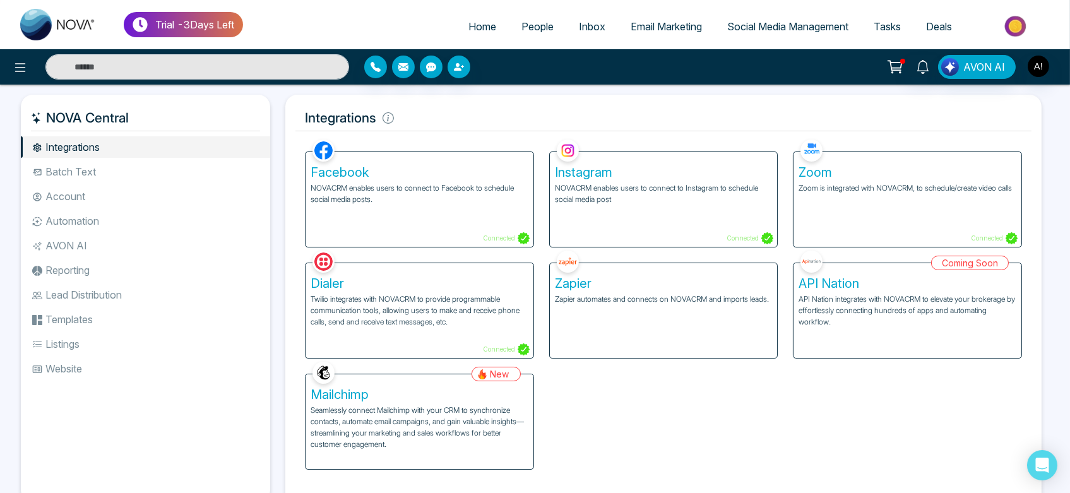
click at [101, 165] on li "Batch Text" at bounding box center [145, 171] width 249 height 21
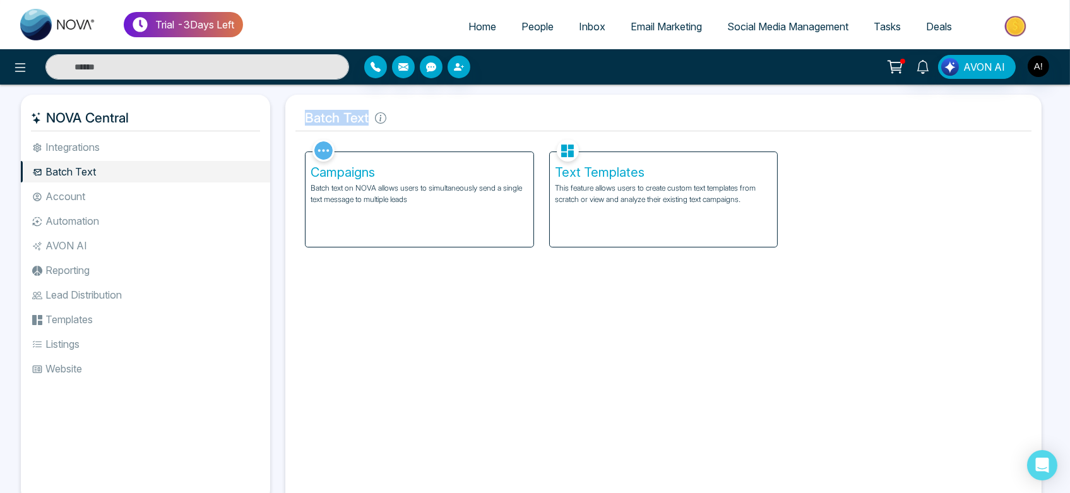
drag, startPoint x: 295, startPoint y: 118, endPoint x: 518, endPoint y: 93, distance: 223.6
click at [518, 93] on div "NOVA Central Integrations Batch Text Account Automation AVON AI Reporting Lead …" at bounding box center [535, 311] width 1070 height 452
click at [56, 143] on li "Integrations" at bounding box center [145, 146] width 249 height 21
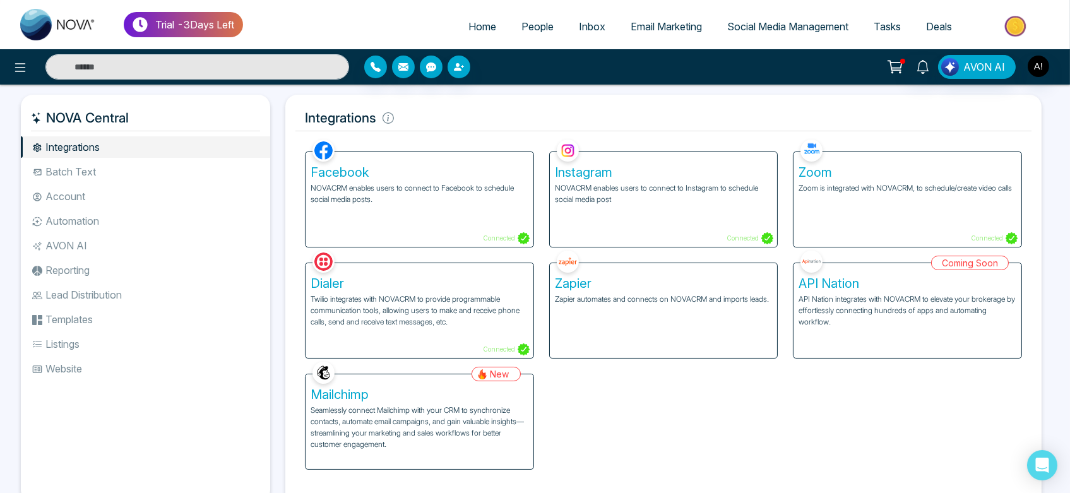
click at [132, 165] on li "Batch Text" at bounding box center [145, 171] width 249 height 21
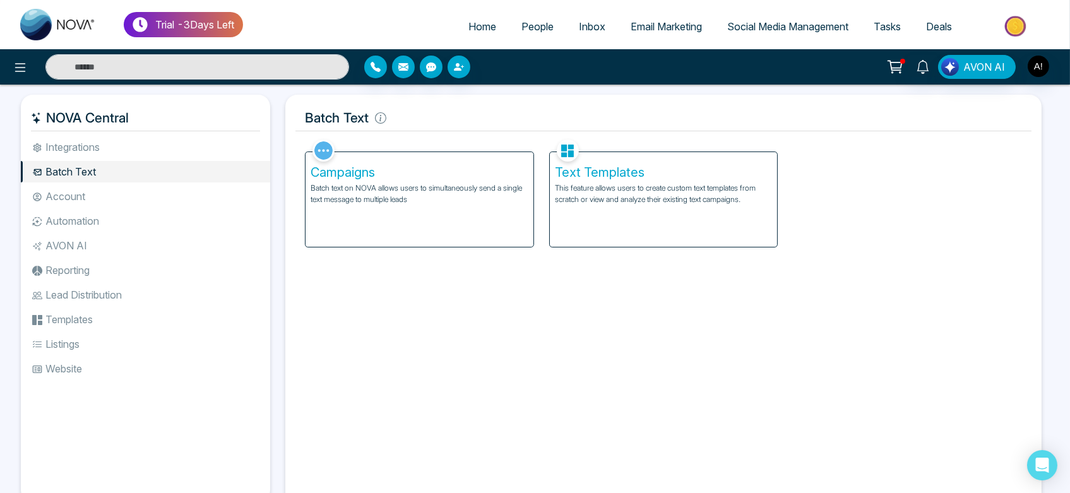
click at [469, 21] on span "Home" at bounding box center [482, 26] width 28 height 13
select select "*"
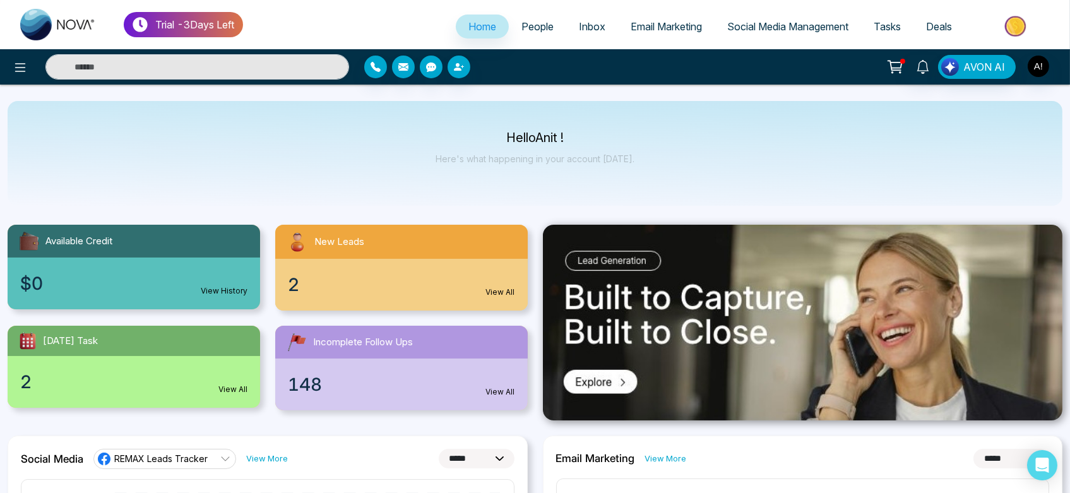
click at [530, 22] on span "People" at bounding box center [537, 26] width 32 height 13
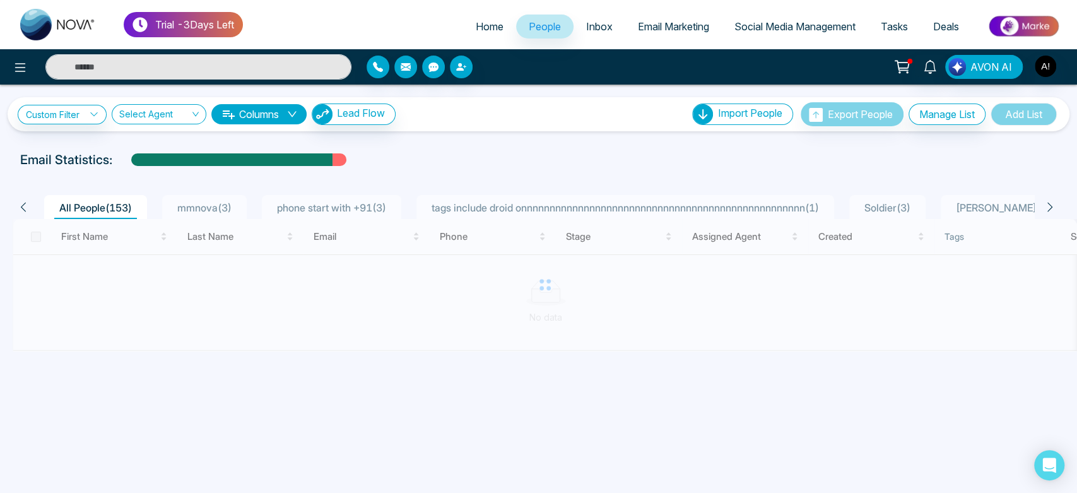
click at [490, 27] on span "Home" at bounding box center [490, 26] width 28 height 13
select select "*"
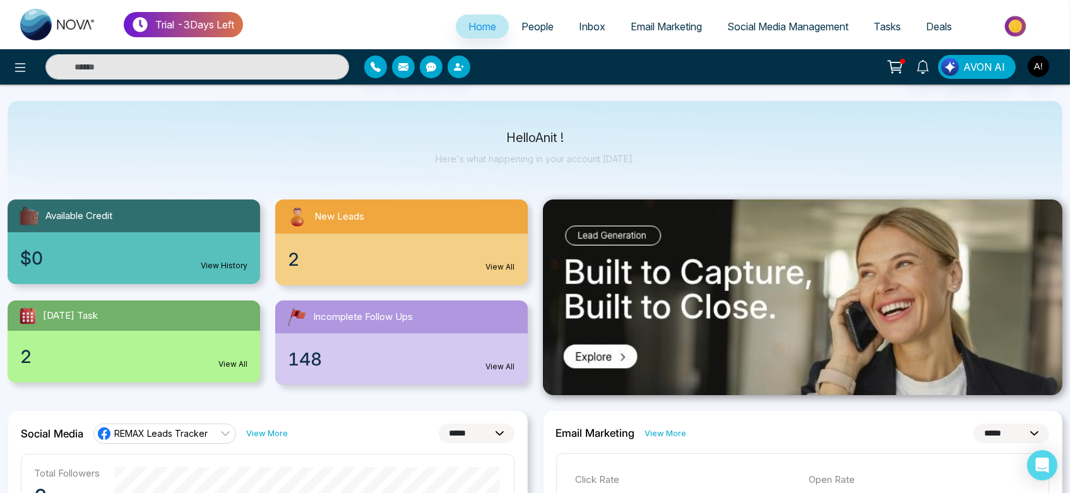
scroll to position [16, 0]
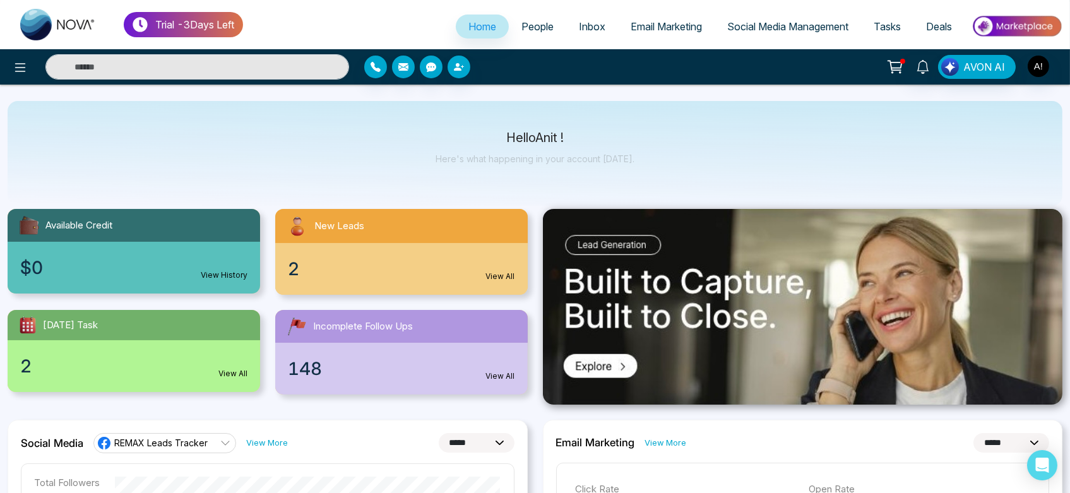
click at [662, 34] on link "Email Marketing" at bounding box center [666, 27] width 97 height 24
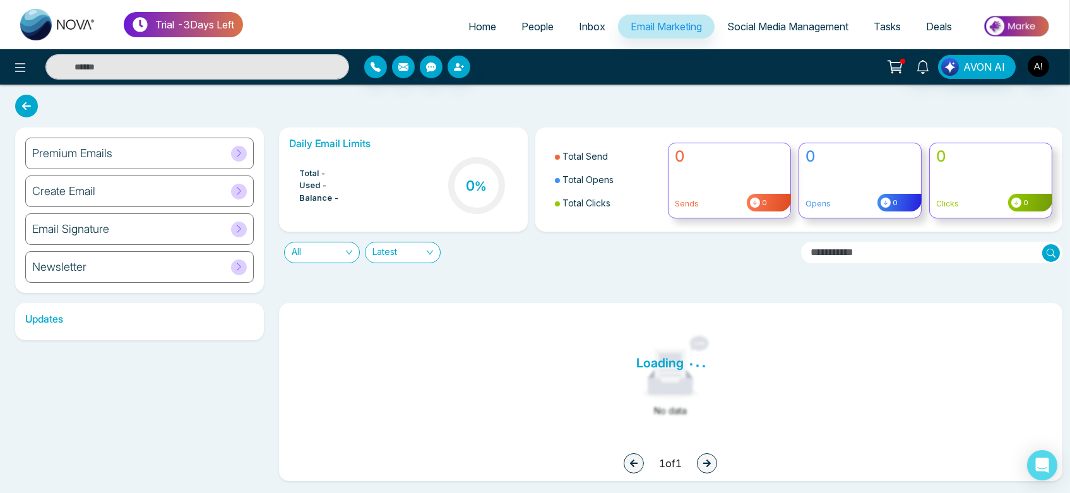
scroll to position [3, 0]
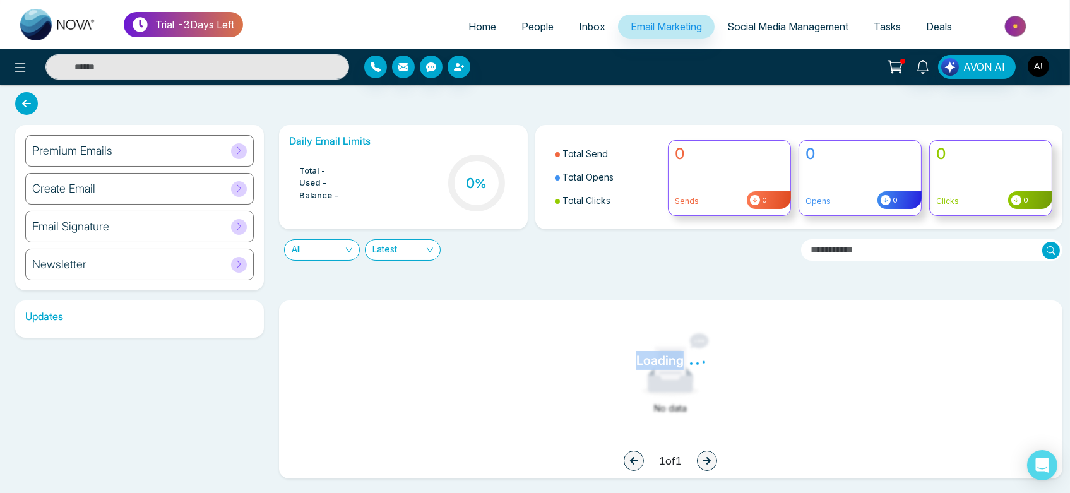
drag, startPoint x: 626, startPoint y: 355, endPoint x: 725, endPoint y: 358, distance: 98.5
click at [725, 358] on div "Loading" at bounding box center [670, 360] width 783 height 19
click at [486, 23] on span "Home" at bounding box center [482, 26] width 28 height 13
select select "*"
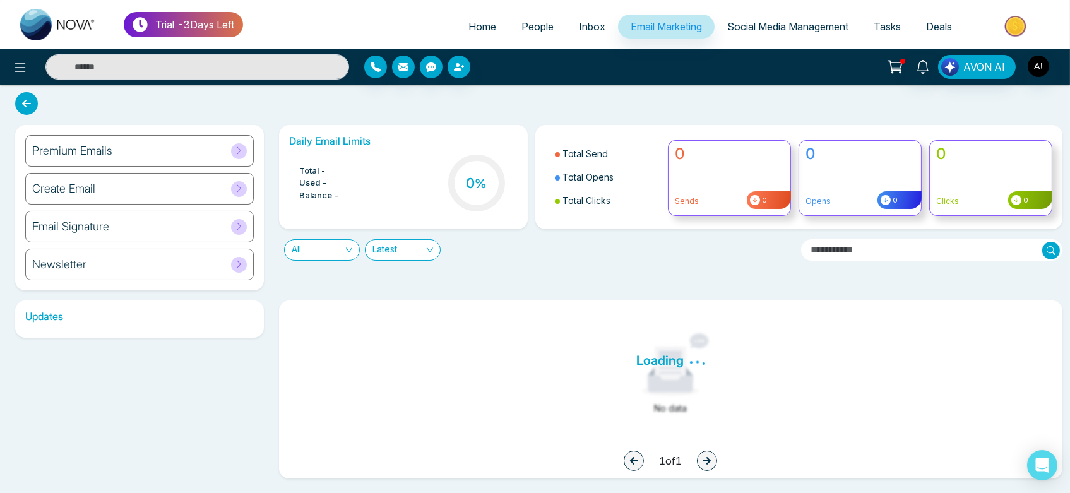
select select "*"
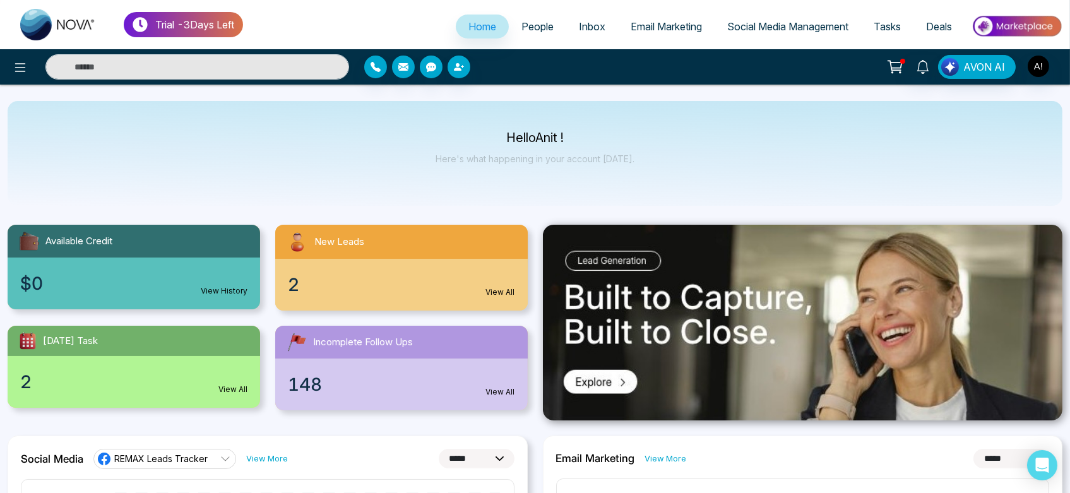
click at [537, 41] on ul "Home People Inbox Email Marketing Social Media Management Tasks Deals" at bounding box center [652, 27] width 819 height 35
click at [533, 28] on span "People" at bounding box center [537, 26] width 32 height 13
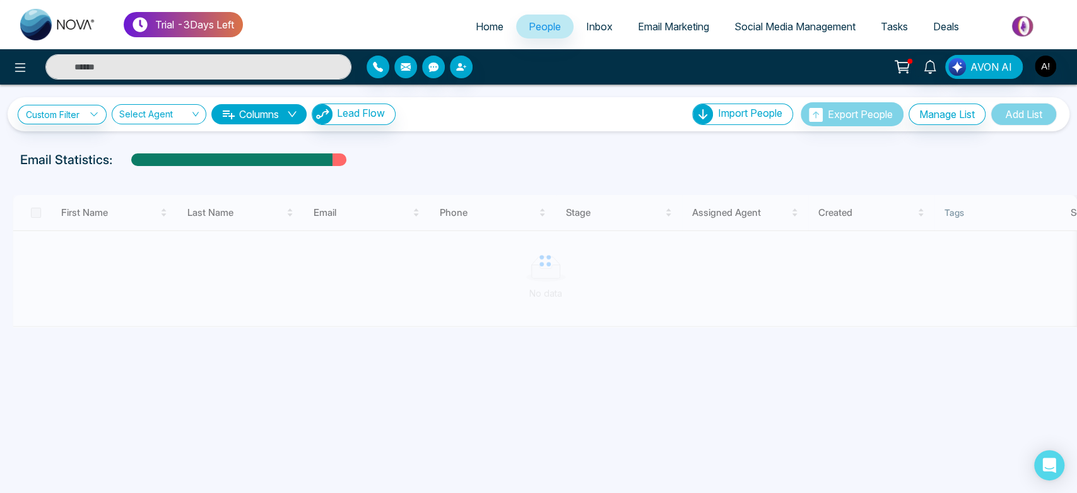
click at [465, 26] on link "Home" at bounding box center [489, 27] width 53 height 24
select select "*"
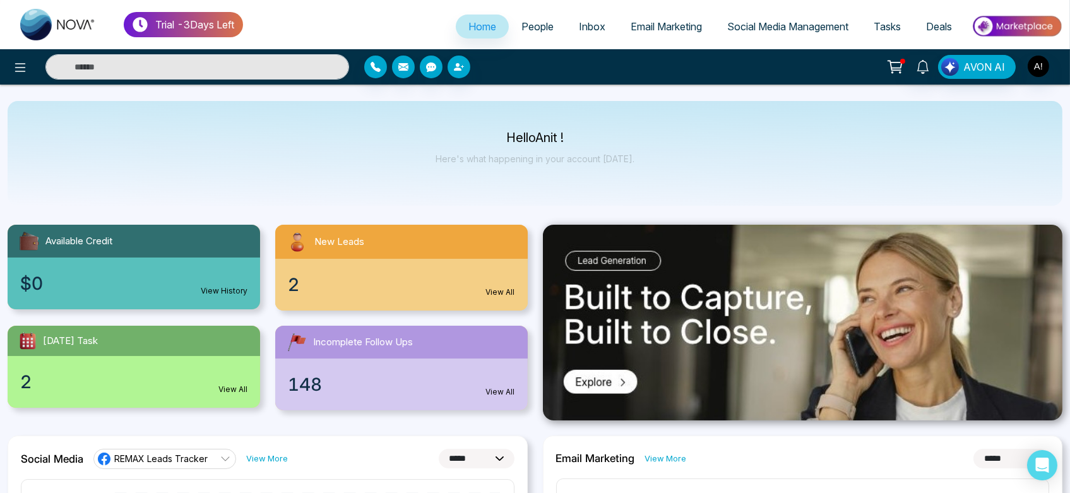
click at [647, 21] on span "Email Marketing" at bounding box center [665, 26] width 71 height 13
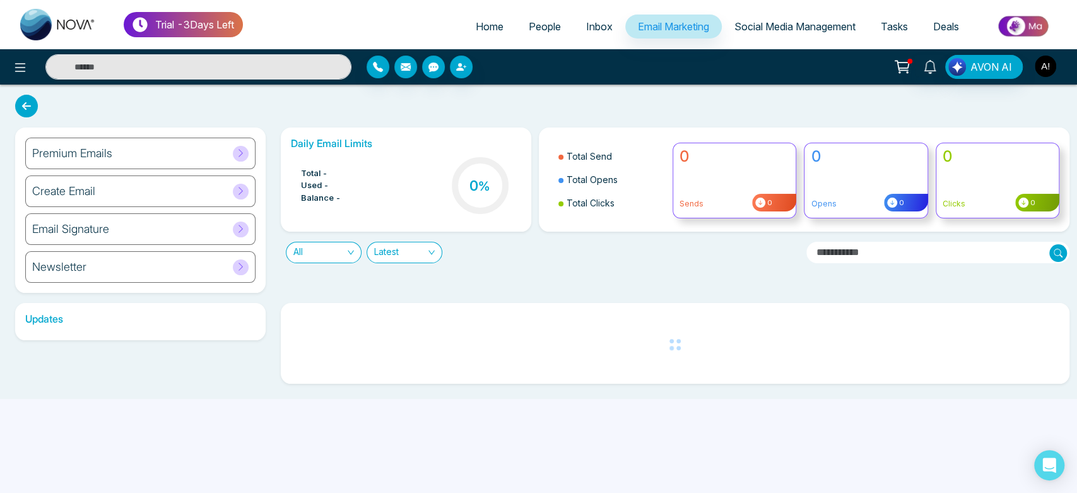
click at [1045, 62] on img "button" at bounding box center [1045, 66] width 21 height 21
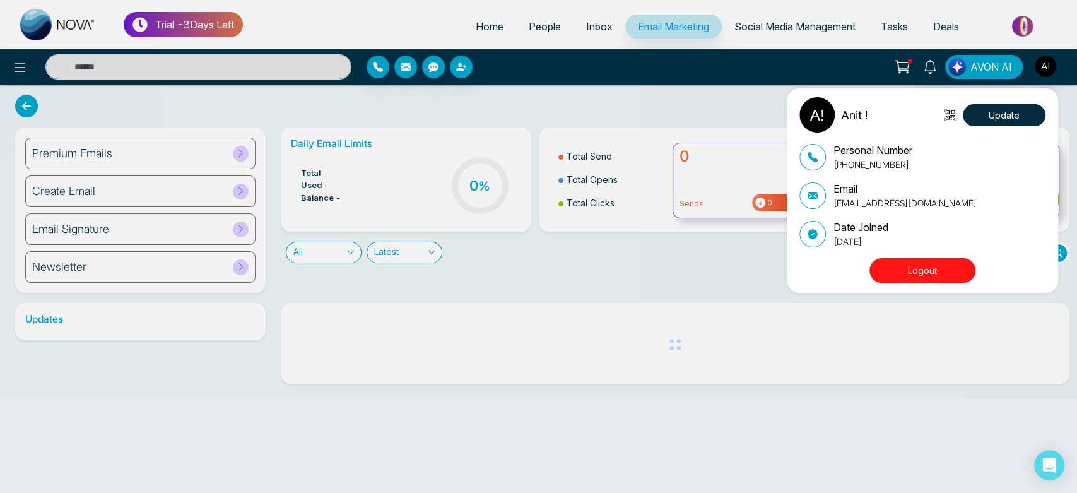
click at [921, 270] on button "Logout" at bounding box center [923, 270] width 106 height 25
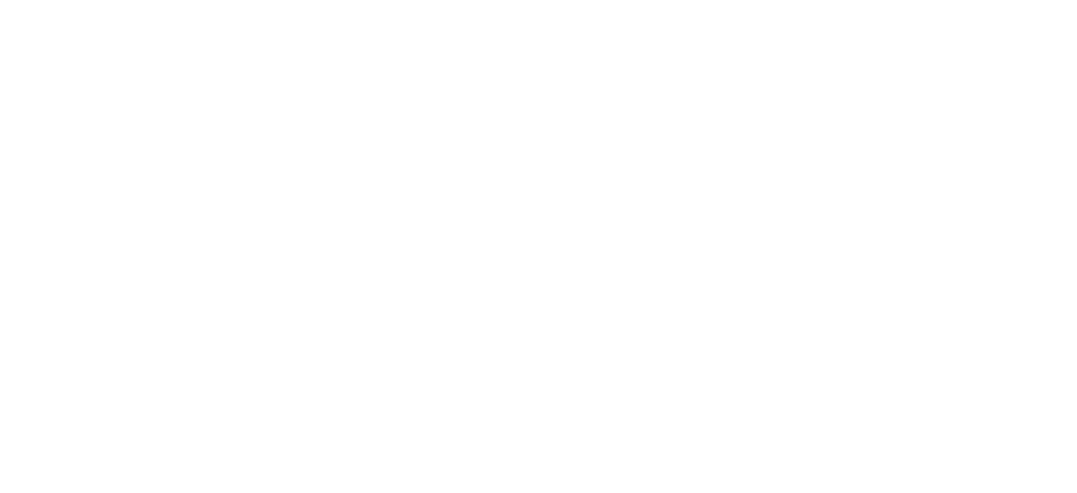
select select "*"
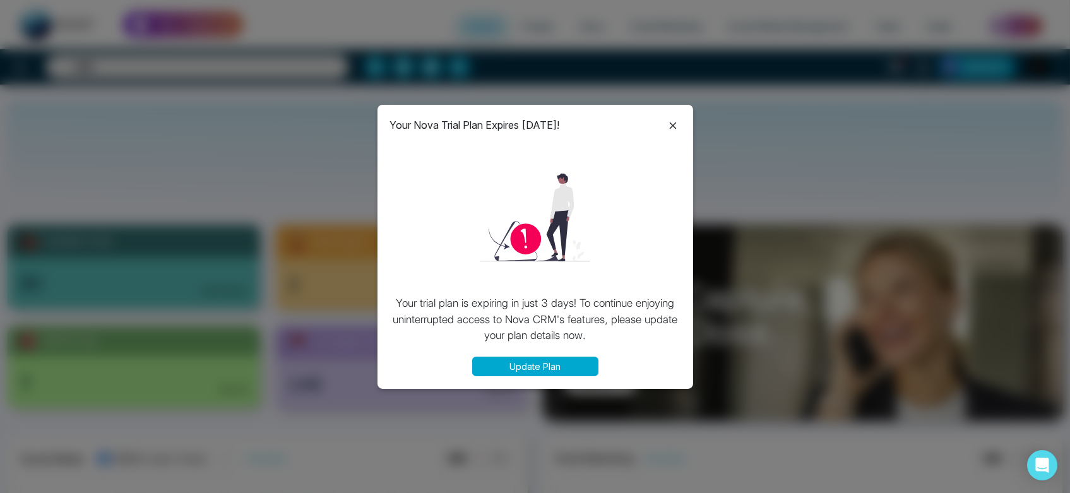
click at [675, 121] on icon at bounding box center [672, 125] width 15 height 15
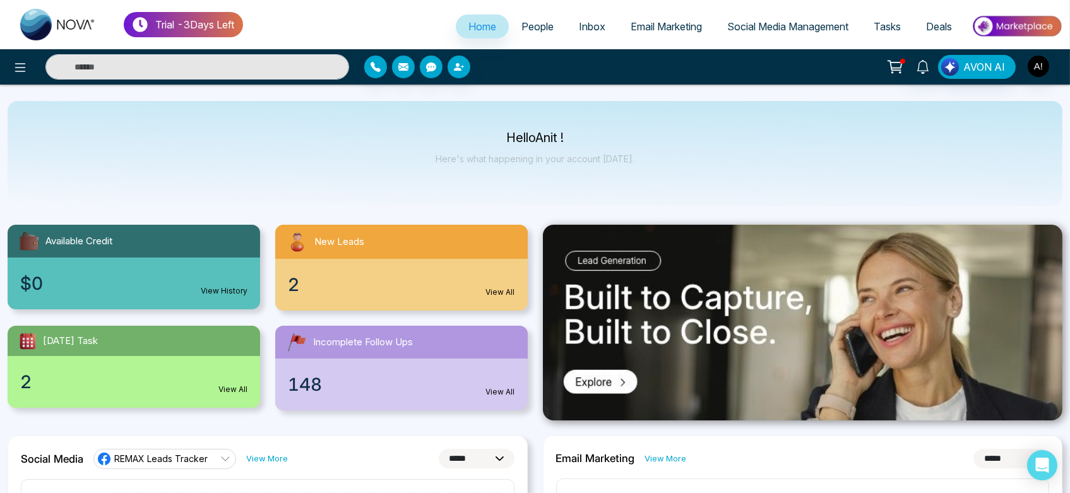
click at [545, 18] on link "People" at bounding box center [537, 27] width 57 height 24
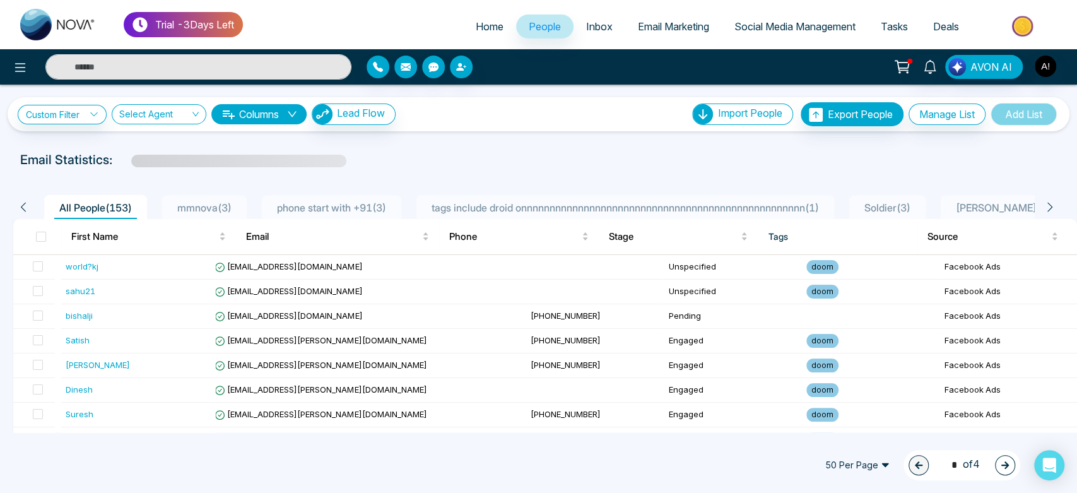
click at [479, 27] on span "Home" at bounding box center [490, 26] width 28 height 13
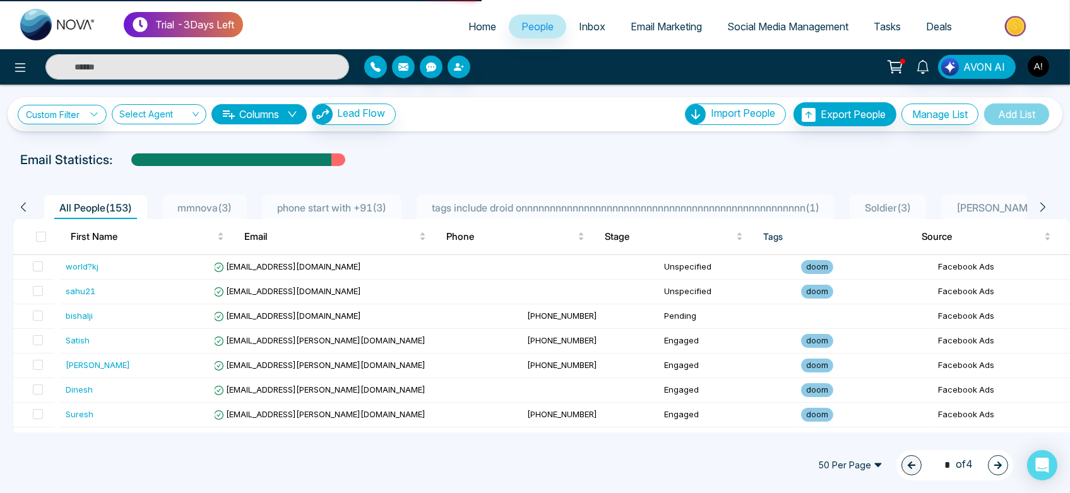
select select "*"
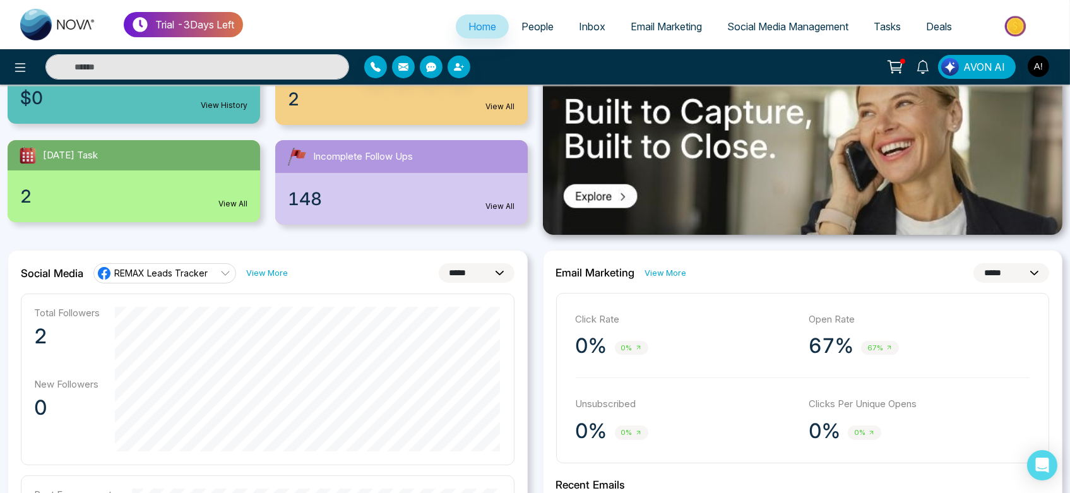
scroll to position [330, 0]
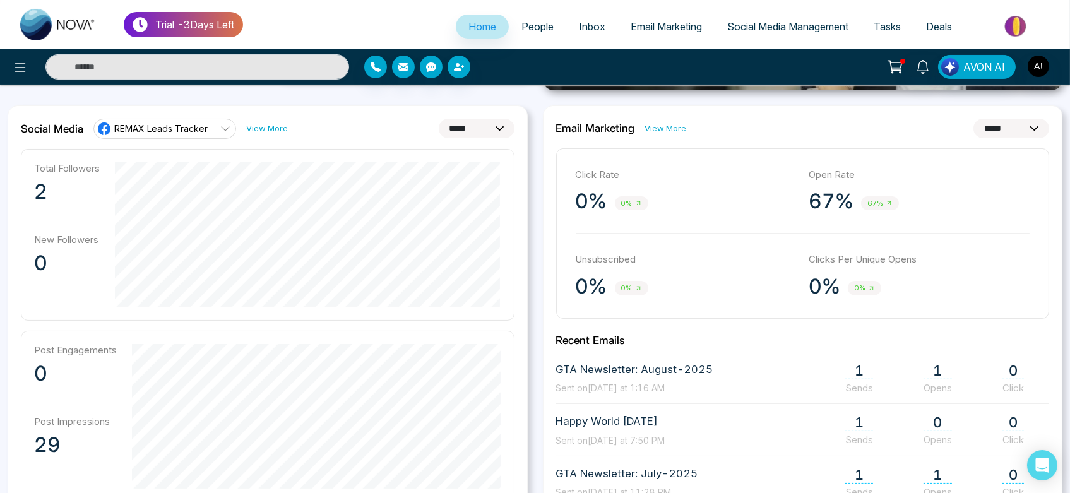
click at [483, 127] on select "**********" at bounding box center [477, 129] width 76 height 20
click at [145, 122] on span "REMAX Leads Tracker" at bounding box center [160, 128] width 93 height 12
click at [159, 193] on li "Robotics" at bounding box center [164, 185] width 142 height 21
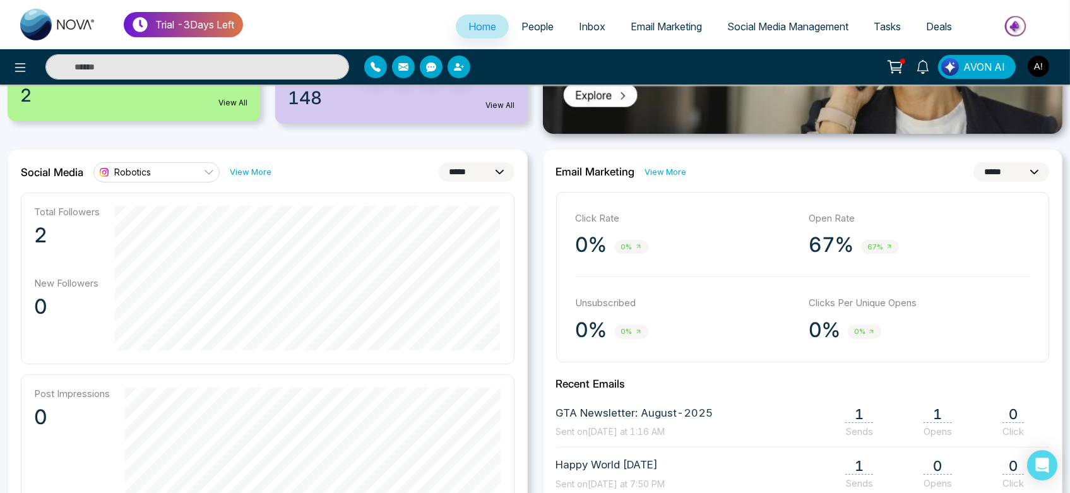
scroll to position [280, 0]
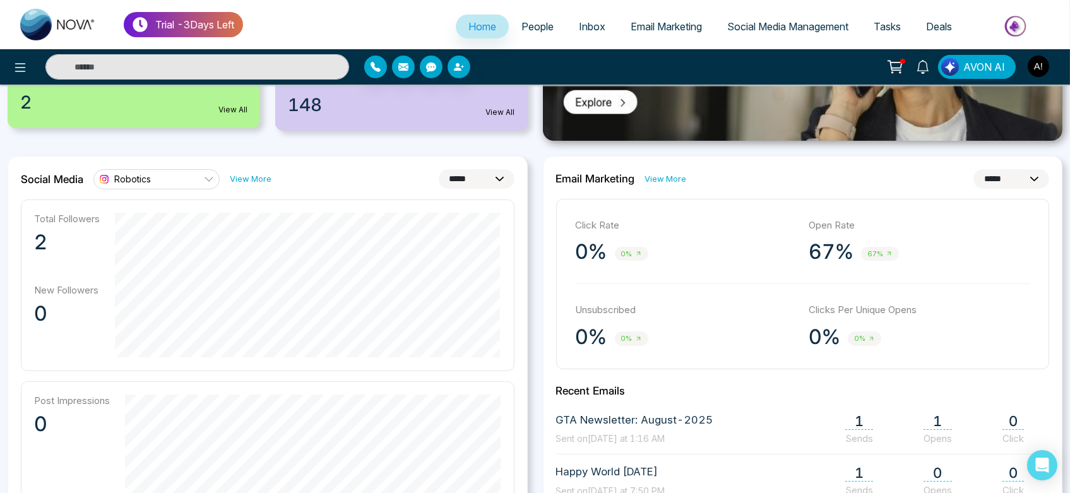
click at [493, 183] on select "**********" at bounding box center [477, 179] width 76 height 20
select select "*"
click at [439, 169] on select "**********" at bounding box center [477, 179] width 76 height 20
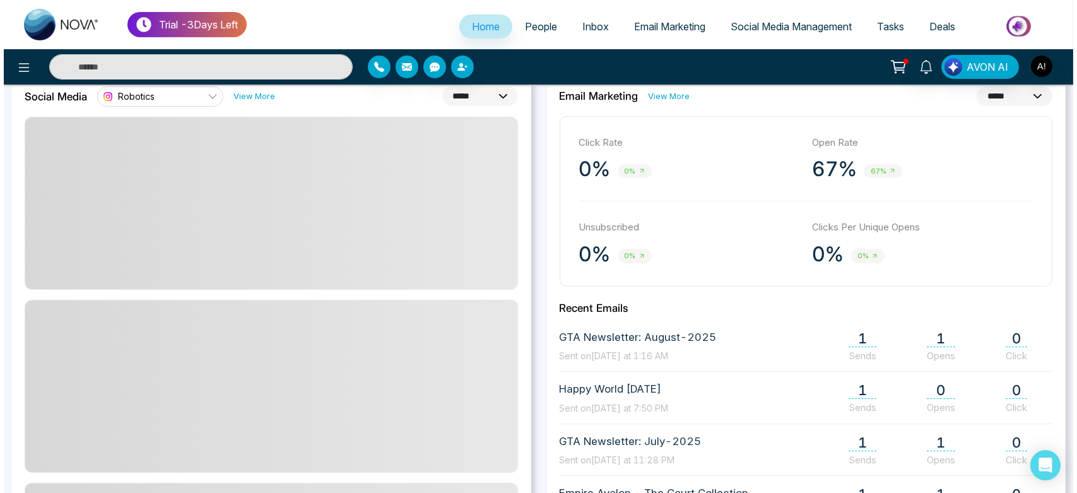
scroll to position [364, 0]
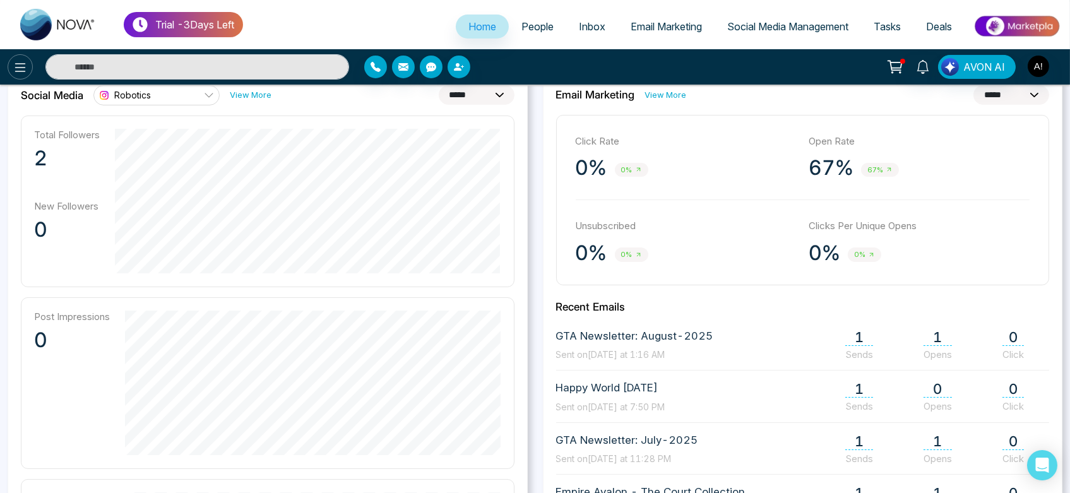
click at [18, 70] on icon at bounding box center [20, 67] width 15 height 15
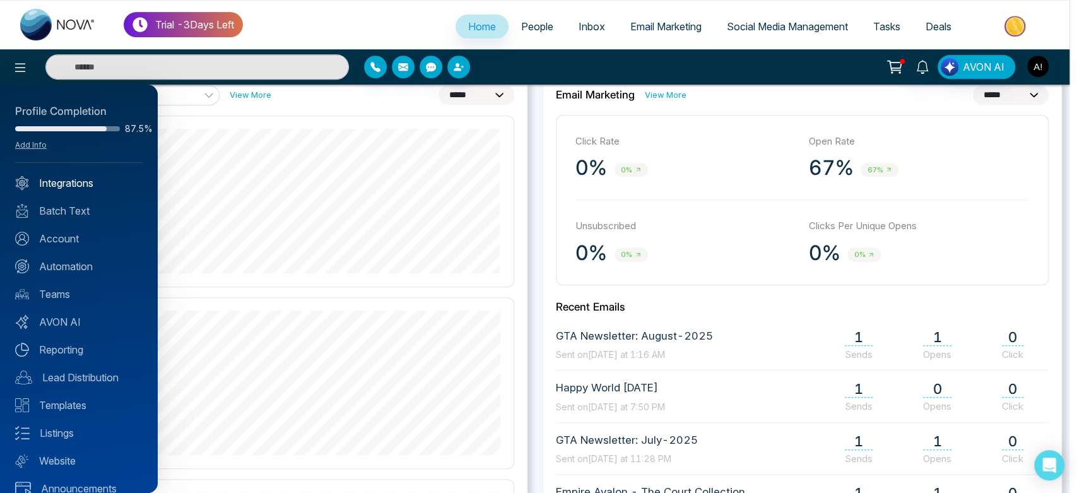
click at [83, 184] on link "Integrations" at bounding box center [78, 182] width 127 height 15
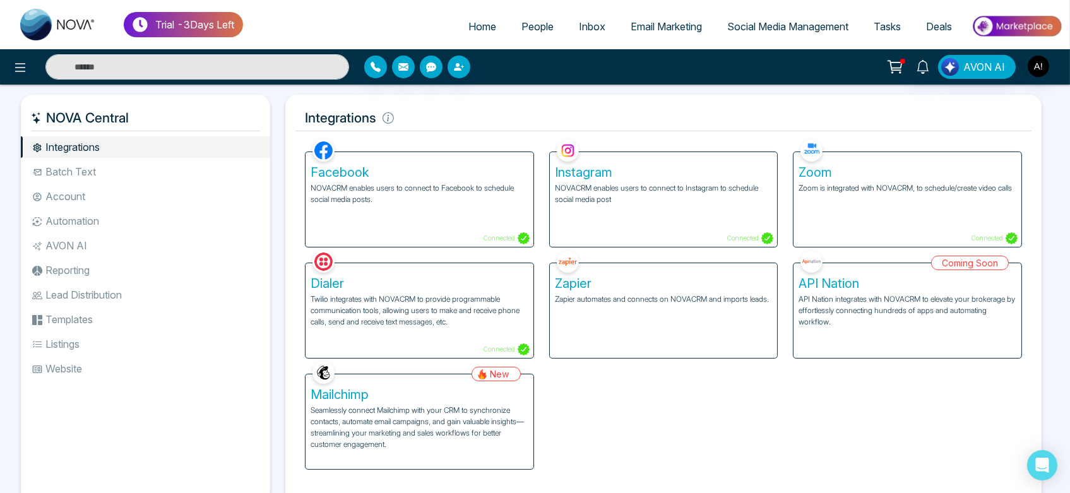
click at [418, 438] on p "Seamlessly connect Mailchimp with your CRM to synchronize contacts, automate em…" at bounding box center [420, 427] width 218 height 45
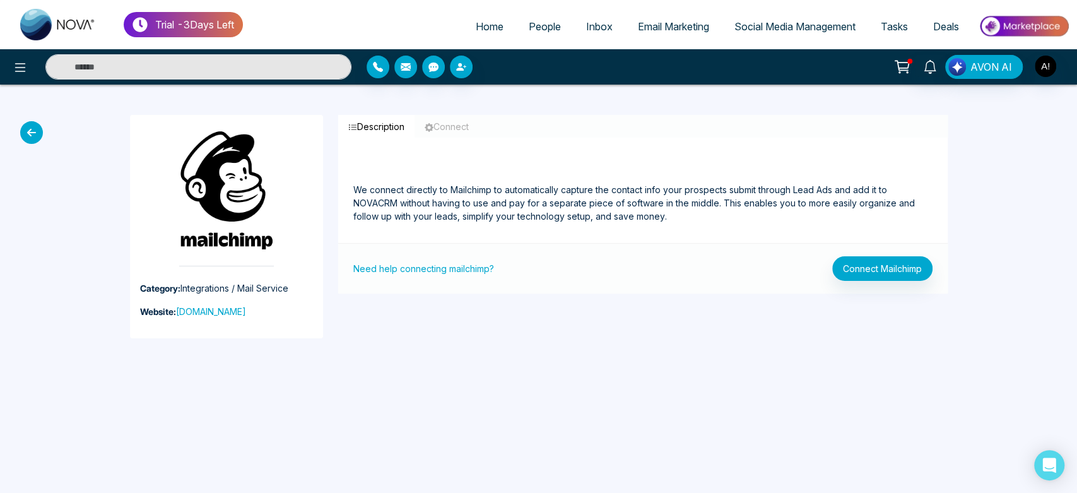
click at [32, 136] on icon at bounding box center [31, 132] width 23 height 23
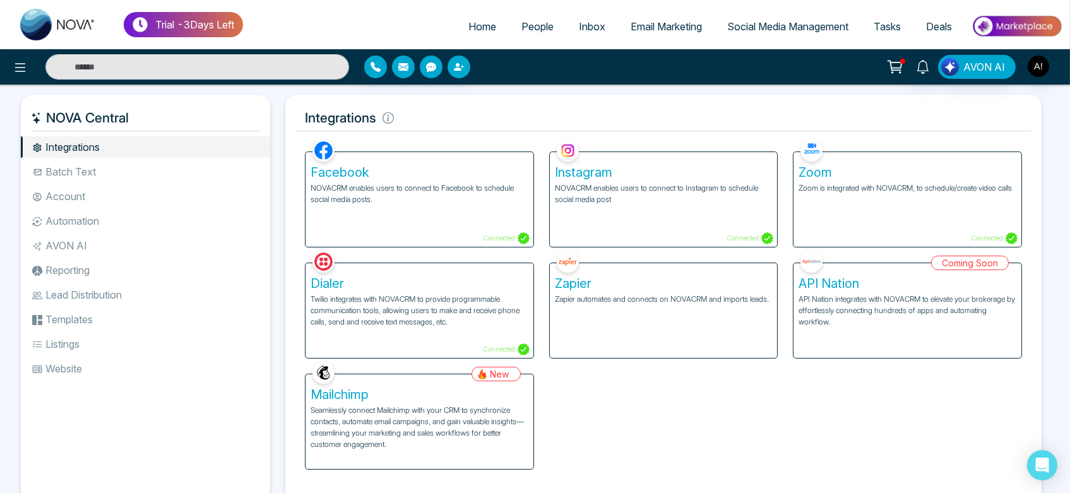
click at [402, 398] on h5 "Mailchimp" at bounding box center [420, 394] width 218 height 15
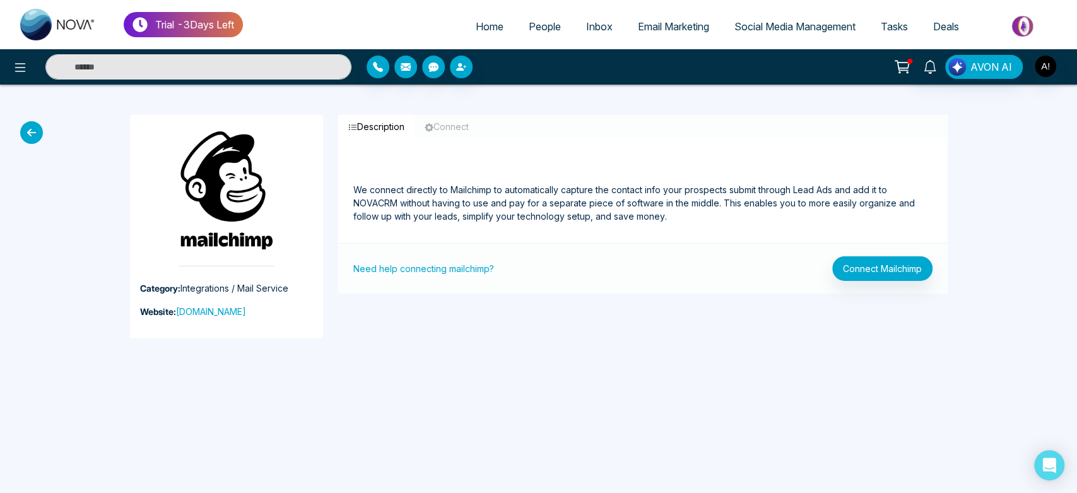
drag, startPoint x: 177, startPoint y: 128, endPoint x: 268, endPoint y: 139, distance: 92.2
click at [268, 139] on div "Category: Integrations / Mail Service Website: mailchimp.com" at bounding box center [226, 226] width 193 height 223
click at [268, 139] on img at bounding box center [226, 198] width 95 height 136
click at [244, 141] on img at bounding box center [226, 198] width 95 height 136
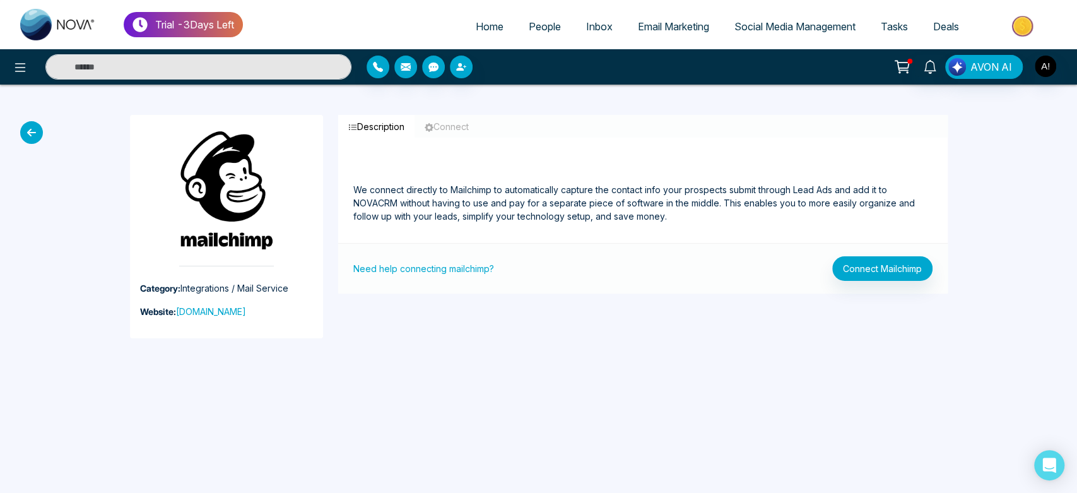
click at [227, 300] on div "Category: Integrations / Mail Service Website: mailchimp.com Description Connec…" at bounding box center [538, 227] width 833 height 284
drag, startPoint x: 240, startPoint y: 144, endPoint x: 157, endPoint y: 124, distance: 85.7
click at [157, 124] on div "Category: Integrations / Mail Service Website: mailchimp.com" at bounding box center [226, 226] width 193 height 223
click at [250, 146] on img at bounding box center [226, 198] width 95 height 136
drag, startPoint x: 237, startPoint y: 131, endPoint x: 181, endPoint y: 133, distance: 56.2
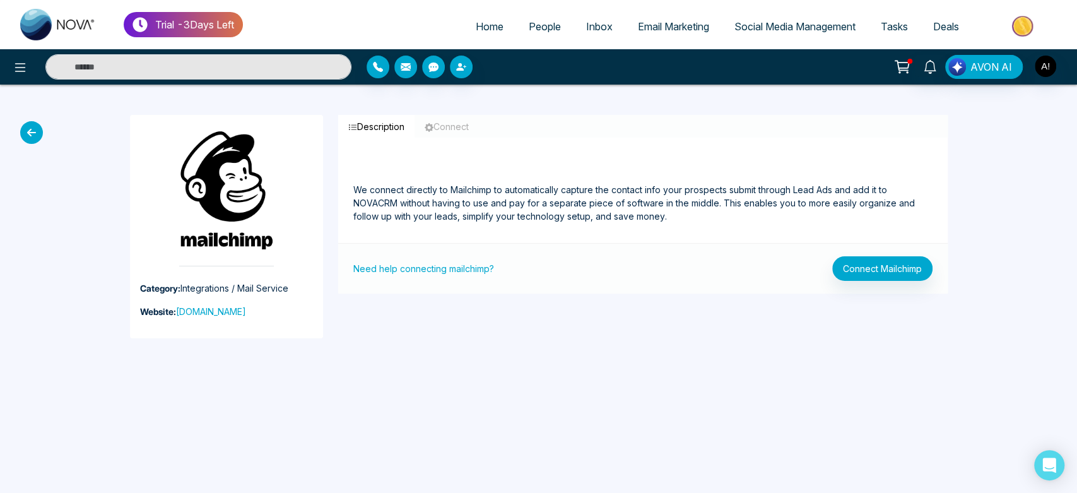
click at [181, 133] on img at bounding box center [226, 198] width 95 height 136
click at [232, 145] on img at bounding box center [226, 198] width 95 height 136
drag, startPoint x: 180, startPoint y: 140, endPoint x: 235, endPoint y: 140, distance: 54.9
click at [235, 140] on img at bounding box center [226, 198] width 95 height 136
drag, startPoint x: 237, startPoint y: 136, endPoint x: 178, endPoint y: 134, distance: 59.4
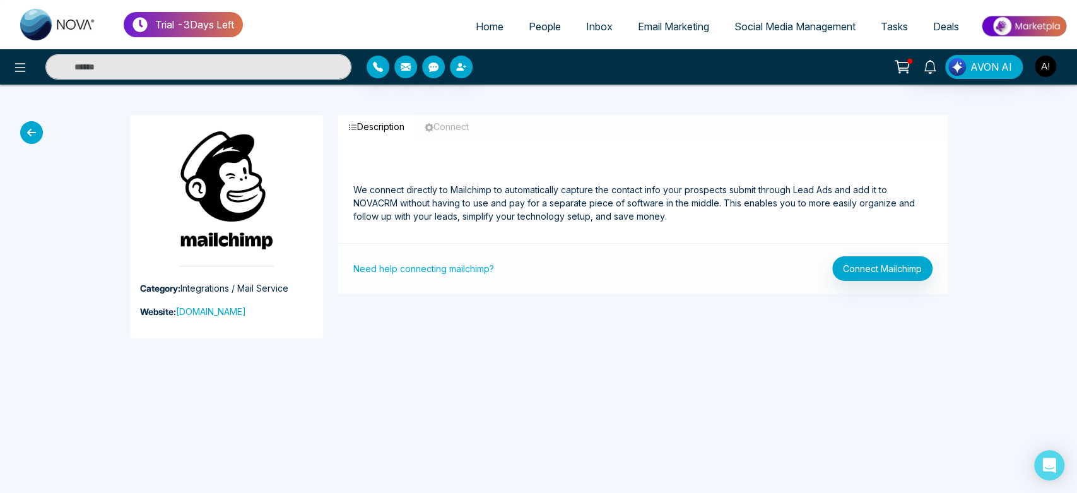
click at [179, 134] on img at bounding box center [226, 198] width 95 height 136
drag, startPoint x: 177, startPoint y: 125, endPoint x: 257, endPoint y: 143, distance: 82.7
click at [257, 143] on div "Category: Integrations / Mail Service Website: mailchimp.com" at bounding box center [226, 226] width 193 height 223
click at [257, 143] on img at bounding box center [226, 198] width 95 height 136
click at [234, 140] on img at bounding box center [226, 198] width 95 height 136
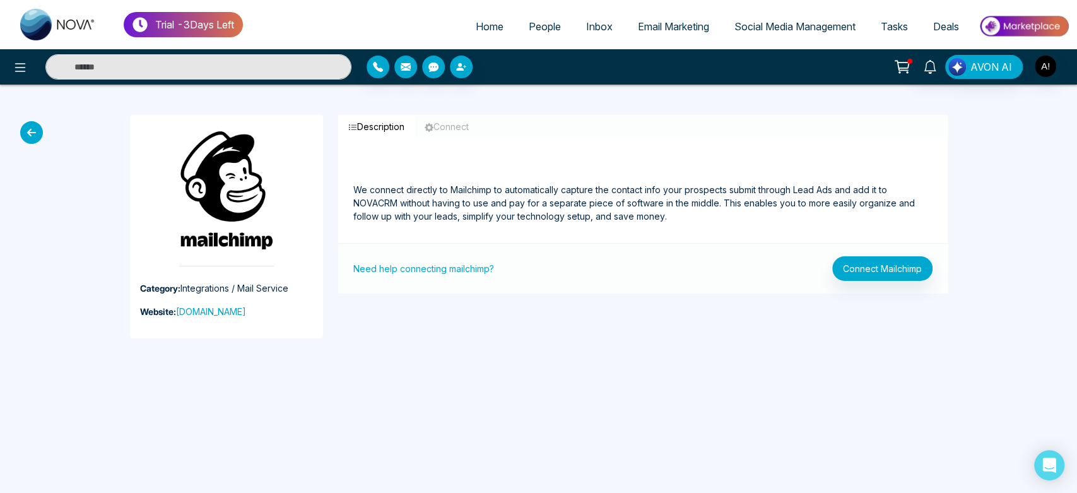
click at [239, 278] on div "Category: Integrations / Mail Service Website: mailchimp.com" at bounding box center [226, 226] width 208 height 223
drag, startPoint x: 237, startPoint y: 141, endPoint x: 185, endPoint y: 136, distance: 52.6
click at [185, 136] on img at bounding box center [226, 198] width 95 height 136
drag, startPoint x: 185, startPoint y: 136, endPoint x: 237, endPoint y: 133, distance: 52.4
click at [237, 133] on img at bounding box center [226, 198] width 95 height 136
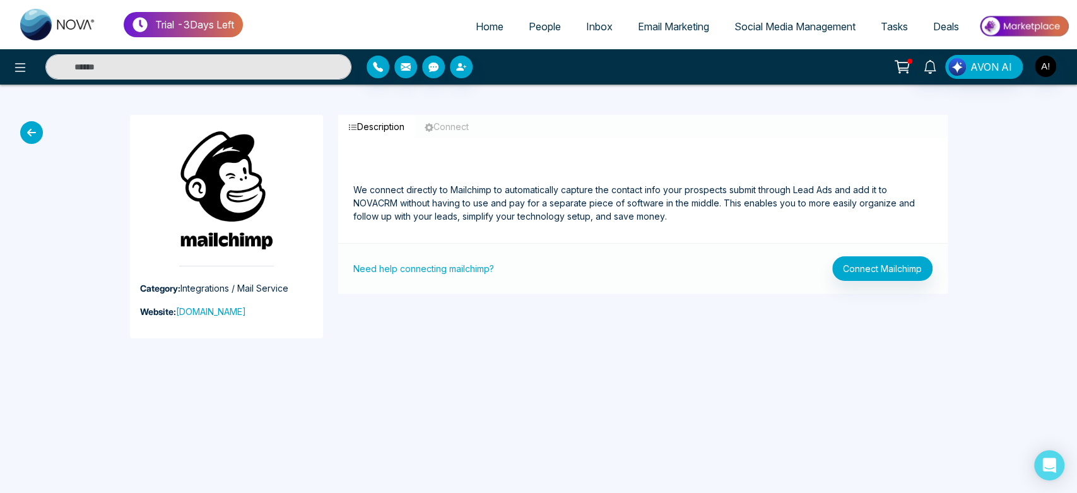
click at [451, 118] on button "Connect" at bounding box center [447, 126] width 64 height 23
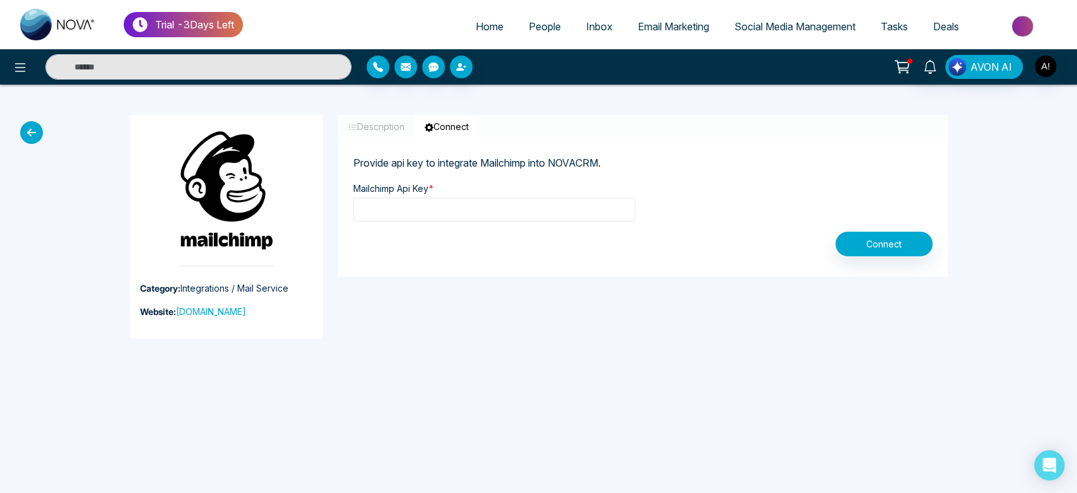
click at [483, 199] on input "text" at bounding box center [494, 210] width 282 height 24
click at [358, 121] on button "Description" at bounding box center [376, 126] width 76 height 23
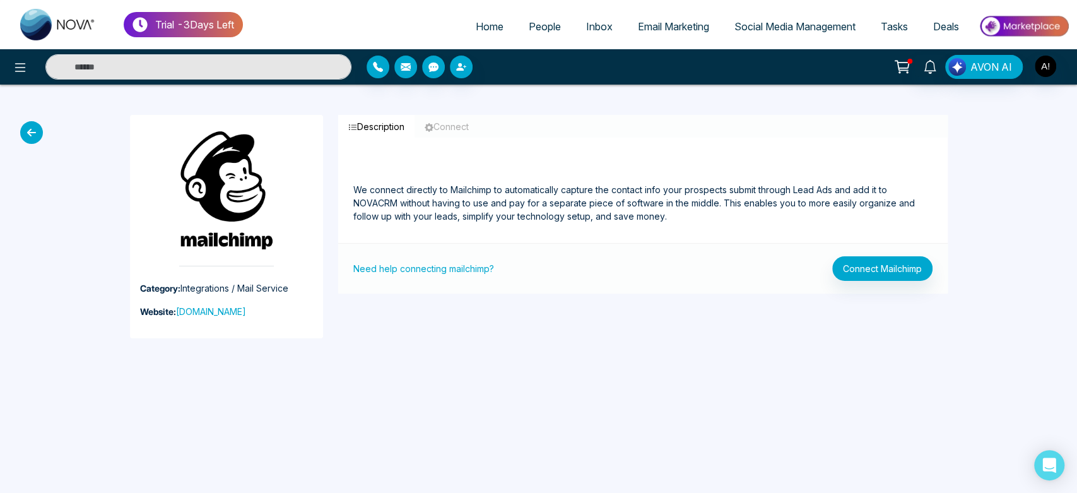
click at [25, 134] on icon at bounding box center [31, 132] width 23 height 23
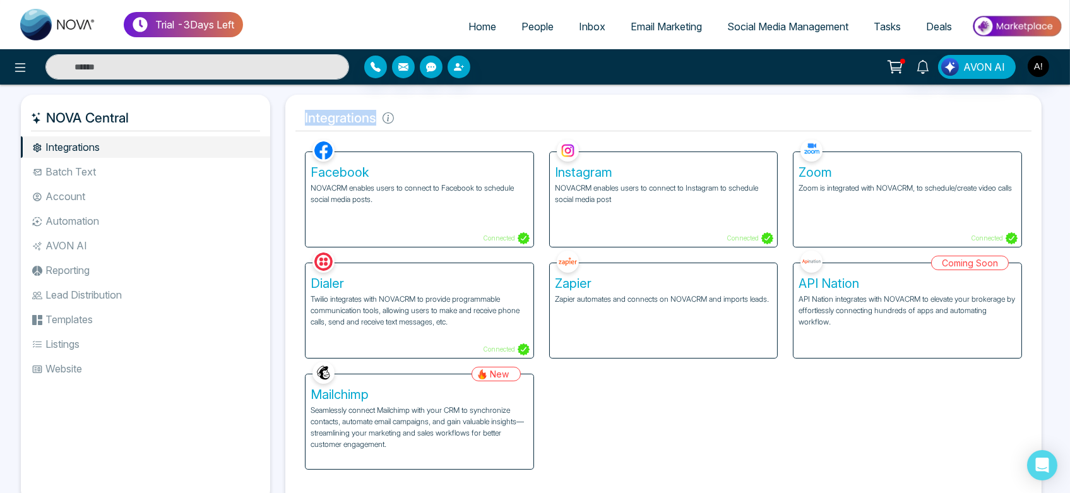
drag, startPoint x: 304, startPoint y: 112, endPoint x: 405, endPoint y: 119, distance: 101.2
click at [405, 119] on h5 "Integrations" at bounding box center [663, 118] width 736 height 27
click at [178, 172] on li "Batch Text" at bounding box center [145, 171] width 249 height 21
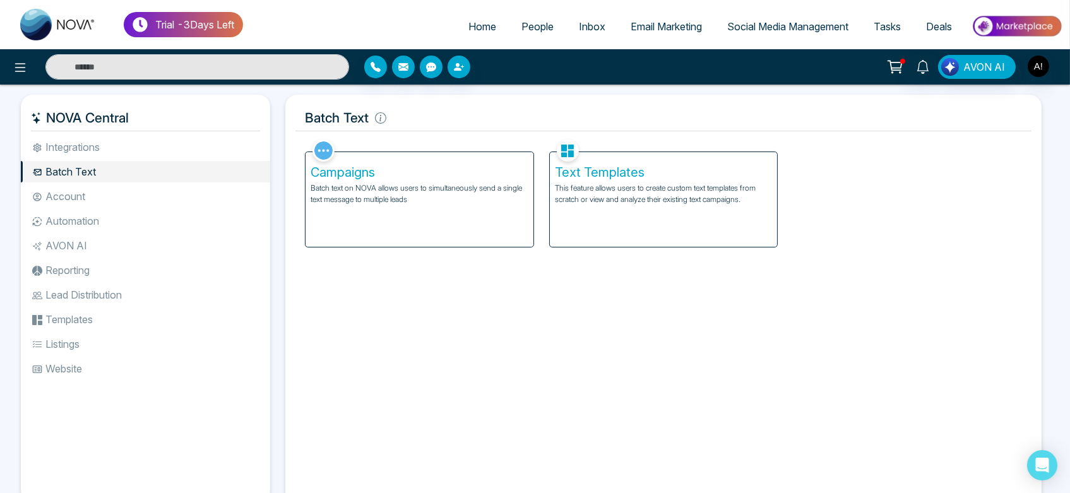
click at [93, 194] on li "Account" at bounding box center [145, 196] width 249 height 21
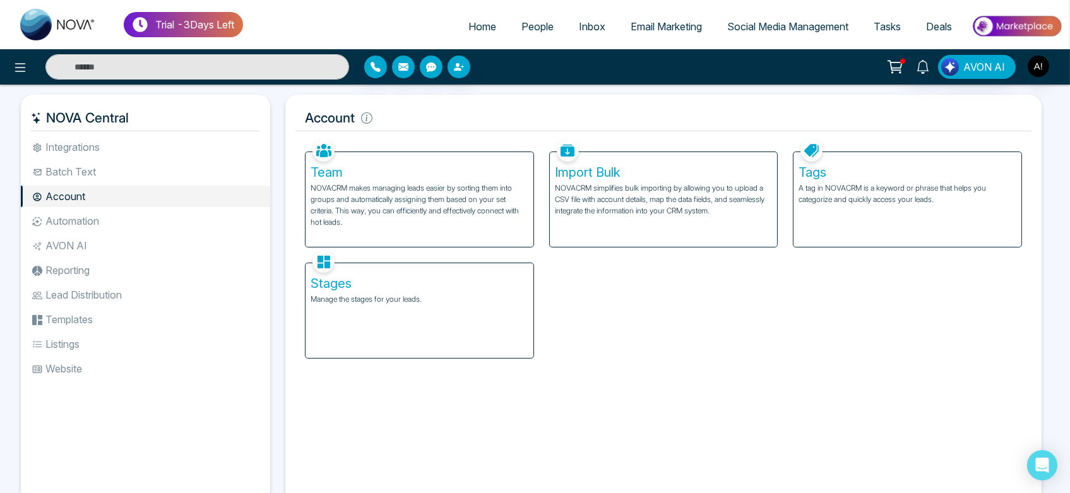
click at [101, 217] on li "Automation" at bounding box center [145, 220] width 249 height 21
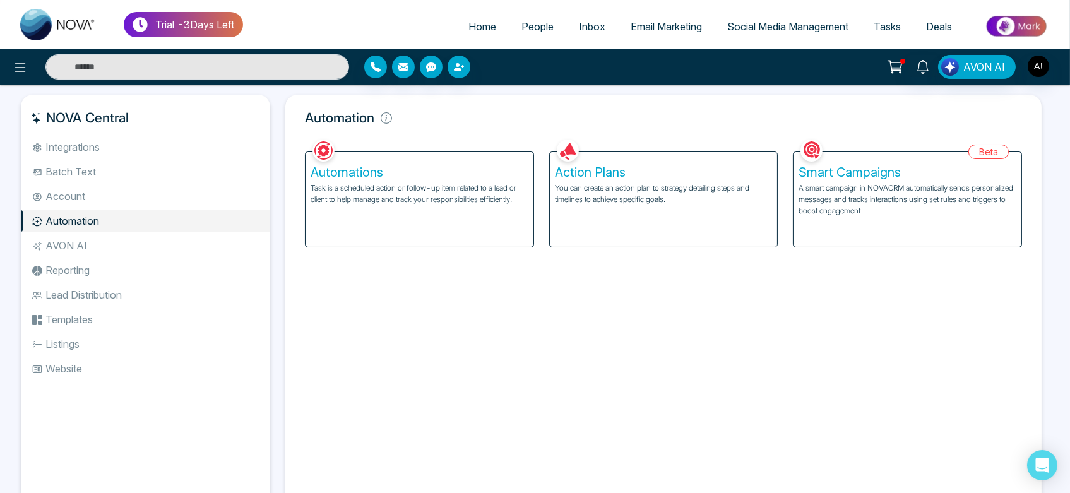
click at [896, 28] on span "Tasks" at bounding box center [886, 26] width 27 height 13
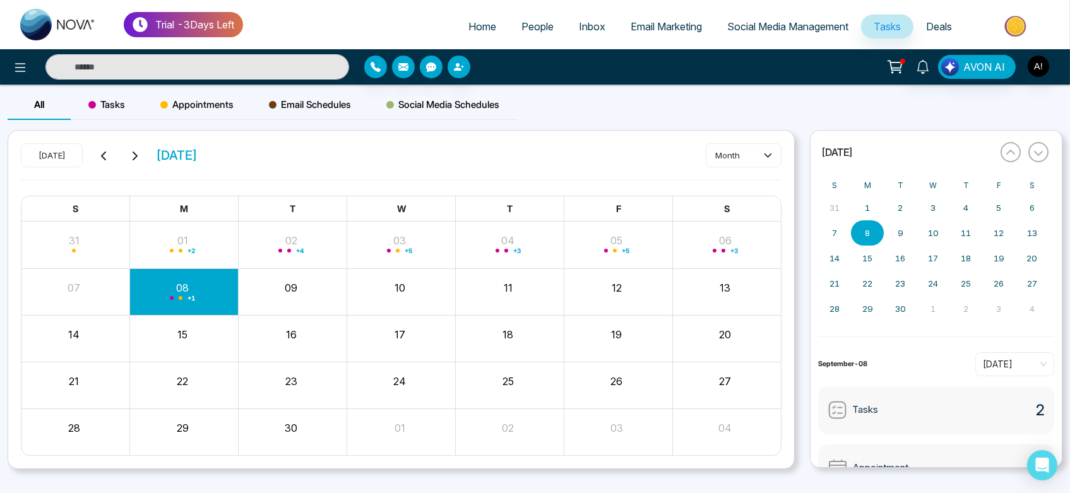
click at [100, 100] on span "Tasks" at bounding box center [106, 104] width 37 height 15
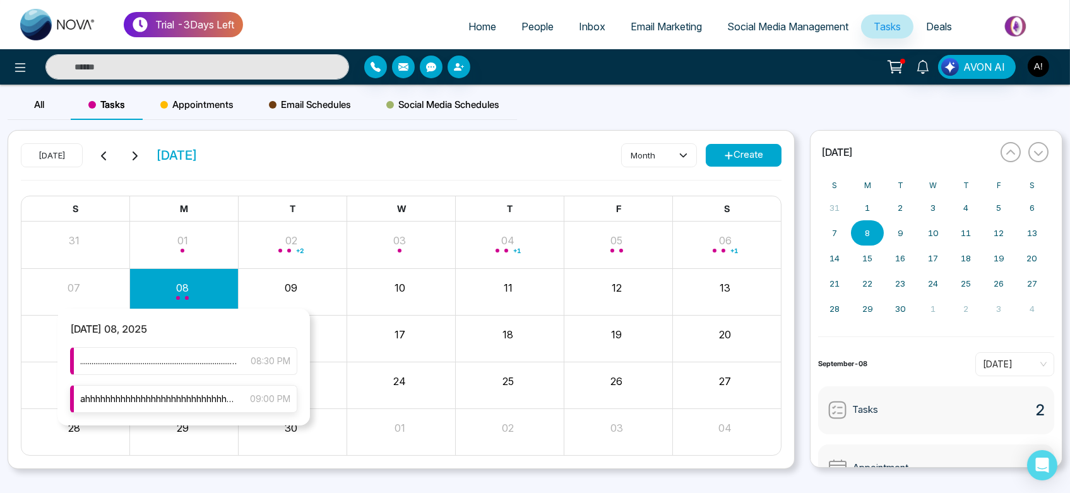
click at [206, 402] on span "ahhhhhhhhhhhhhhhhhhhhhhhhhhhhhhh dmmmmmmmmmmmmcvvvvvvvvvvvvvvvshjjjjjjjjjjjjjjj…" at bounding box center [158, 399] width 157 height 14
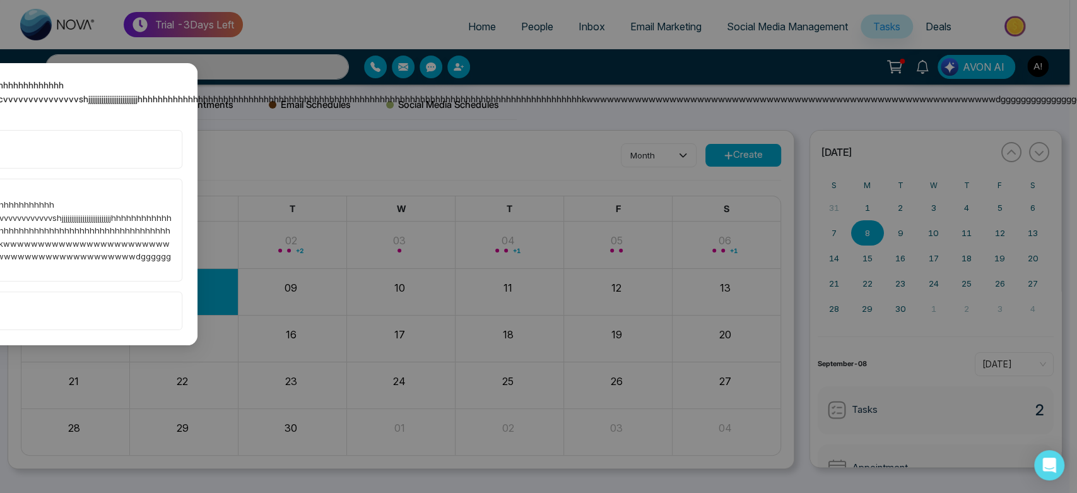
scroll to position [0, 527]
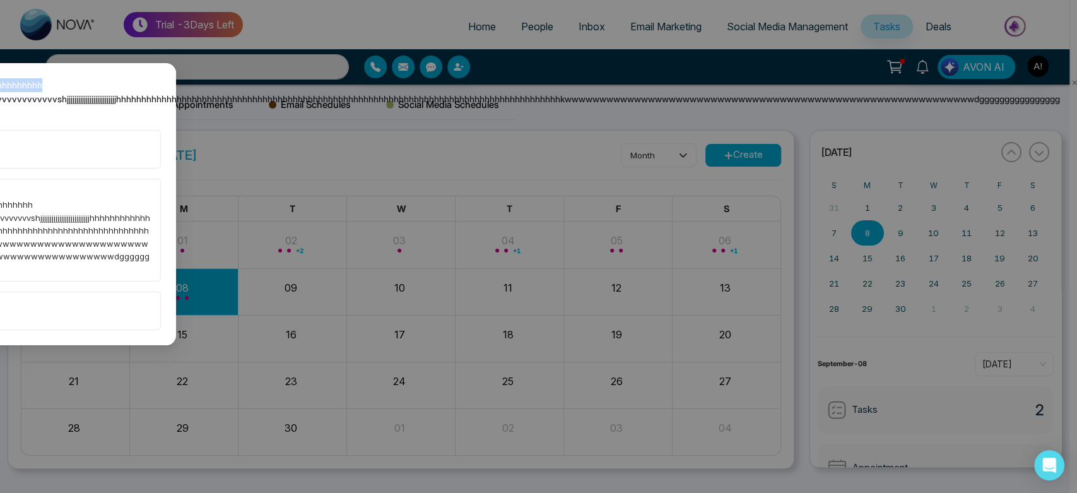
drag, startPoint x: 406, startPoint y: 90, endPoint x: 468, endPoint y: 74, distance: 64.3
click at [468, 74] on div "ahhhhhhhhhhhhhhhhhhhhhhhhhhhhhhh dmmmmmmmmmmmmcvvvvvvvvvvvvvvvshjjjjjjjjjjjjjjj…" at bounding box center [538, 246] width 1077 height 493
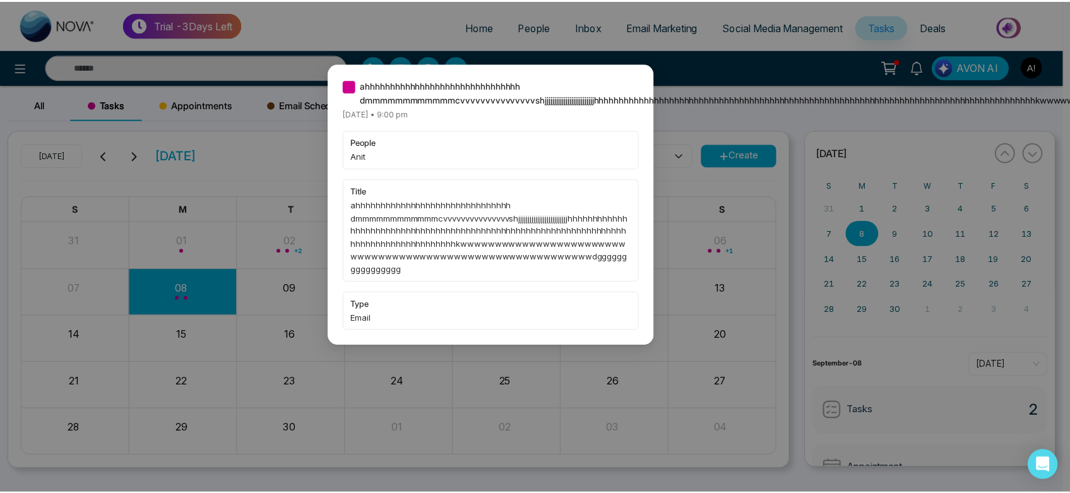
scroll to position [0, 33]
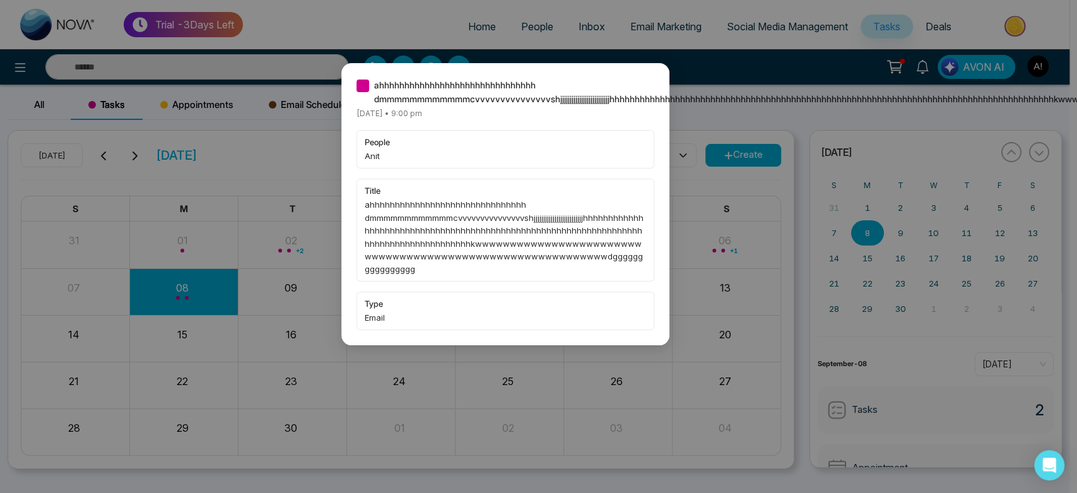
click at [268, 84] on div "ahhhhhhhhhhhhhhhhhhhhhhhhhhhhhhh dmmmmmmmmmmmmcvvvvvvvvvvvvvvvshjjjjjjjjjjjjjjj…" at bounding box center [538, 246] width 1077 height 493
click at [278, 115] on div "ahhhhhhhhhhhhhhhhhhhhhhhhhhhhhhh dmmmmmmmmmmmmcvvvvvvvvvvvvvvvshjjjjjjjjjjjjjjj…" at bounding box center [538, 246] width 1077 height 493
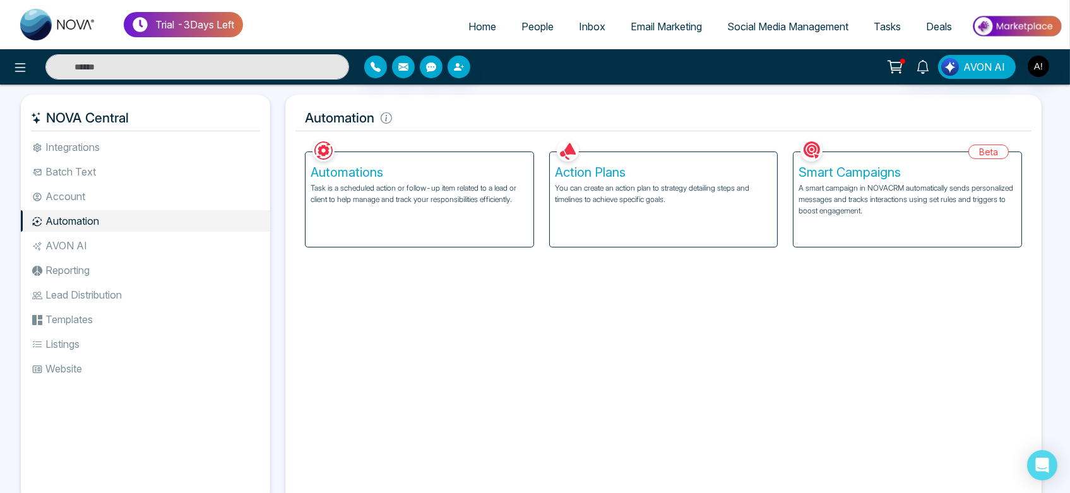
click at [526, 15] on link "People" at bounding box center [537, 27] width 57 height 24
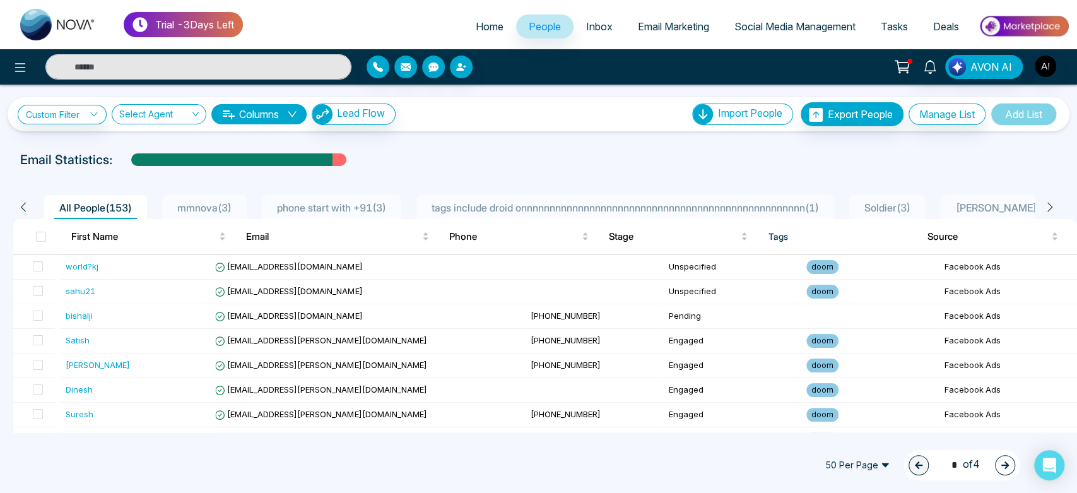
click at [358, 209] on span "phone start with +91 ( 3 )" at bounding box center [331, 207] width 119 height 13
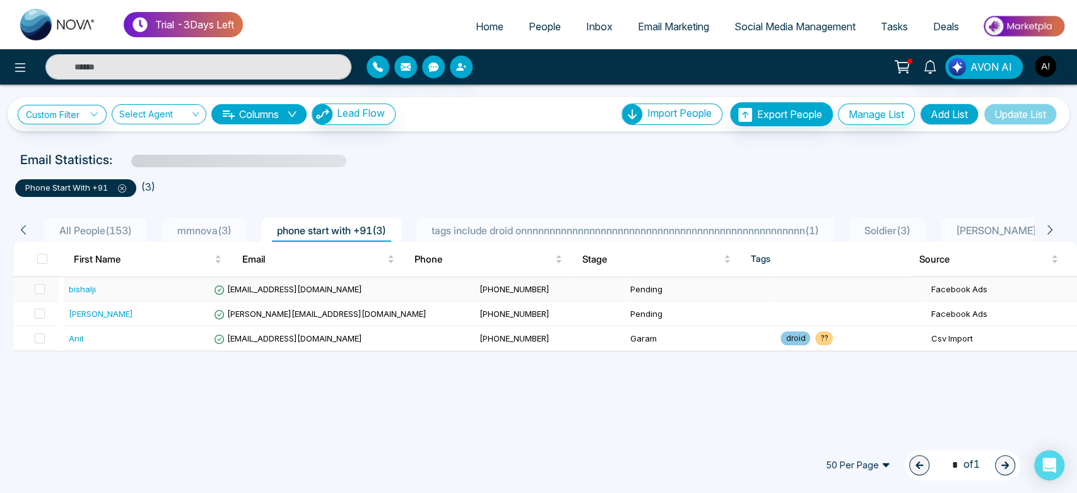
click at [361, 288] on td "bishaljit@mmnovatech.com" at bounding box center [341, 289] width 265 height 25
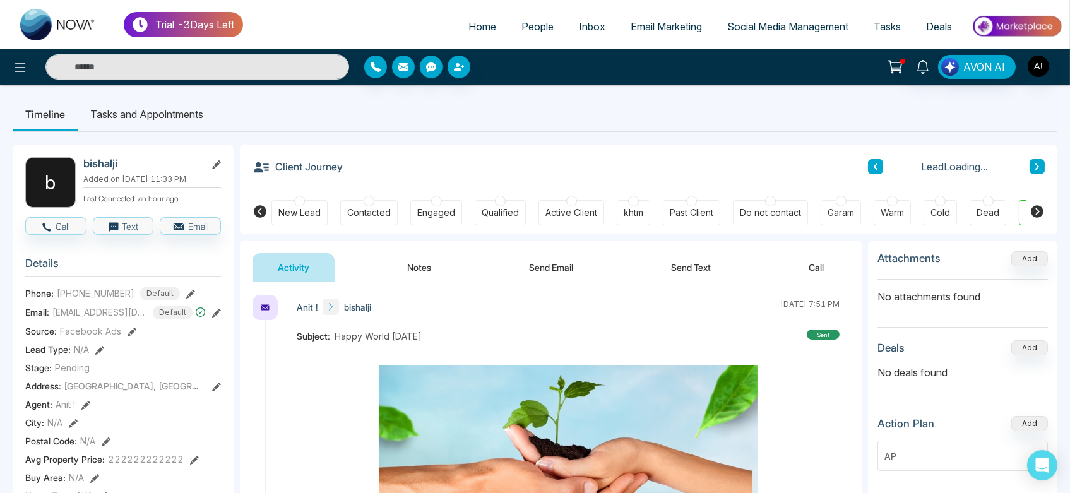
click at [1035, 163] on icon at bounding box center [1037, 167] width 6 height 8
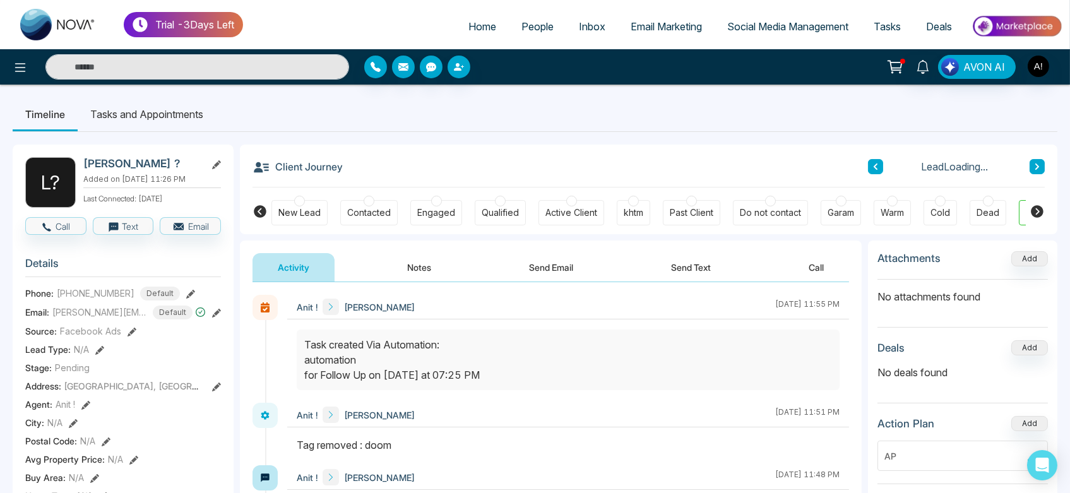
click at [1035, 163] on icon at bounding box center [1037, 167] width 6 height 8
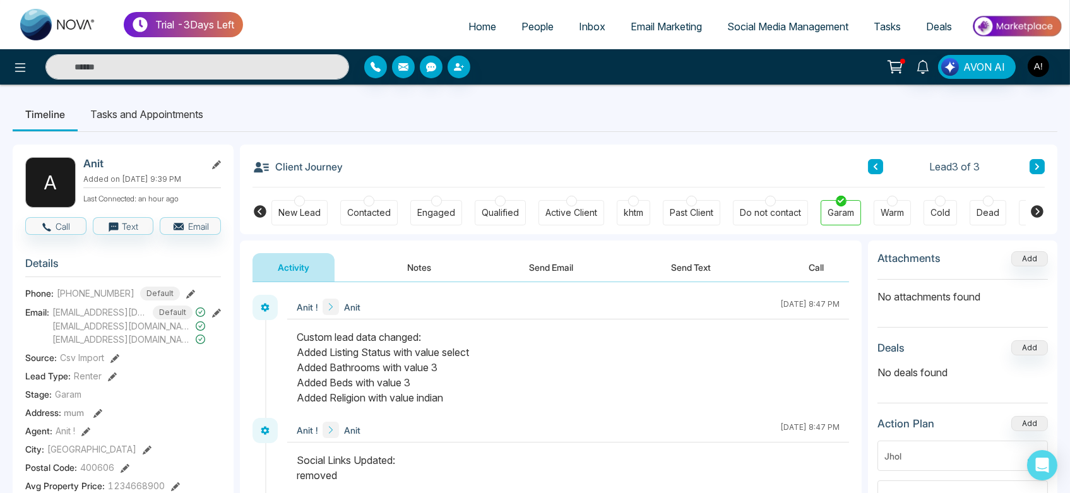
click at [118, 116] on li "Tasks and Appointments" at bounding box center [147, 114] width 138 height 34
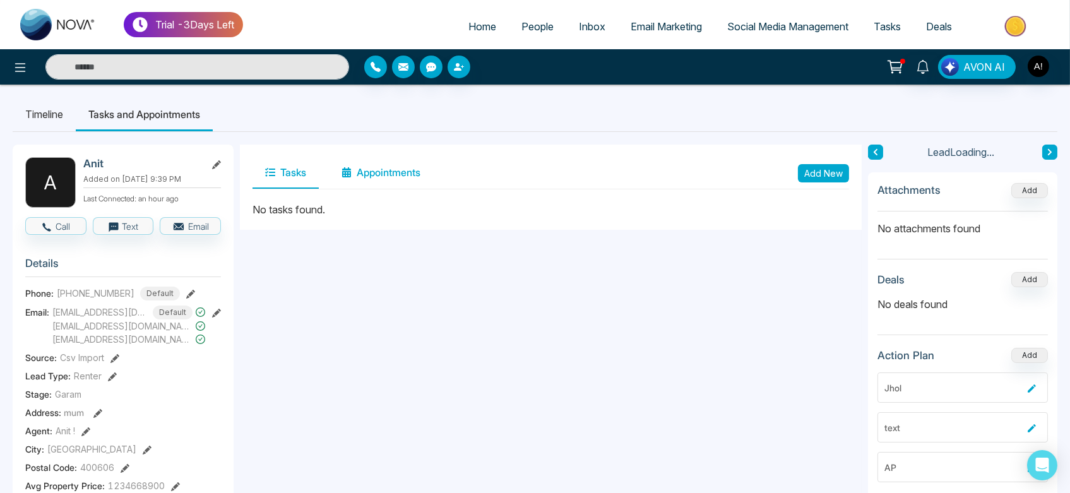
click at [375, 169] on button "Appointments" at bounding box center [381, 173] width 104 height 32
click at [270, 169] on icon at bounding box center [270, 172] width 10 height 9
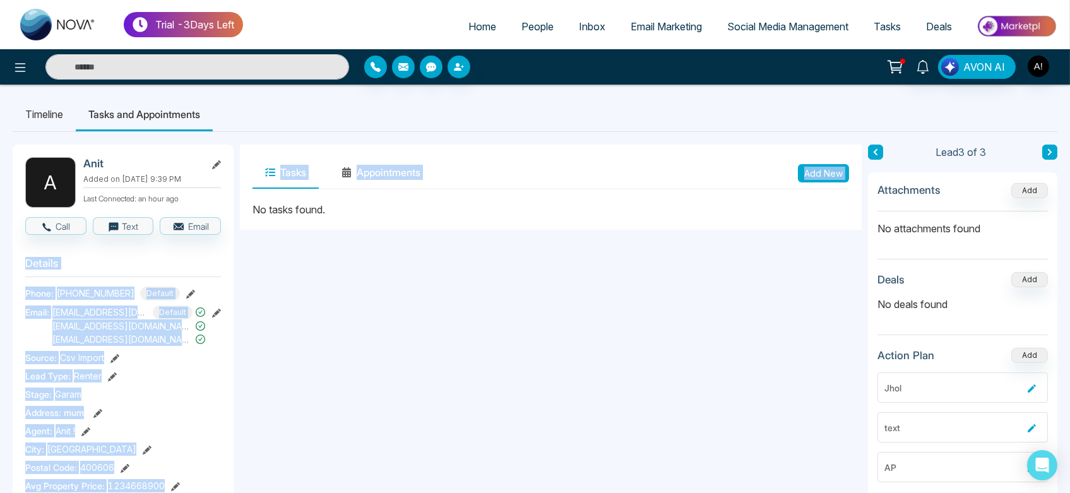
drag, startPoint x: 216, startPoint y: 194, endPoint x: 243, endPoint y: 209, distance: 30.2
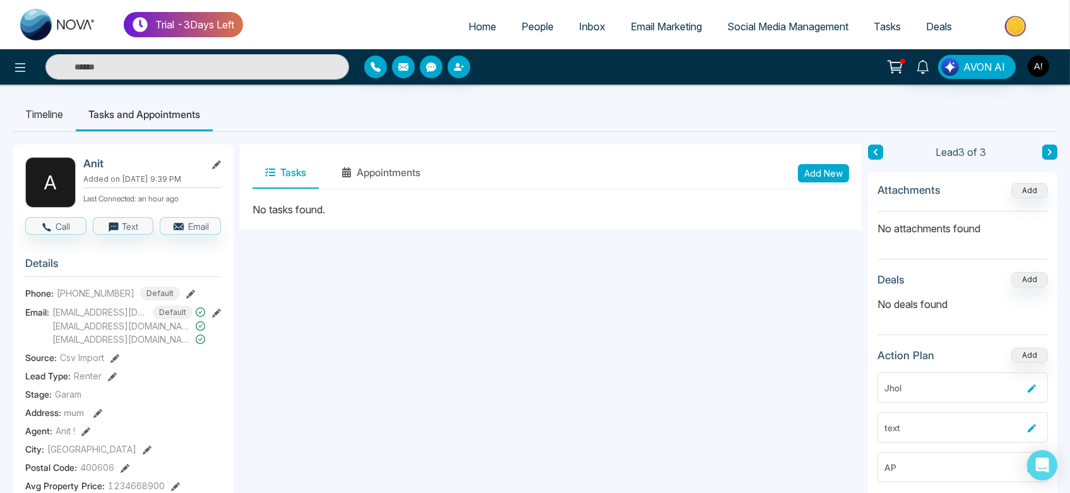
click at [66, 107] on li "Timeline" at bounding box center [44, 114] width 63 height 34
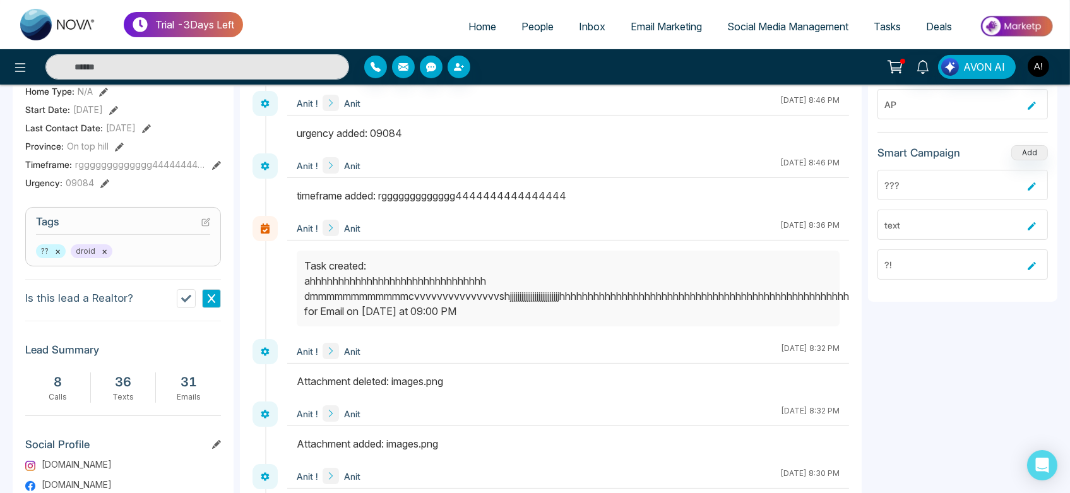
scroll to position [463, 0]
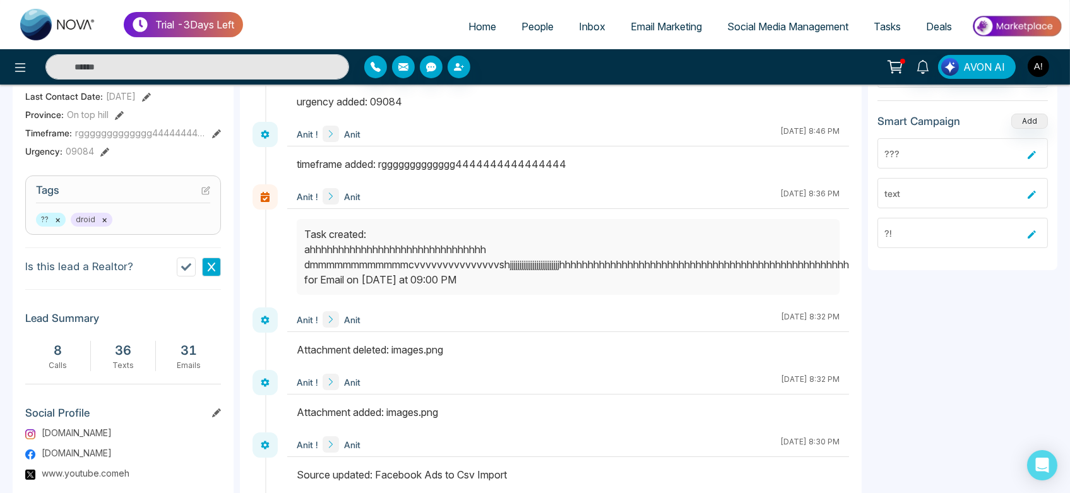
drag, startPoint x: 306, startPoint y: 224, endPoint x: 310, endPoint y: 239, distance: 15.0
click at [310, 239] on div at bounding box center [568, 257] width 543 height 76
click at [310, 239] on div "Task created: ahhhhhhhhhhhhhhhhhhhhhhhhhhhhhhh dmmmmmmmmmmmmcvvvvvvvvvvvvvvvshj…" at bounding box center [568, 257] width 528 height 61
drag, startPoint x: 304, startPoint y: 240, endPoint x: 860, endPoint y: 263, distance: 555.8
click at [860, 263] on div "**********" at bounding box center [551, 201] width 622 height 764
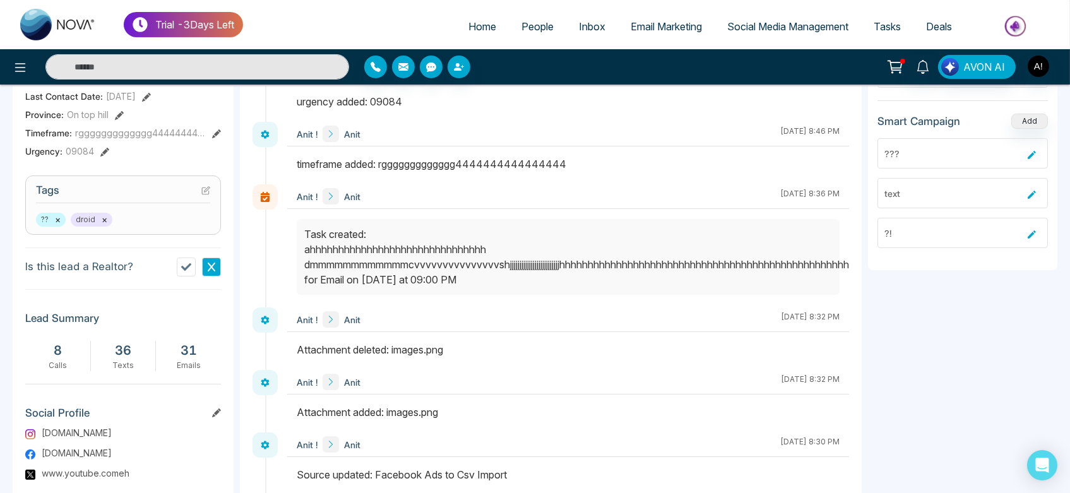
click at [531, 241] on div "Task created: ahhhhhhhhhhhhhhhhhhhhhhhhhhhhhhh dmmmmmmmmmmmmcvvvvvvvvvvvvvvvshj…" at bounding box center [568, 257] width 528 height 61
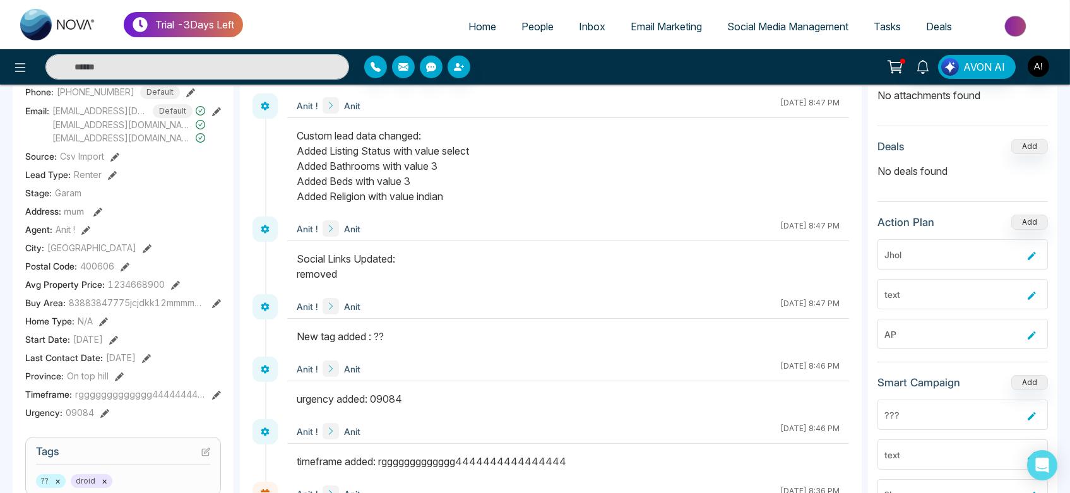
scroll to position [195, 0]
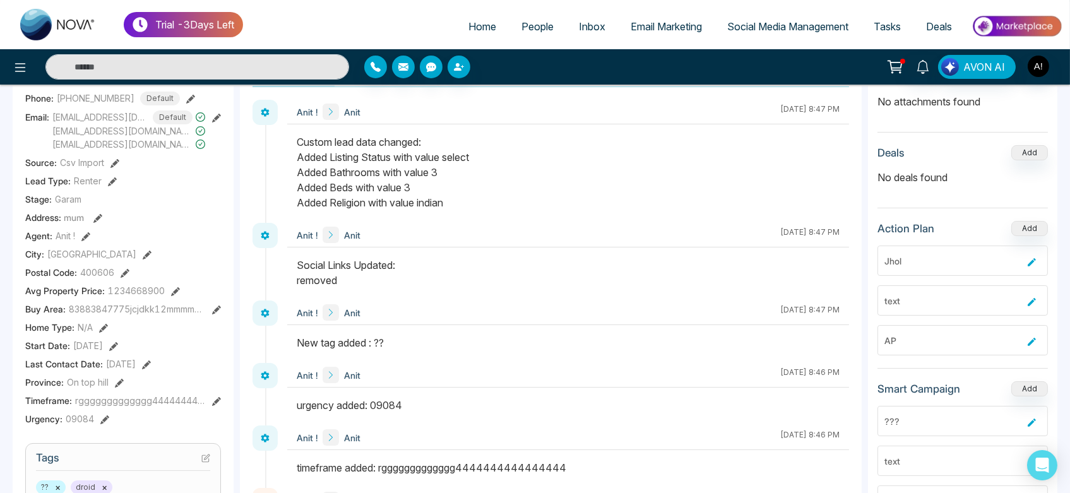
click at [98, 214] on icon at bounding box center [97, 218] width 9 height 9
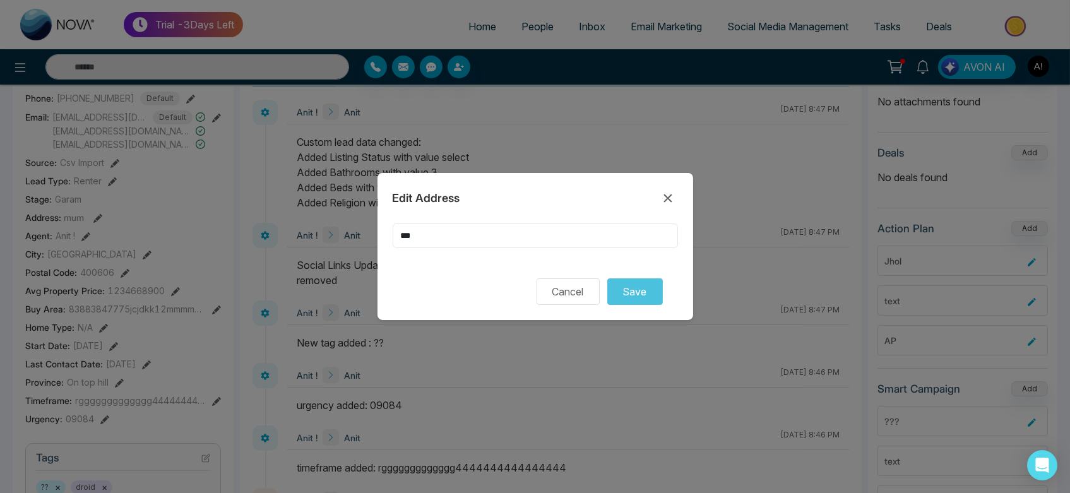
click at [422, 240] on input "***" at bounding box center [535, 235] width 285 height 25
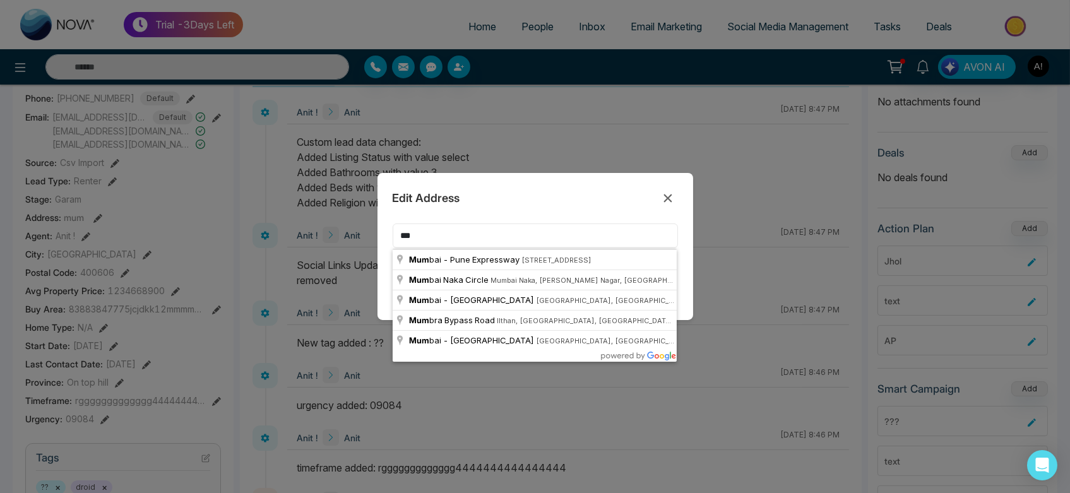
click at [471, 235] on input "***" at bounding box center [535, 235] width 285 height 25
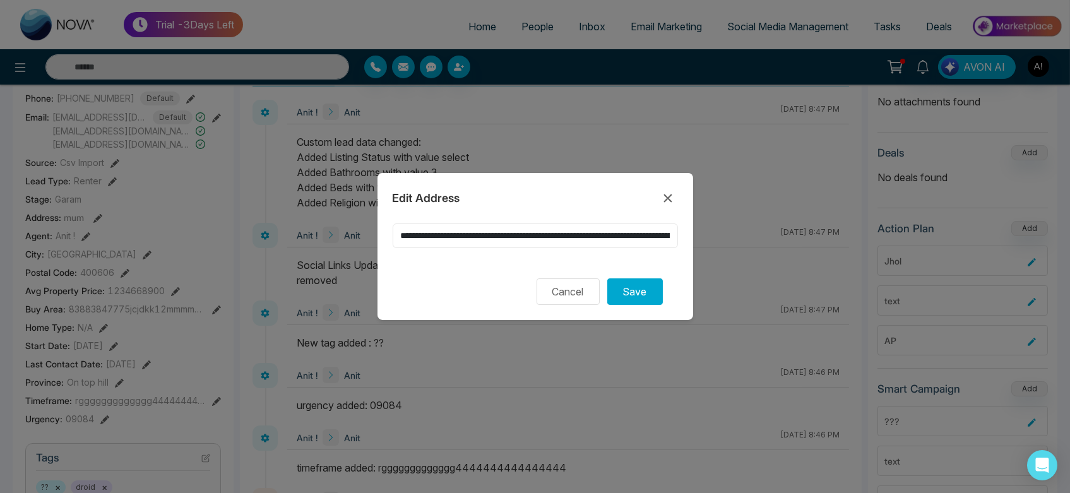
scroll to position [0, 201]
drag, startPoint x: 439, startPoint y: 237, endPoint x: 837, endPoint y: 262, distance: 398.4
click at [837, 262] on div "**********" at bounding box center [535, 246] width 1070 height 493
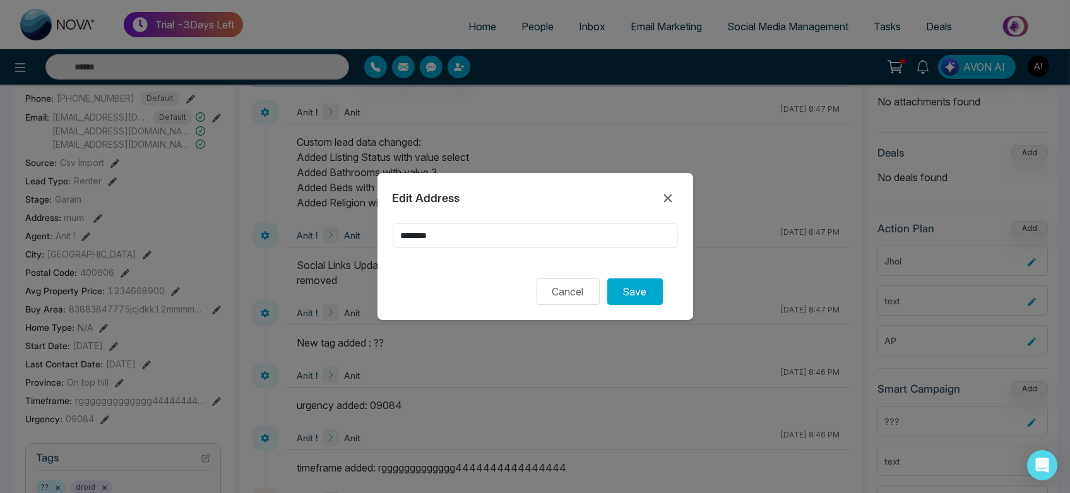
scroll to position [0, 0]
type input "**"
click at [633, 290] on button "Save" at bounding box center [635, 291] width 56 height 27
drag, startPoint x: 385, startPoint y: 261, endPoint x: 596, endPoint y: 220, distance: 215.2
click at [596, 220] on div "Edit Address ** Please select the address Cancel Save" at bounding box center [535, 246] width 316 height 147
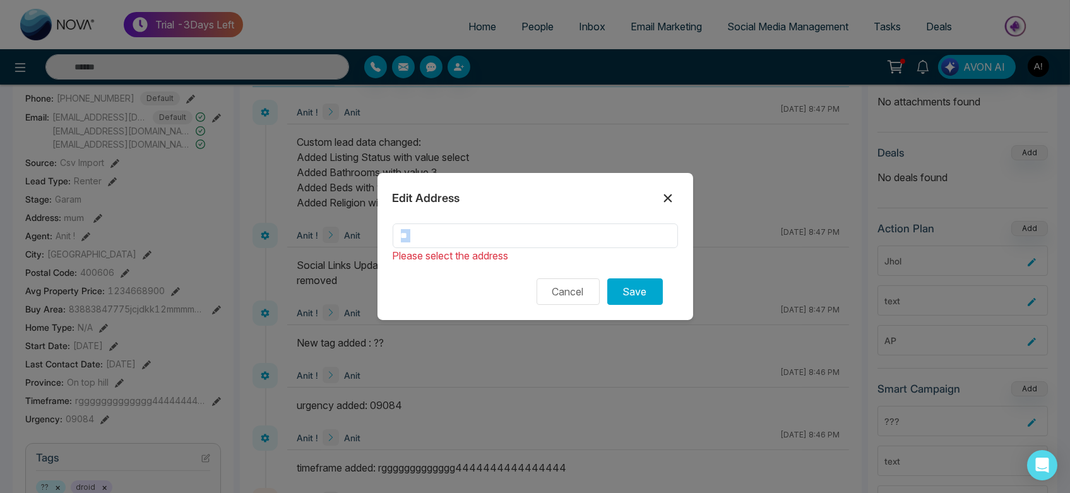
click at [659, 194] on button at bounding box center [668, 198] width 20 height 20
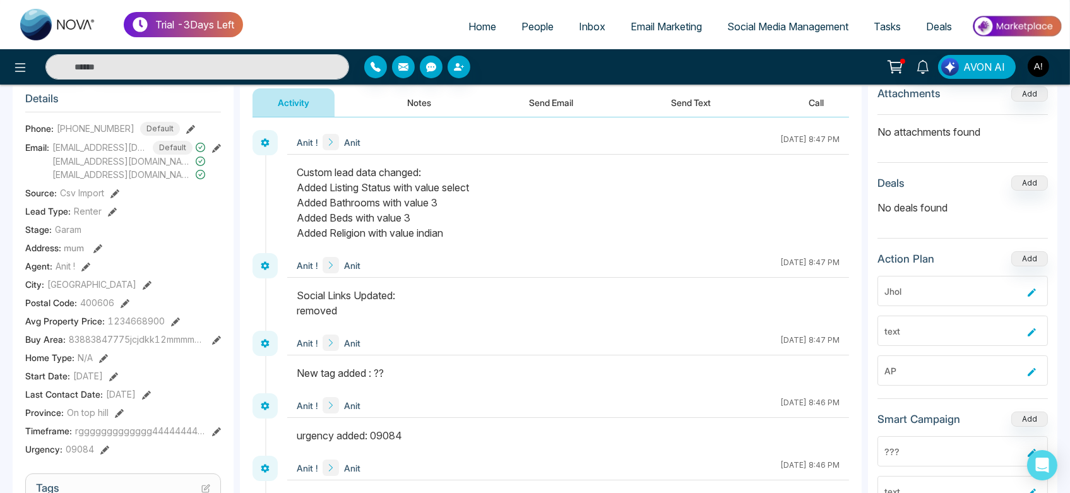
scroll to position [164, 0]
click at [99, 245] on icon at bounding box center [97, 249] width 9 height 9
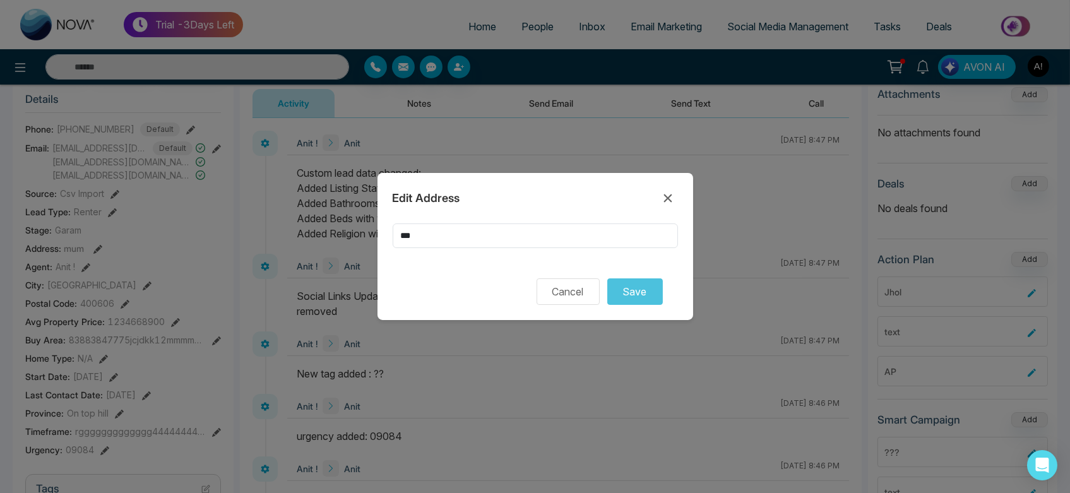
scroll to position [196, 0]
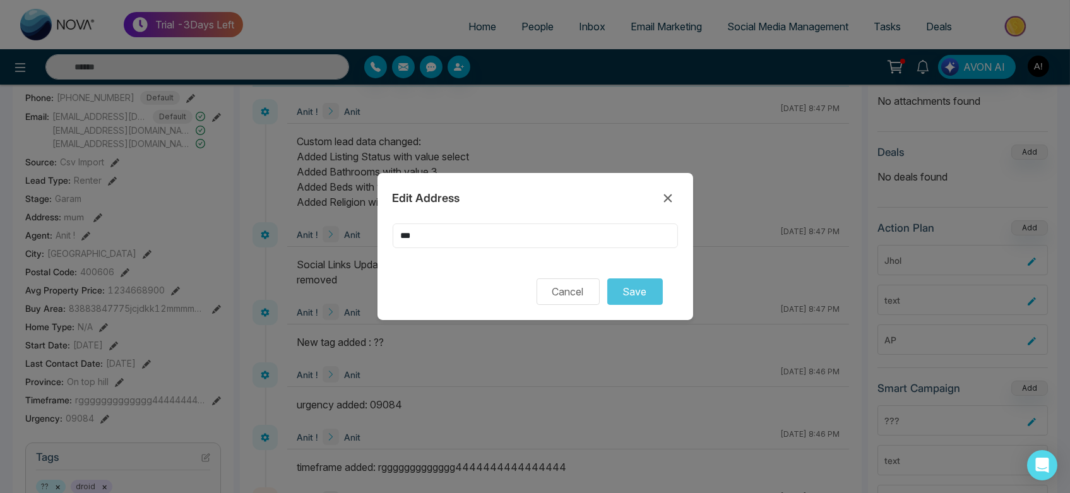
click at [482, 230] on input "***" at bounding box center [535, 235] width 285 height 25
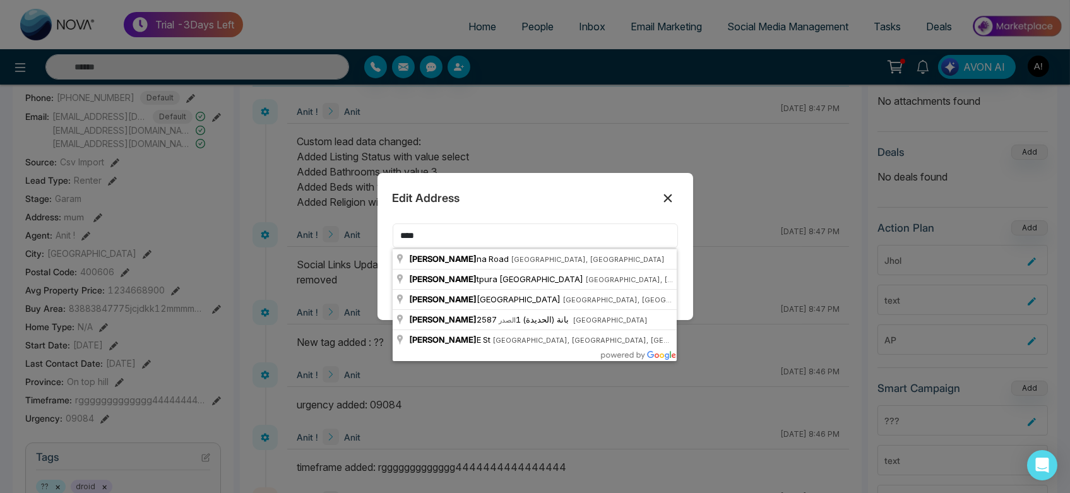
type input "****"
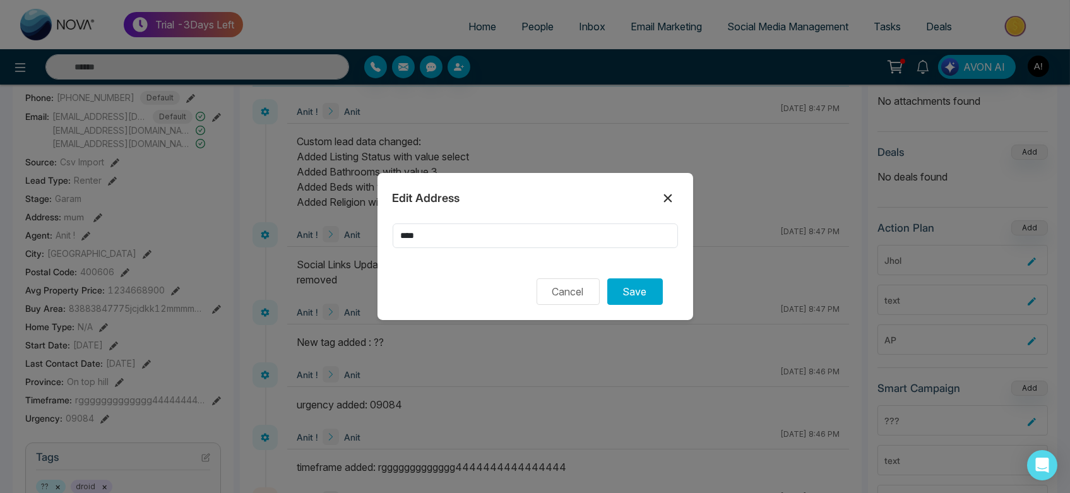
click at [669, 197] on icon at bounding box center [667, 198] width 8 height 8
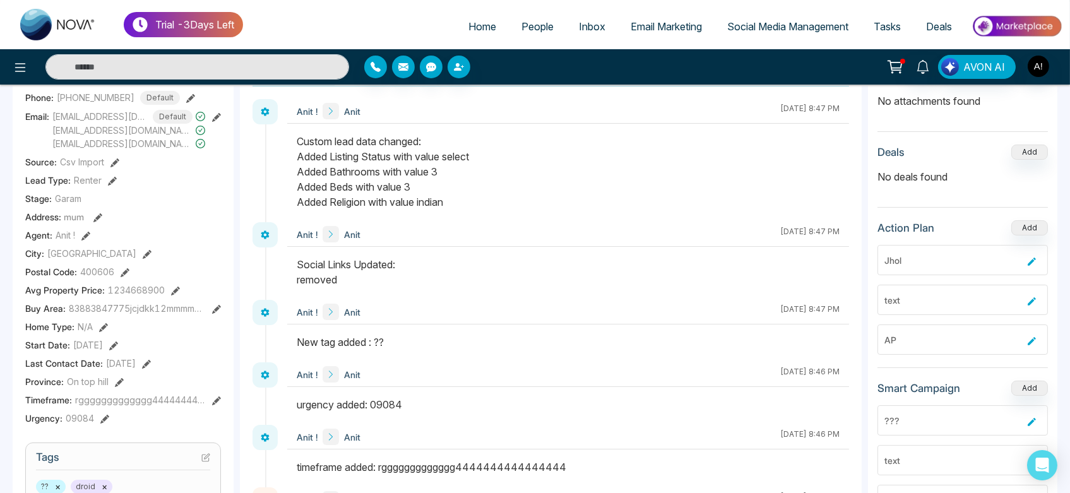
scroll to position [0, 0]
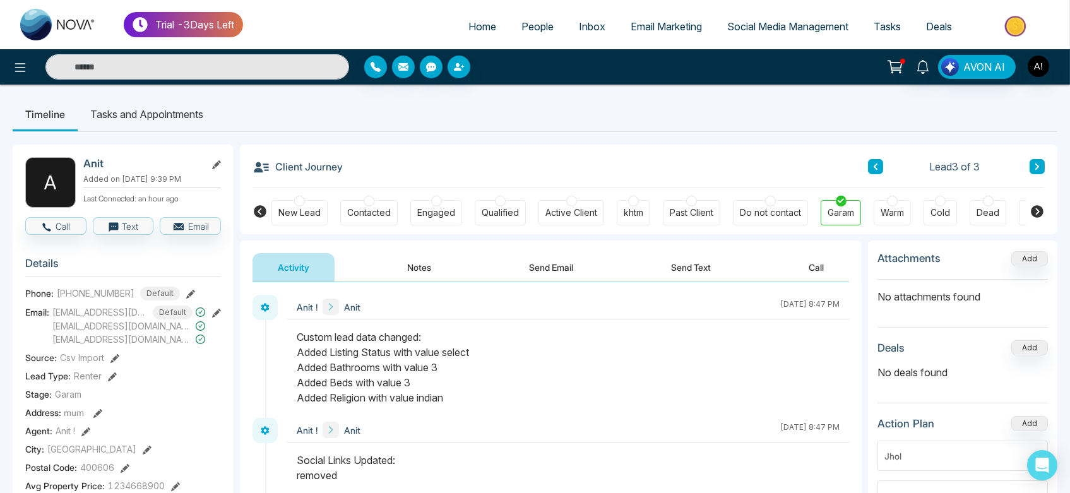
click at [410, 271] on button "Notes" at bounding box center [419, 267] width 74 height 28
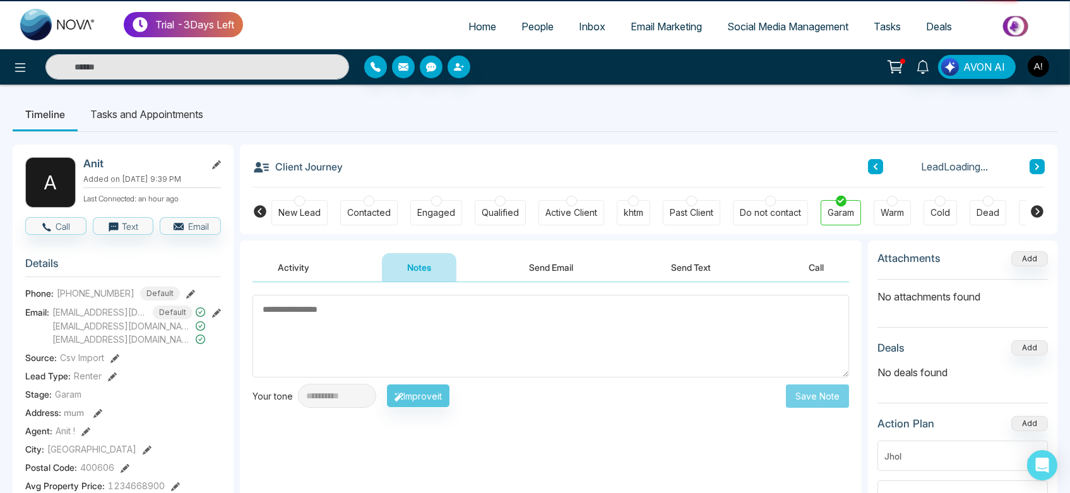
drag, startPoint x: 545, startPoint y: 294, endPoint x: 558, endPoint y: 268, distance: 29.4
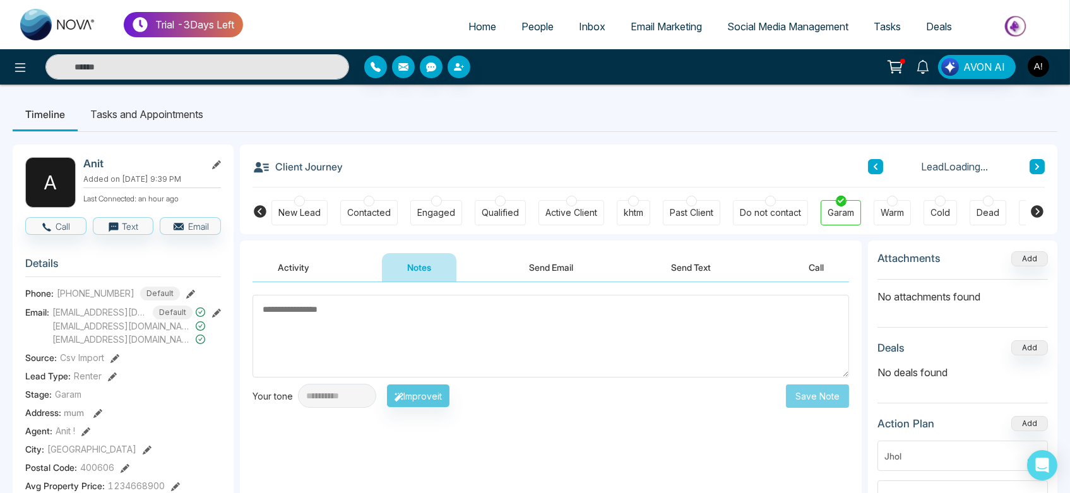
click at [558, 268] on button "Send Email" at bounding box center [551, 267] width 95 height 28
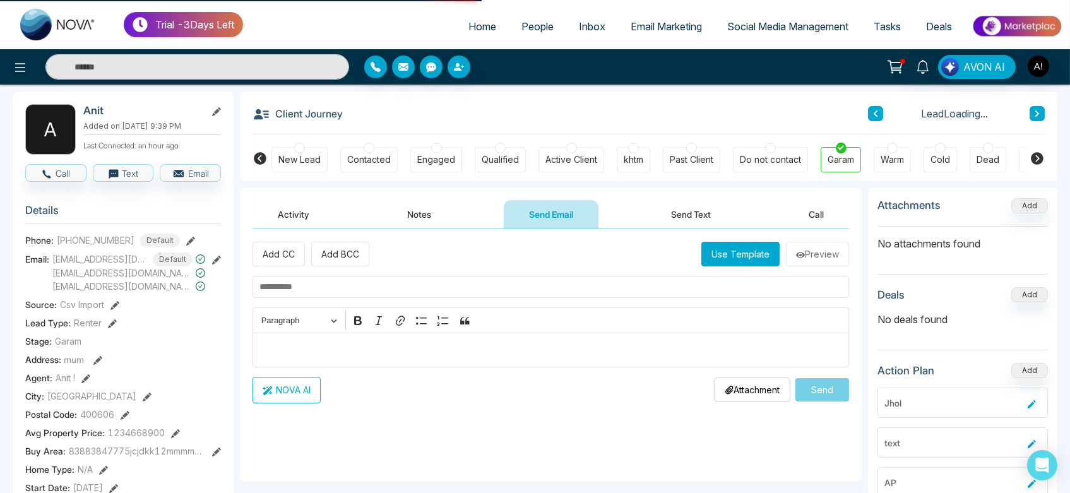
scroll to position [141, 0]
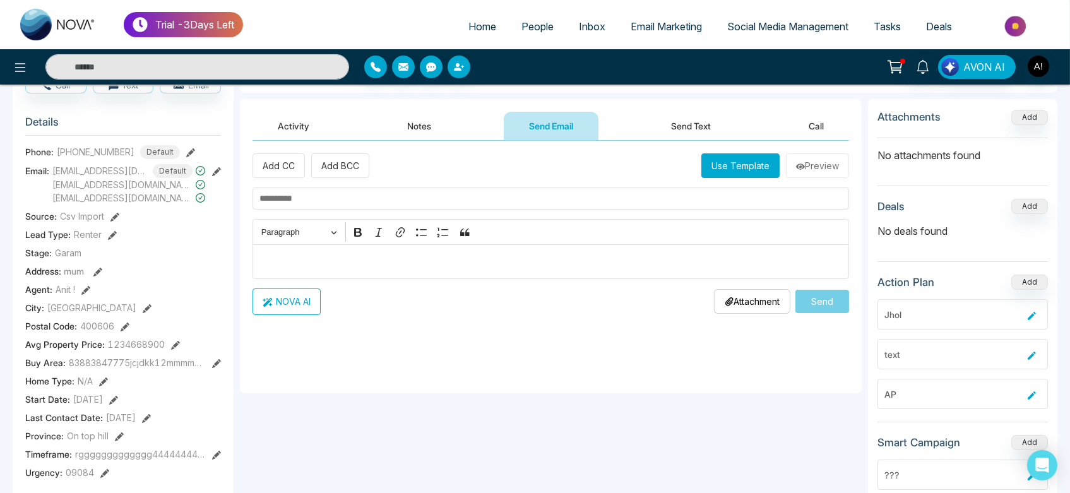
click at [754, 163] on button "Use Template" at bounding box center [740, 165] width 78 height 25
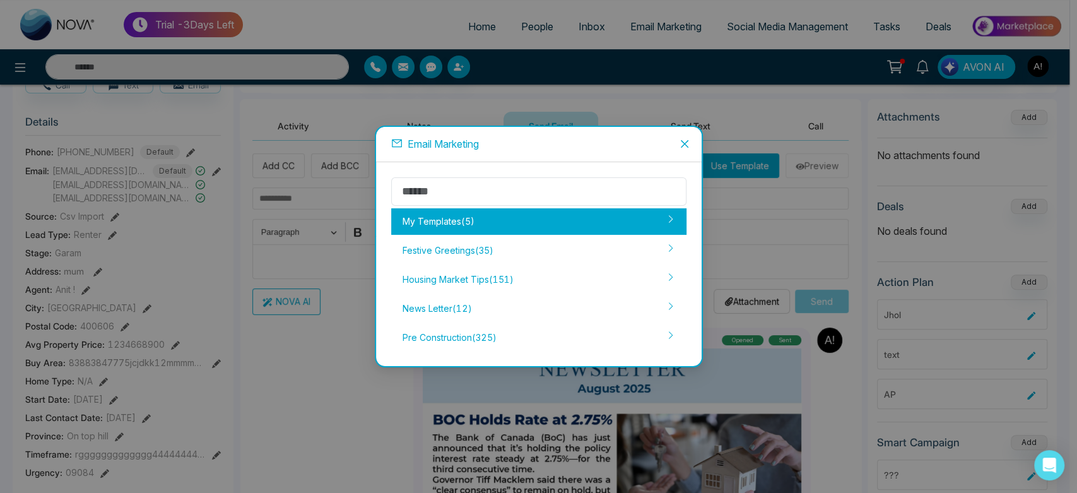
click at [480, 217] on div "My Templates ( 5 )" at bounding box center [538, 221] width 295 height 27
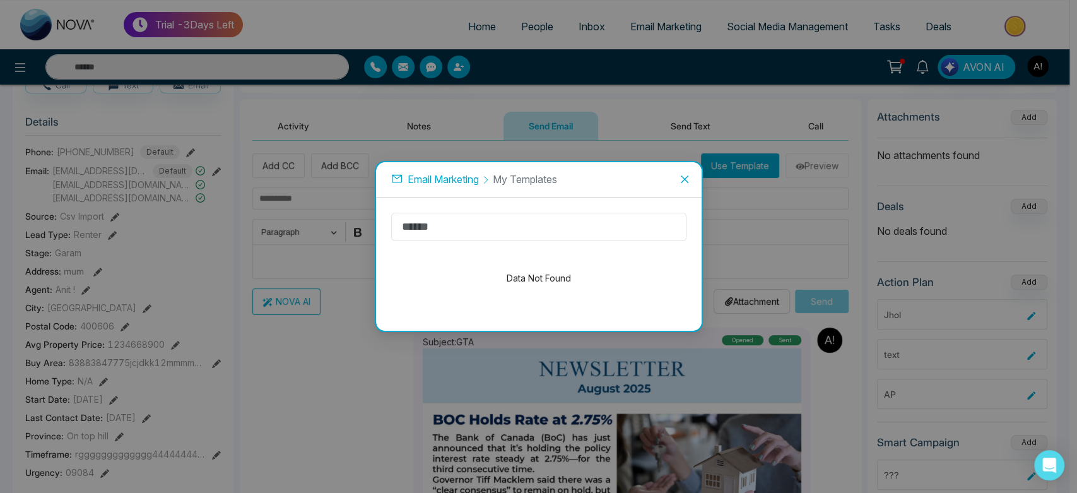
click at [500, 278] on div "Data Not Found" at bounding box center [538, 278] width 295 height 74
drag, startPoint x: 500, startPoint y: 278, endPoint x: 576, endPoint y: 276, distance: 75.1
click at [576, 276] on div "Data Not Found" at bounding box center [538, 278] width 295 height 74
click at [447, 173] on span "Email Marketing" at bounding box center [443, 179] width 71 height 13
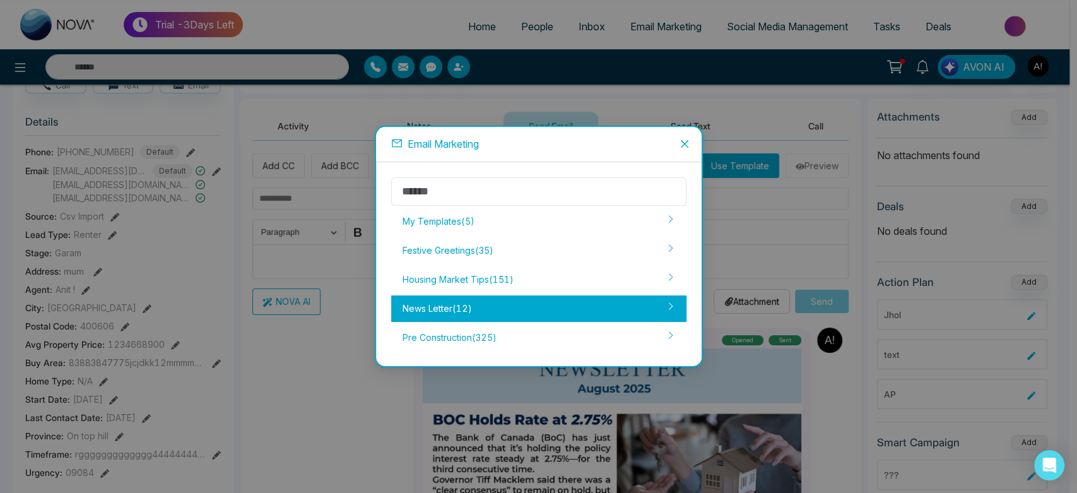
click at [474, 318] on div "News Letter ( 12 )" at bounding box center [538, 308] width 295 height 27
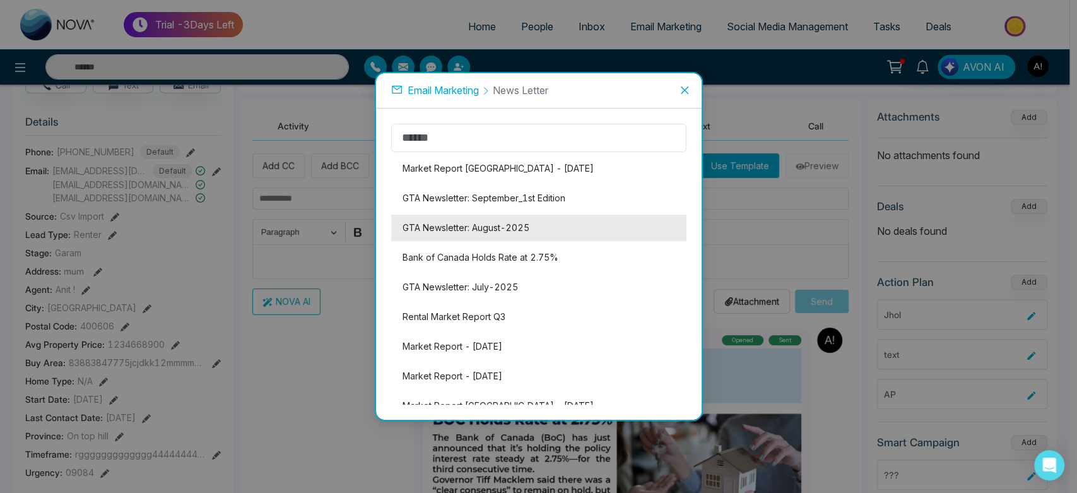
click at [468, 227] on li "GTA Newsletter: August-2025" at bounding box center [538, 228] width 295 height 27
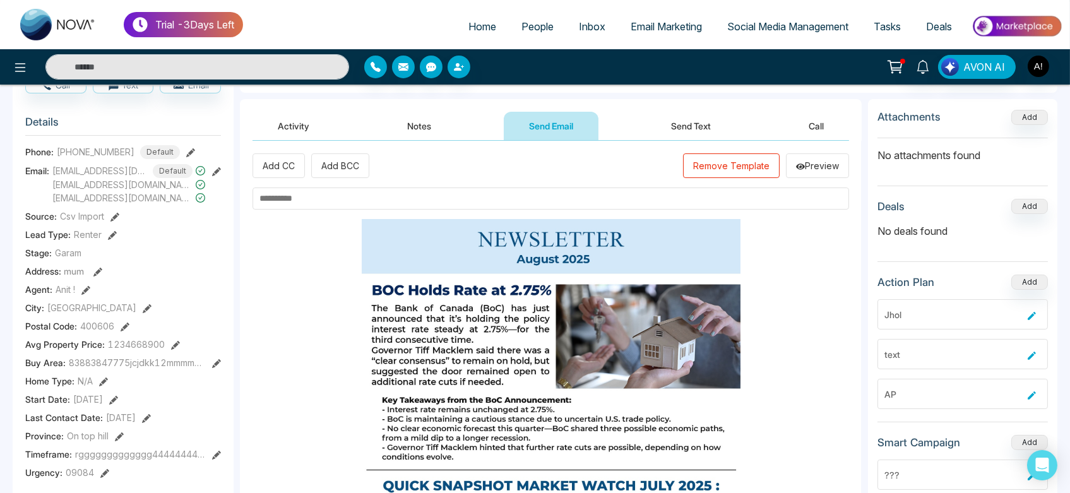
click at [333, 194] on input "text" at bounding box center [550, 198] width 596 height 22
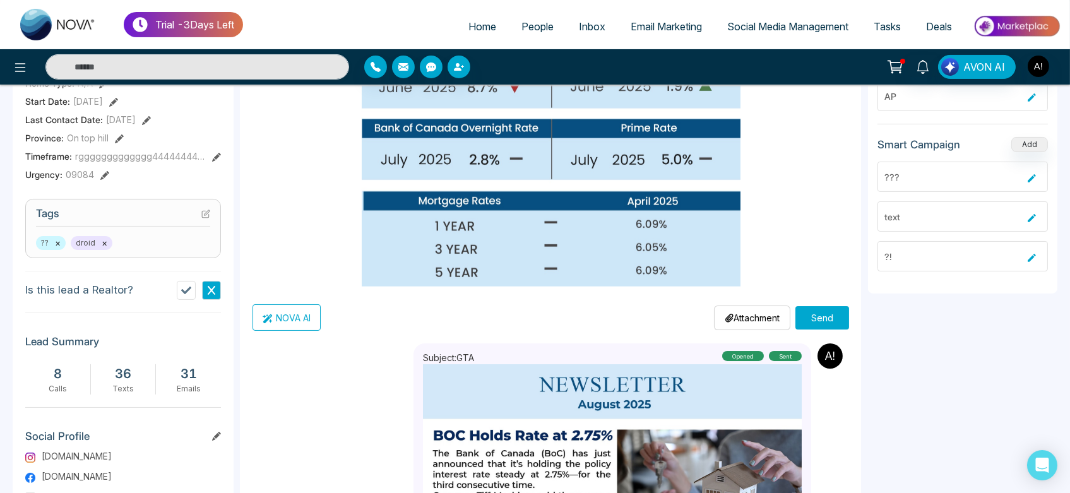
scroll to position [445, 0]
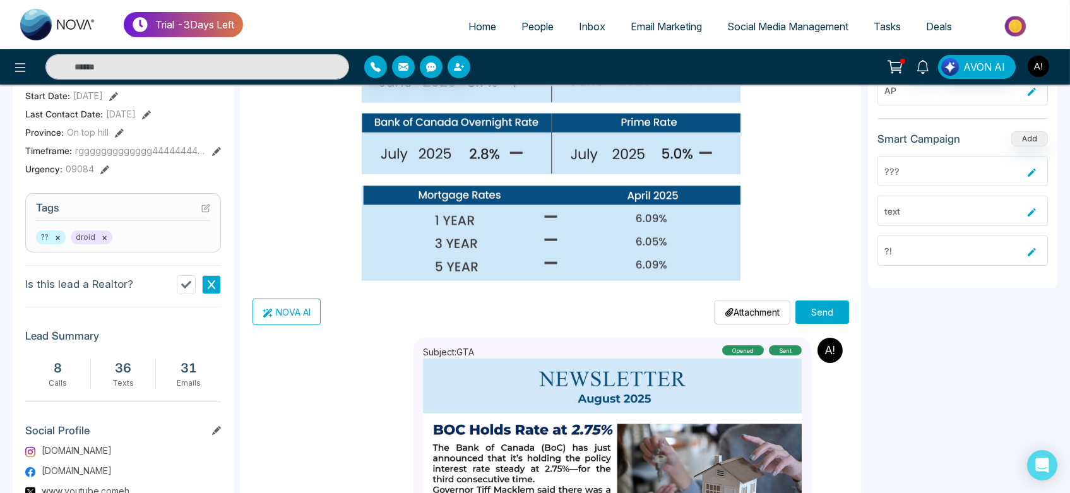
type input "********"
click at [728, 308] on p "Attachment" at bounding box center [752, 311] width 55 height 13
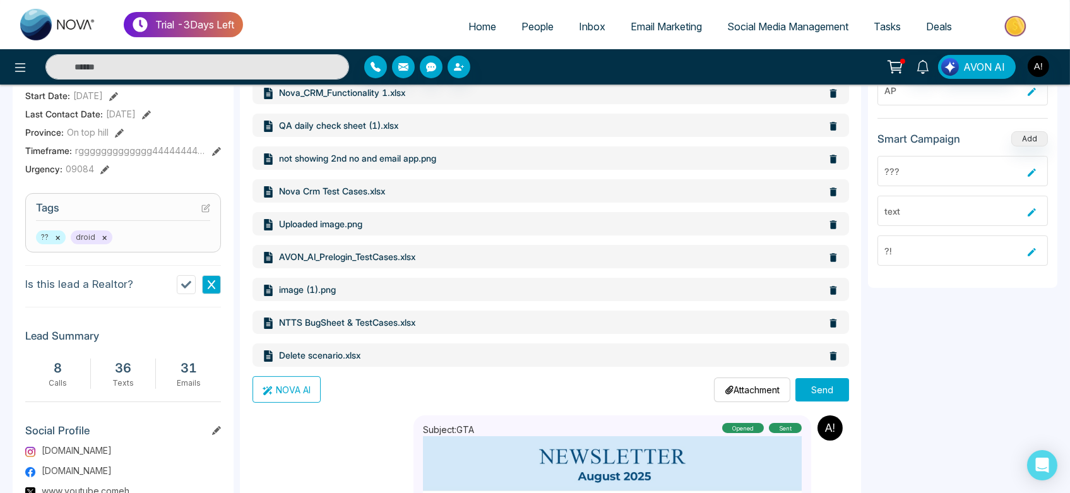
scroll to position [257, 0]
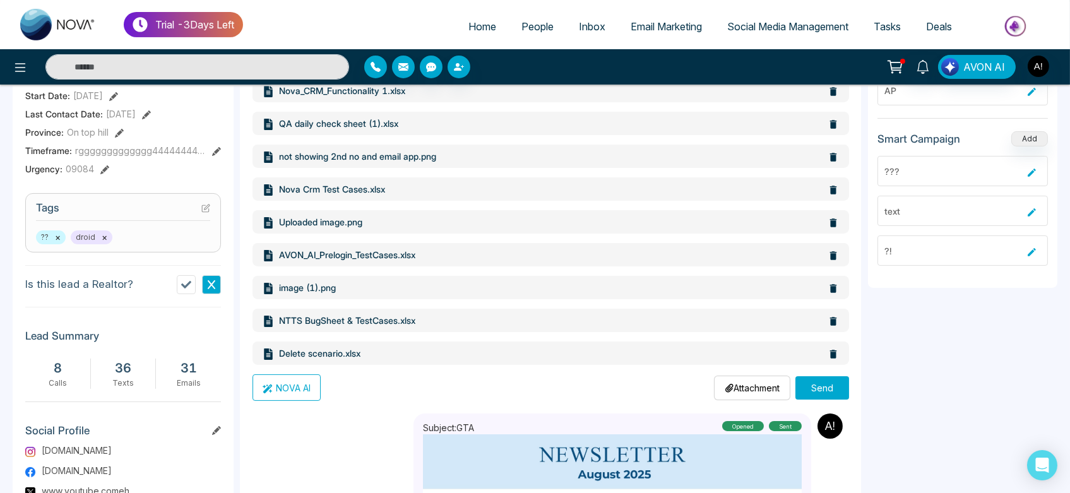
click at [815, 402] on div "Add CC Add BCC Remove Template Preview ******** nova.xlsx Nova_CRM_Functionalit…" at bounding box center [551, 219] width 622 height 764
click at [815, 393] on button "Send" at bounding box center [822, 387] width 54 height 23
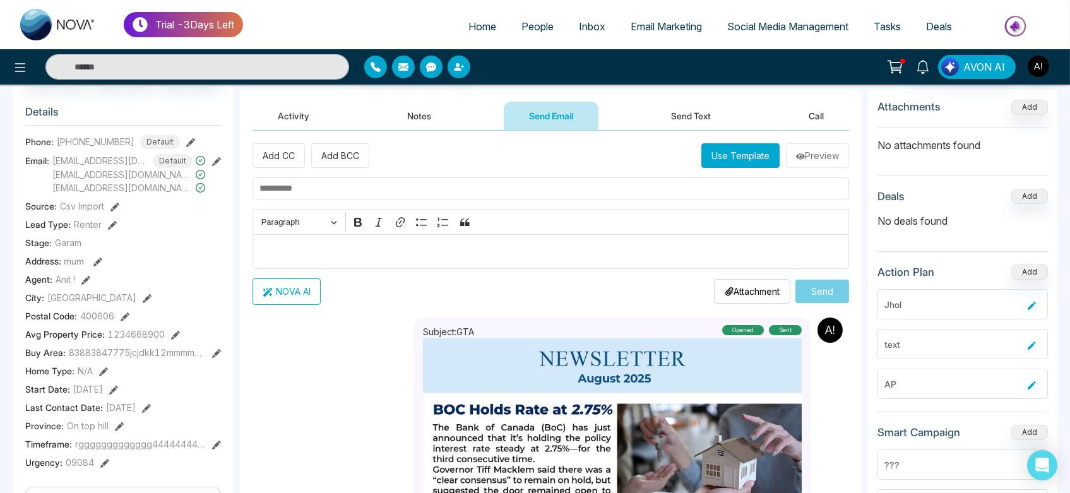
scroll to position [0, 0]
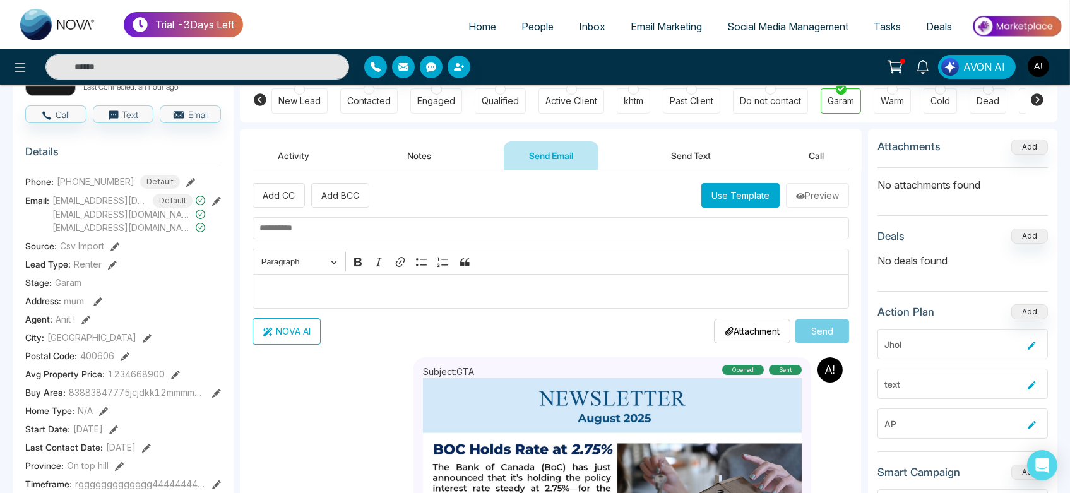
click at [725, 201] on button "Use Template" at bounding box center [740, 195] width 78 height 25
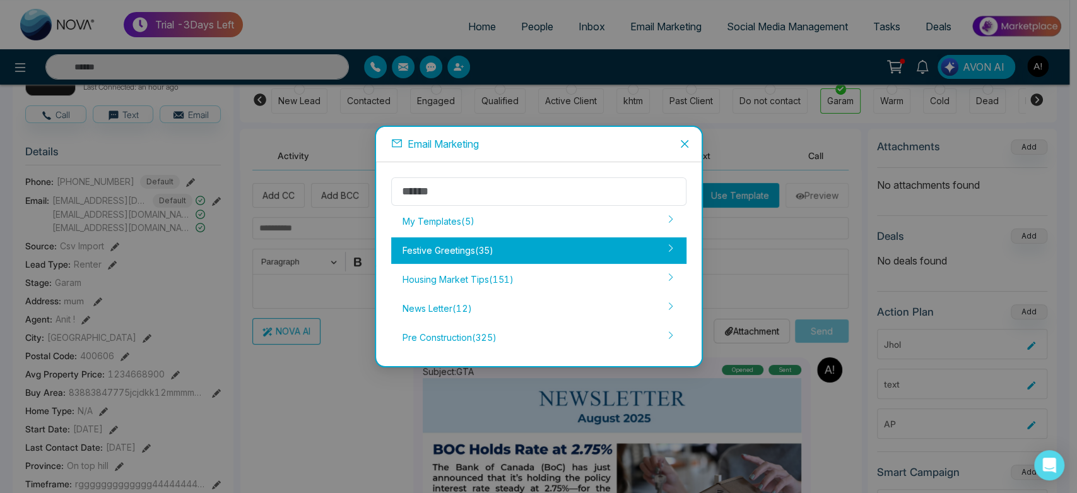
click at [485, 246] on div "Festive Greetings ( 35 )" at bounding box center [538, 250] width 295 height 27
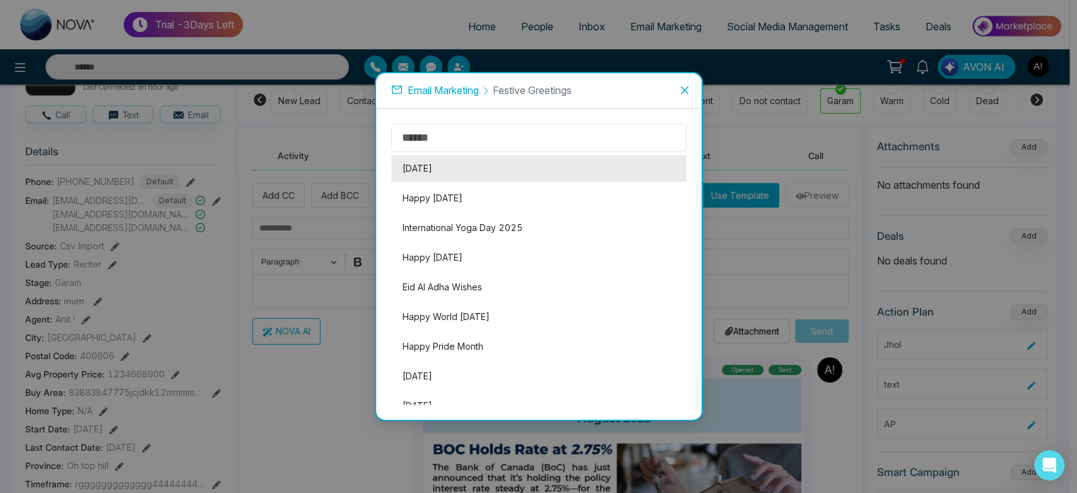
click at [495, 170] on li "[DATE]" at bounding box center [538, 168] width 295 height 27
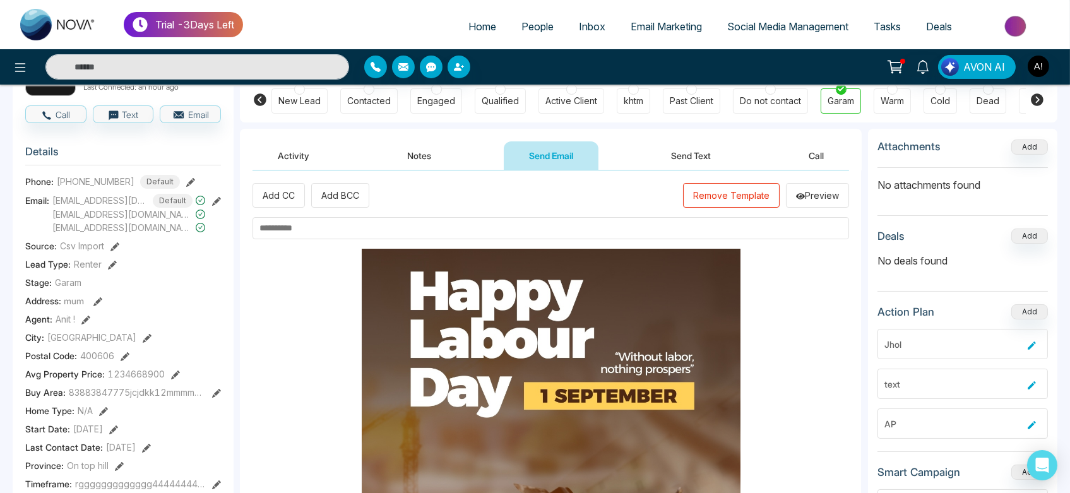
scroll to position [30, 0]
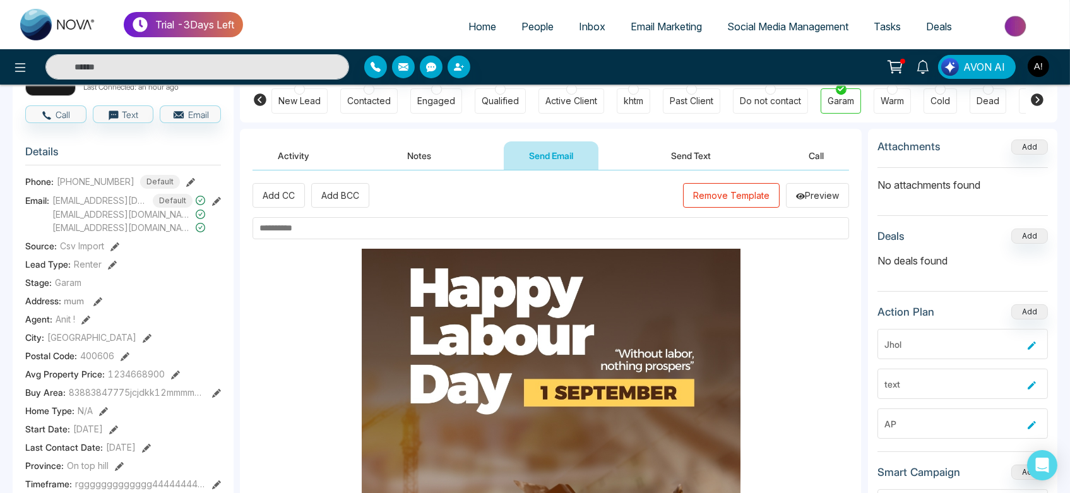
click at [386, 226] on input "text" at bounding box center [550, 228] width 596 height 22
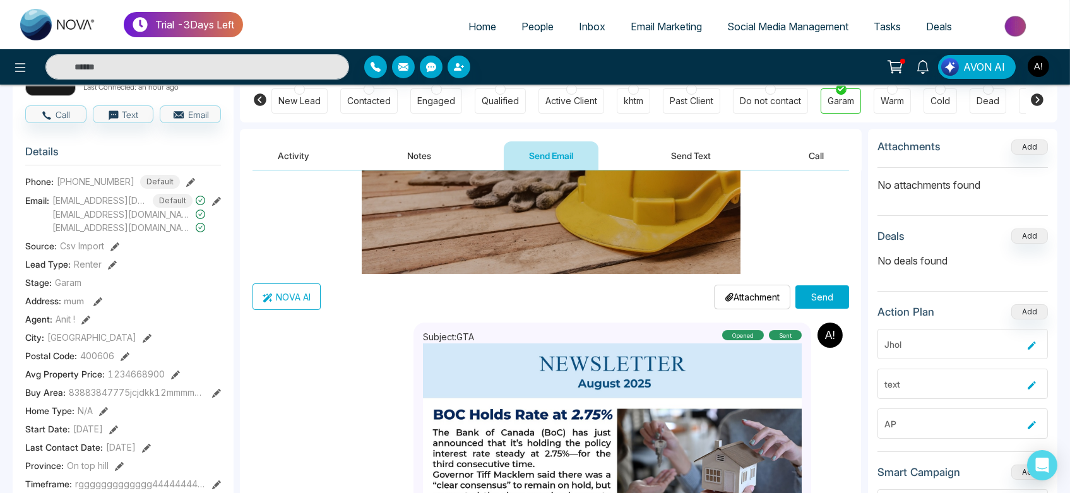
scroll to position [409, 0]
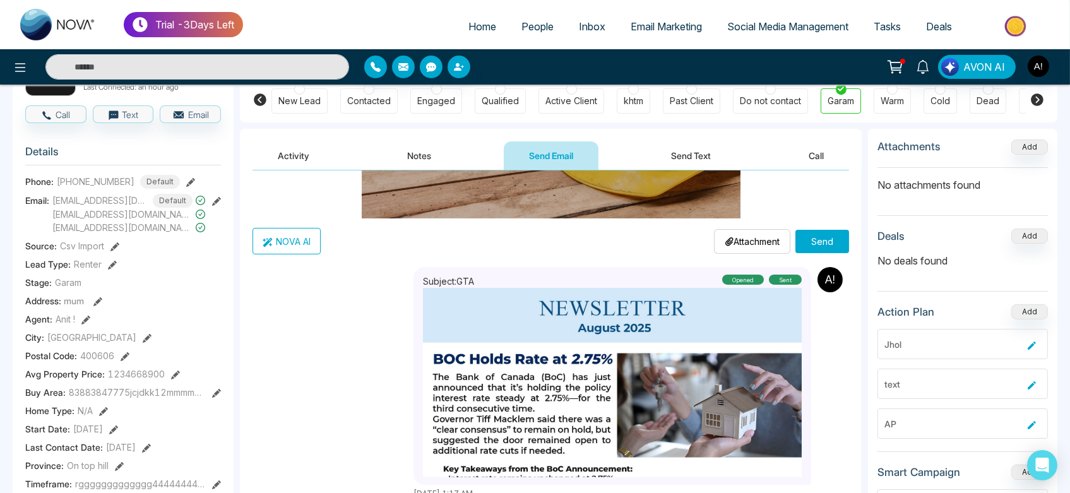
type input "**********"
click at [741, 246] on p "Attachment" at bounding box center [752, 241] width 55 height 13
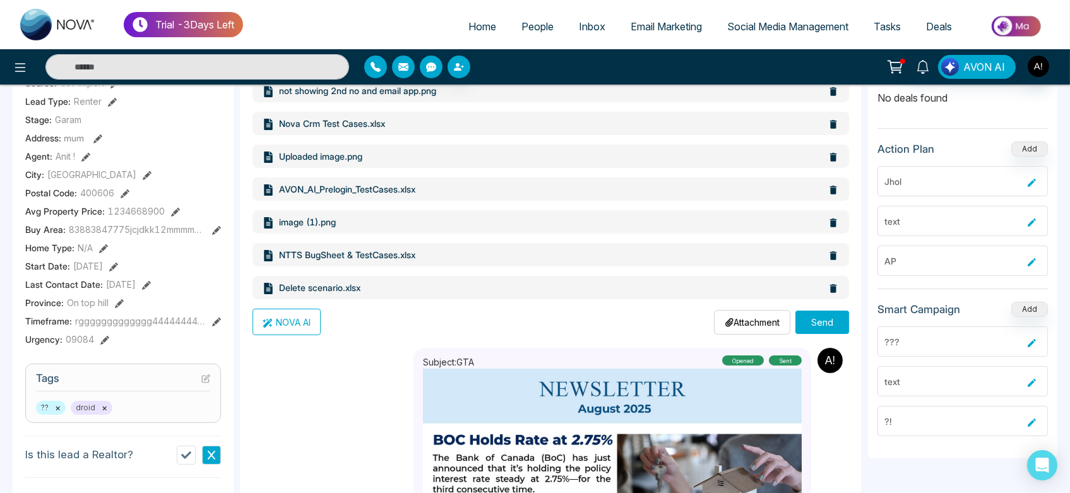
scroll to position [493, 0]
click at [827, 317] on button "Send" at bounding box center [822, 322] width 54 height 23
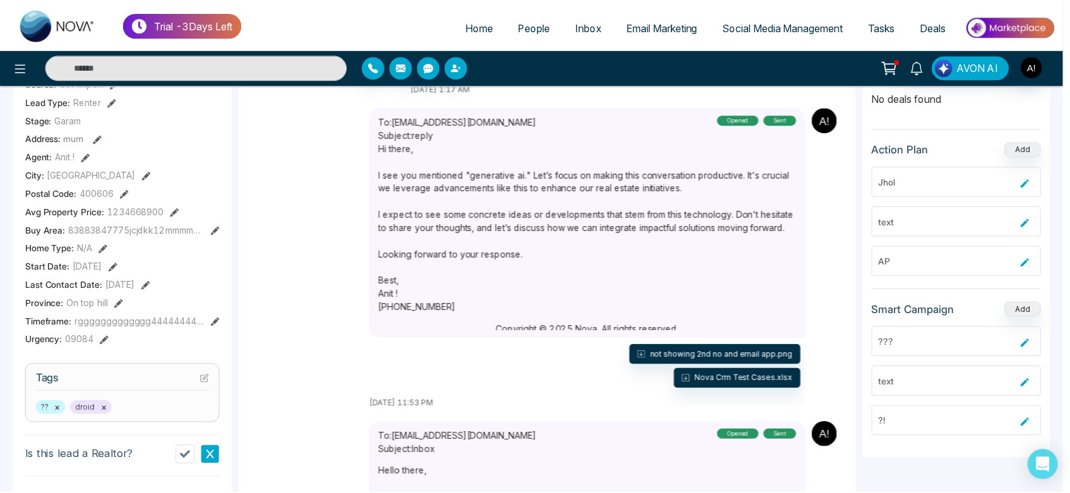
scroll to position [0, 0]
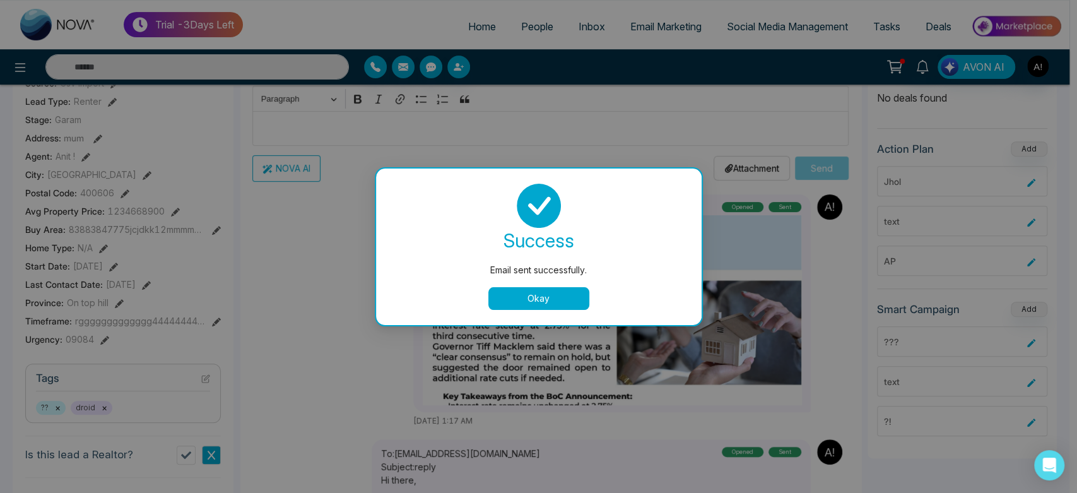
click at [552, 304] on button "Okay" at bounding box center [538, 298] width 101 height 23
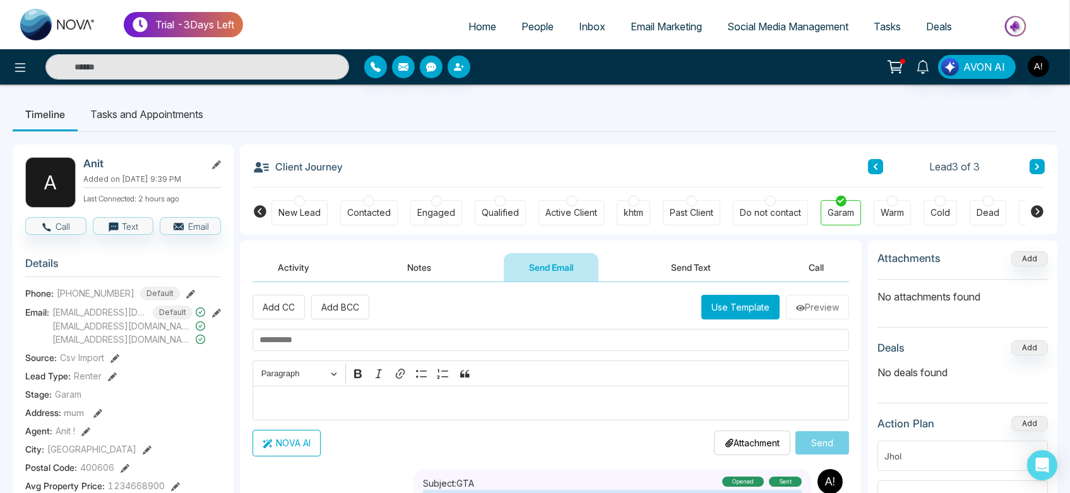
click at [126, 110] on li "Tasks and Appointments" at bounding box center [147, 114] width 138 height 34
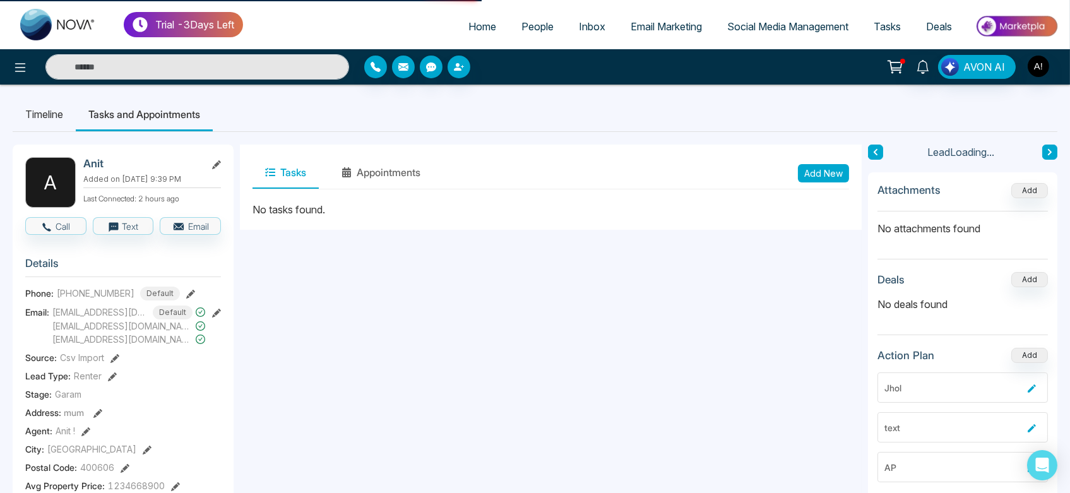
click at [27, 110] on li "Timeline" at bounding box center [44, 114] width 63 height 34
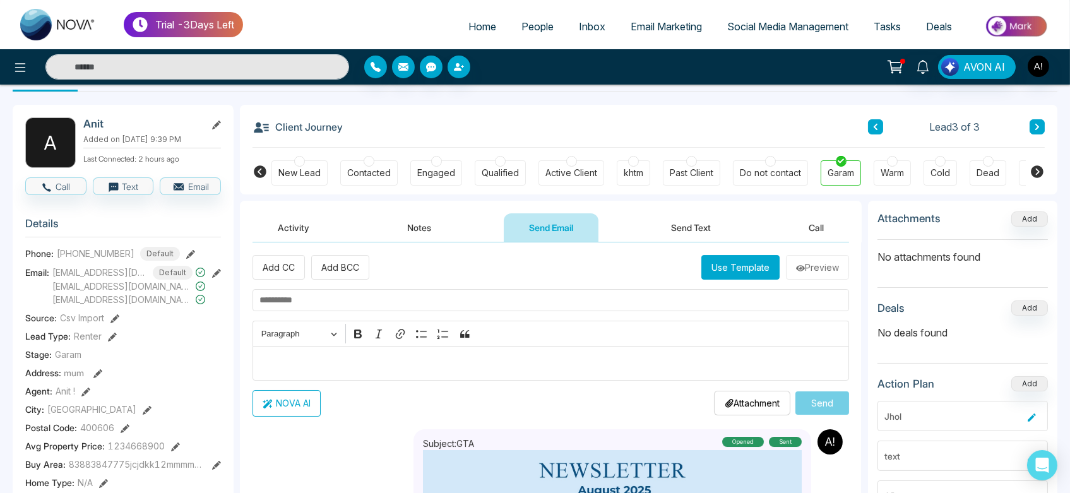
scroll to position [40, 0]
click at [740, 277] on button "Use Template" at bounding box center [740, 266] width 78 height 25
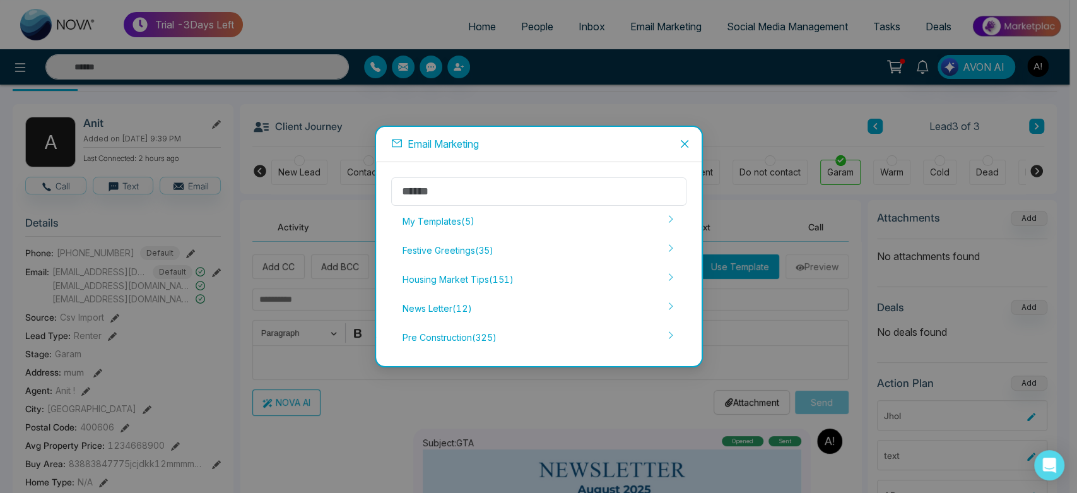
click at [681, 143] on icon "close" at bounding box center [685, 144] width 10 height 10
